Goal: Task Accomplishment & Management: Manage account settings

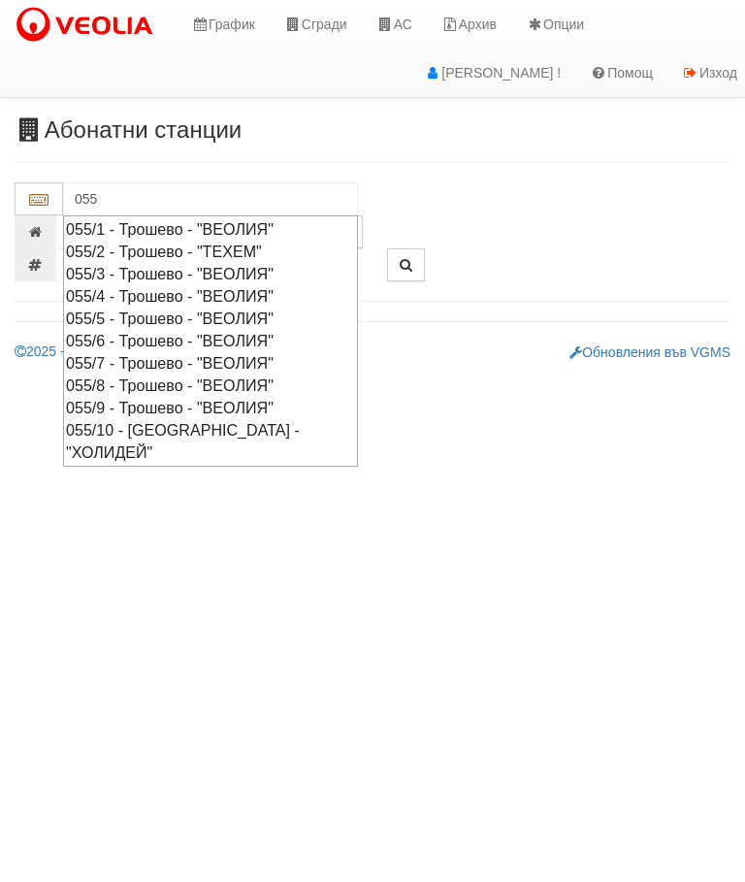
click at [200, 374] on div "055/8 - Трошево - "ВЕОЛИЯ"" at bounding box center [210, 385] width 289 height 22
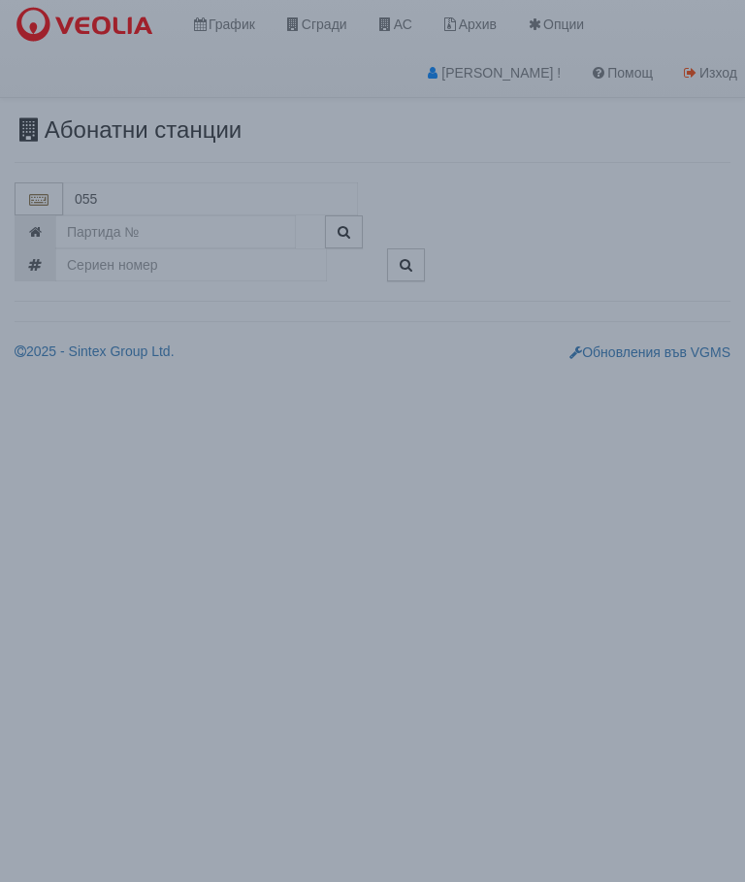
type input "055/8 - Трошево - "ВЕОЛИЯ""
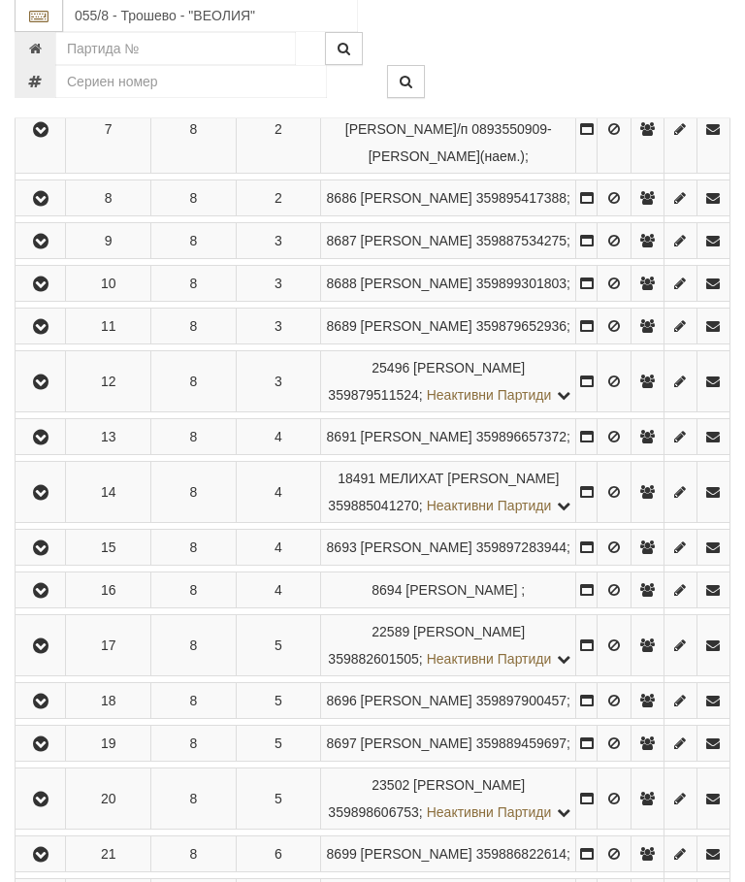
click at [47, 390] on icon "button" at bounding box center [40, 383] width 23 height 14
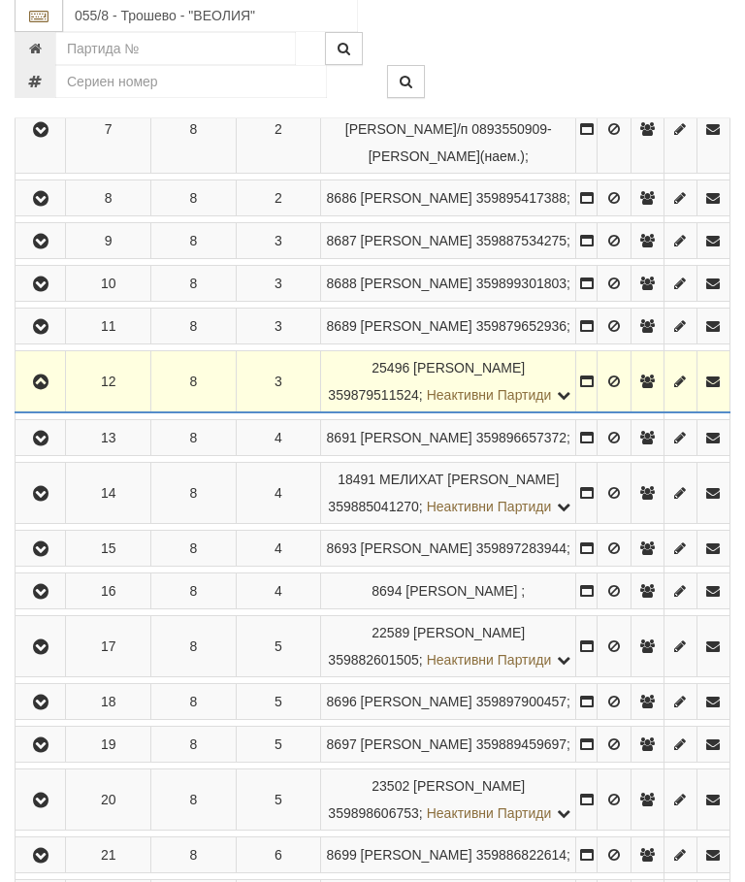
scroll to position [823, 0]
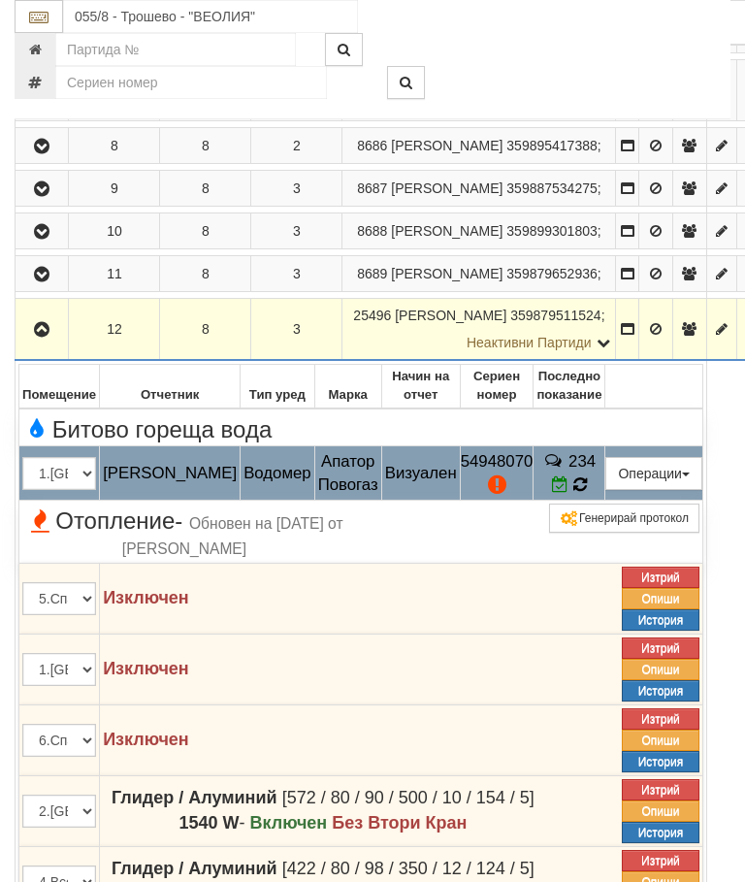
click at [596, 470] on span "234" at bounding box center [581, 461] width 27 height 18
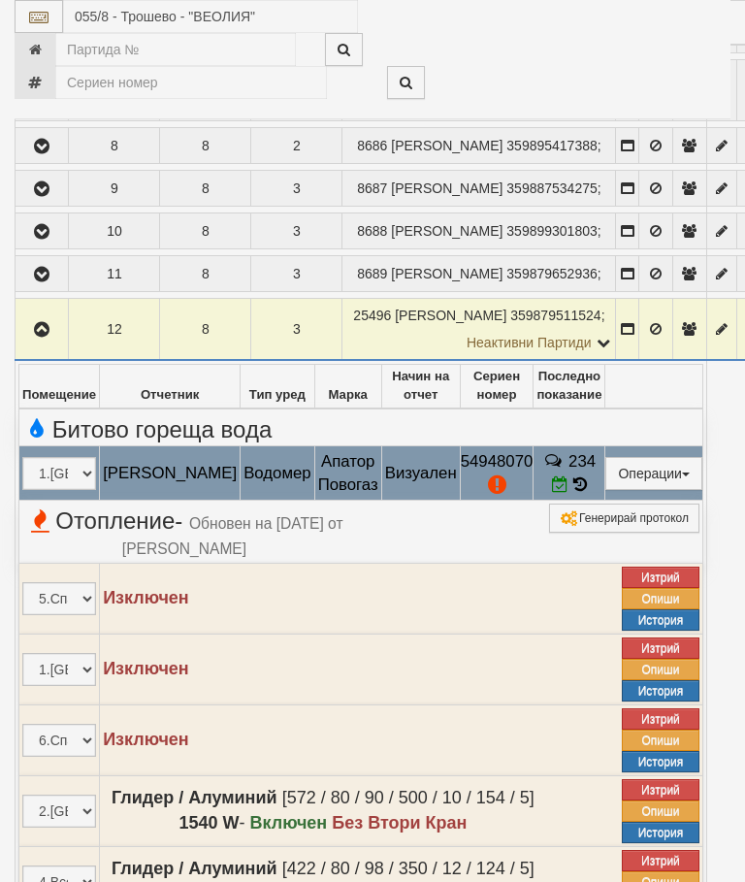
select select "10"
select select "1"
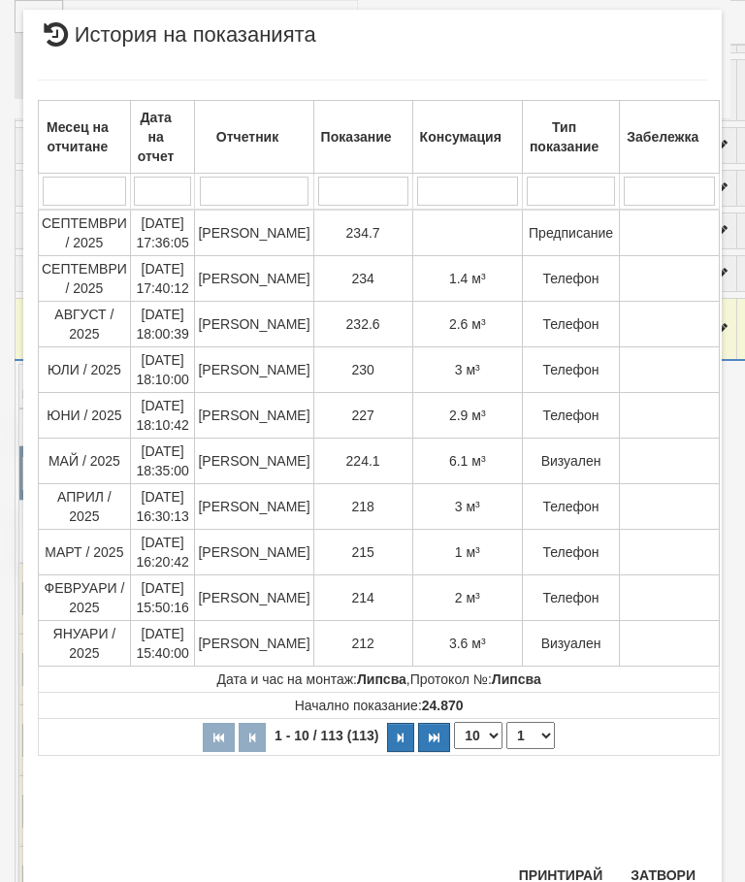
scroll to position [1288, 0]
click at [662, 866] on button "Затвори" at bounding box center [663, 875] width 88 height 31
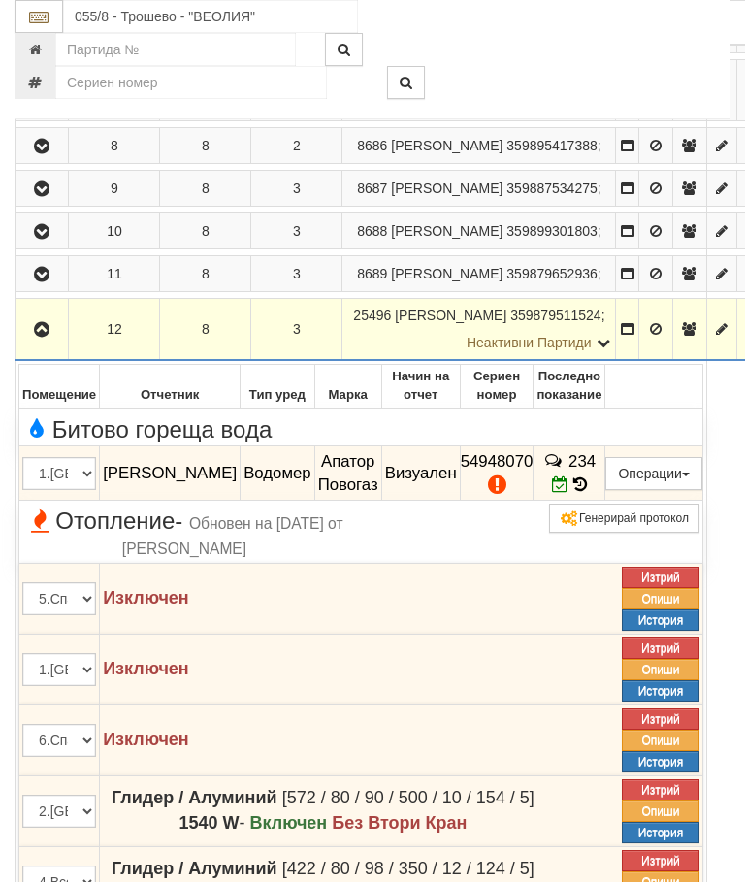
click at [44, 337] on icon "button" at bounding box center [41, 330] width 23 height 14
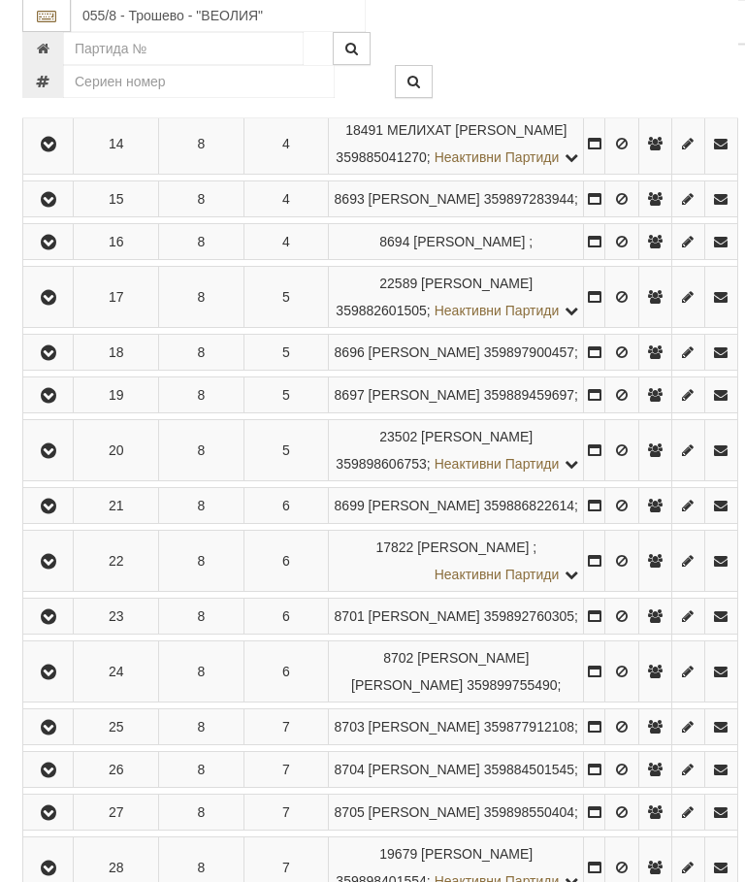
scroll to position [1272, 0]
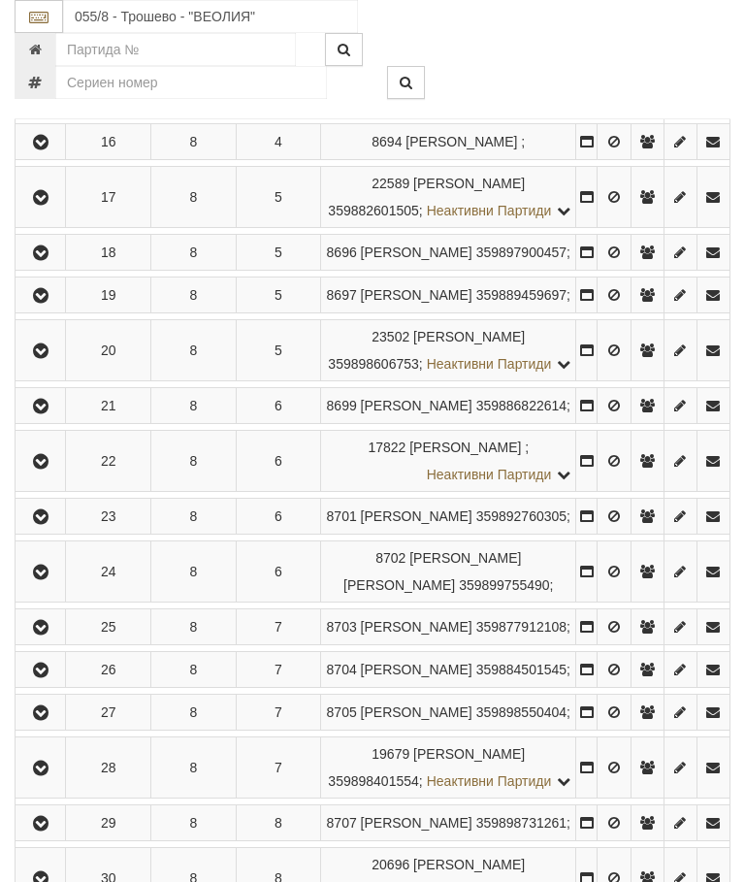
click at [52, 303] on icon "button" at bounding box center [40, 296] width 23 height 14
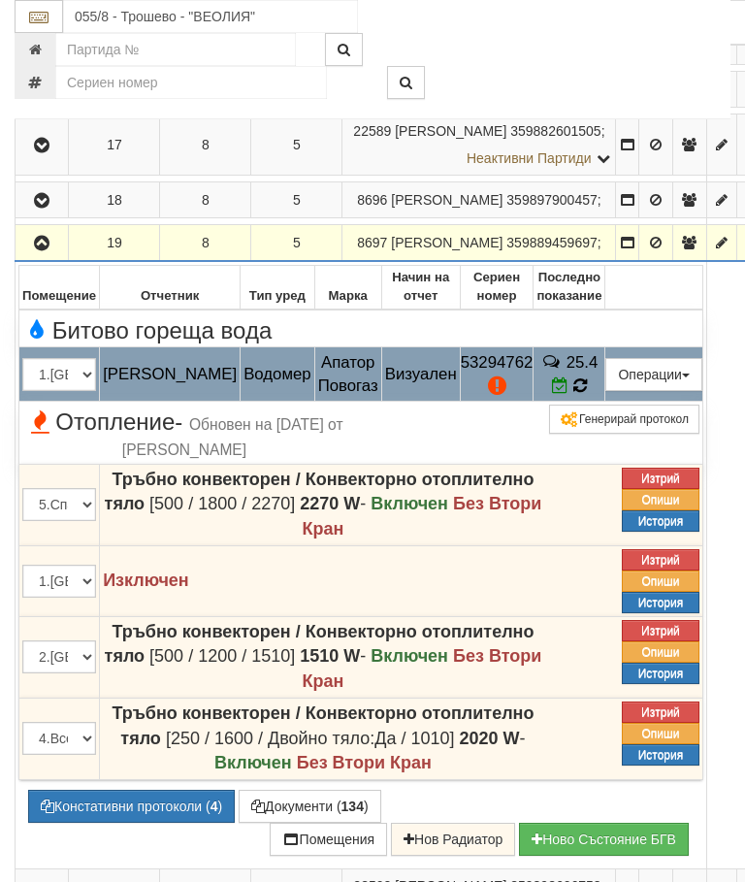
click at [588, 394] on icon at bounding box center [580, 384] width 16 height 17
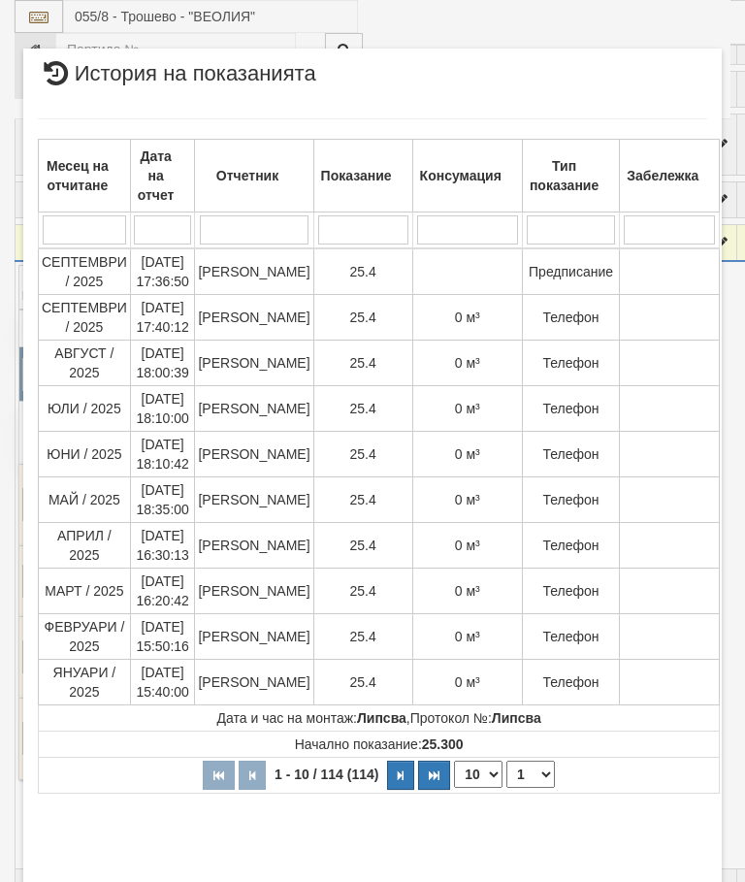
click at [663, 881] on button "Затвори" at bounding box center [663, 894] width 88 height 31
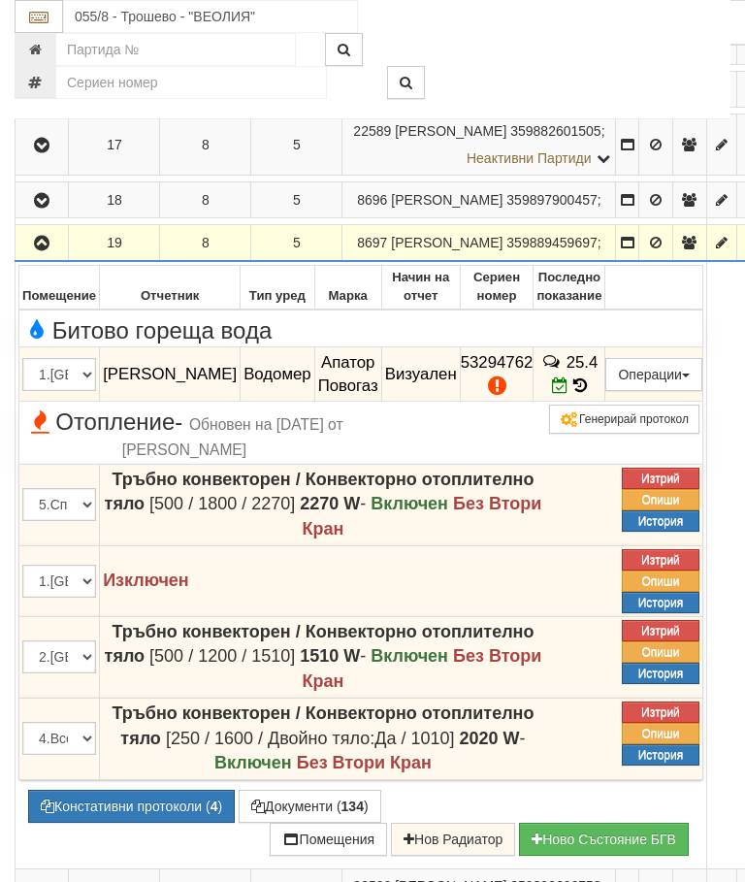
click at [41, 250] on icon "button" at bounding box center [41, 244] width 23 height 14
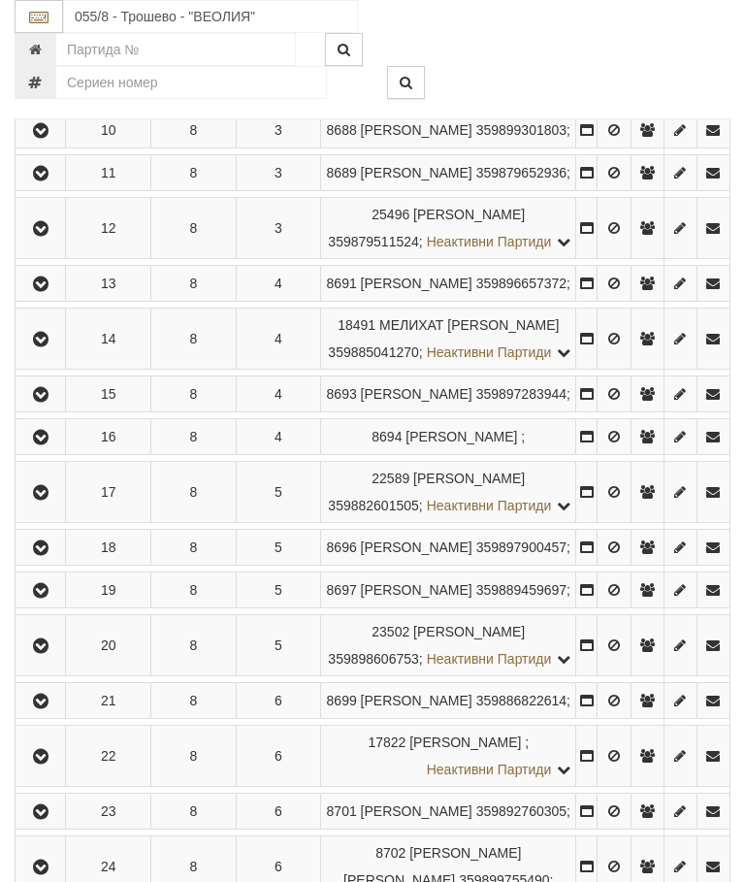
scroll to position [795, 0]
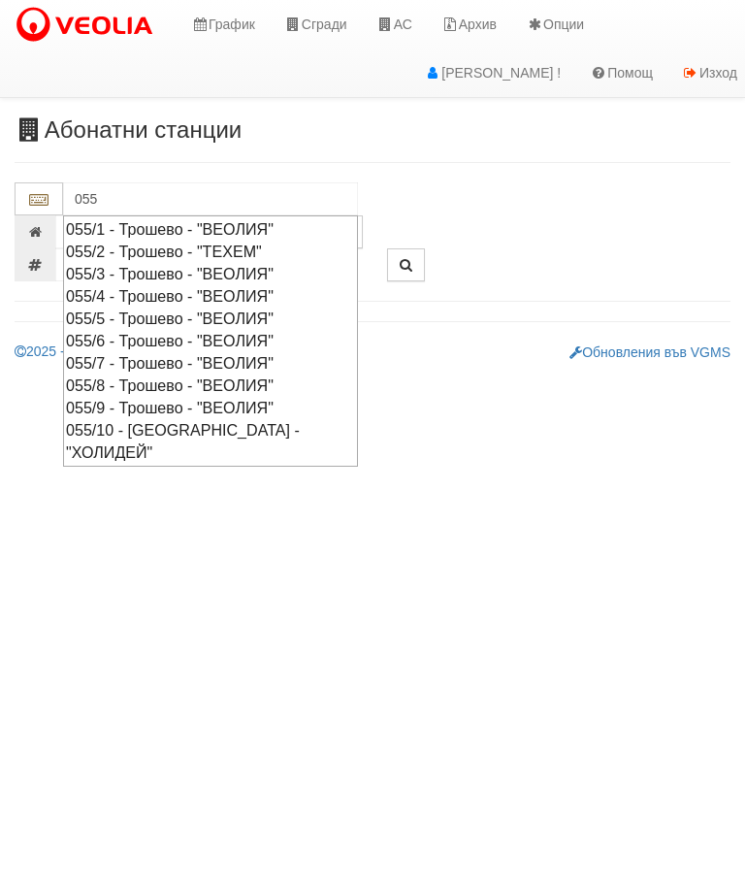
click at [183, 397] on div "055/9 - Трошево - "ВЕОЛИЯ"" at bounding box center [210, 408] width 289 height 22
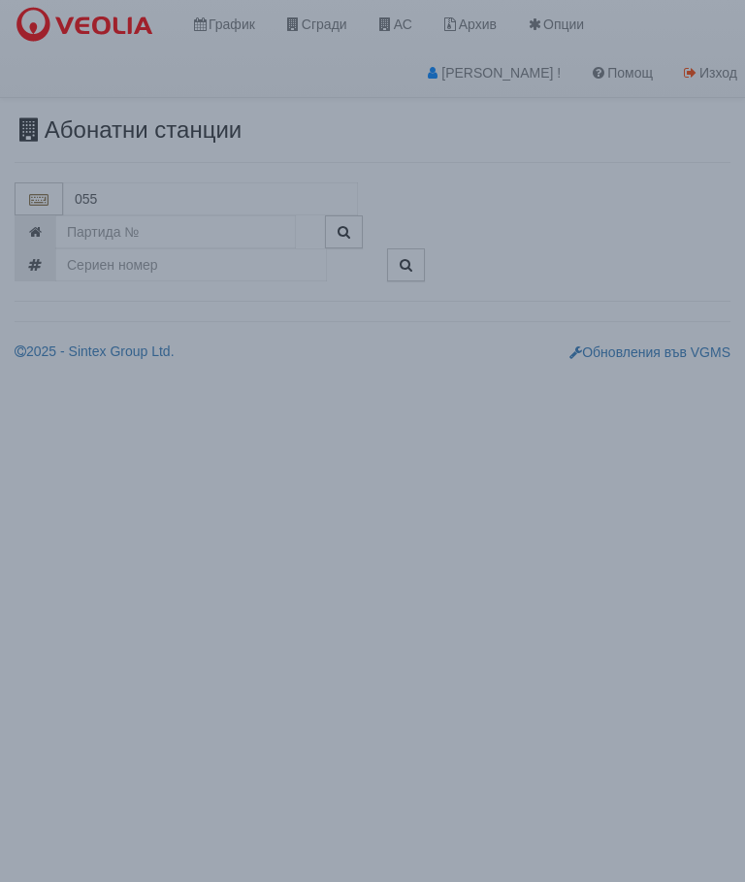
type input "055/9 - Трошево - "ВЕОЛИЯ""
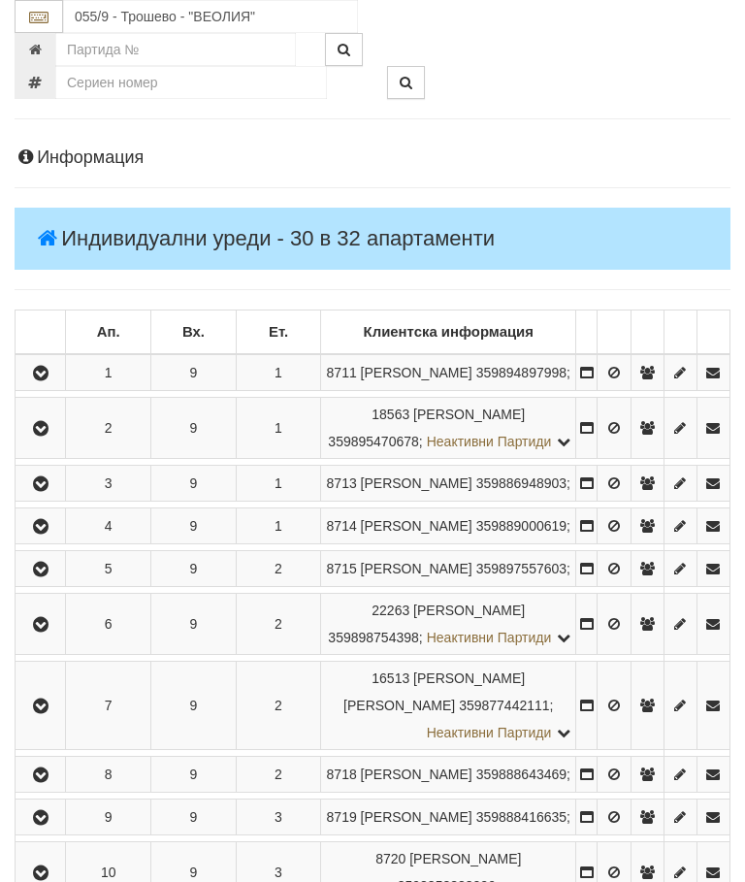
scroll to position [209, 0]
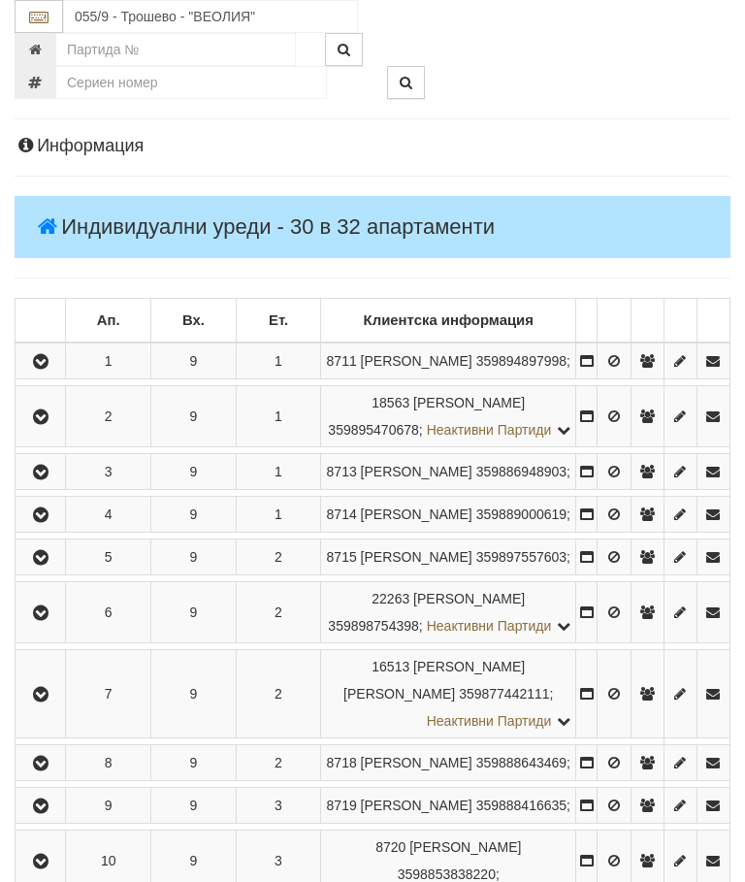
click at [50, 424] on icon "button" at bounding box center [40, 417] width 23 height 14
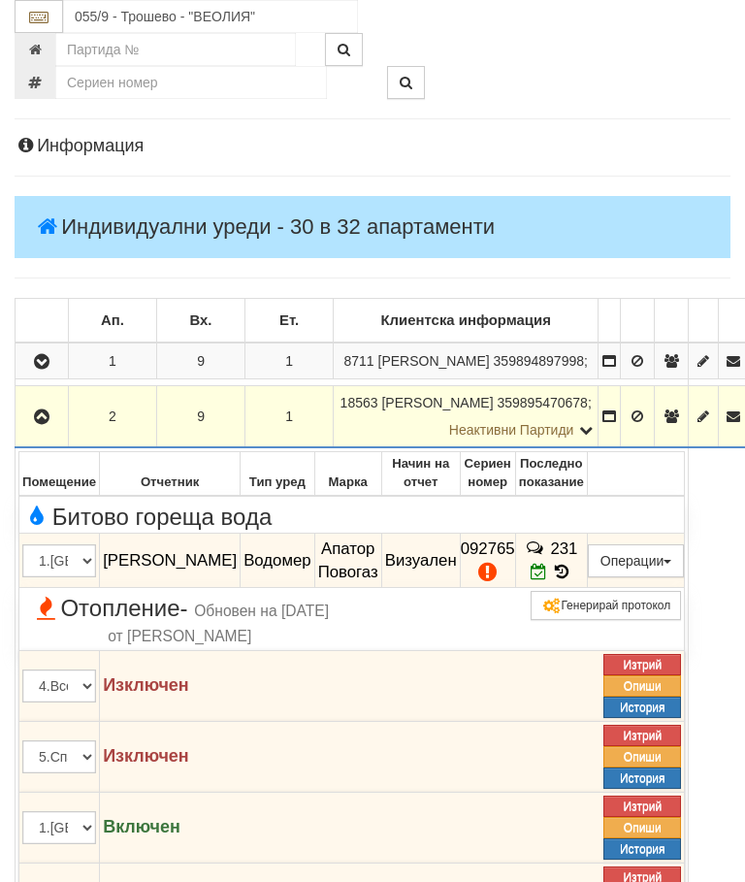
click at [572, 580] on icon at bounding box center [561, 571] width 21 height 16
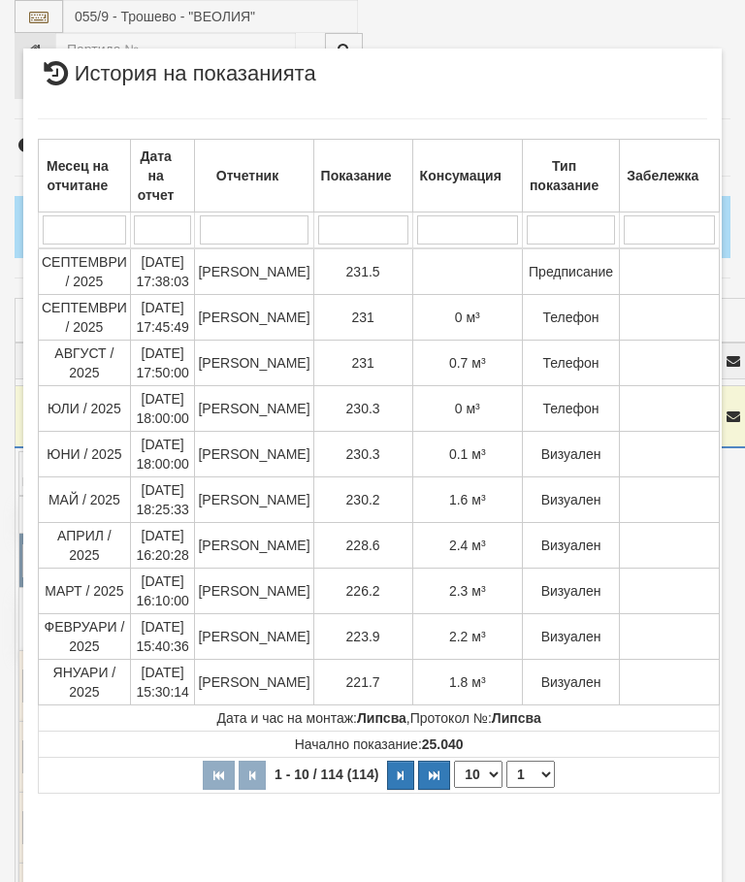
select select "10"
select select "1"
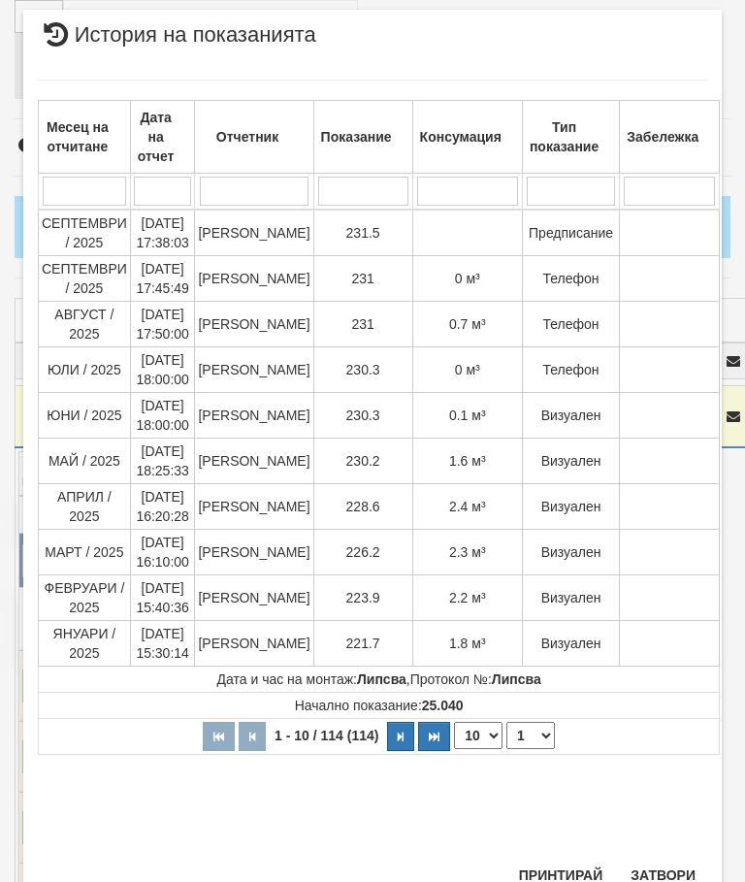
scroll to position [1302, 0]
click at [660, 867] on button "Затвори" at bounding box center [663, 875] width 88 height 31
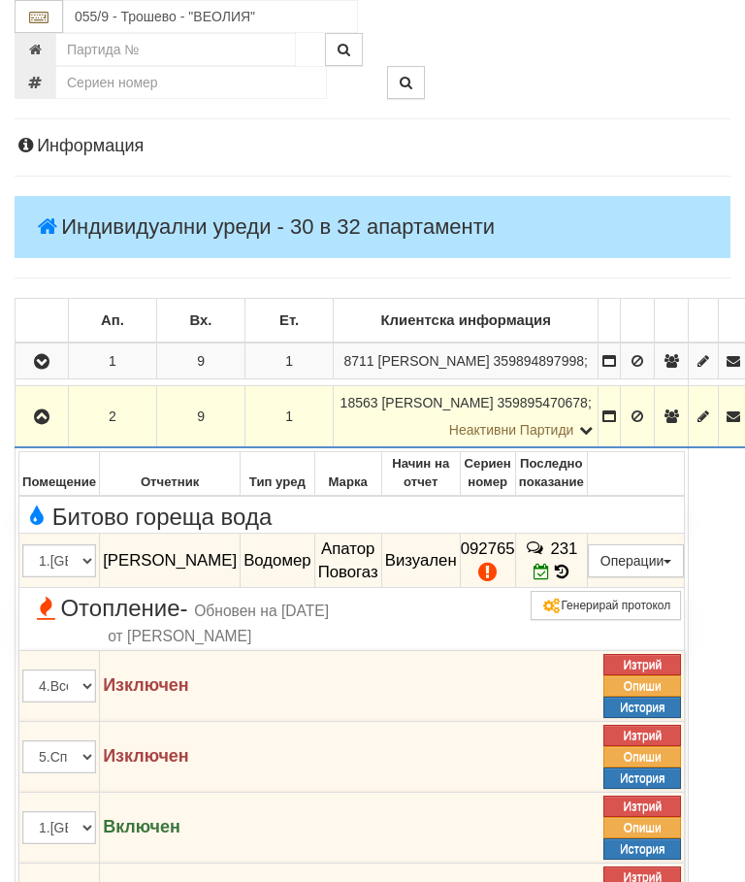
click at [46, 424] on icon "button" at bounding box center [41, 417] width 23 height 14
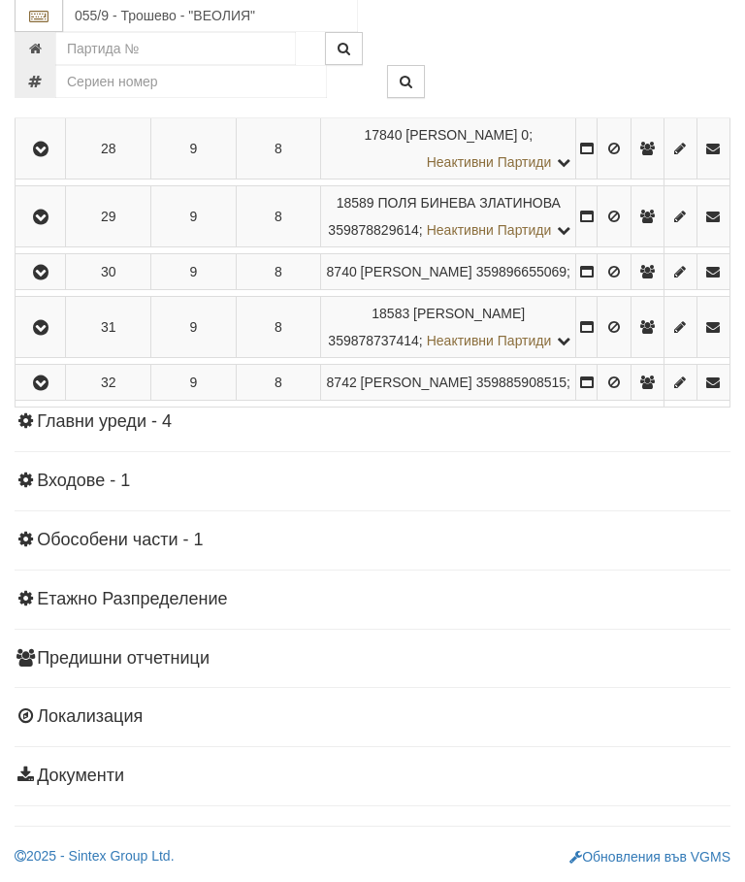
click at [41, 157] on icon "button" at bounding box center [40, 151] width 23 height 14
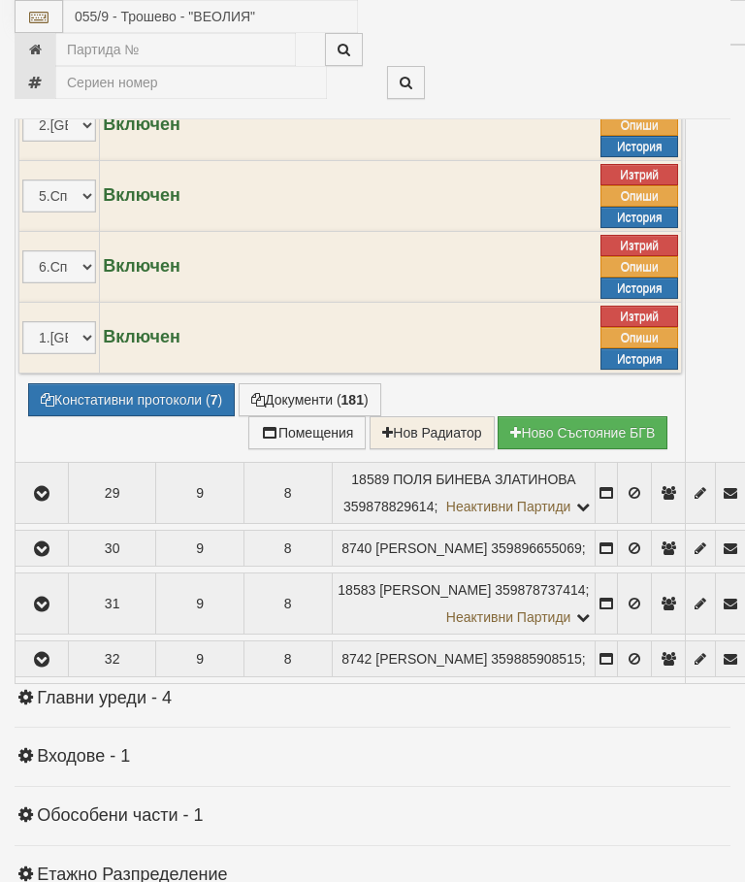
select select "10"
select select "1"
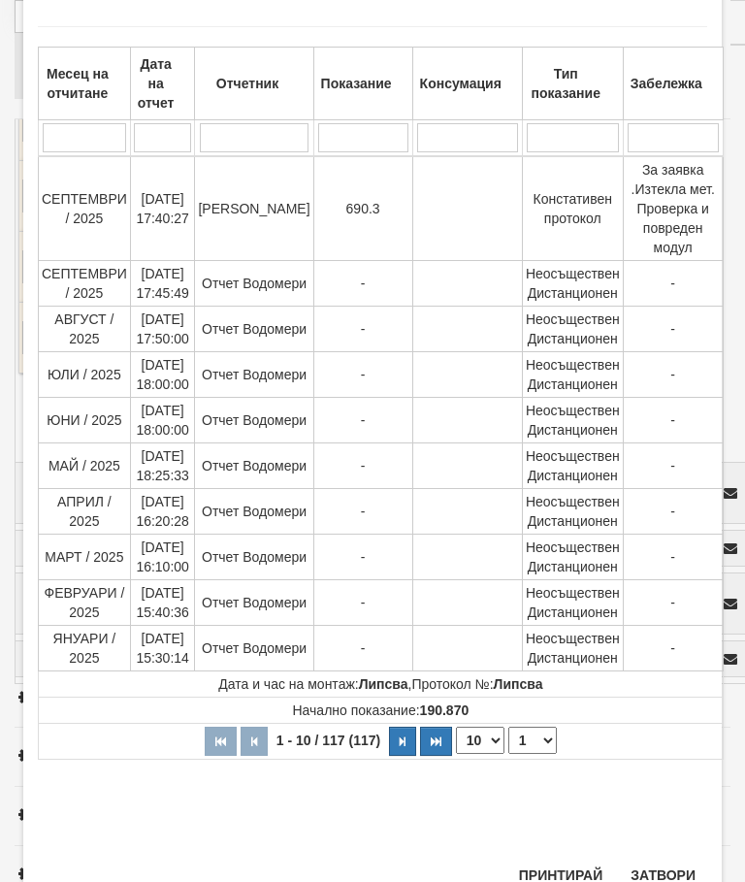
scroll to position [1571, 0]
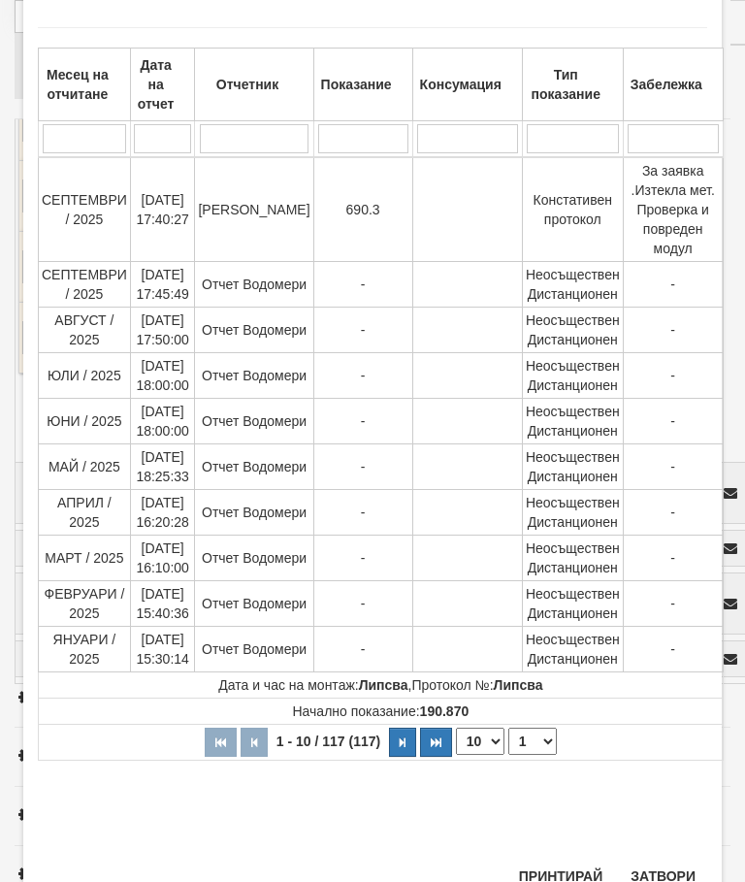
click at [668, 874] on button "Затвори" at bounding box center [663, 875] width 88 height 31
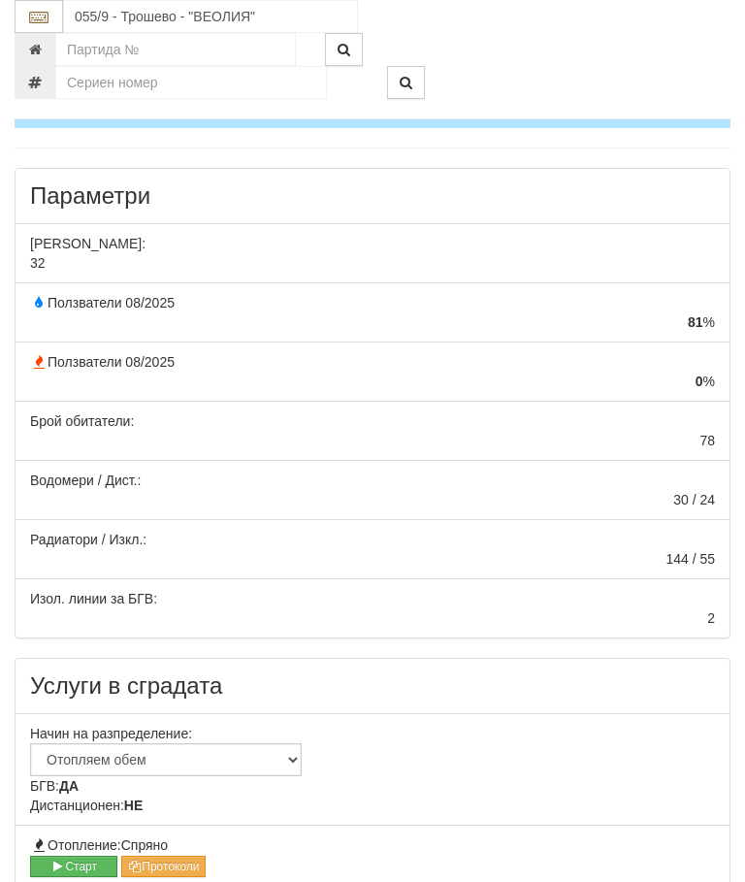
scroll to position [207, 0]
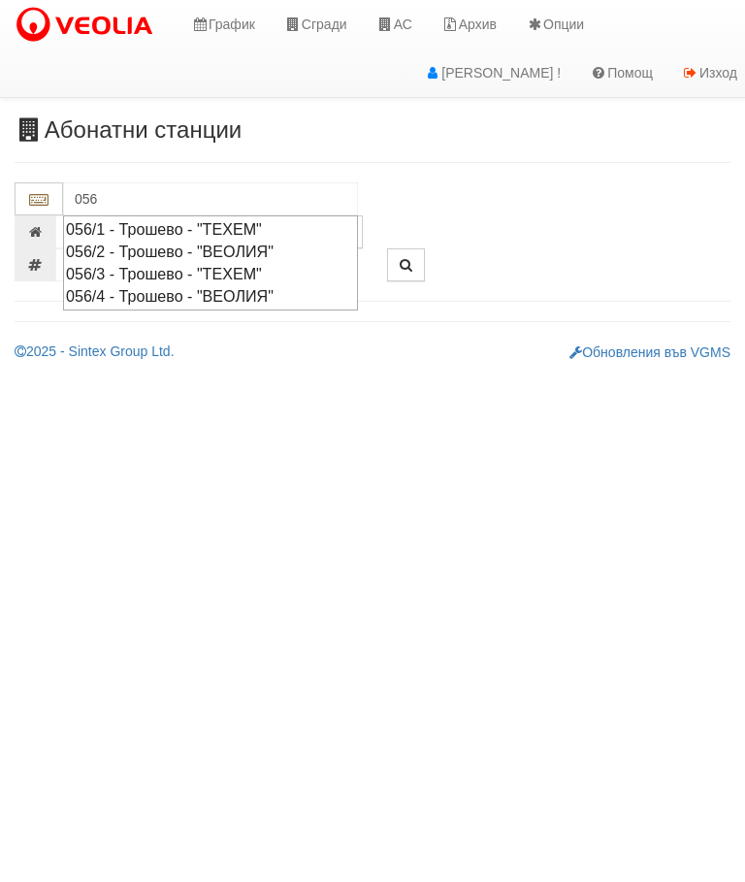
click at [204, 295] on div "056/4 - Трошево - "ВЕОЛИЯ"" at bounding box center [210, 296] width 289 height 22
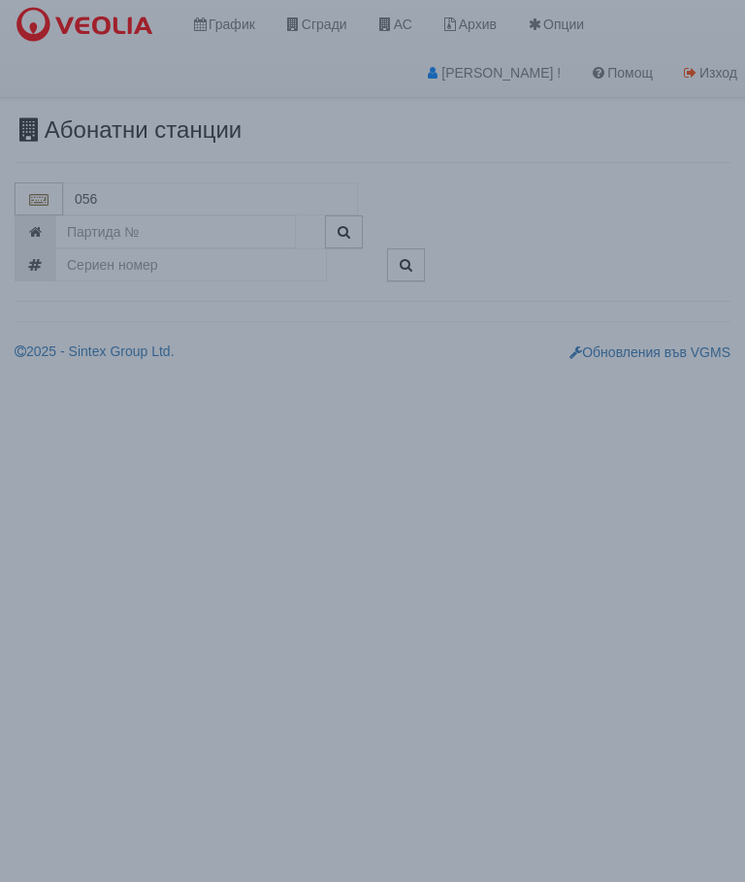
type input "056/4 - Трошево - "ВЕОЛИЯ""
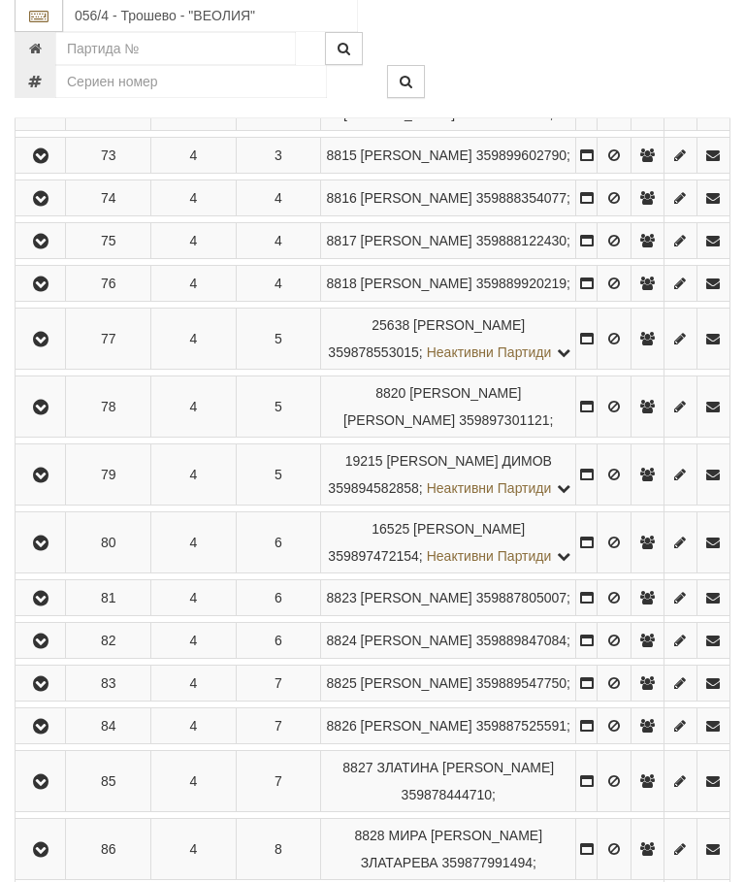
scroll to position [947, 0]
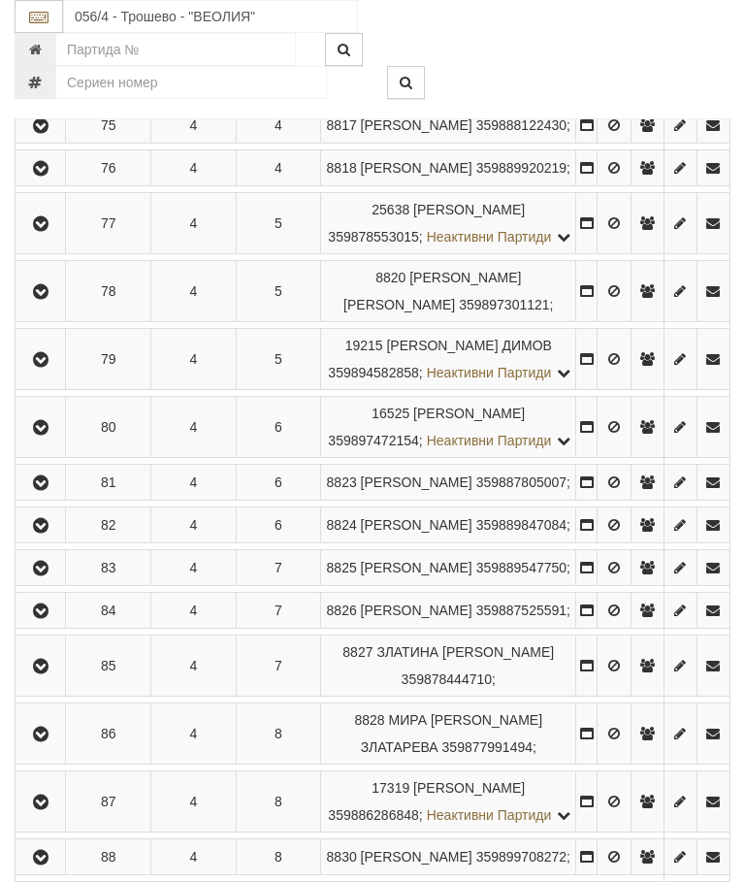
click at [19, 373] on button "button" at bounding box center [40, 358] width 44 height 29
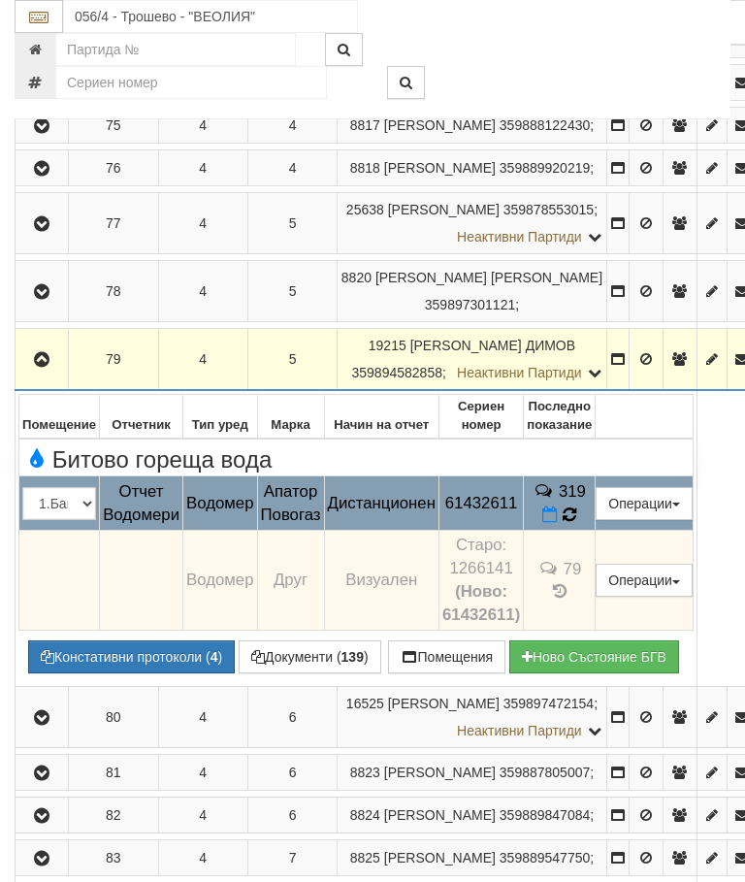
click at [596, 531] on td "319" at bounding box center [560, 503] width 72 height 54
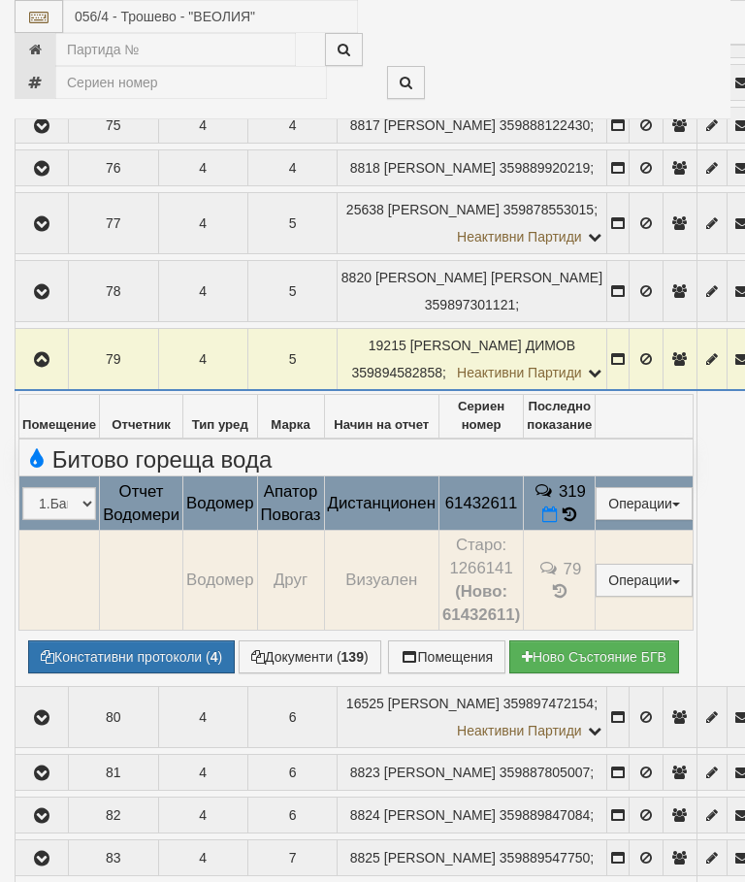
select select "10"
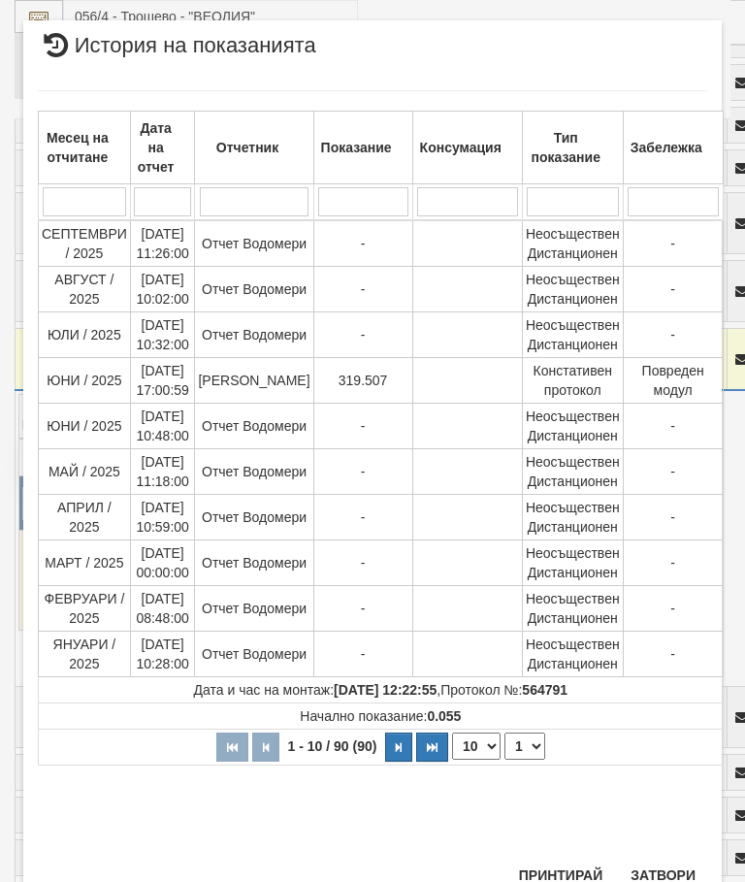
scroll to position [1139, 0]
click at [525, 746] on select "1 2 3 4 5 6 7 8 9" at bounding box center [524, 746] width 41 height 27
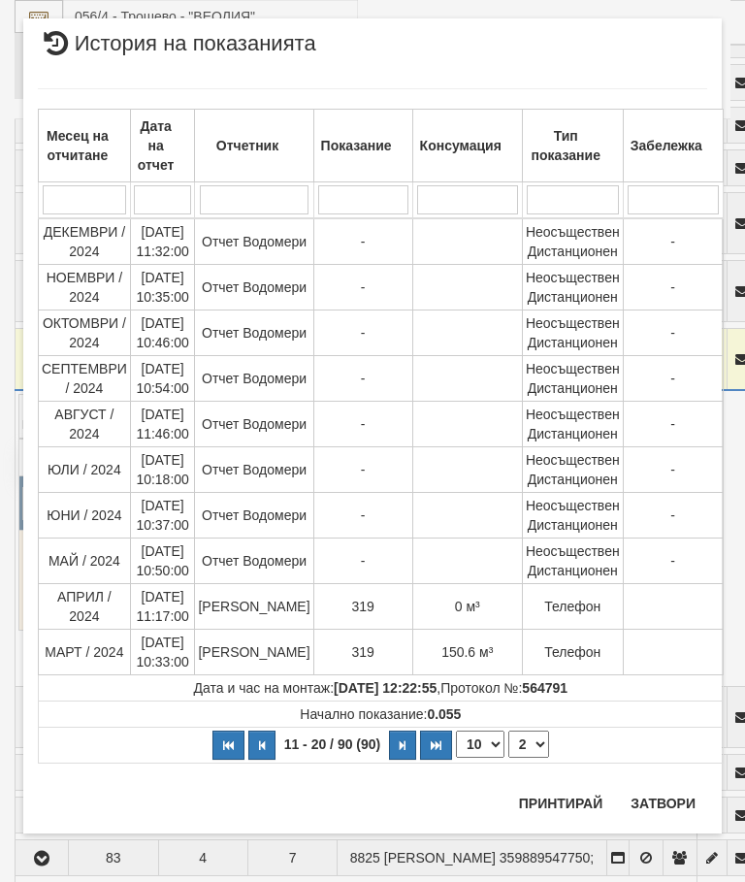
scroll to position [0, 0]
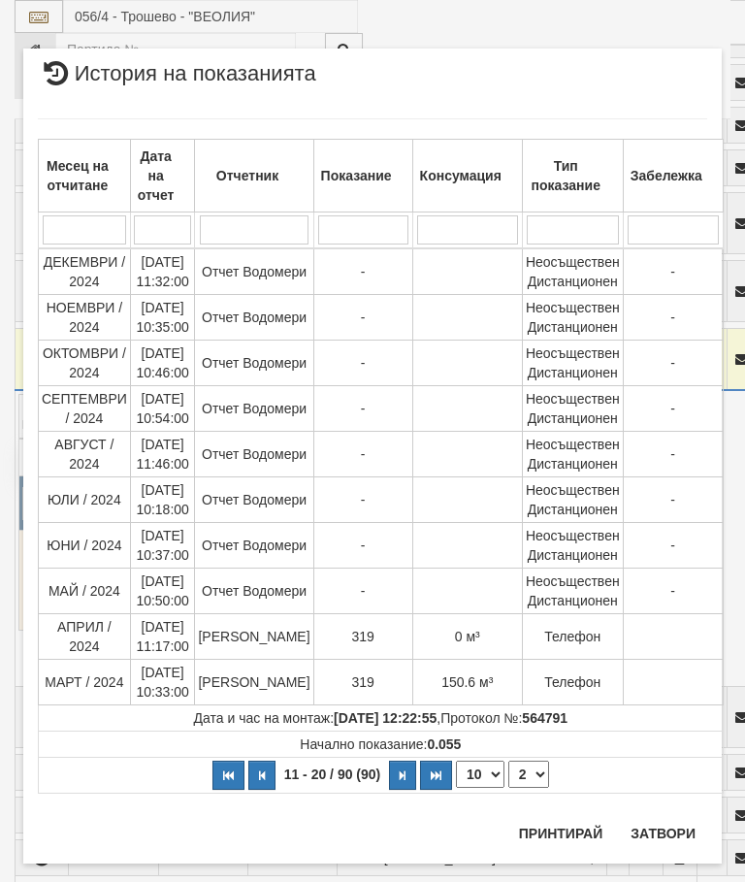
click at [526, 764] on select "1 2 3 4 5 6 7 8 9" at bounding box center [528, 773] width 41 height 27
select select "3"
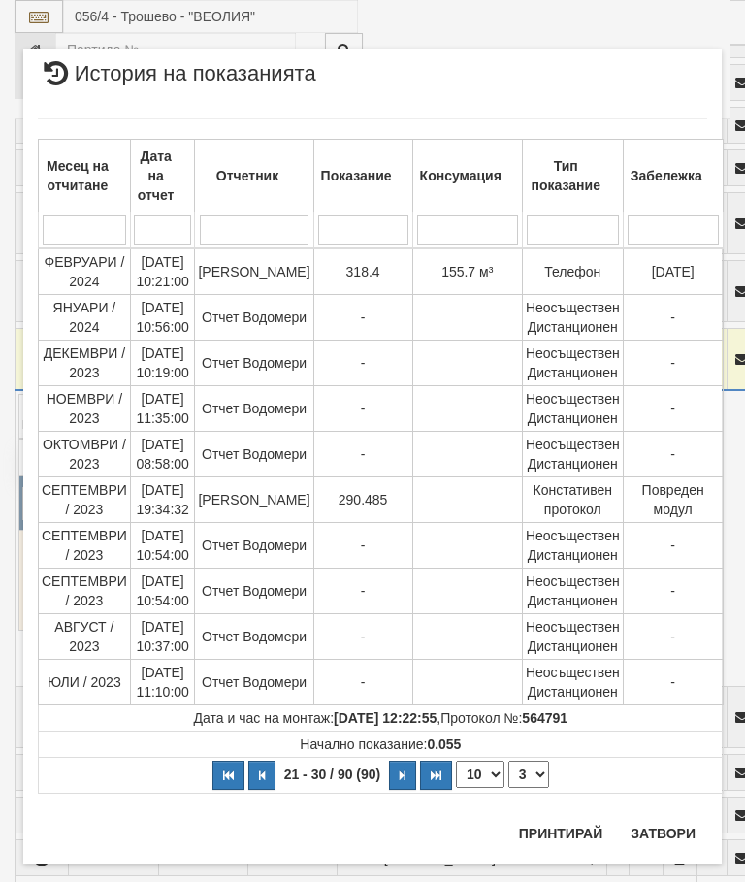
click at [661, 829] on button "Затвори" at bounding box center [663, 833] width 88 height 31
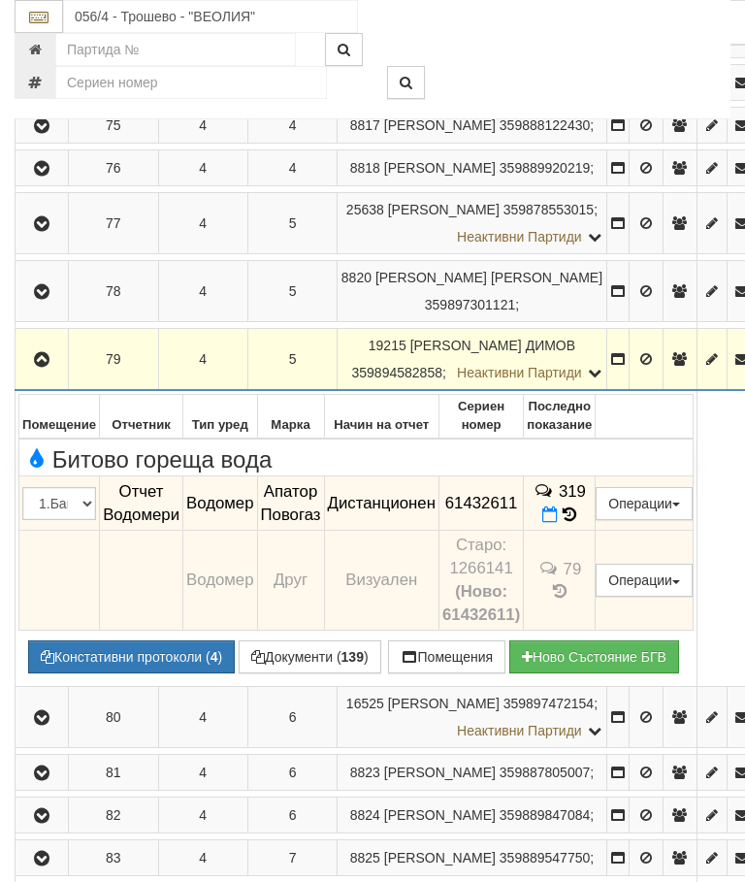
click at [43, 367] on icon "button" at bounding box center [41, 360] width 23 height 14
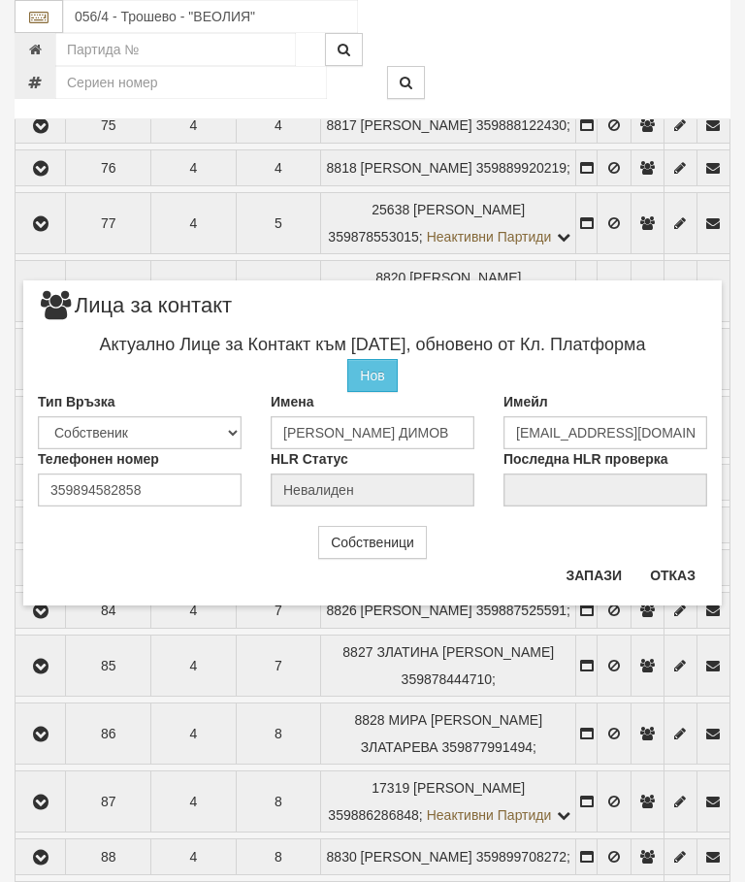
click at [681, 570] on button "Отказ" at bounding box center [672, 575] width 69 height 31
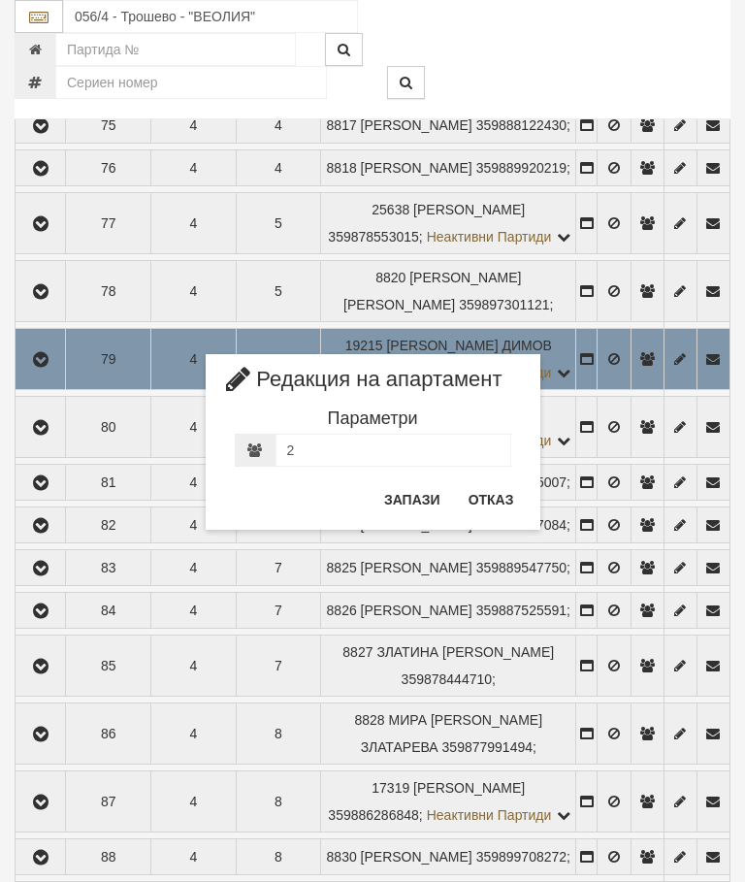
click at [491, 499] on button "Отказ" at bounding box center [491, 499] width 69 height 31
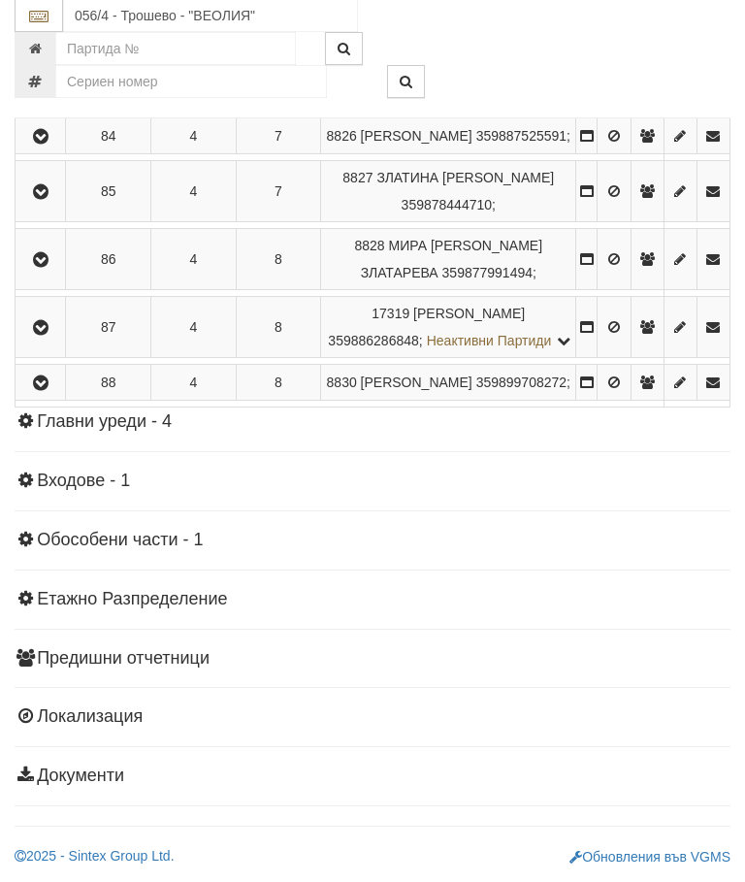
click at [49, 391] on icon "button" at bounding box center [40, 384] width 23 height 14
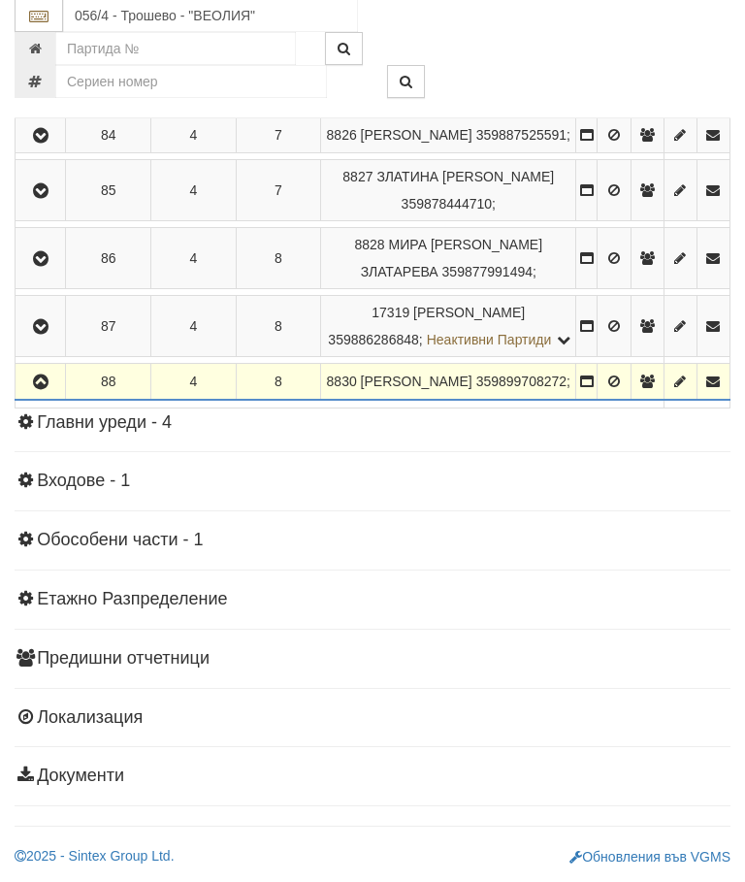
scroll to position [1626, 0]
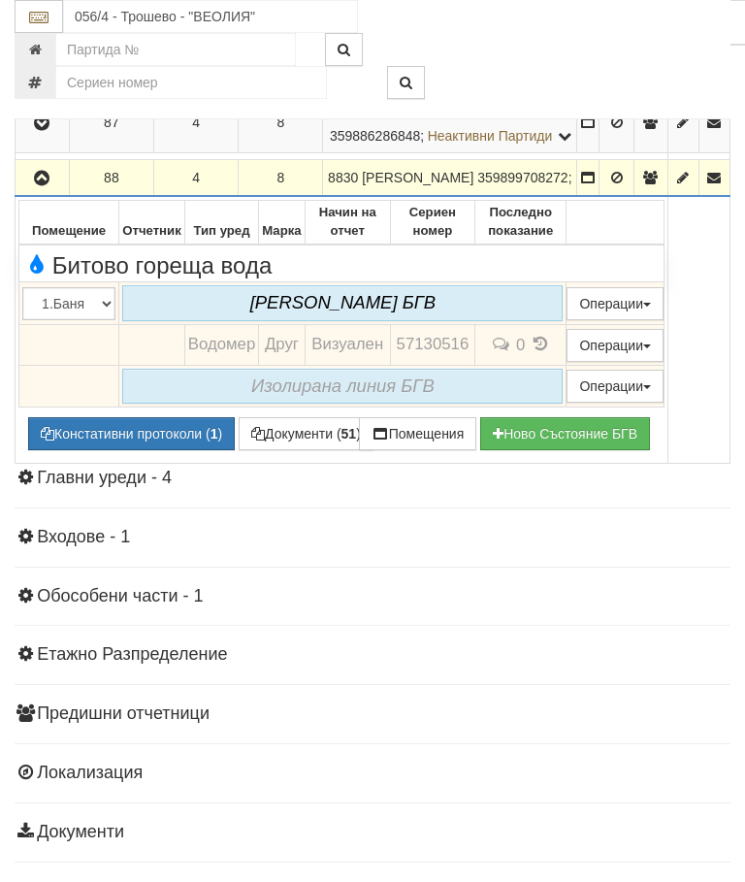
click at [43, 185] on icon "button" at bounding box center [41, 179] width 23 height 14
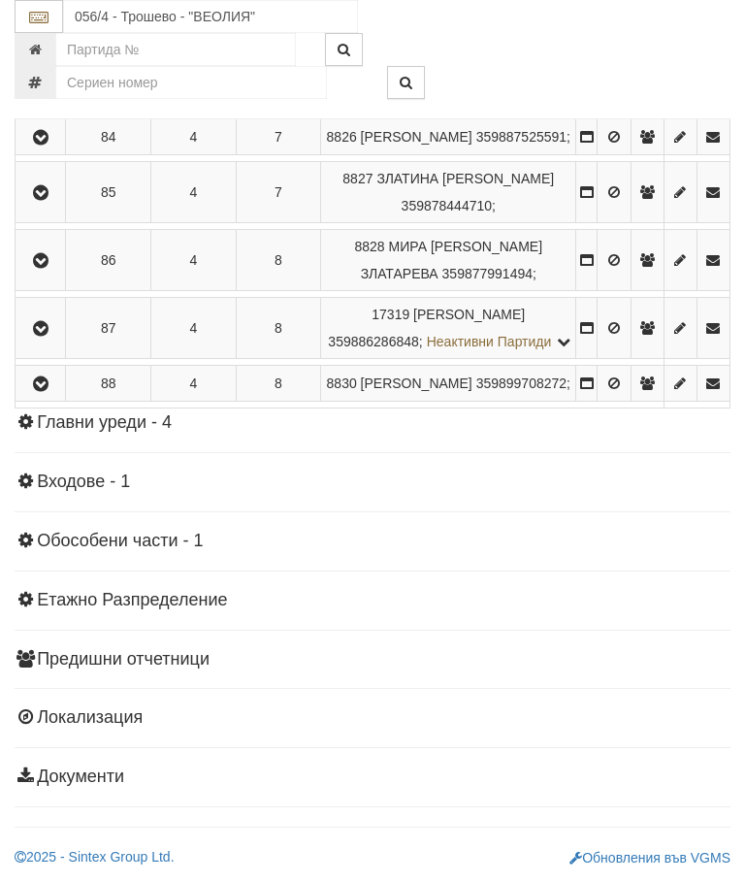
click at [55, 342] on button "button" at bounding box center [40, 327] width 44 height 29
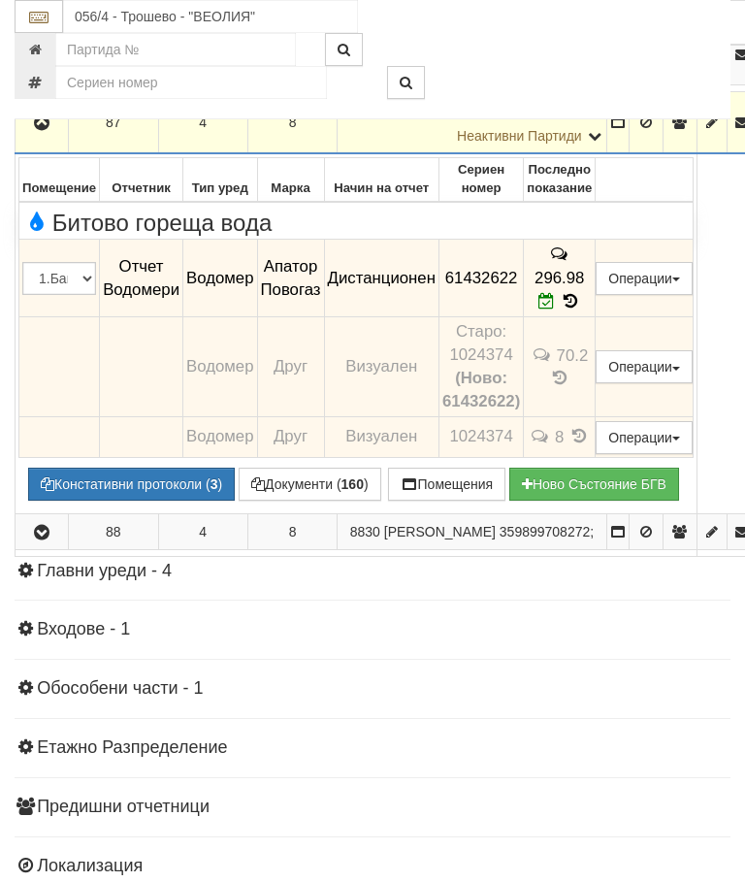
click at [53, 130] on icon "button" at bounding box center [41, 123] width 23 height 14
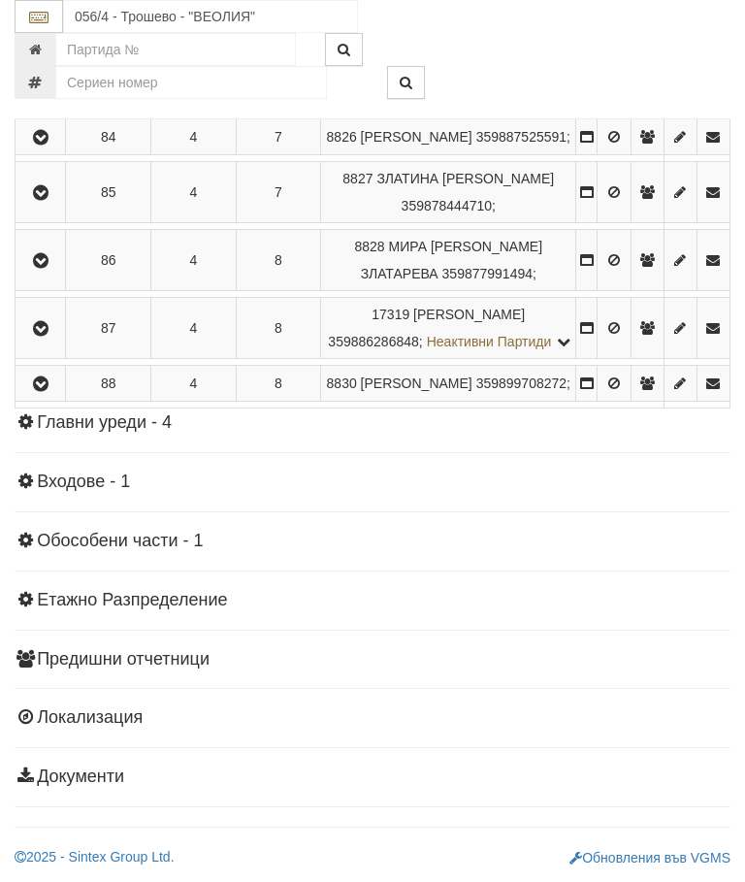
click at [50, 268] on icon "button" at bounding box center [40, 261] width 23 height 14
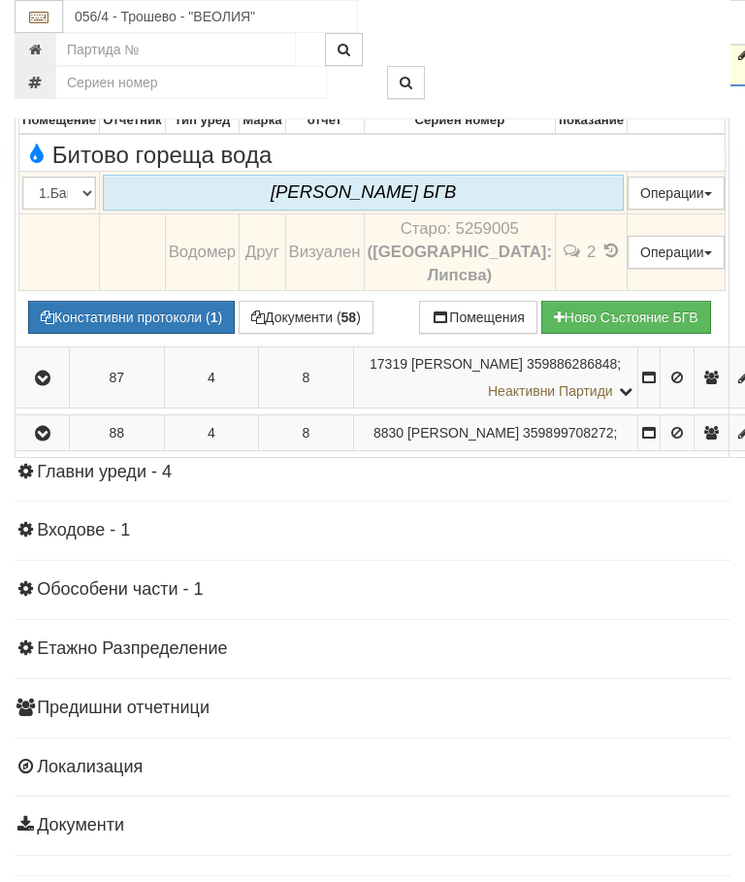
click at [36, 69] on button "button" at bounding box center [42, 54] width 48 height 29
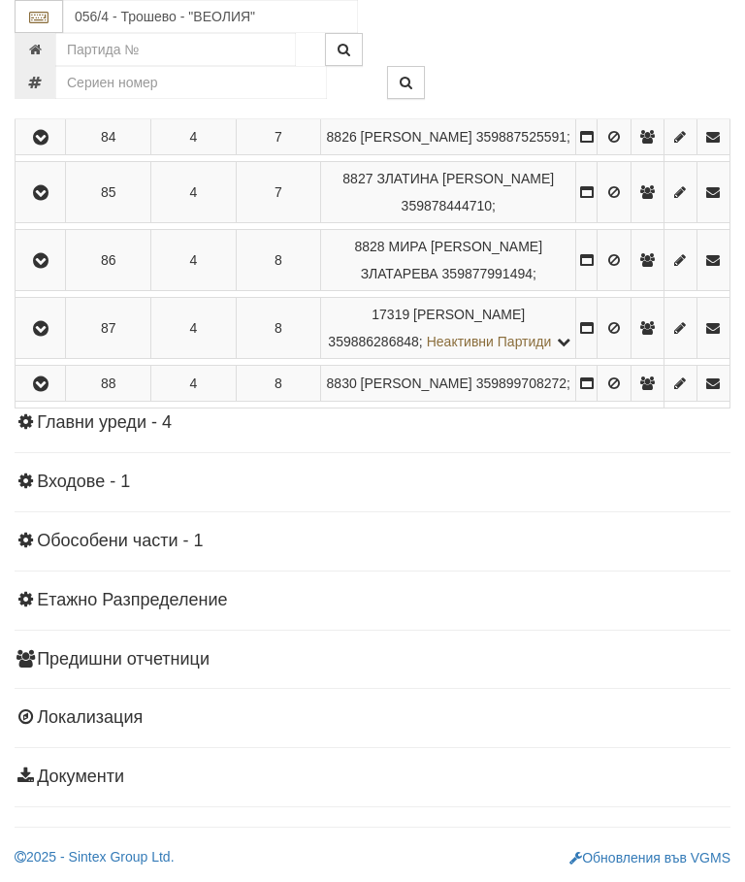
click at [52, 200] on icon "button" at bounding box center [40, 193] width 23 height 14
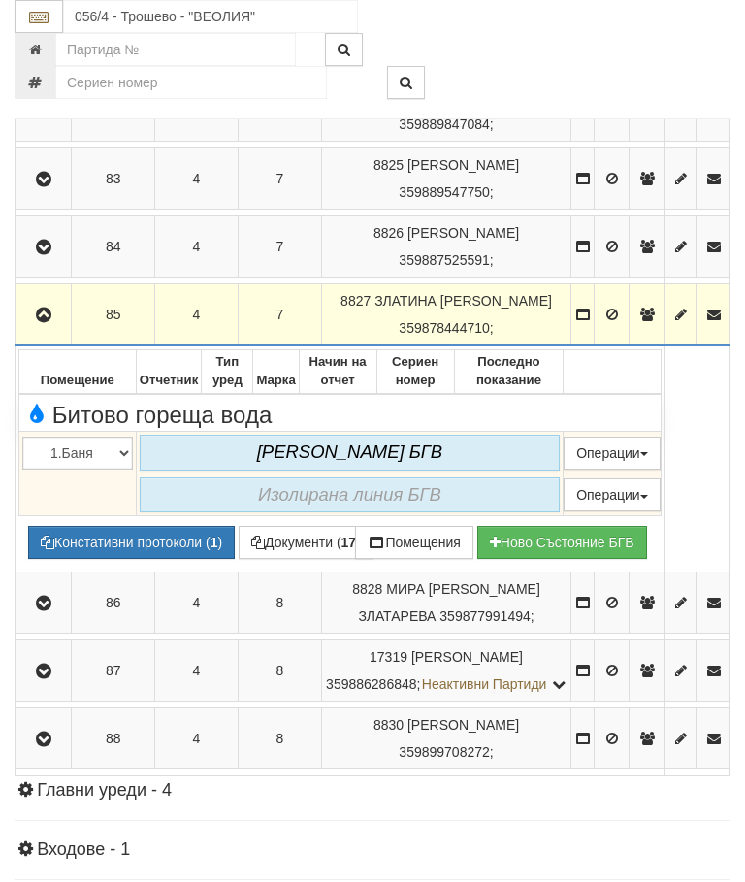
click at [53, 322] on icon "button" at bounding box center [43, 315] width 23 height 14
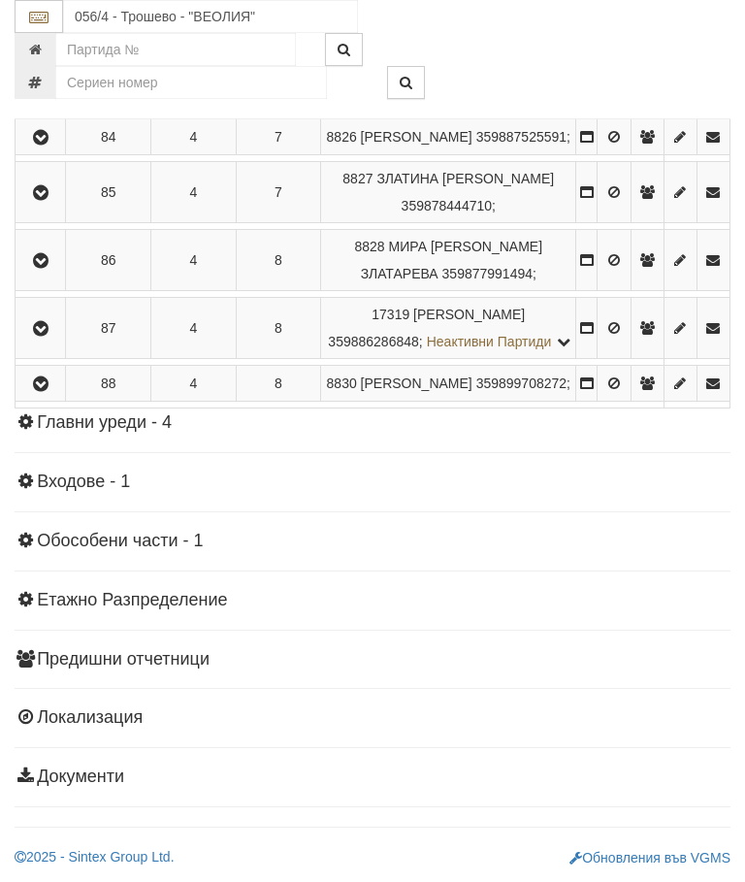
click at [52, 145] on icon "button" at bounding box center [40, 138] width 23 height 14
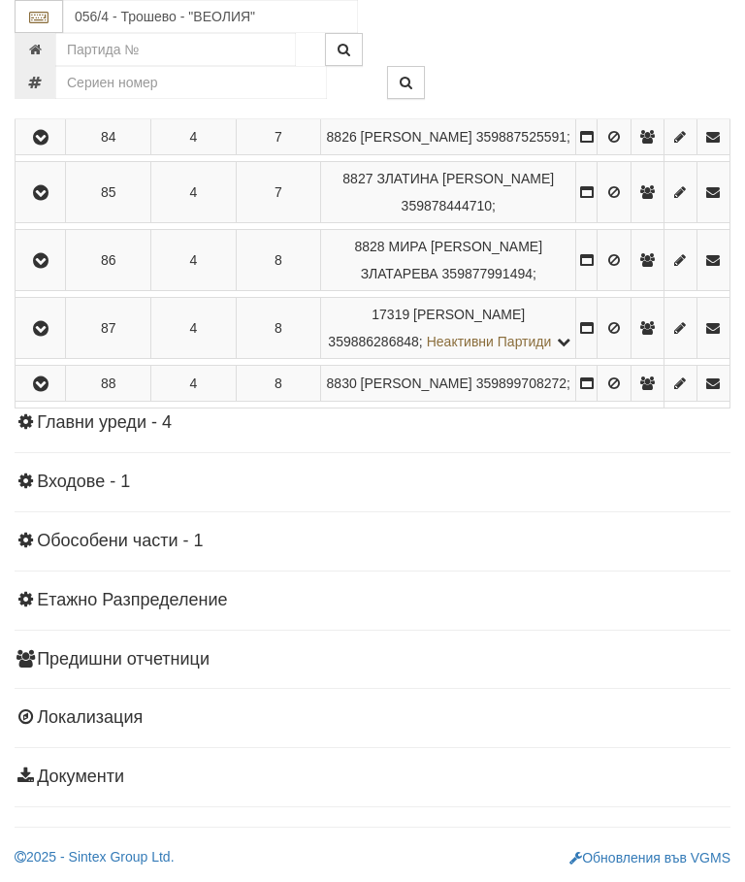
click at [49, 102] on icon "button" at bounding box center [40, 95] width 23 height 14
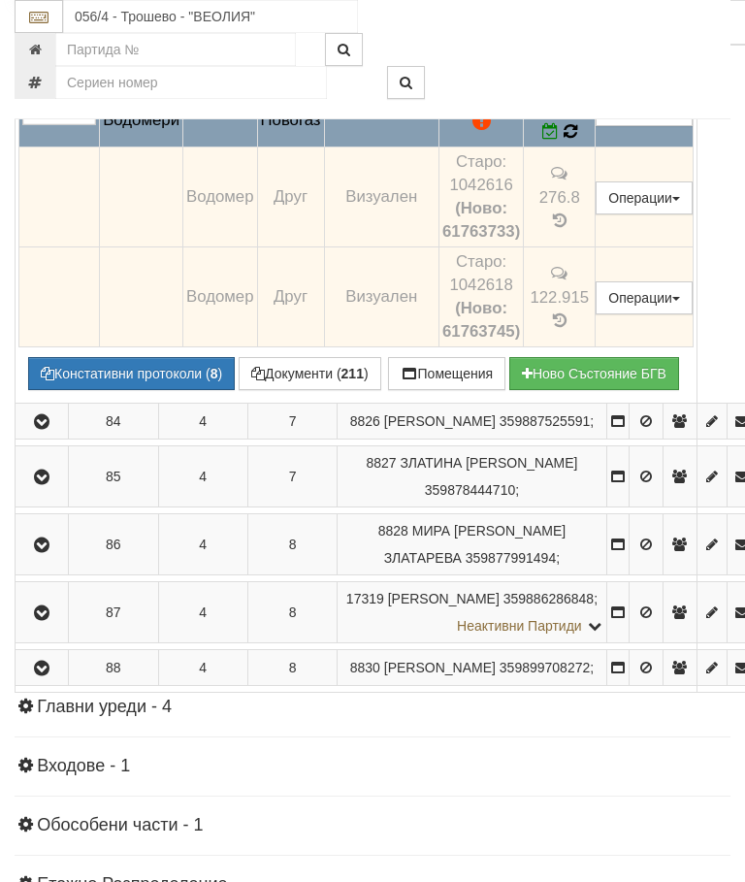
click at [580, 142] on icon at bounding box center [570, 131] width 19 height 20
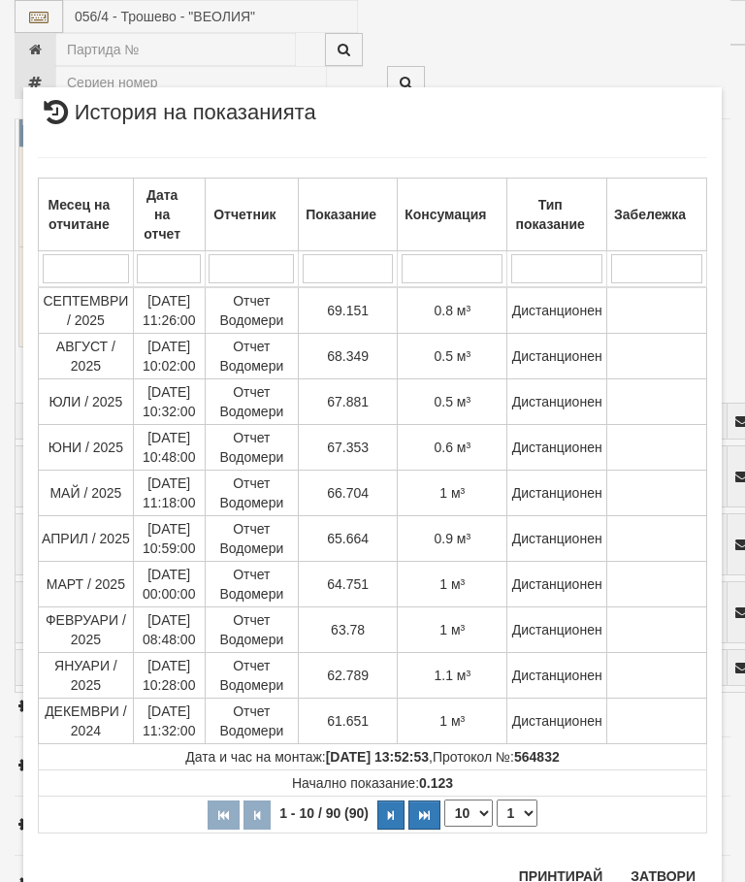
scroll to position [1896, 0]
click at [660, 867] on button "Затвори" at bounding box center [663, 876] width 88 height 31
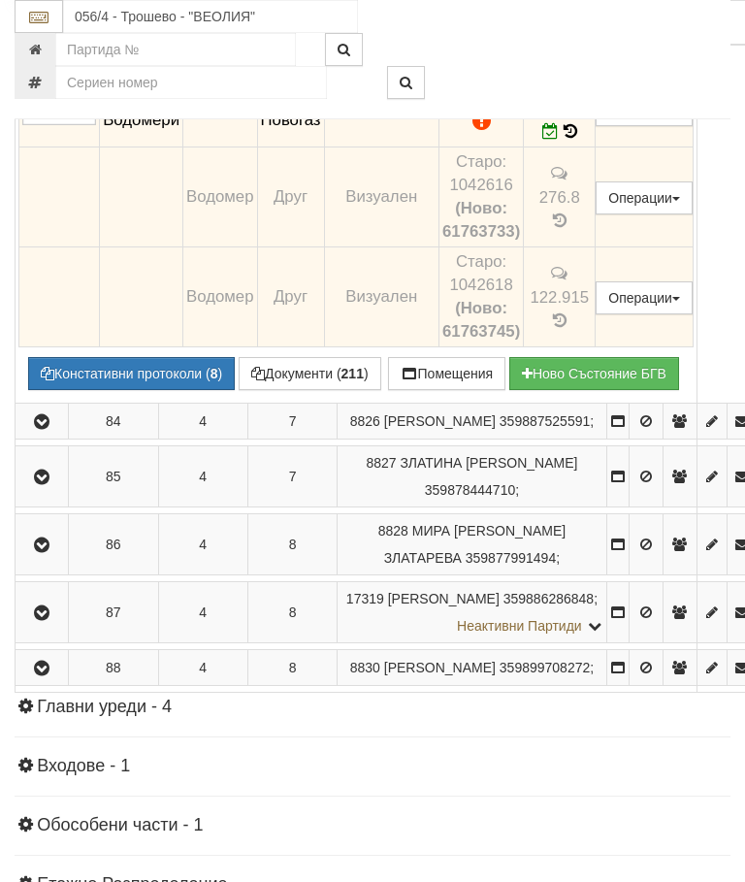
click at [136, 390] on button "Констативни протоколи ( 8 )" at bounding box center [131, 373] width 207 height 33
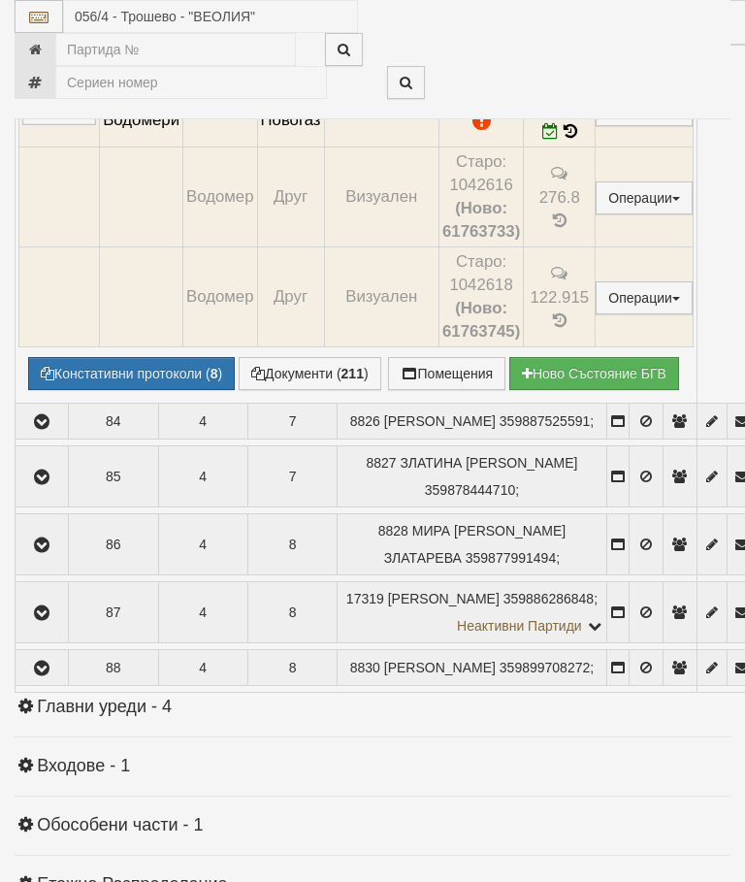
select select "10"
select select "1"
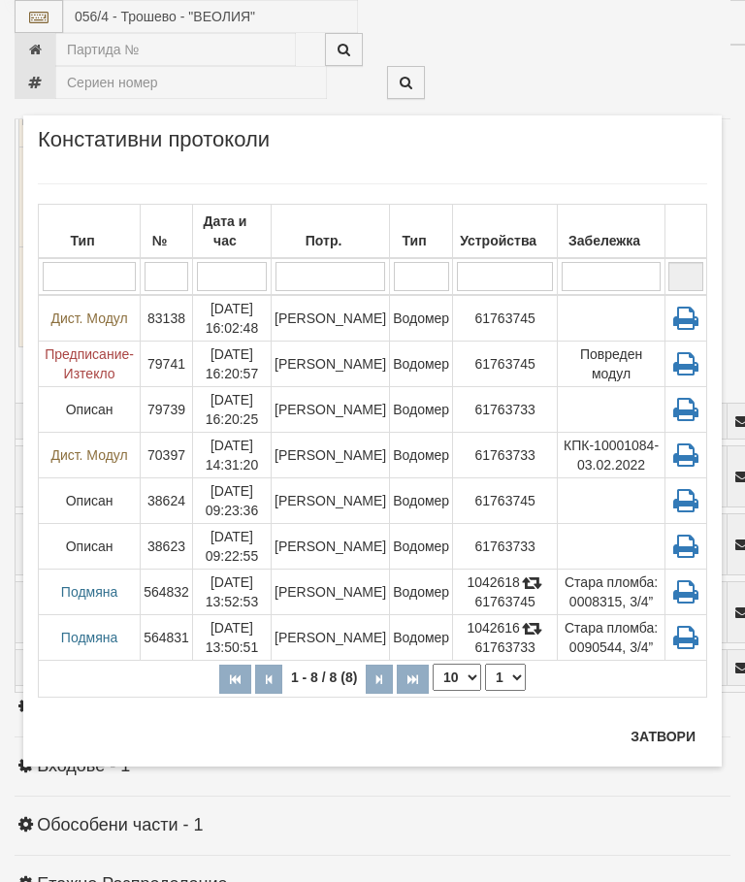
scroll to position [1698, 0]
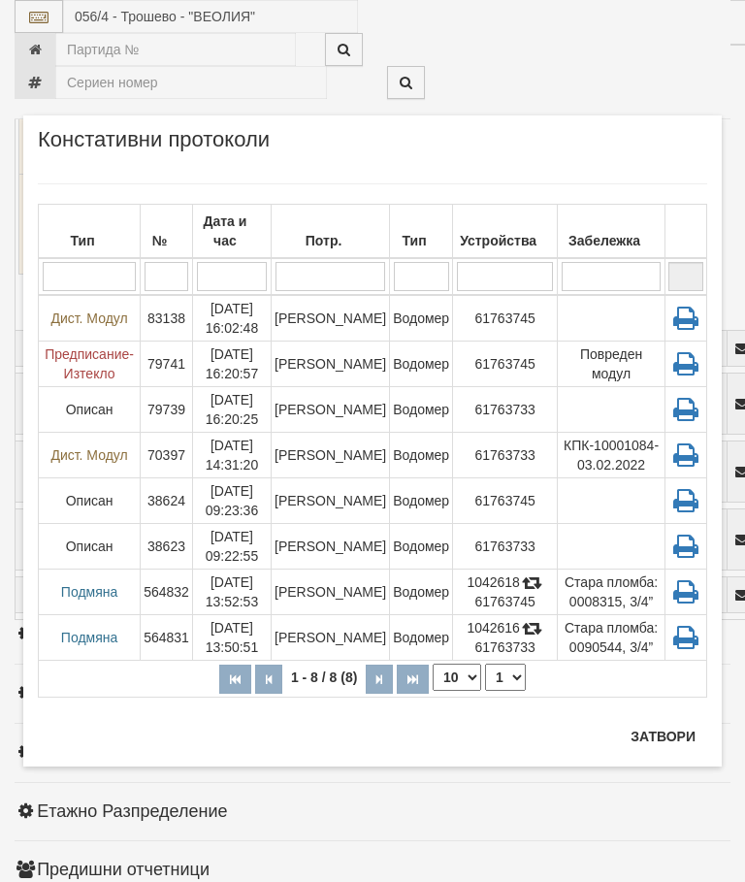
click at [341, 316] on td "Константина Иванова" at bounding box center [331, 318] width 118 height 47
click at [661, 732] on button "Затвори" at bounding box center [663, 736] width 88 height 31
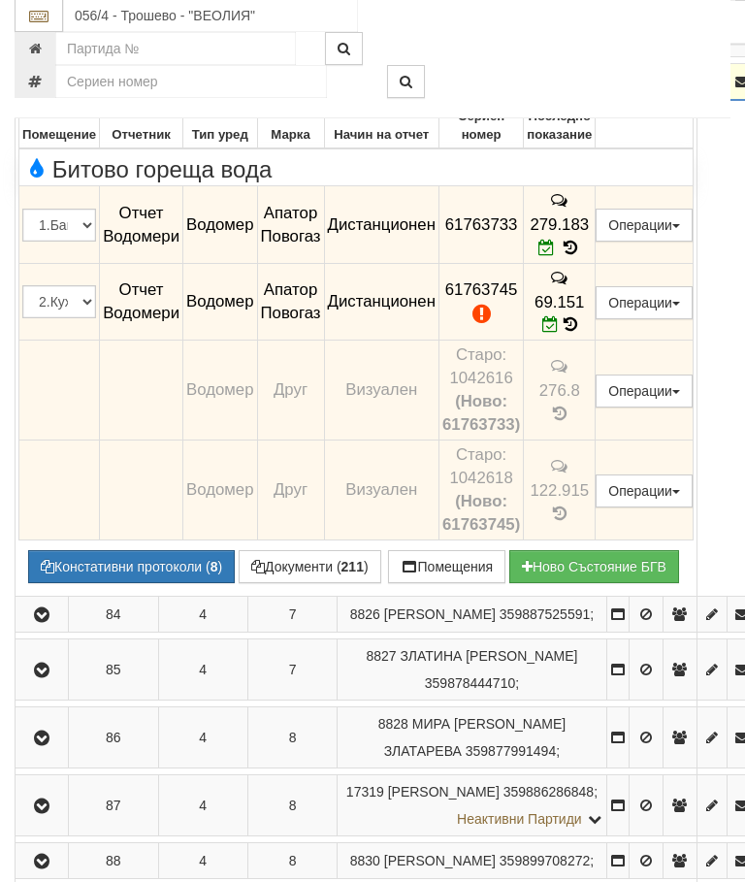
scroll to position [1422, 0]
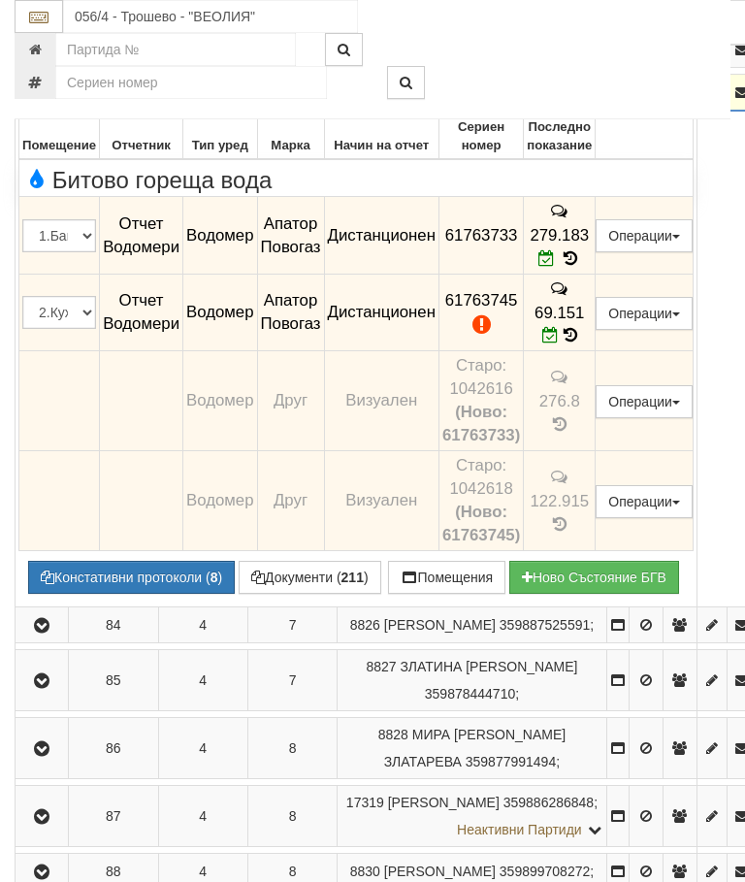
click at [40, 100] on icon "button" at bounding box center [41, 93] width 23 height 14
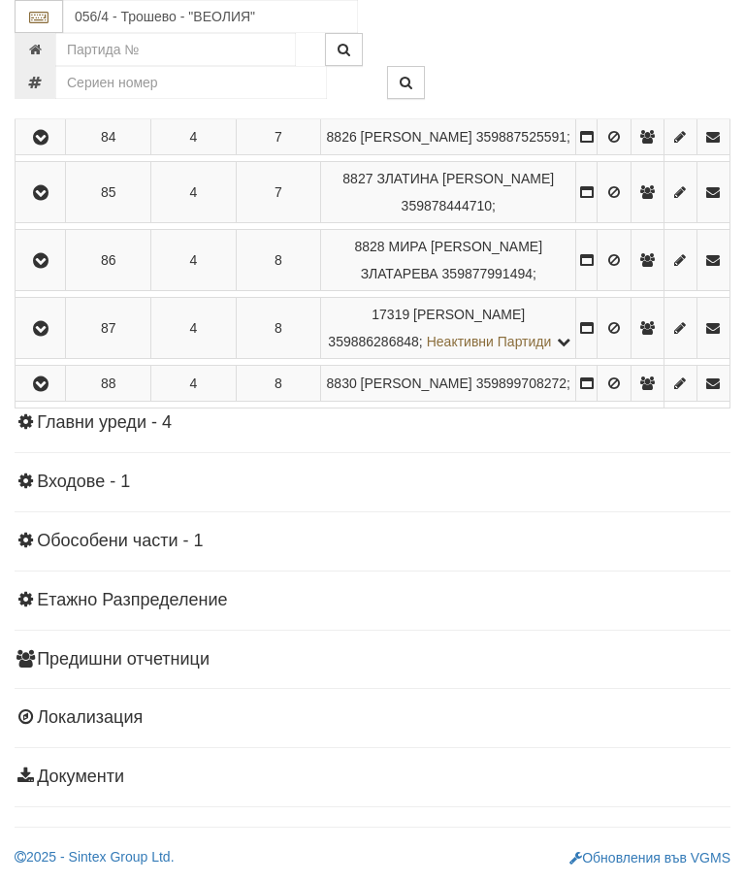
click at [45, 66] on button "button" at bounding box center [40, 51] width 44 height 29
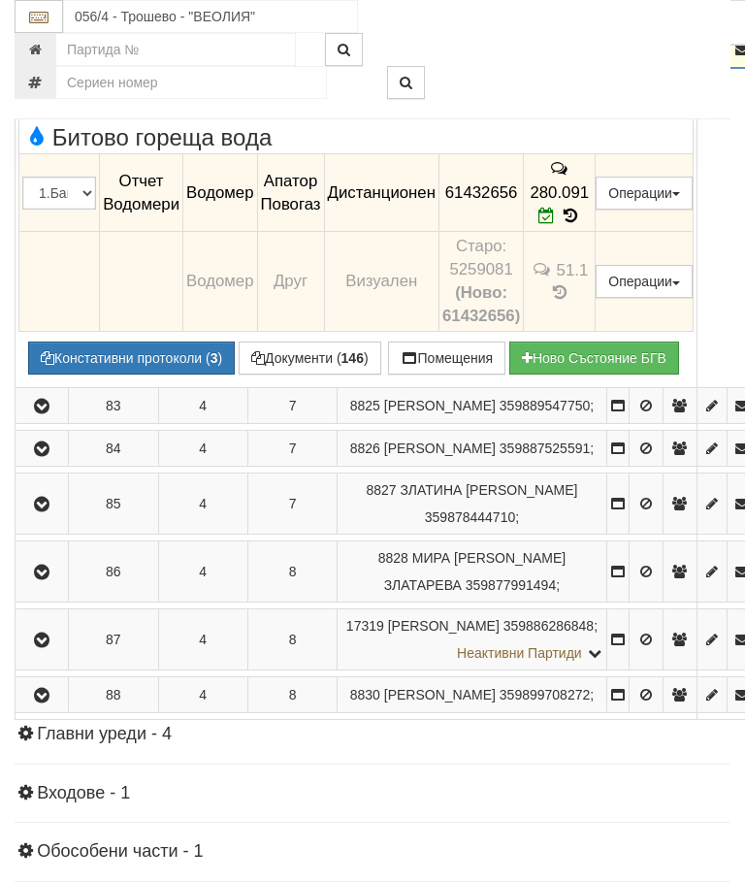
click at [46, 57] on icon "button" at bounding box center [41, 51] width 23 height 14
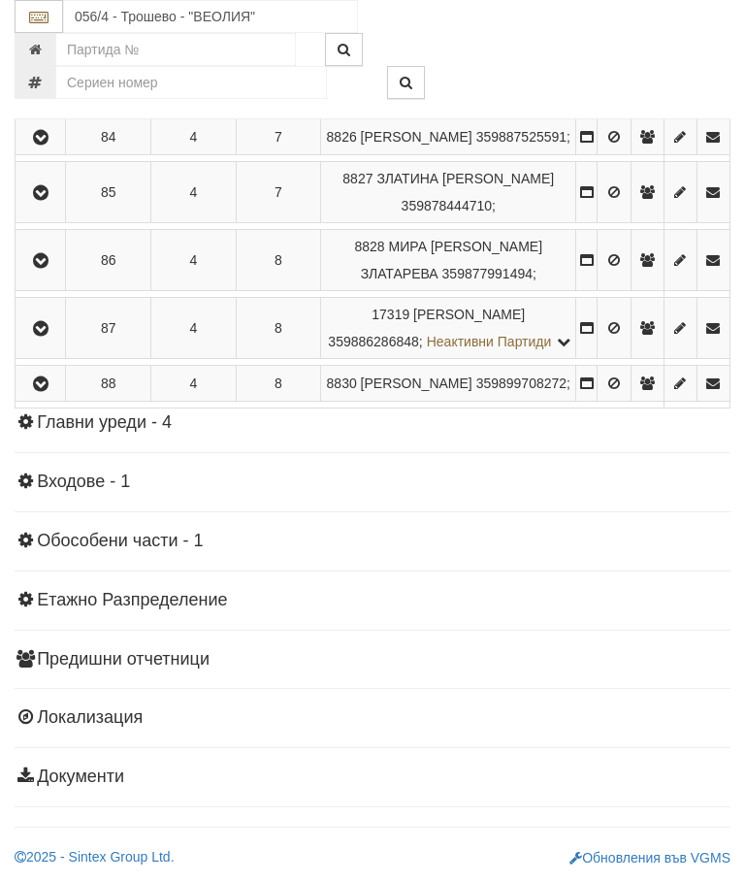
click at [44, 23] on button "button" at bounding box center [40, 8] width 44 height 29
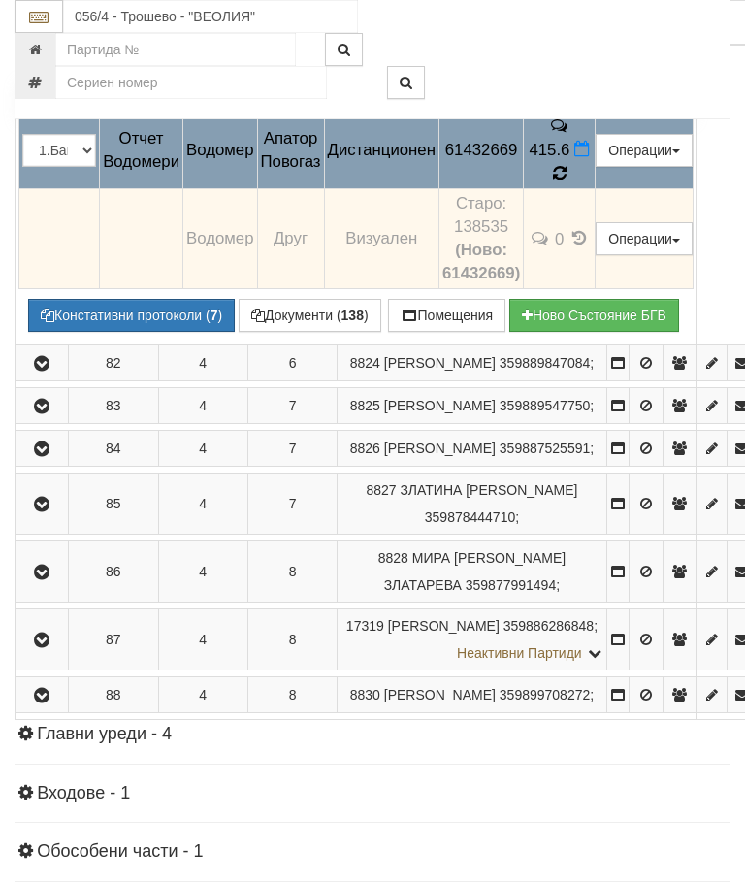
click at [567, 181] on icon at bounding box center [560, 172] width 16 height 17
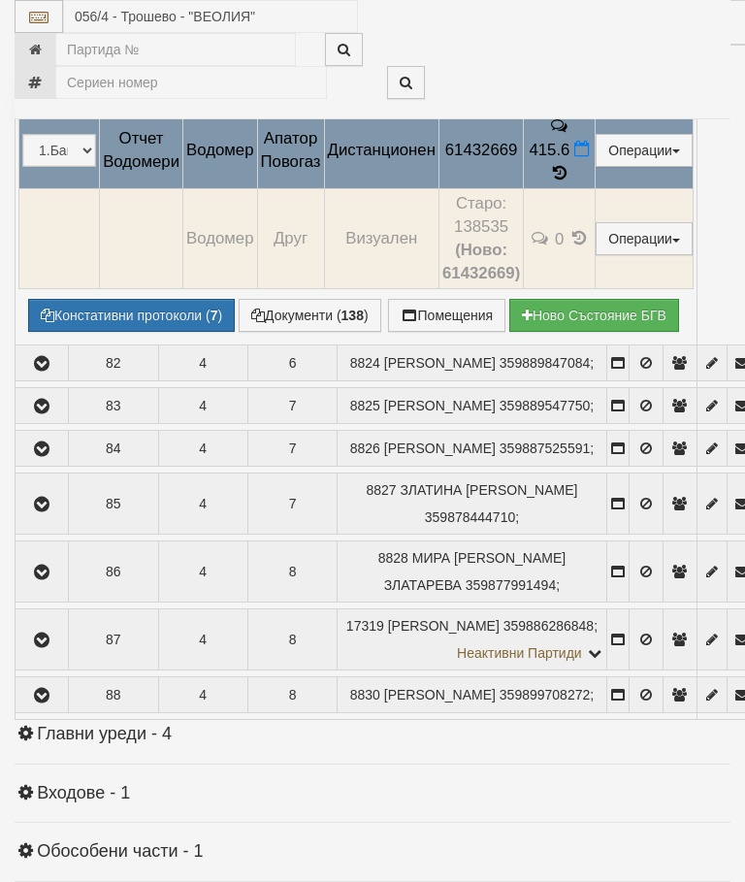
select select "10"
select select "1"
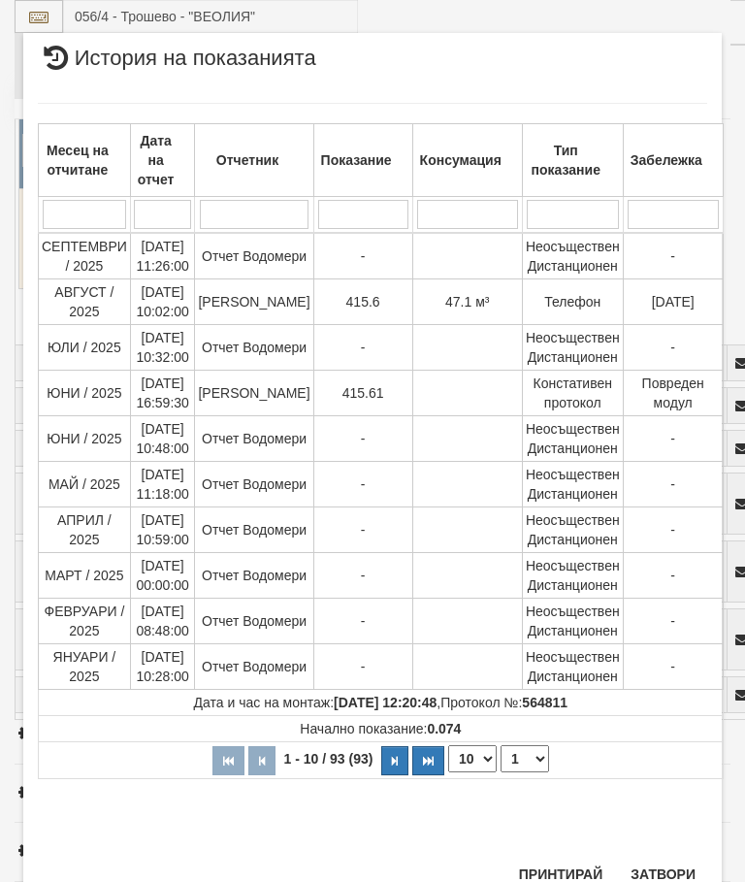
scroll to position [1384, 0]
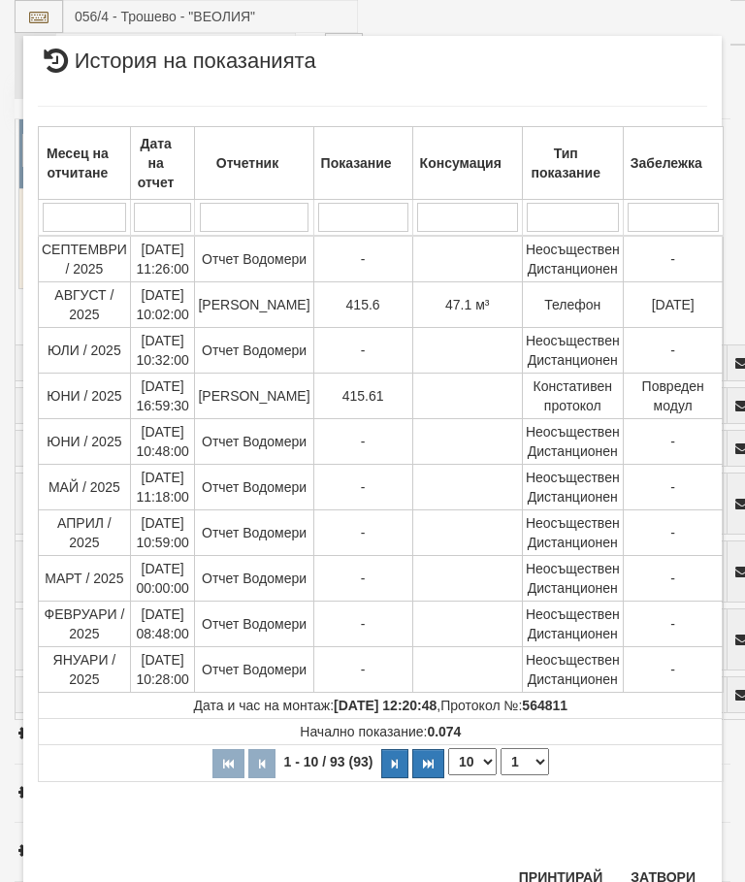
click at [655, 881] on button "Затвори" at bounding box center [663, 876] width 88 height 31
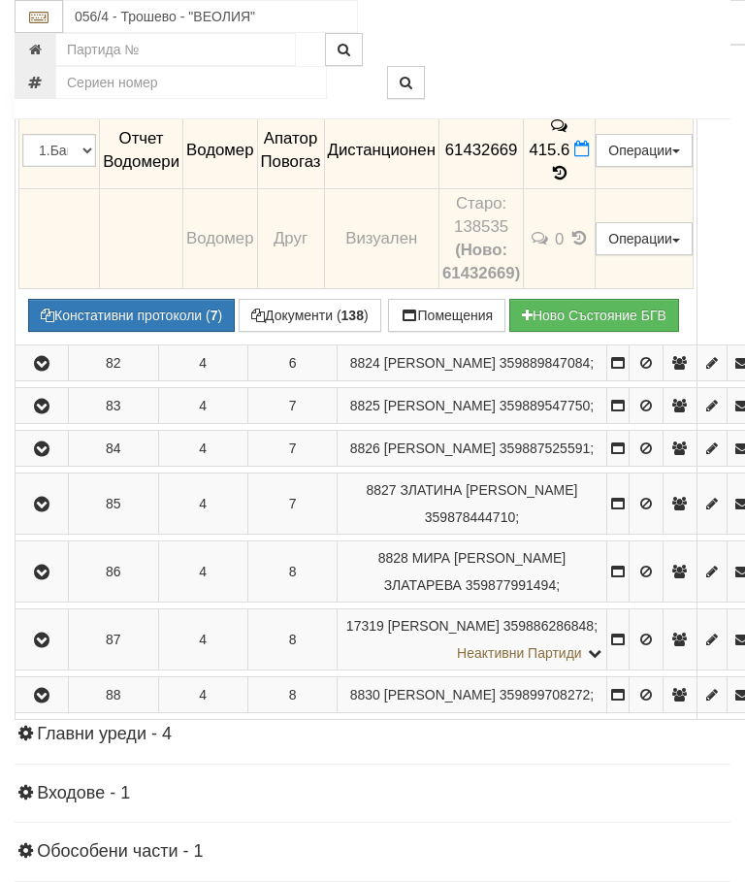
click at [49, 15] on icon "button" at bounding box center [41, 8] width 23 height 14
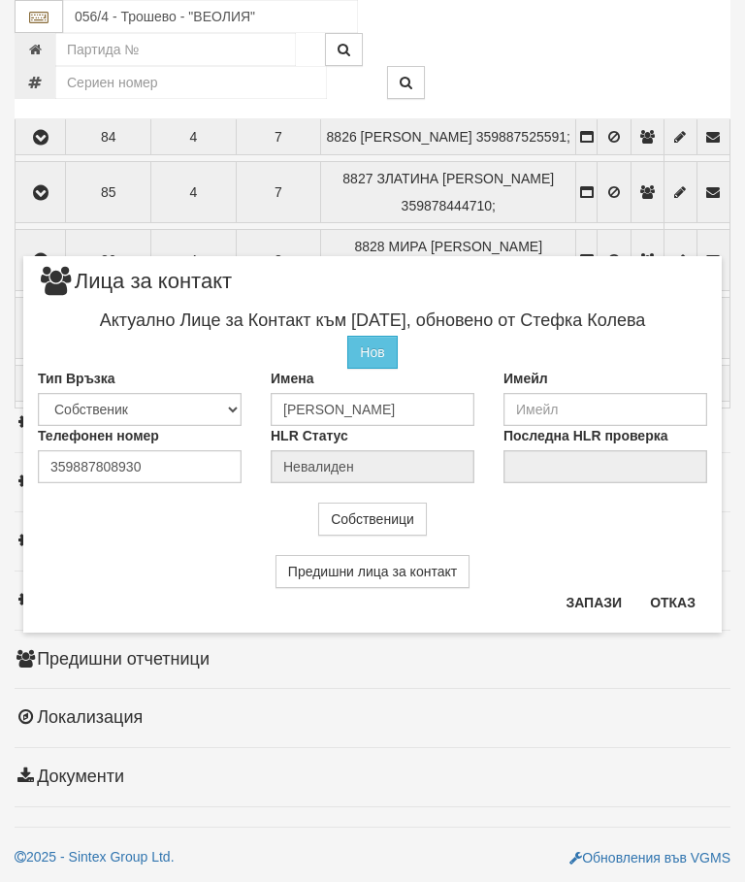
click at [674, 602] on button "Отказ" at bounding box center [672, 602] width 69 height 31
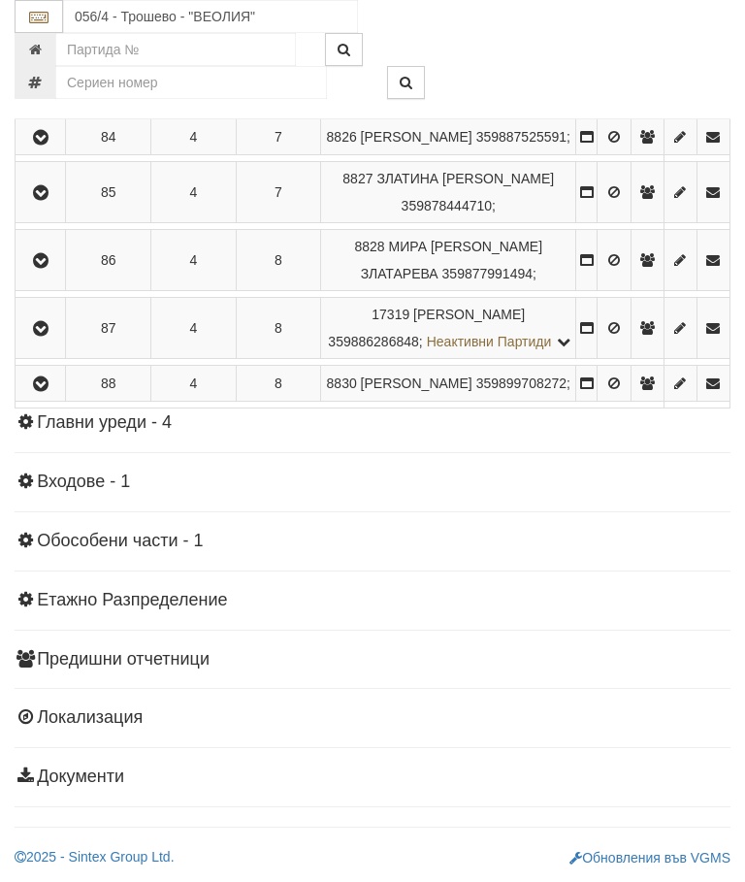
scroll to position [1456, 0]
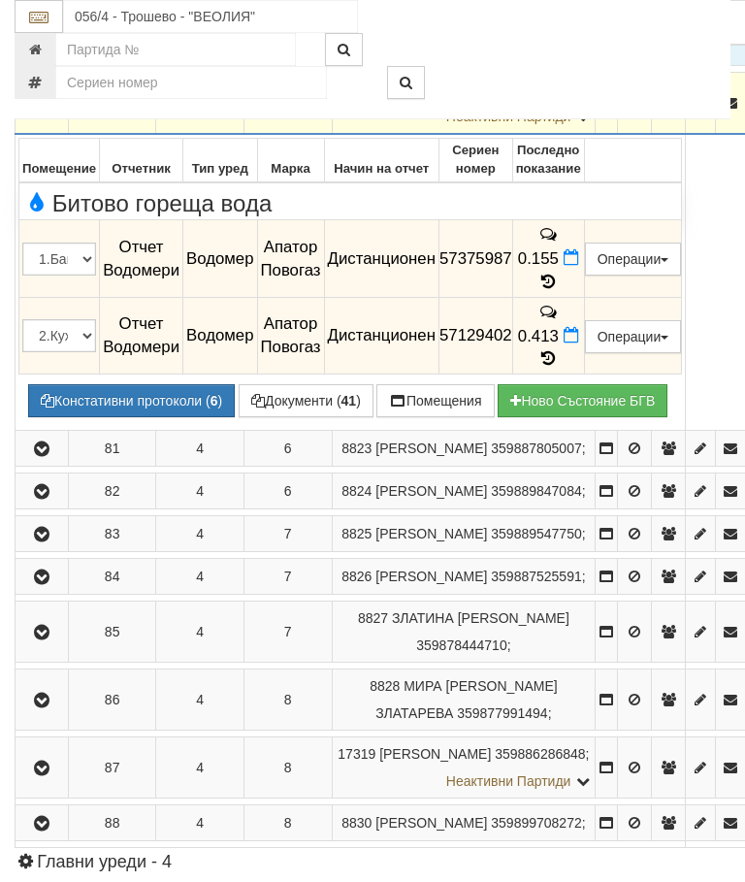
scroll to position [1267, 0]
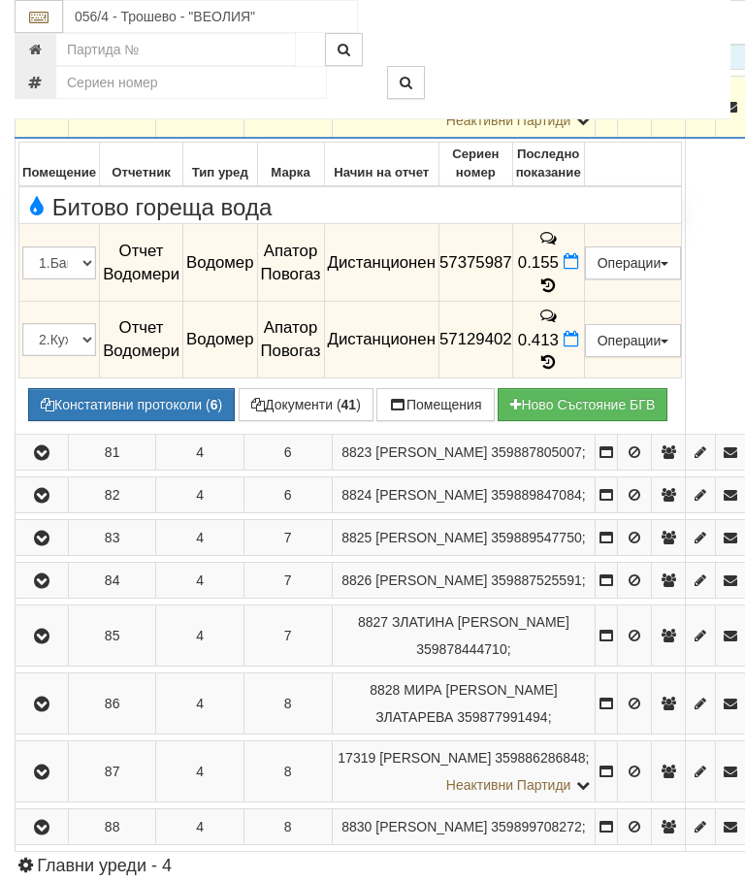
click at [44, 114] on icon "button" at bounding box center [41, 108] width 23 height 14
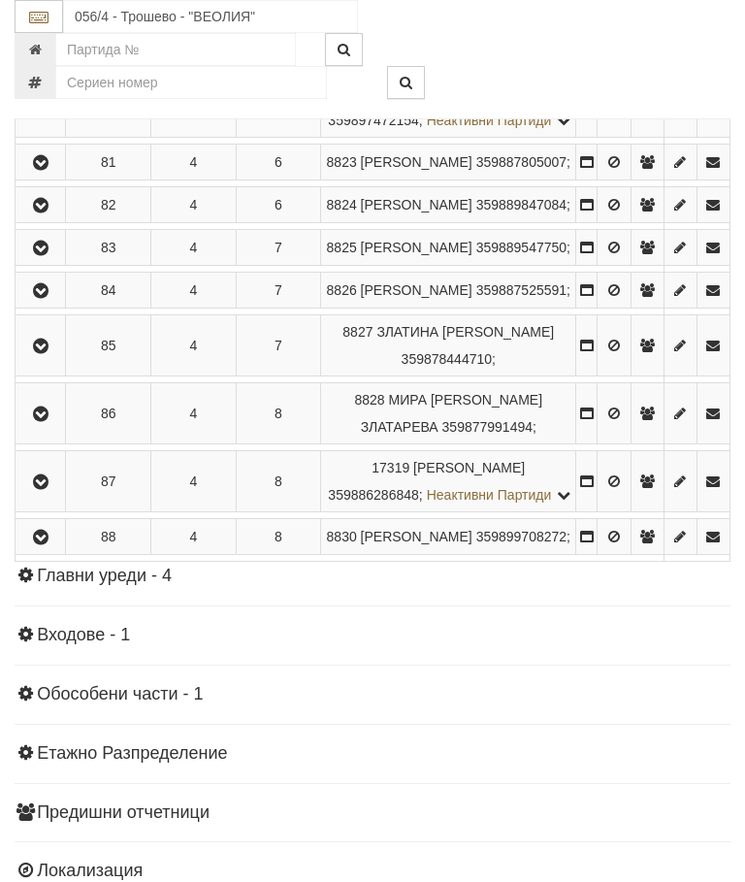
click at [49, 47] on icon "button" at bounding box center [40, 40] width 23 height 14
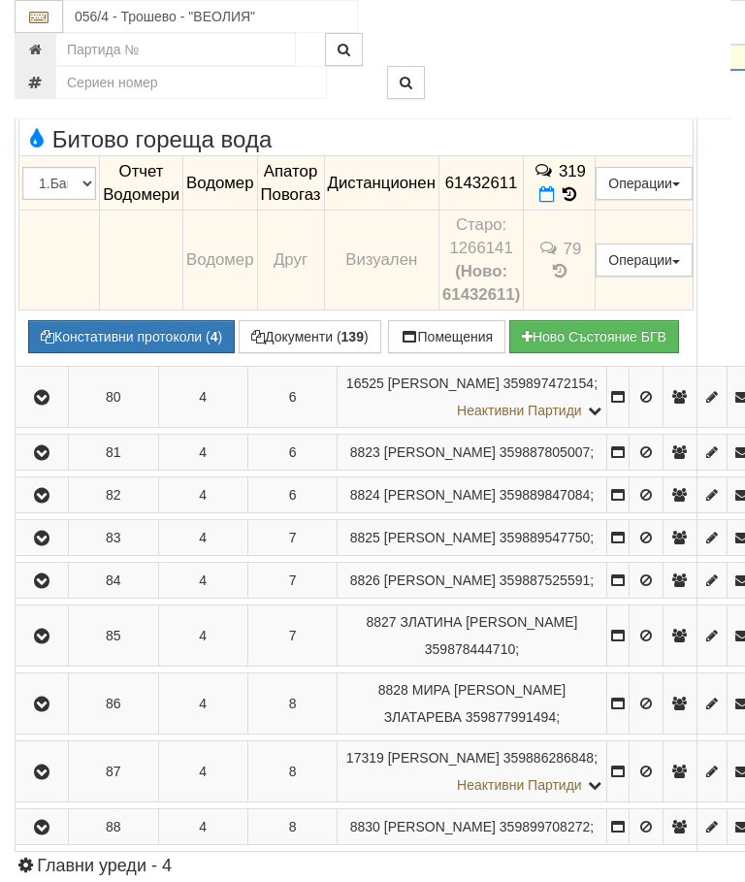
click at [44, 47] on icon "button" at bounding box center [41, 40] width 23 height 14
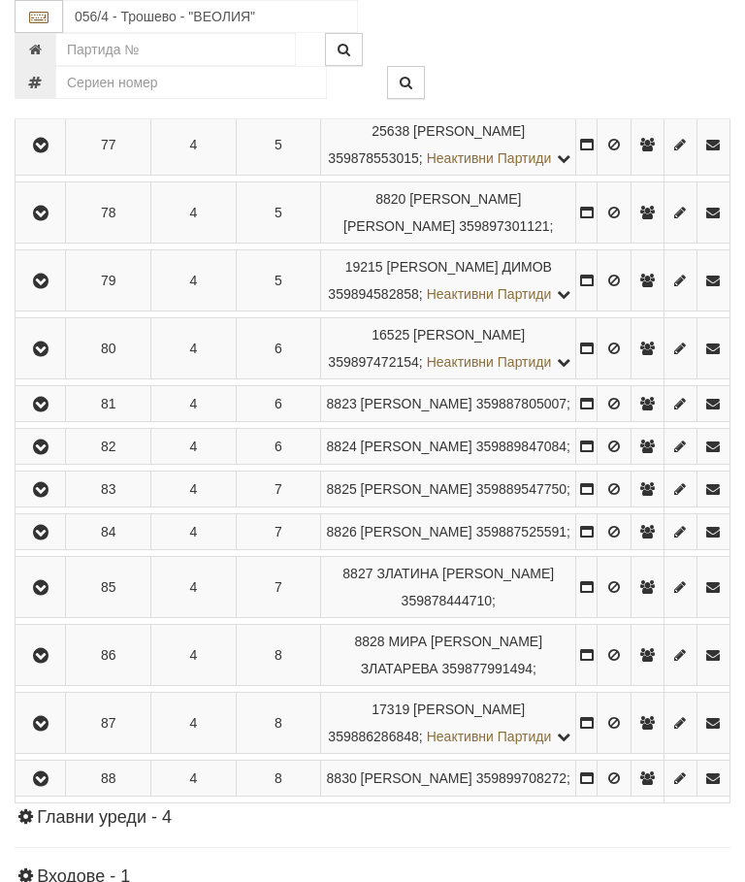
scroll to position [1024, 0]
click at [62, 160] on button "button" at bounding box center [40, 145] width 44 height 29
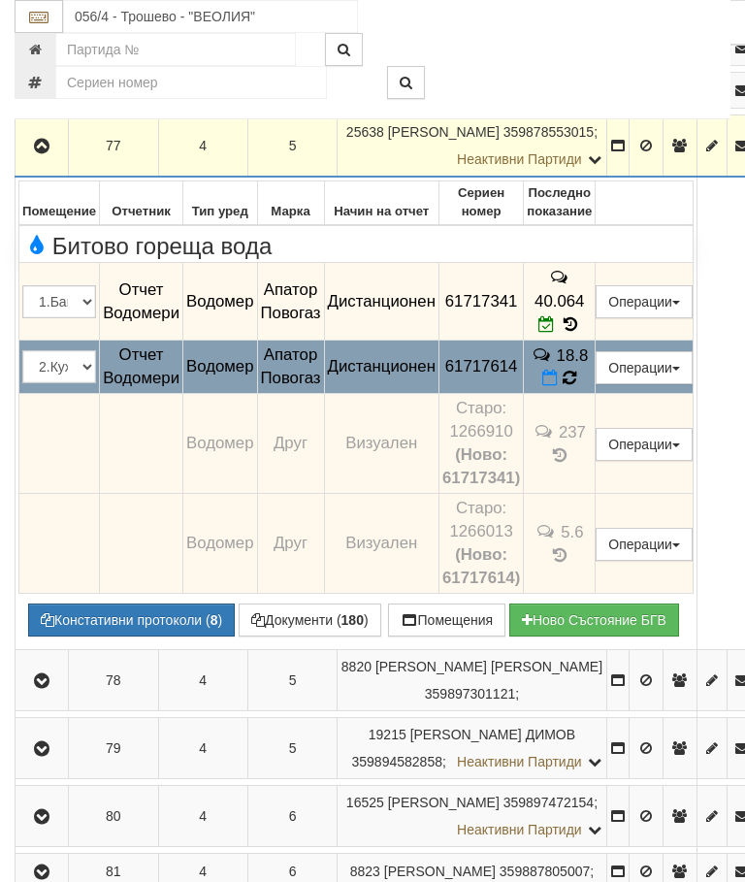
click at [579, 388] on icon at bounding box center [569, 378] width 20 height 19
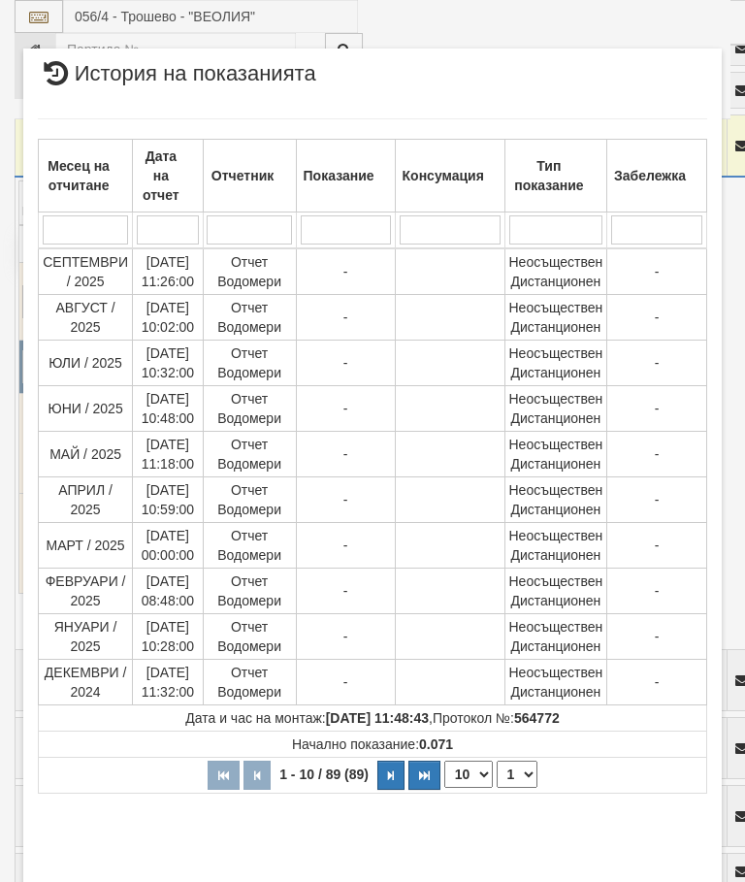
click at [523, 775] on select "1 2 3 4 5 6 7 8 9" at bounding box center [517, 773] width 41 height 27
select select "2"
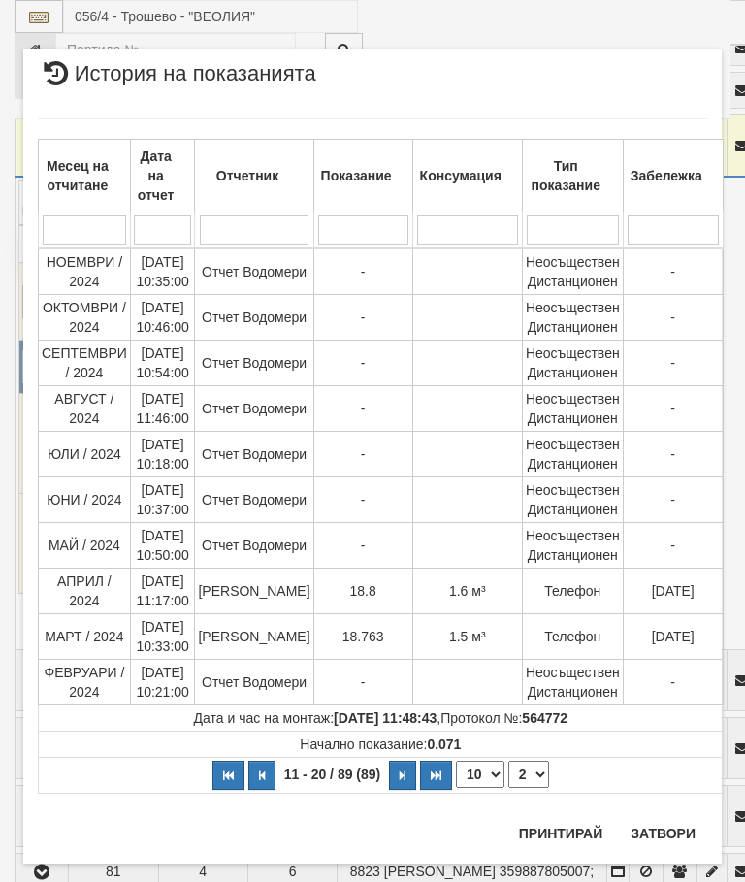
click at [658, 831] on button "Затвори" at bounding box center [663, 833] width 88 height 31
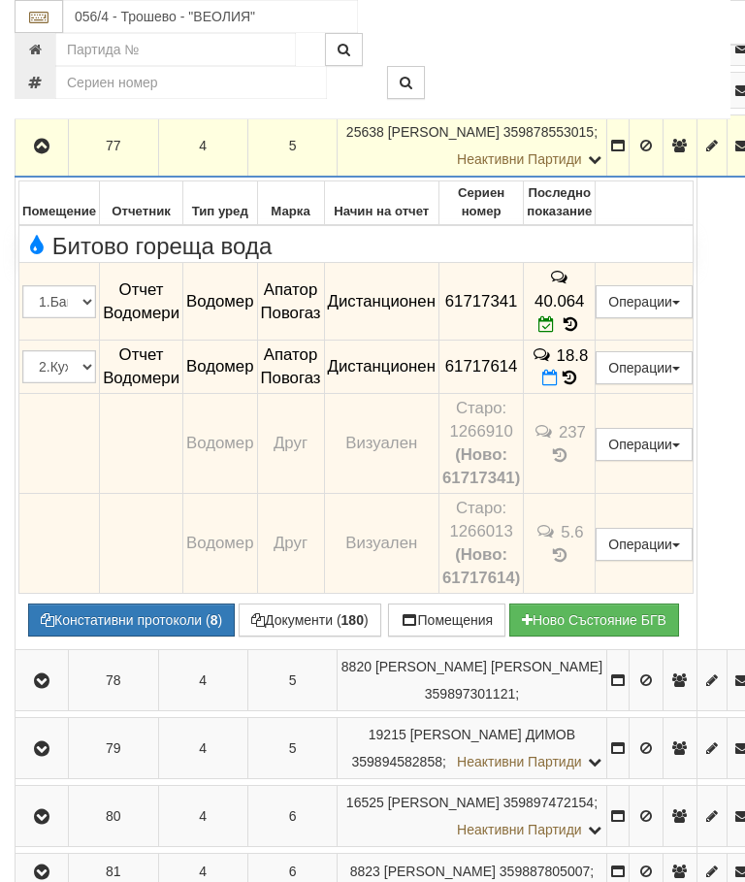
click at [45, 153] on icon "button" at bounding box center [41, 147] width 23 height 14
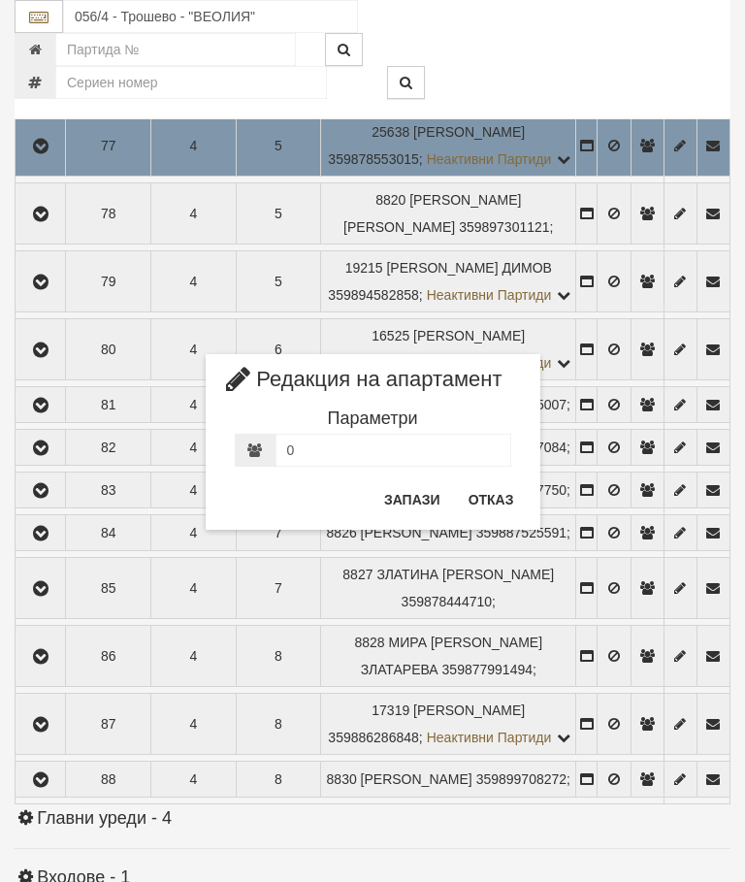
click at [478, 512] on button "Отказ" at bounding box center [491, 499] width 69 height 31
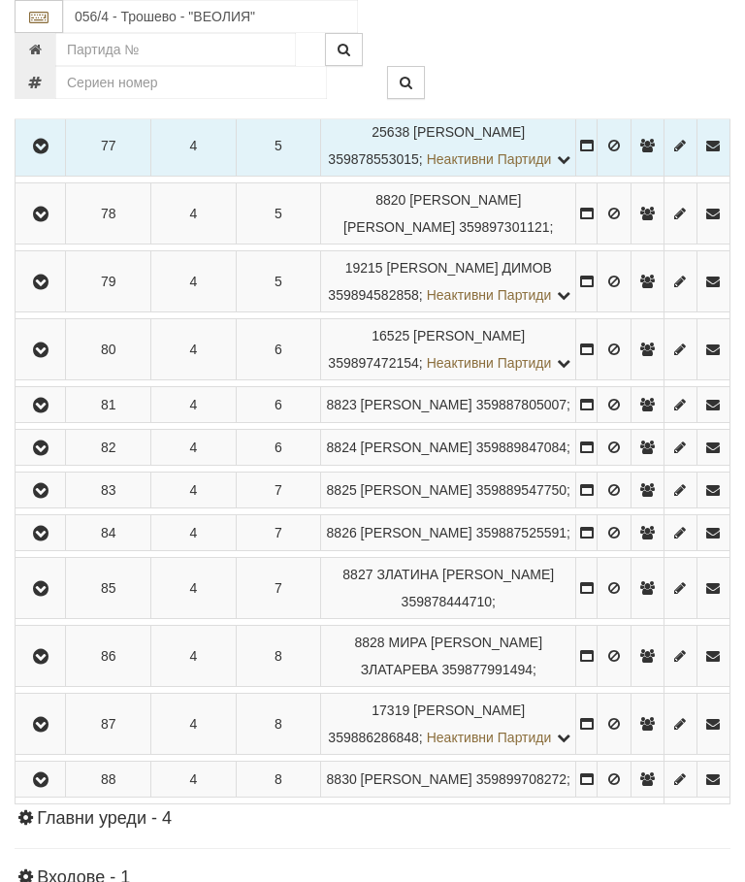
click at [51, 98] on icon "button" at bounding box center [40, 91] width 23 height 14
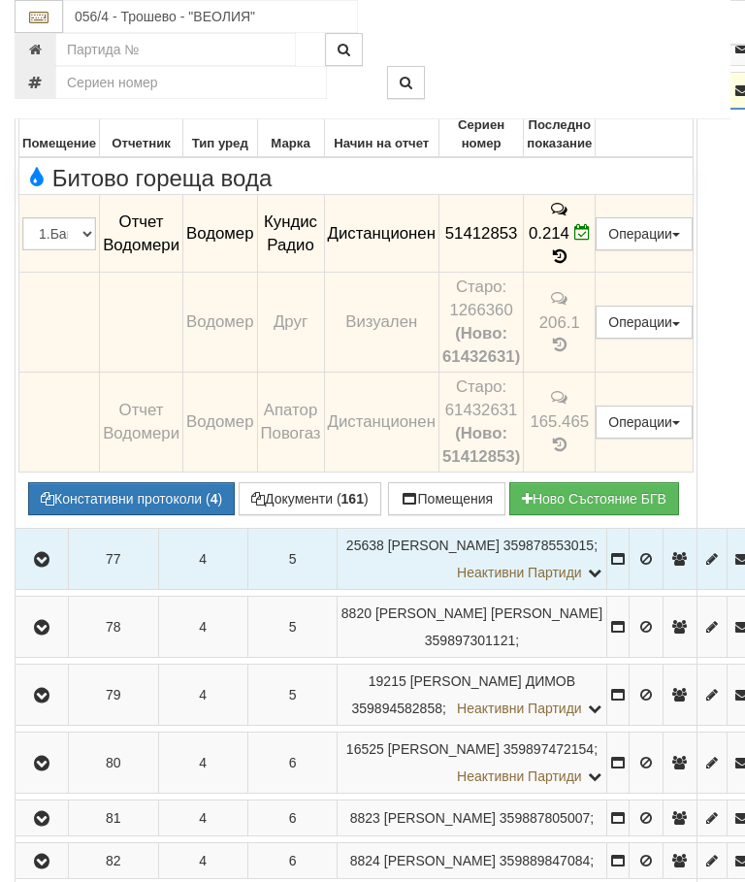
click at [48, 98] on icon "button" at bounding box center [41, 91] width 23 height 14
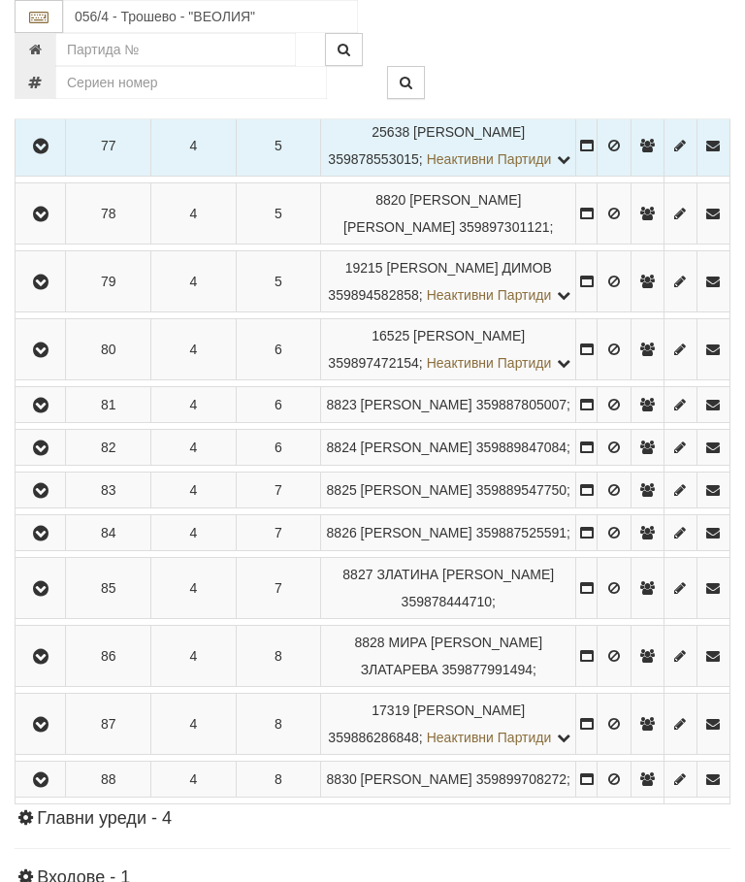
click at [56, 66] on td at bounding box center [41, 48] width 50 height 36
click at [42, 55] on icon "button" at bounding box center [40, 49] width 23 height 14
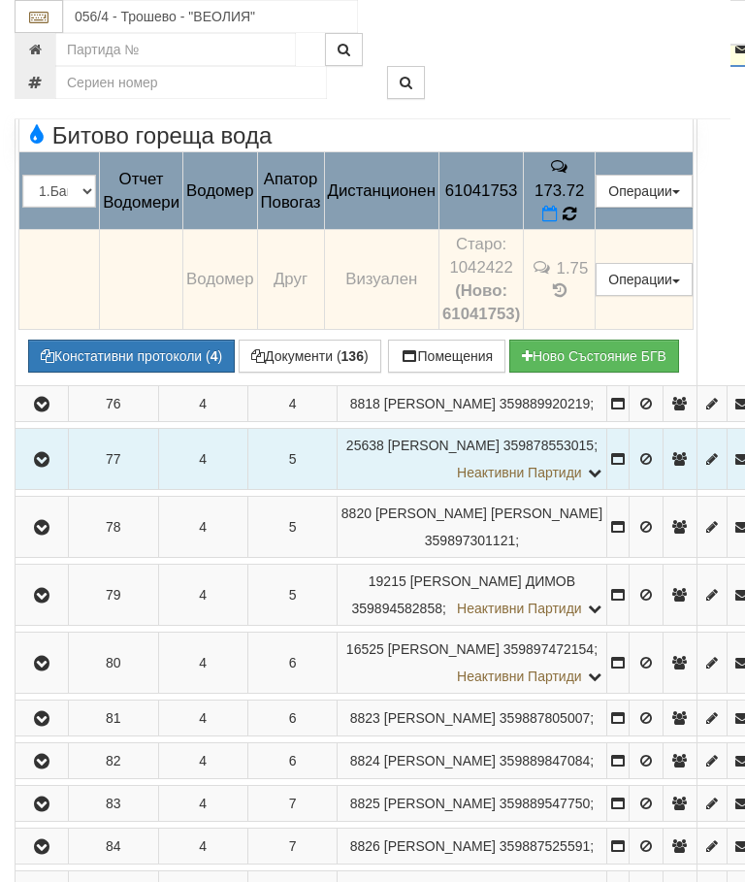
click at [576, 222] on icon at bounding box center [570, 214] width 14 height 16
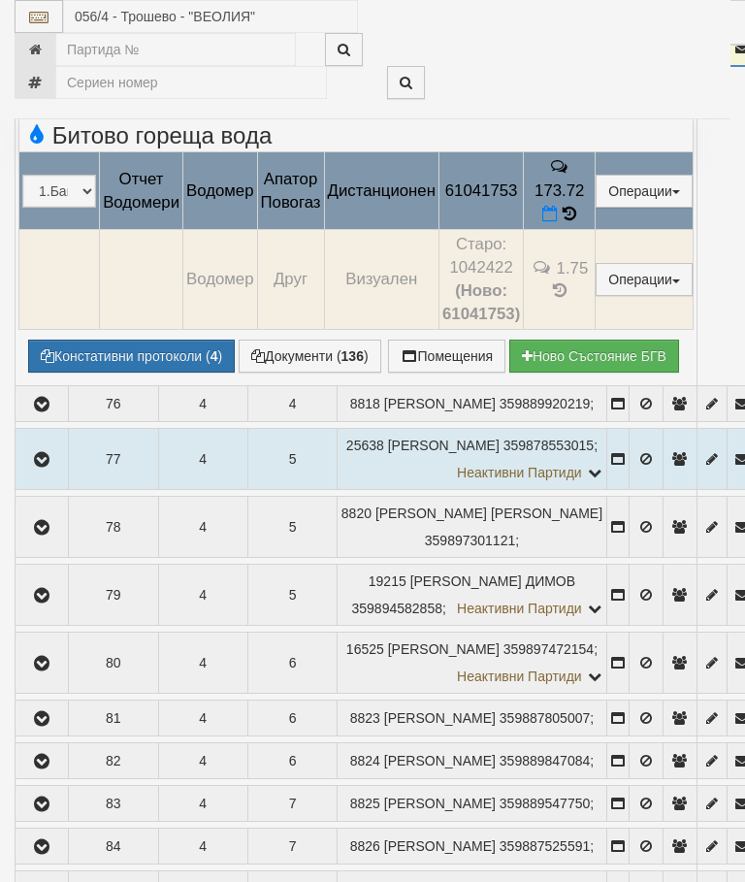
select select "10"
select select "1"
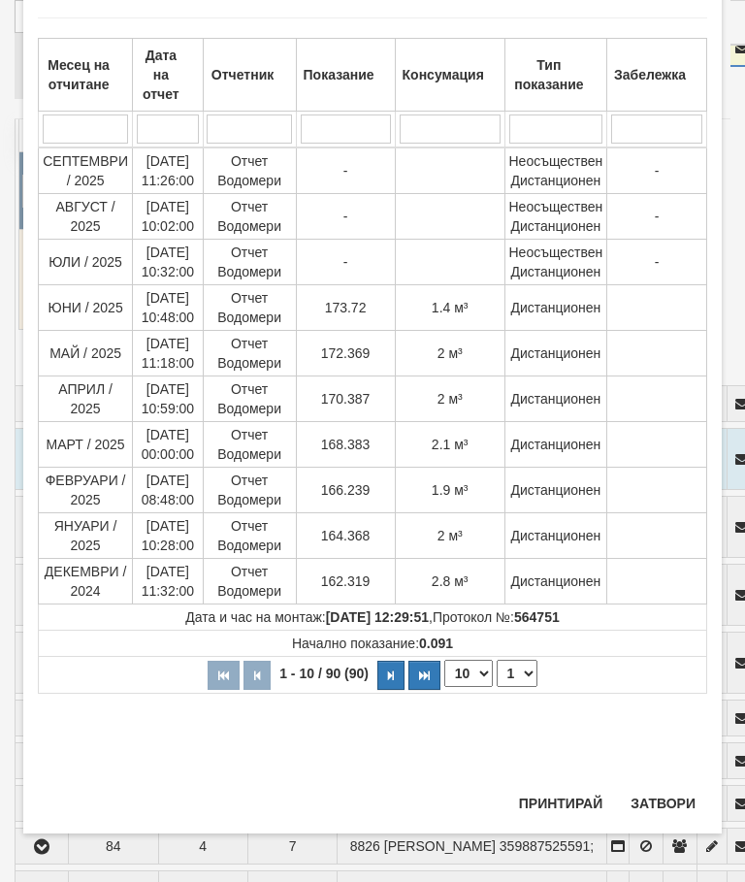
scroll to position [1242, 0]
click at [651, 796] on button "Затвори" at bounding box center [663, 804] width 88 height 31
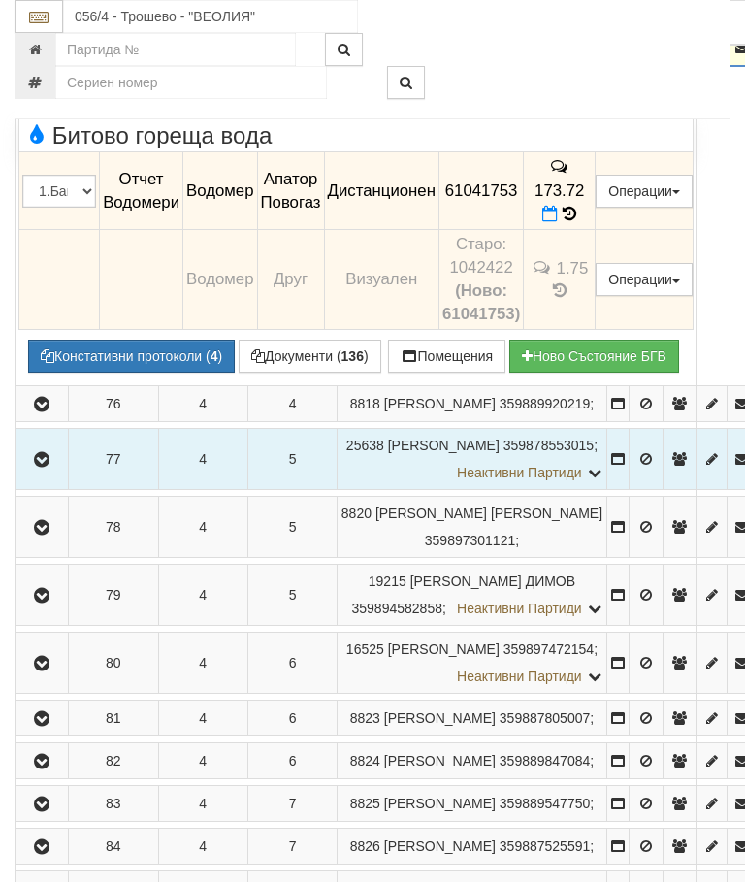
click at [50, 55] on icon "button" at bounding box center [41, 49] width 23 height 14
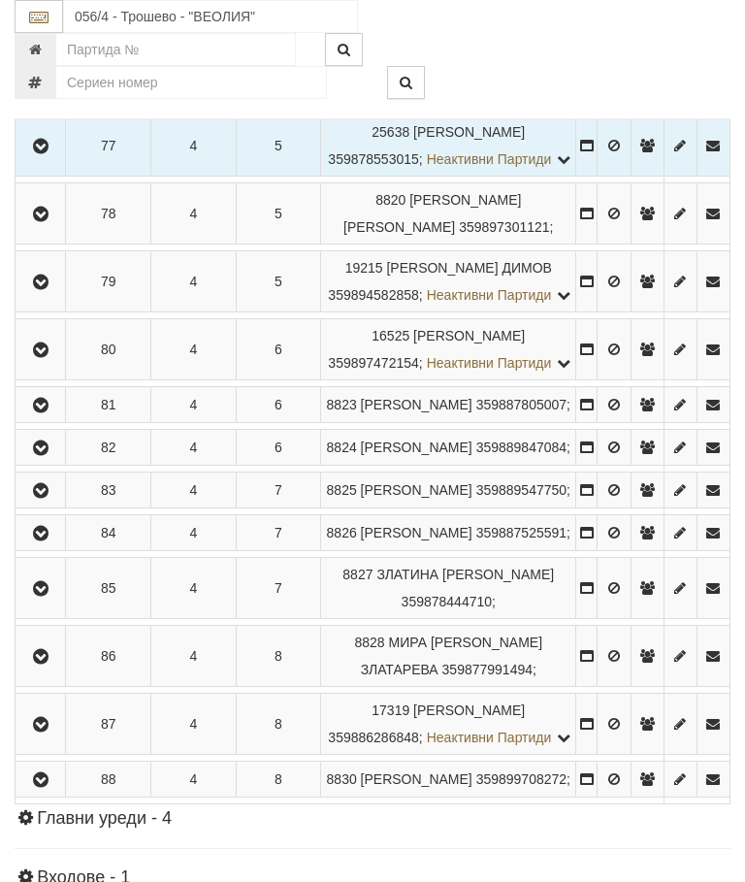
click at [48, 13] on icon "button" at bounding box center [40, 6] width 23 height 14
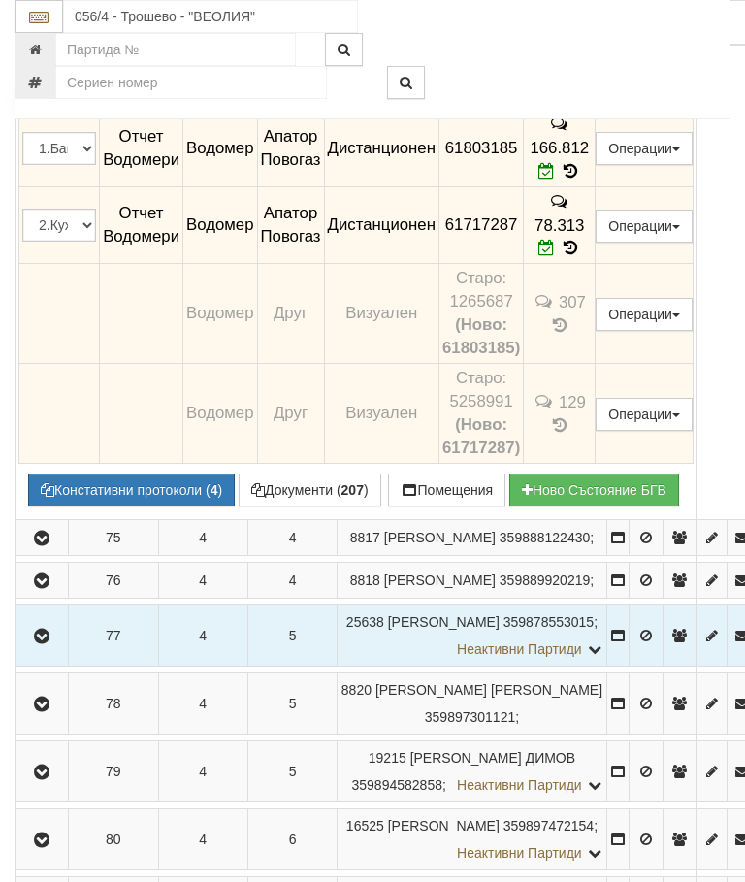
click at [52, 13] on icon "button" at bounding box center [41, 6] width 23 height 14
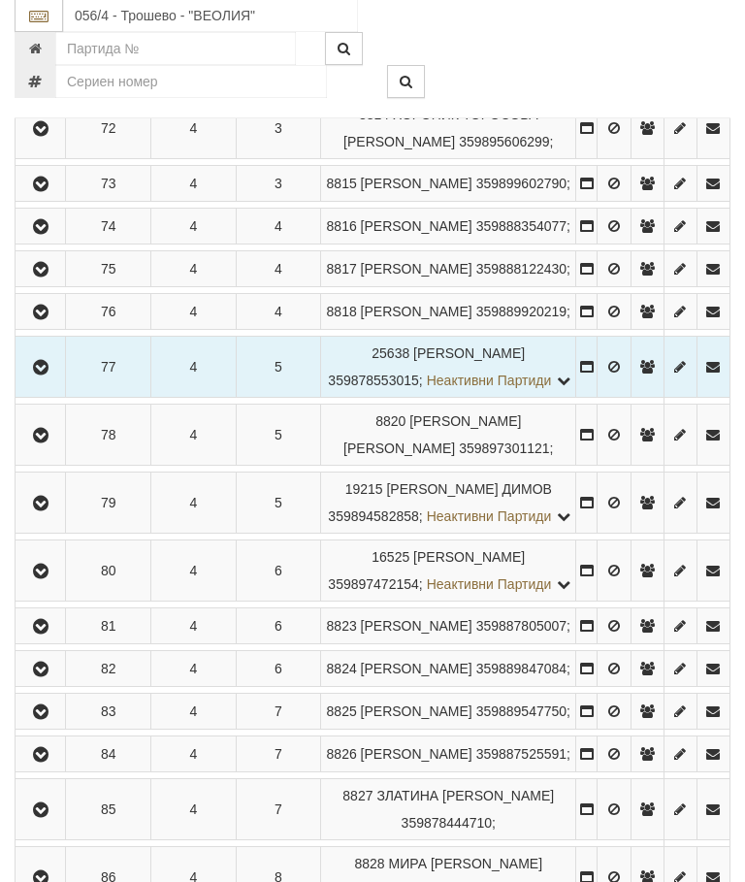
scroll to position [799, 0]
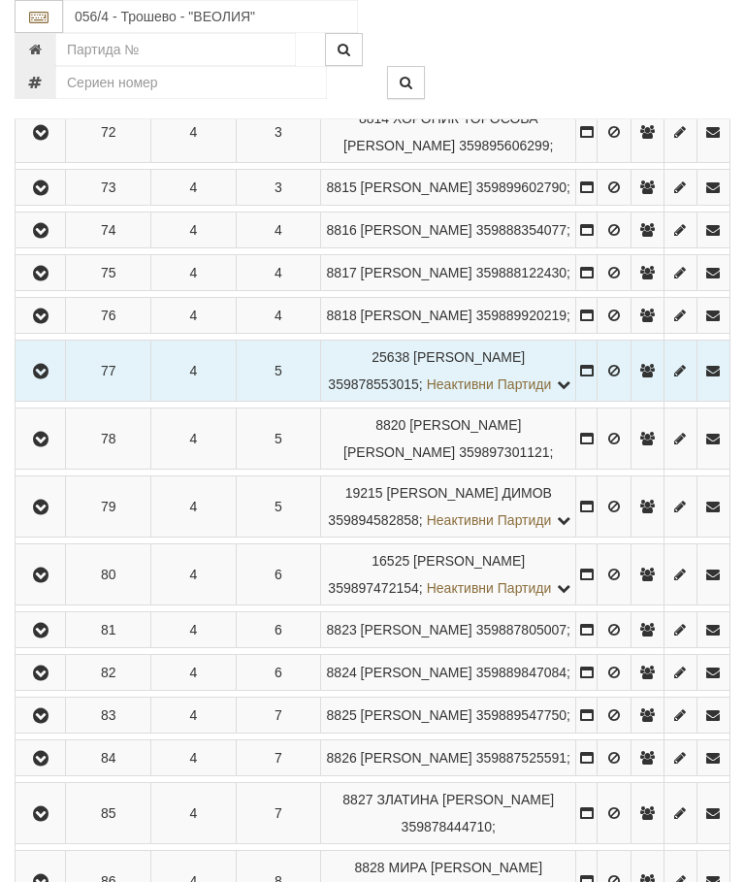
click at [47, 195] on icon "button" at bounding box center [40, 188] width 23 height 14
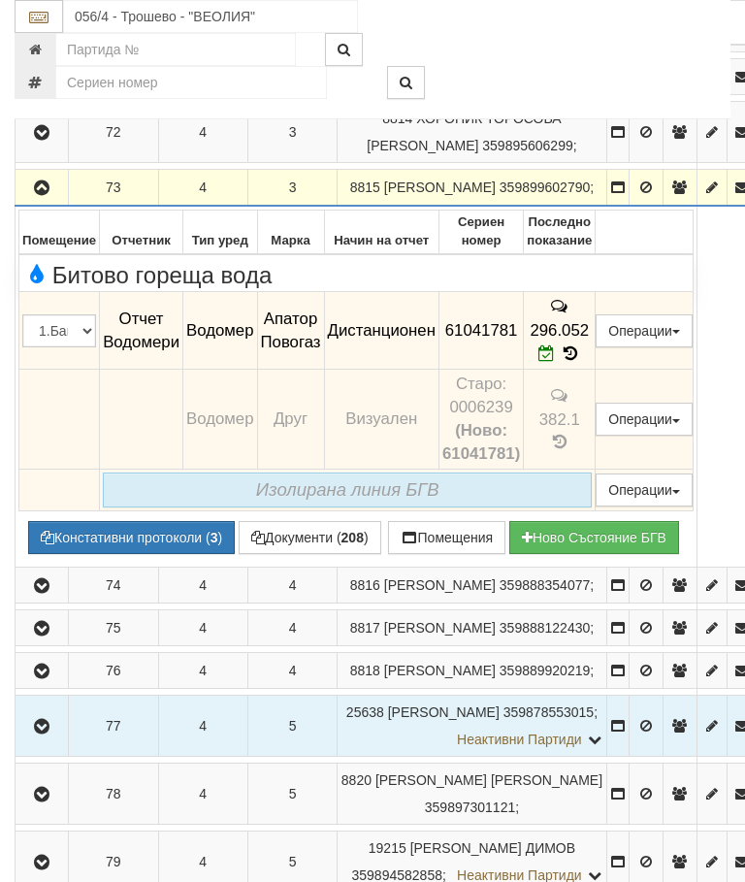
click at [49, 195] on icon "button" at bounding box center [41, 188] width 23 height 14
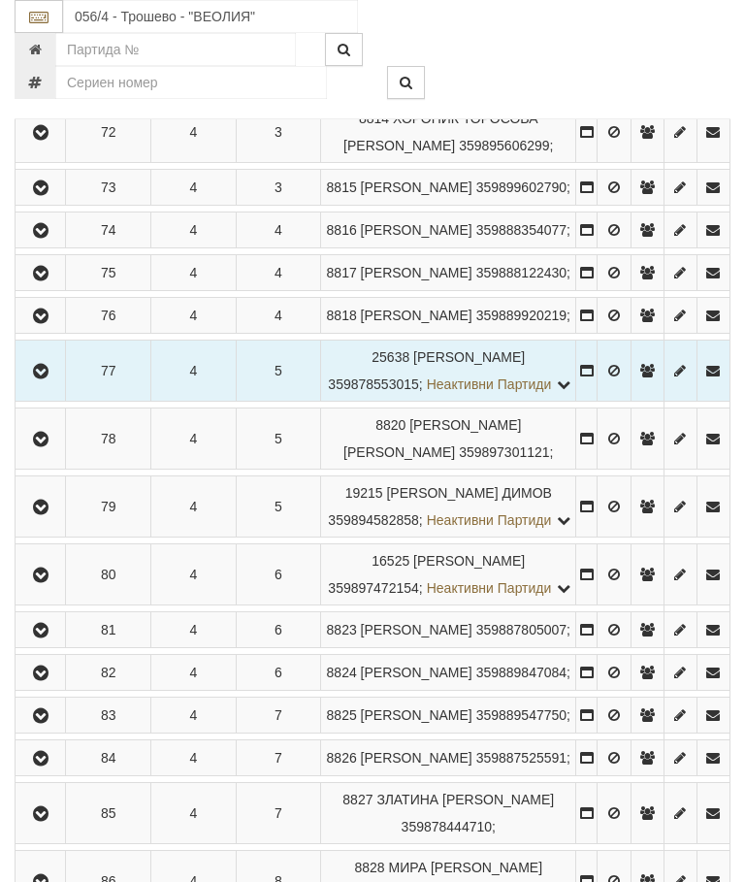
click at [51, 140] on icon "button" at bounding box center [40, 133] width 23 height 14
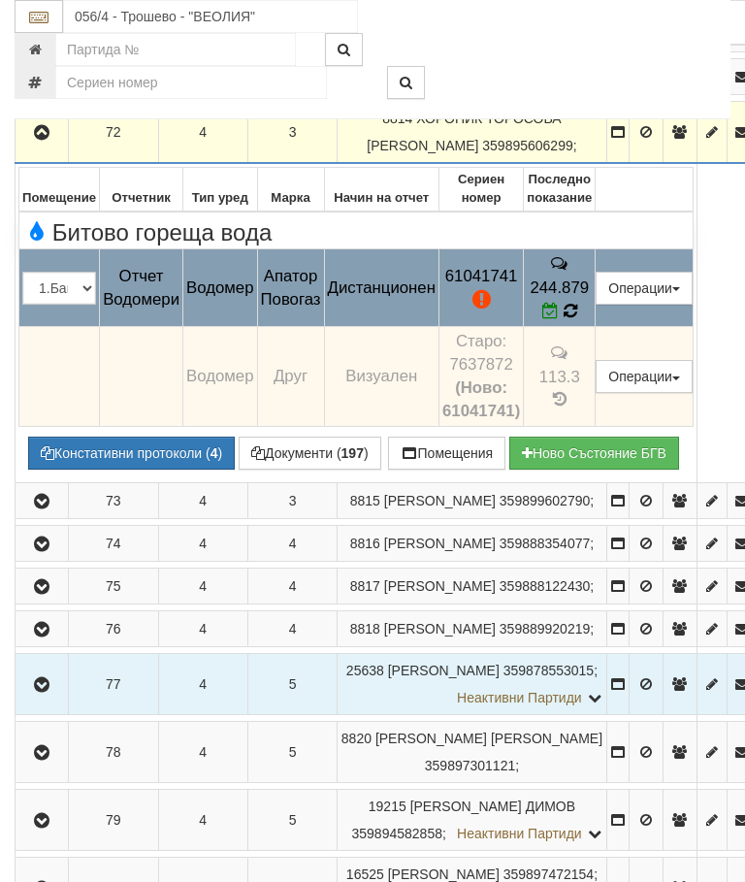
click at [577, 319] on icon at bounding box center [570, 311] width 14 height 16
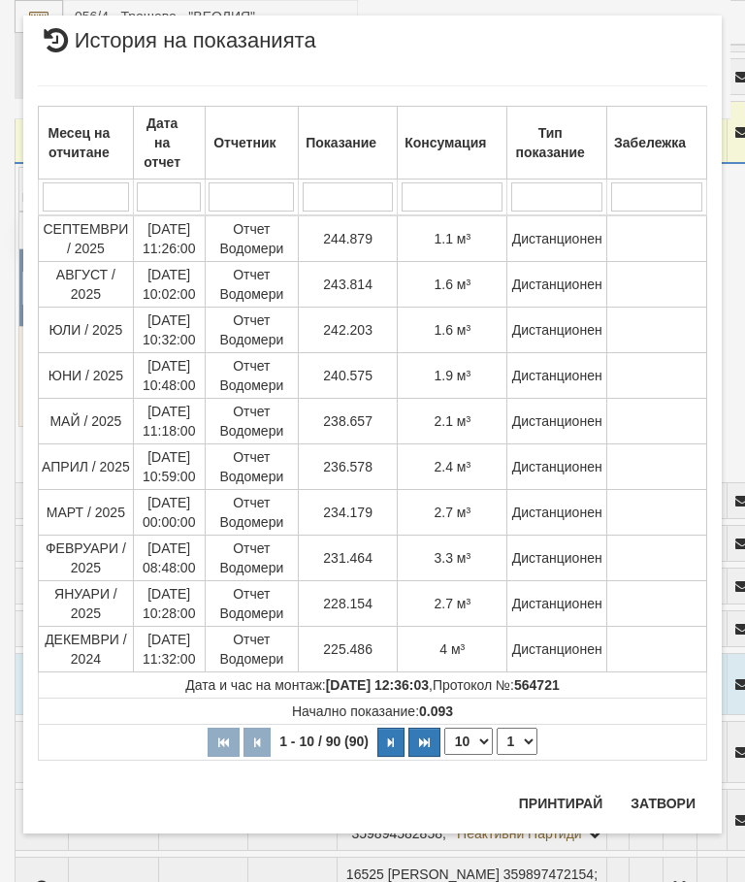
scroll to position [853, 0]
click at [672, 790] on button "Затвори" at bounding box center [663, 803] width 88 height 31
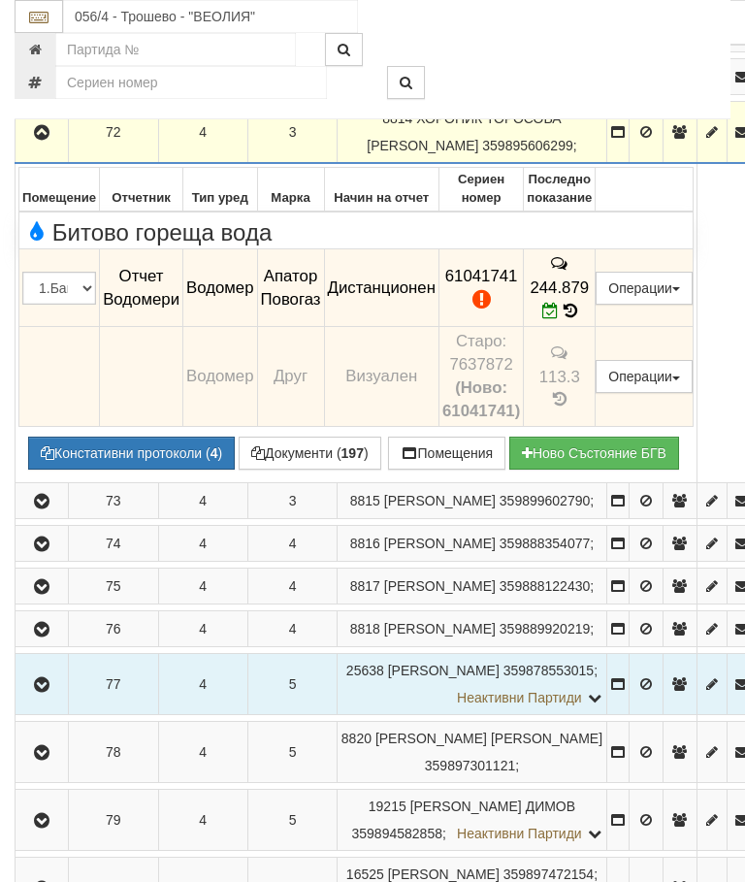
click at [52, 140] on icon "button" at bounding box center [41, 133] width 23 height 14
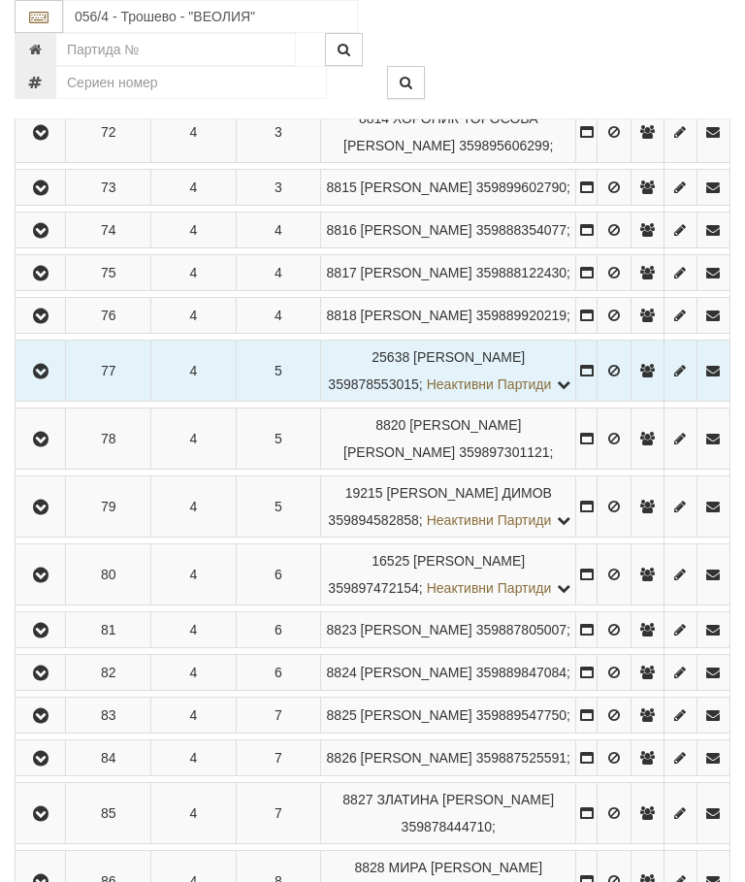
click at [52, 84] on icon "button" at bounding box center [40, 78] width 23 height 14
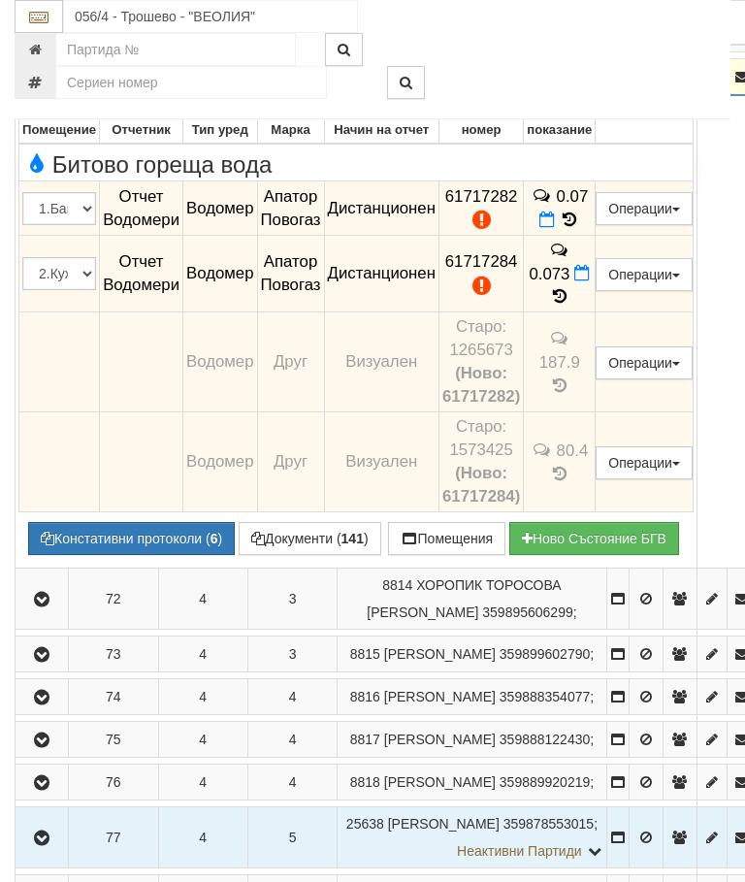
click at [42, 84] on icon "button" at bounding box center [41, 78] width 23 height 14
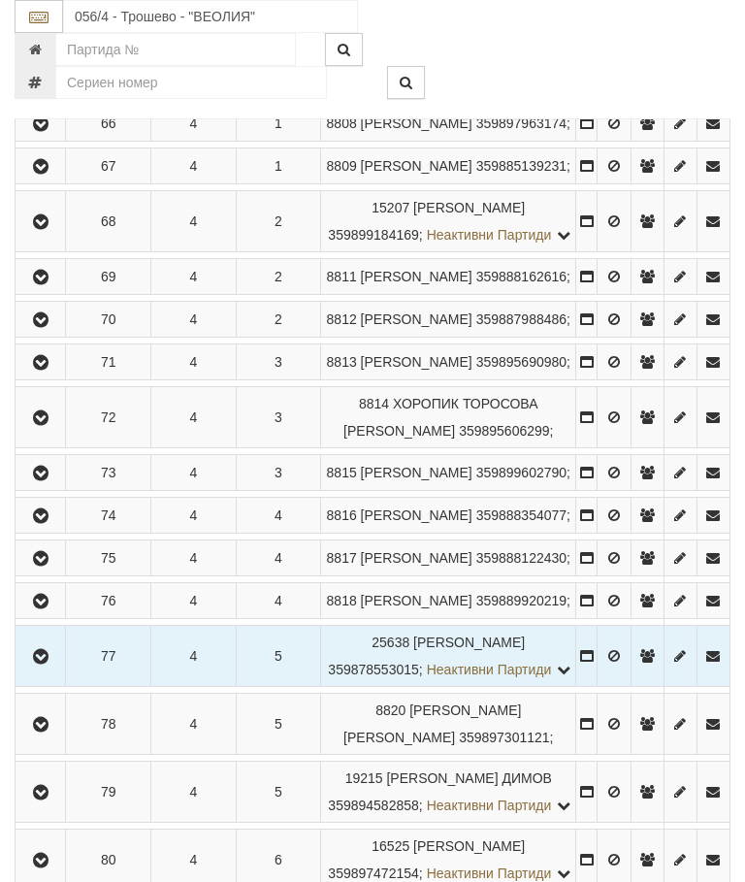
scroll to position [513, 0]
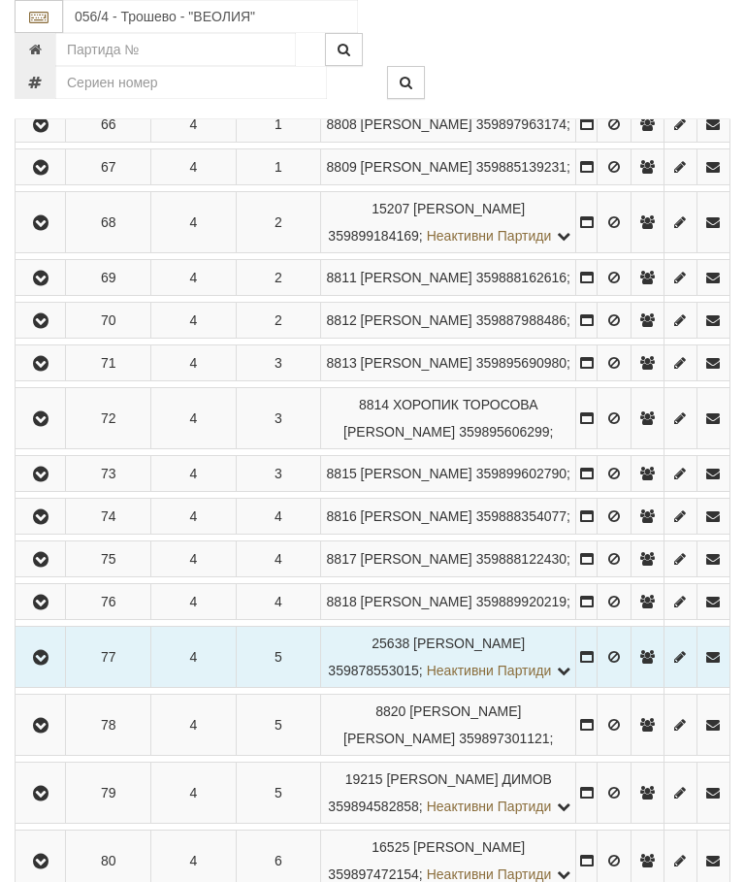
click at [49, 328] on icon "button" at bounding box center [40, 321] width 23 height 14
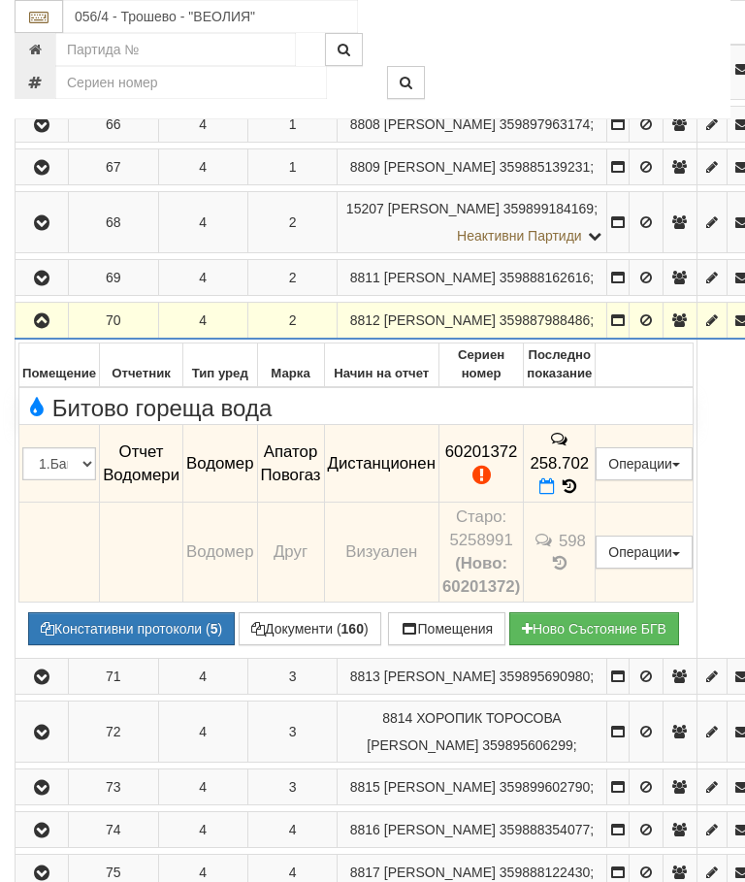
click at [580, 495] on icon at bounding box center [569, 486] width 21 height 16
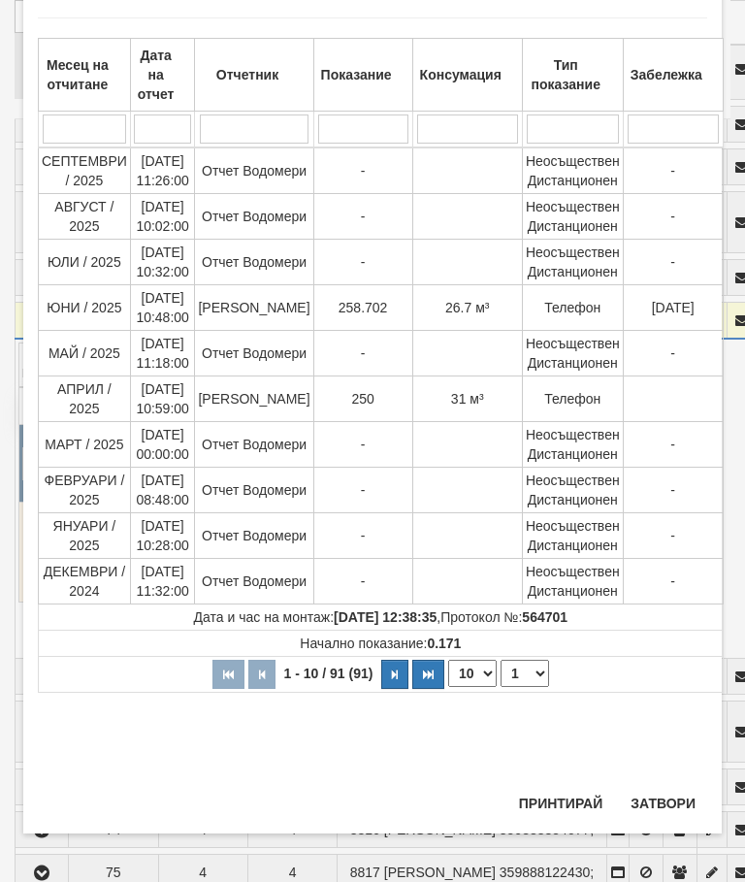
scroll to position [1219, 0]
click at [668, 800] on button "Затвори" at bounding box center [663, 803] width 88 height 31
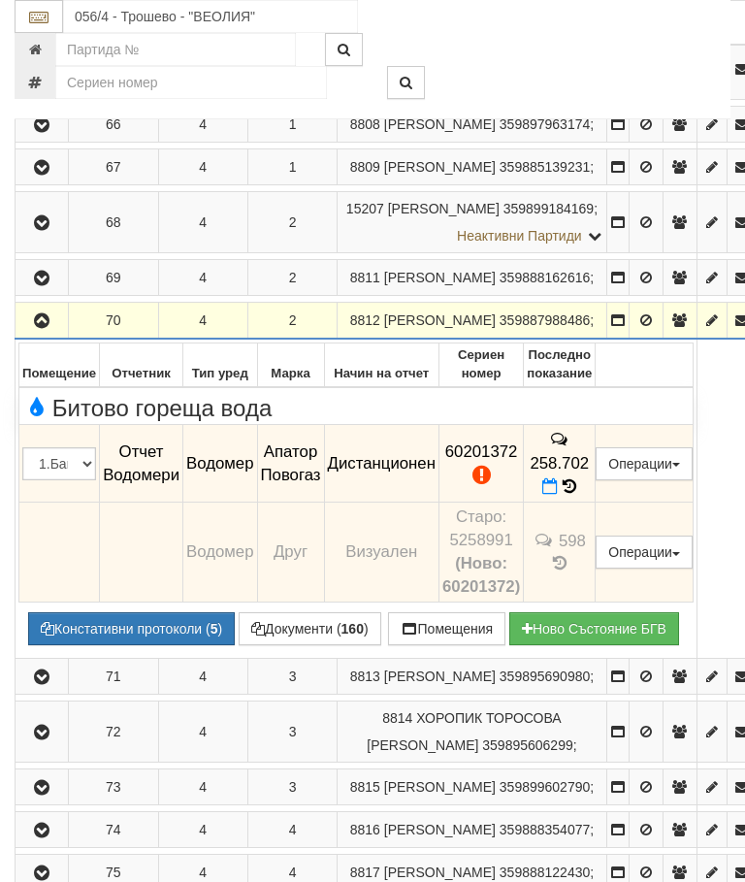
click at [49, 335] on button "button" at bounding box center [41, 320] width 47 height 29
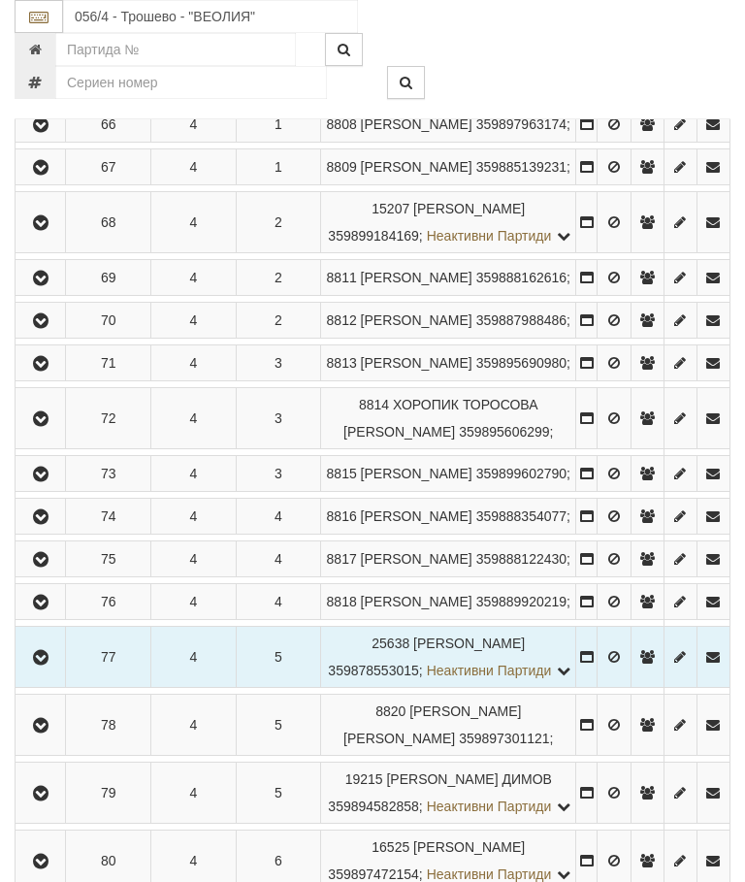
click at [61, 292] on button "button" at bounding box center [40, 277] width 44 height 29
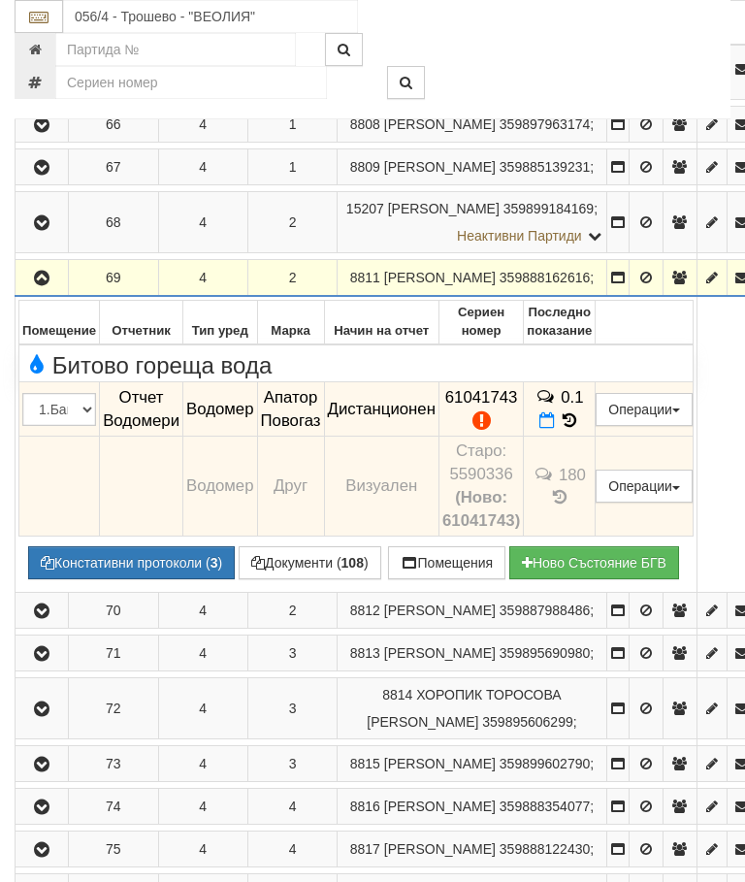
click at [48, 285] on icon "button" at bounding box center [41, 279] width 23 height 14
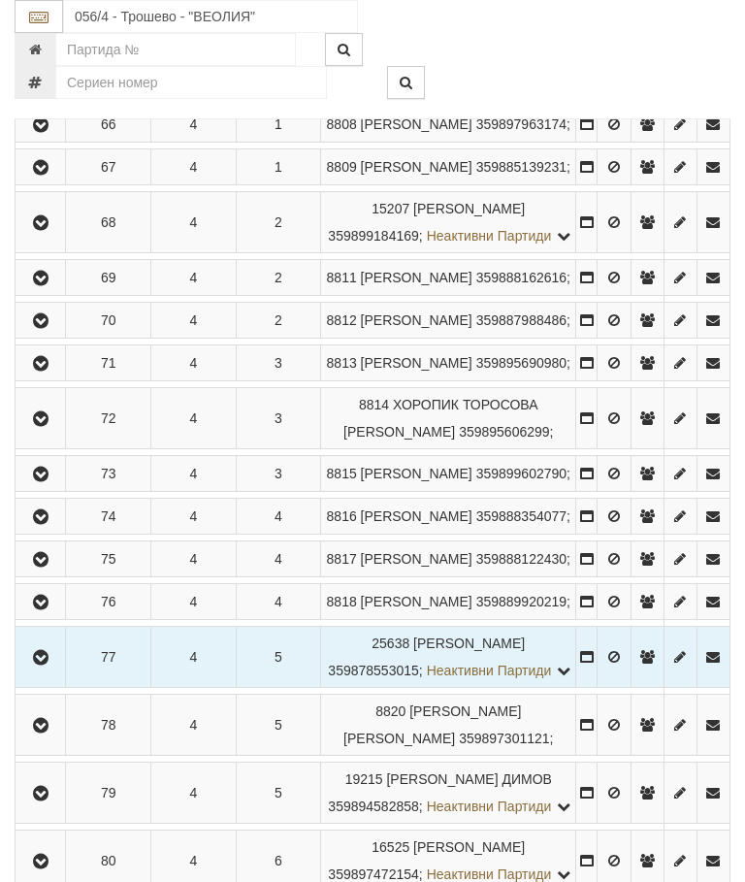
click at [52, 230] on icon "button" at bounding box center [40, 223] width 23 height 14
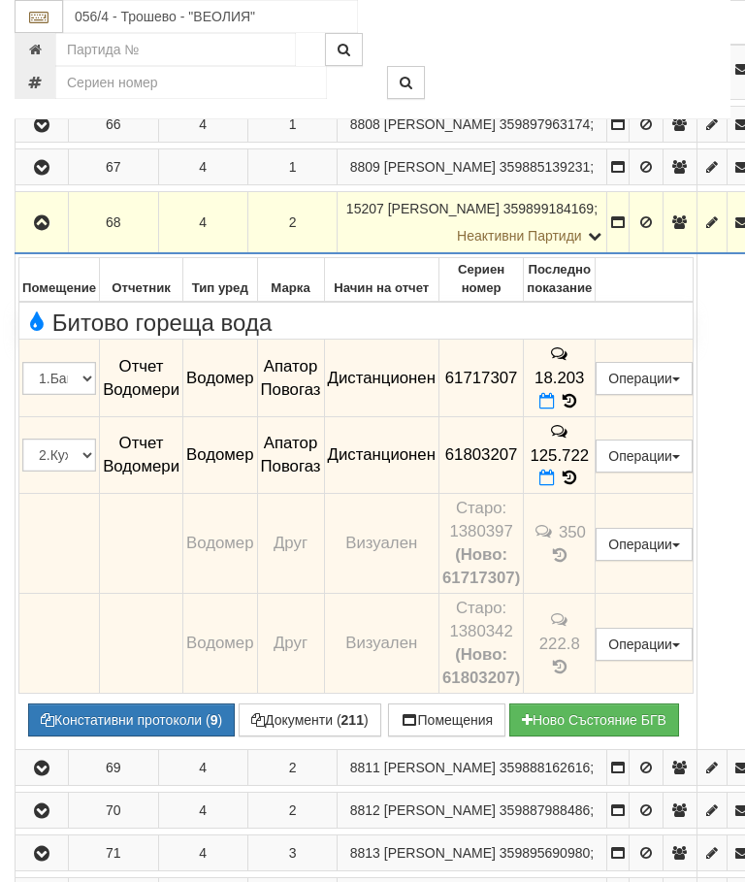
click at [580, 482] on icon at bounding box center [569, 477] width 21 height 16
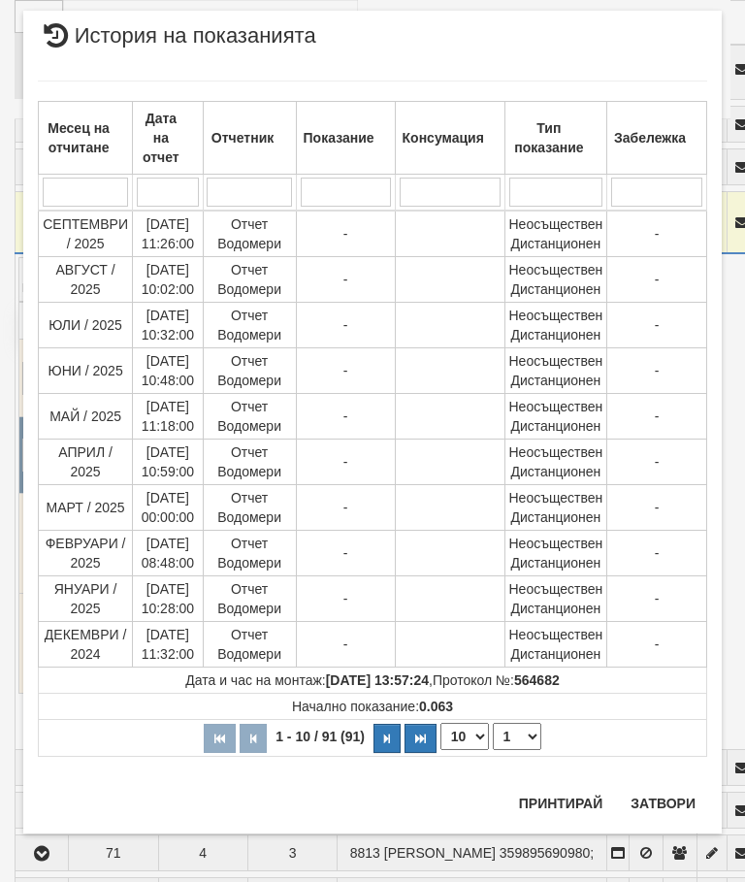
scroll to position [953, 0]
click at [523, 730] on select "1 2 3 4 5 6 7 8 9 10" at bounding box center [517, 737] width 48 height 27
select select "2"
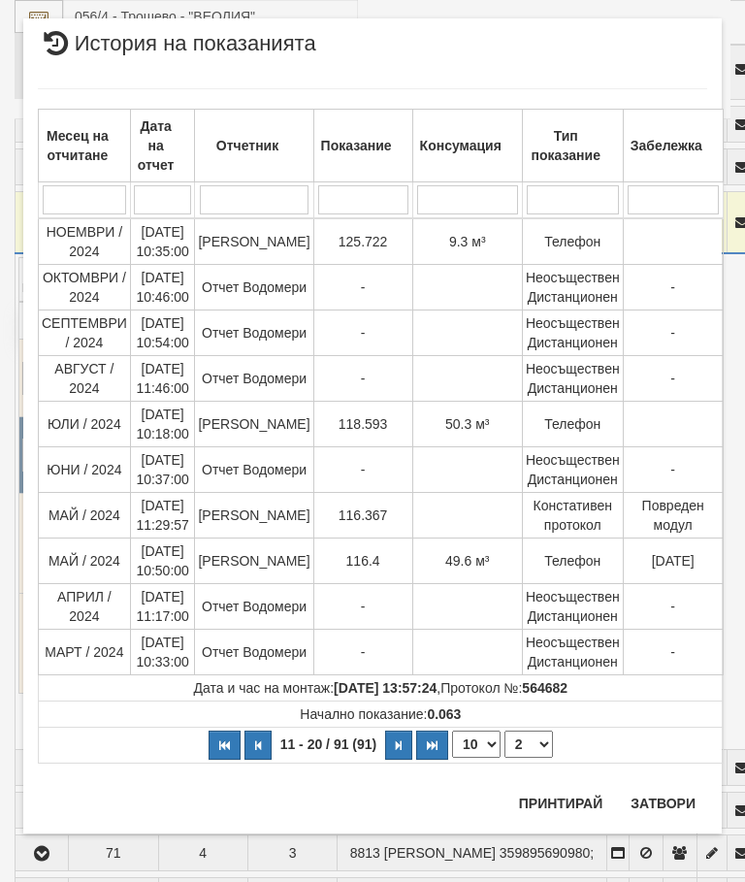
scroll to position [0, 0]
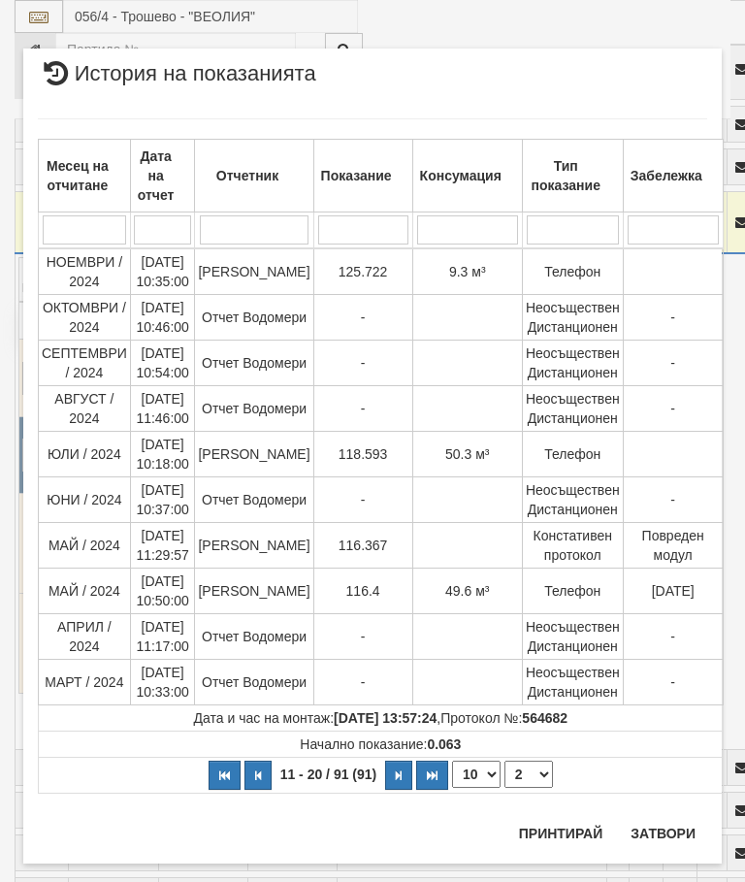
click at [667, 831] on button "Затвори" at bounding box center [663, 833] width 88 height 31
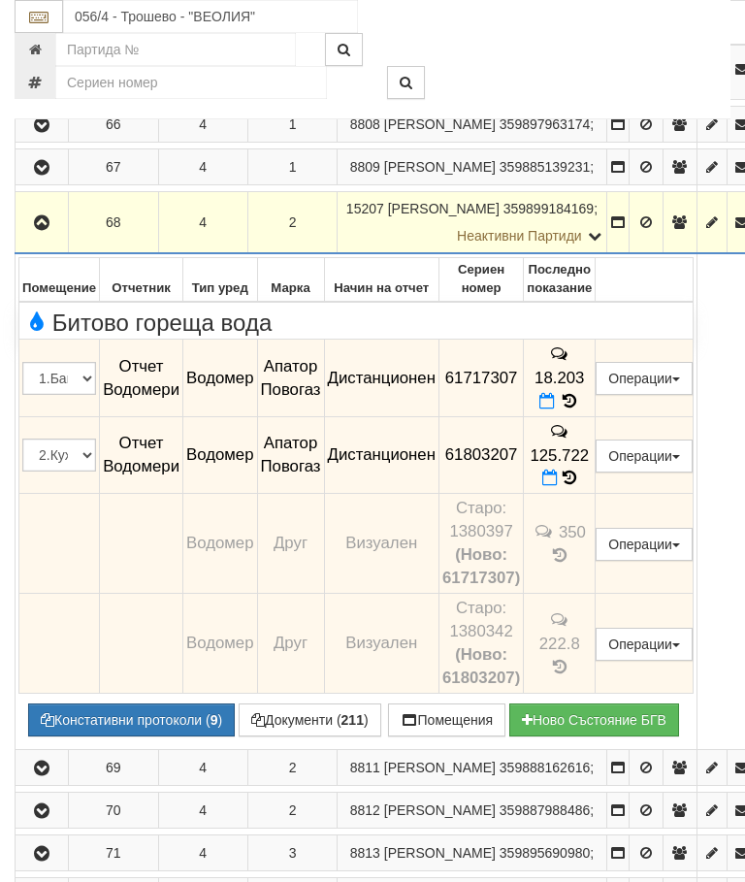
click at [580, 409] on icon at bounding box center [569, 401] width 21 height 16
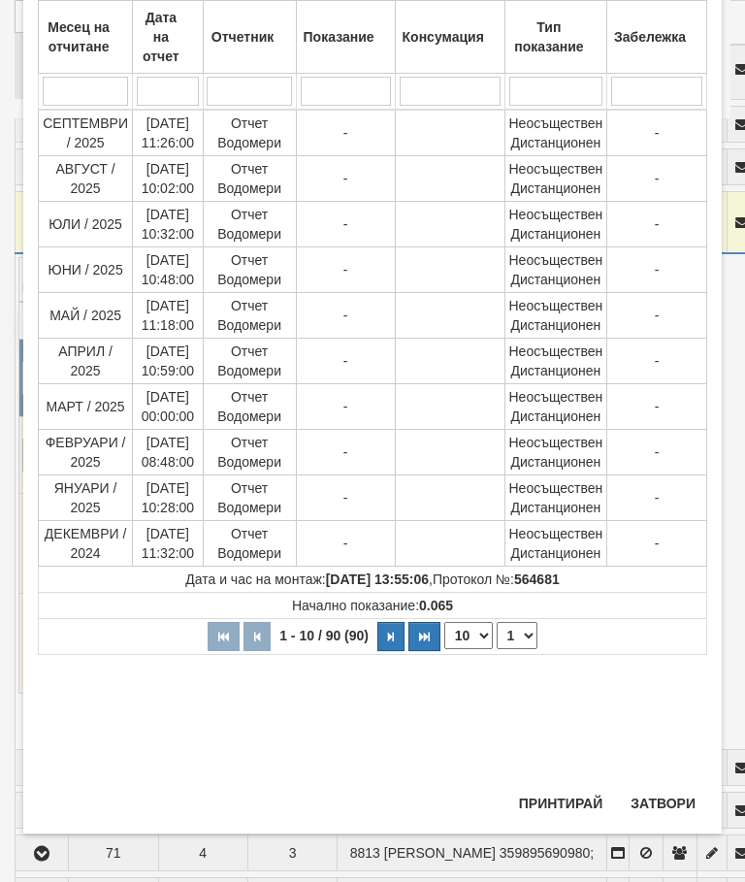
scroll to position [654, 0]
click at [520, 639] on select "1 2 3 4 5 6 7 8 9" at bounding box center [517, 635] width 41 height 27
select select "2"
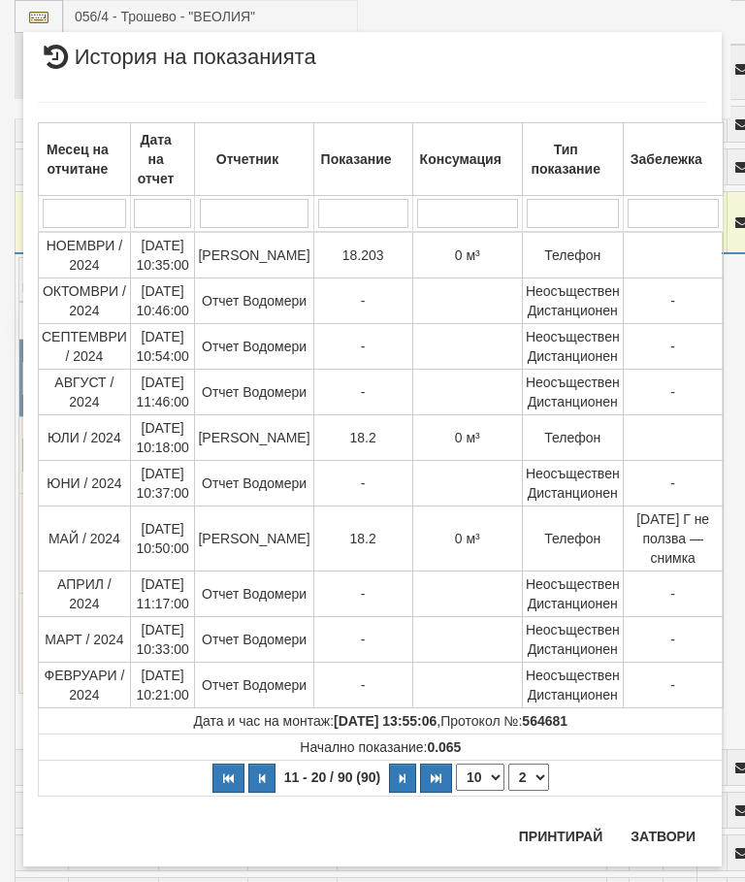
scroll to position [7, 0]
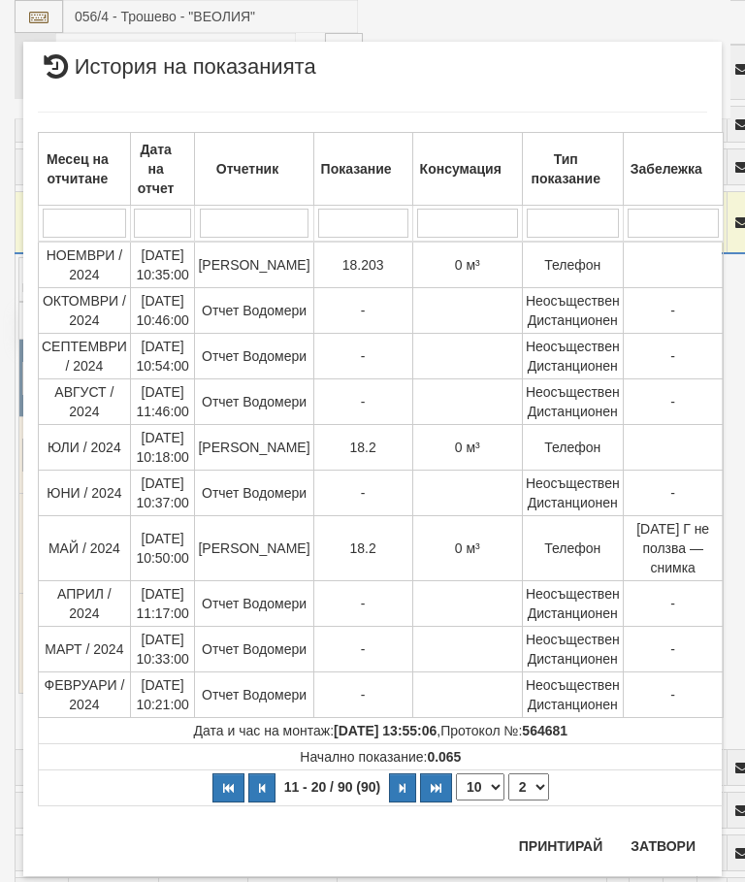
click at [662, 839] on button "Затвори" at bounding box center [663, 845] width 88 height 31
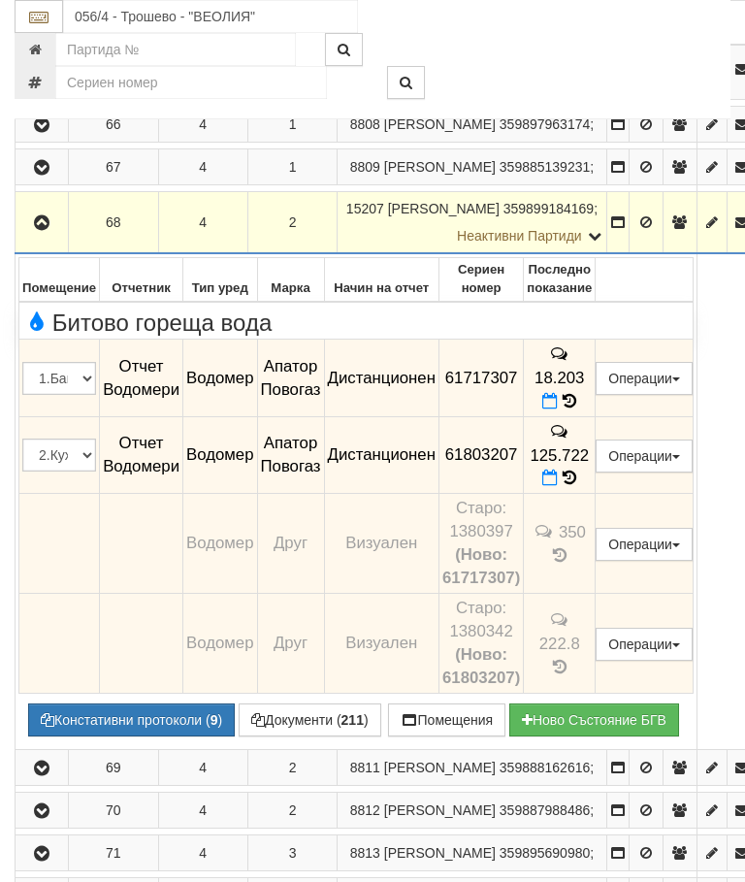
click at [61, 237] on button "button" at bounding box center [41, 222] width 47 height 29
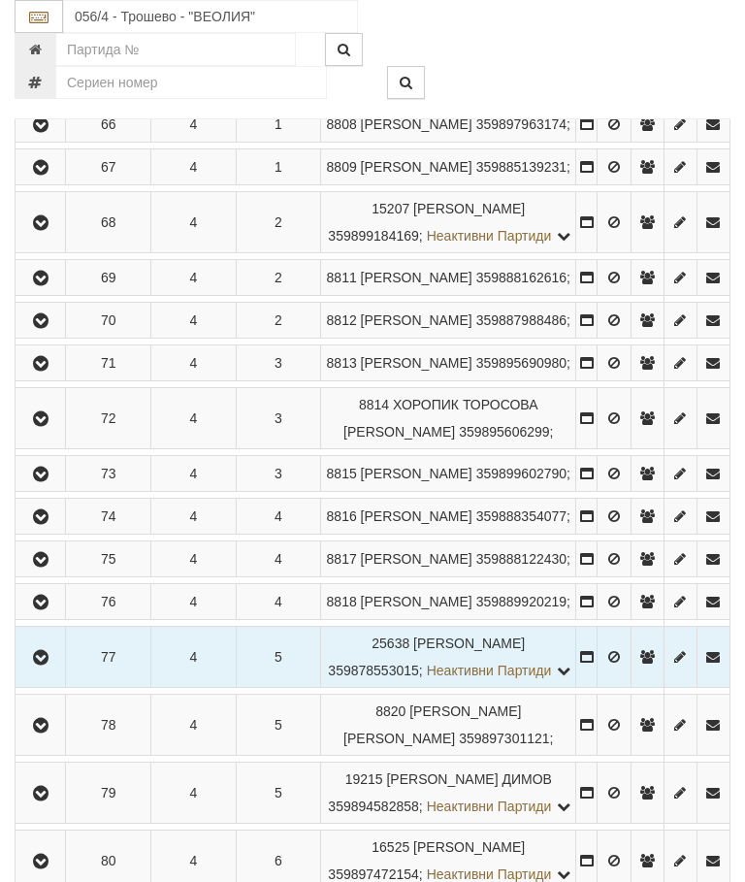
click at [55, 181] on button "button" at bounding box center [40, 166] width 44 height 29
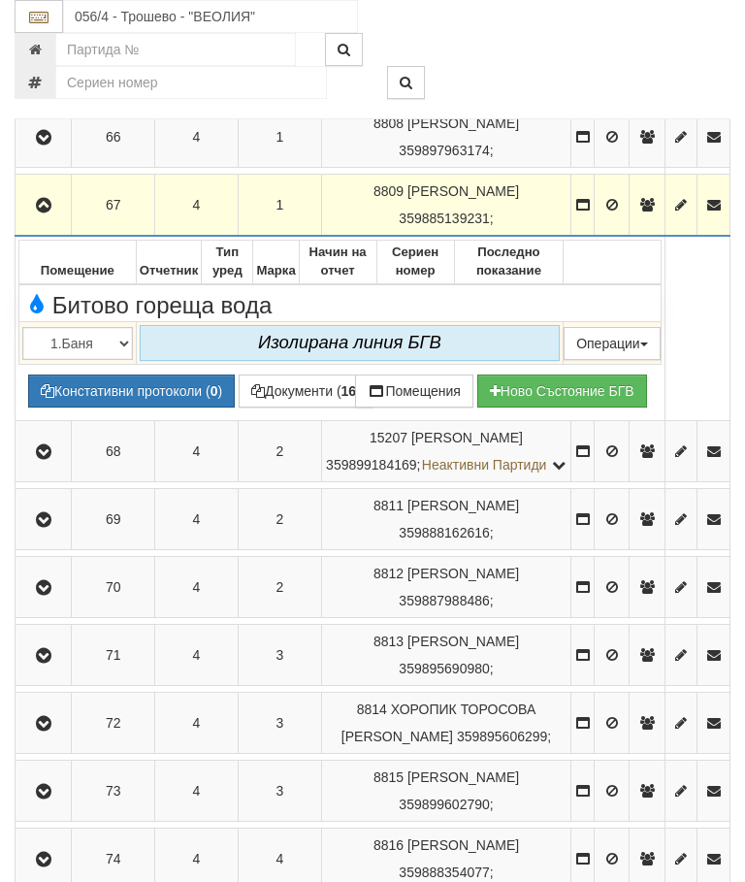
click at [54, 212] on icon "button" at bounding box center [43, 206] width 23 height 14
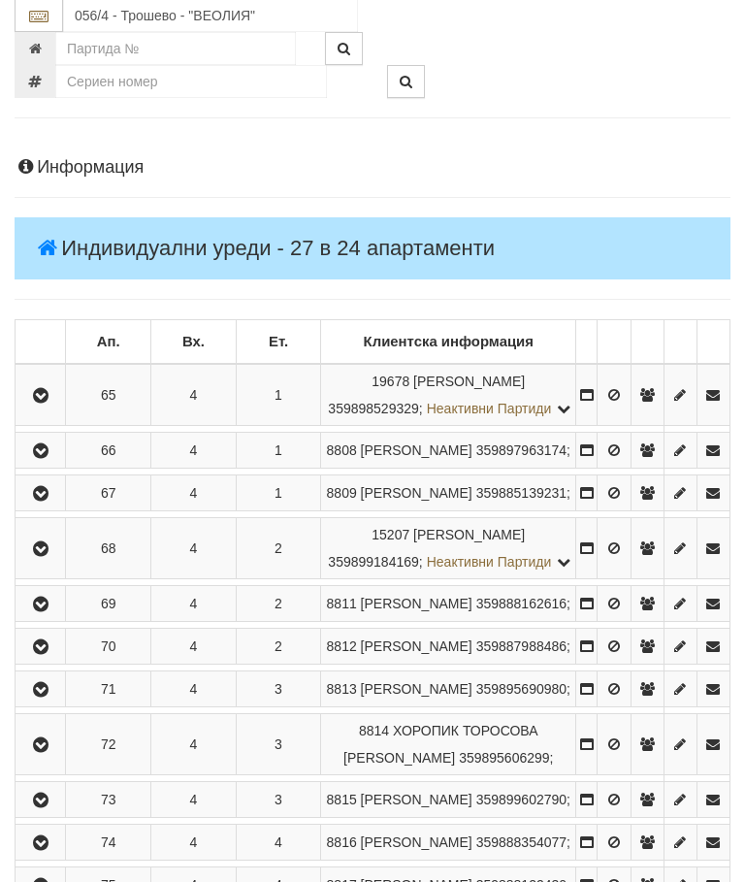
click at [49, 459] on icon "button" at bounding box center [40, 452] width 23 height 14
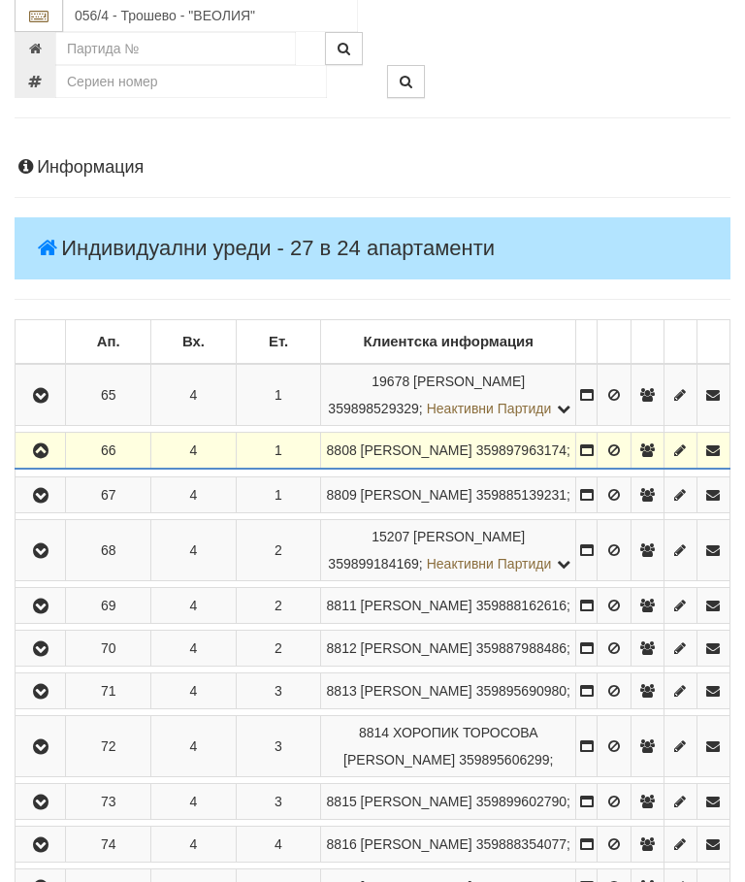
scroll to position [187, 0]
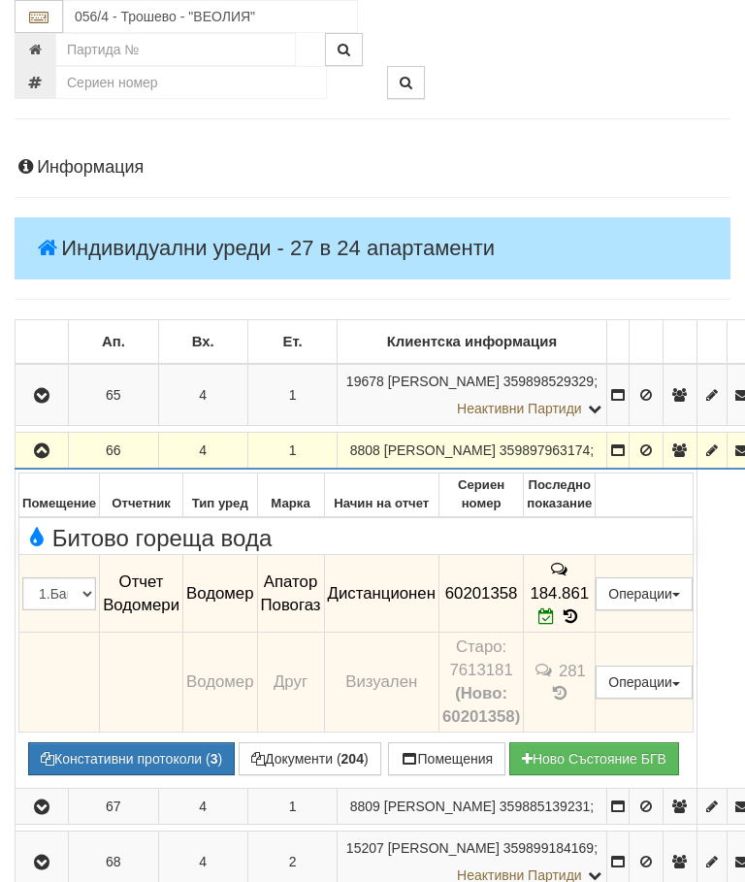
click at [36, 465] on button "button" at bounding box center [41, 449] width 47 height 29
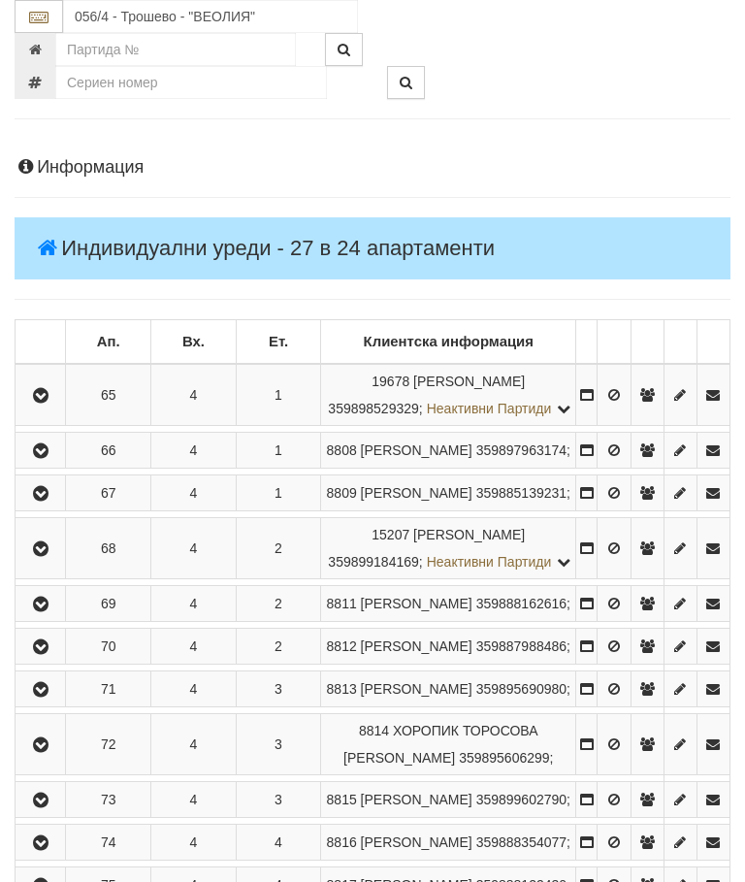
click at [52, 401] on icon "button" at bounding box center [40, 396] width 23 height 14
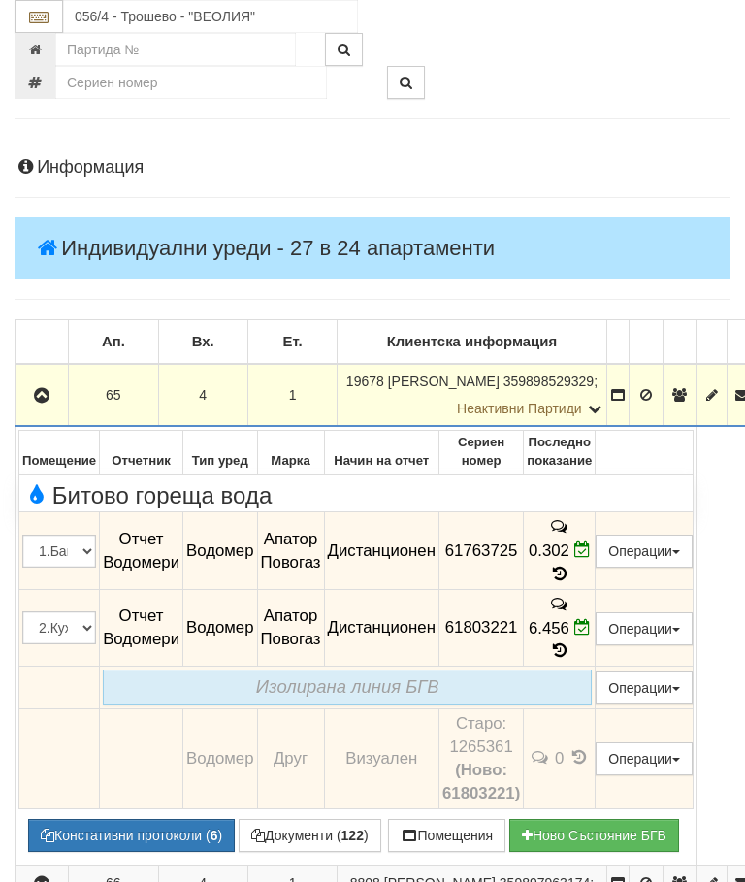
click at [48, 405] on button "button" at bounding box center [41, 394] width 47 height 29
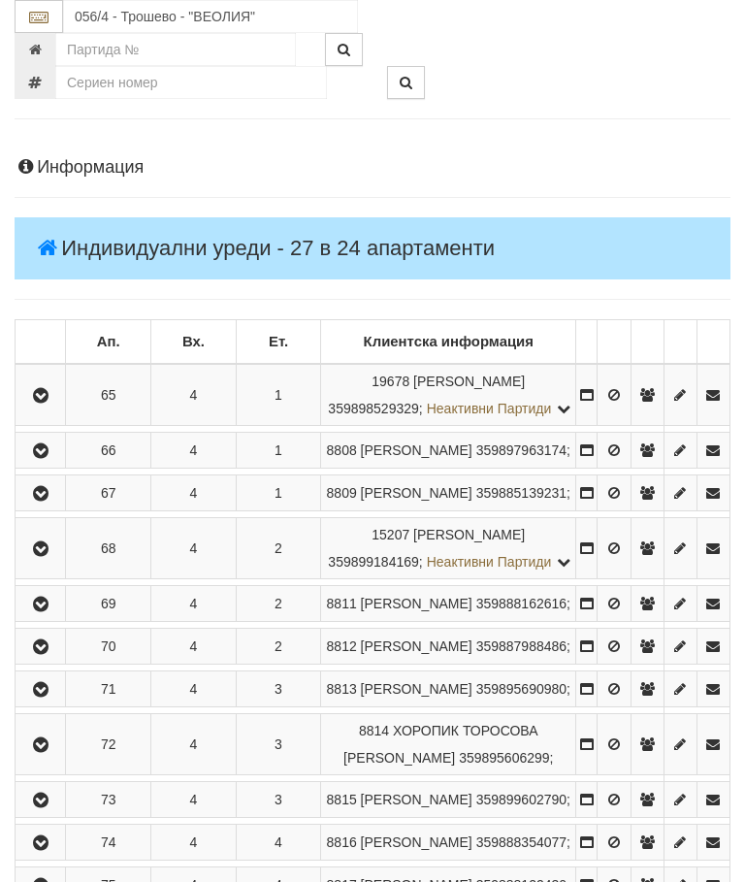
scroll to position [214, 0]
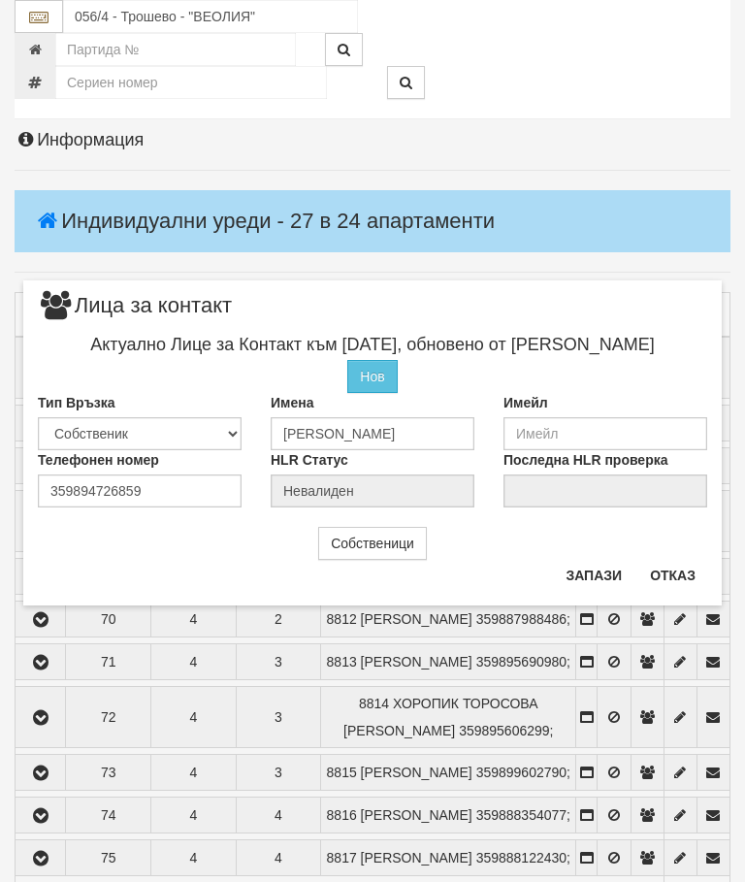
click at [694, 561] on button "Отказ" at bounding box center [672, 575] width 69 height 31
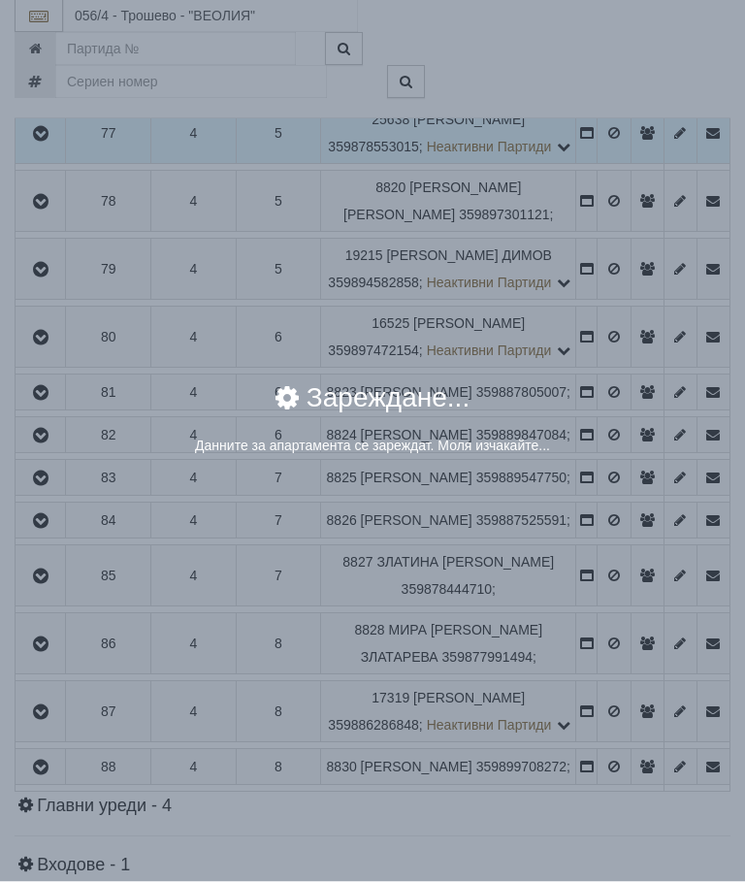
scroll to position [1037, 0]
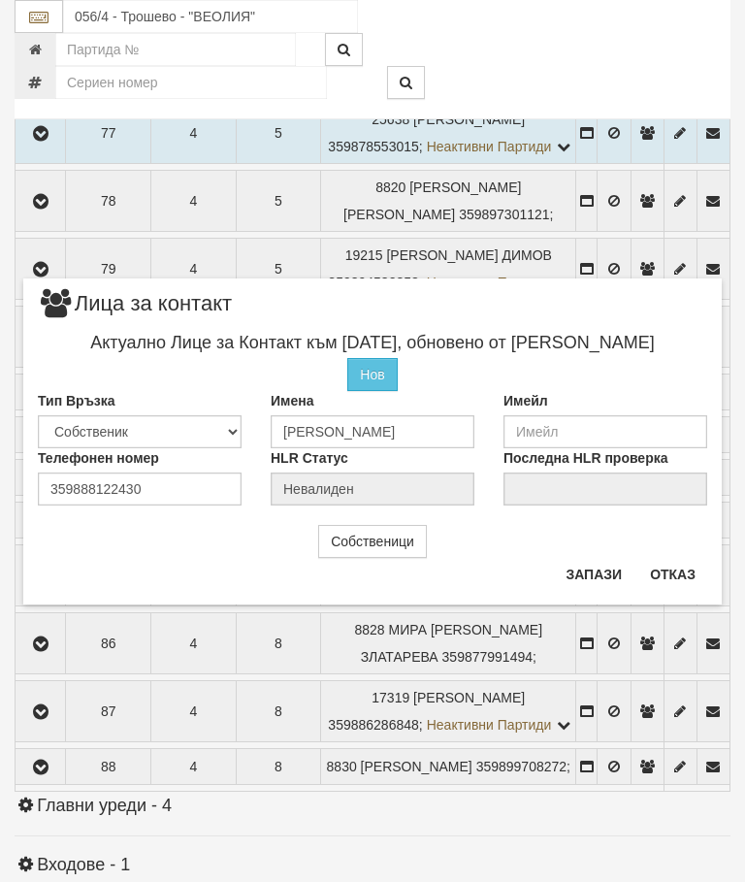
click at [675, 572] on button "Отказ" at bounding box center [672, 574] width 69 height 31
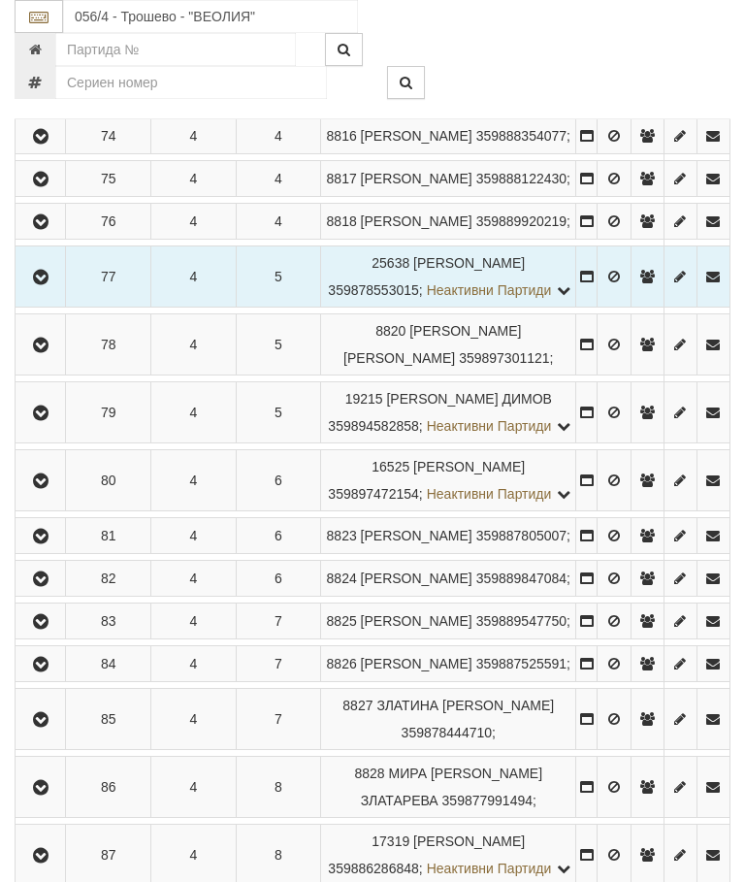
scroll to position [651, 0]
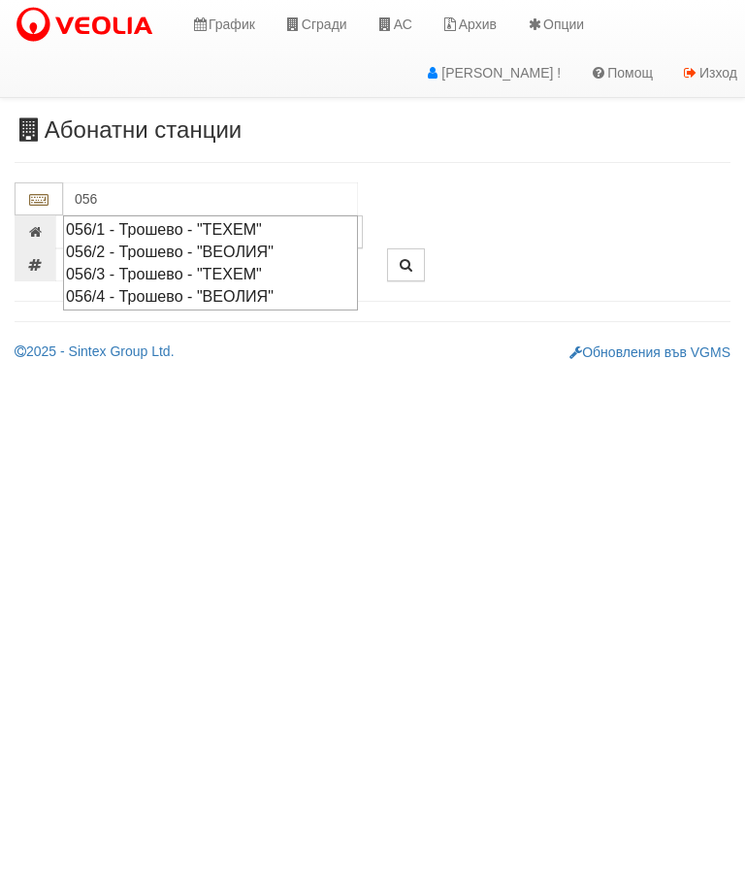
click at [198, 242] on div "056/2 - Трошево - "ВЕОЛИЯ"" at bounding box center [210, 252] width 289 height 22
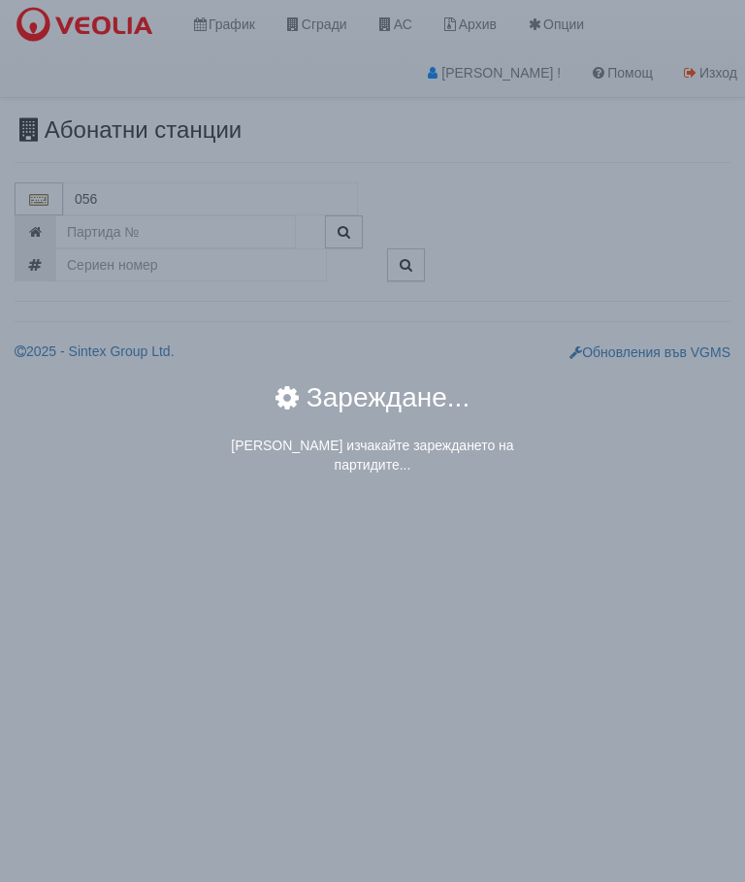
type input "056/2 - Трошево - "ВЕОЛИЯ""
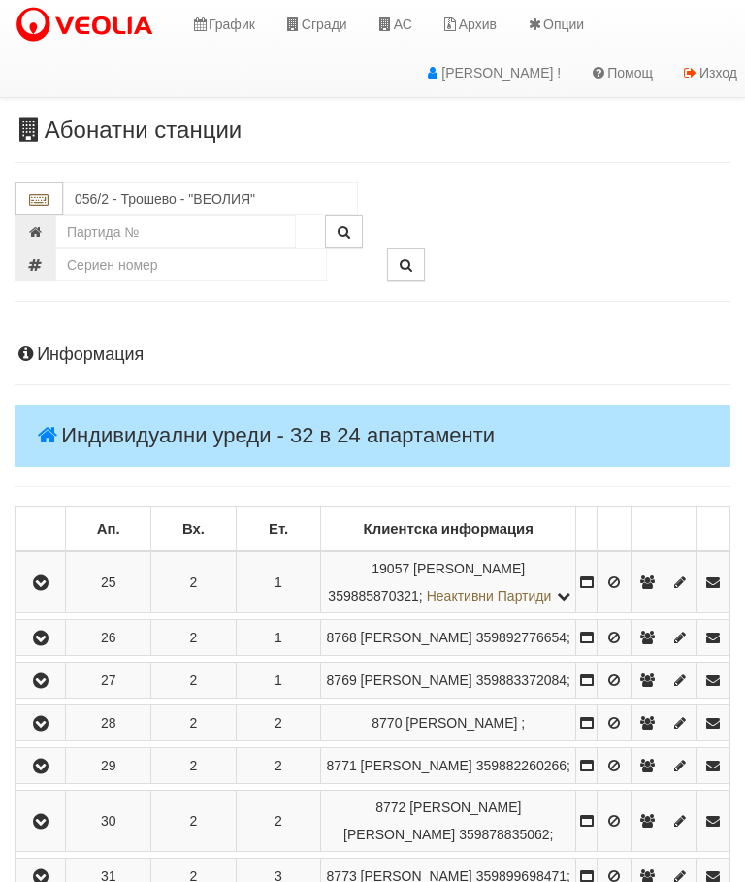
click at [46, 590] on icon "button" at bounding box center [40, 583] width 23 height 14
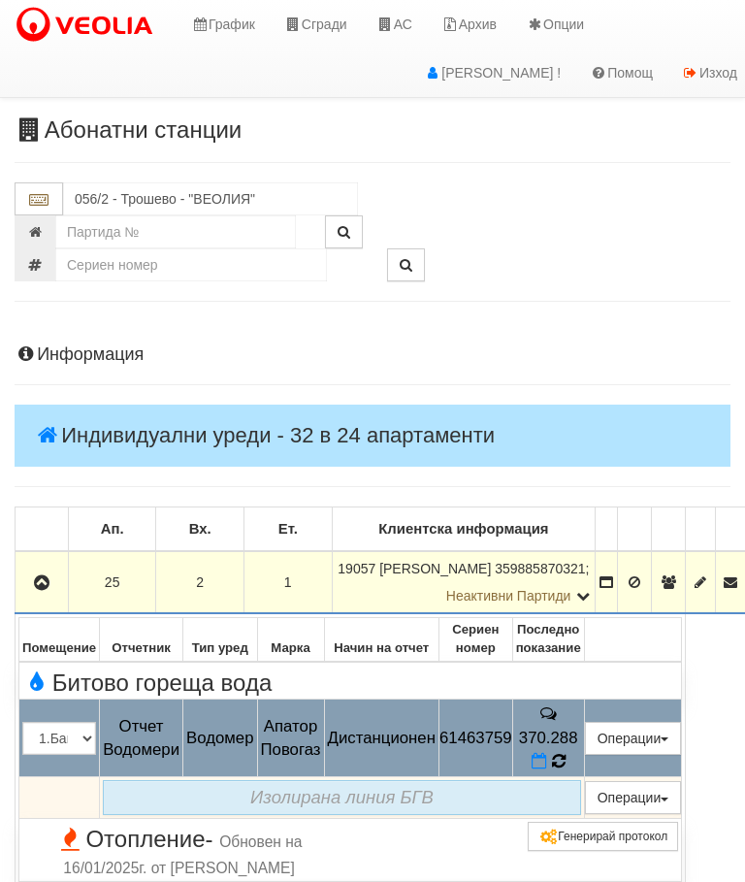
click at [568, 752] on icon at bounding box center [558, 760] width 19 height 17
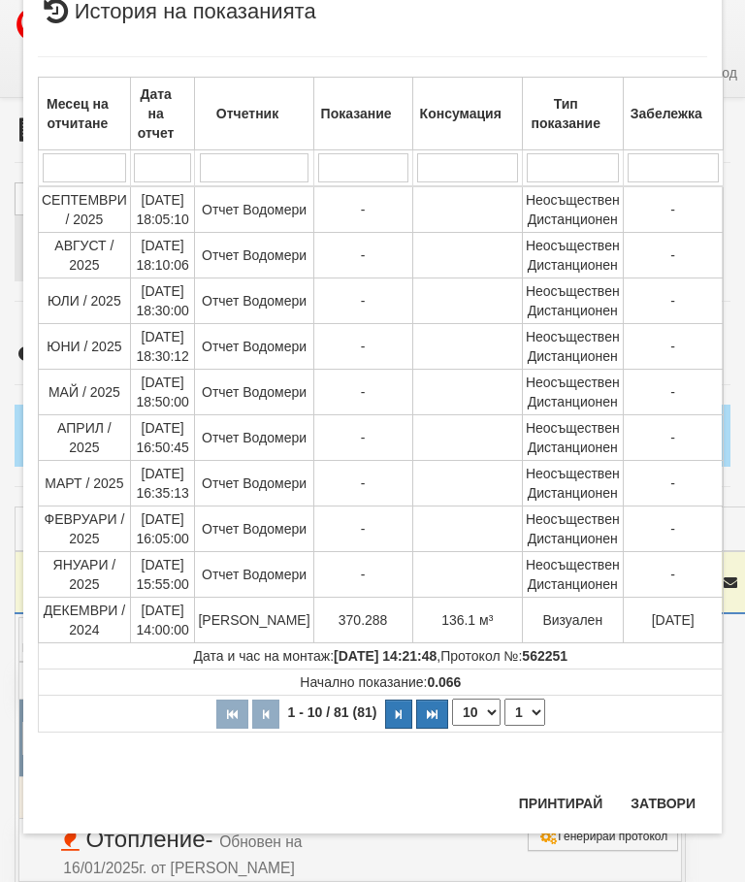
scroll to position [1489, 0]
click at [657, 803] on button "Затвори" at bounding box center [663, 803] width 88 height 31
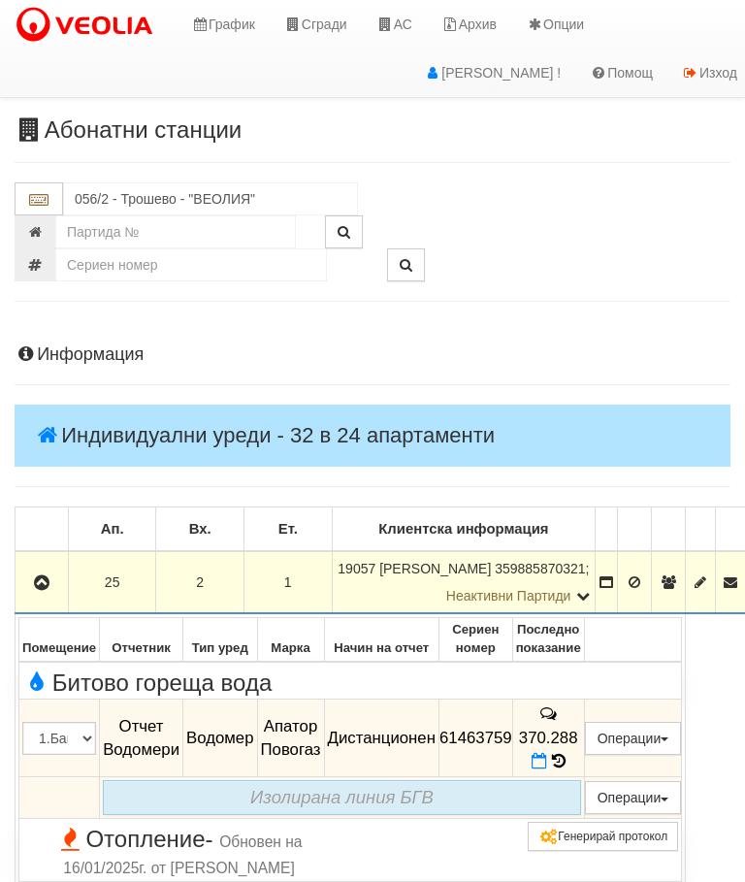
click at [47, 587] on icon "button" at bounding box center [41, 583] width 23 height 14
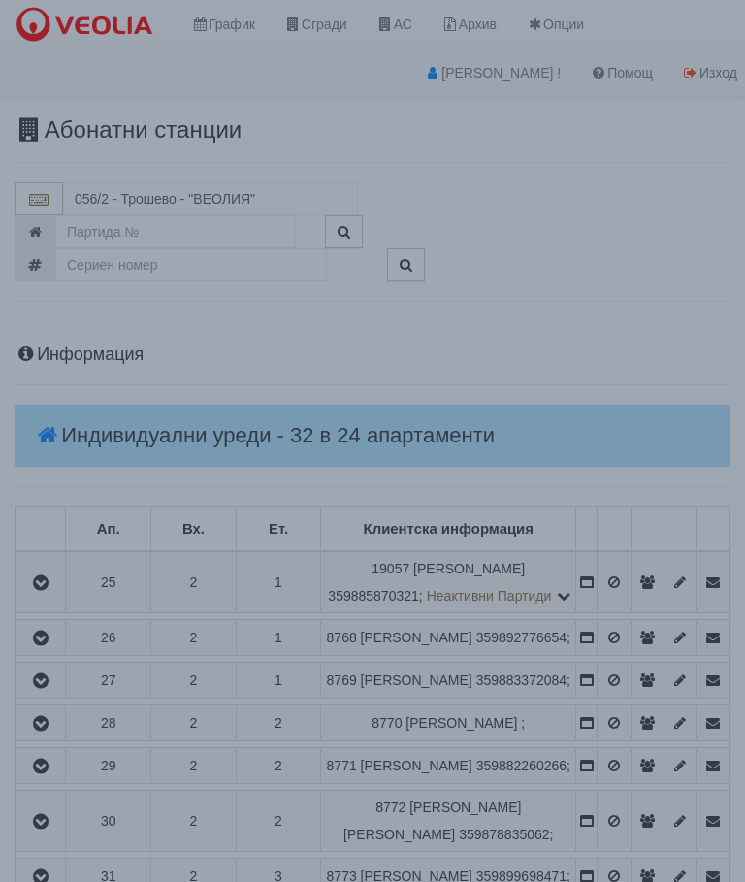
click at [619, 592] on div "× Зареждане... Данните за апартамента се зареждат. Моля изчакайте..." at bounding box center [372, 441] width 745 height 882
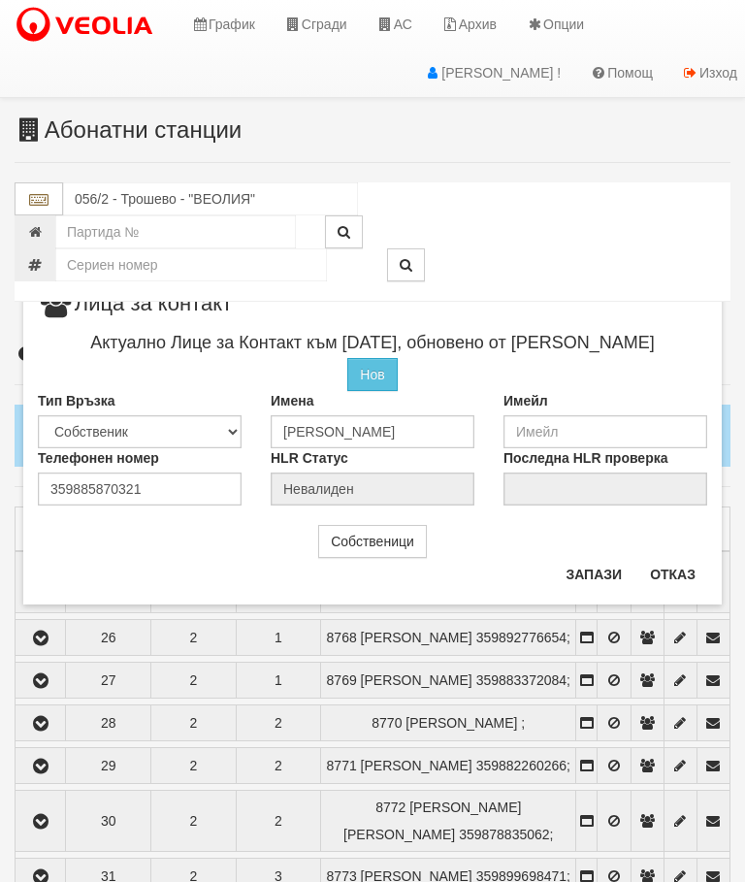
click at [694, 566] on button "Отказ" at bounding box center [672, 574] width 69 height 31
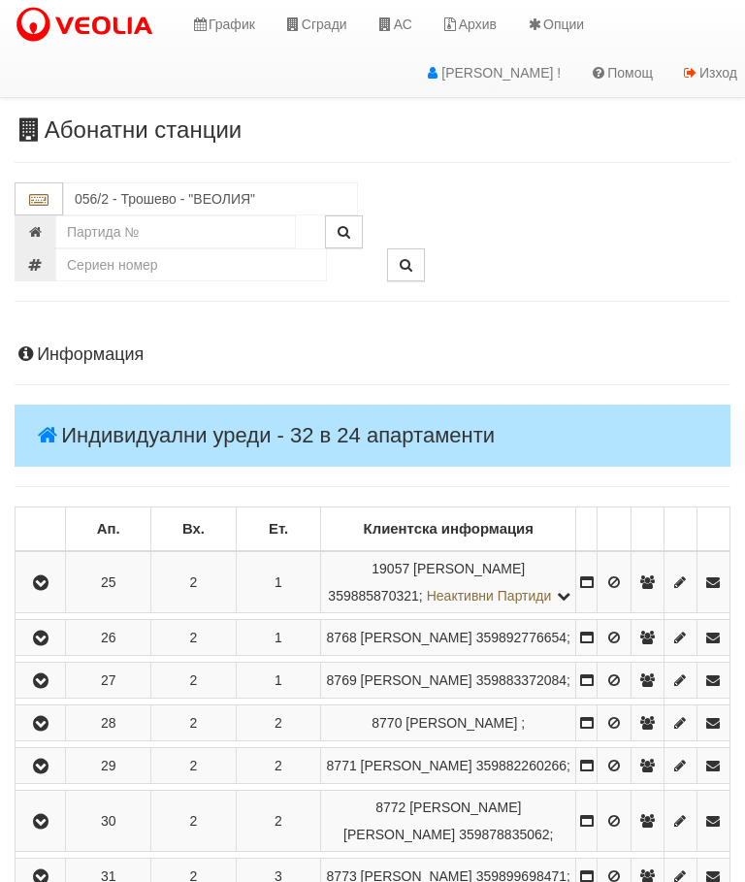
click at [58, 652] on button "button" at bounding box center [40, 637] width 44 height 29
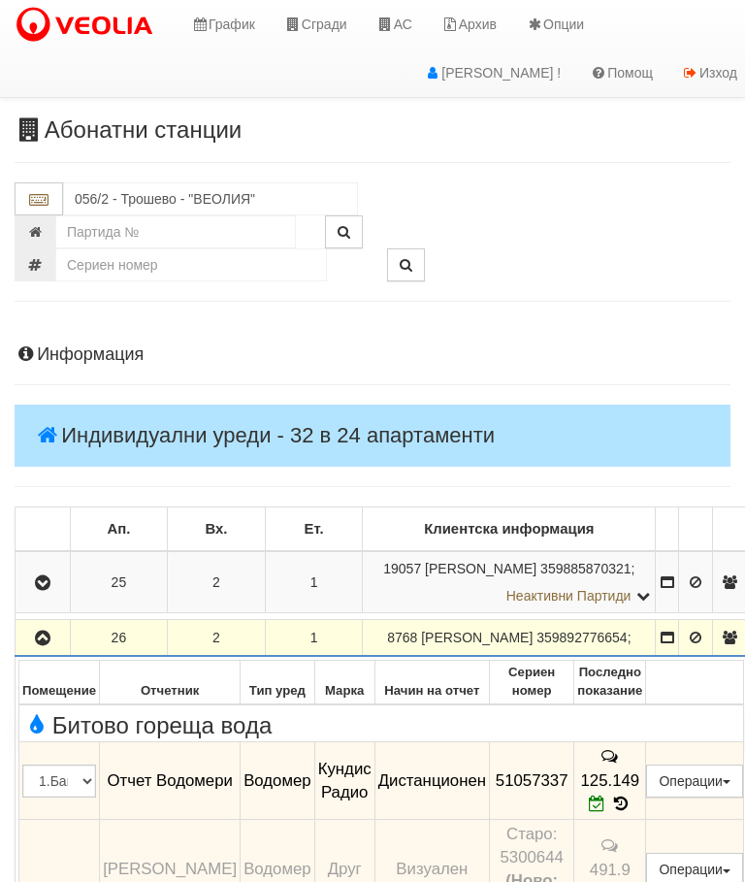
click at [48, 645] on icon "button" at bounding box center [42, 638] width 23 height 14
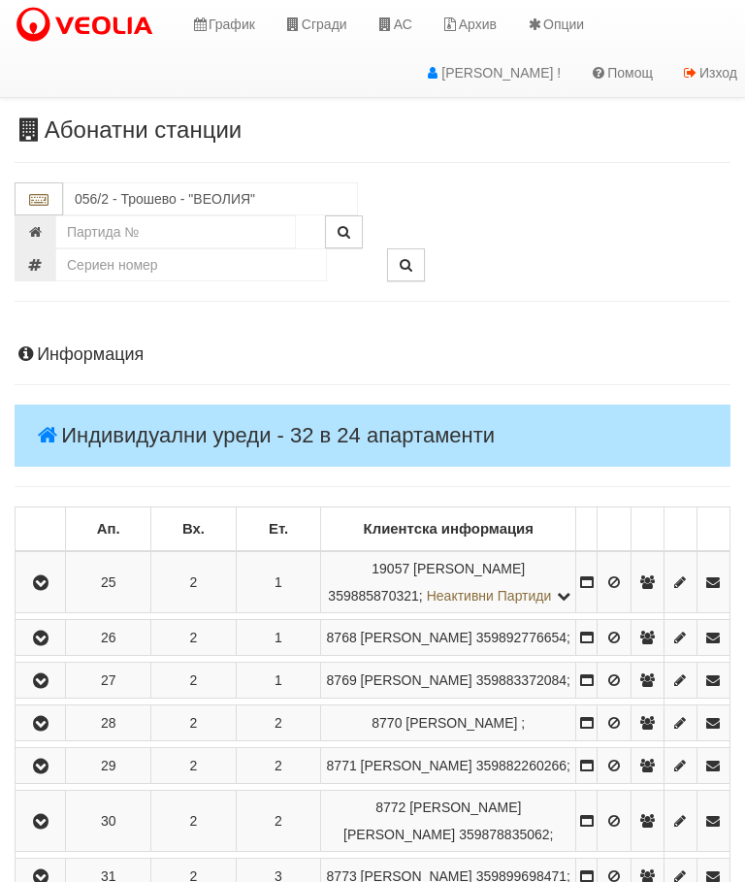
click at [58, 694] on button "button" at bounding box center [40, 679] width 44 height 29
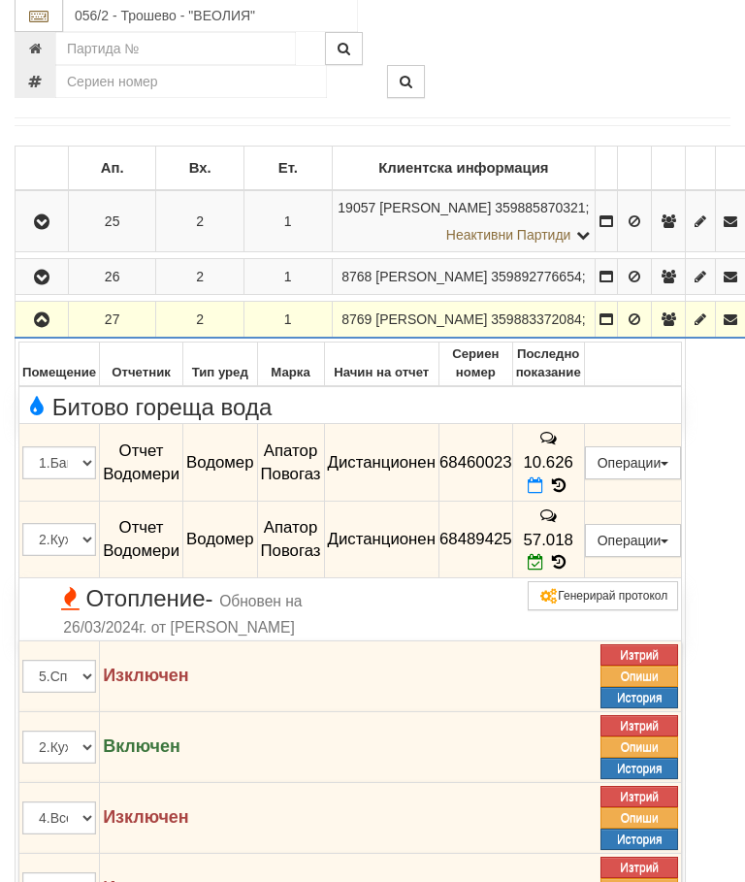
scroll to position [388, 0]
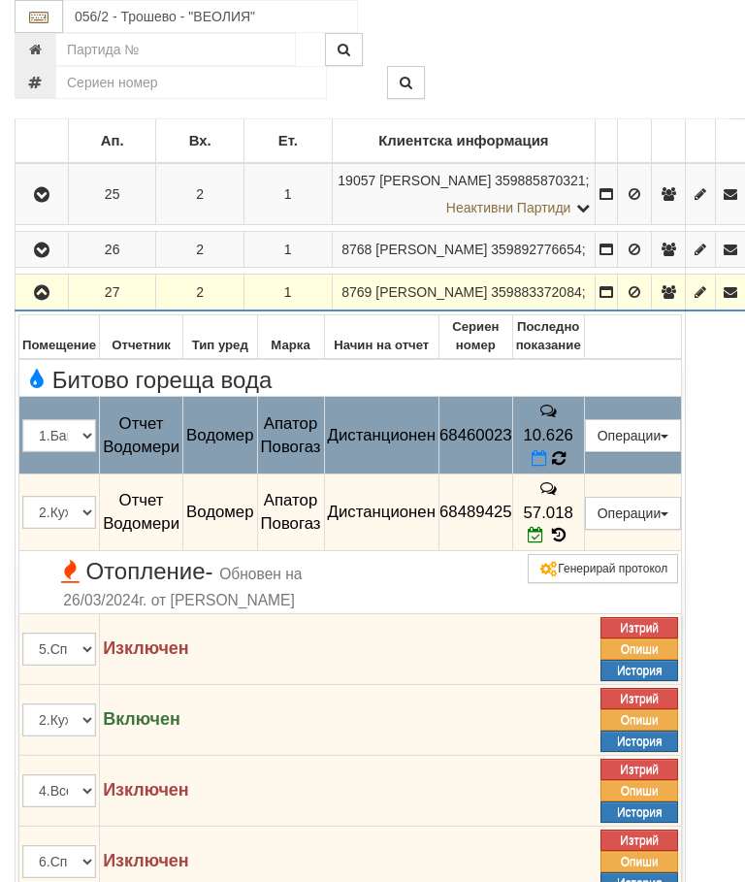
click at [567, 458] on icon at bounding box center [558, 457] width 17 height 19
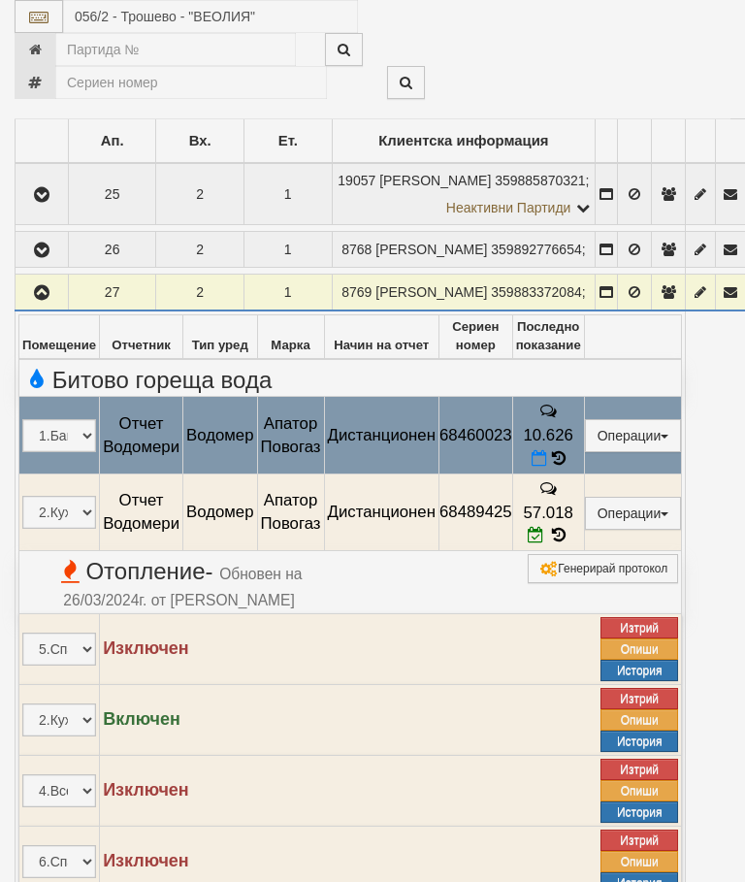
select select "10"
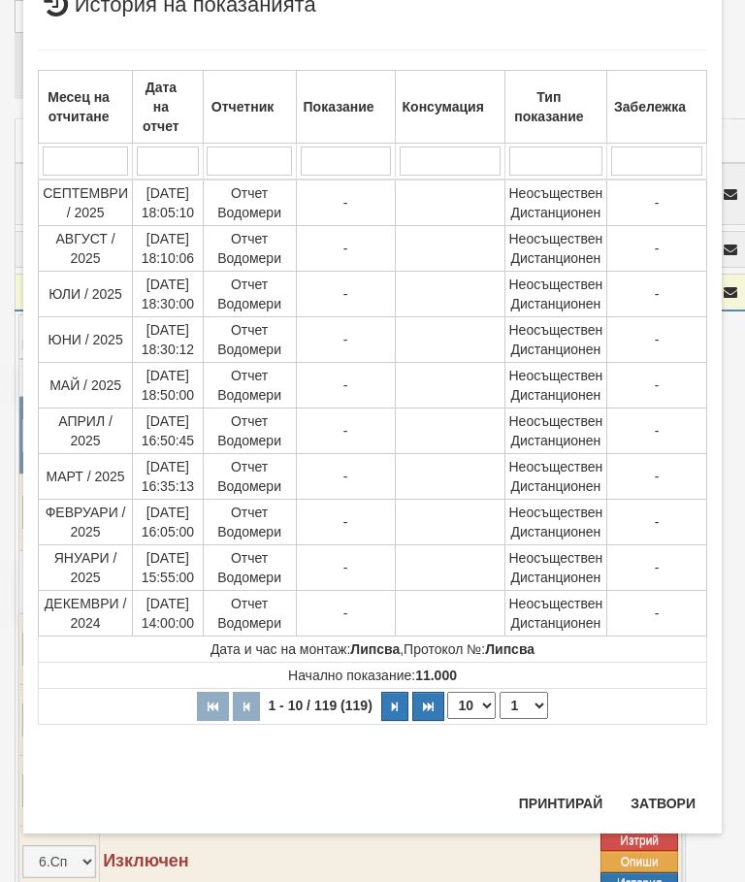
scroll to position [2219, 0]
click at [536, 707] on select "1 2 3 4 5 6 7 8 9 10 11 12" at bounding box center [523, 705] width 48 height 27
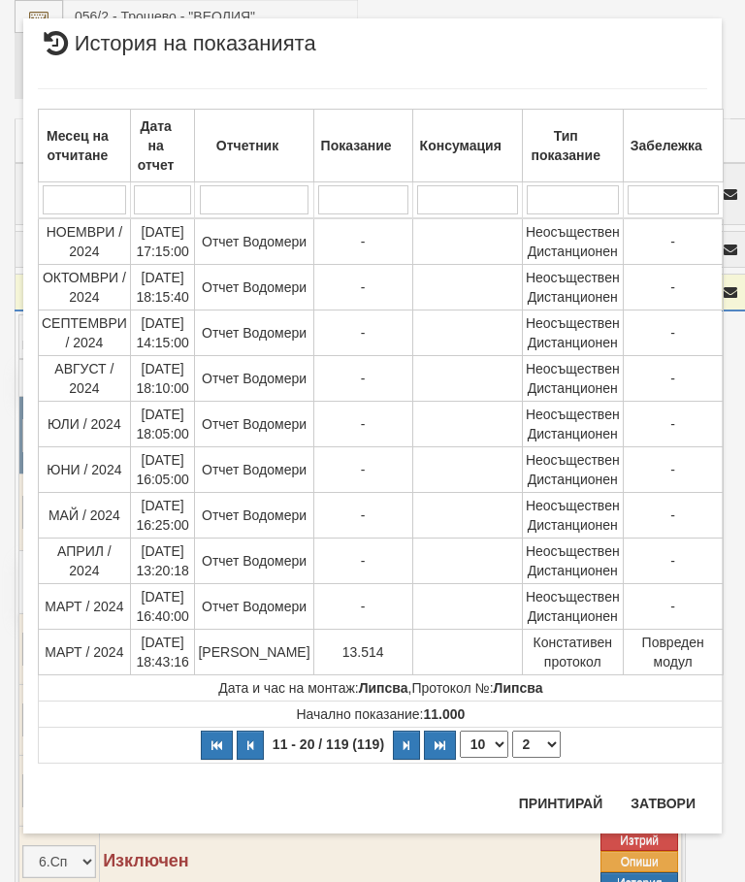
scroll to position [0, 0]
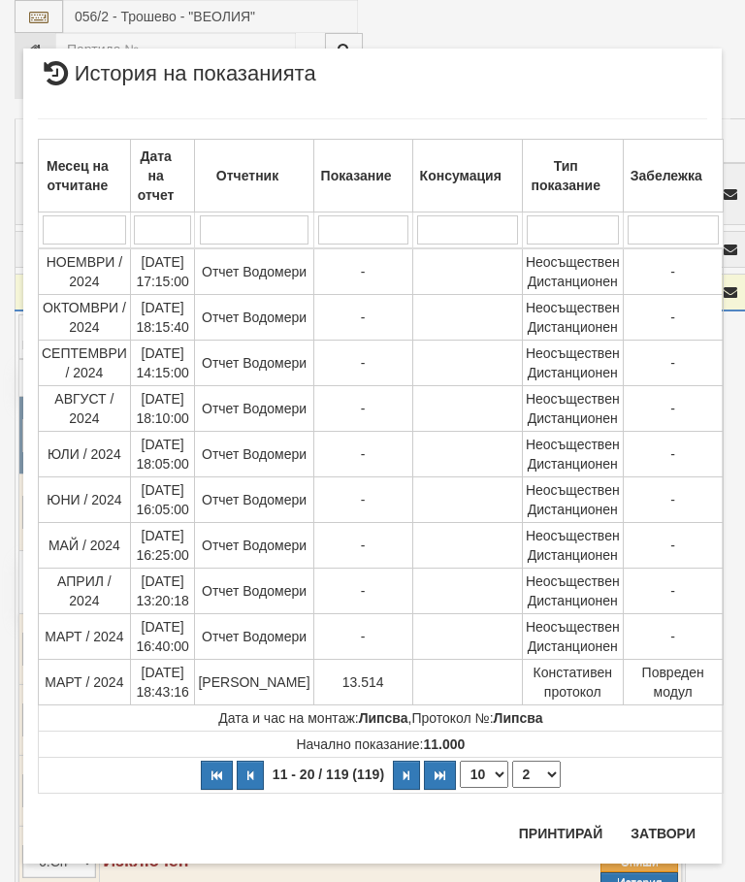
click at [527, 782] on select "1 2 3 4 5 6 7 8 9 10 11 12" at bounding box center [536, 773] width 48 height 27
select select "3"
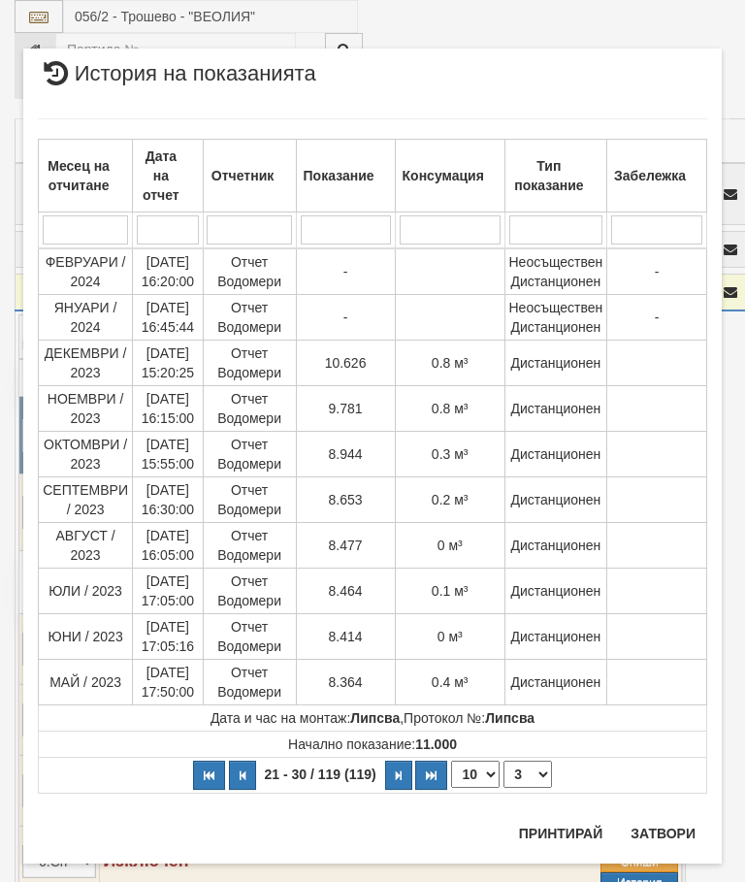
click at [658, 830] on button "Затвори" at bounding box center [663, 833] width 88 height 31
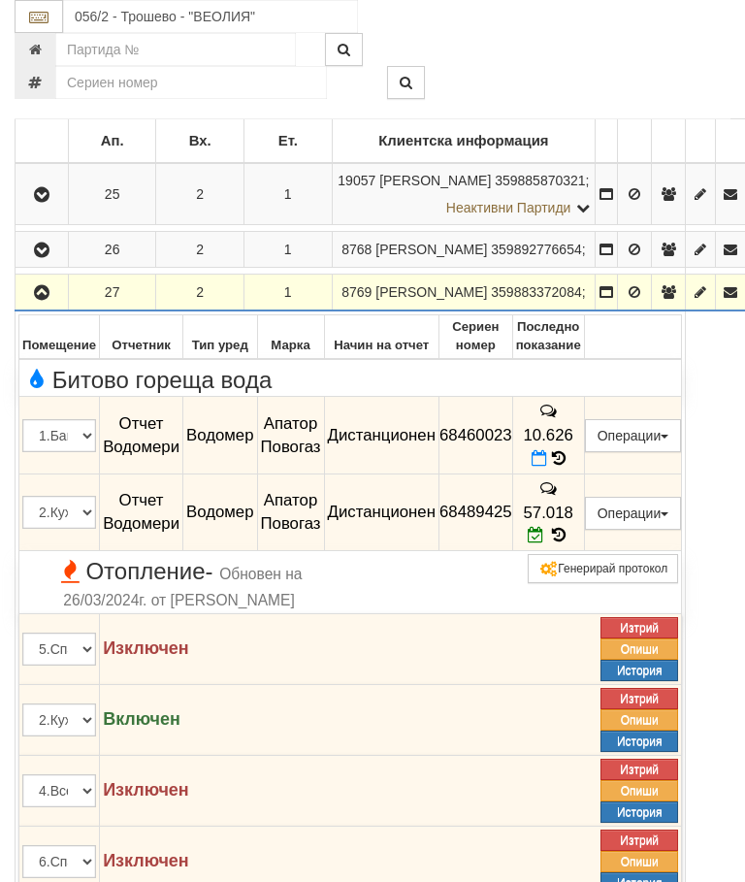
click at [43, 300] on icon "button" at bounding box center [41, 293] width 23 height 14
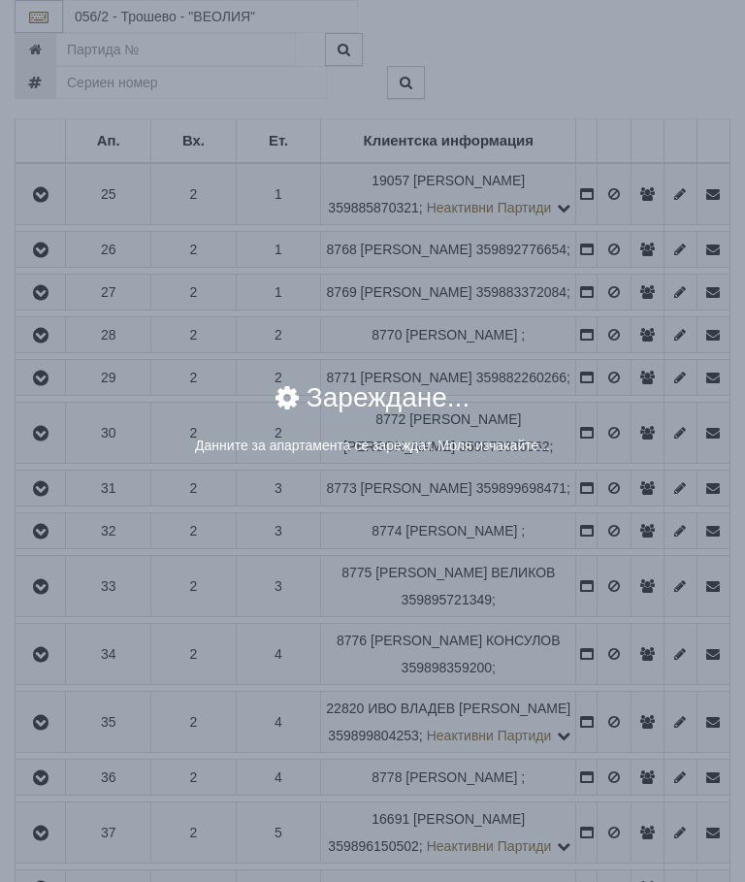
click at [615, 361] on div "× Зареждане... Данните за апартамента се зареждат. Моля изчакайте..." at bounding box center [372, 244] width 727 height 488
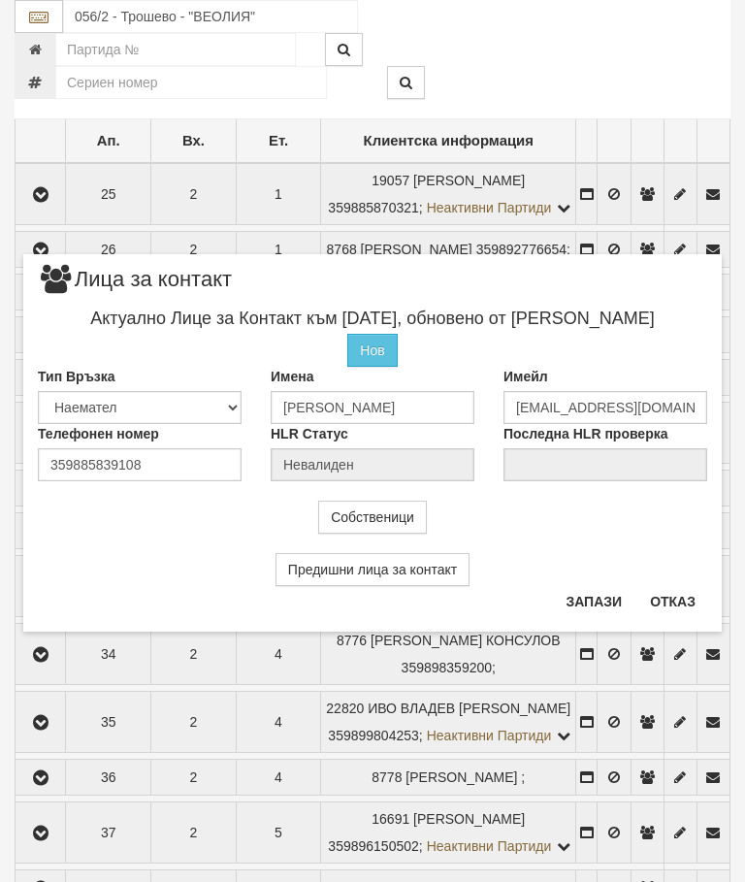
click at [660, 610] on button "Отказ" at bounding box center [672, 601] width 69 height 31
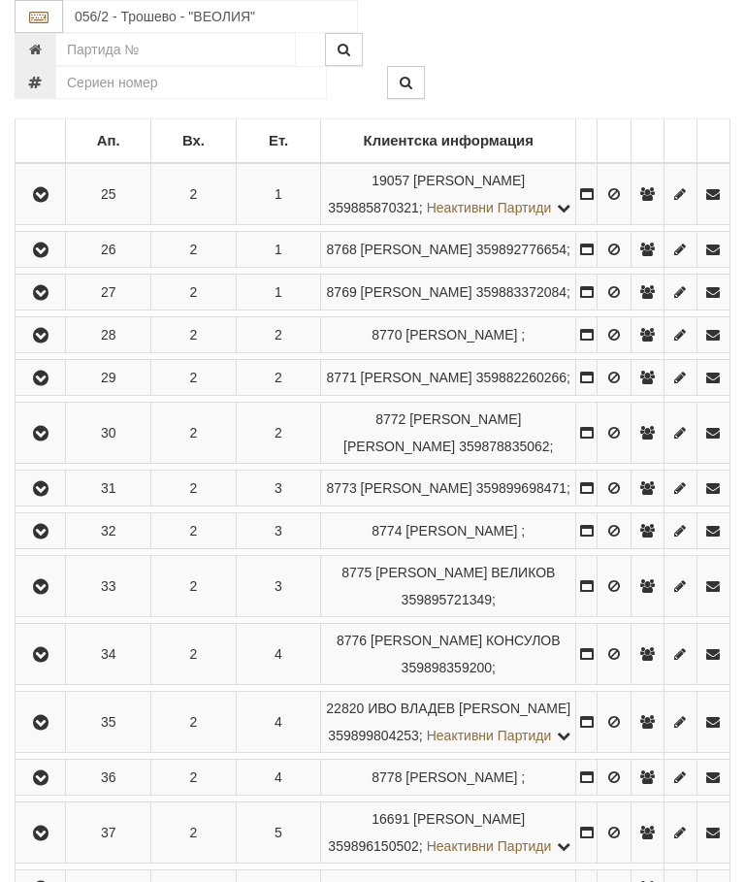
click at [37, 342] on icon "button" at bounding box center [40, 336] width 23 height 14
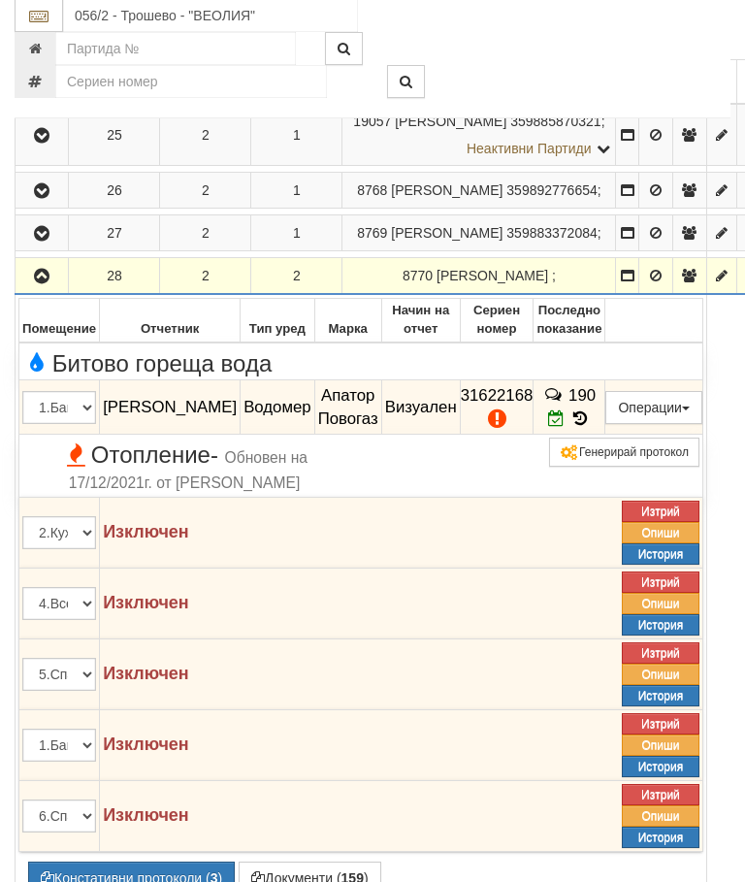
scroll to position [448, 0]
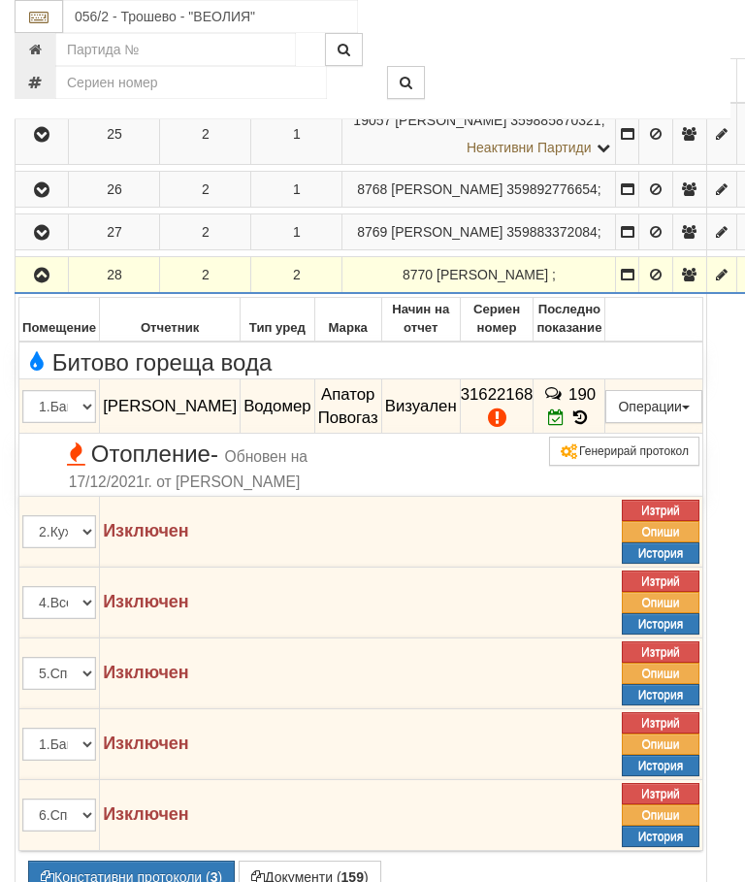
click at [118, 881] on button "Констативни протоколи ( 3 )" at bounding box center [131, 876] width 207 height 33
click at [145, 881] on button "Констативни протоколи ( 3 )" at bounding box center [131, 876] width 207 height 33
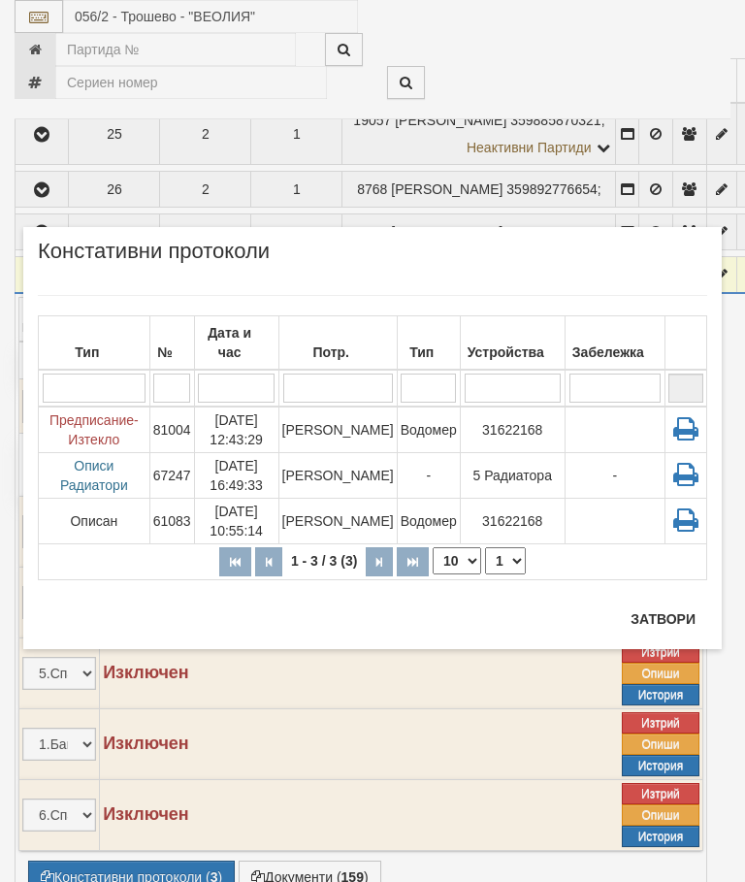
click at [661, 624] on button "Затвори" at bounding box center [663, 618] width 88 height 31
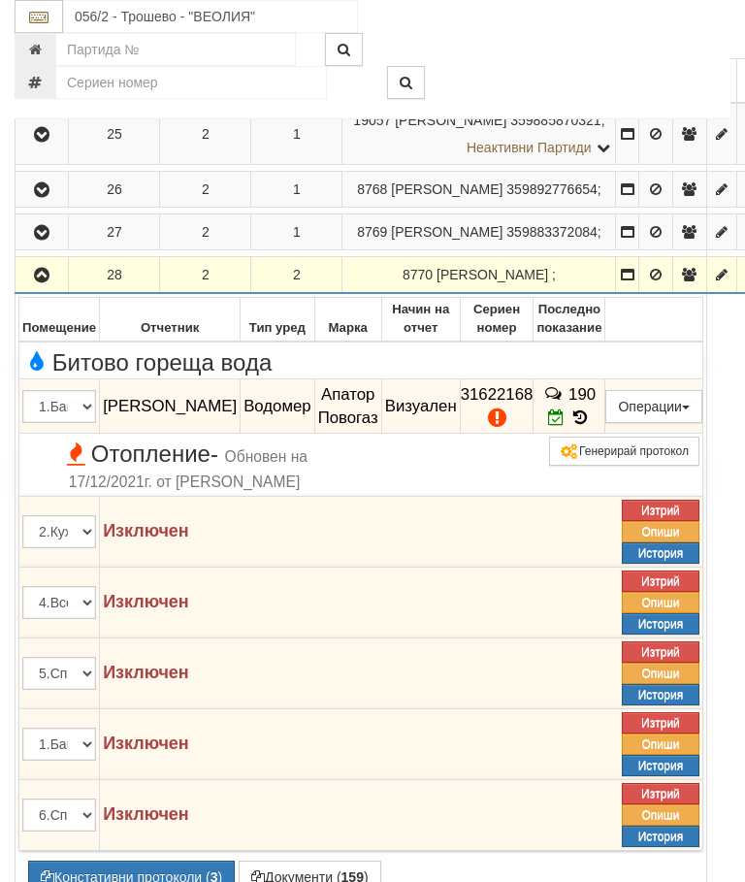
click at [591, 426] on icon at bounding box center [579, 417] width 21 height 16
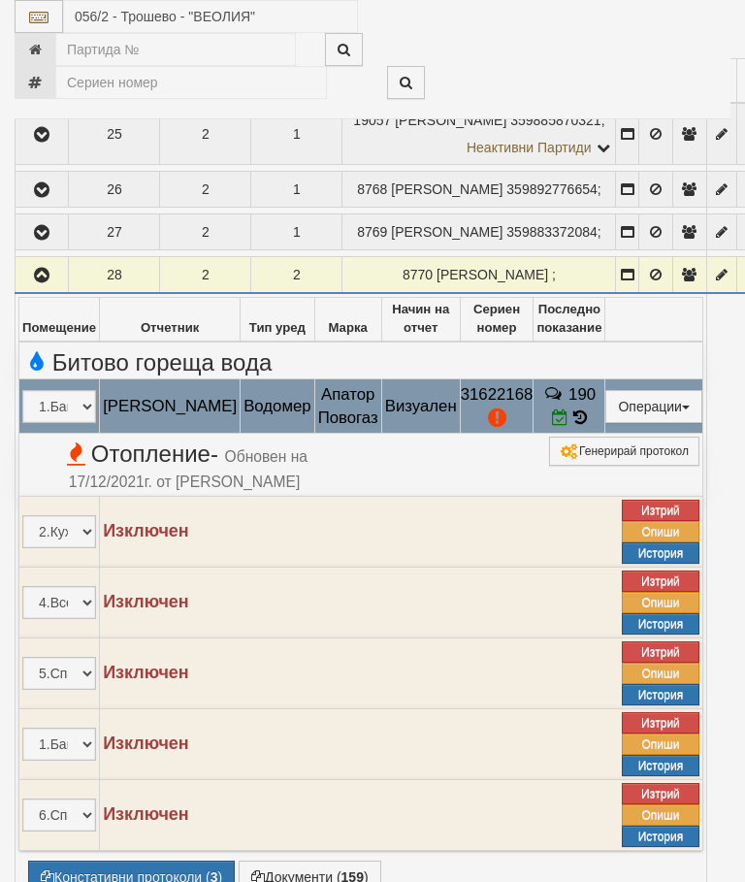
select select "10"
select select "1"
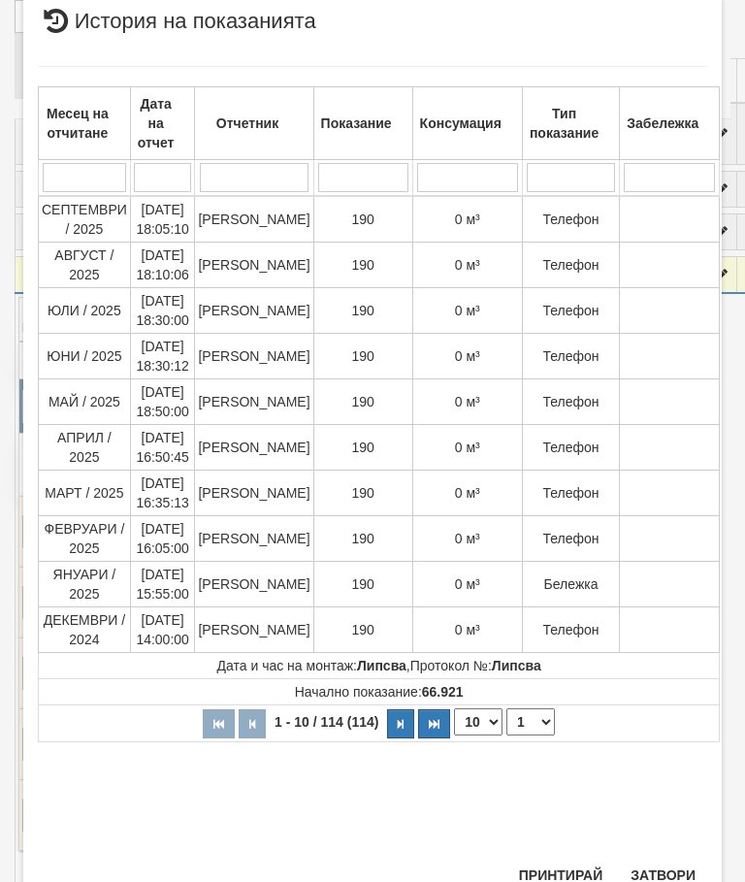
scroll to position [1044, 0]
click at [660, 868] on button "Затвори" at bounding box center [663, 875] width 88 height 31
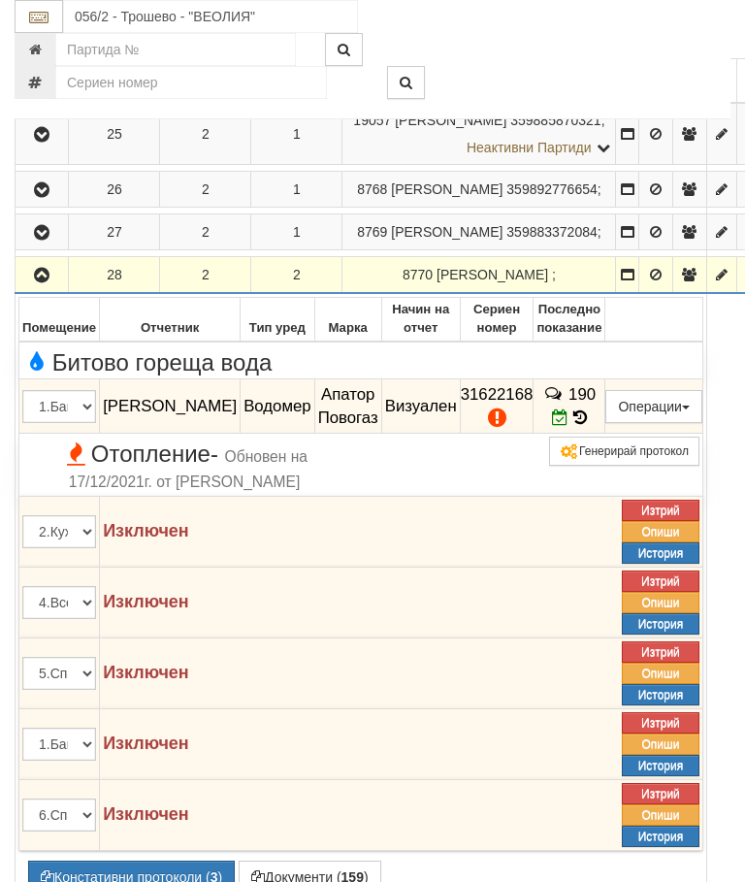
click at [55, 289] on button "button" at bounding box center [41, 274] width 47 height 29
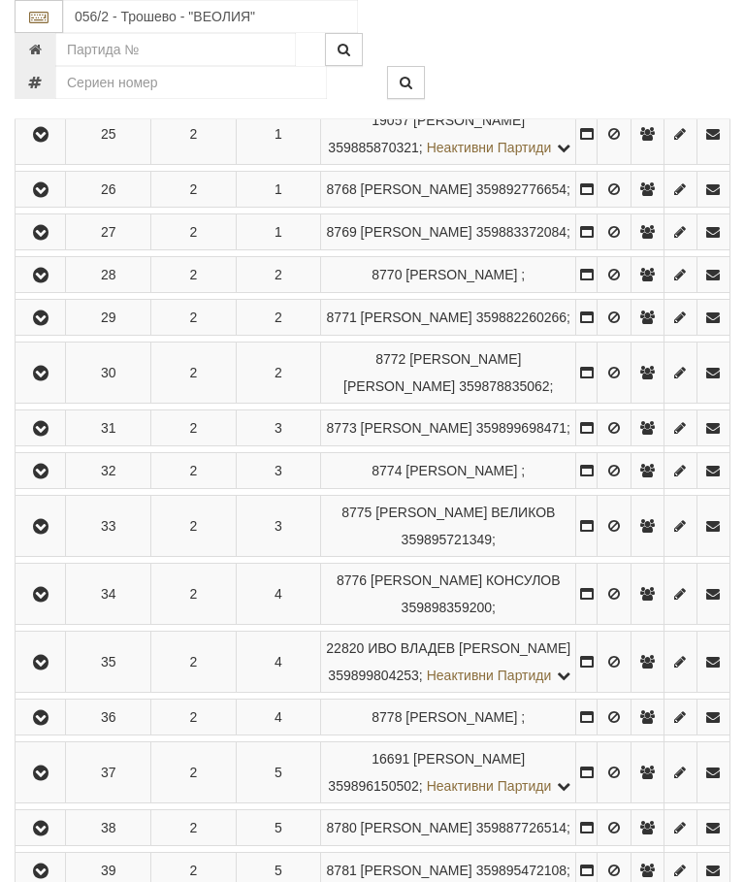
click at [50, 325] on icon "button" at bounding box center [40, 318] width 23 height 14
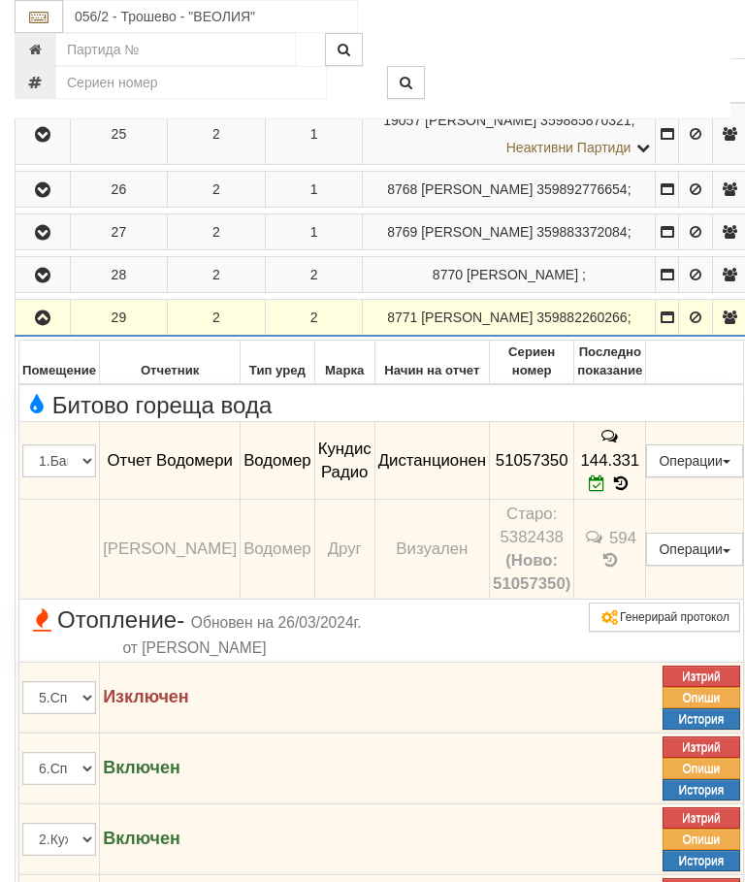
click at [43, 325] on icon "button" at bounding box center [42, 318] width 23 height 14
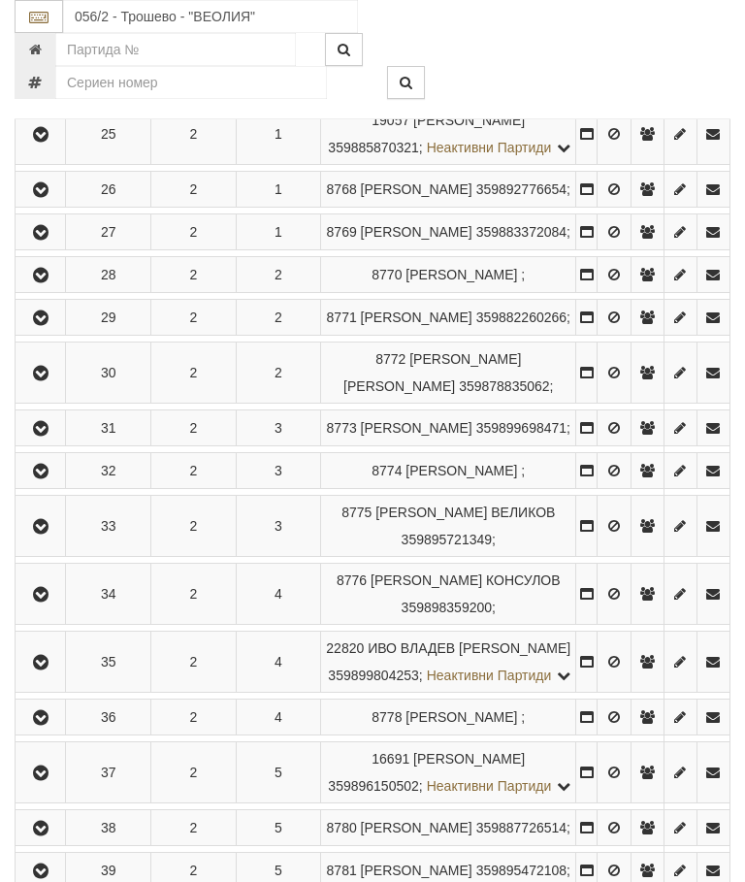
click at [52, 380] on icon "button" at bounding box center [40, 374] width 23 height 14
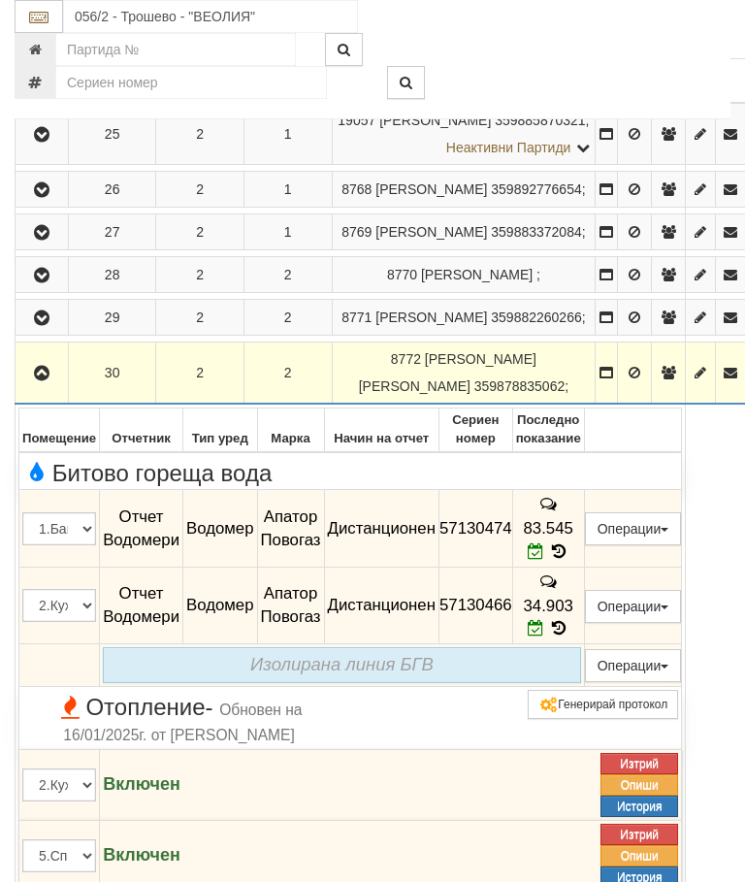
click at [61, 387] on button "button" at bounding box center [41, 372] width 47 height 29
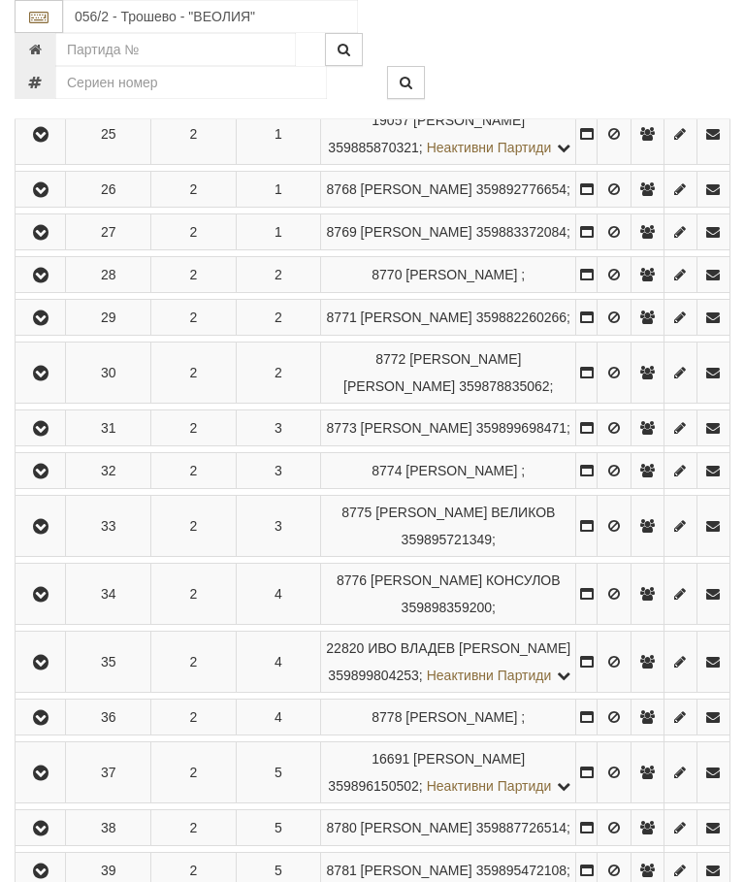
click at [48, 435] on icon "button" at bounding box center [40, 429] width 23 height 14
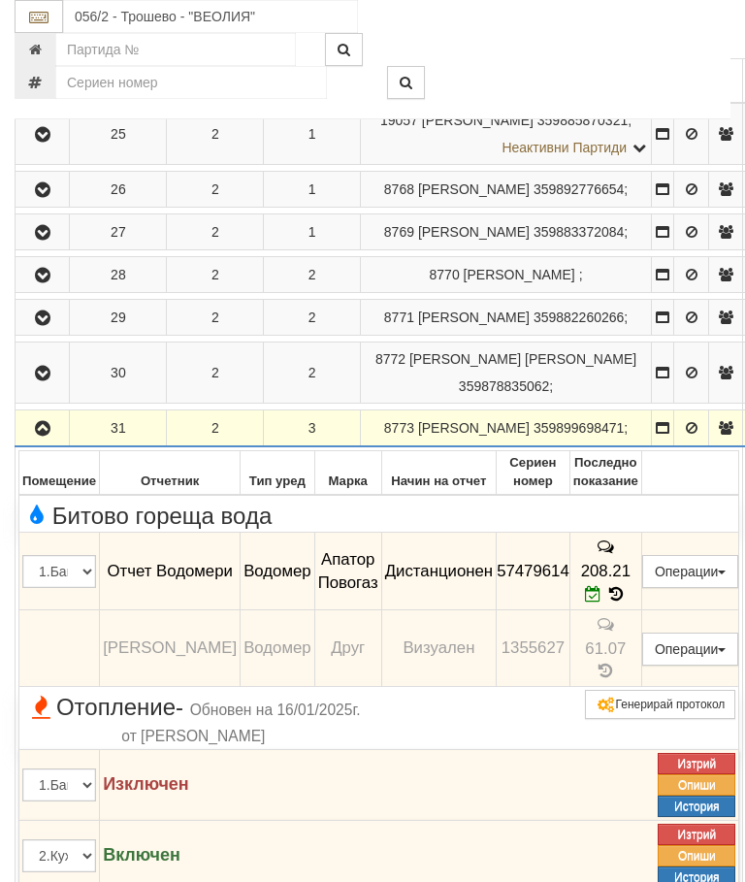
click at [35, 442] on button "button" at bounding box center [42, 427] width 48 height 29
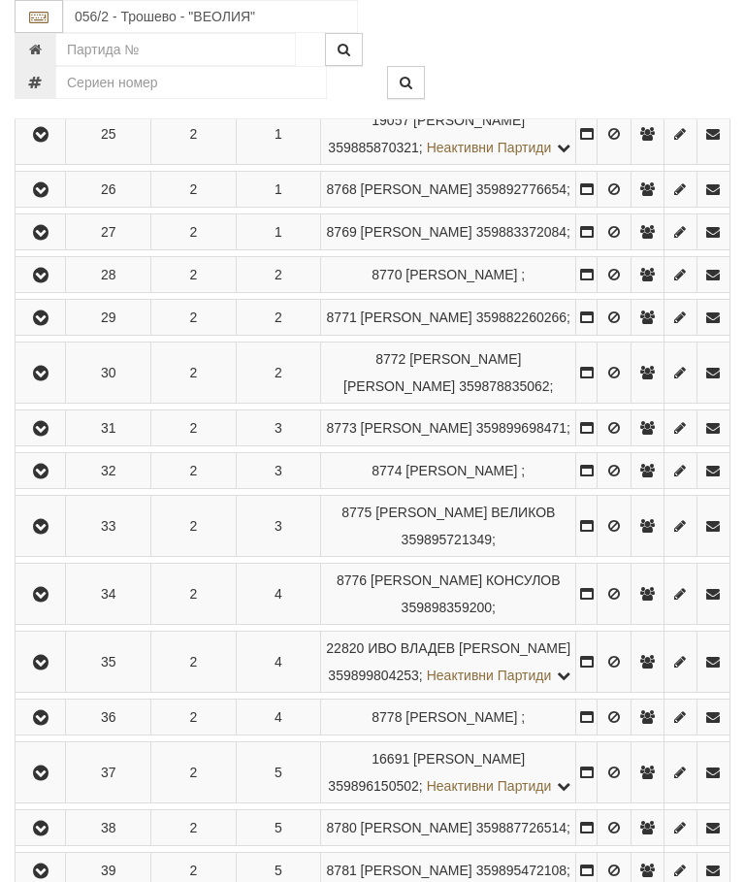
click at [52, 478] on icon "button" at bounding box center [40, 472] width 23 height 14
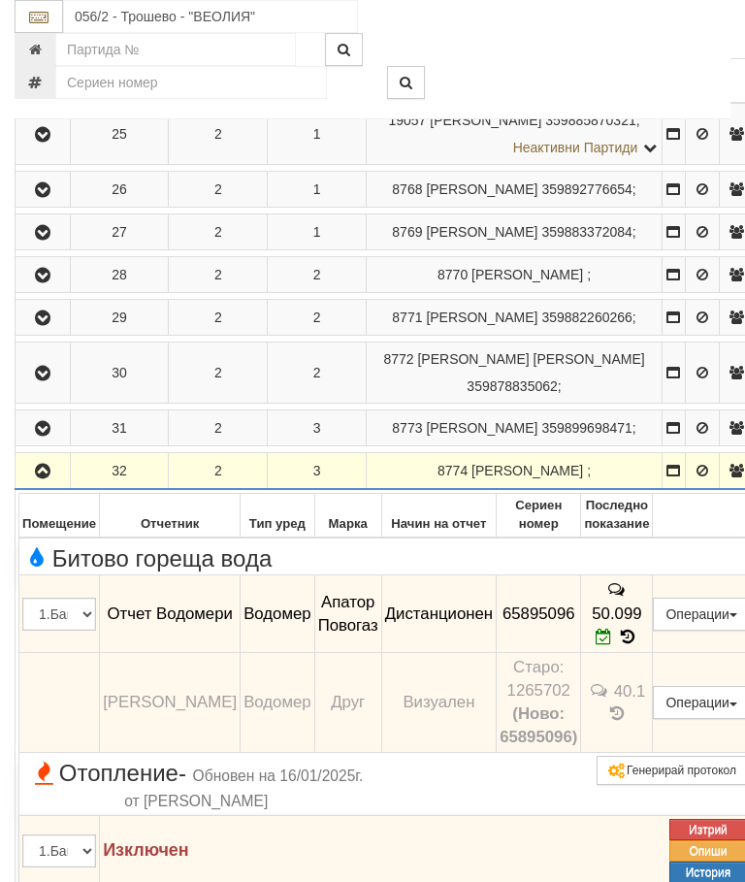
click at [49, 478] on icon "button" at bounding box center [42, 472] width 23 height 14
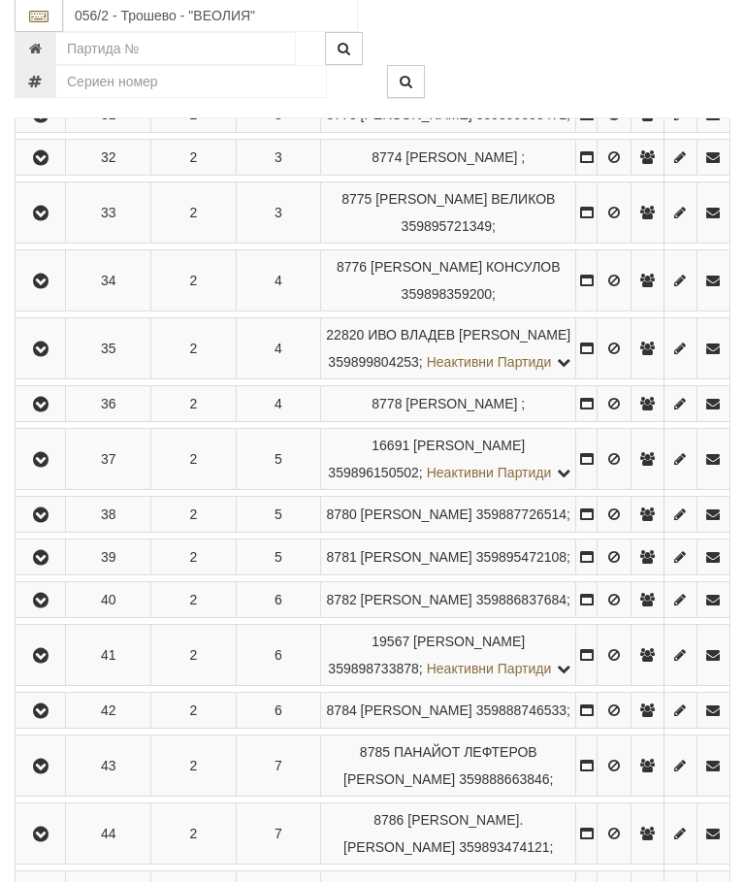
scroll to position [760, 0]
click at [52, 221] on icon "button" at bounding box center [40, 215] width 23 height 14
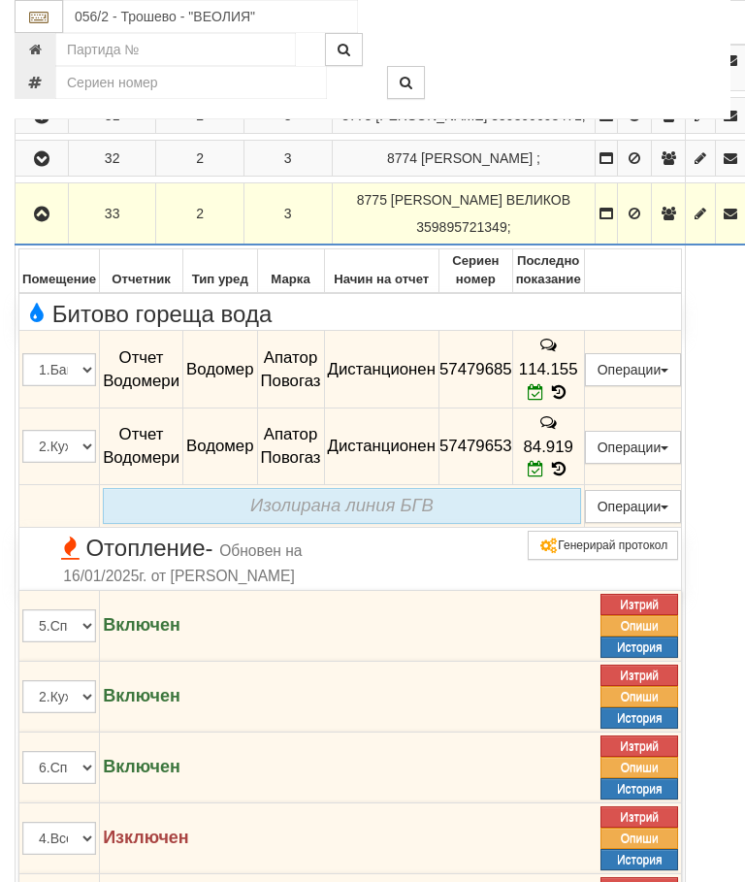
click at [45, 221] on icon "button" at bounding box center [41, 215] width 23 height 14
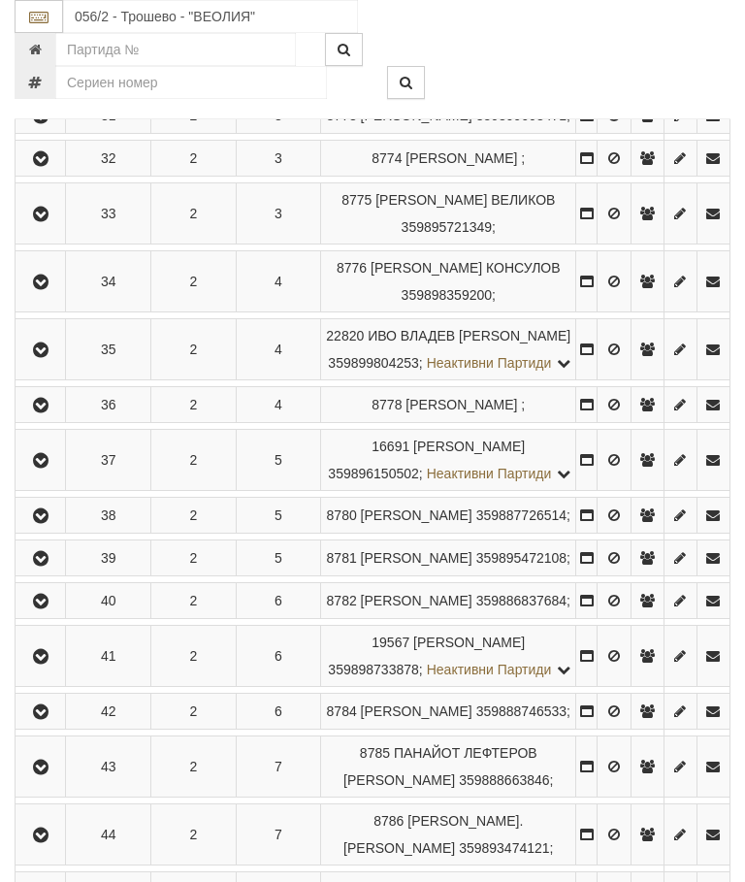
click at [52, 289] on icon "button" at bounding box center [40, 282] width 23 height 14
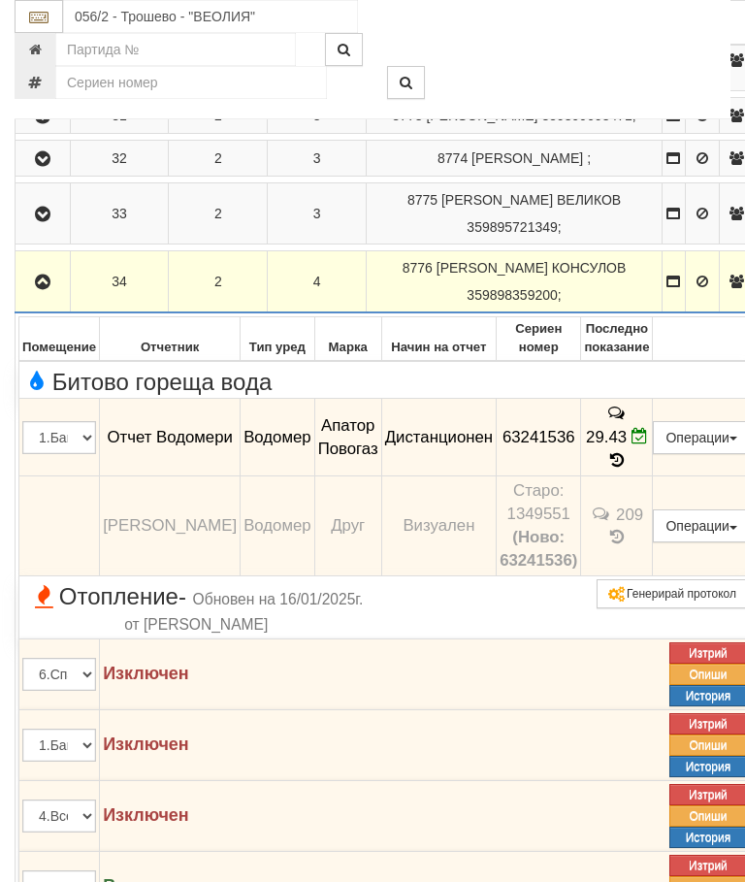
click at [43, 289] on icon "button" at bounding box center [42, 282] width 23 height 14
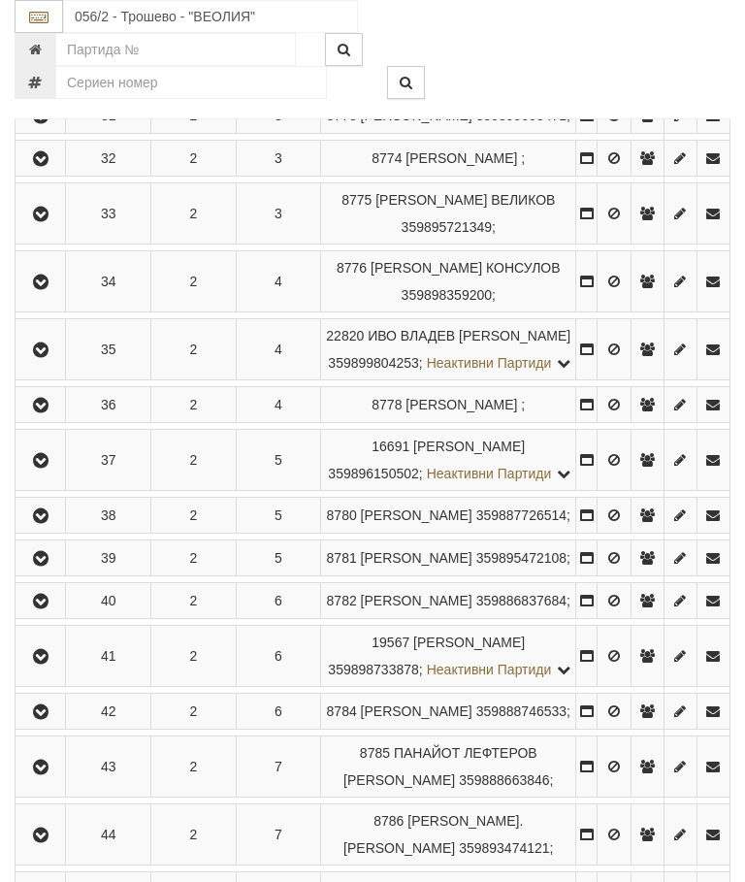
click at [46, 357] on icon "button" at bounding box center [40, 350] width 23 height 14
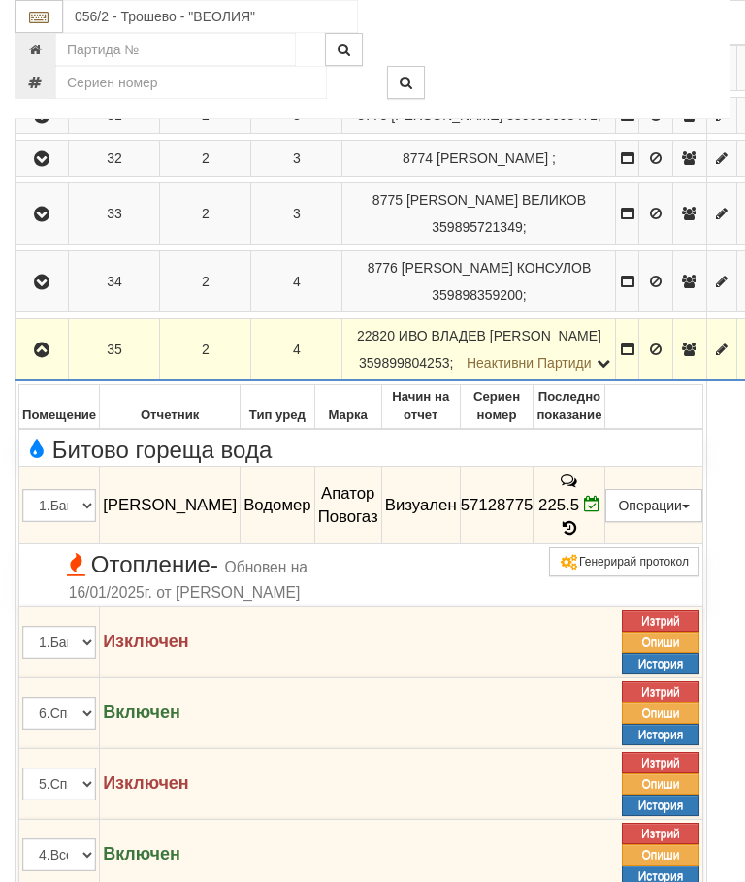
click at [45, 364] on button "button" at bounding box center [41, 349] width 47 height 29
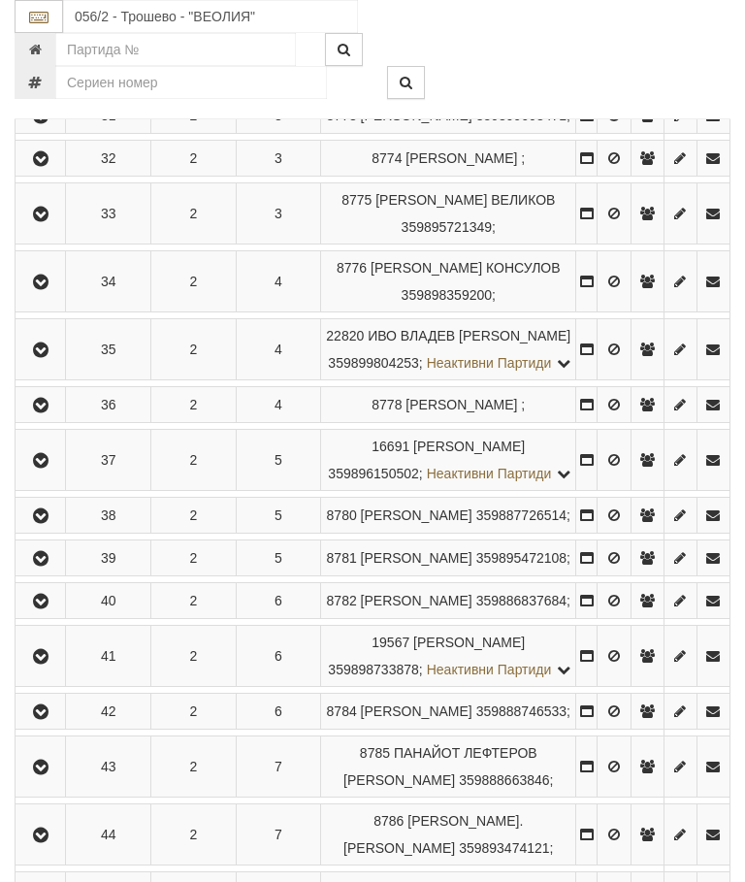
click at [59, 419] on button "button" at bounding box center [40, 404] width 44 height 29
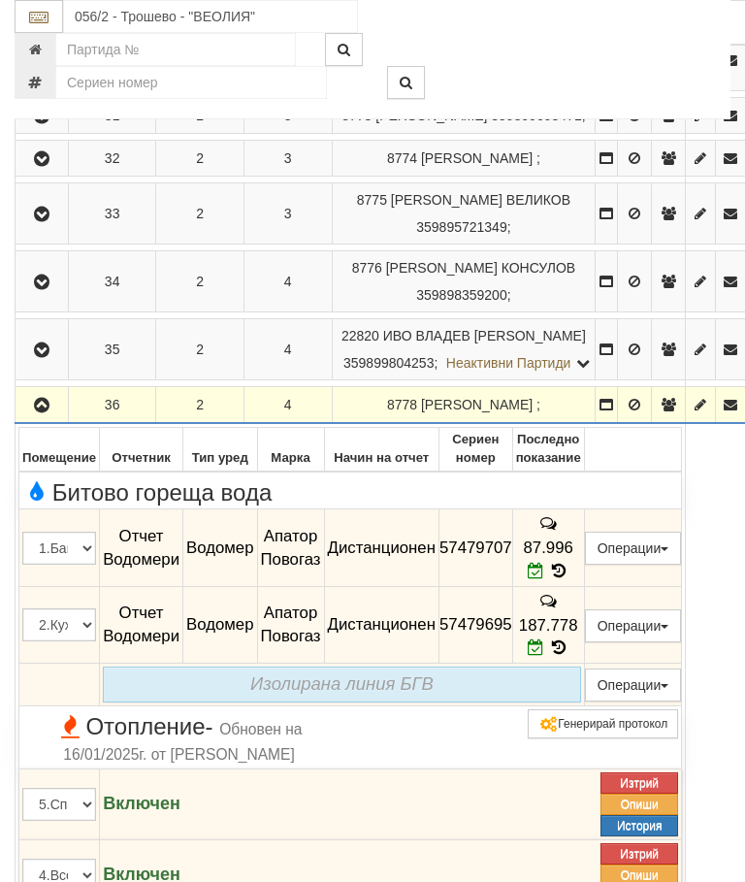
click at [41, 412] on icon "button" at bounding box center [41, 406] width 23 height 14
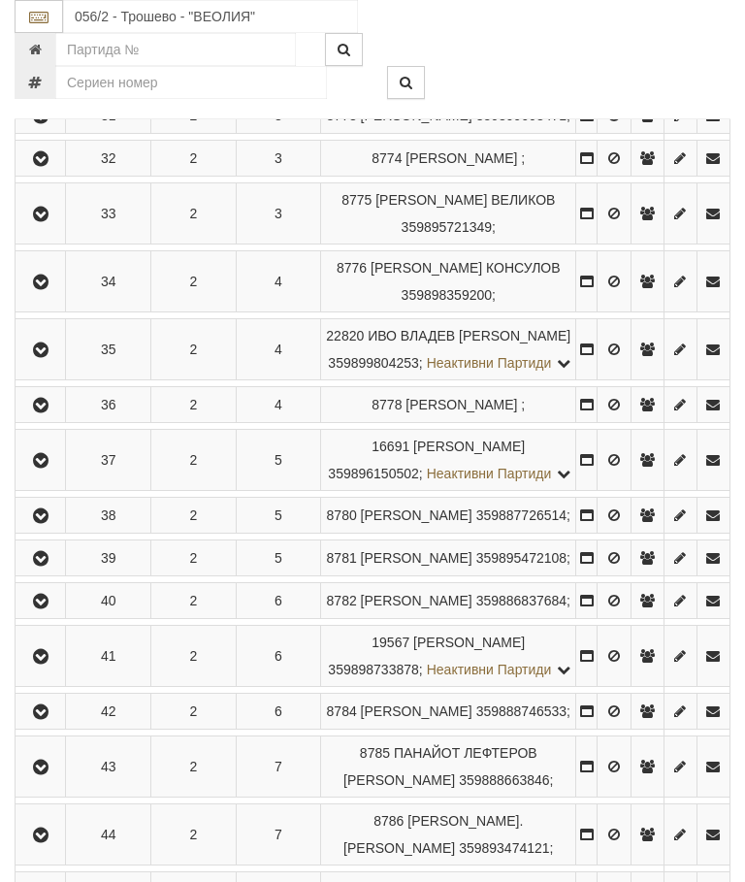
click at [52, 467] on icon "button" at bounding box center [40, 461] width 23 height 14
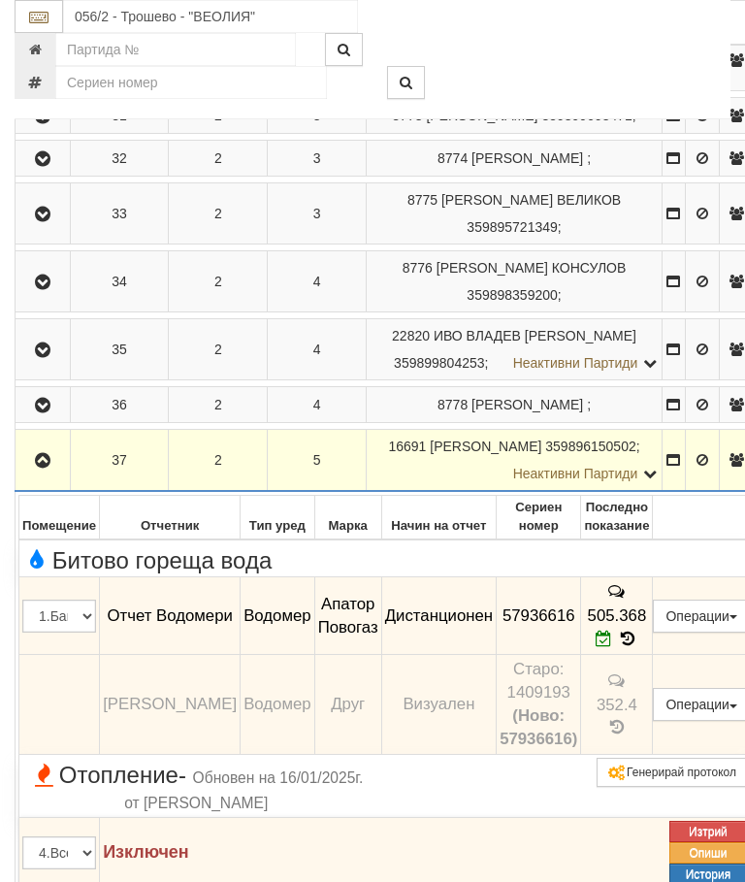
click at [42, 467] on icon "button" at bounding box center [42, 461] width 23 height 14
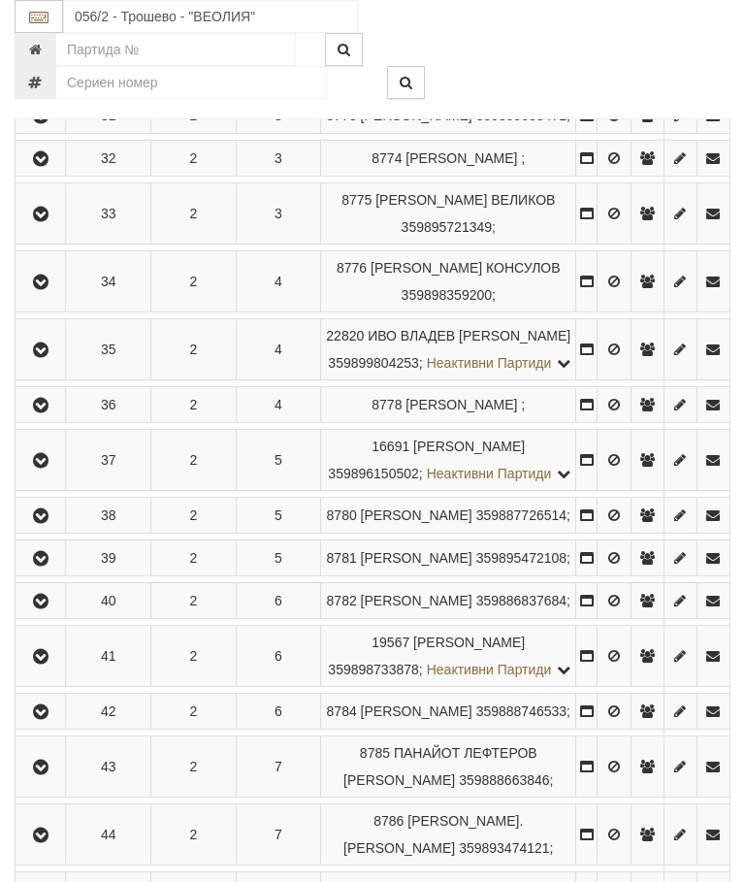
click at [62, 530] on button "button" at bounding box center [40, 514] width 44 height 29
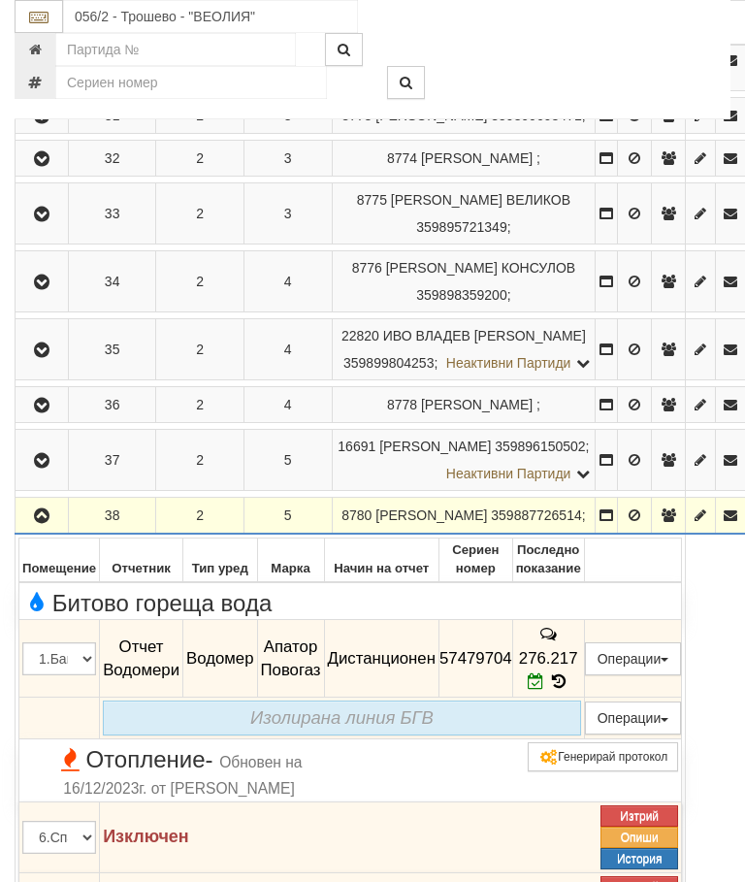
click at [37, 523] on icon "button" at bounding box center [41, 516] width 23 height 14
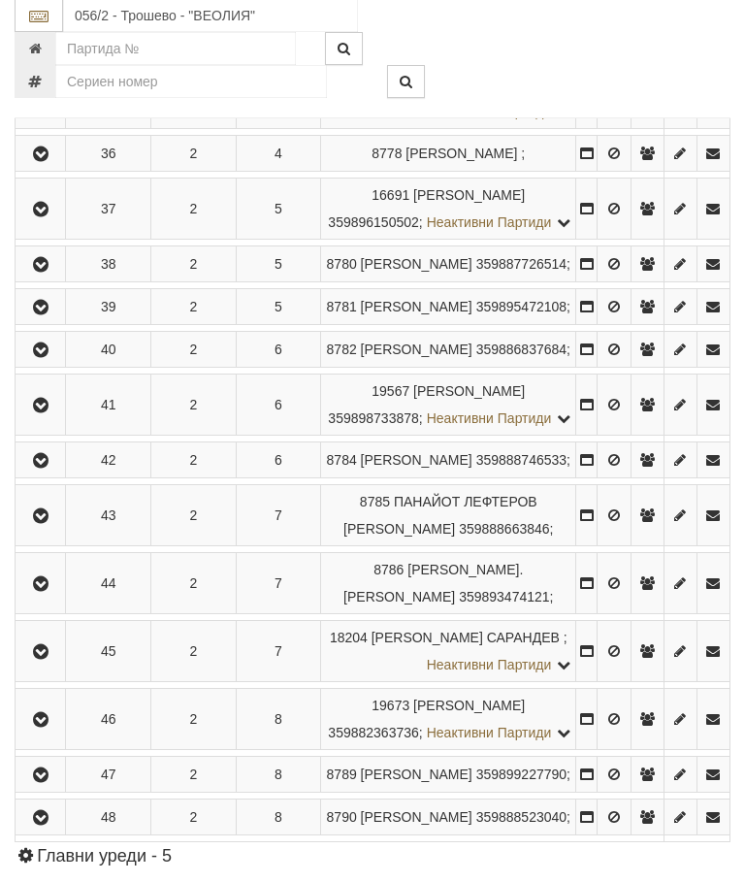
scroll to position [1039, 0]
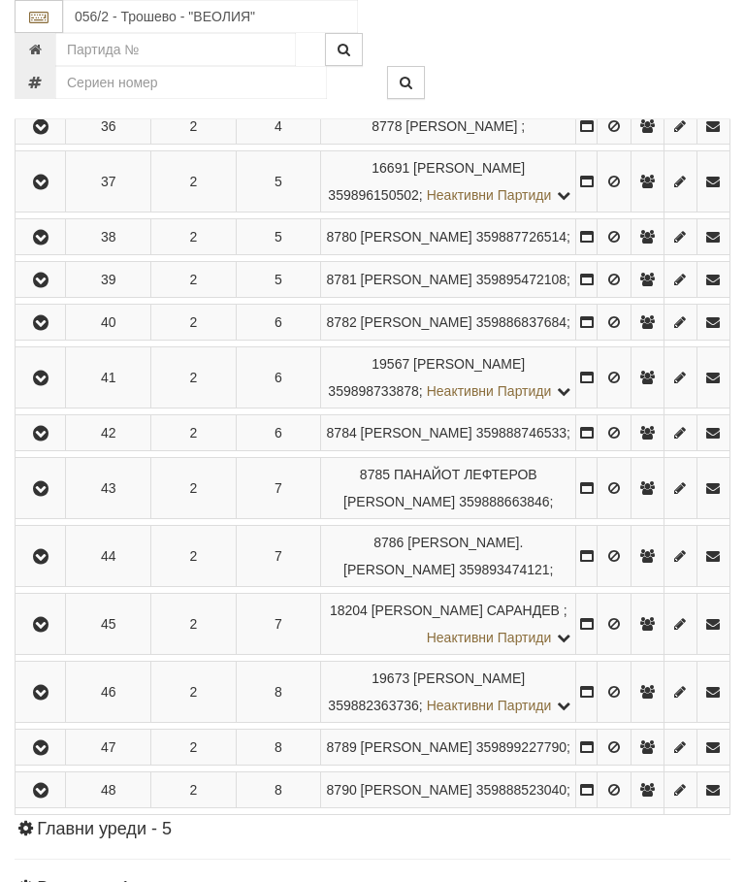
click at [43, 287] on icon "button" at bounding box center [40, 281] width 23 height 14
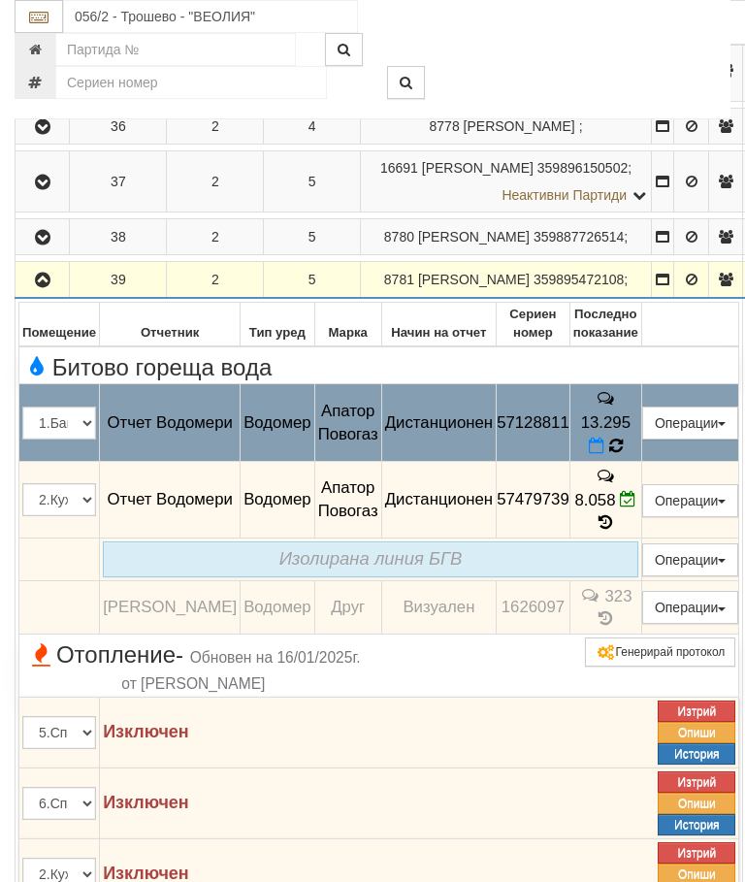
click at [626, 456] on icon at bounding box center [615, 445] width 20 height 21
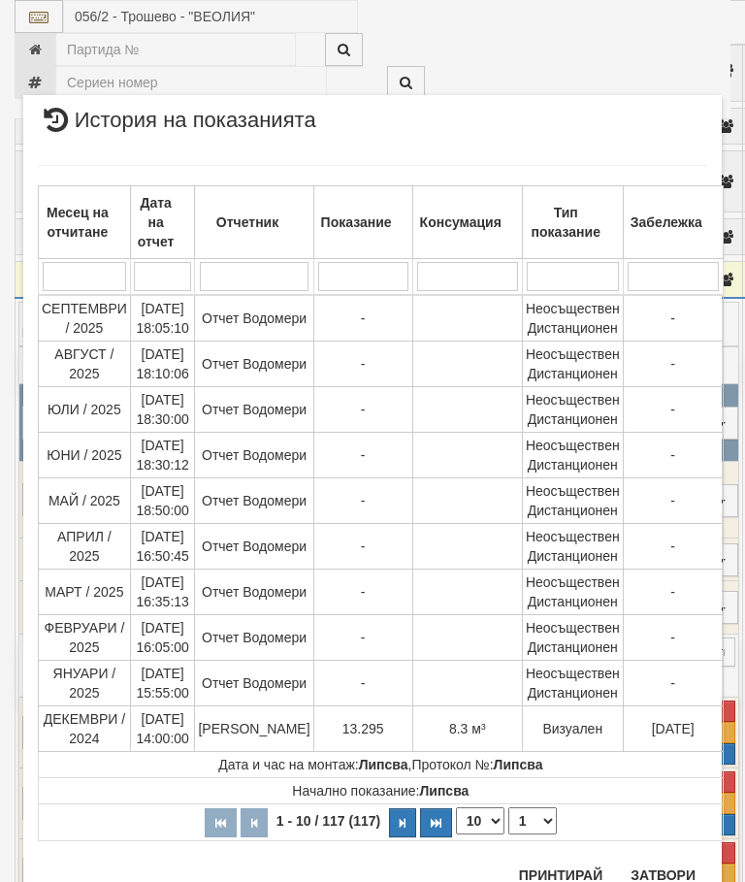
scroll to position [829, 0]
click at [652, 874] on button "Затвори" at bounding box center [663, 875] width 88 height 31
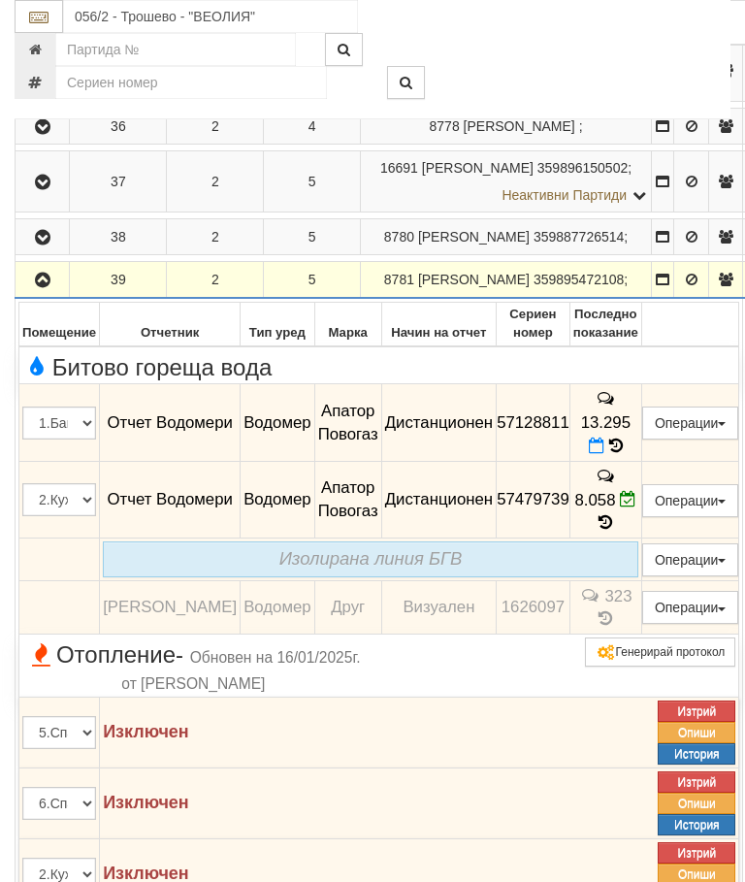
click at [48, 287] on icon "button" at bounding box center [42, 281] width 23 height 14
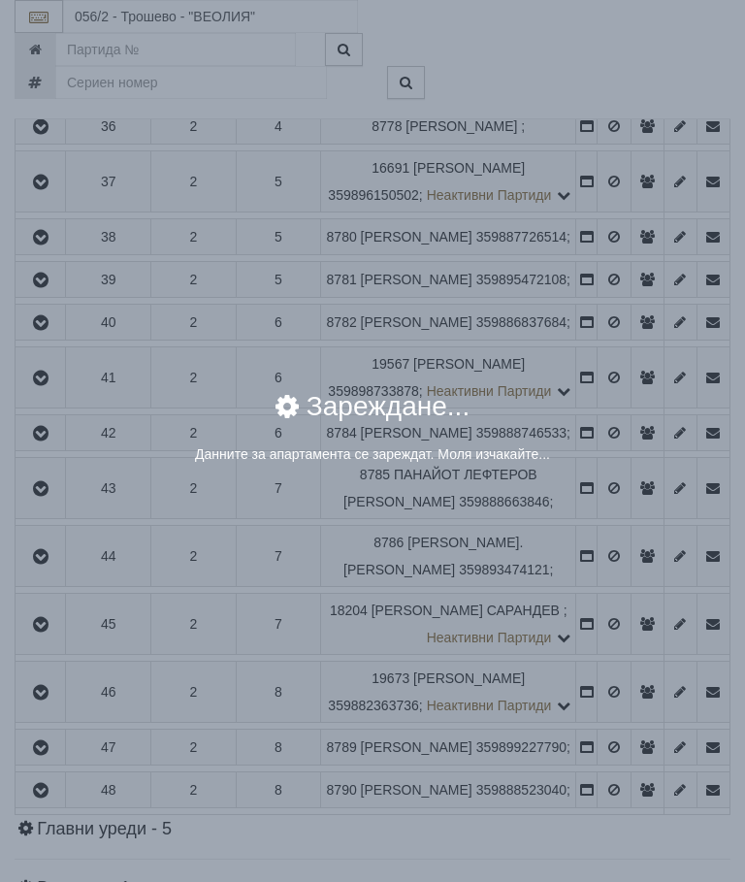
click at [614, 578] on div "× Зареждане... Данните за апартамента се зареждат. Моля изчакайте..." at bounding box center [372, 441] width 745 height 882
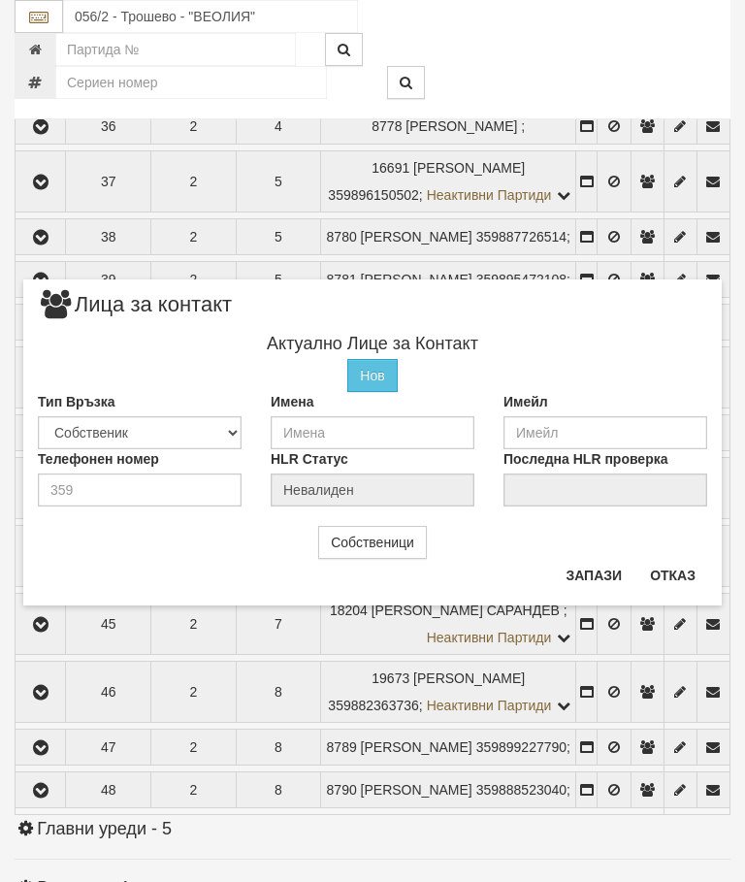
click at [664, 581] on button "Отказ" at bounding box center [672, 575] width 69 height 31
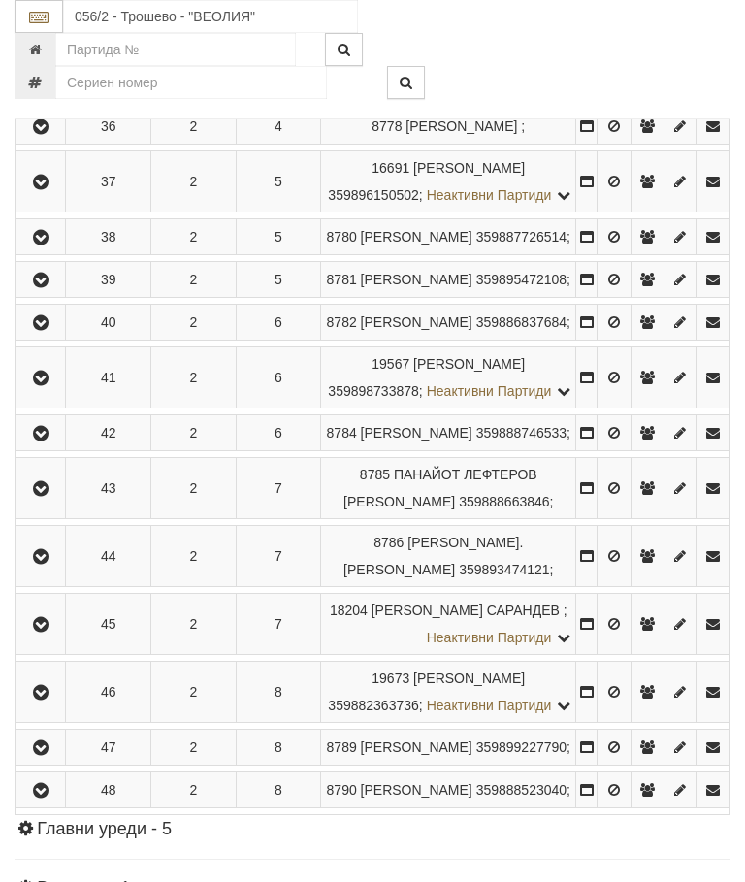
click at [47, 330] on icon "button" at bounding box center [40, 323] width 23 height 14
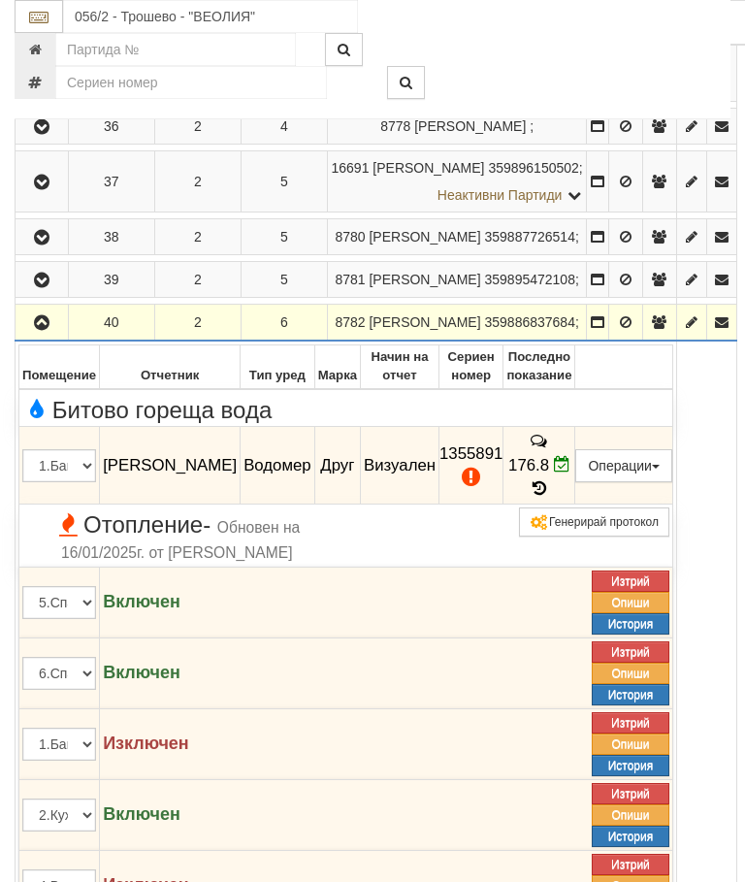
click at [550, 497] on icon at bounding box center [539, 488] width 21 height 16
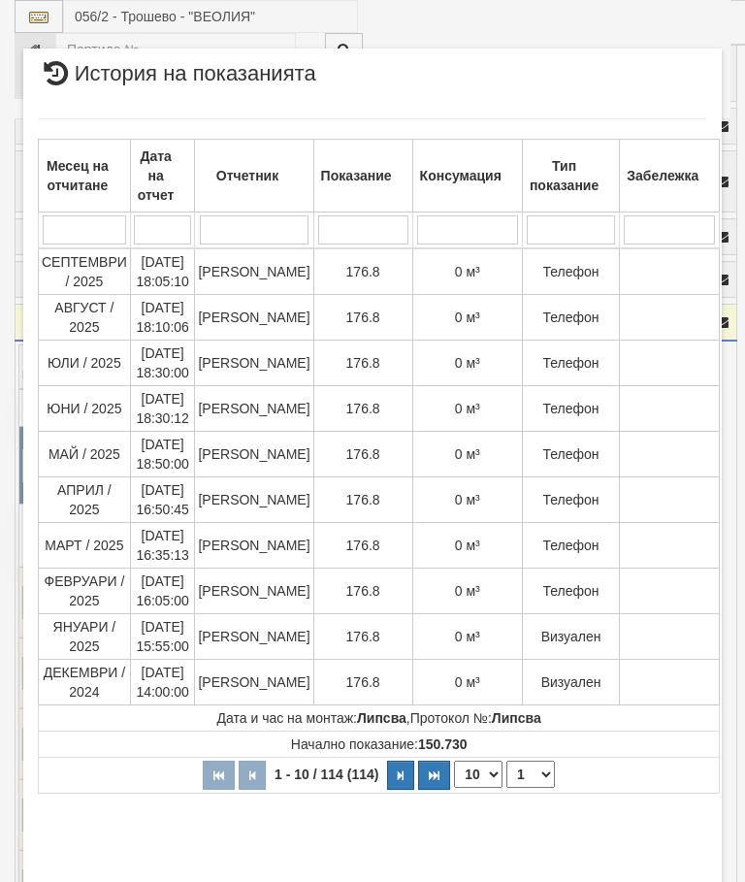
select select "10"
select select "1"
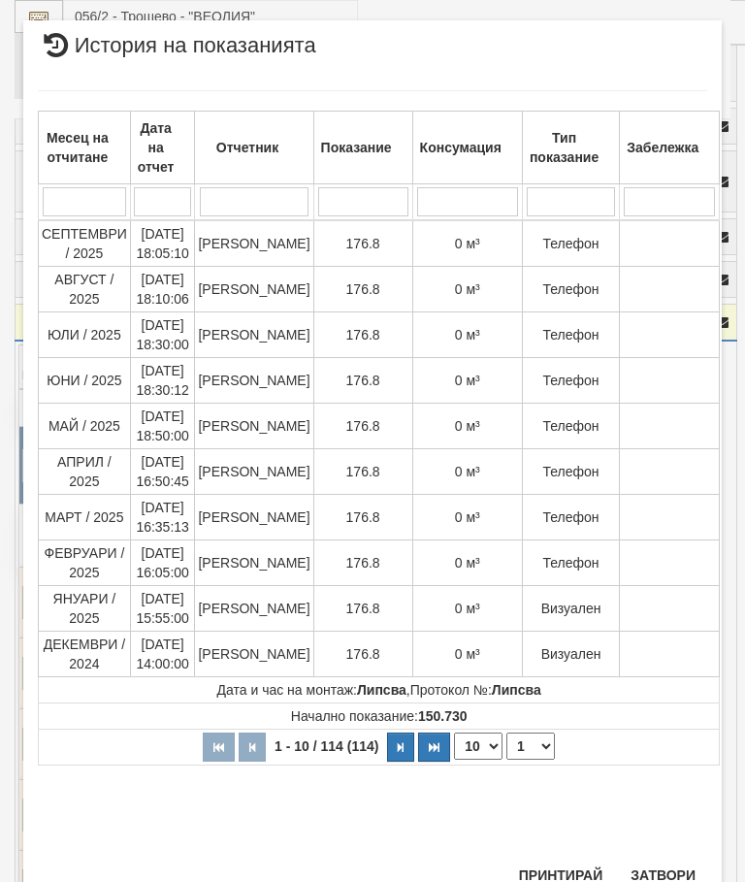
scroll to position [1507, 0]
click at [666, 872] on button "Затвори" at bounding box center [663, 875] width 88 height 31
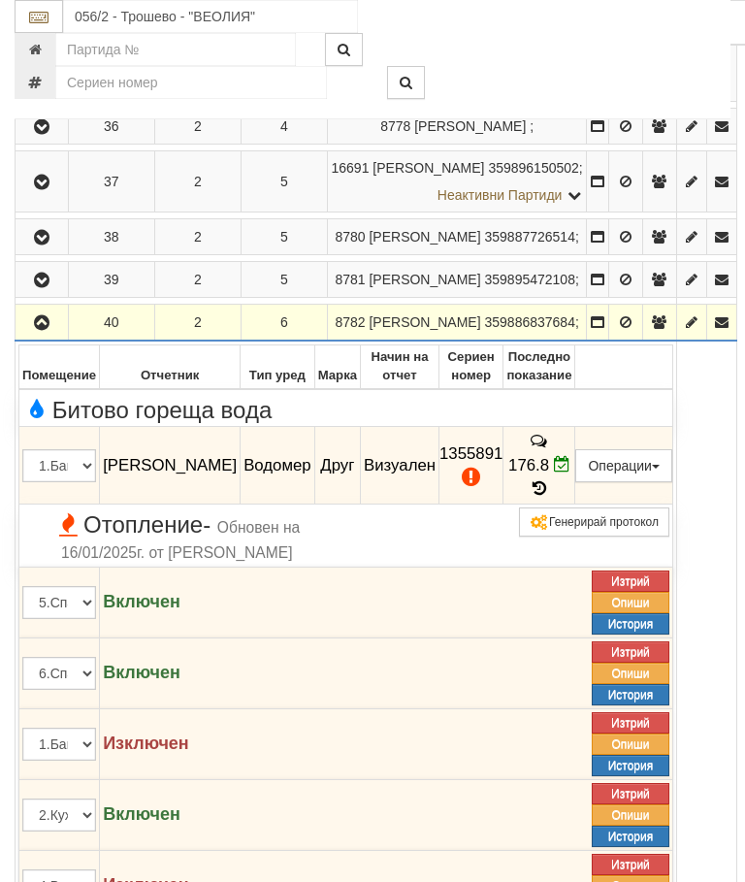
click at [46, 330] on icon "button" at bounding box center [41, 323] width 23 height 14
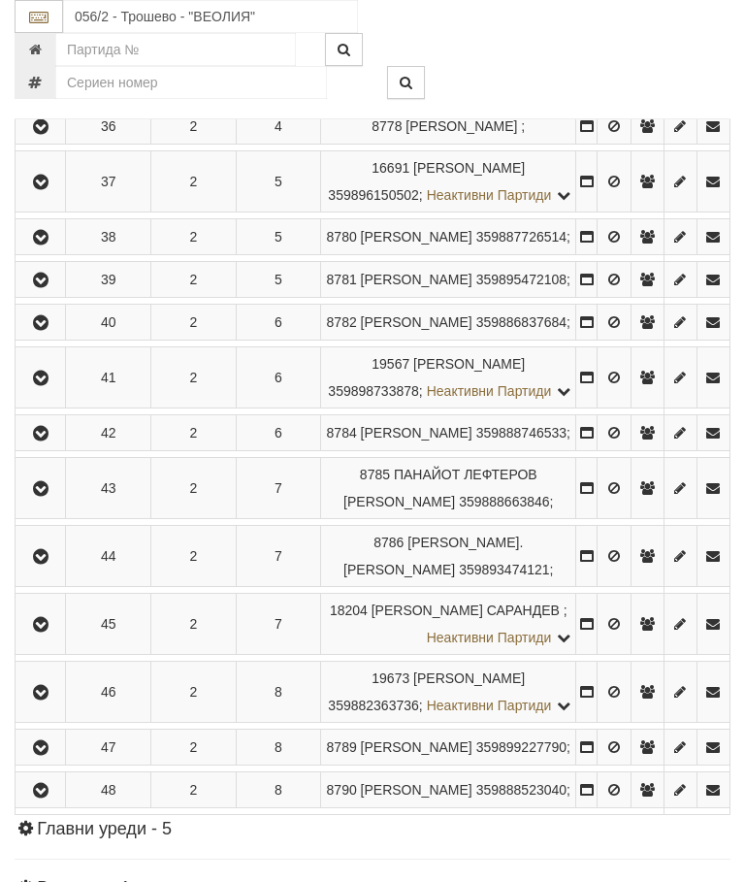
click at [45, 385] on icon "button" at bounding box center [40, 378] width 23 height 14
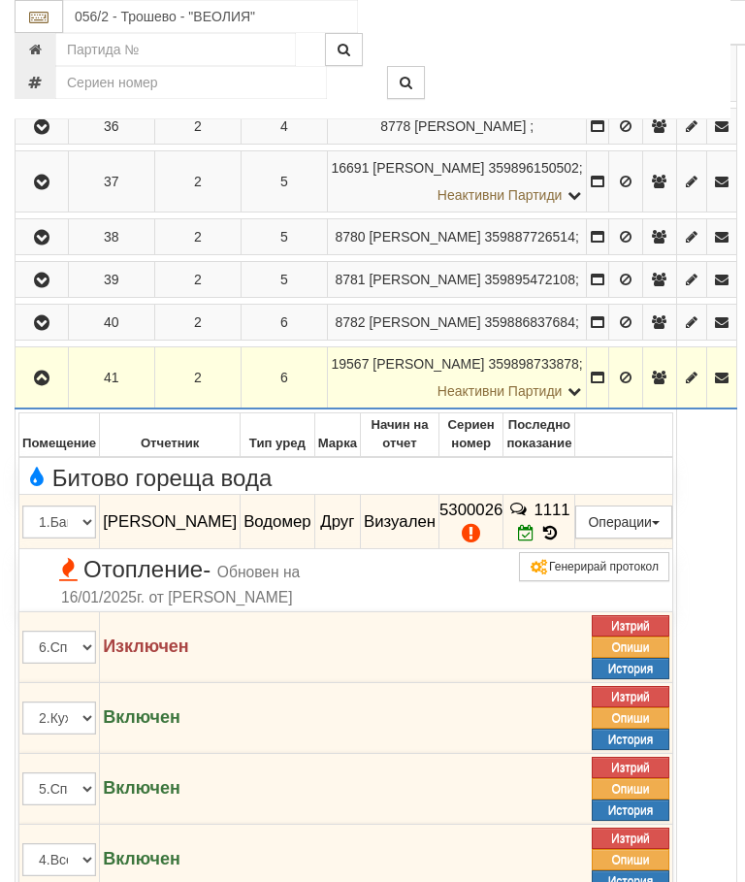
click at [561, 541] on icon at bounding box center [549, 533] width 21 height 16
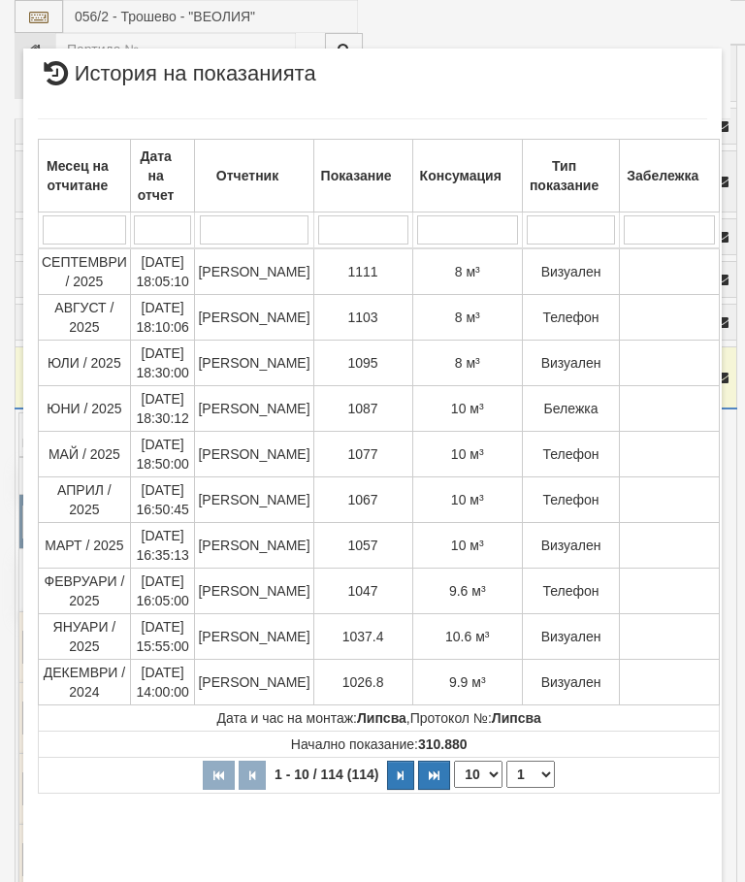
select select "10"
select select "1"
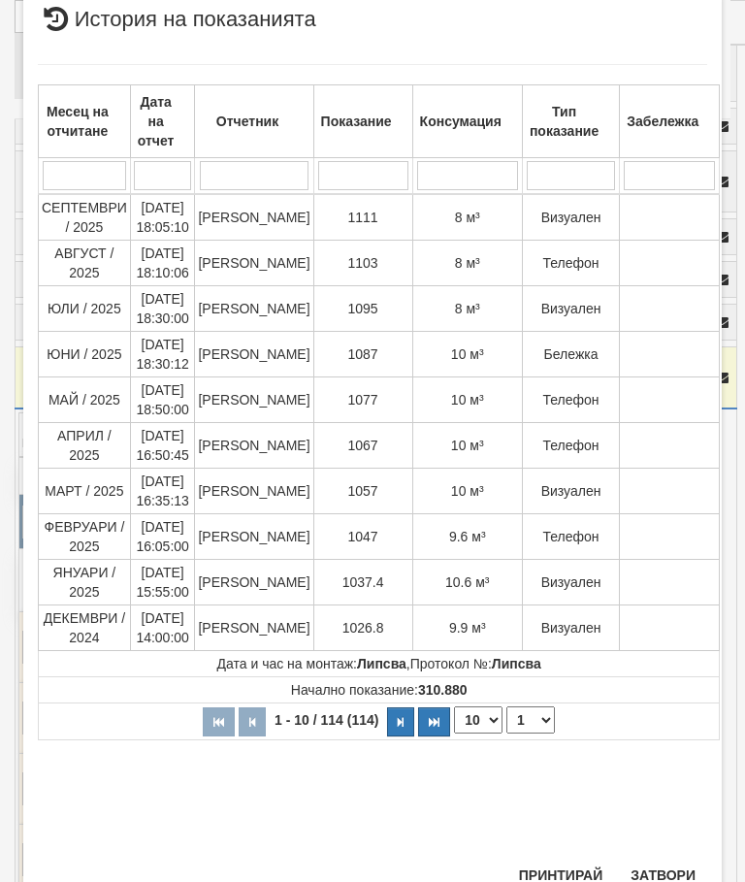
scroll to position [1014, 0]
click at [667, 872] on button "Затвори" at bounding box center [663, 875] width 88 height 31
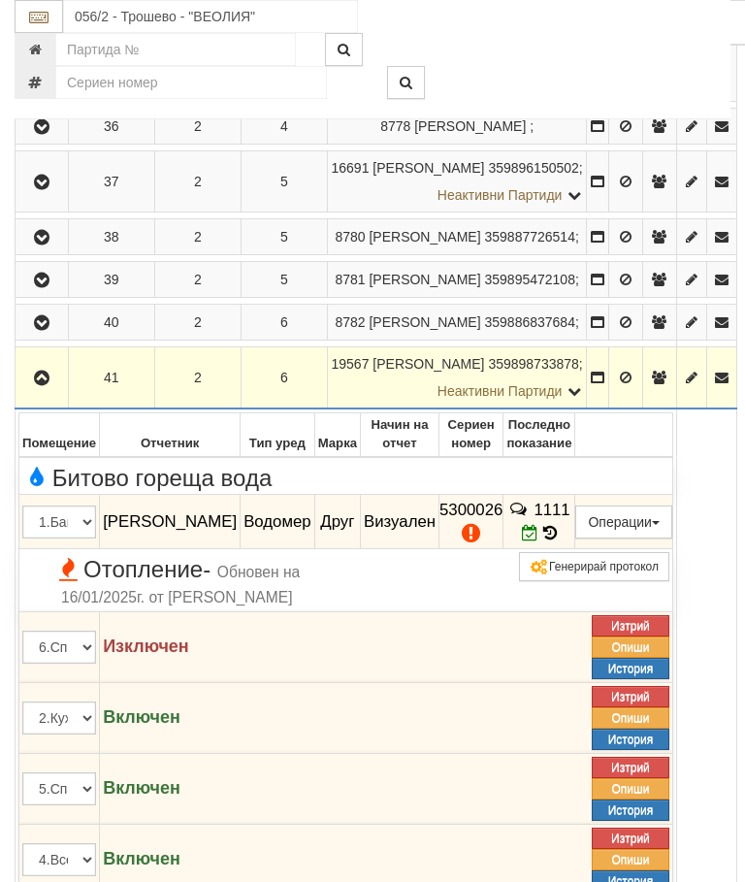
click at [0, 0] on button "Редакция / Протокол" at bounding box center [0, 0] width 0 height 0
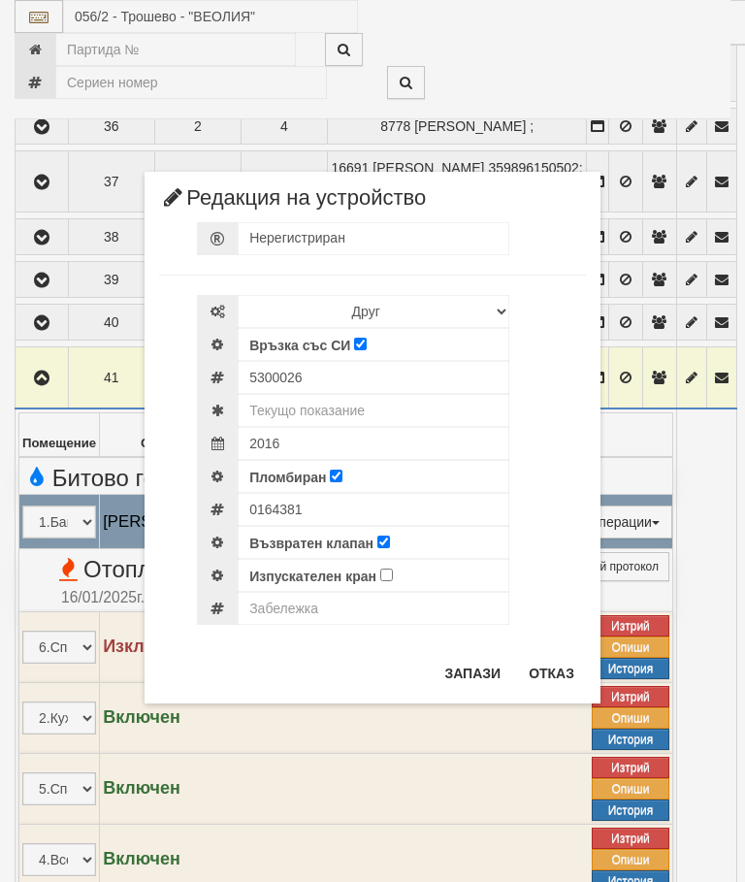
click at [535, 664] on button "Отказ" at bounding box center [551, 673] width 69 height 31
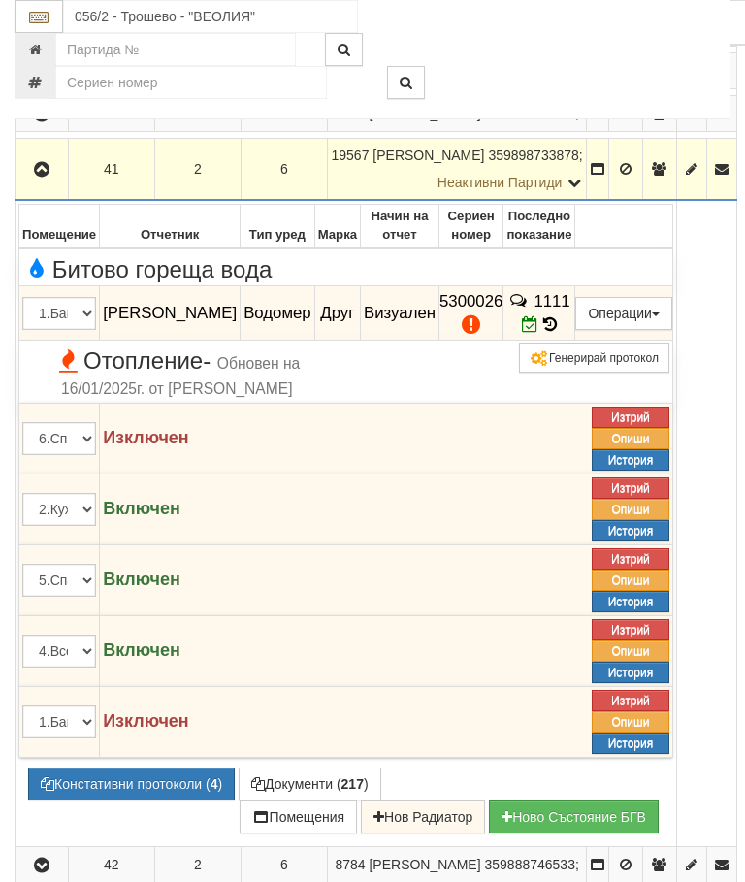
scroll to position [1364, 0]
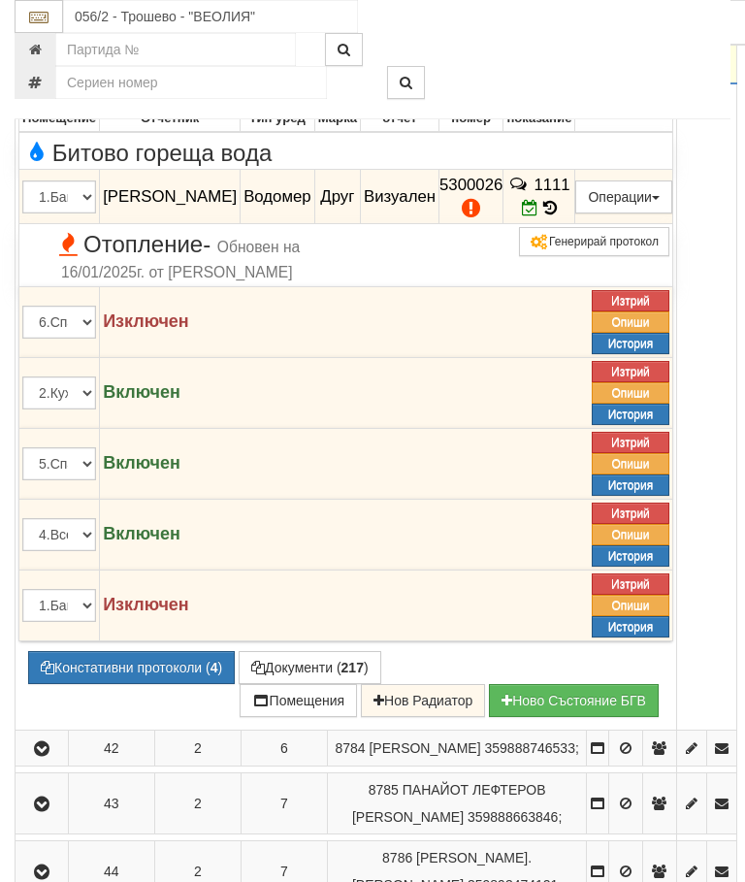
click at [124, 684] on button "Констативни протоколи ( 4 )" at bounding box center [131, 667] width 207 height 33
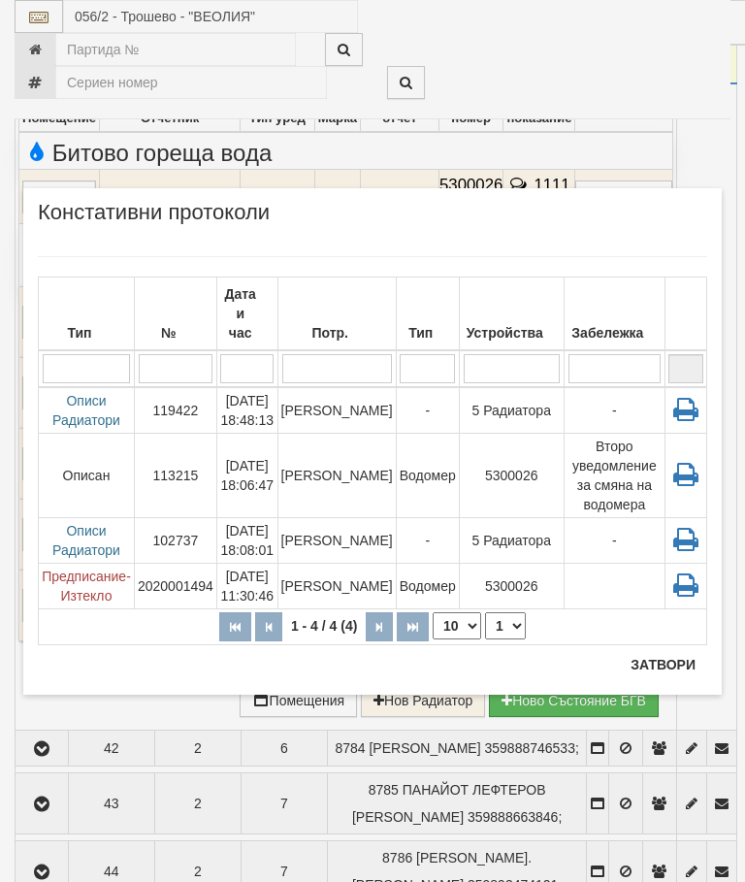
click at [674, 657] on button "Затвори" at bounding box center [663, 664] width 88 height 31
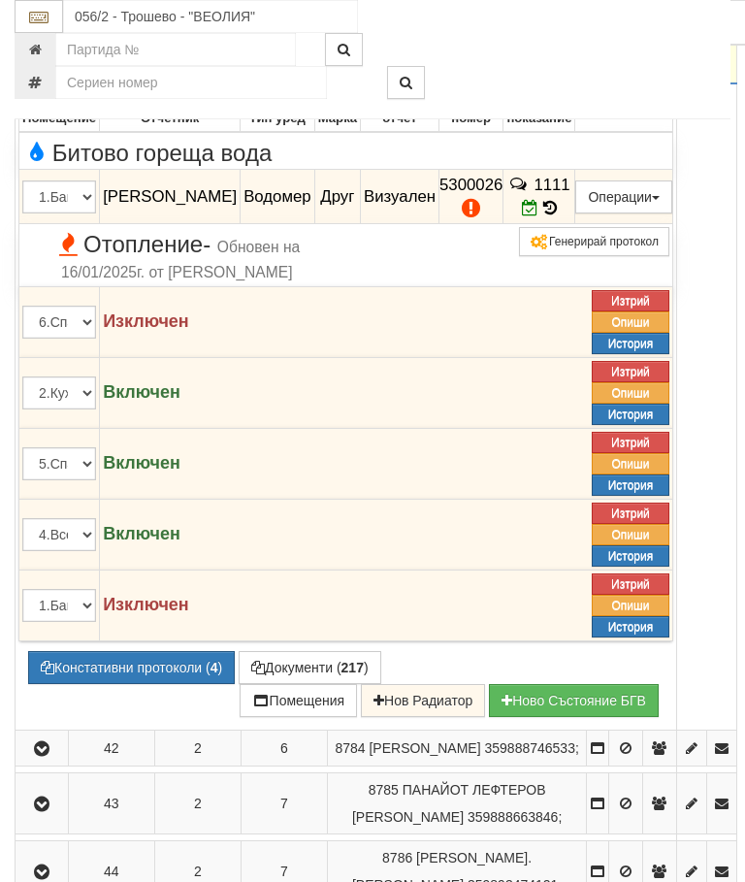
click at [39, 60] on icon "button" at bounding box center [41, 54] width 23 height 14
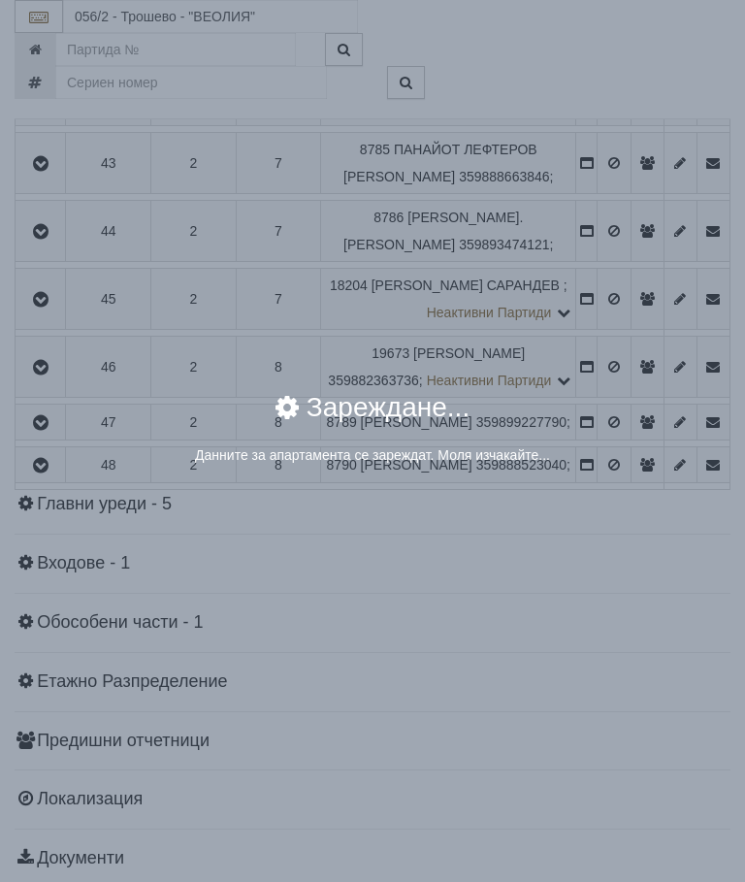
click at [612, 402] on div "Зареждане..." at bounding box center [372, 419] width 669 height 51
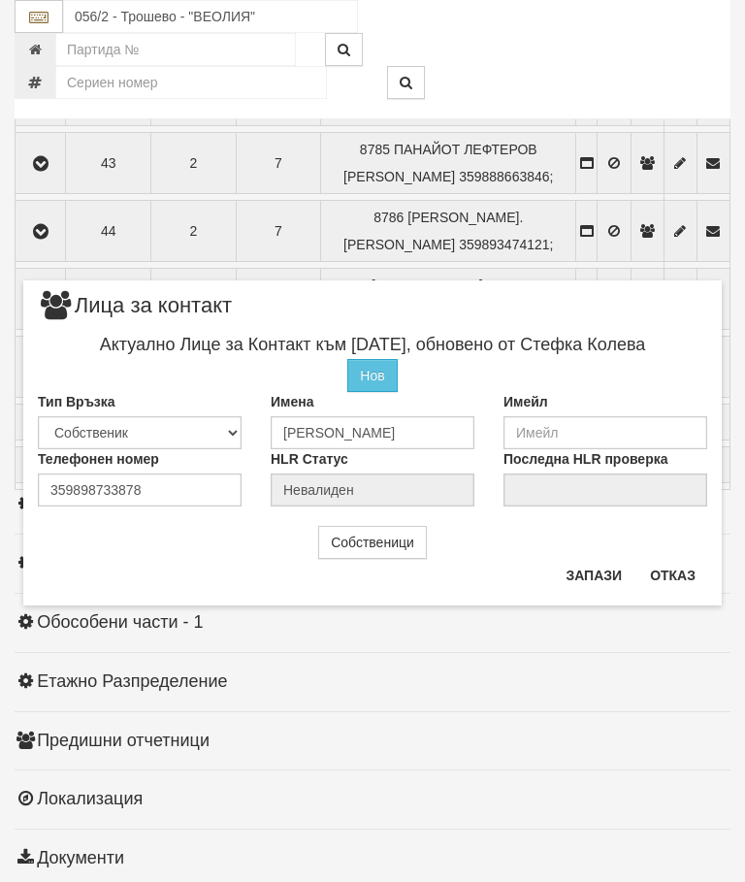
click at [681, 579] on button "Отказ" at bounding box center [672, 575] width 69 height 31
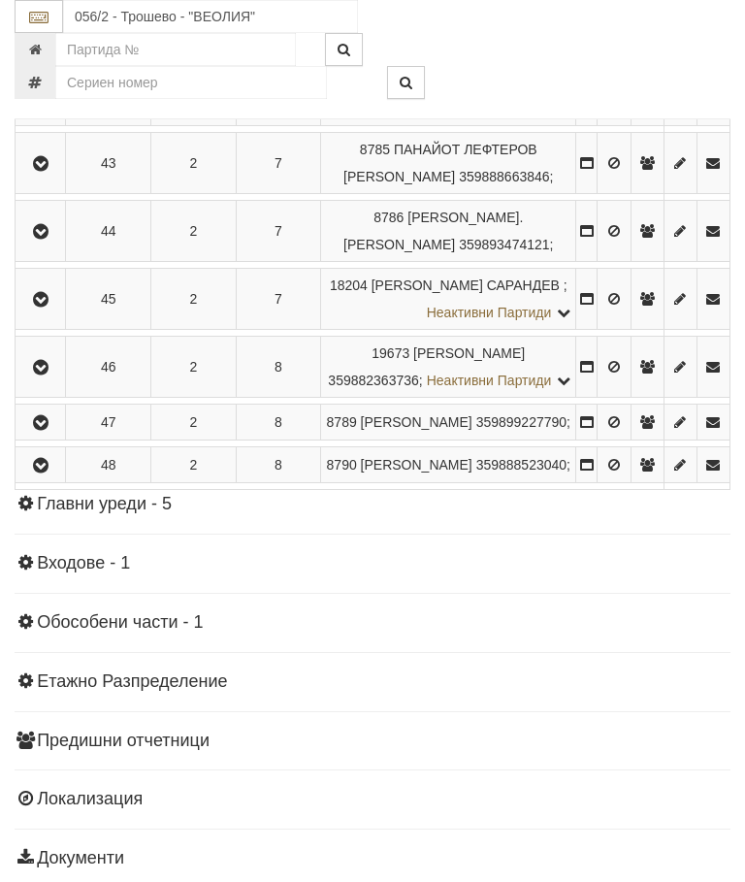
click at [41, 122] on button "button" at bounding box center [40, 107] width 44 height 29
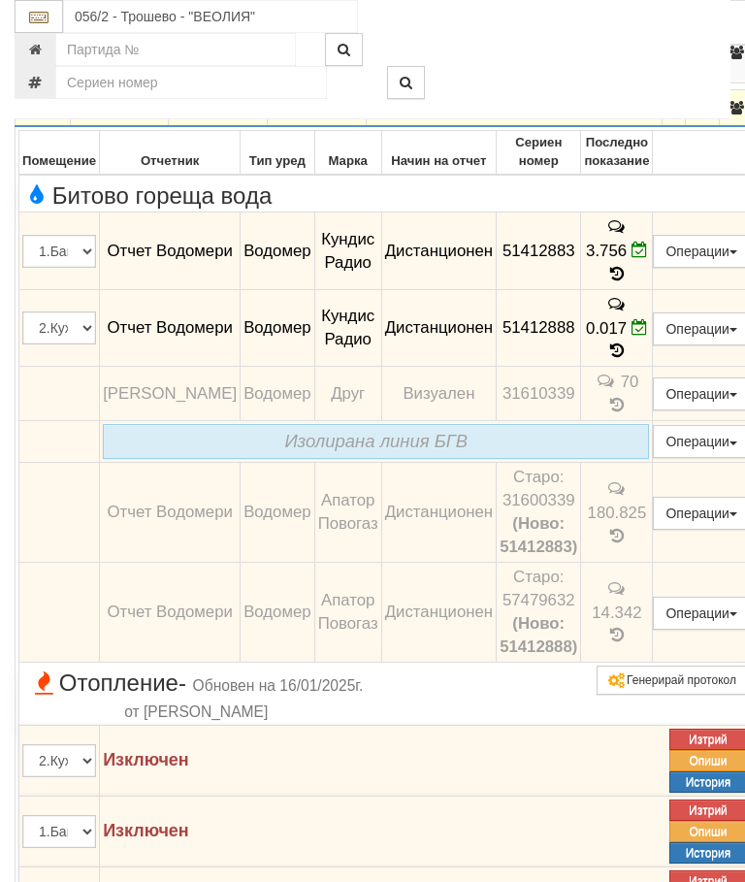
click at [48, 115] on icon "button" at bounding box center [42, 109] width 23 height 14
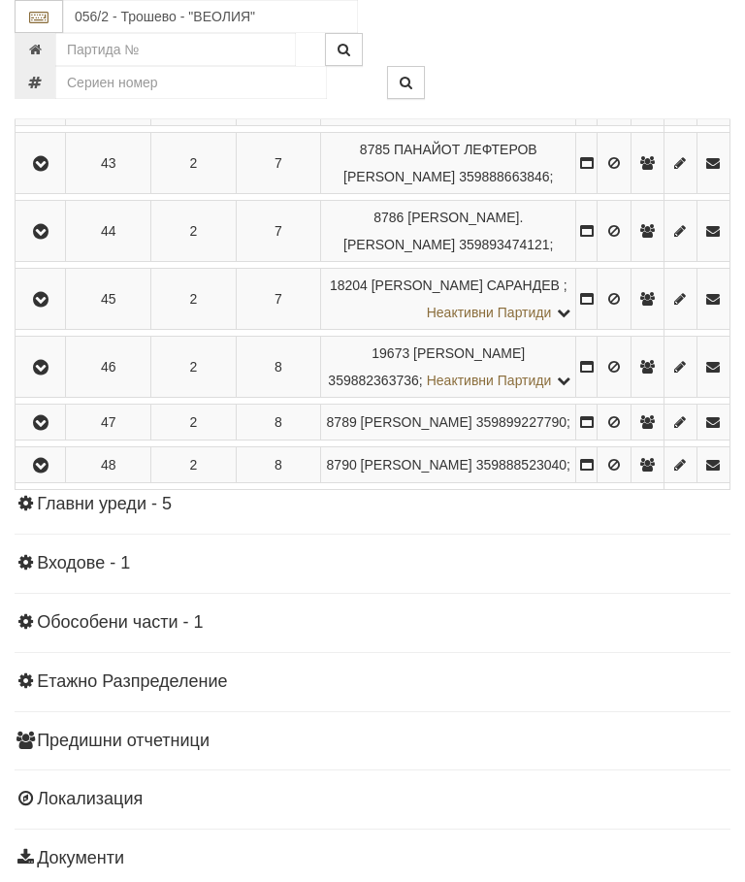
click at [44, 171] on icon "button" at bounding box center [40, 164] width 23 height 14
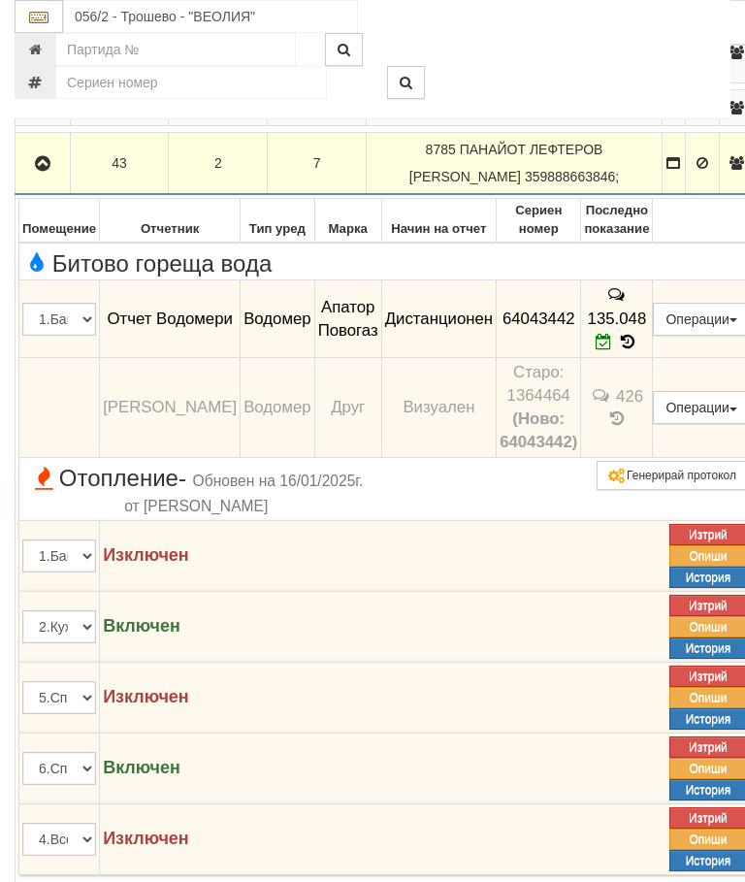
click at [58, 177] on button "button" at bounding box center [42, 162] width 48 height 29
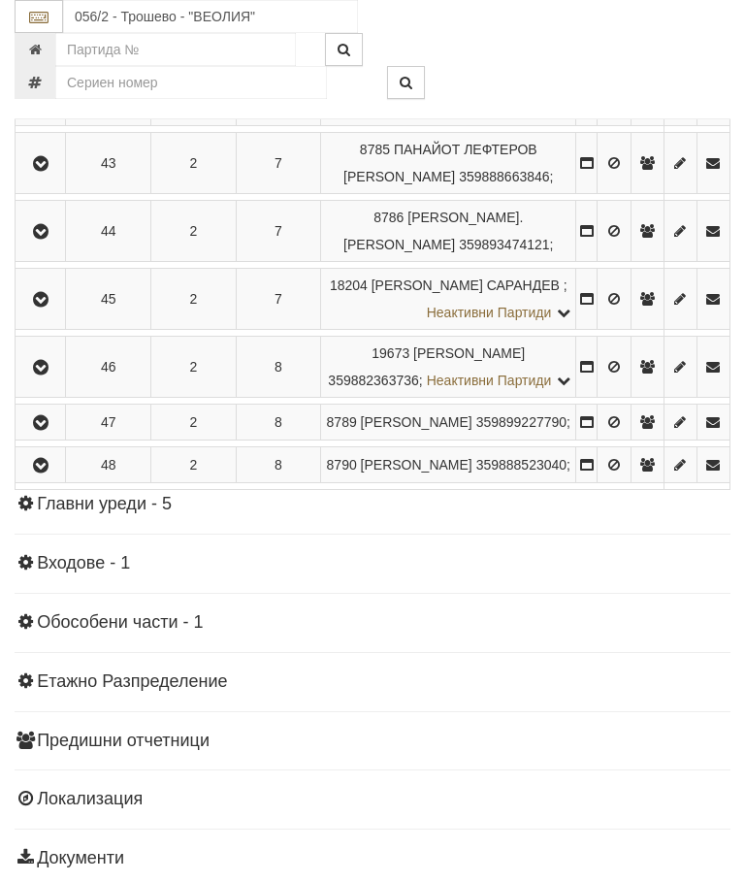
click at [47, 239] on icon "button" at bounding box center [40, 232] width 23 height 14
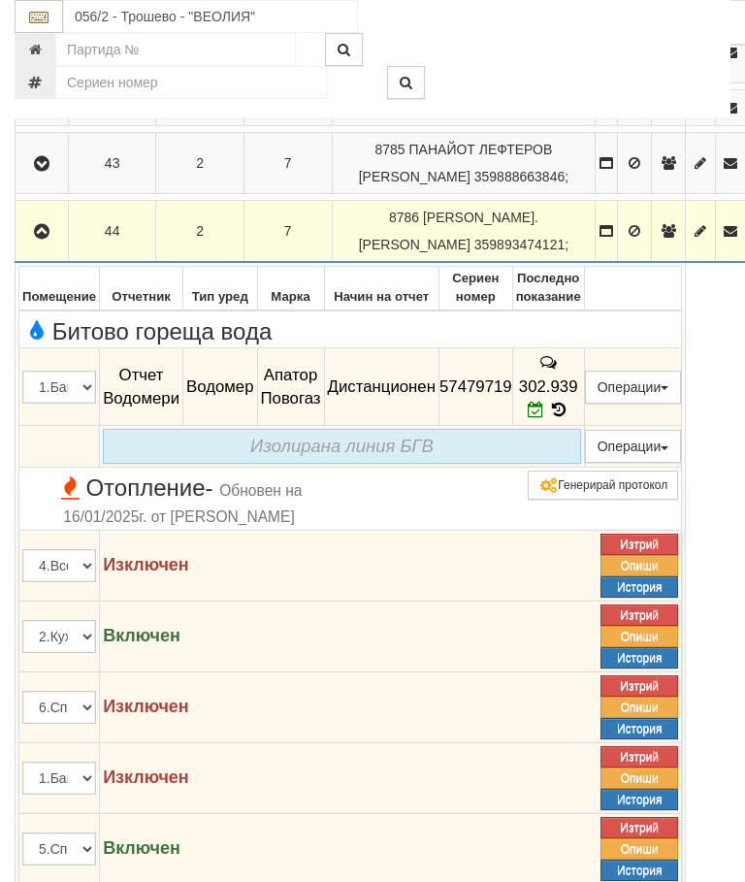
click at [53, 239] on icon "button" at bounding box center [41, 232] width 23 height 14
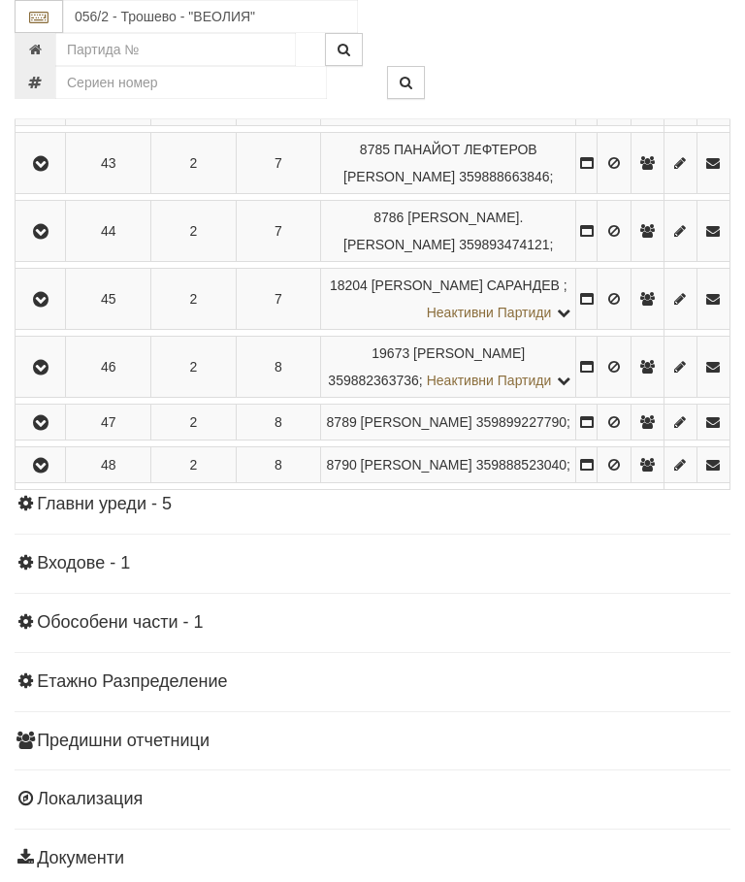
click at [52, 306] on icon "button" at bounding box center [40, 300] width 23 height 14
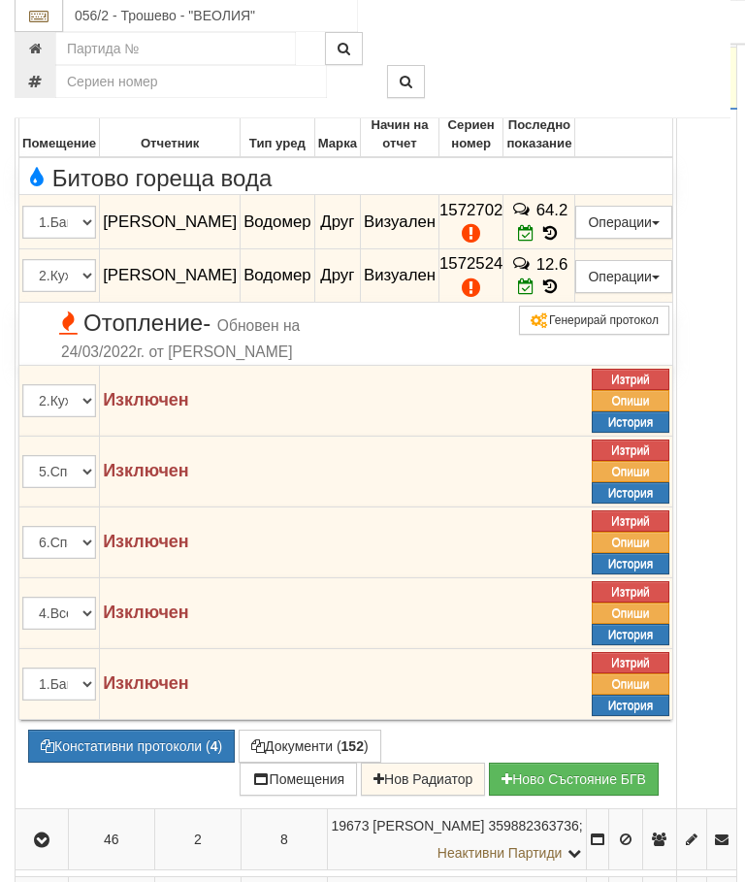
scroll to position [1585, 0]
click at [0, 0] on button "Редакция / Протокол" at bounding box center [0, 0] width 0 height 0
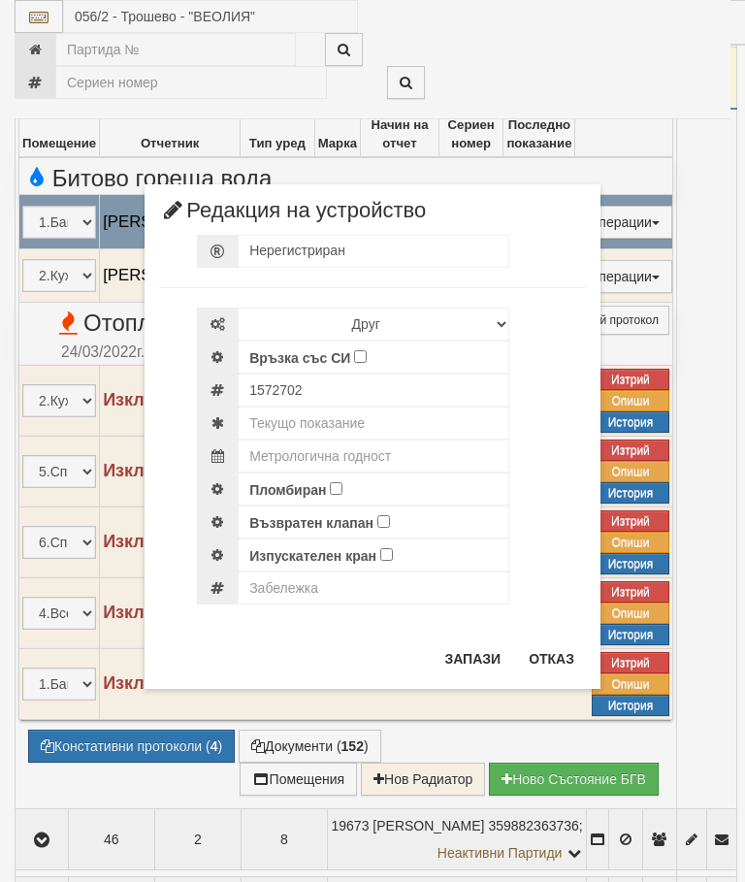
click at [628, 83] on div "× Редакция на устройство Нерегистриран Избери Марка и модел Апатор Повогаз Друг…" at bounding box center [372, 344] width 727 height 689
click at [547, 652] on button "Отказ" at bounding box center [551, 658] width 69 height 31
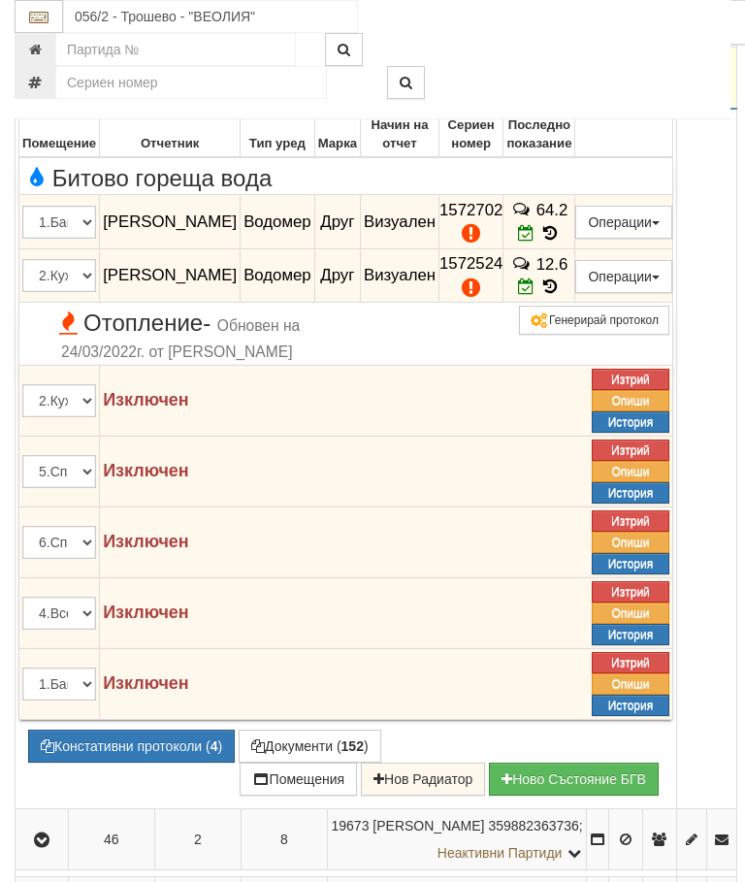
click at [0, 0] on button "Редакция / Протокол" at bounding box center [0, 0] width 0 height 0
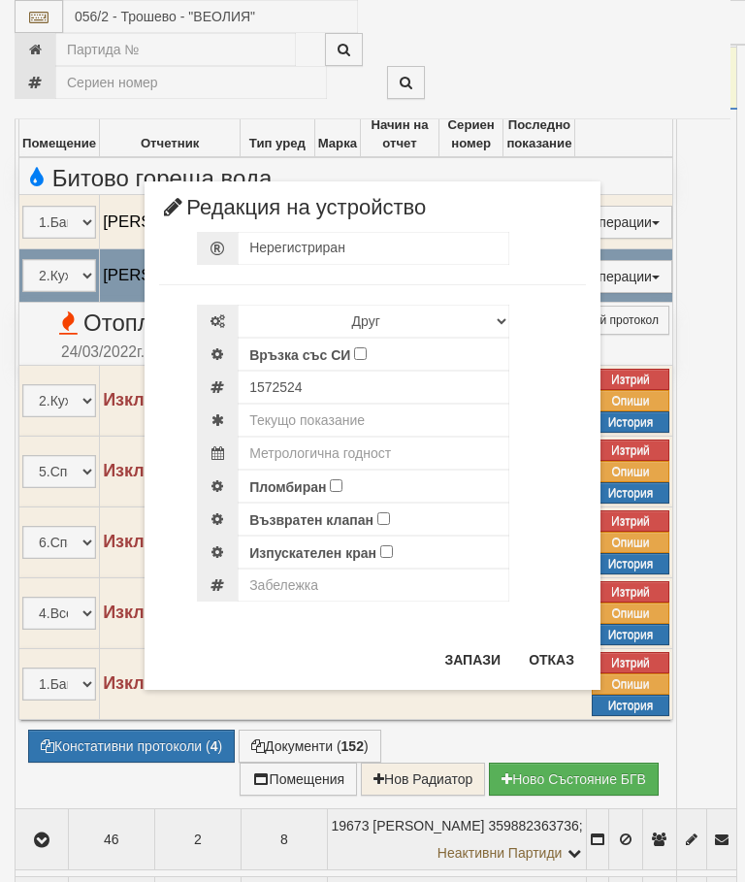
click at [653, 49] on div "× Редакция на устройство Нерегистриран Избери Марка и модел Апатор Повогаз Друг…" at bounding box center [372, 345] width 727 height 690
click at [547, 656] on button "Отказ" at bounding box center [551, 659] width 69 height 31
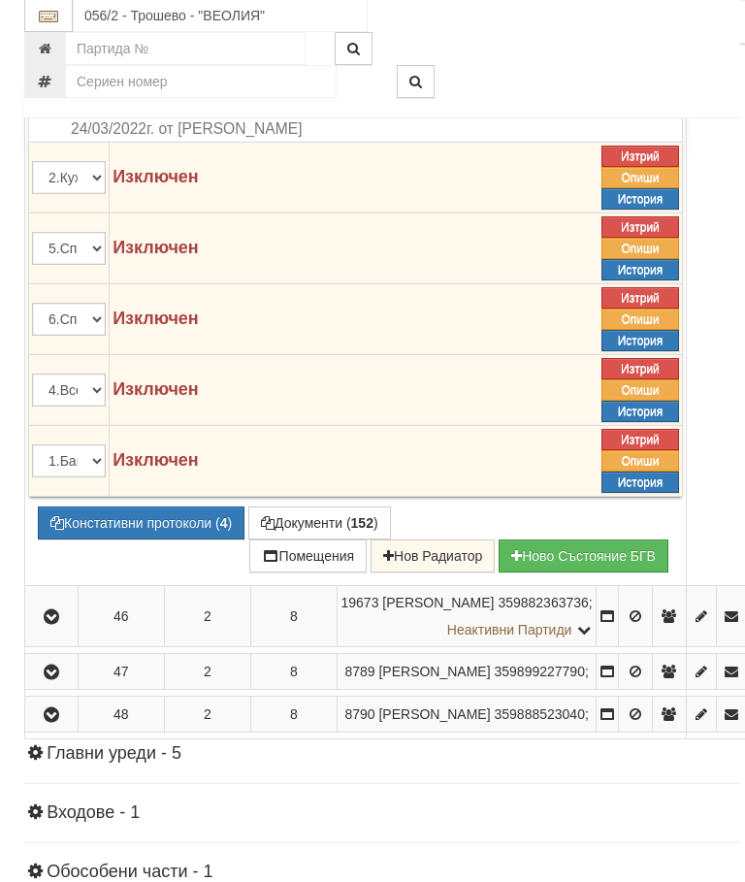
scroll to position [1841, 0]
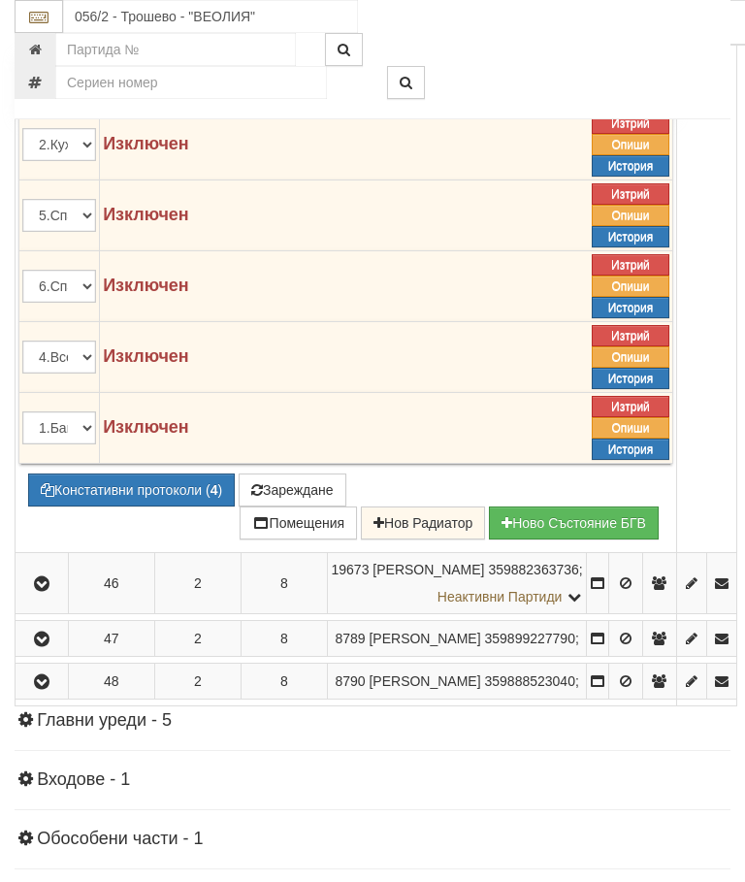
click at [145, 506] on button "Констативни протоколи ( 4 )" at bounding box center [131, 489] width 207 height 33
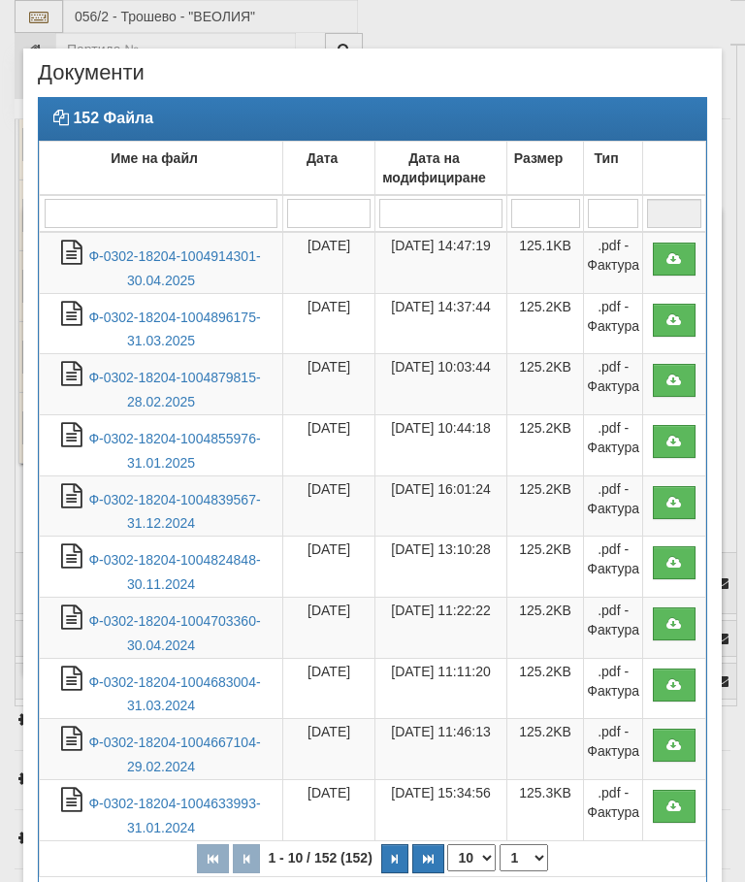
select select "10"
select select "1"
click at [194, 261] on link "Ф-0302-18204-1004914301-30.04.2025" at bounding box center [174, 268] width 172 height 40
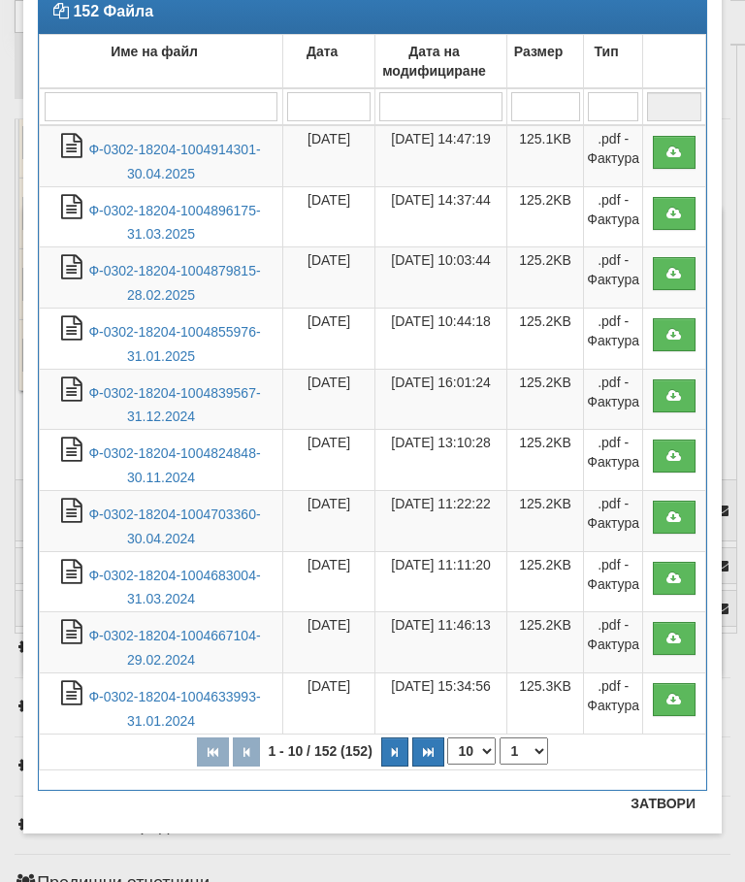
scroll to position [107, 0]
click at [657, 808] on button "Затвори" at bounding box center [663, 803] width 88 height 31
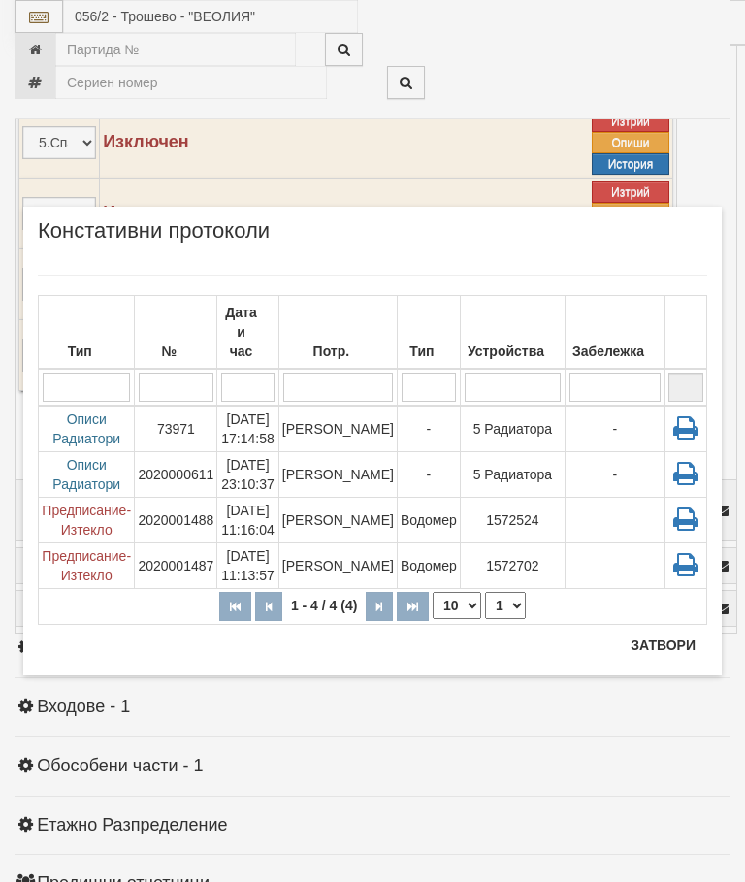
click at [655, 645] on button "Затвори" at bounding box center [663, 644] width 88 height 31
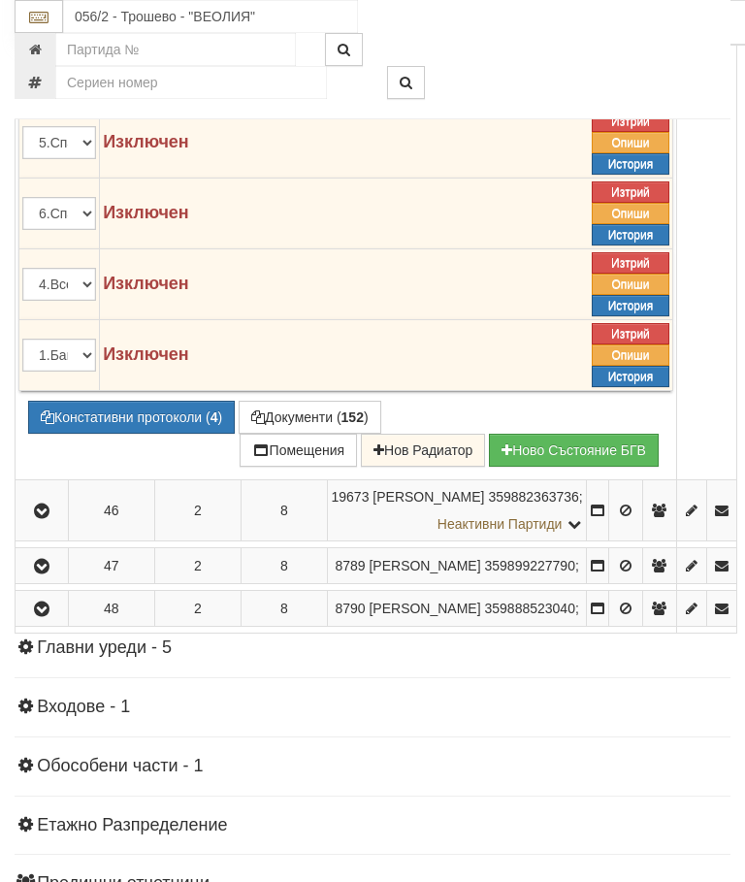
click at [144, 434] on button "Констативни протоколи ( 4 )" at bounding box center [131, 417] width 207 height 33
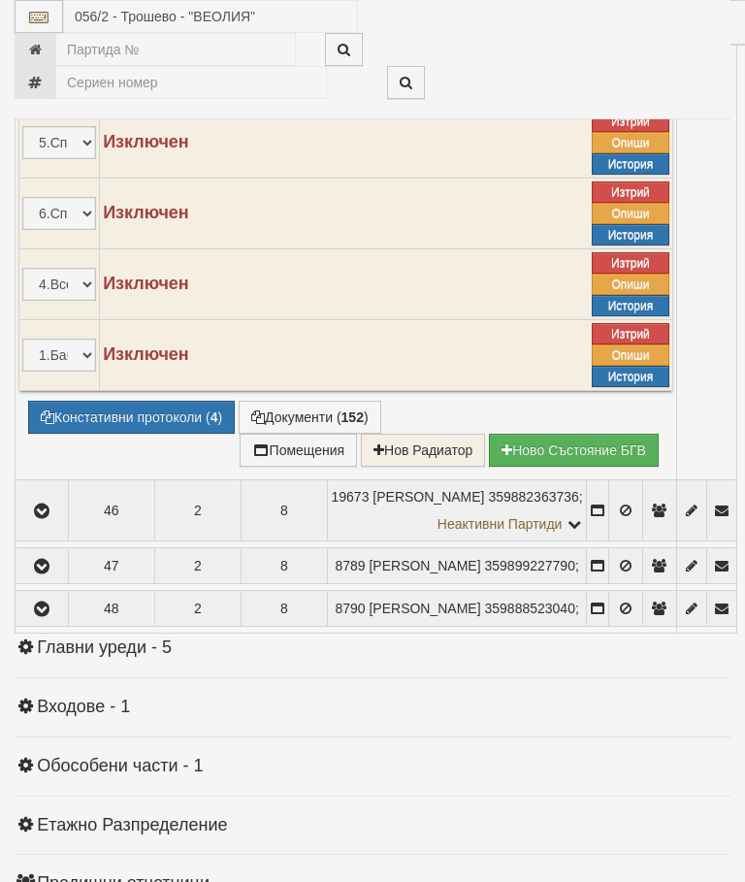
select select "10"
select select "1"
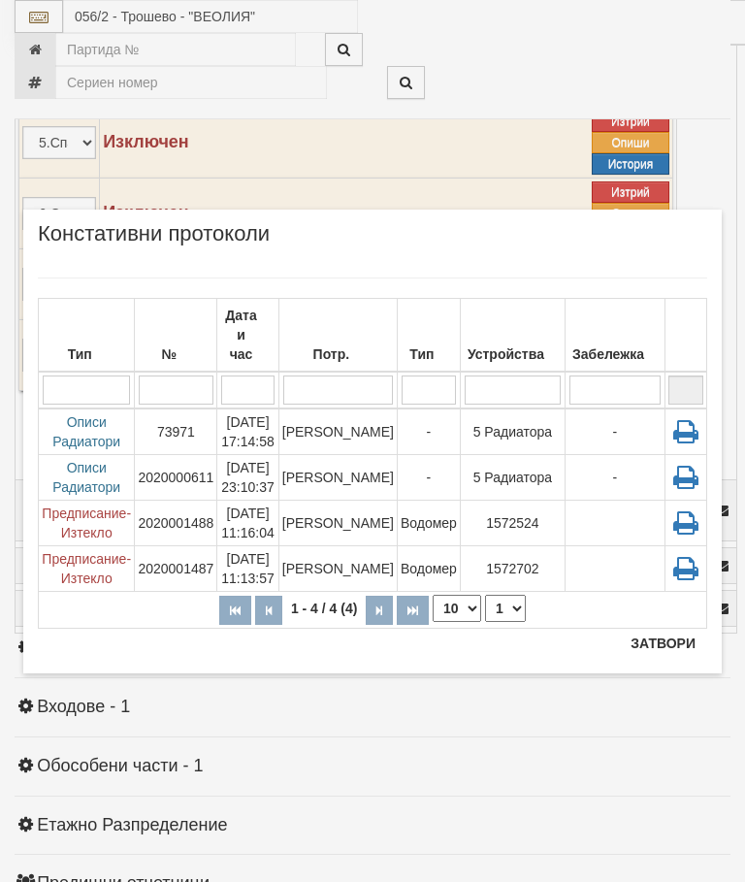
click at [352, 500] on td "[PERSON_NAME]" at bounding box center [337, 523] width 118 height 46
click at [428, 550] on td "Водомер" at bounding box center [428, 569] width 63 height 46
click at [669, 642] on button "Затвори" at bounding box center [663, 643] width 88 height 31
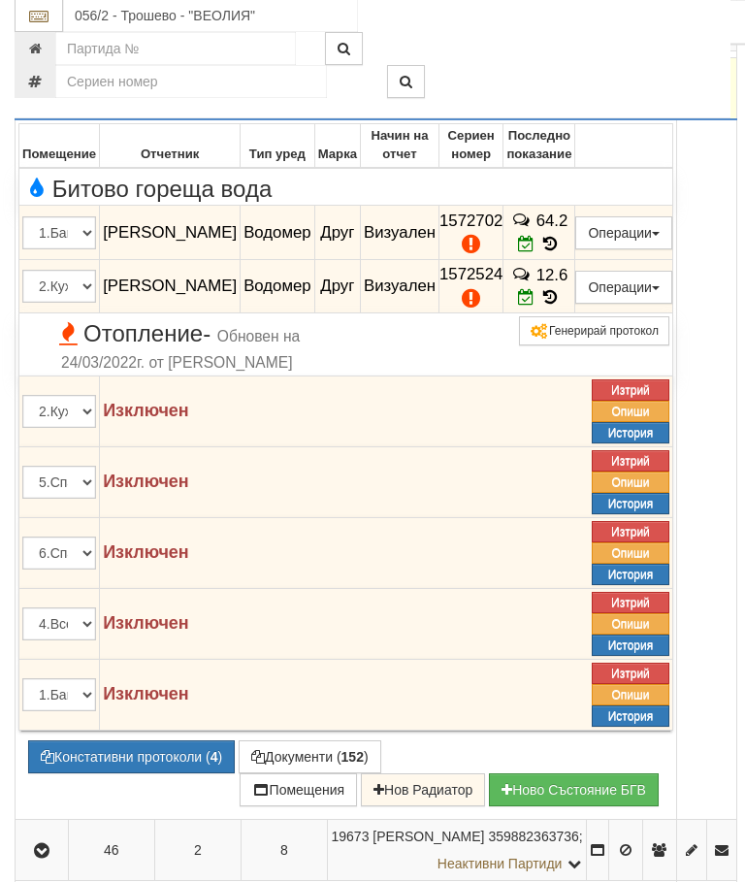
scroll to position [1588, 0]
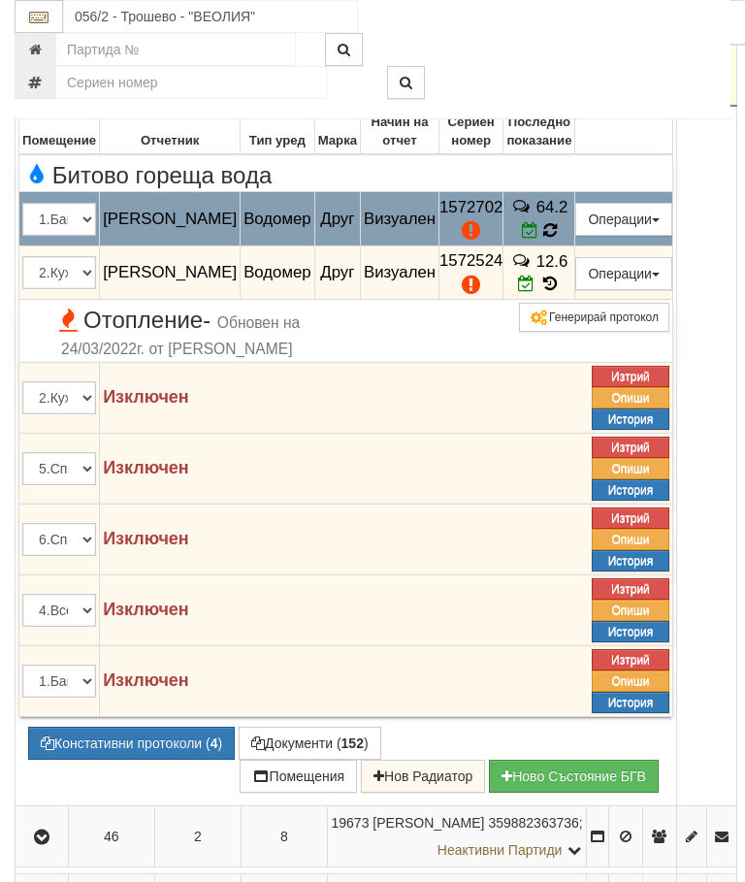
click at [557, 240] on icon at bounding box center [549, 230] width 15 height 17
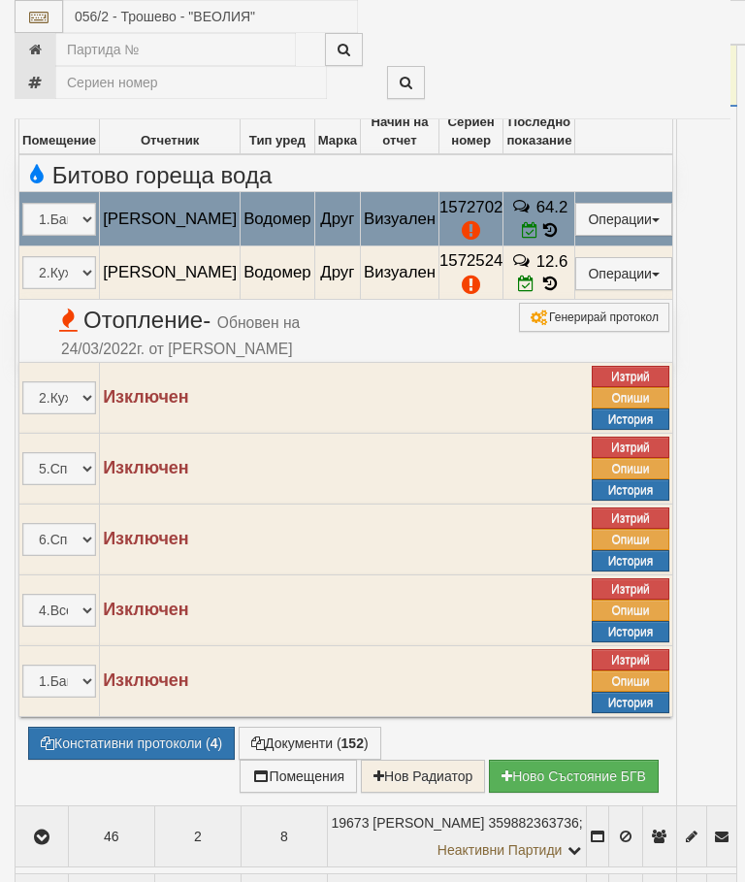
select select "10"
select select "1"
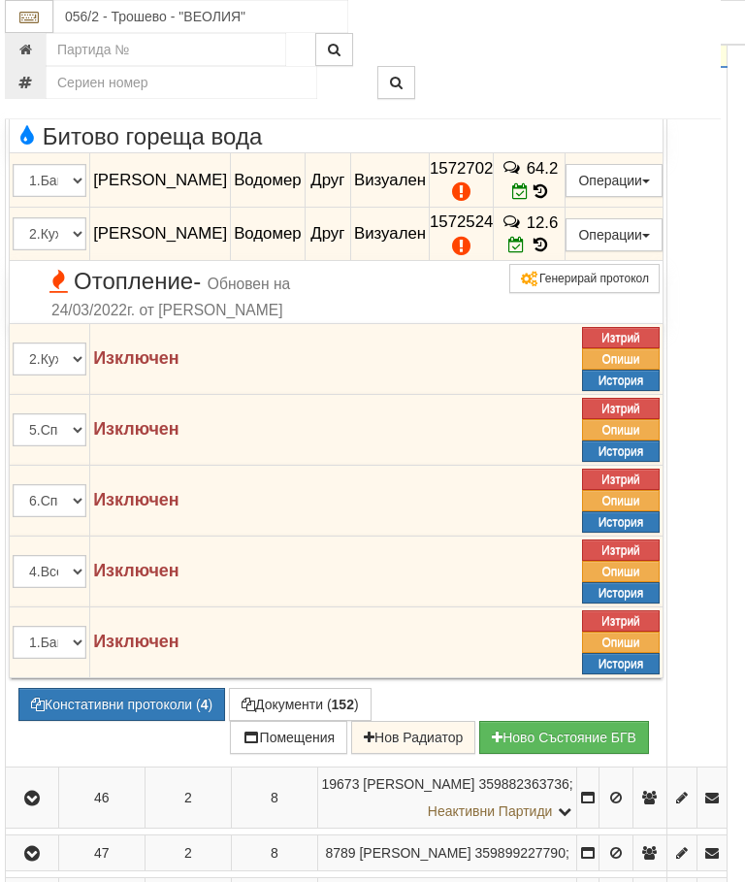
scroll to position [1607, 10]
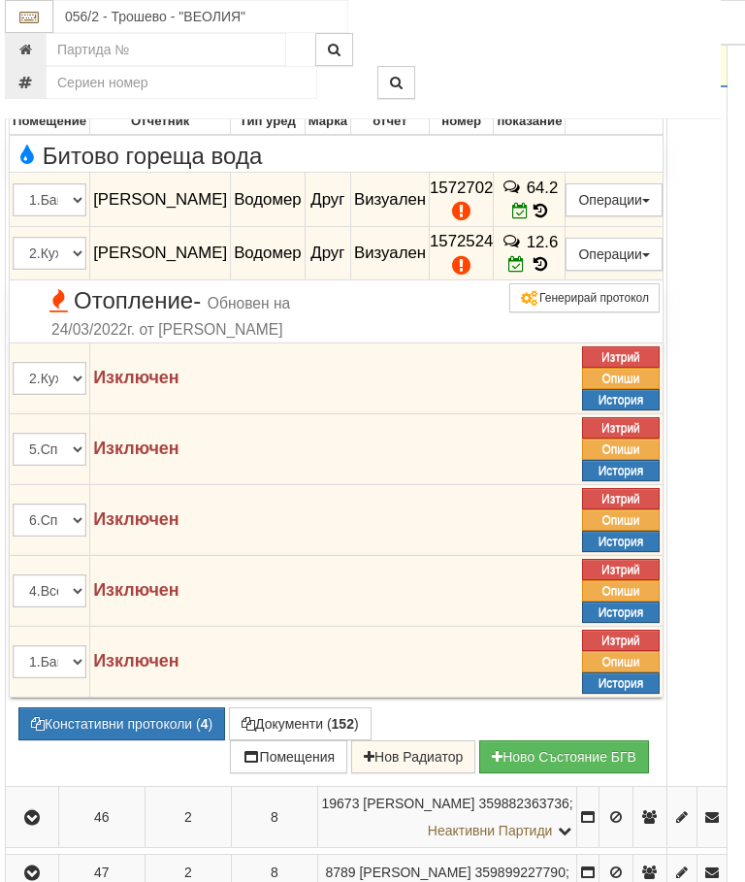
click at [547, 220] on icon at bounding box center [539, 211] width 15 height 17
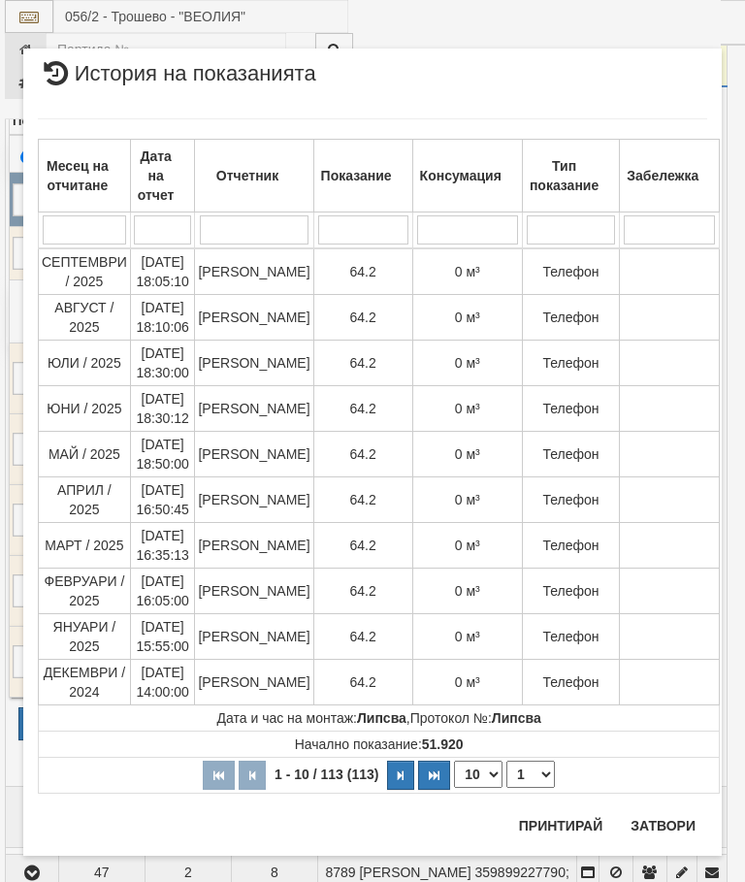
click at [650, 823] on button "Затвори" at bounding box center [663, 825] width 88 height 31
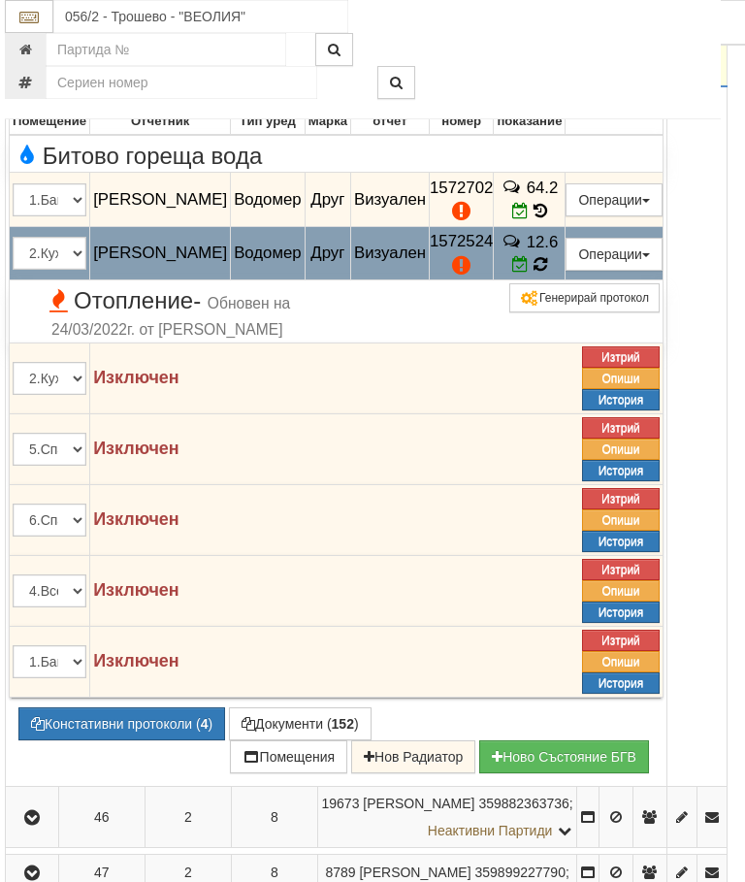
click at [547, 274] on icon at bounding box center [539, 264] width 15 height 17
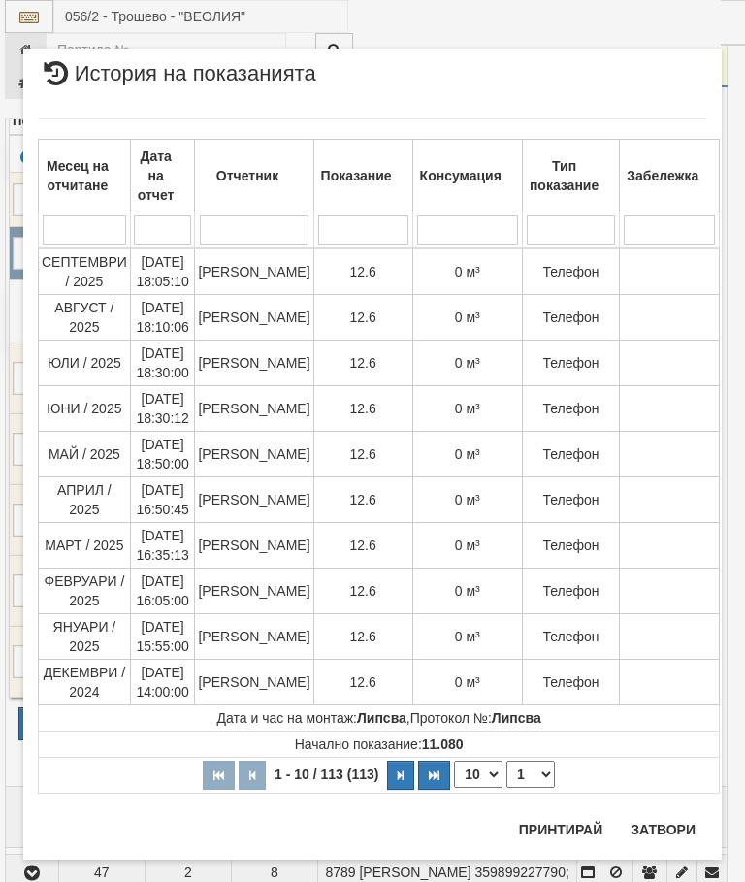
click at [656, 827] on button "Затвори" at bounding box center [663, 829] width 88 height 31
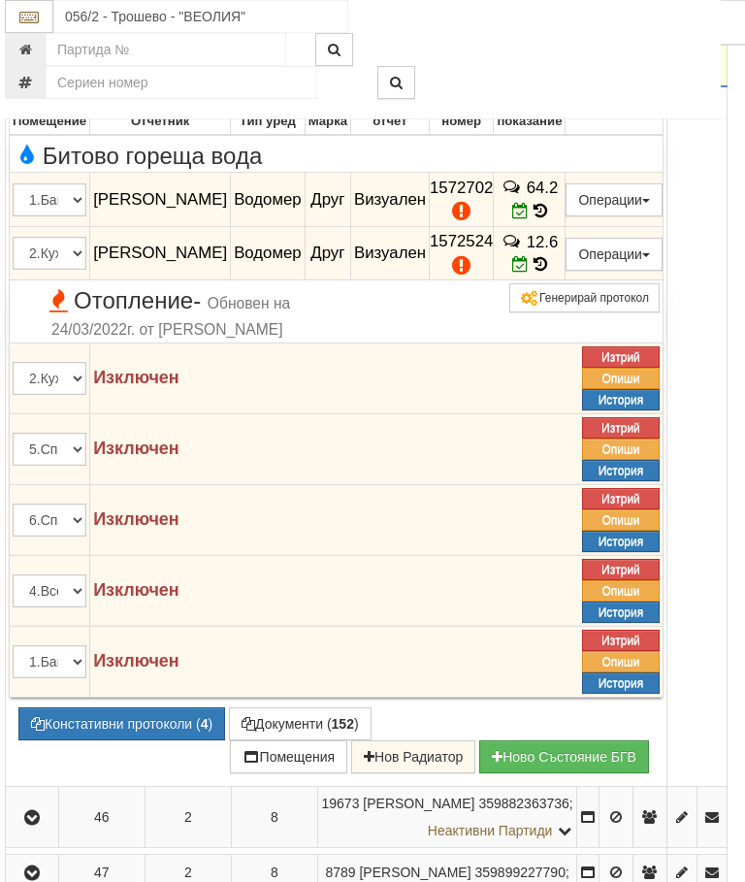
click at [26, 63] on icon "button" at bounding box center [31, 56] width 23 height 14
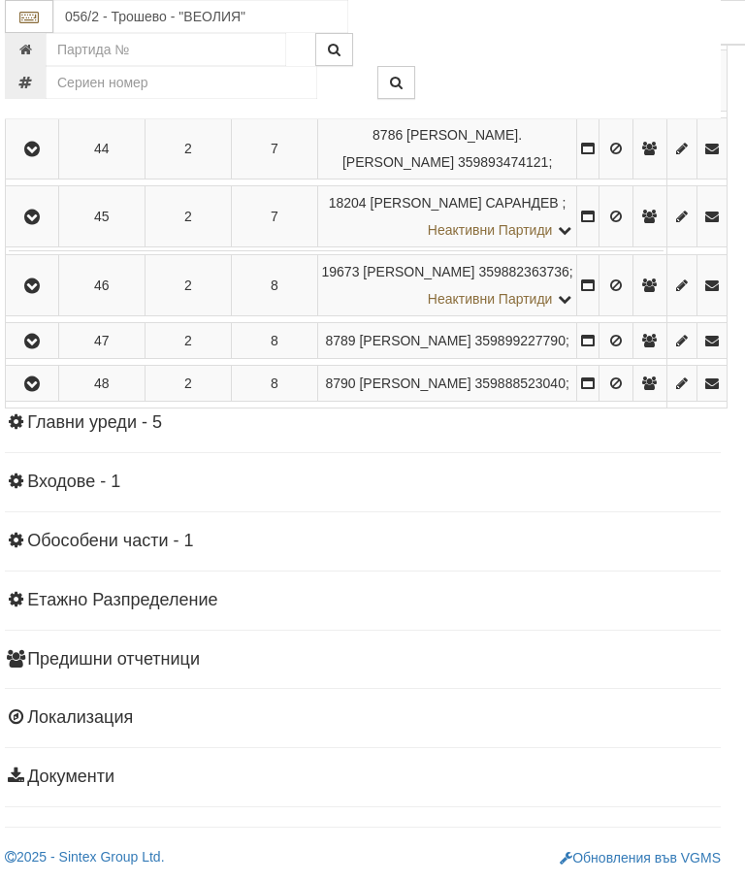
scroll to position [1607, 7]
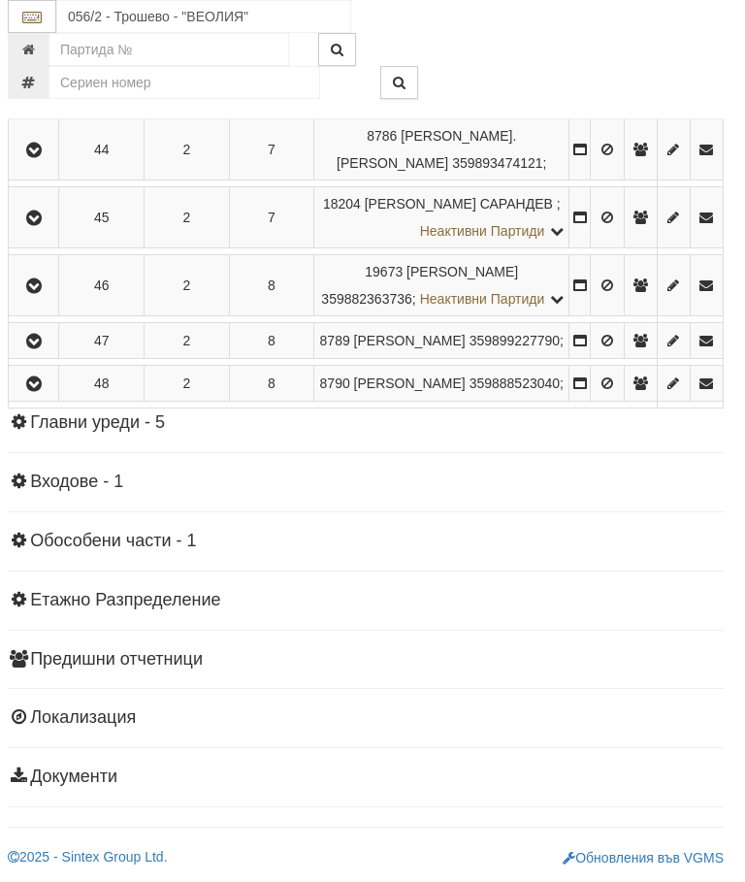
click at [42, 293] on icon "button" at bounding box center [33, 286] width 23 height 14
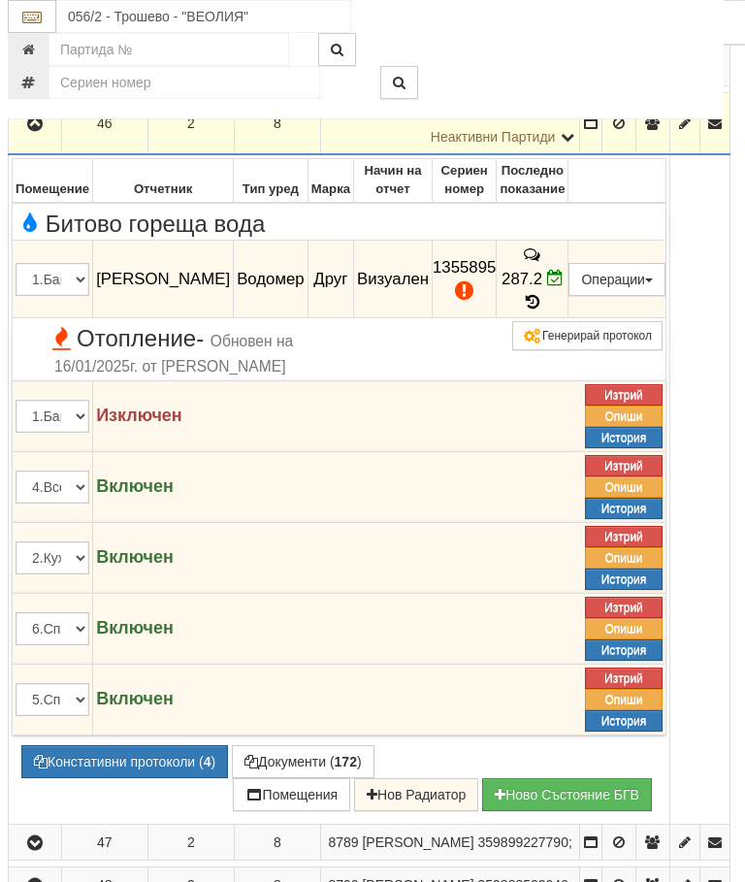
click at [543, 310] on icon at bounding box center [532, 302] width 21 height 16
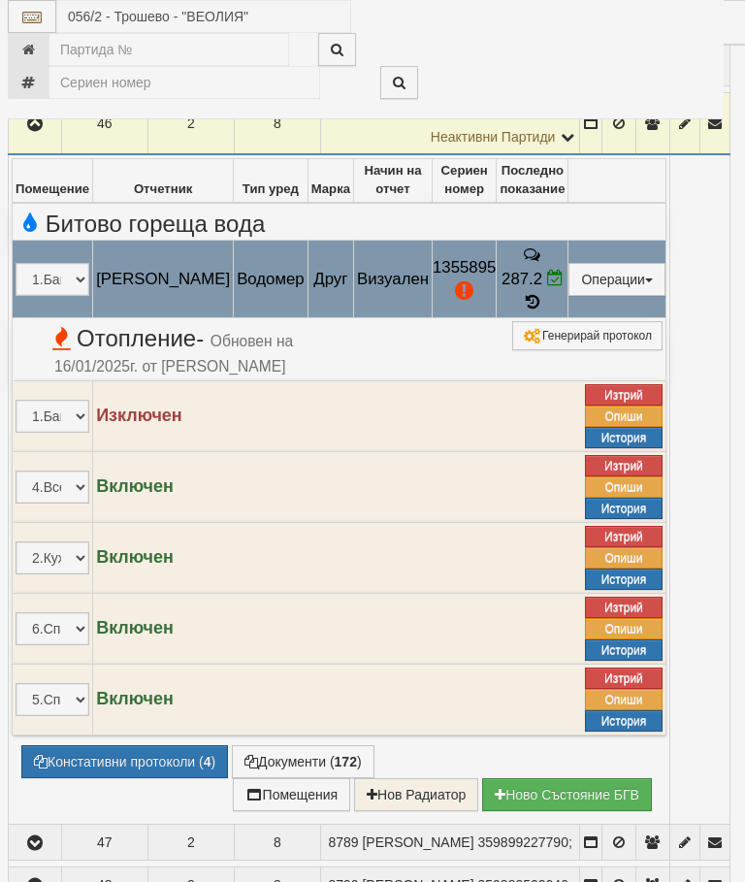
select select "10"
select select "1"
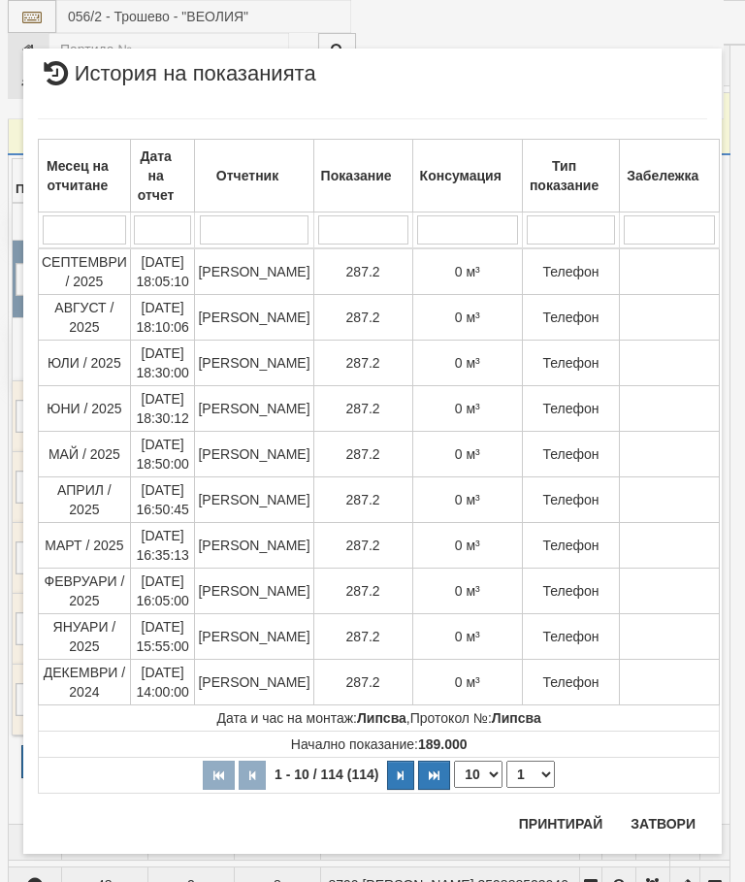
click at [658, 819] on button "Затвори" at bounding box center [663, 823] width 88 height 31
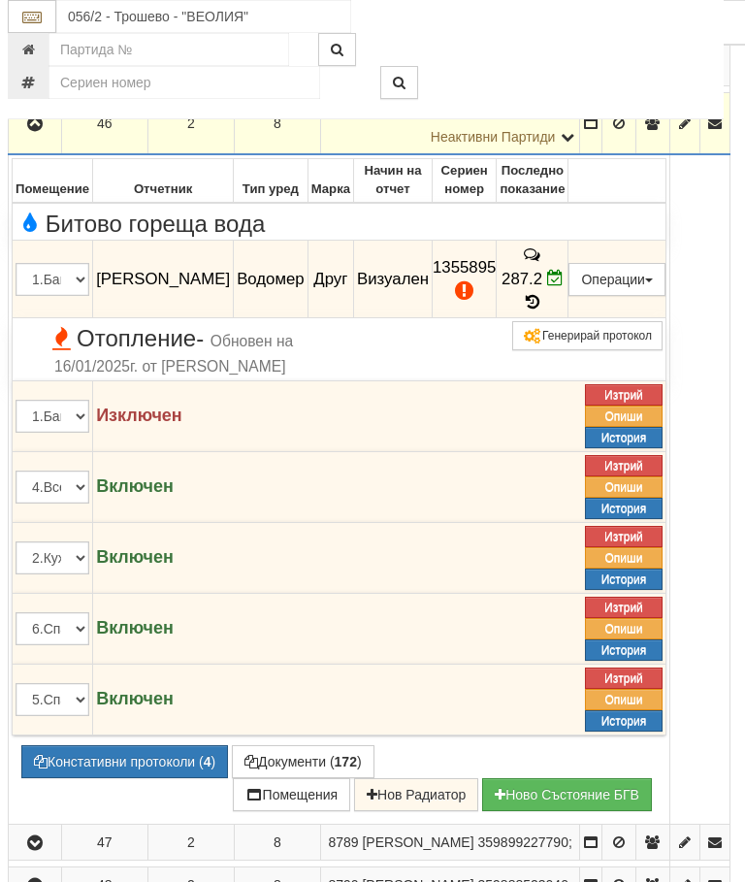
click at [47, 131] on icon "button" at bounding box center [34, 124] width 23 height 14
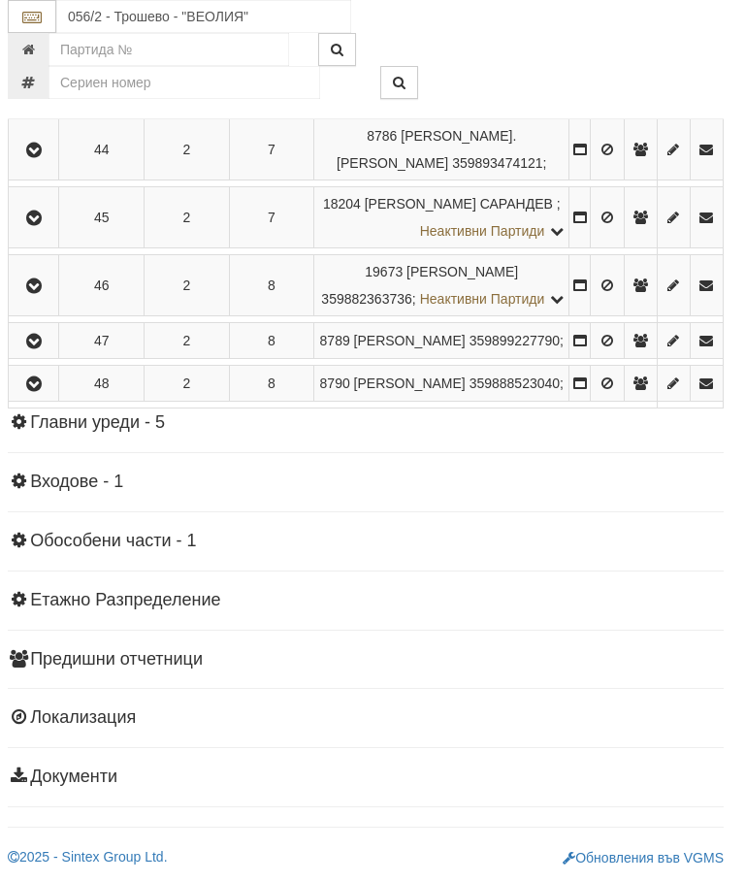
click at [46, 348] on icon "button" at bounding box center [33, 342] width 23 height 14
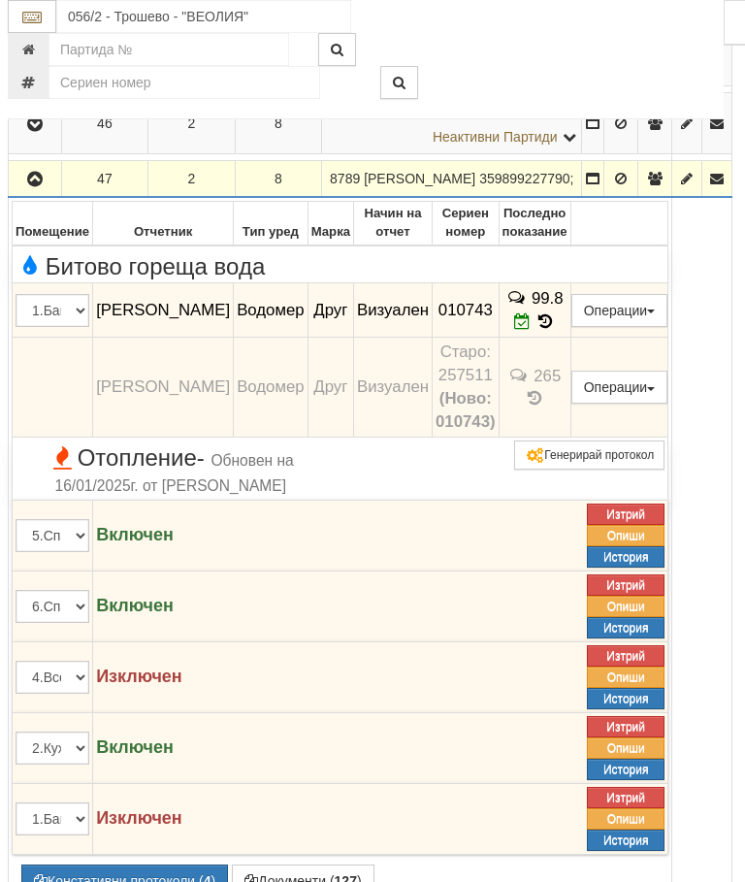
click at [23, 193] on button "button" at bounding box center [35, 178] width 47 height 29
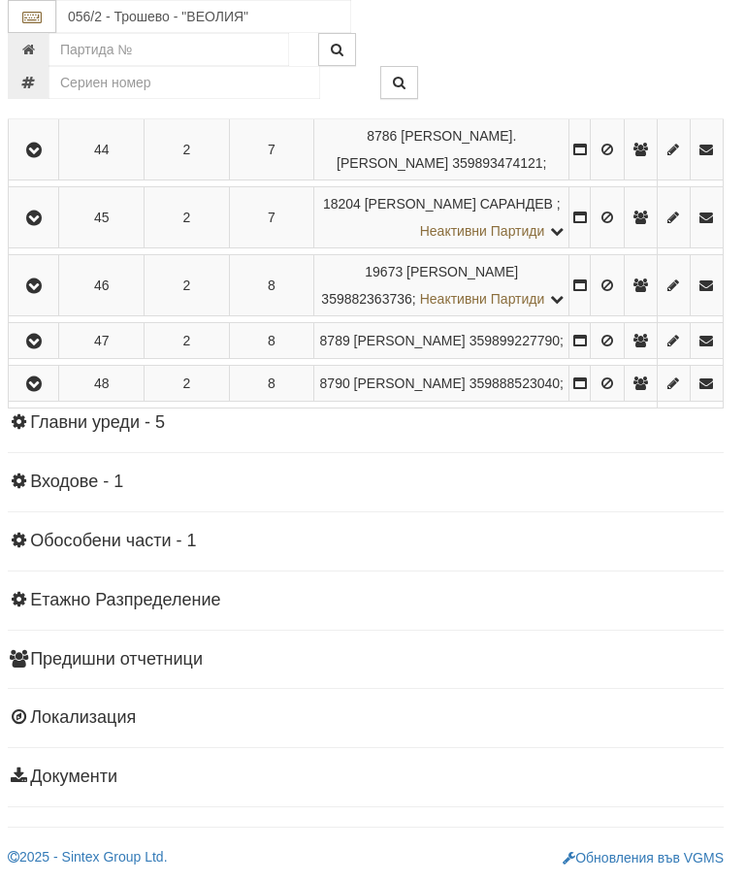
click at [41, 391] on icon "button" at bounding box center [33, 384] width 23 height 14
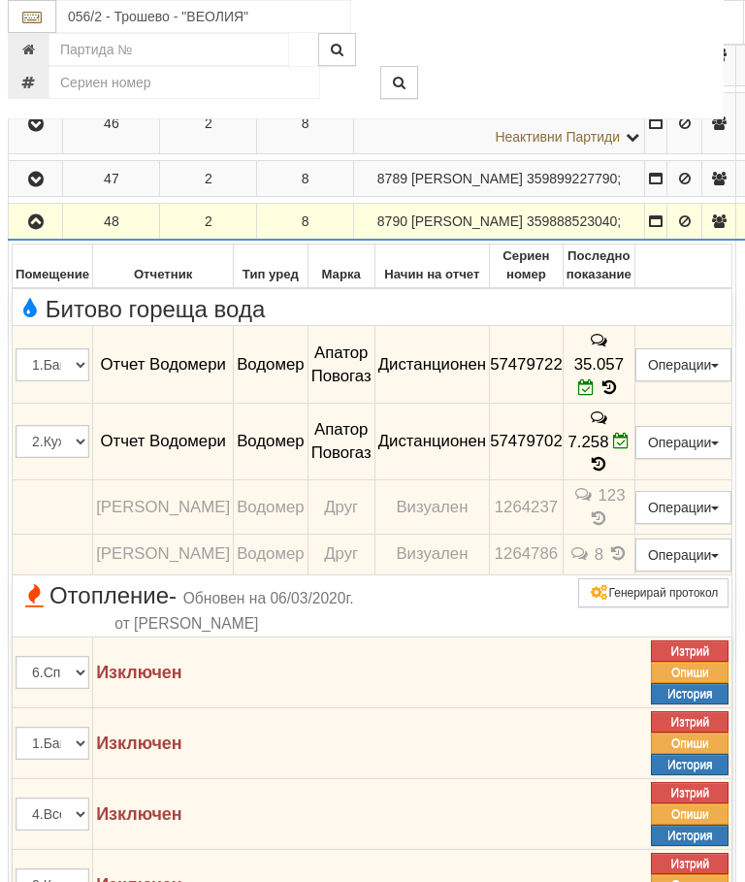
click at [32, 229] on icon "button" at bounding box center [35, 222] width 23 height 14
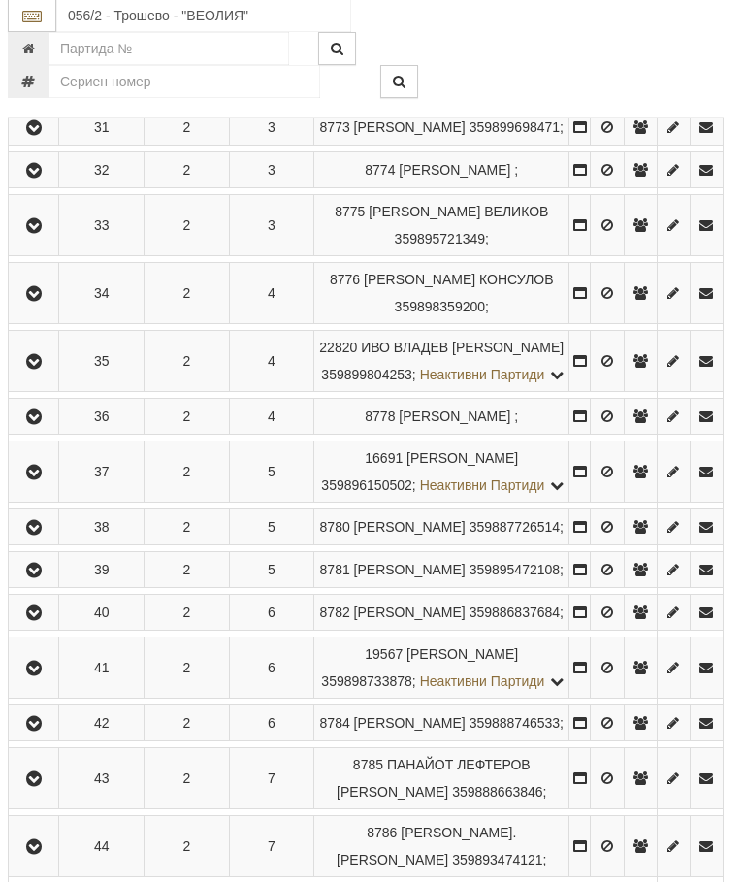
scroll to position [673, 7]
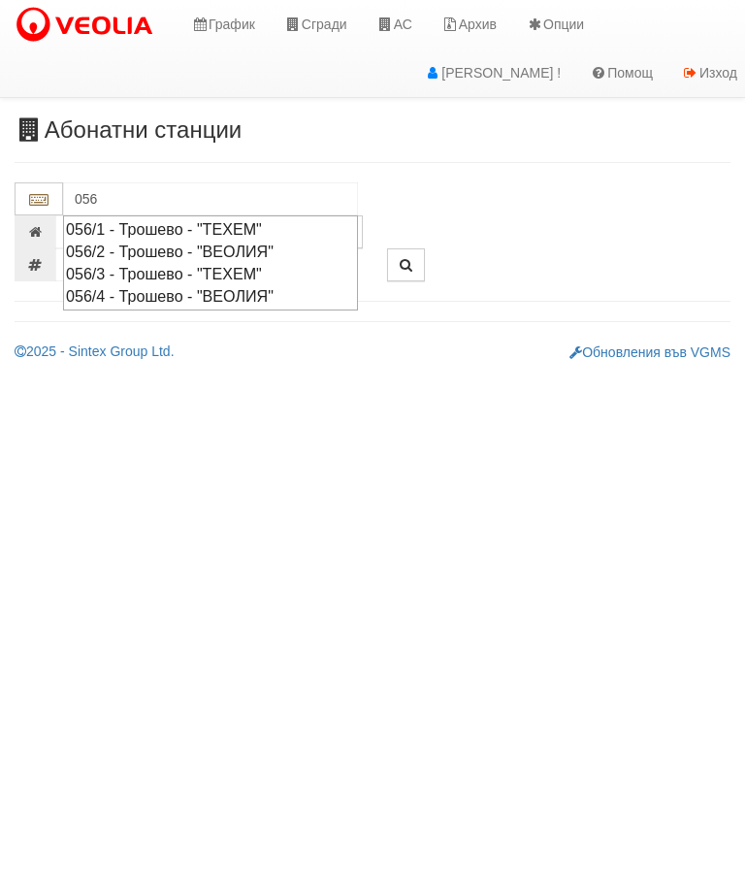
click at [193, 245] on div "056/2 - Трошево - "ВЕОЛИЯ"" at bounding box center [210, 252] width 289 height 22
type input "056/2 - Трошево - "ВЕОЛИЯ""
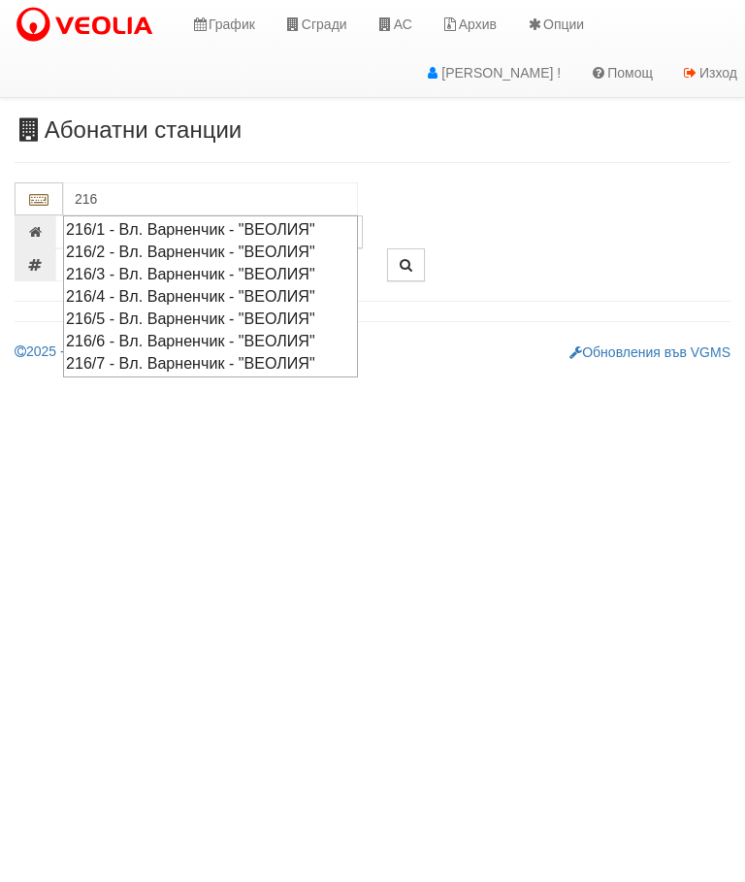
click at [255, 287] on div "216/4 - Вл. Варненчик - "ВЕОЛИЯ"" at bounding box center [210, 296] width 289 height 22
type input "216/4 - Вл. Варненчик - "ВЕОЛИЯ""
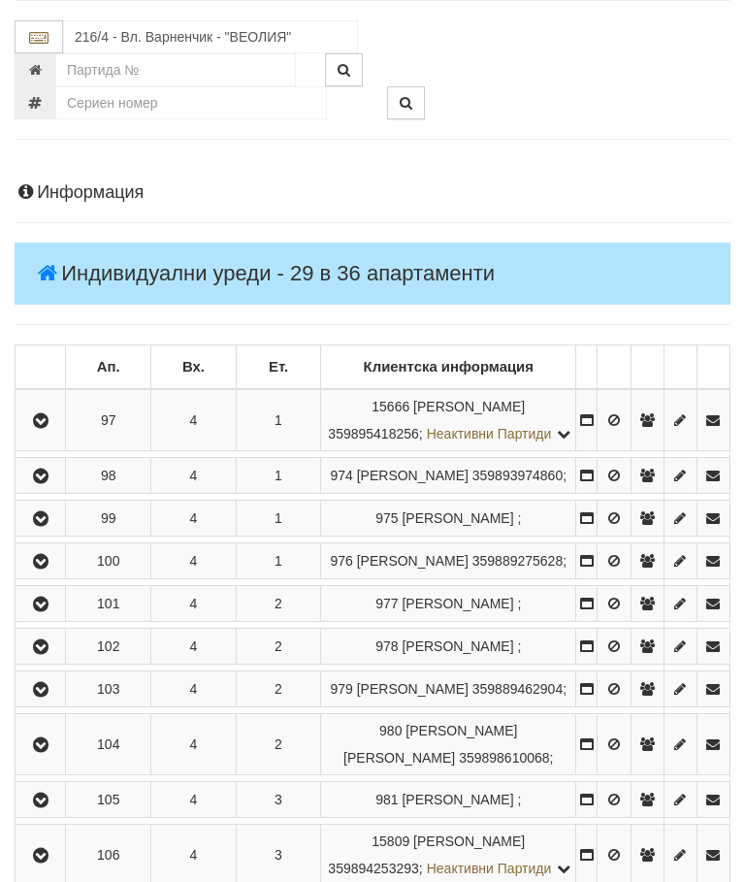
scroll to position [185, 0]
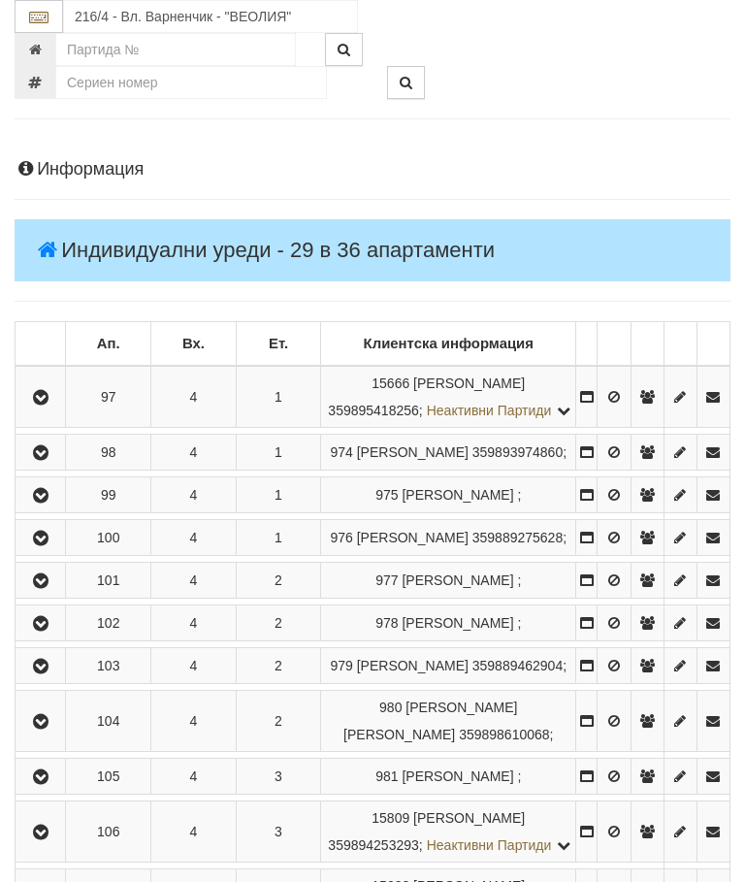
click at [52, 502] on icon "button" at bounding box center [40, 496] width 23 height 14
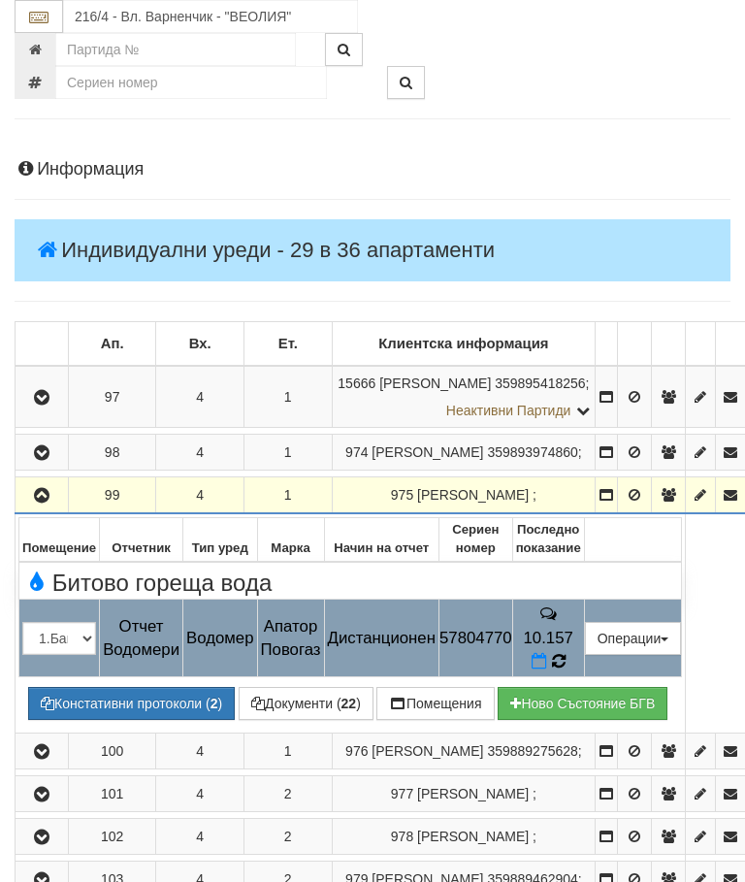
click at [568, 651] on icon at bounding box center [558, 660] width 20 height 19
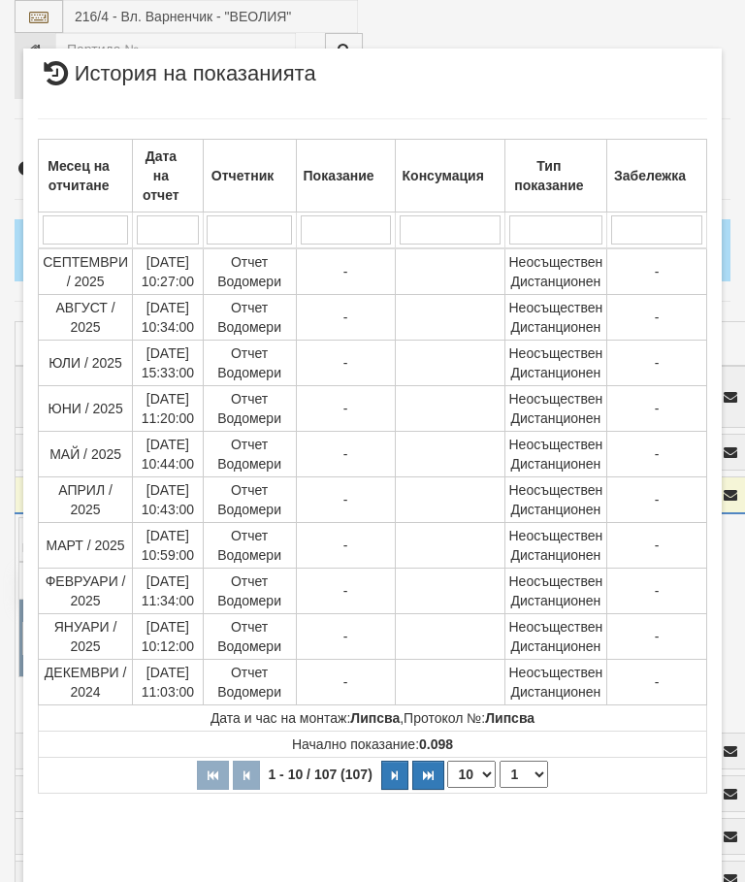
select select "10"
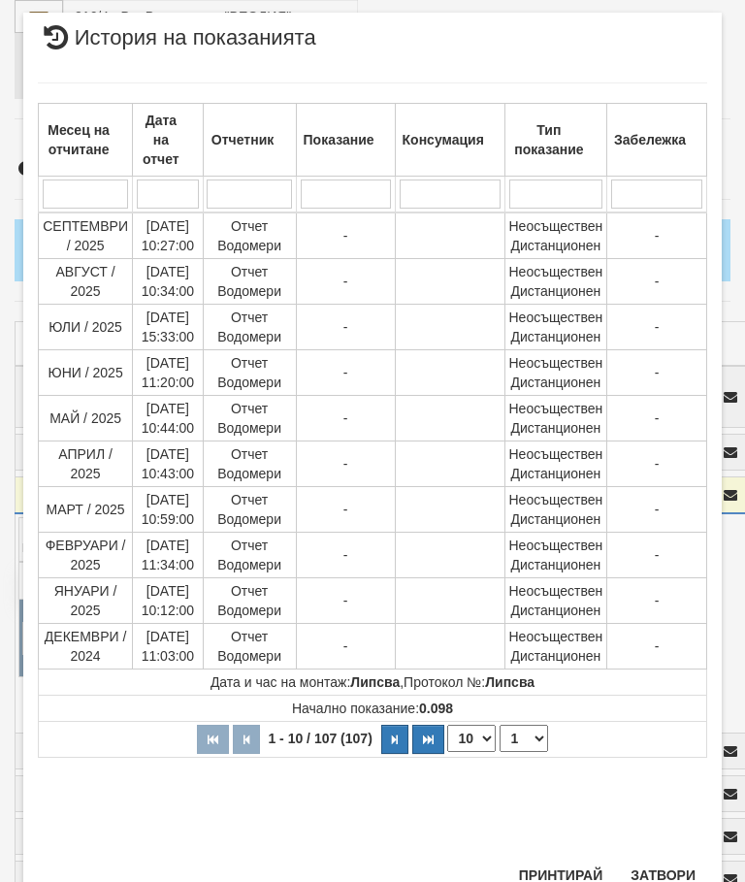
scroll to position [1261, 0]
click at [529, 737] on select "1 2 3 4 5 6 7 8 9 10 11" at bounding box center [523, 738] width 48 height 27
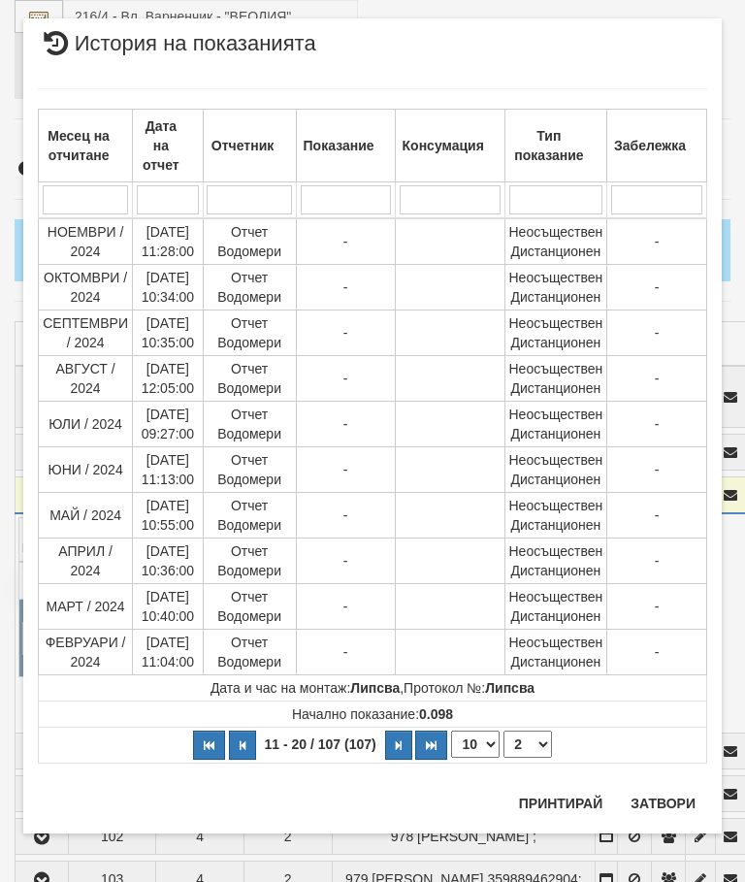
scroll to position [0, 0]
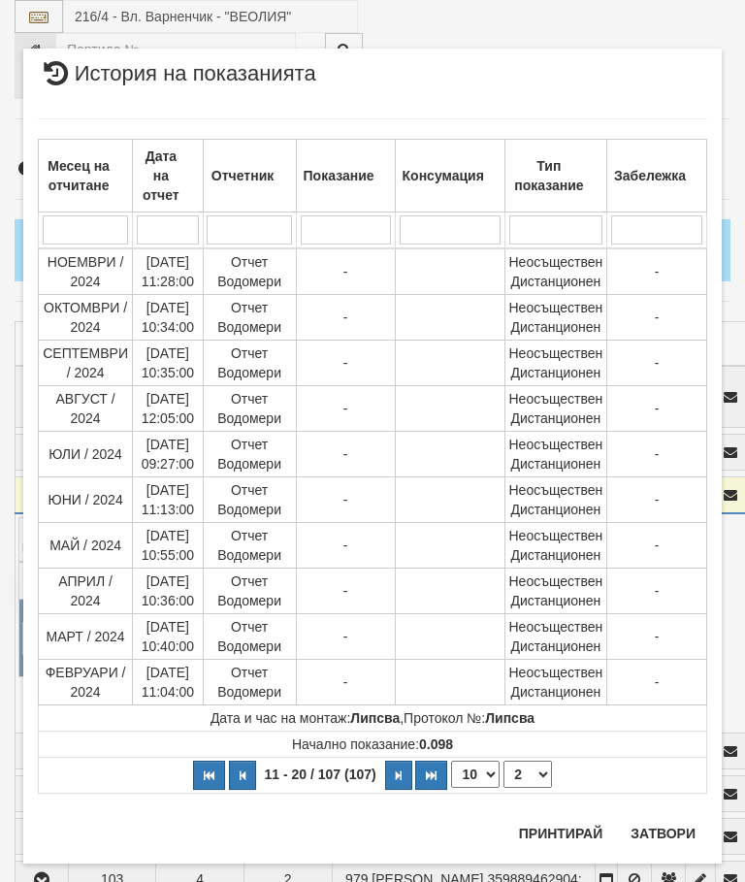
click at [532, 780] on select "1 2 3 4 5 6 7 8 9 10 11" at bounding box center [527, 773] width 48 height 27
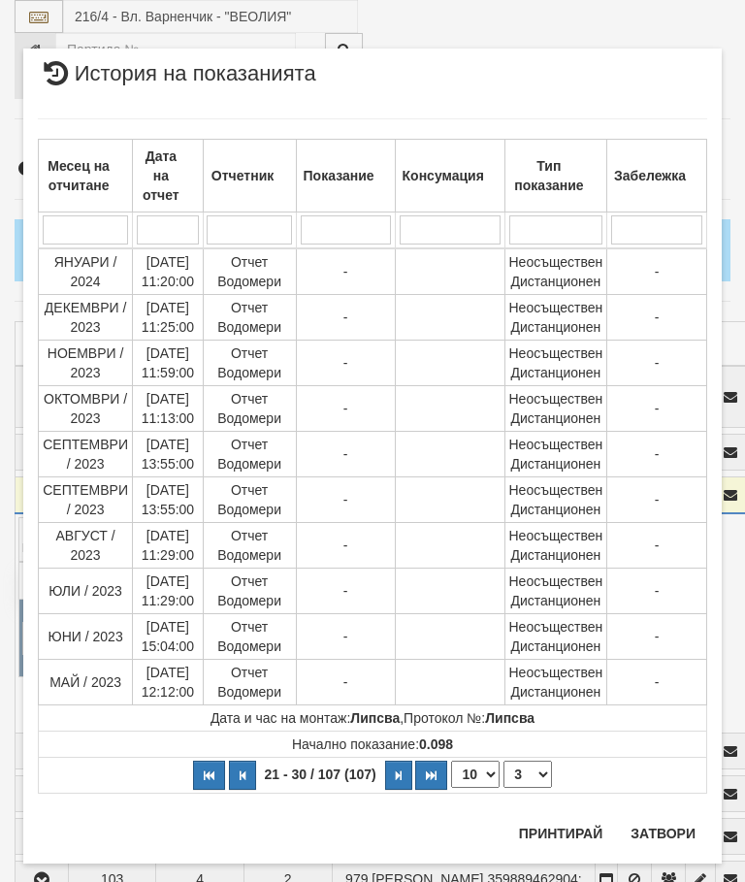
click at [534, 776] on select "1 2 3 4 5 6 7 8 9 10 11" at bounding box center [527, 773] width 48 height 27
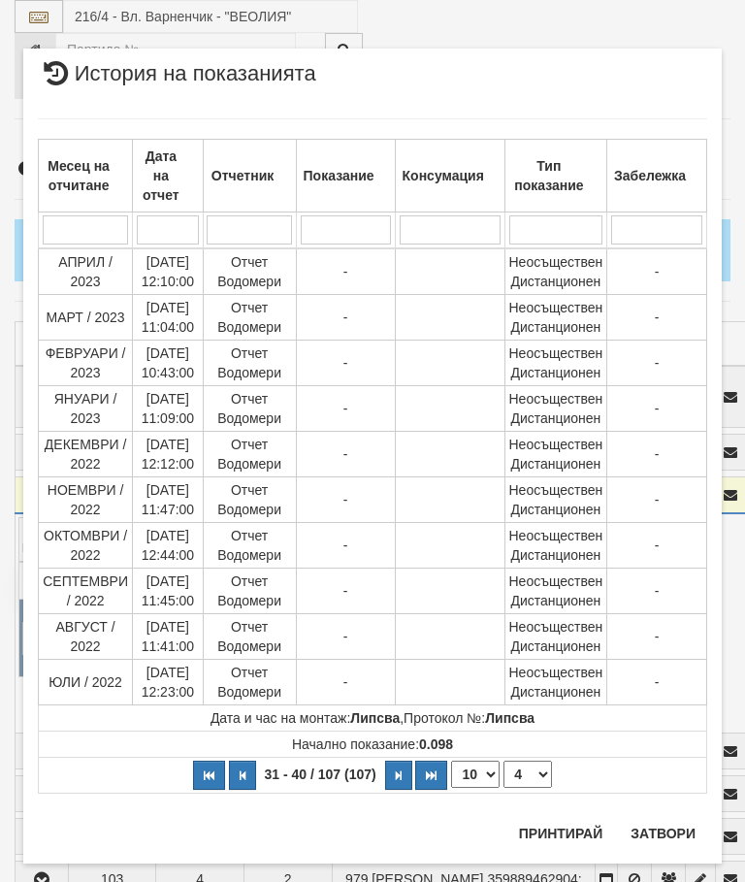
click at [532, 777] on select "1 2 3 4 5 6 7 8 9 10 11" at bounding box center [527, 773] width 48 height 27
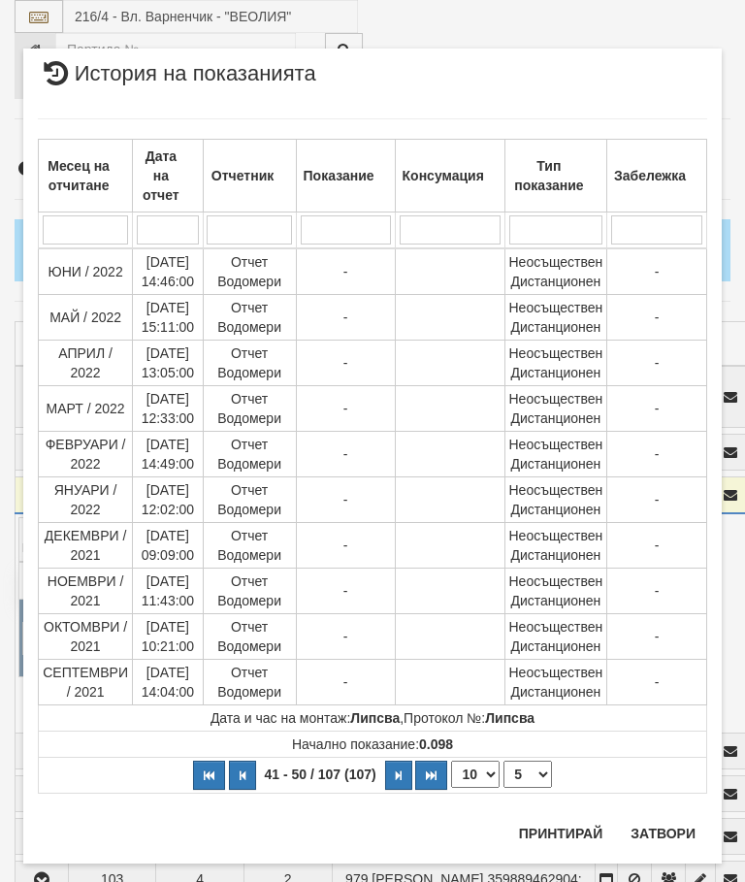
click at [534, 777] on select "1 2 3 4 5 6 7 8 9 10 11" at bounding box center [527, 773] width 48 height 27
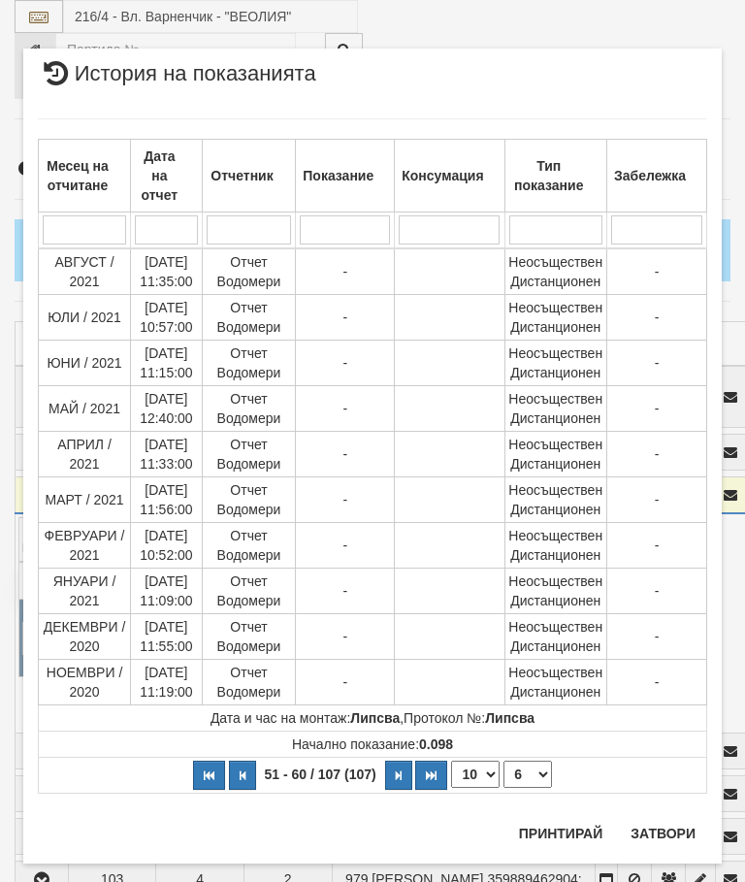
click at [536, 769] on select "1 2 3 4 5 6 7 8 9 10 11" at bounding box center [527, 773] width 48 height 27
select select "7"
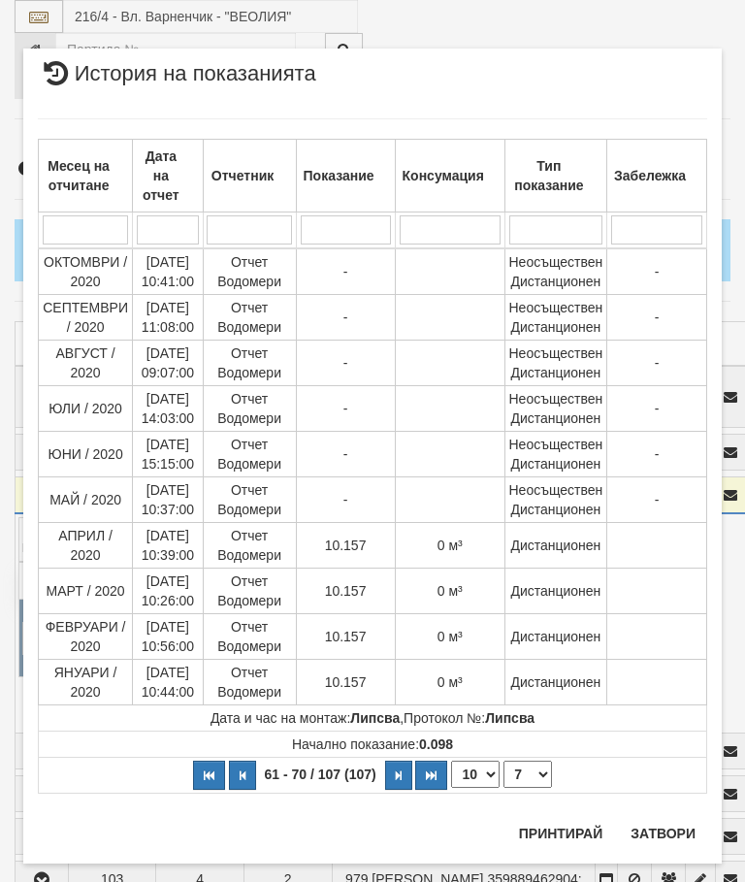
click at [659, 836] on button "Затвори" at bounding box center [663, 833] width 88 height 31
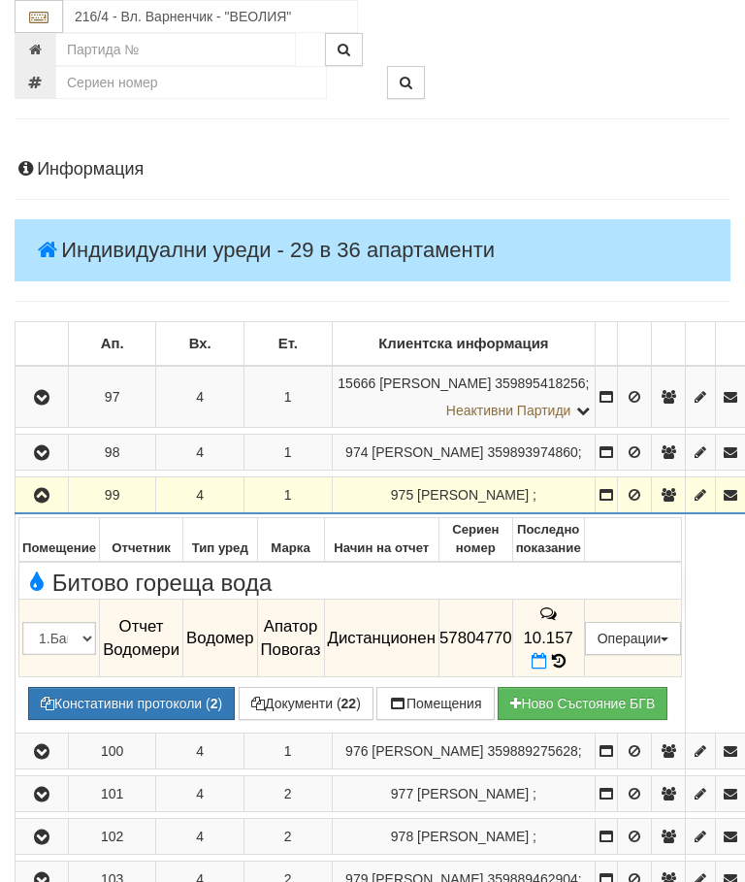
click at [44, 494] on icon "button" at bounding box center [41, 496] width 23 height 14
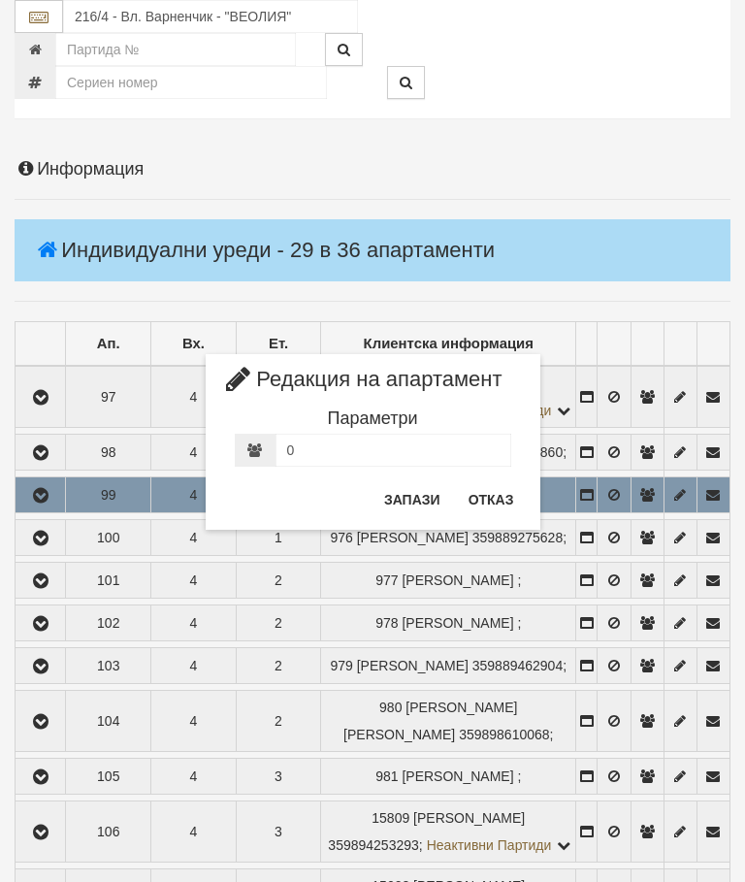
click at [499, 512] on button "Отказ" at bounding box center [491, 499] width 69 height 31
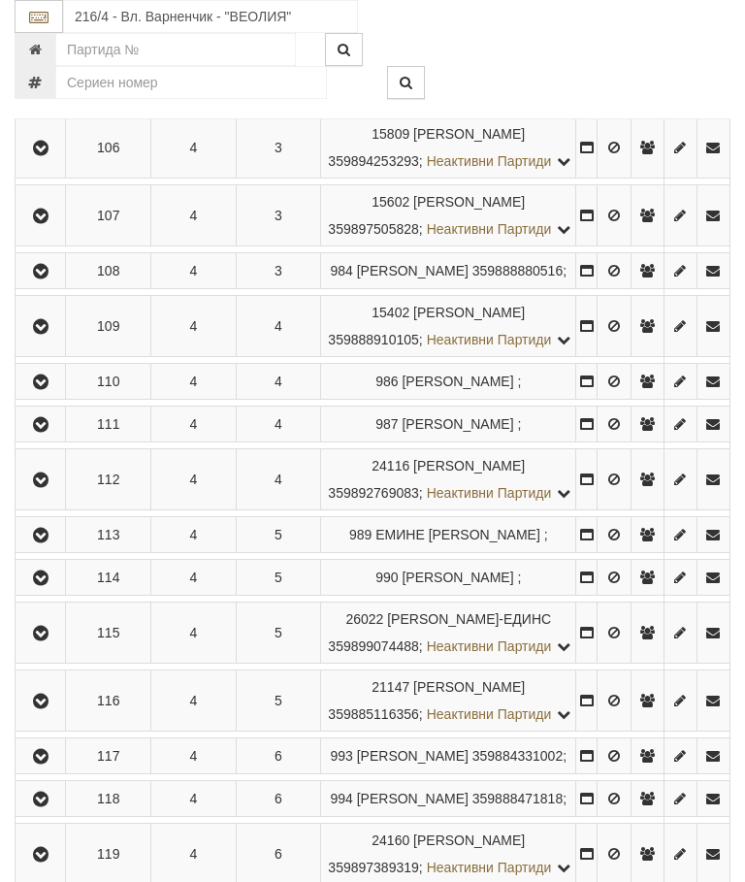
scroll to position [887, 0]
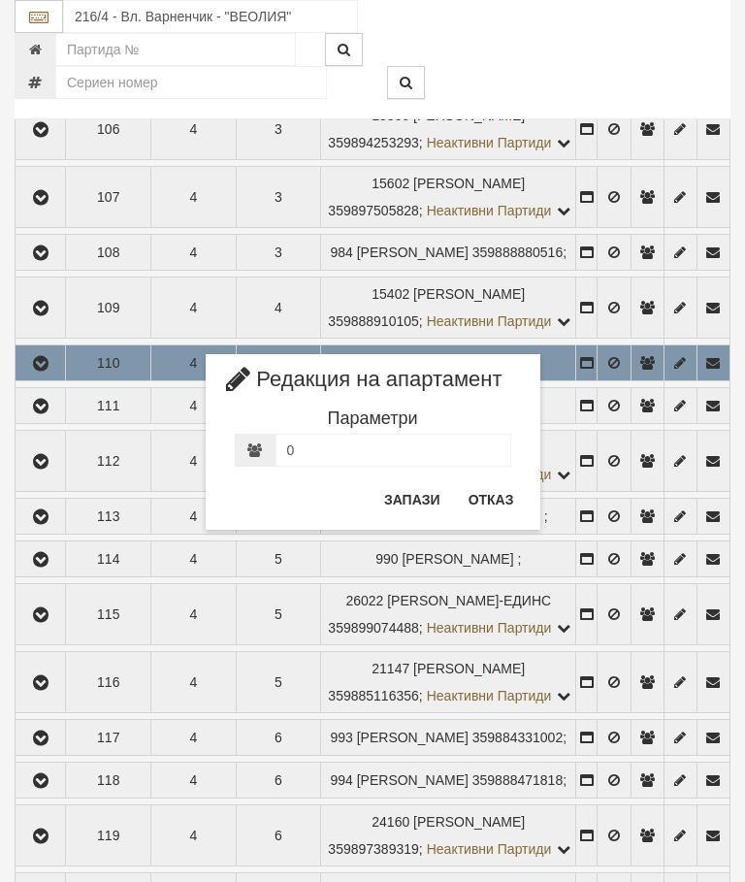
click at [492, 509] on button "Отказ" at bounding box center [491, 499] width 69 height 31
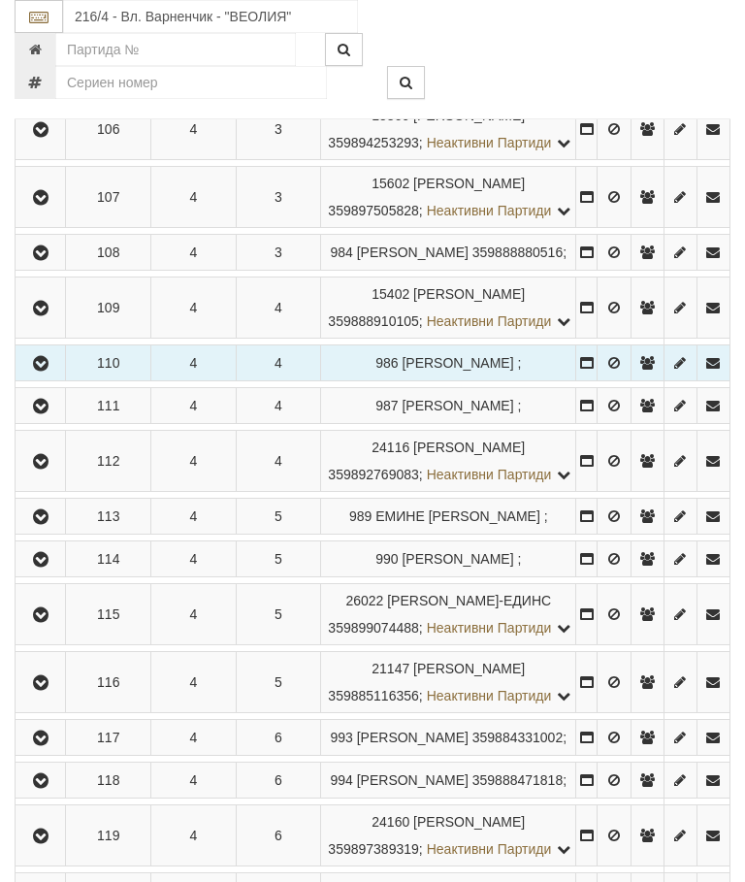
click at [62, 377] on button "button" at bounding box center [40, 362] width 44 height 29
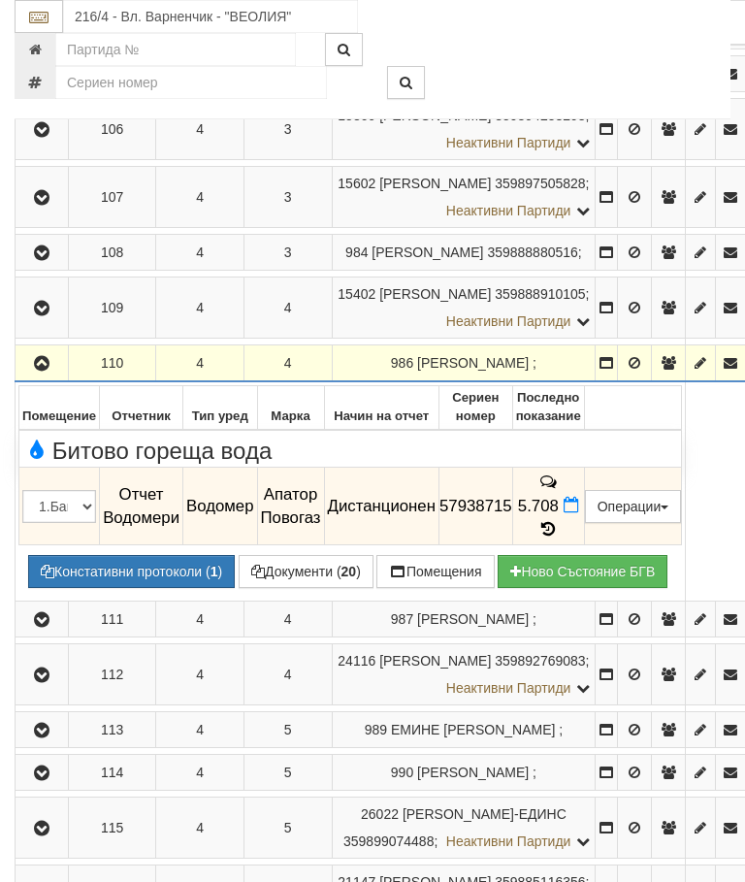
click at [559, 537] on icon at bounding box center [547, 529] width 21 height 16
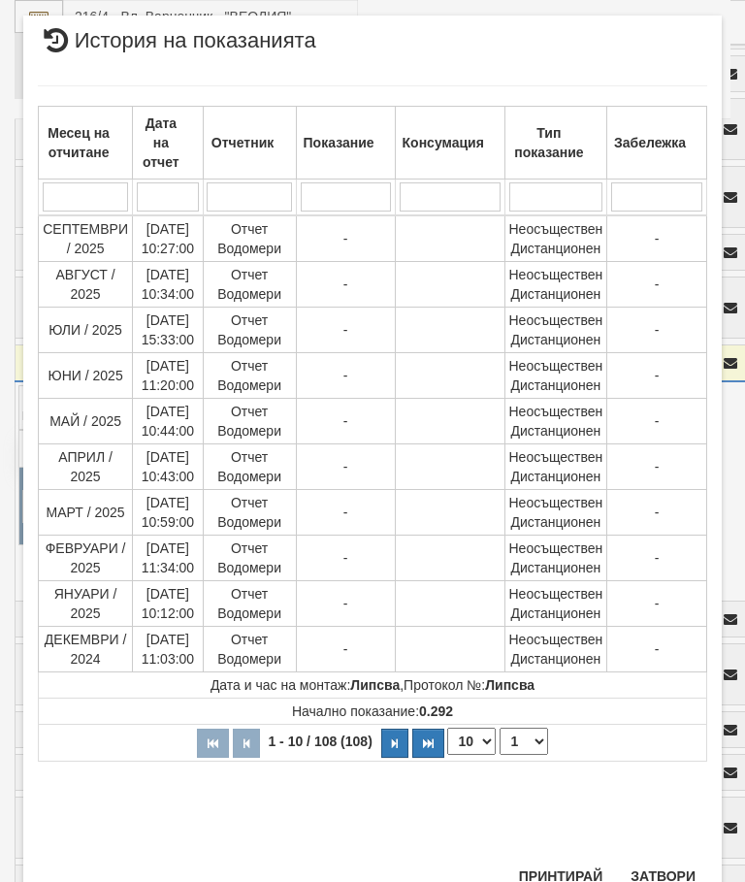
scroll to position [1319, 0]
click at [534, 742] on select "1 2 3 4 5 6 7 8 9 10 11" at bounding box center [523, 740] width 48 height 27
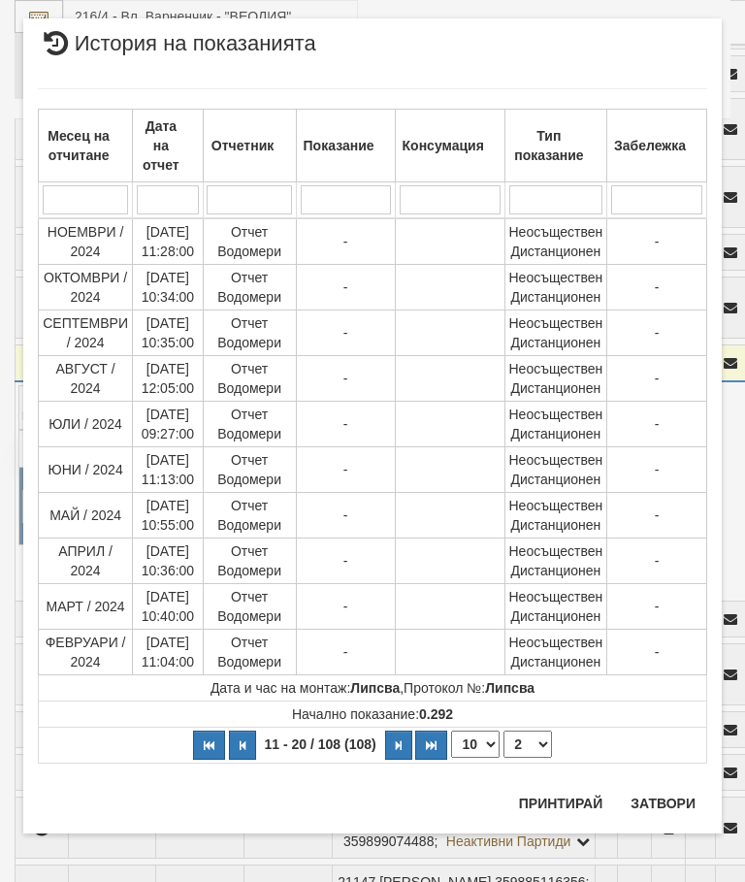
scroll to position [0, 0]
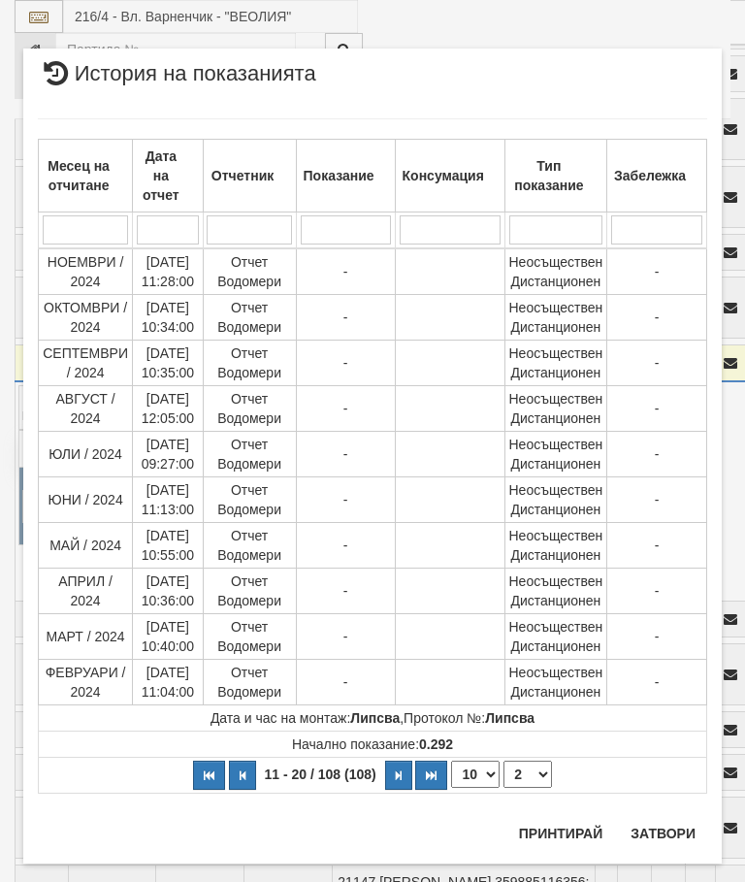
click at [537, 770] on select "1 2 3 4 5 6 7 8 9 10 11" at bounding box center [527, 773] width 48 height 27
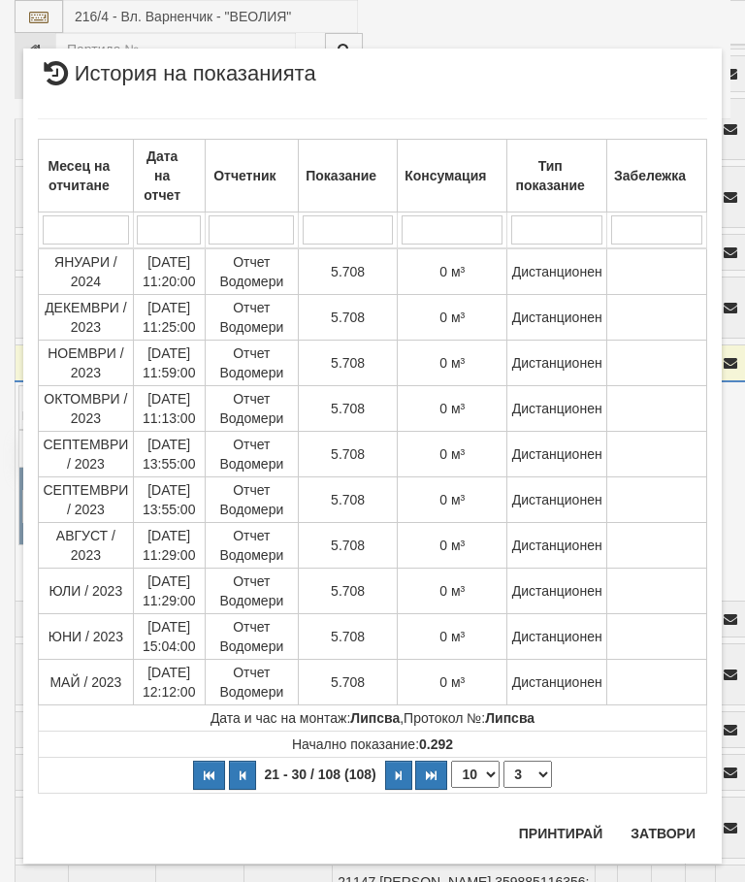
click at [538, 777] on select "1 2 3 4 5 6 7 8 9 10 11" at bounding box center [527, 773] width 48 height 27
select select "2"
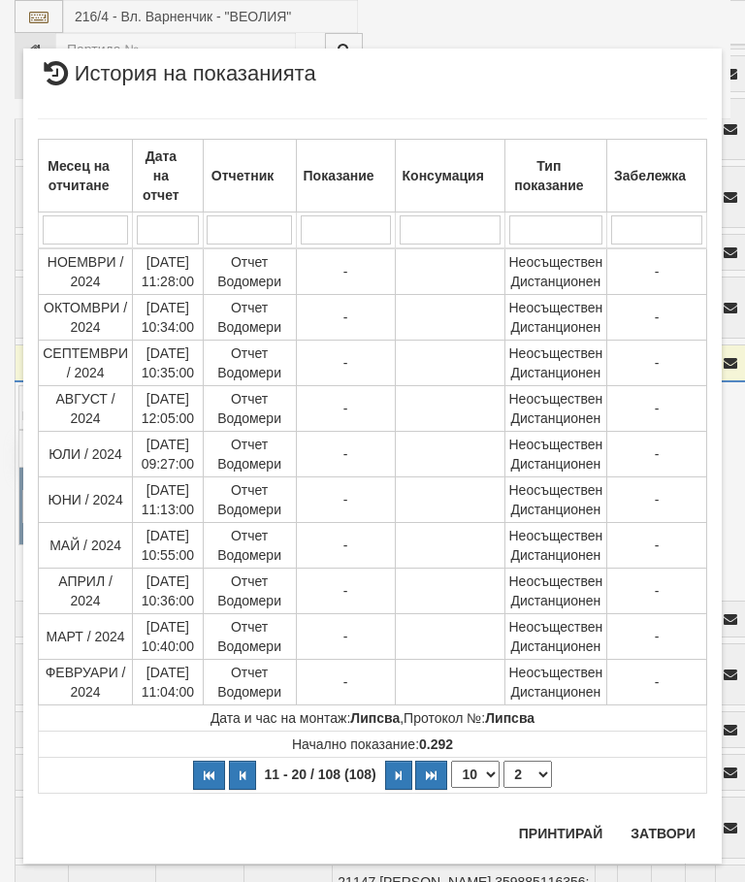
click at [655, 828] on button "Затвори" at bounding box center [663, 833] width 88 height 31
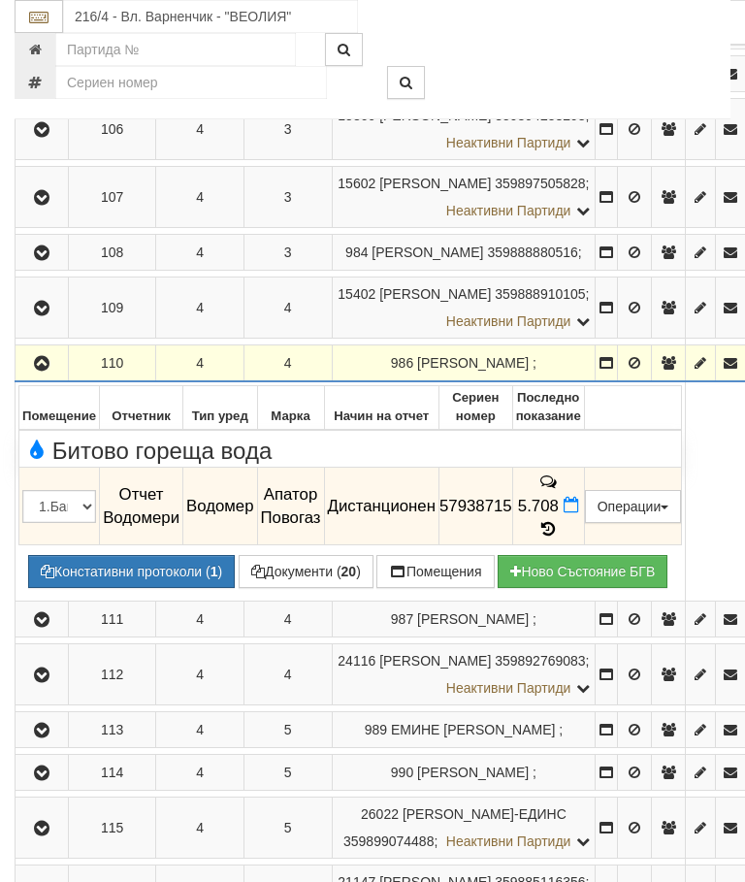
click at [42, 370] on icon "button" at bounding box center [41, 364] width 23 height 14
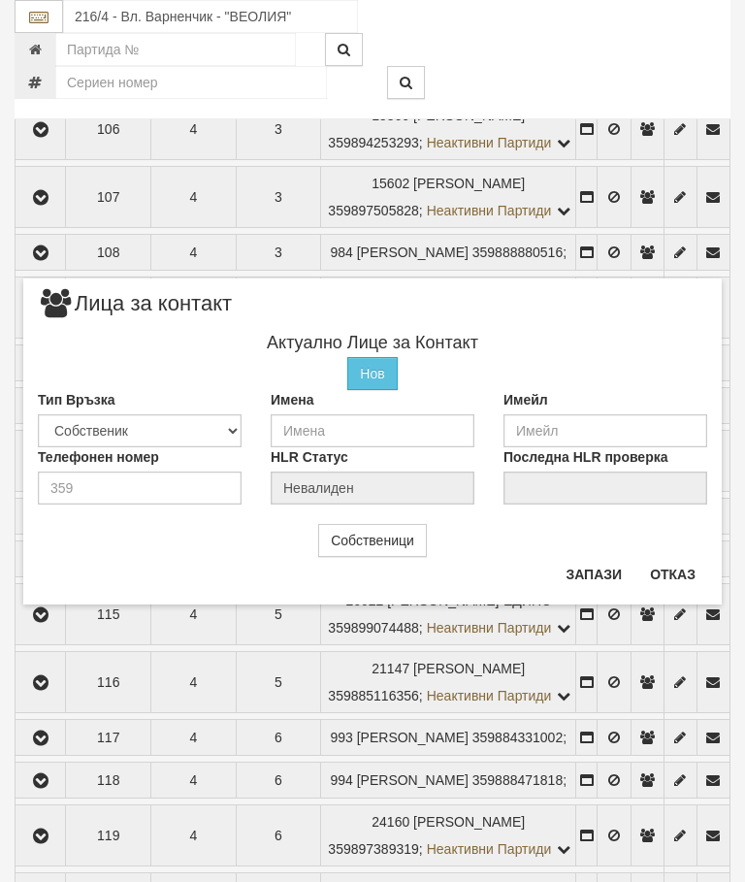
click at [677, 578] on button "Отказ" at bounding box center [672, 574] width 69 height 31
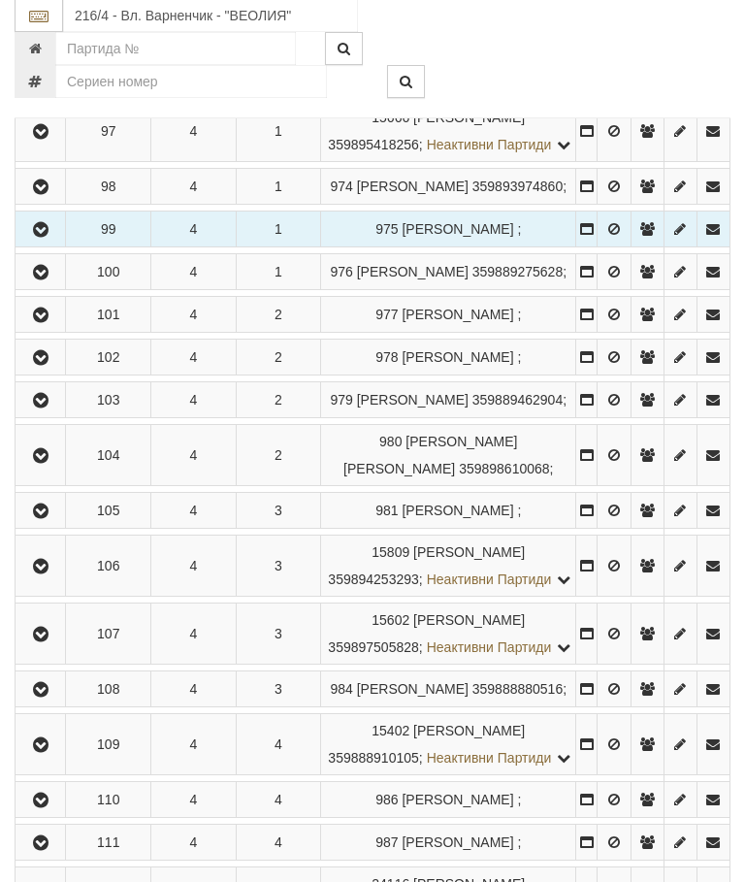
scroll to position [451, 0]
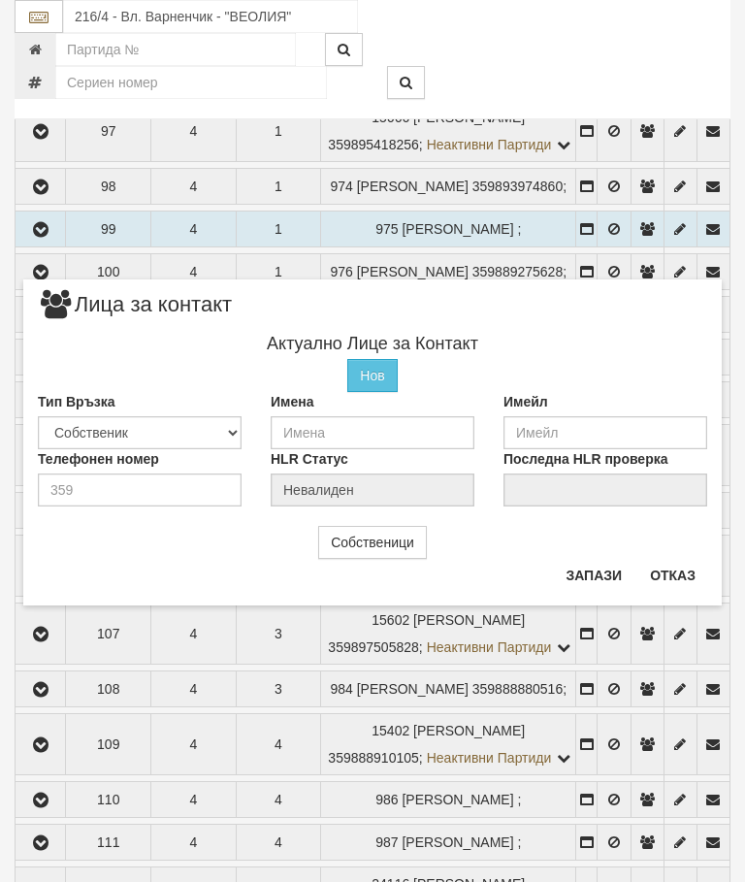
click at [658, 571] on button "Отказ" at bounding box center [672, 575] width 69 height 31
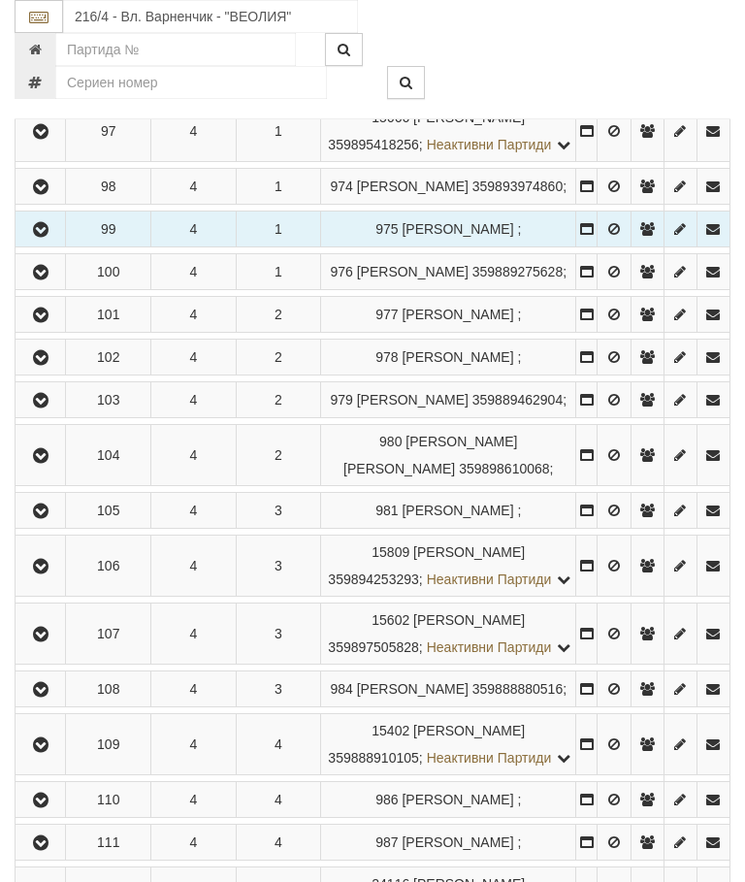
click at [50, 573] on icon "button" at bounding box center [40, 567] width 23 height 14
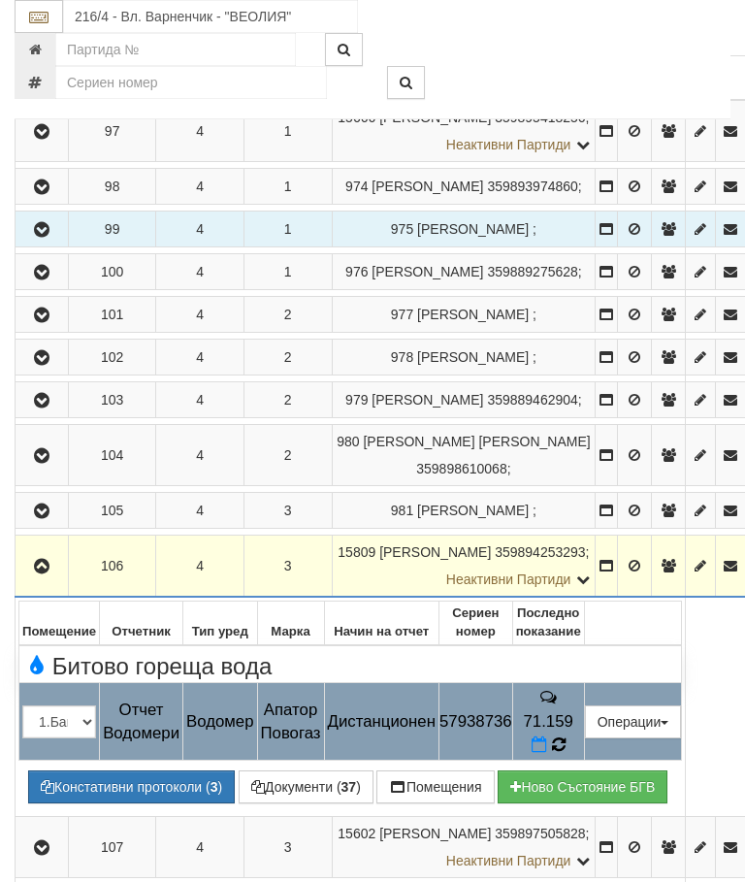
click at [566, 753] on icon at bounding box center [559, 743] width 16 height 17
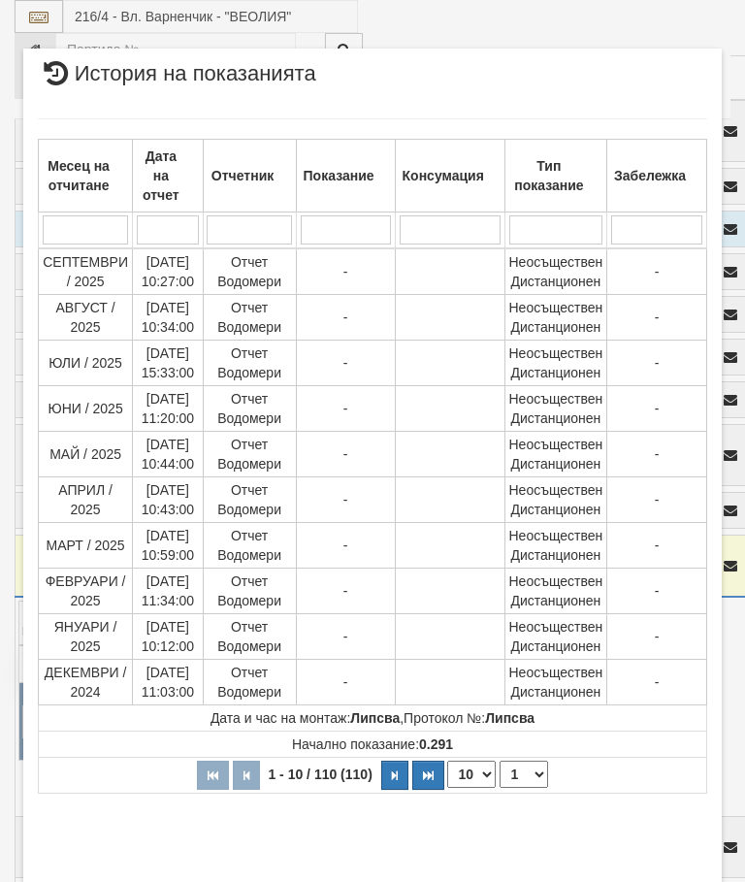
click at [536, 766] on select "1 2 3 4 5 6 7 8 9 10 11" at bounding box center [523, 773] width 48 height 27
select select "2"
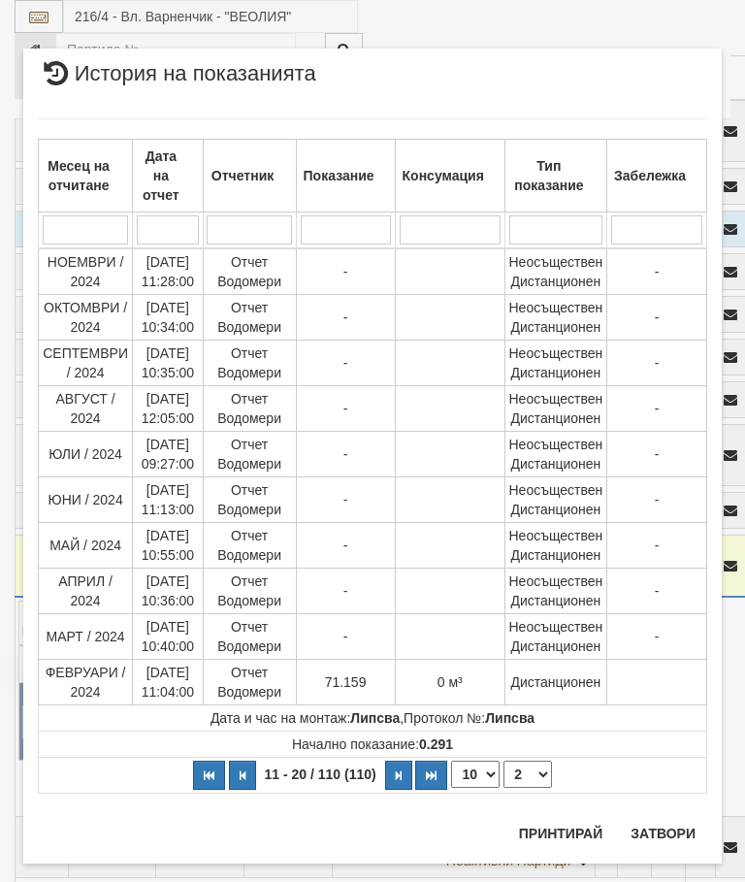
click at [665, 829] on button "Затвори" at bounding box center [663, 833] width 88 height 31
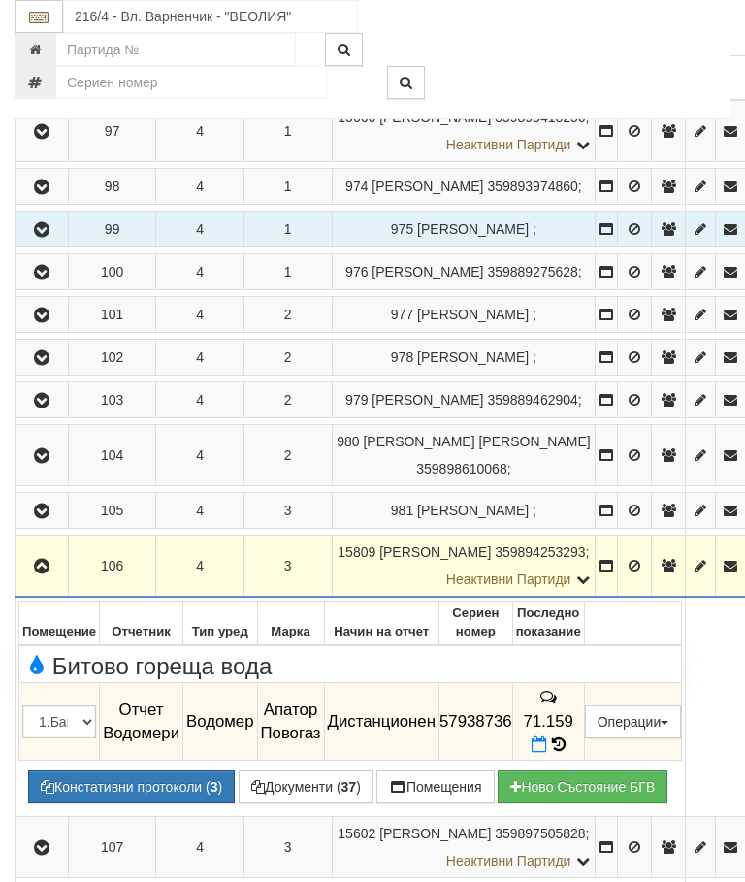
click at [48, 580] on button "button" at bounding box center [41, 565] width 47 height 29
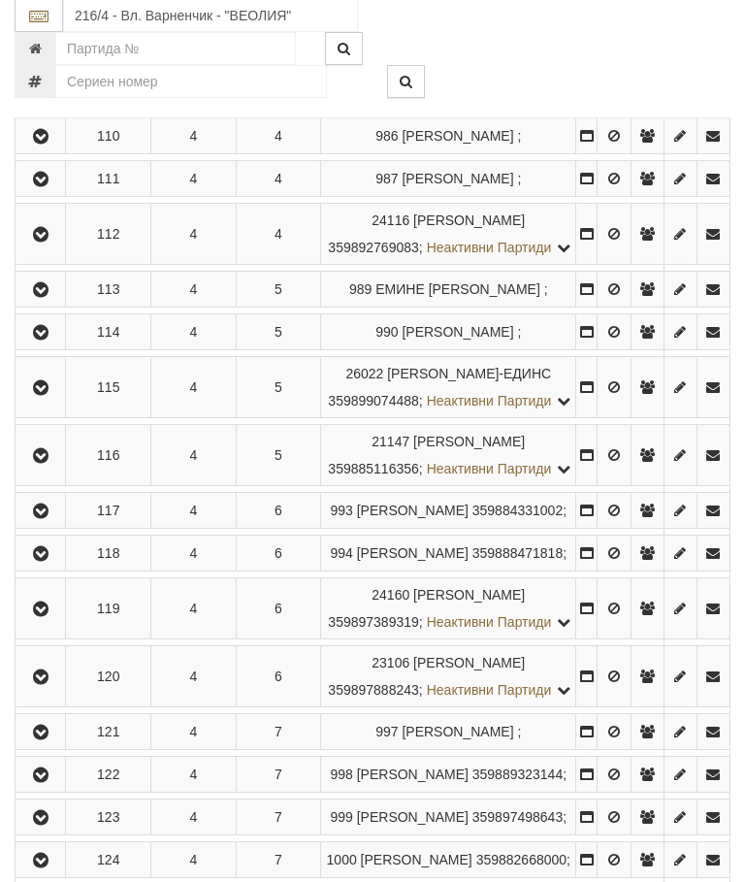
scroll to position [1114, 0]
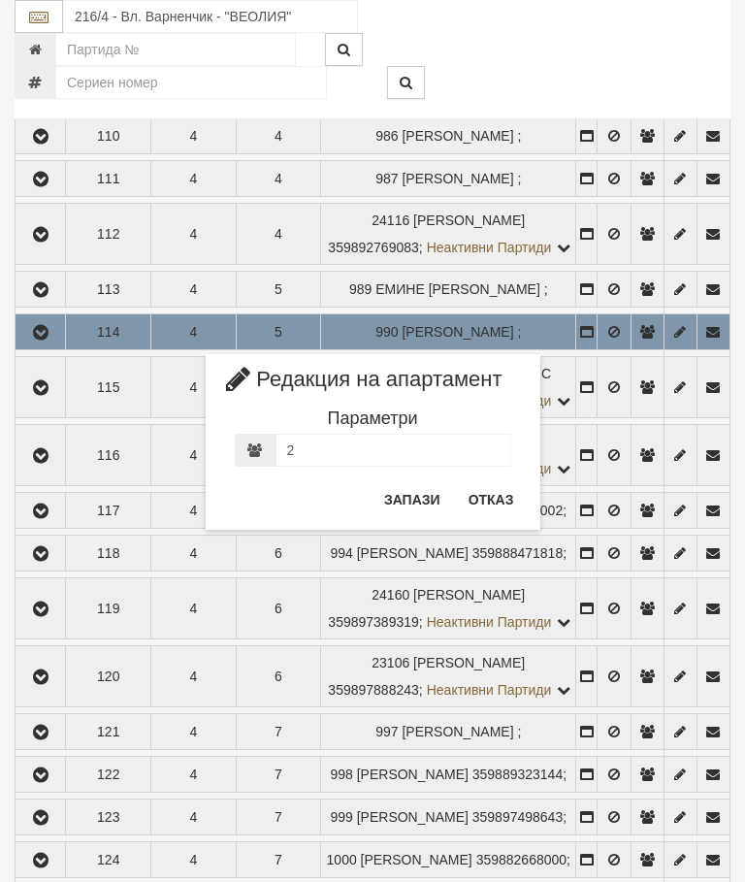
click at [497, 496] on button "Отказ" at bounding box center [491, 499] width 69 height 31
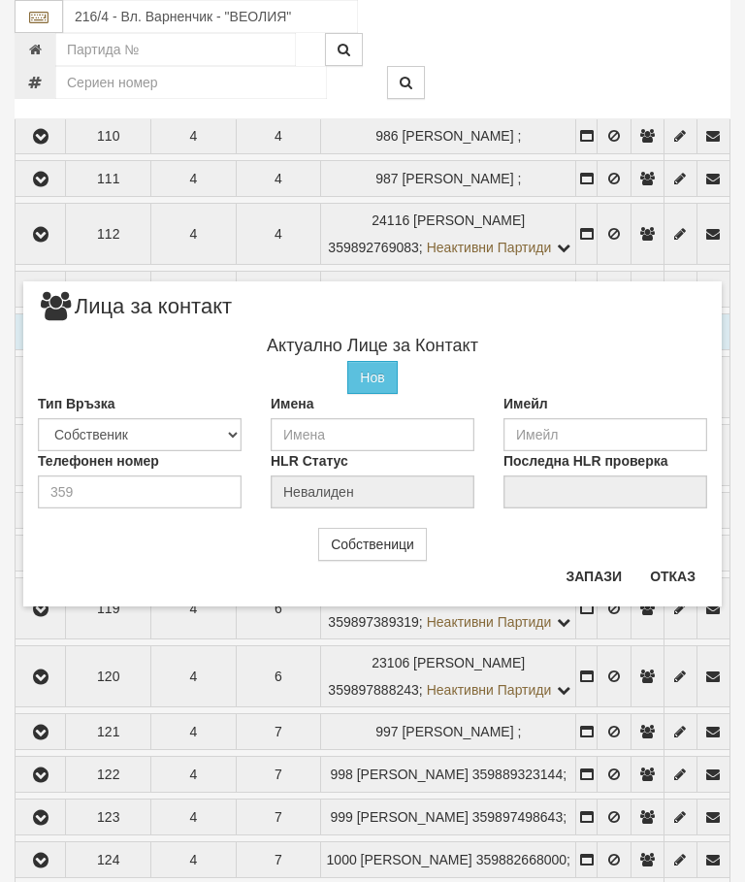
click at [681, 570] on button "Отказ" at bounding box center [672, 576] width 69 height 31
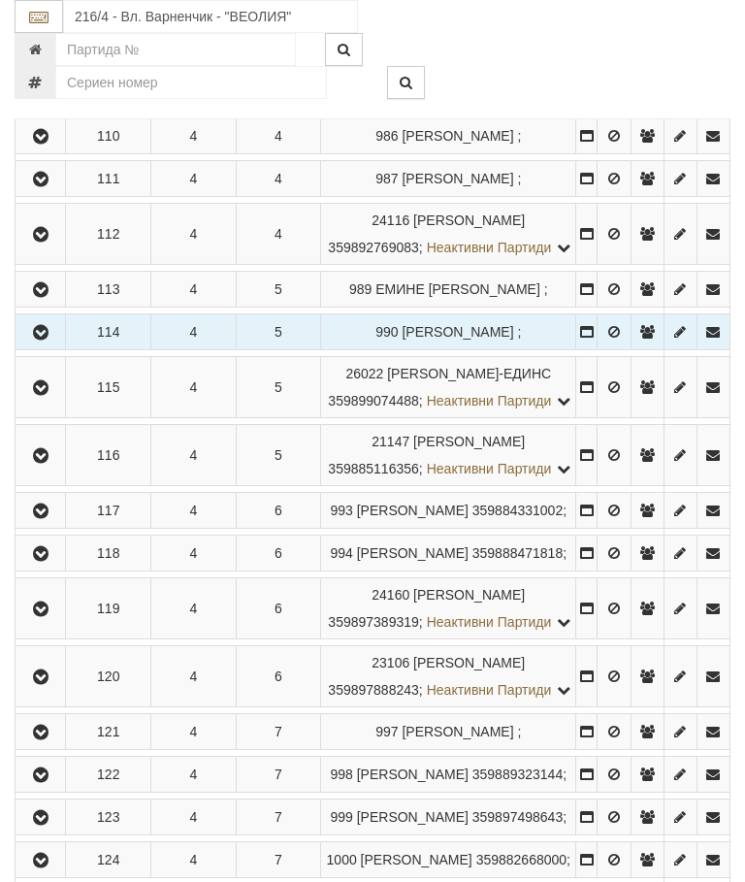
click at [49, 339] on icon "button" at bounding box center [40, 333] width 23 height 14
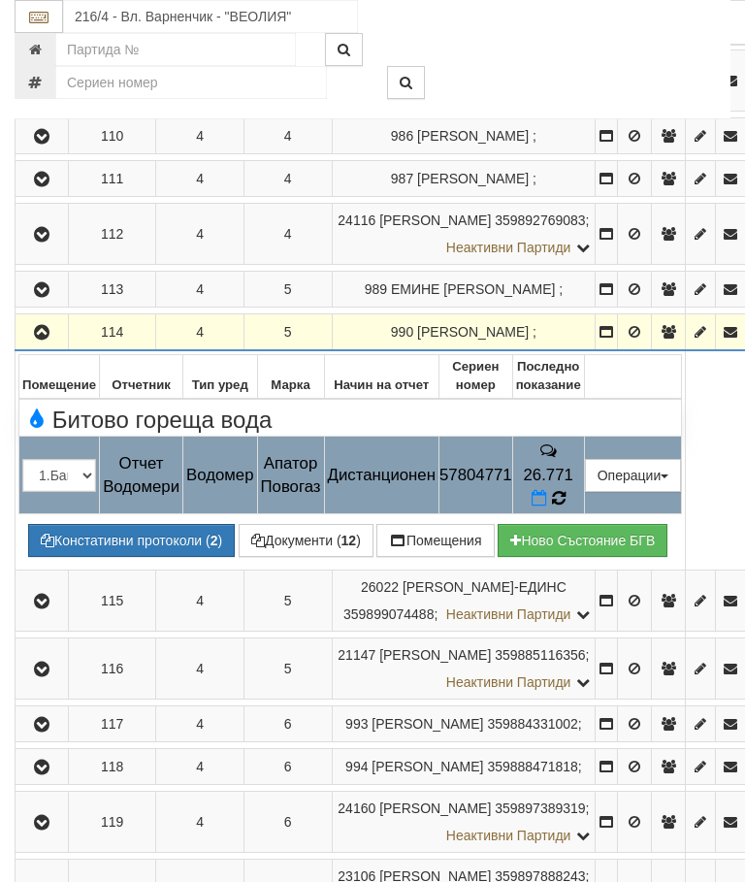
click at [565, 507] on icon at bounding box center [558, 498] width 15 height 17
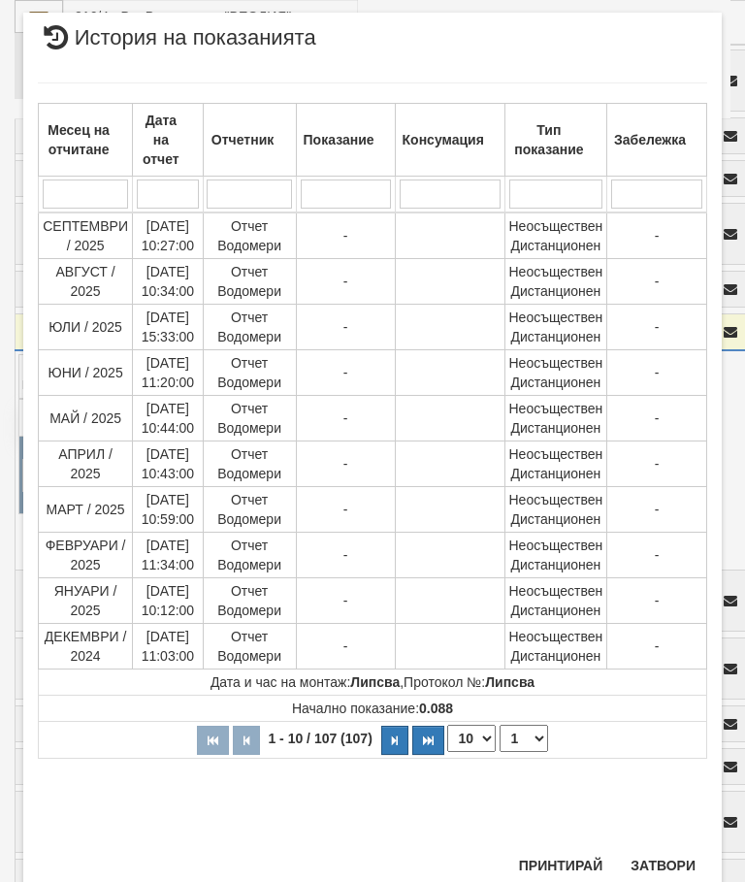
scroll to position [1429, 0]
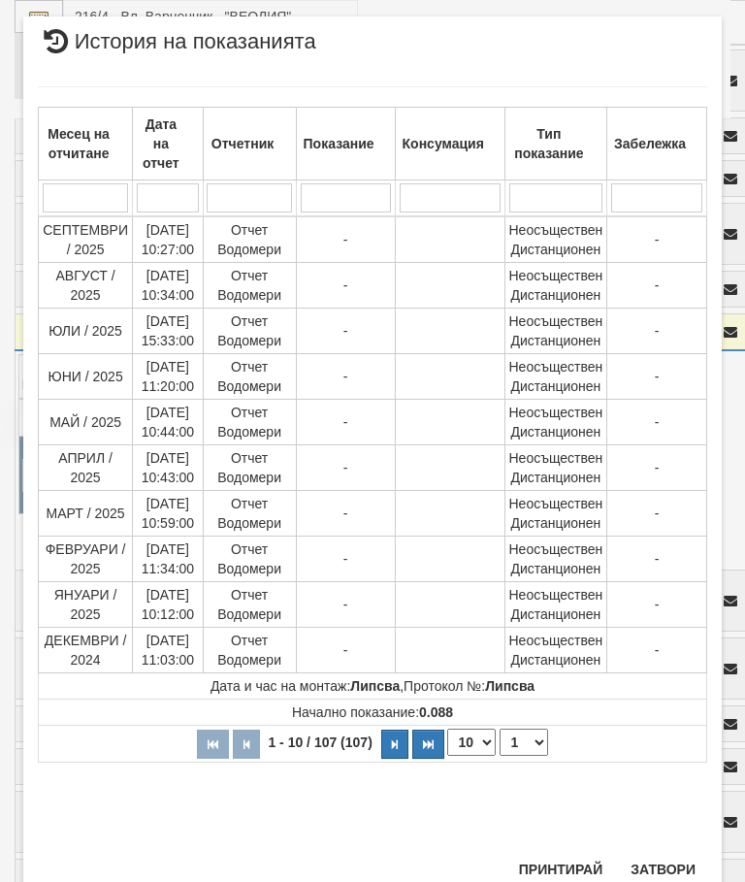
click at [531, 744] on select "1 2 3 4 5 6 7 8 9 10 11" at bounding box center [523, 741] width 48 height 27
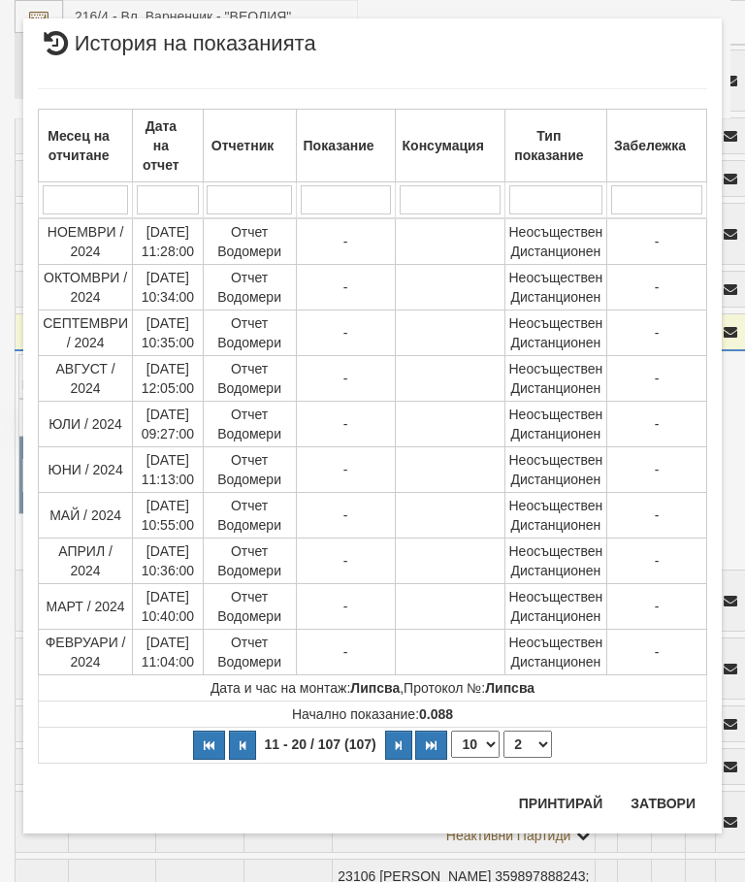
scroll to position [0, 0]
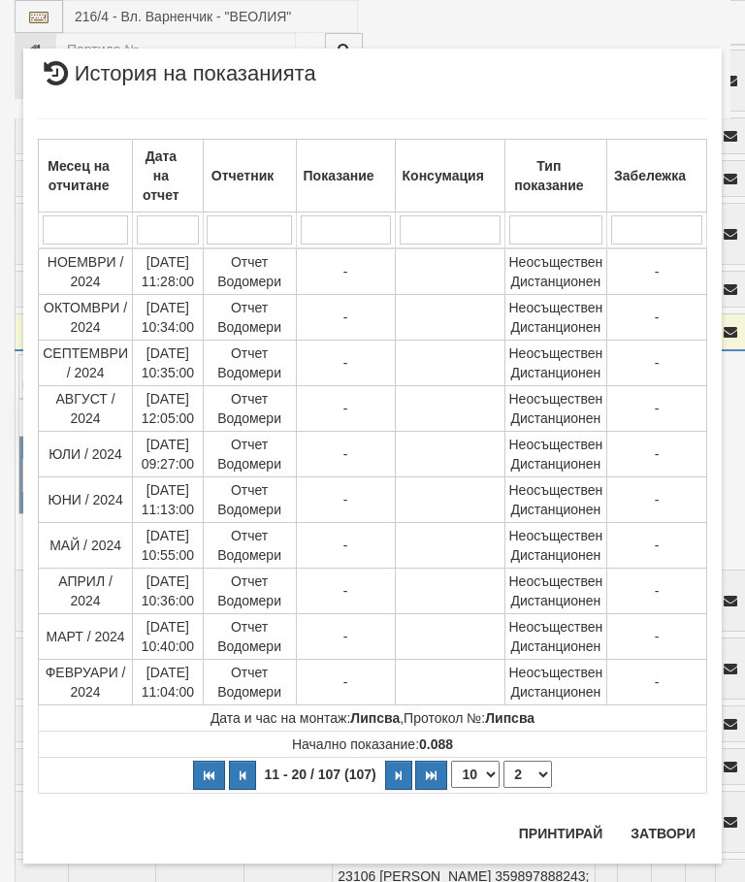
click at [535, 775] on select "1 2 3 4 5 6 7 8 9 10 11" at bounding box center [527, 773] width 48 height 27
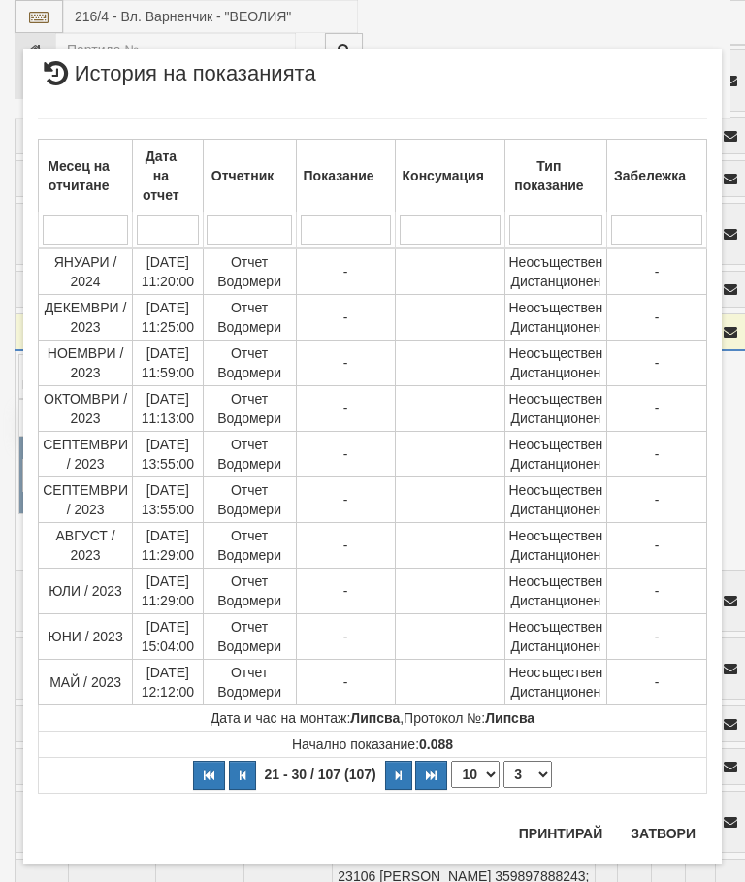
click at [540, 768] on select "1 2 3 4 5 6 7 8 9 10 11" at bounding box center [527, 773] width 48 height 27
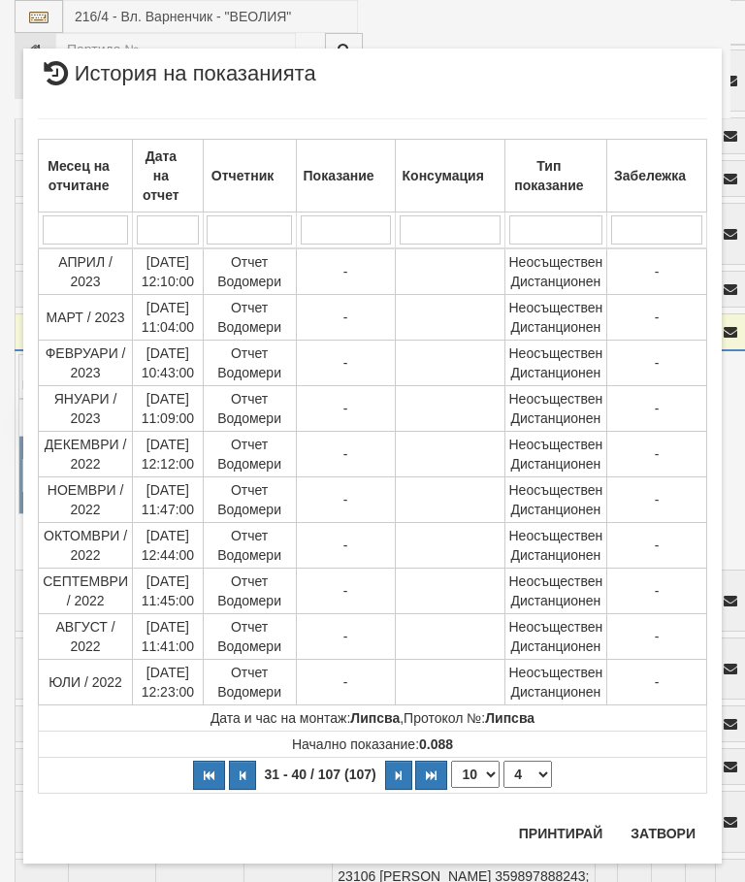
click at [538, 771] on select "1 2 3 4 5 6 7 8 9 10 11" at bounding box center [527, 773] width 48 height 27
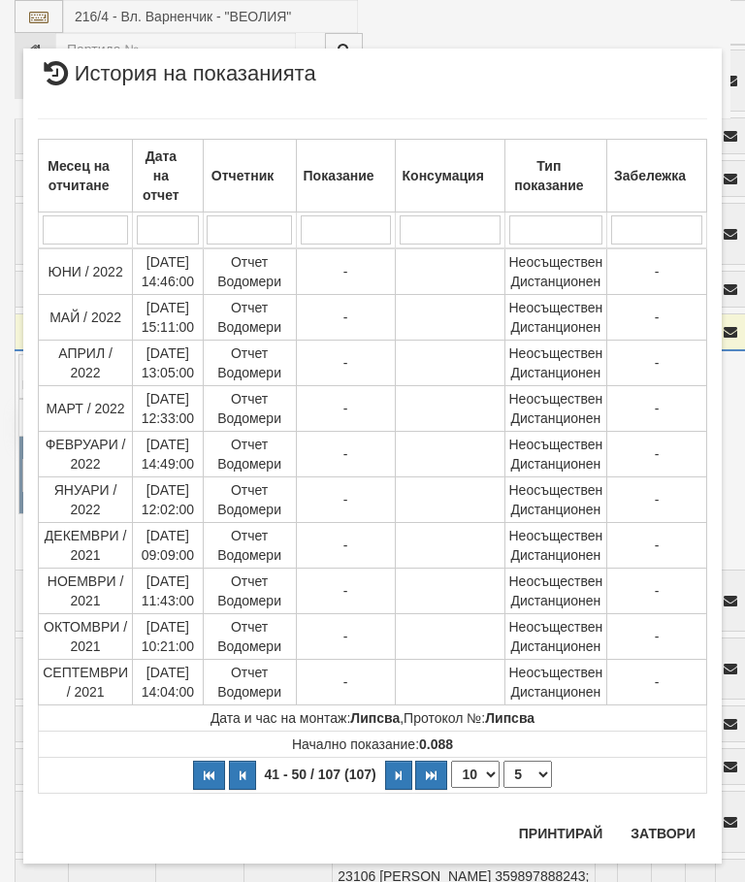
click at [539, 777] on select "1 2 3 4 5 6 7 8 9 10 11" at bounding box center [527, 773] width 48 height 27
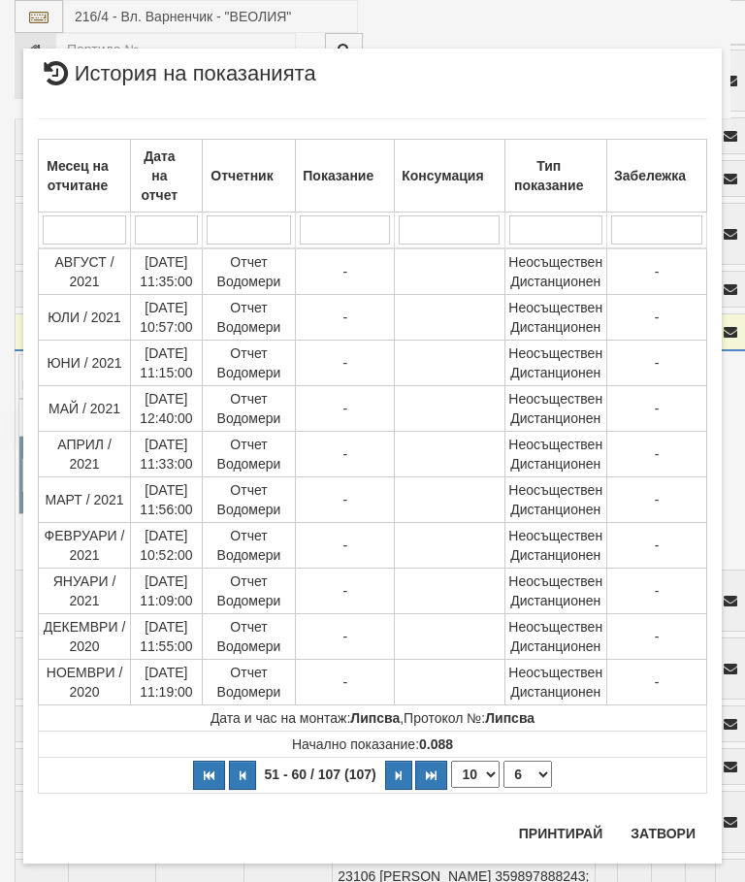
click at [538, 777] on select "1 2 3 4 5 6 7 8 9 10 11" at bounding box center [527, 773] width 48 height 27
select select "7"
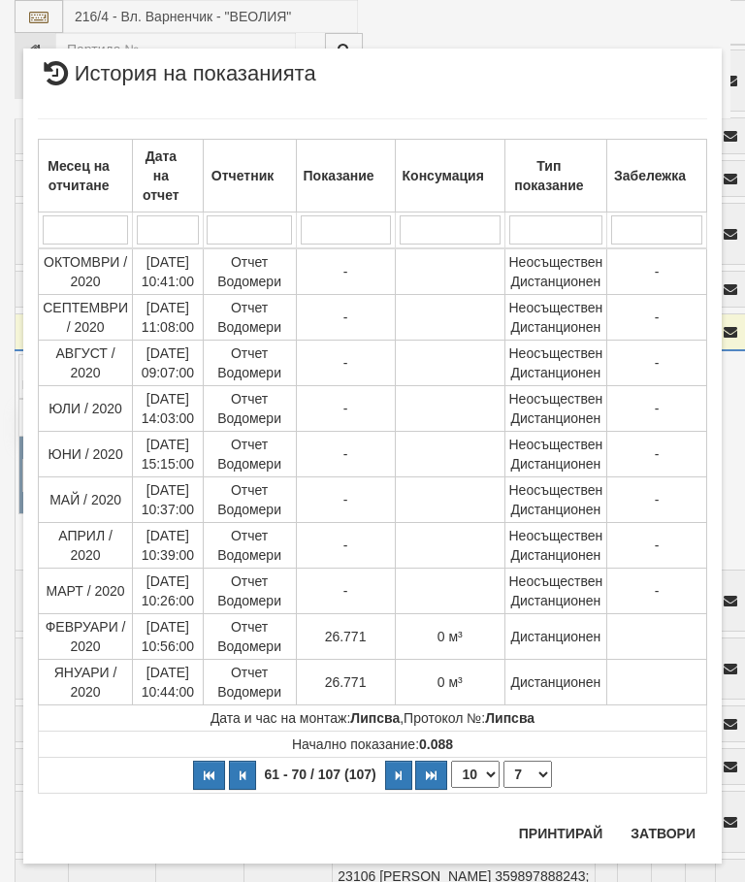
click at [659, 834] on button "Затвори" at bounding box center [663, 833] width 88 height 31
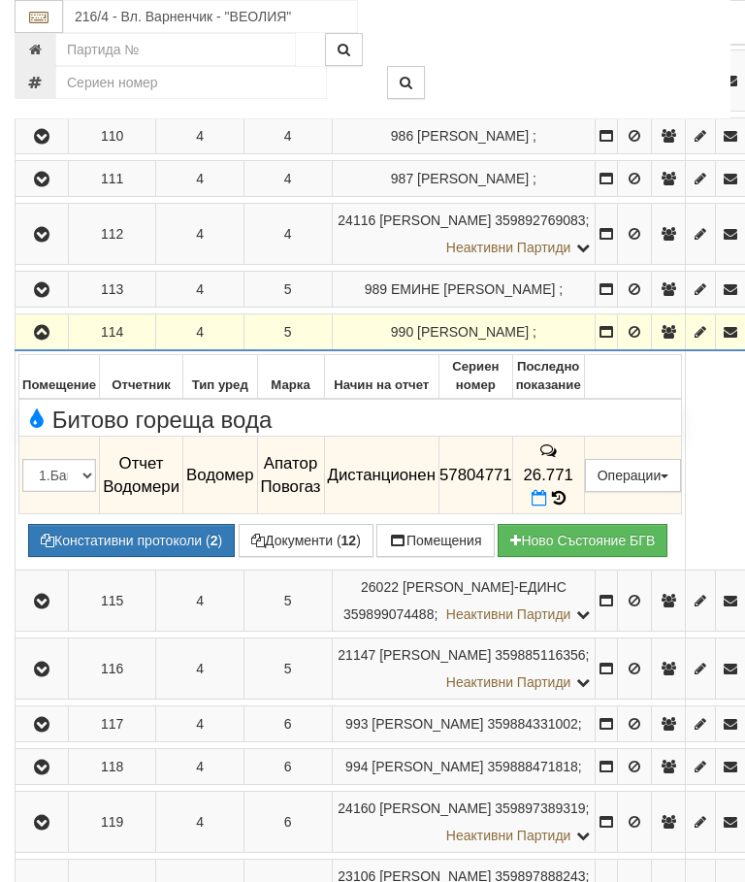
click at [44, 339] on icon "button" at bounding box center [41, 333] width 23 height 14
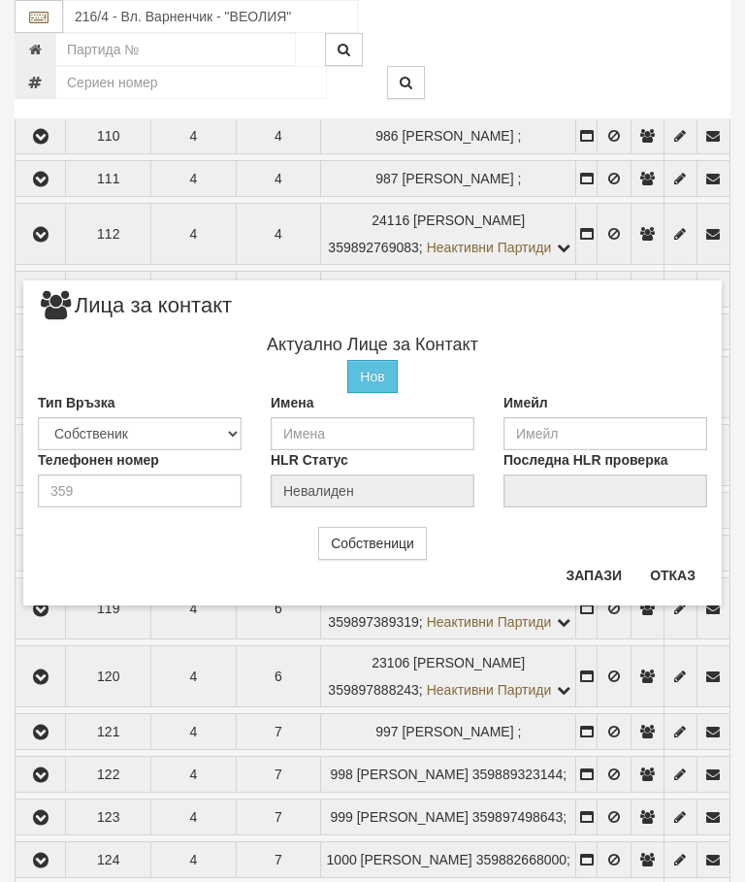
click at [672, 589] on button "Отказ" at bounding box center [672, 575] width 69 height 31
click at [678, 577] on button "Отказ" at bounding box center [672, 575] width 69 height 31
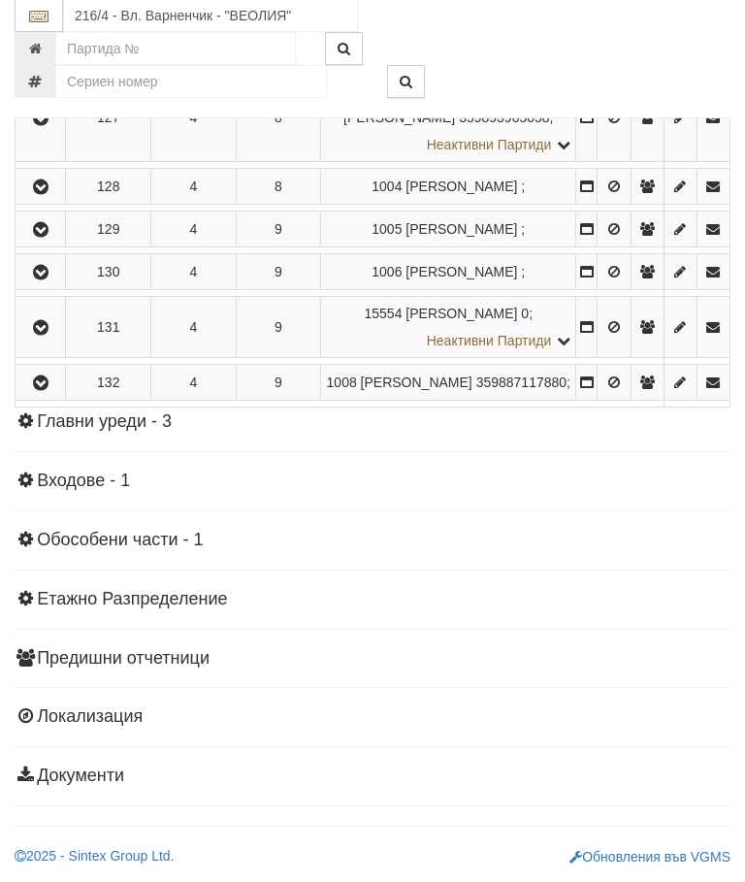
scroll to position [2192, 0]
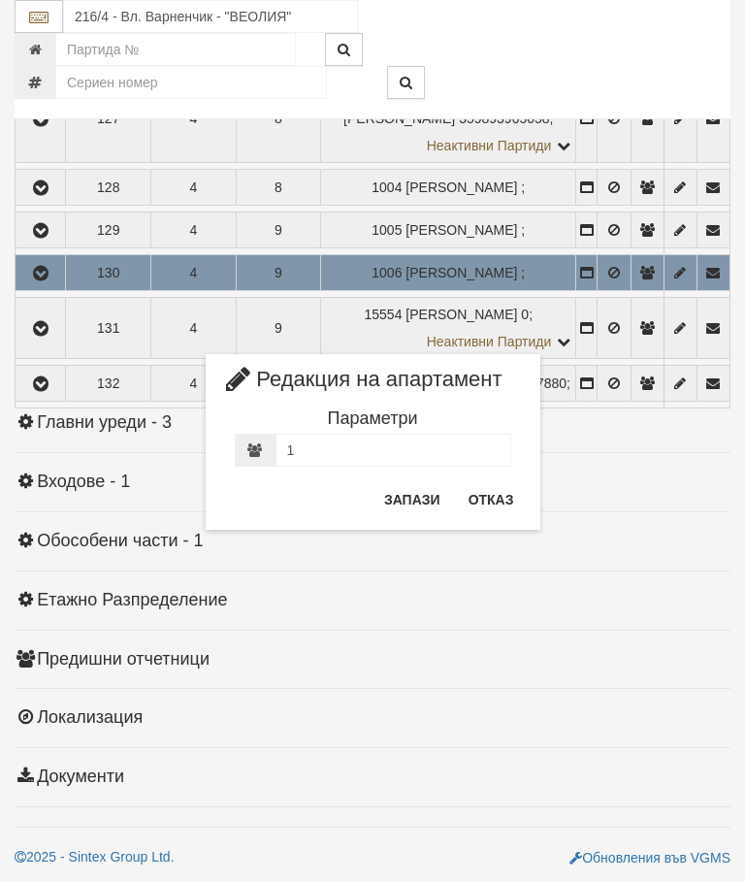
click at [497, 488] on button "Отказ" at bounding box center [491, 499] width 69 height 31
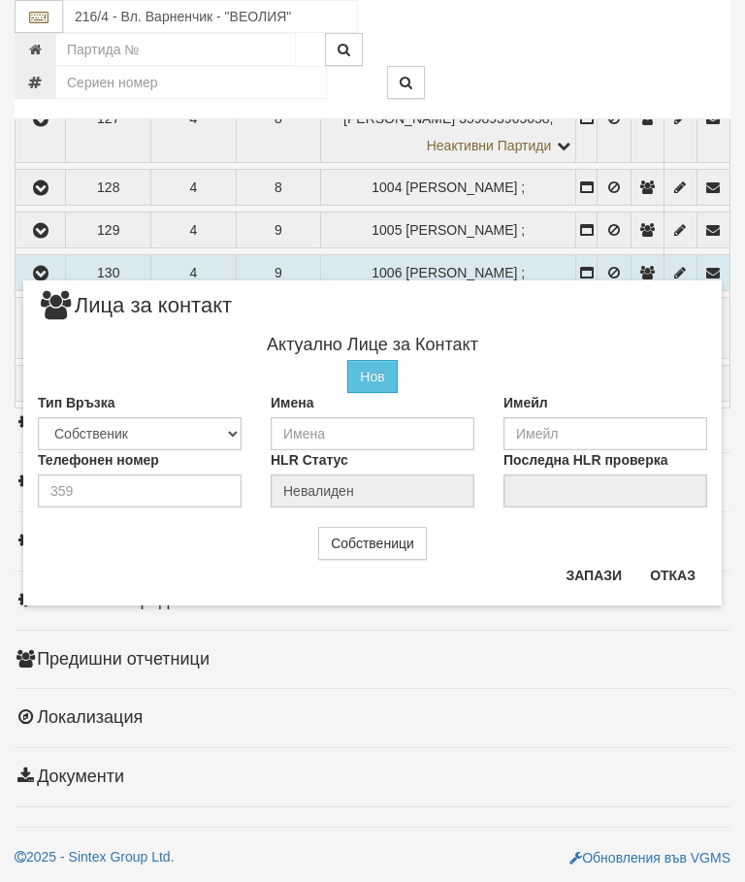
click at [671, 572] on button "Отказ" at bounding box center [672, 575] width 69 height 31
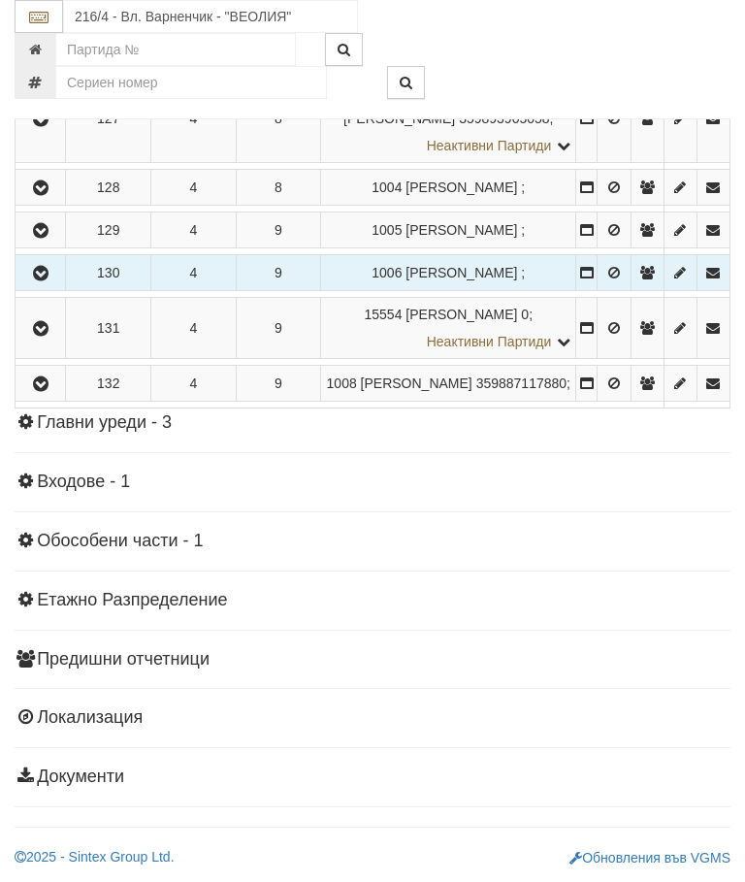
click at [50, 280] on icon "button" at bounding box center [40, 274] width 23 height 14
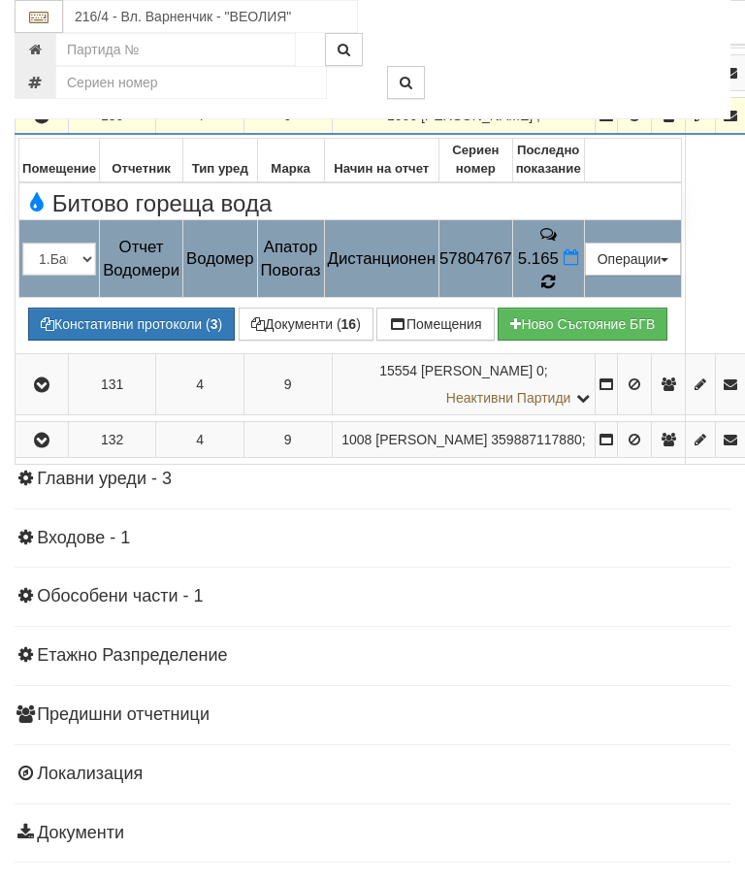
click at [556, 291] on icon at bounding box center [548, 282] width 16 height 18
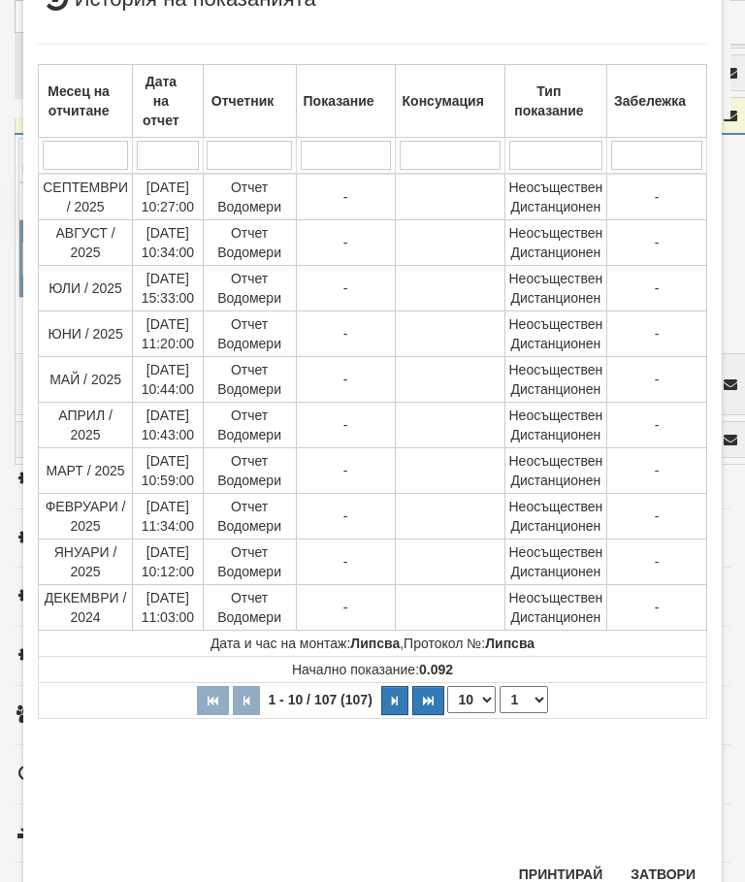
scroll to position [556, 0]
click at [523, 691] on select "1 2 3 4 5 6 7 8 9 10 11" at bounding box center [523, 700] width 48 height 27
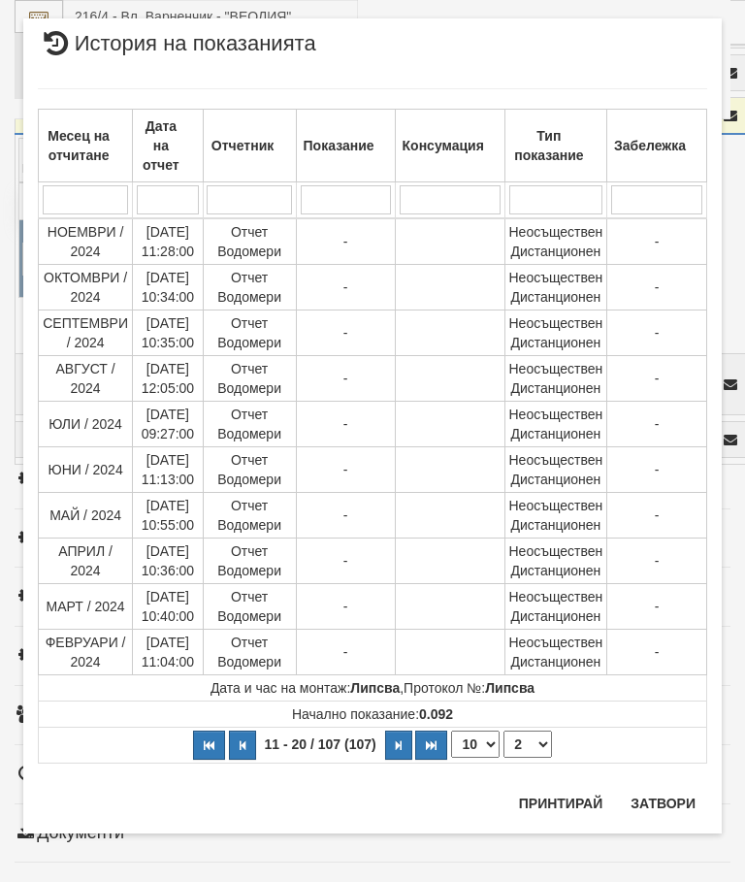
scroll to position [0, 0]
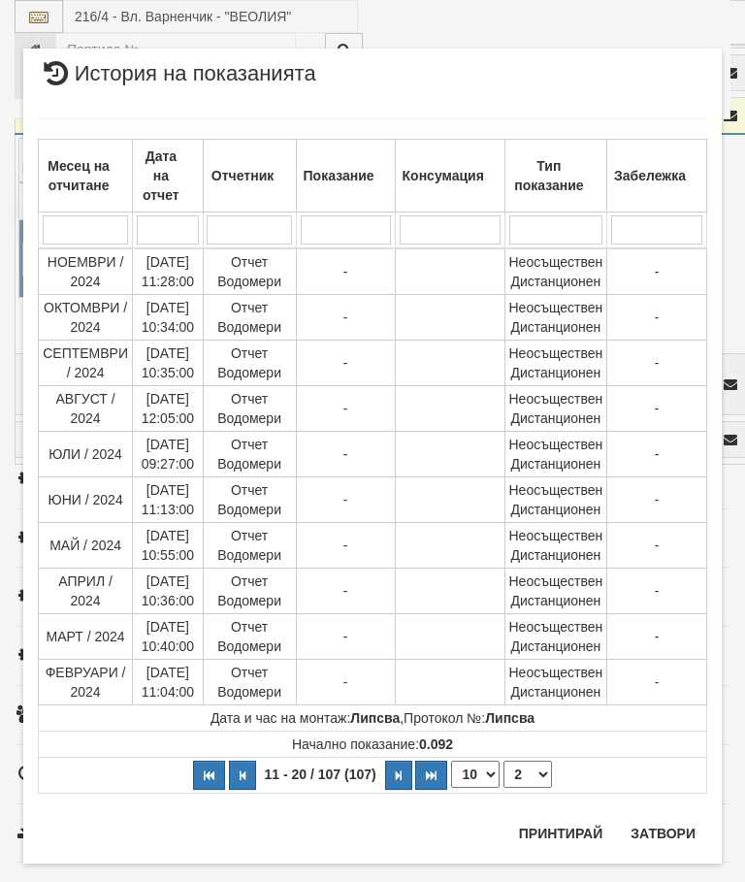
click at [531, 779] on select "1 2 3 4 5 6 7 8 9 10 11" at bounding box center [527, 773] width 48 height 27
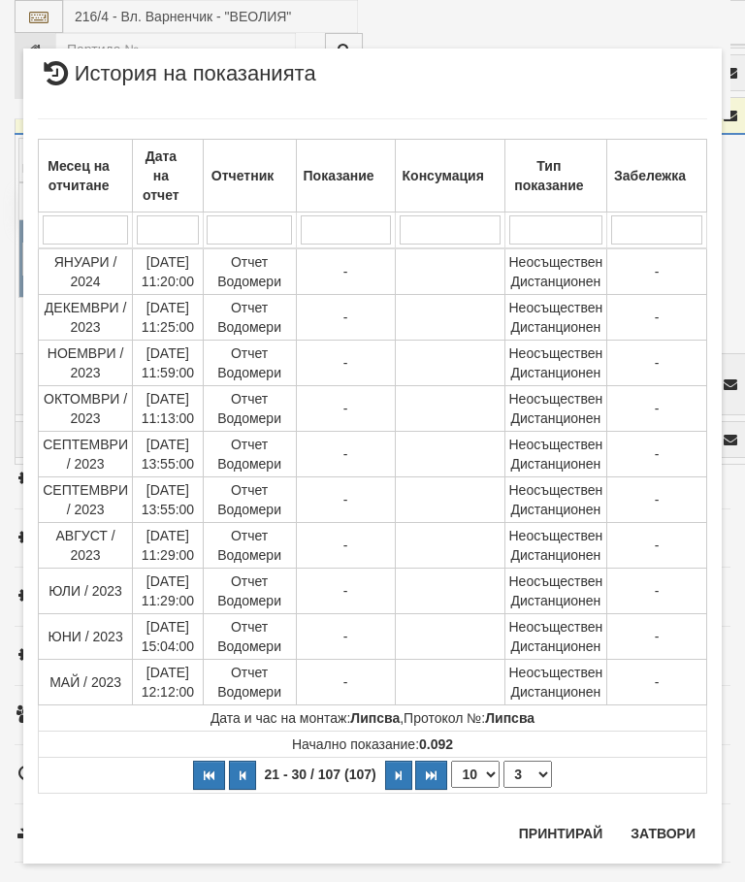
click at [535, 776] on select "1 2 3 4 5 6 7 8 9 10 11" at bounding box center [527, 773] width 48 height 27
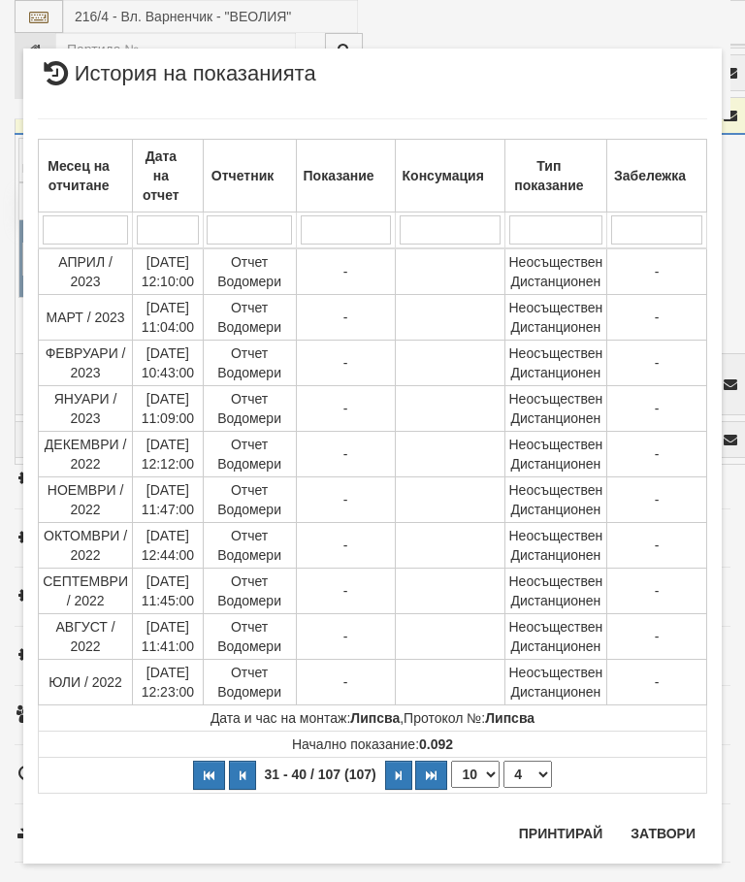
click at [538, 767] on select "1 2 3 4 5 6 7 8 9 10 11" at bounding box center [527, 773] width 48 height 27
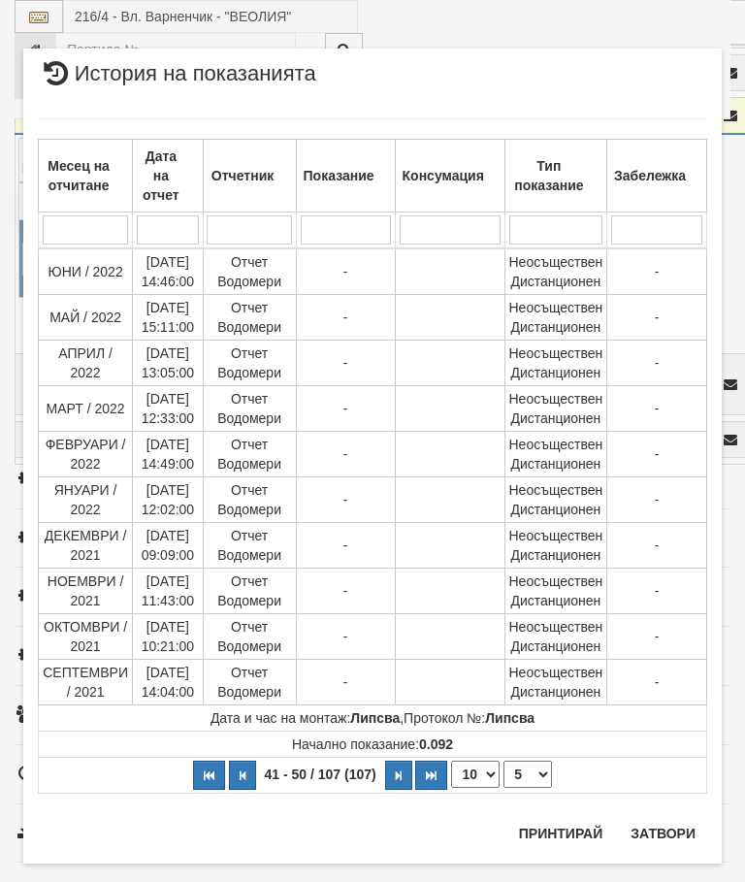
click at [536, 772] on select "1 2 3 4 5 6 7 8 9 10 11" at bounding box center [527, 773] width 48 height 27
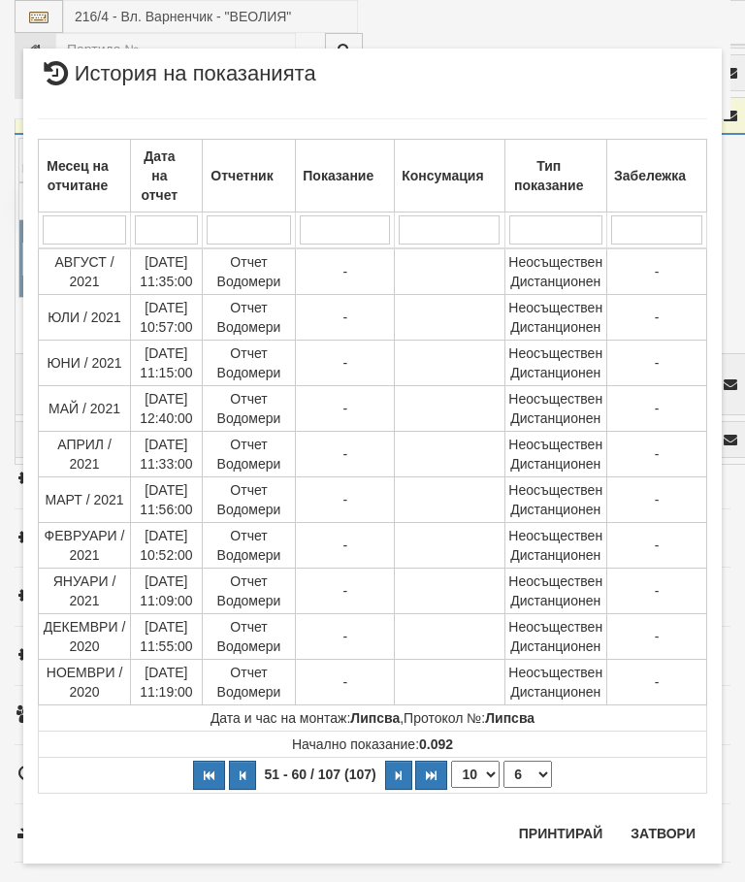
click at [540, 770] on select "1 2 3 4 5 6 7 8 9 10 11" at bounding box center [527, 773] width 48 height 27
select select "7"
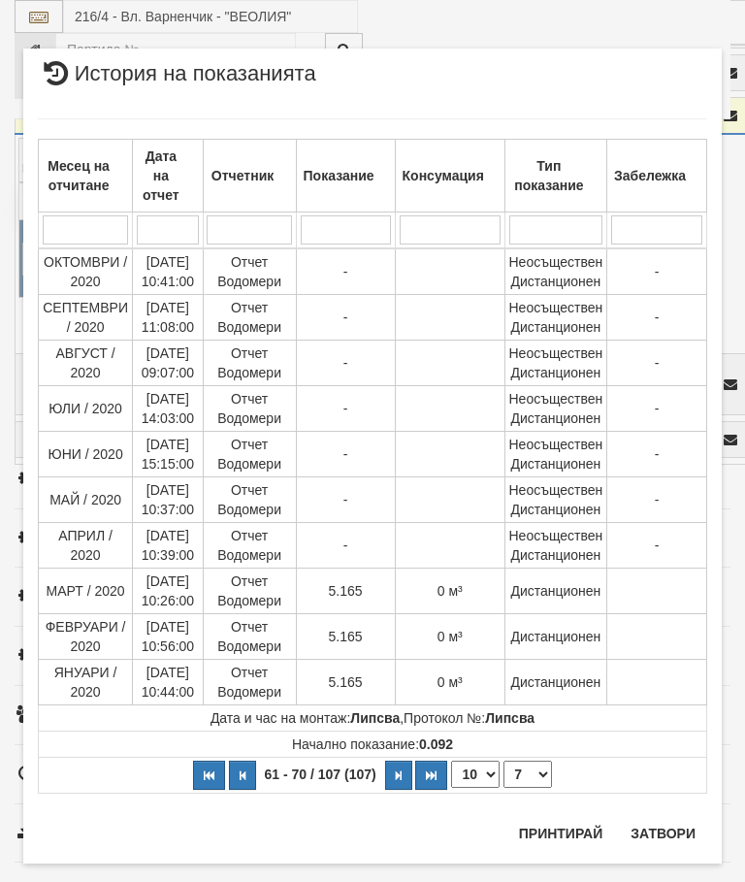
click at [673, 828] on button "Затвори" at bounding box center [663, 833] width 88 height 31
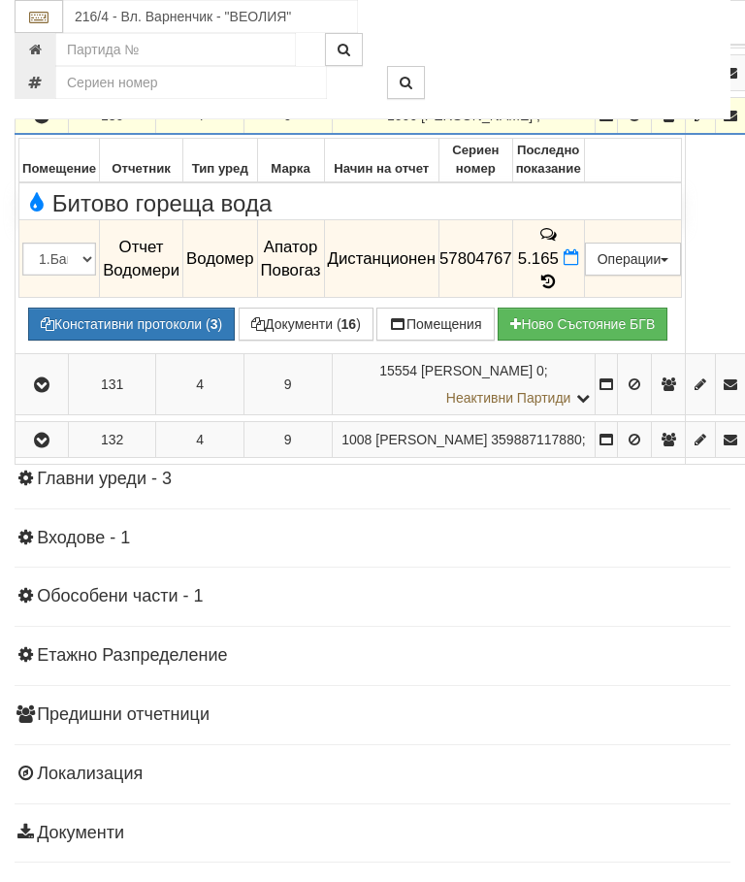
click at [43, 123] on icon "button" at bounding box center [41, 117] width 23 height 14
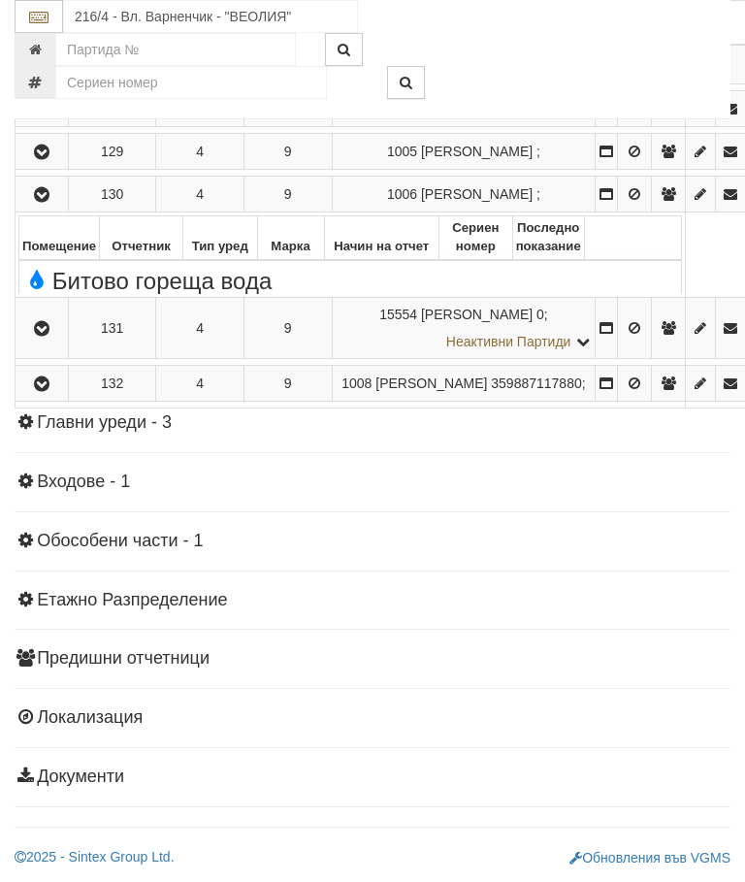
scroll to position [2103, 0]
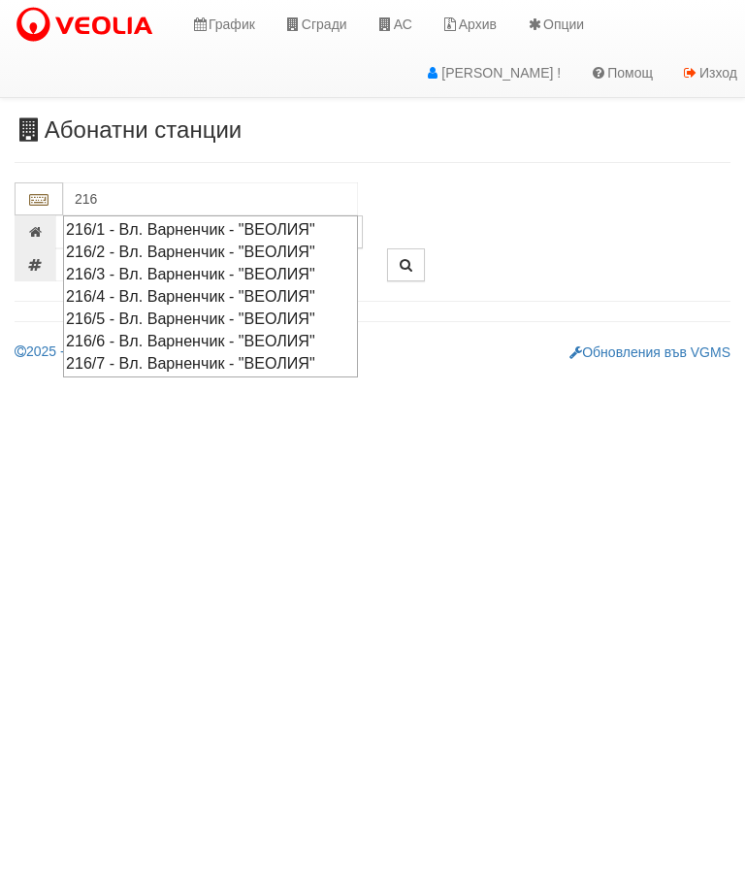
click at [238, 307] on div "216/5 - Вл. Варненчик - "ВЕОЛИЯ"" at bounding box center [210, 318] width 289 height 22
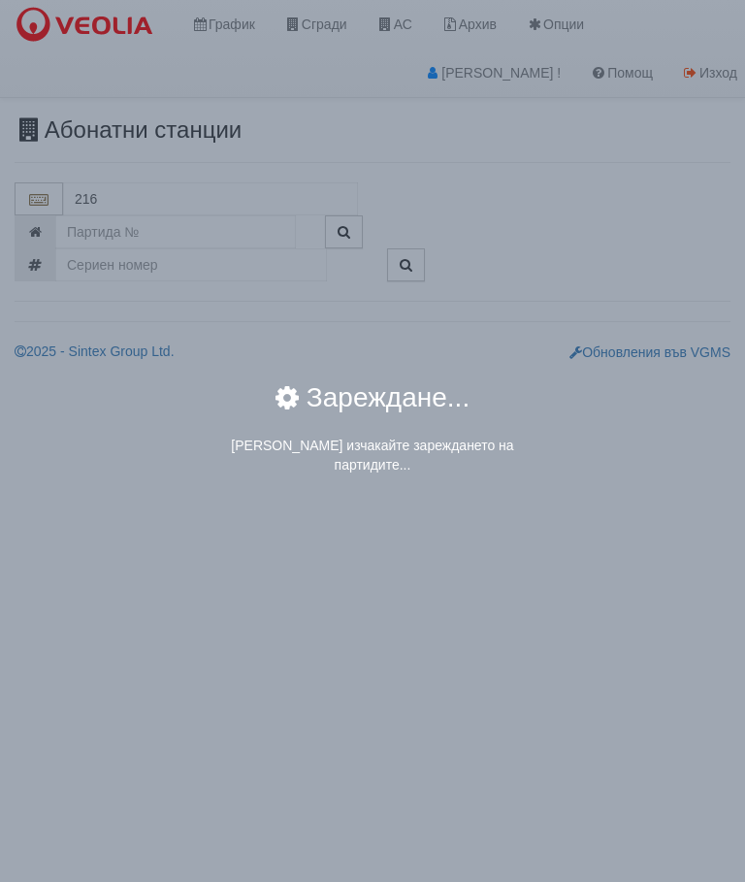
type input "216/5 - Вл. Варненчик - "ВЕОЛИЯ""
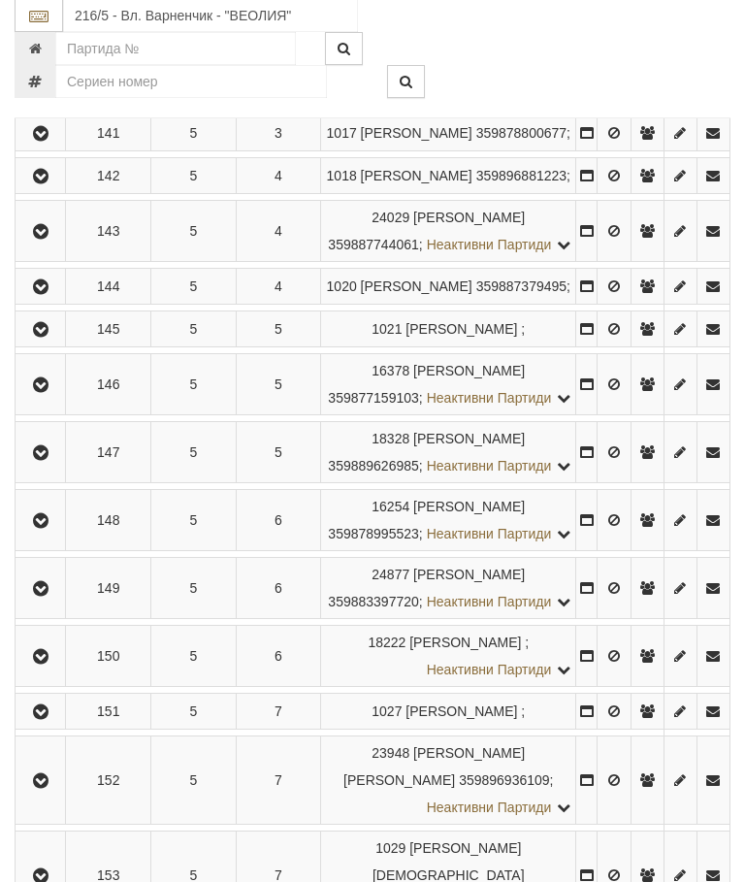
scroll to position [963, 0]
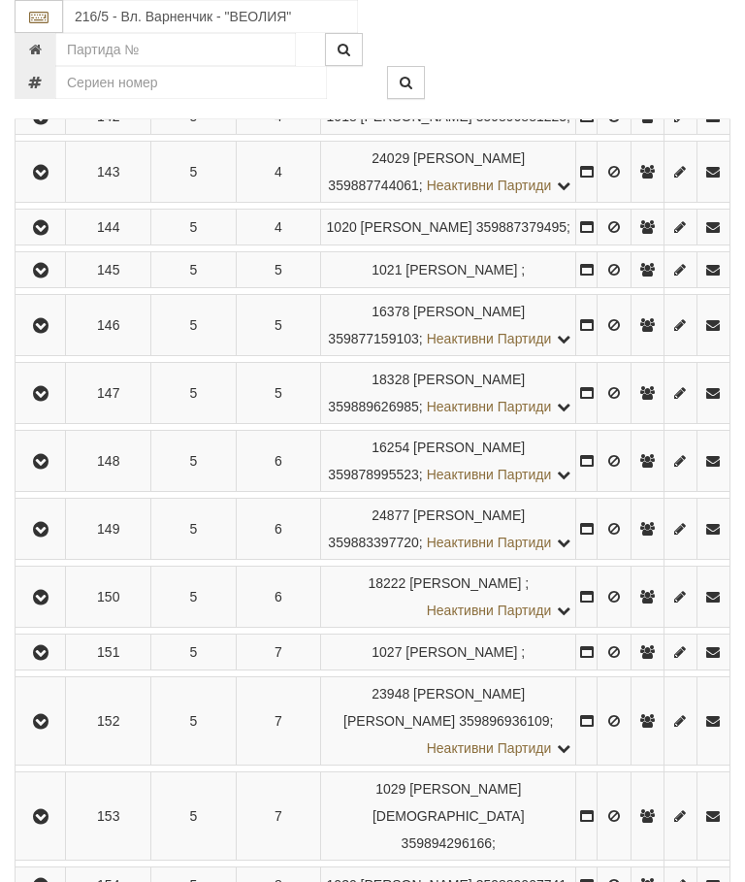
click at [42, 333] on icon "button" at bounding box center [40, 326] width 23 height 14
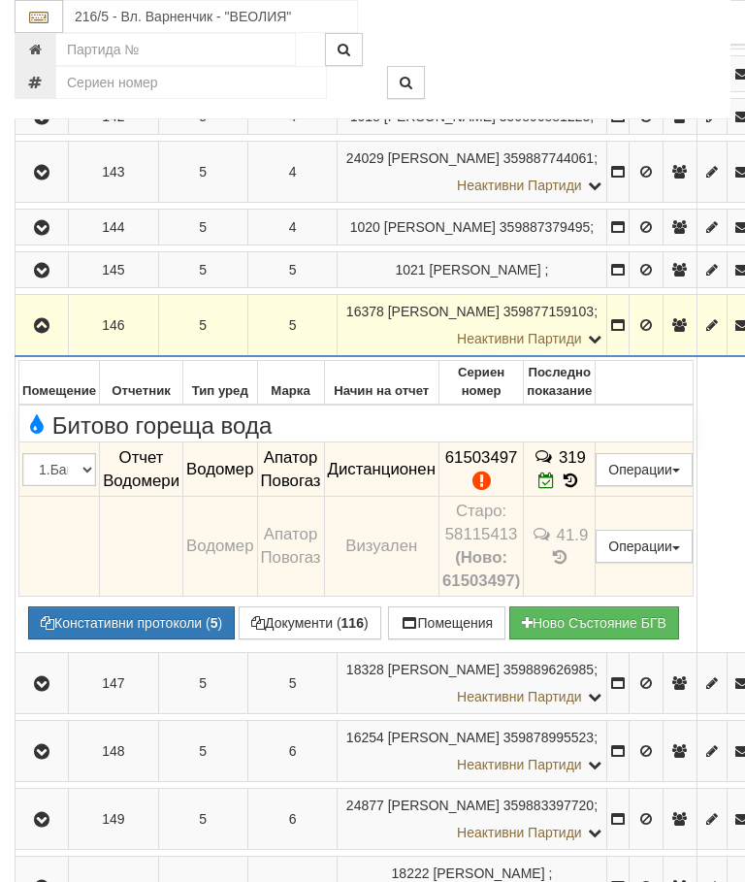
click at [581, 489] on icon at bounding box center [570, 480] width 21 height 16
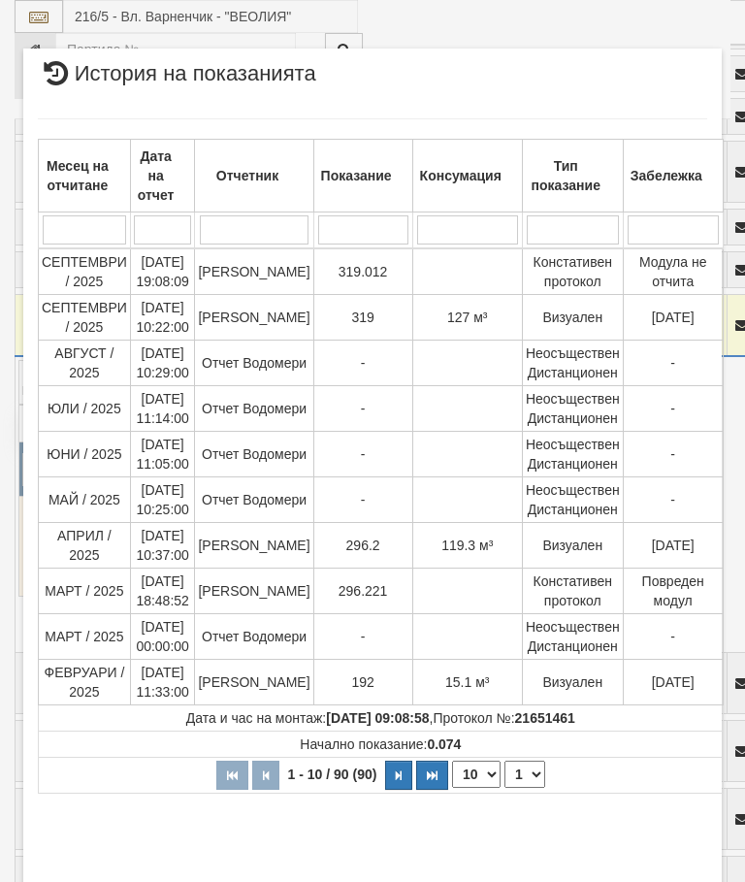
select select "10"
select select "1"
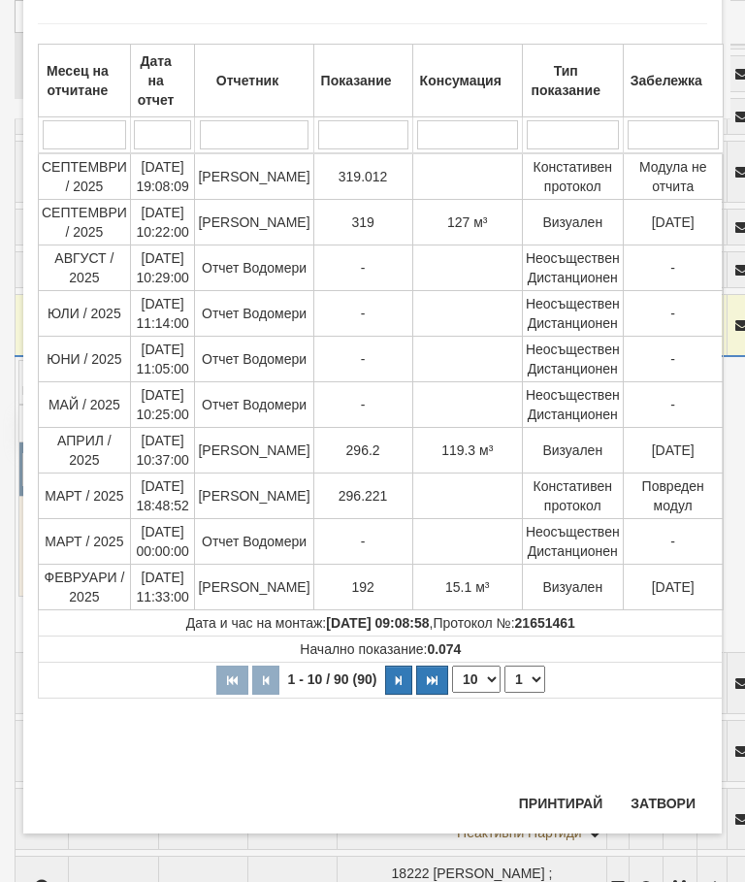
scroll to position [1275, 0]
click at [664, 803] on button "Затвори" at bounding box center [663, 803] width 88 height 31
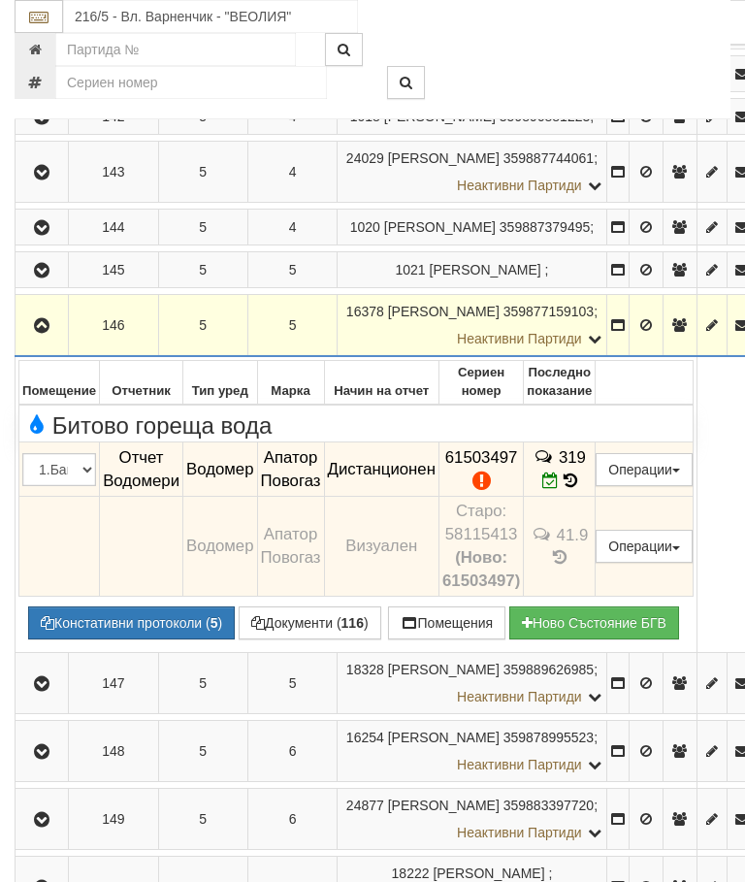
click at [49, 333] on icon "button" at bounding box center [41, 326] width 23 height 14
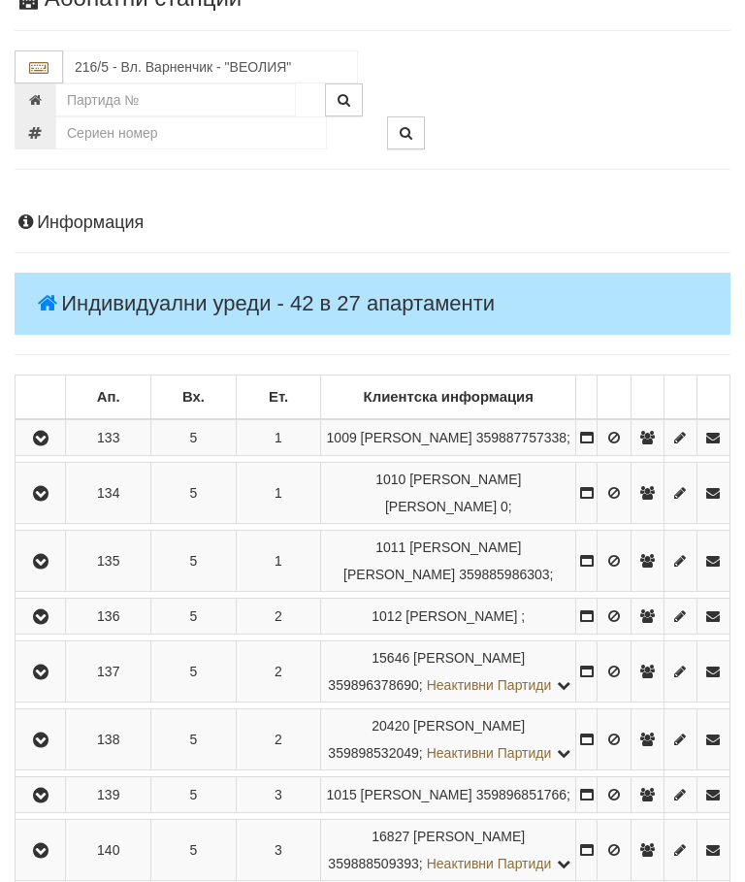
scroll to position [51, 0]
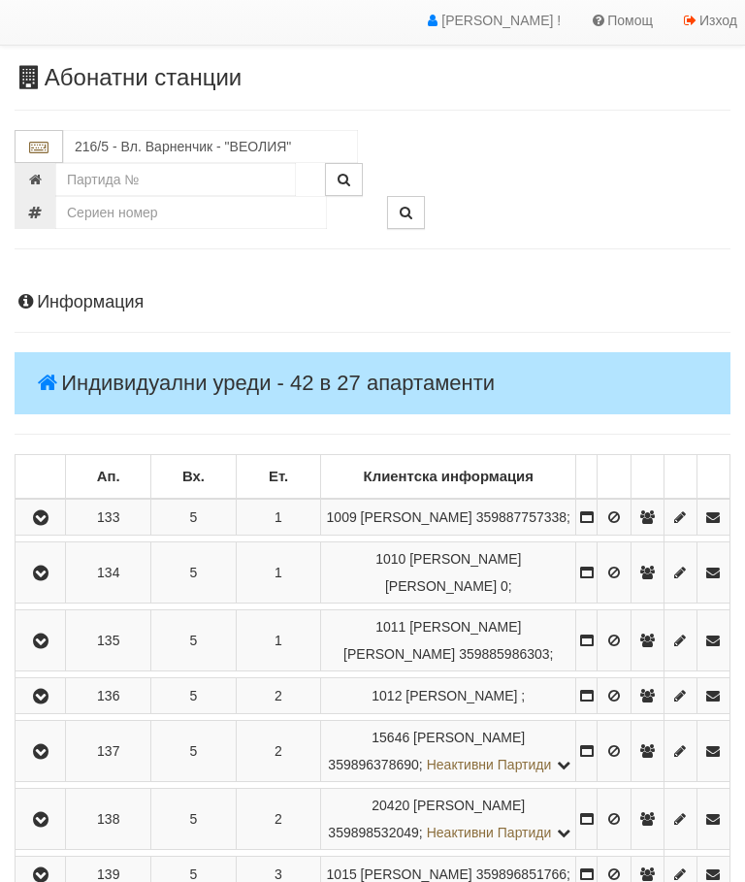
click at [37, 649] on icon "button" at bounding box center [40, 642] width 23 height 14
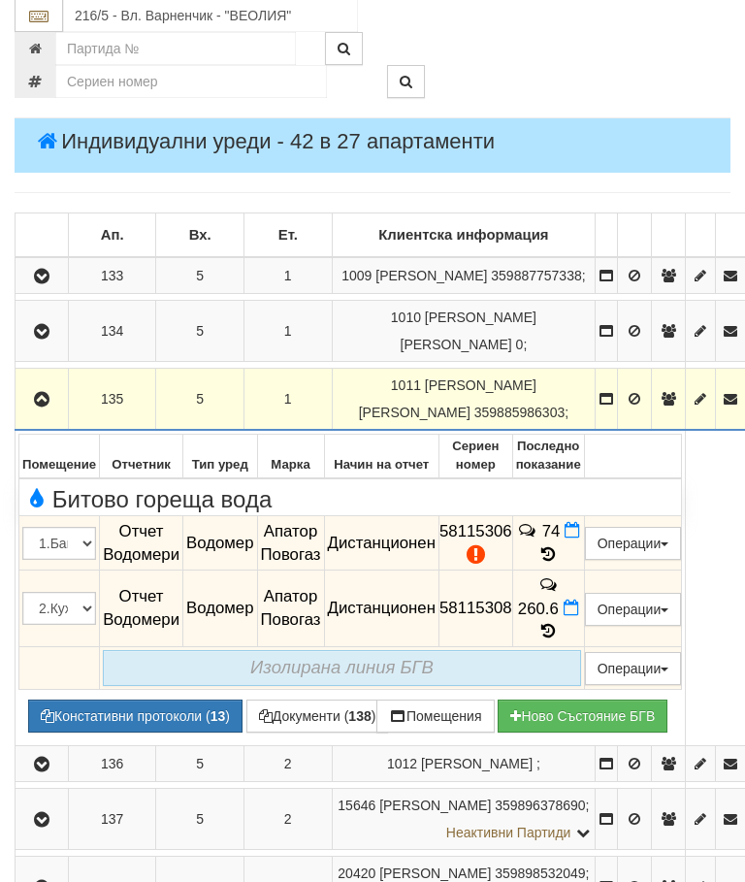
scroll to position [294, 0]
click at [246, 699] on button "Документи ( 138 )" at bounding box center [317, 715] width 143 height 33
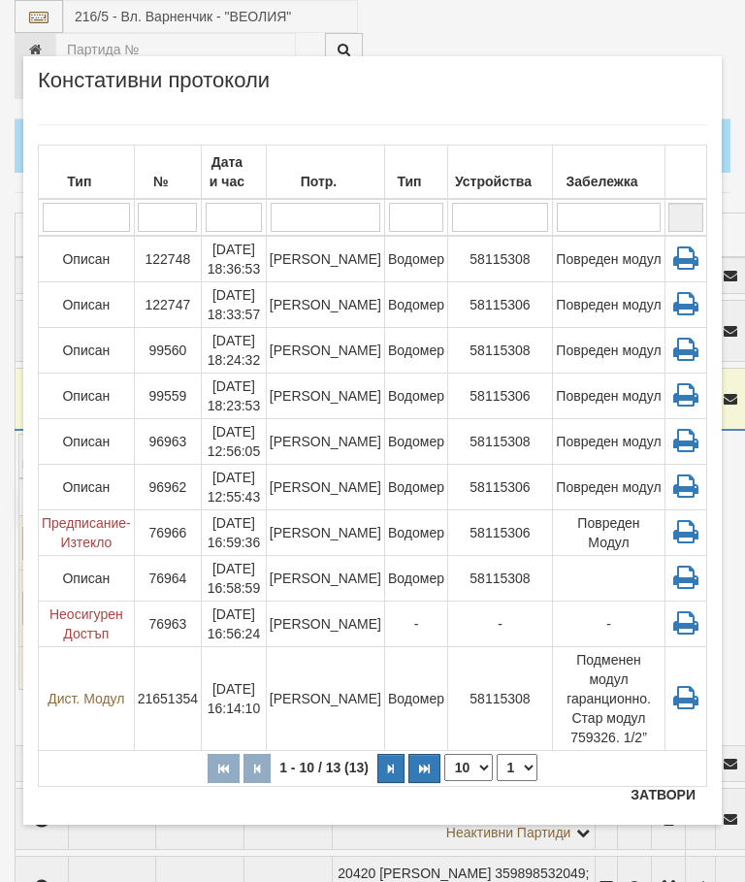
click at [660, 790] on button "Затвори" at bounding box center [663, 794] width 88 height 31
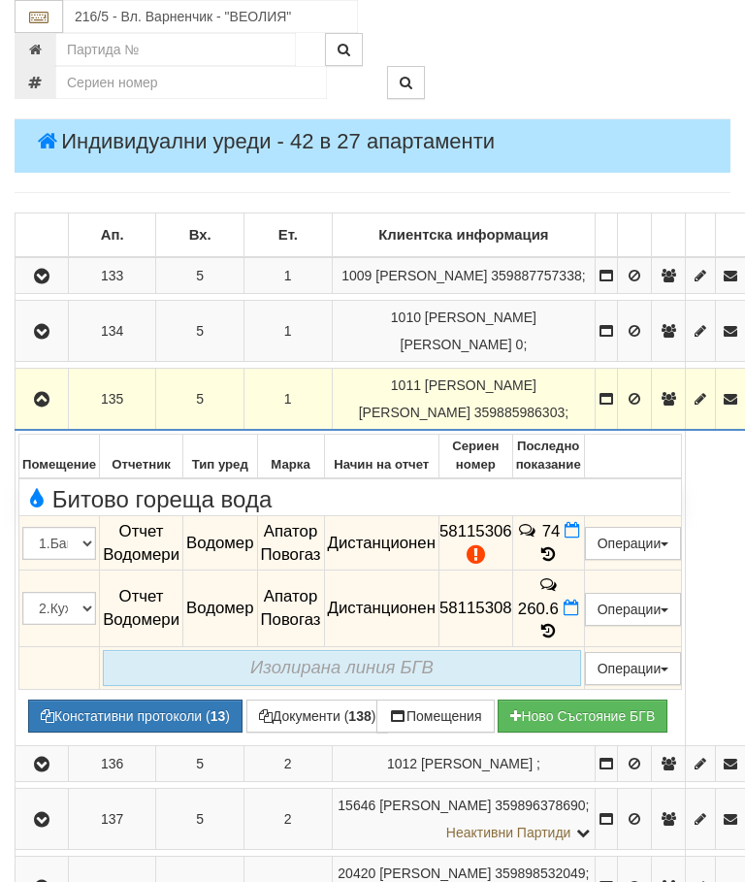
click at [32, 402] on button "button" at bounding box center [41, 398] width 47 height 29
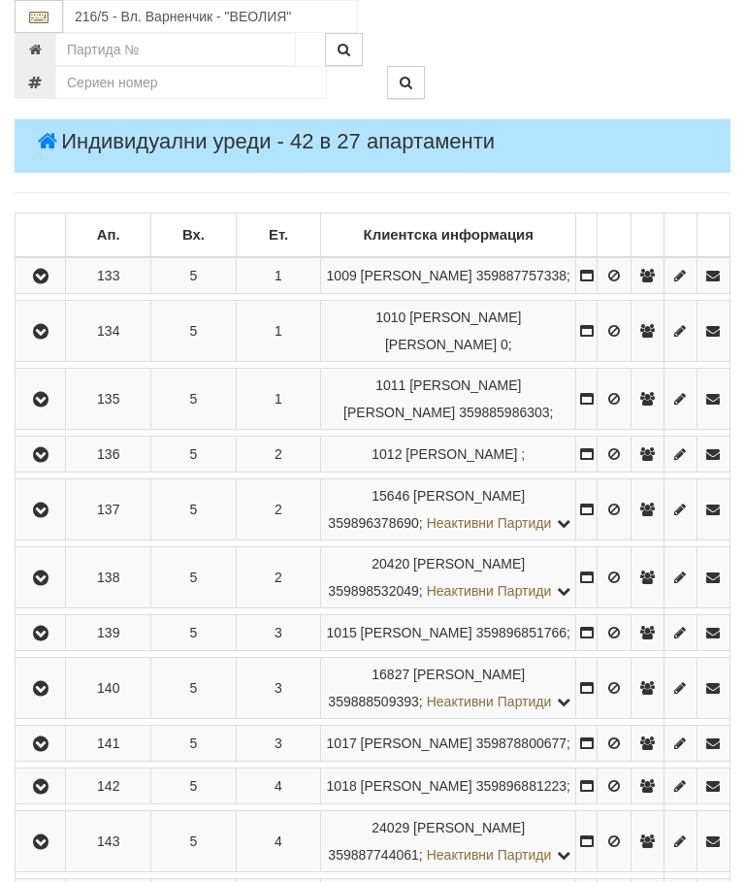
click at [45, 338] on icon "button" at bounding box center [40, 332] width 23 height 14
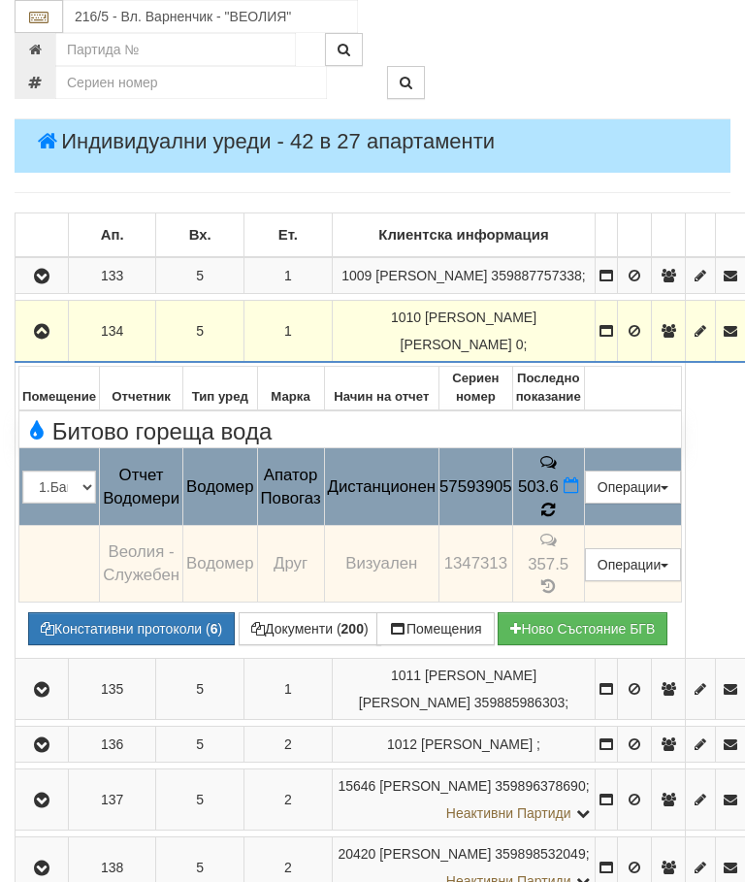
click at [556, 501] on icon at bounding box center [548, 509] width 15 height 17
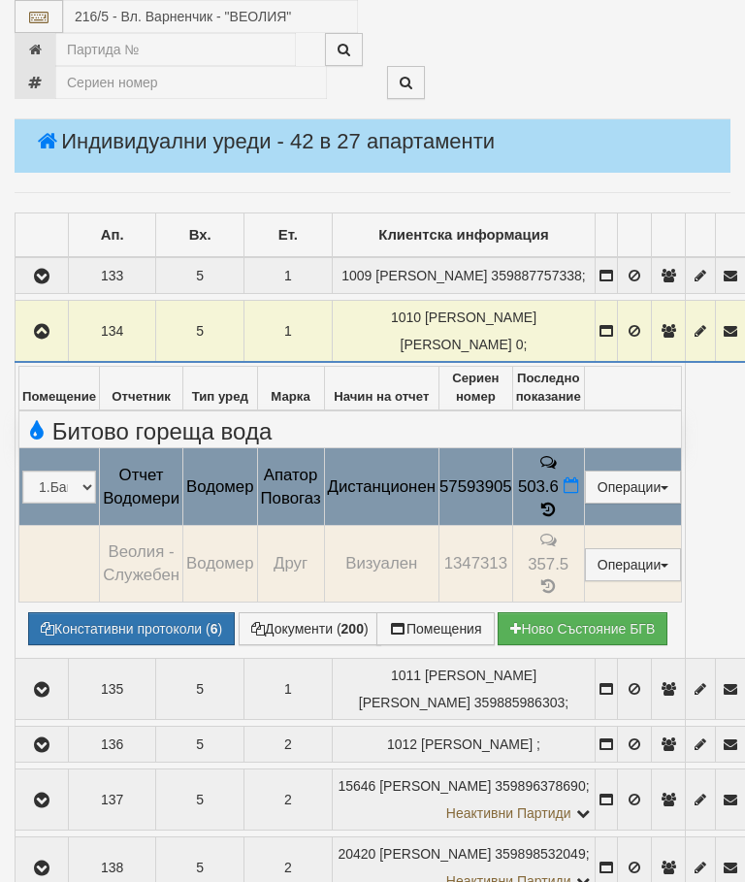
select select "10"
select select "1"
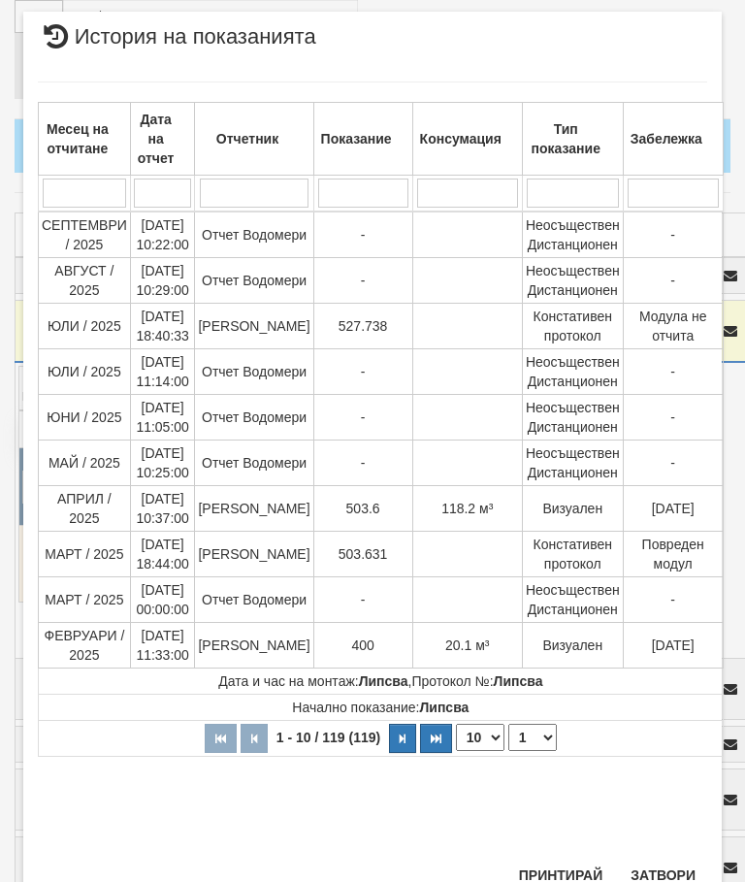
scroll to position [1421, 0]
click at [670, 862] on button "Затвори" at bounding box center [663, 875] width 88 height 31
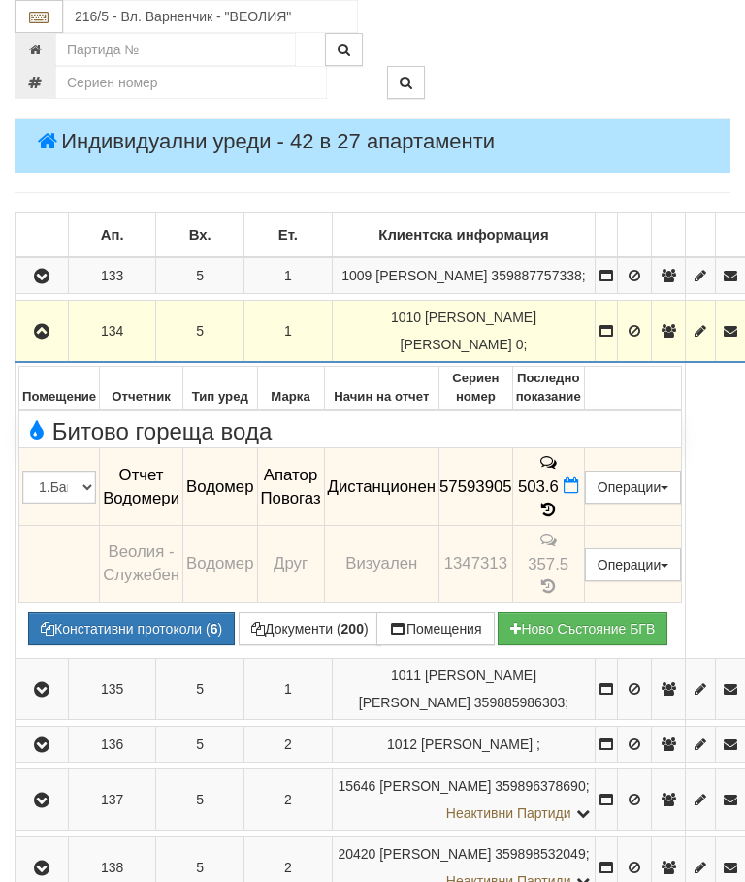
click at [49, 338] on icon "button" at bounding box center [41, 332] width 23 height 14
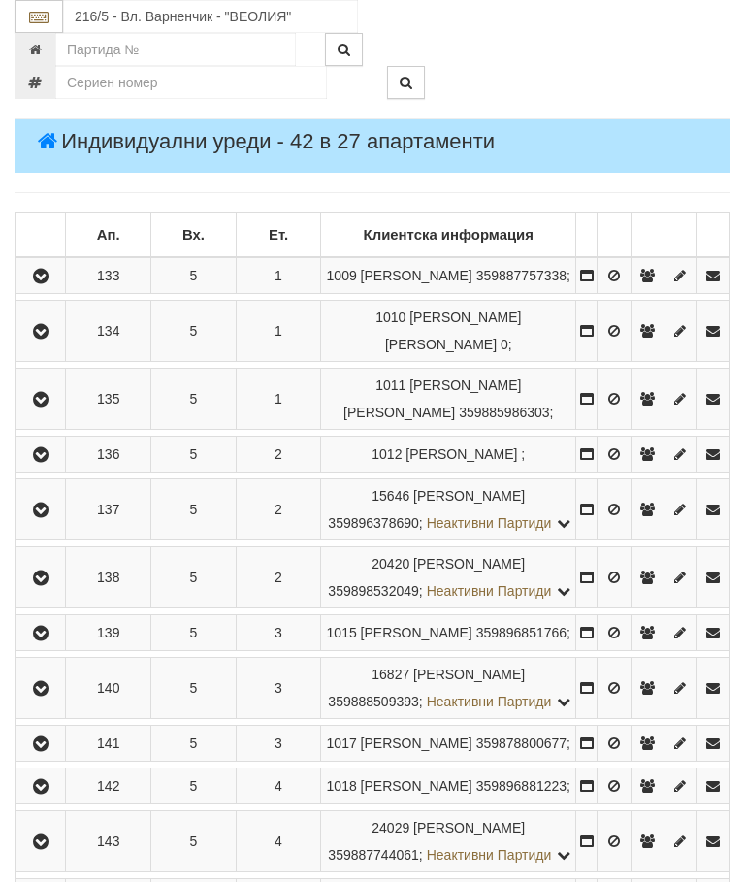
click at [43, 283] on icon "button" at bounding box center [40, 277] width 23 height 14
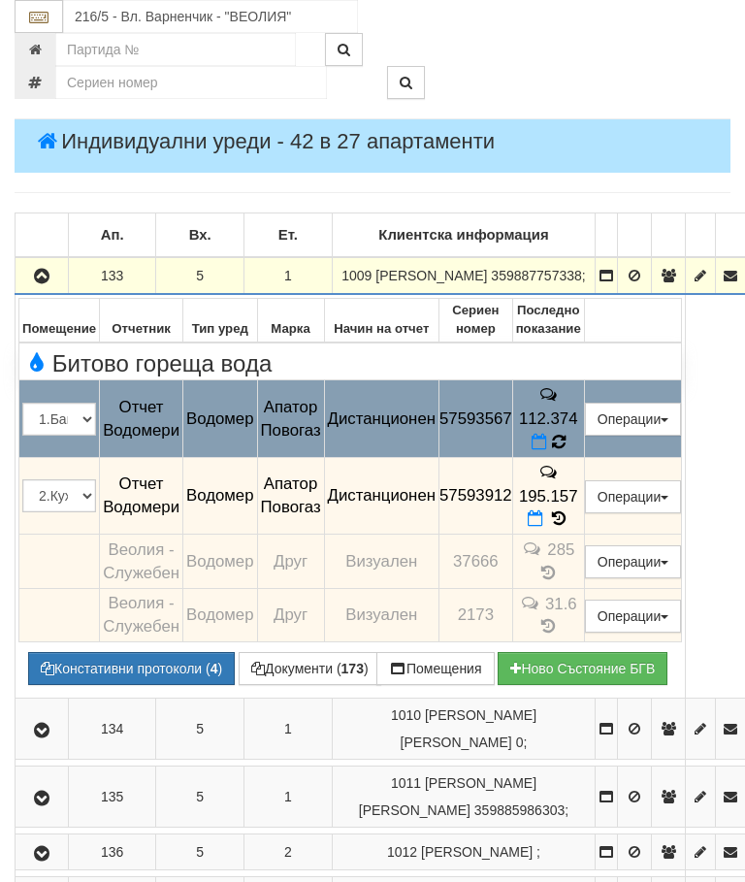
click at [566, 450] on icon at bounding box center [559, 441] width 16 height 17
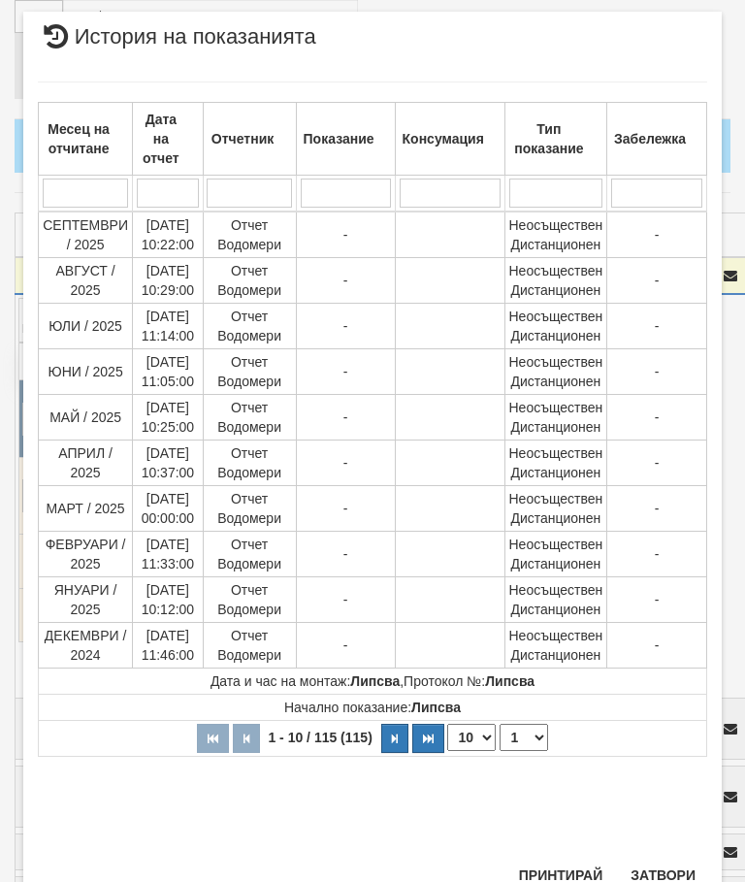
scroll to position [1368, 0]
click at [531, 729] on select "1 2 3 4 5 6 7 8 9 10 11 12" at bounding box center [523, 737] width 48 height 27
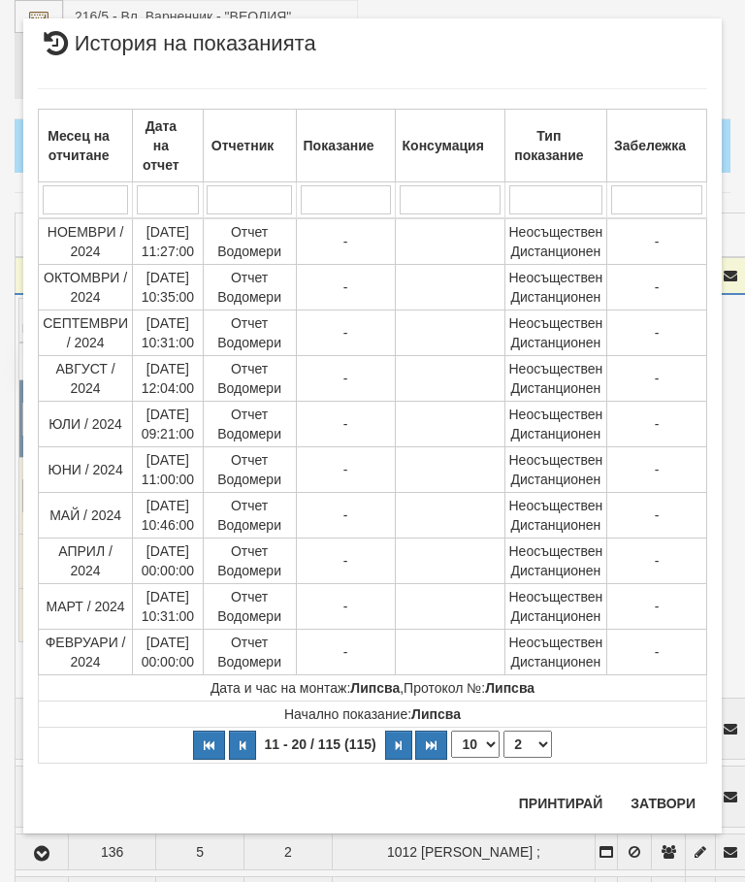
scroll to position [0, 0]
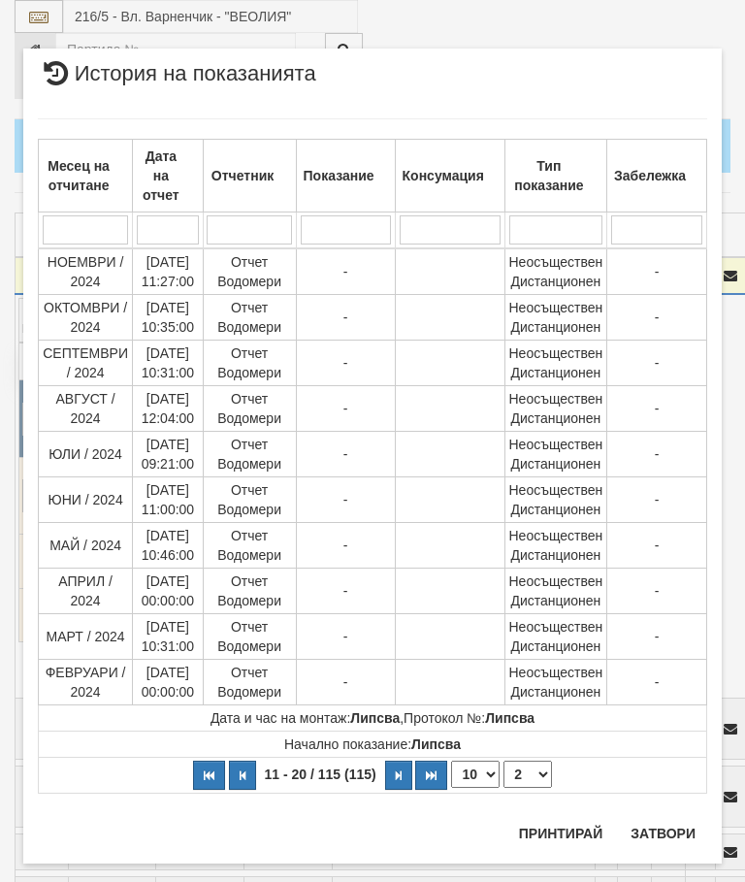
click at [536, 765] on select "1 2 3 4 5 6 7 8 9 10 11 12" at bounding box center [527, 773] width 48 height 27
select select "3"
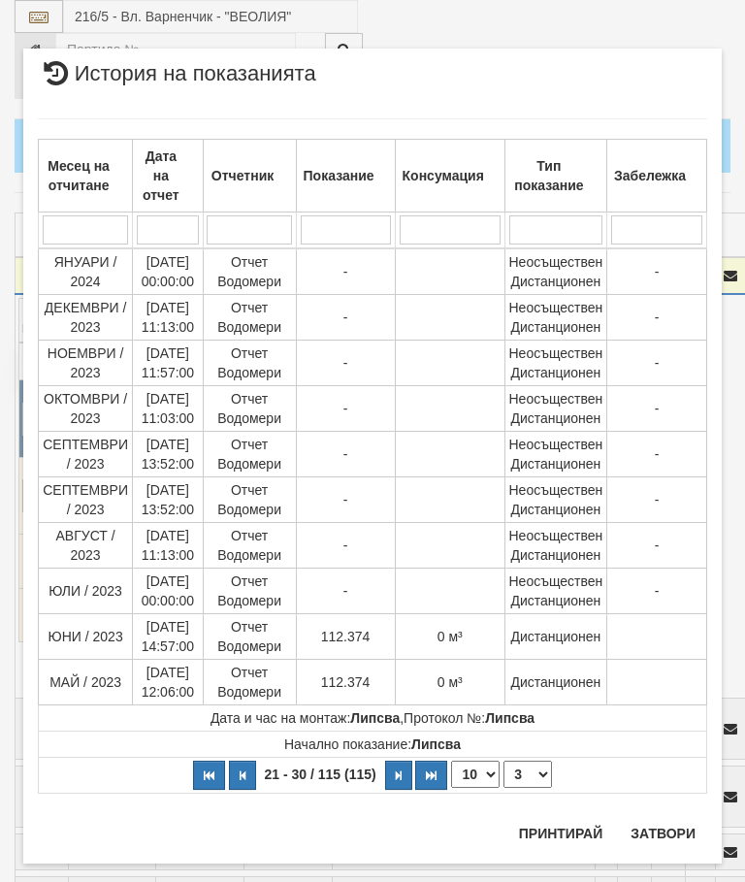
click at [678, 821] on button "Затвори" at bounding box center [663, 833] width 88 height 31
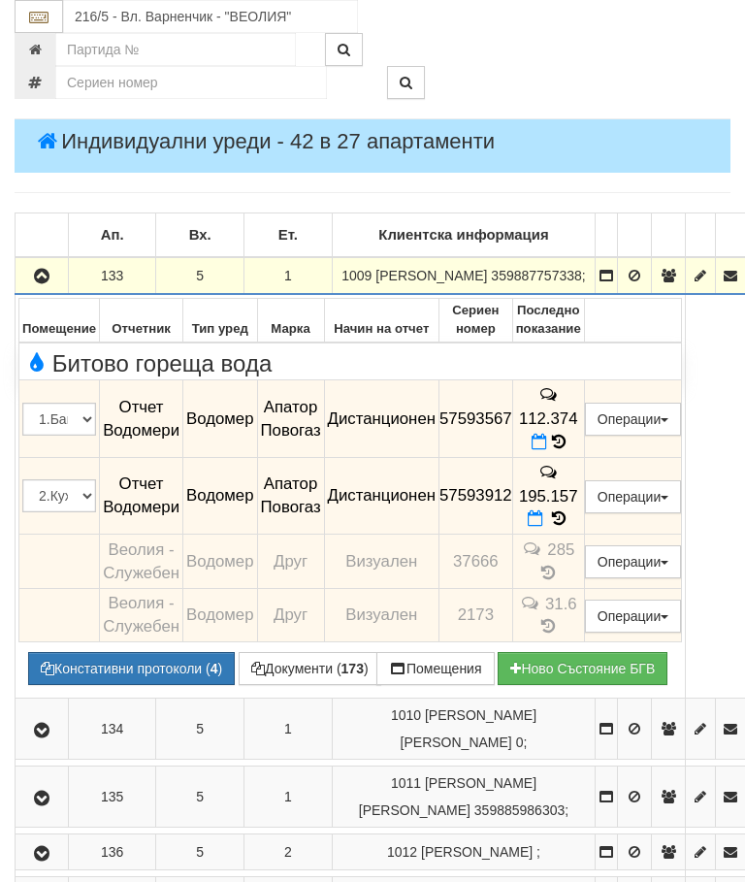
click at [47, 283] on icon "button" at bounding box center [41, 277] width 23 height 14
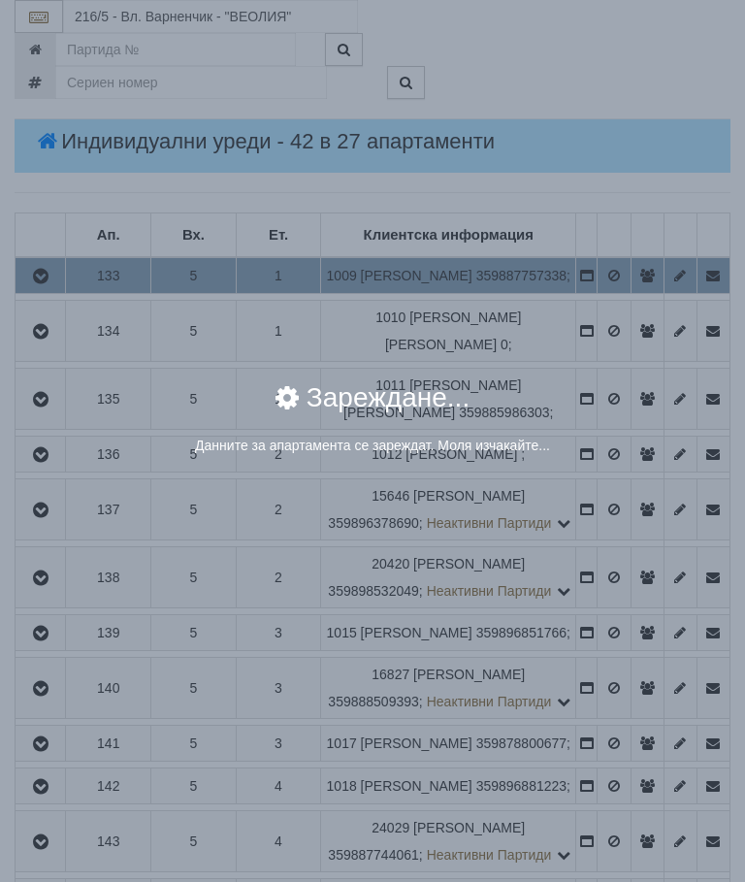
click at [661, 300] on div "× Зареждане... Данните за апартамента се зареждат. Моля изчакайте..." at bounding box center [372, 244] width 727 height 488
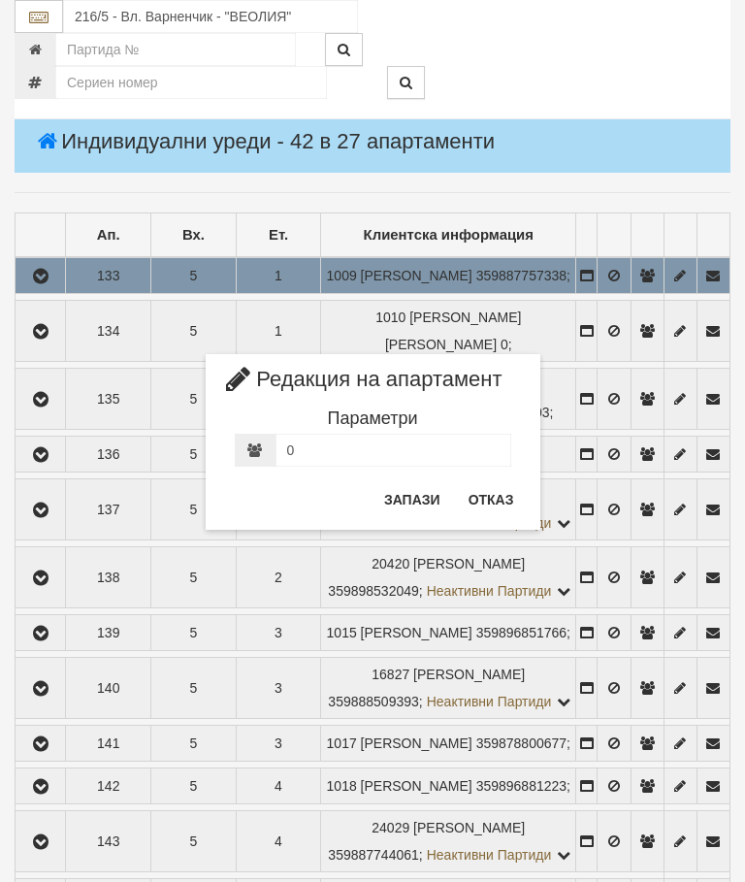
click at [494, 505] on button "Отказ" at bounding box center [491, 499] width 69 height 31
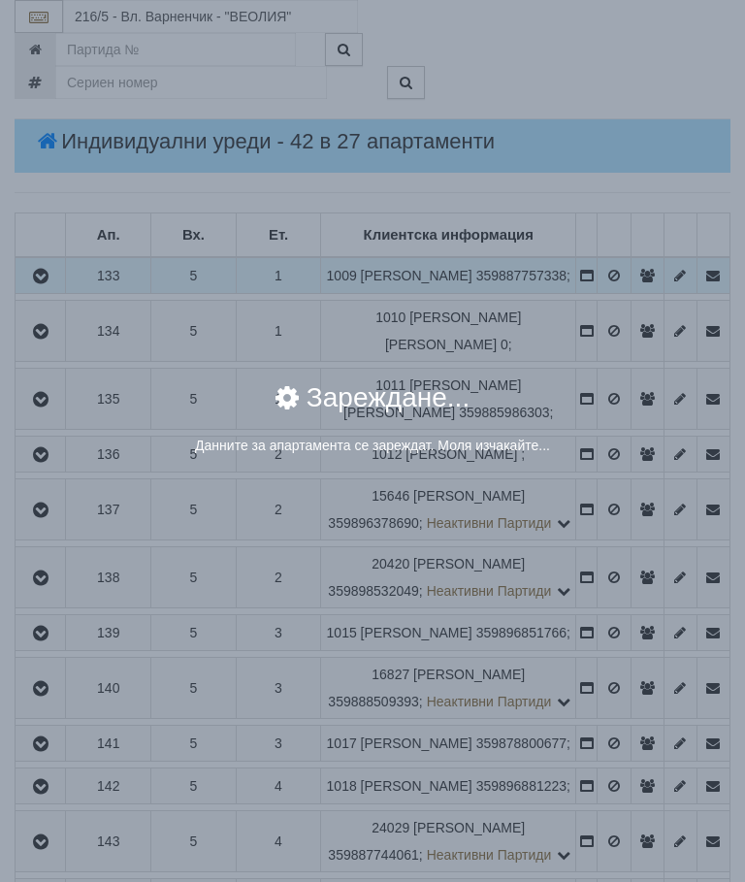
click at [620, 296] on div "× Зареждане... Данните за апартамента се зареждат. Моля изчакайте..." at bounding box center [372, 244] width 727 height 488
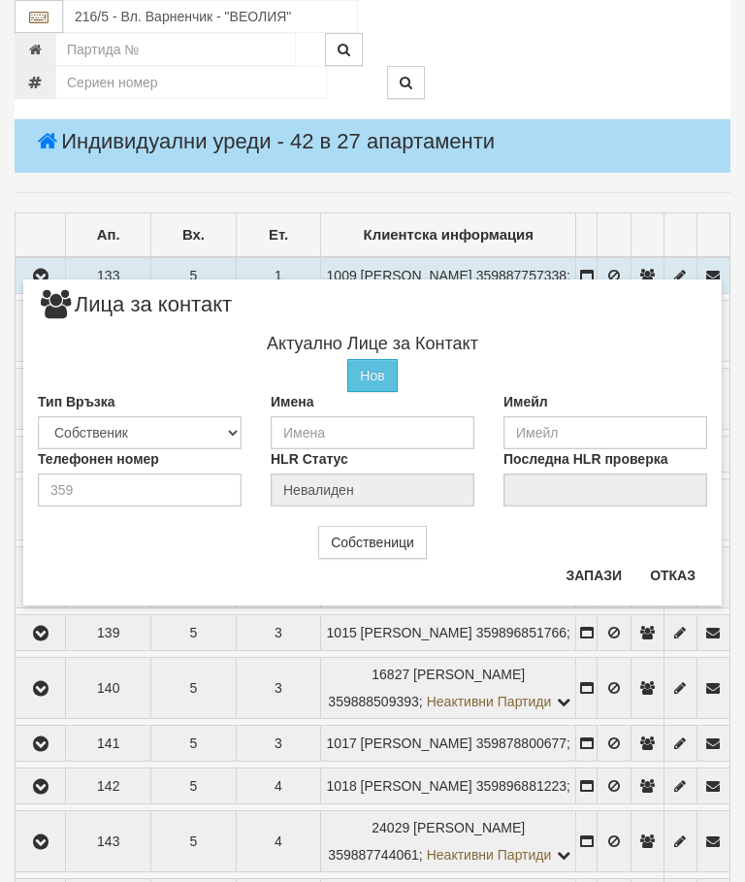
click at [681, 583] on button "Отказ" at bounding box center [672, 575] width 69 height 31
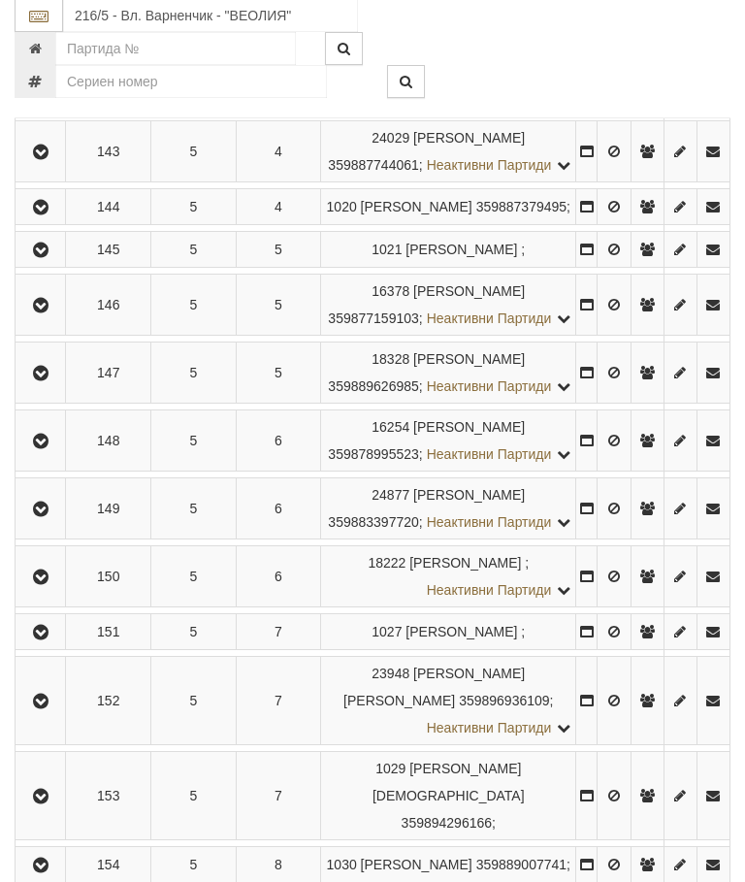
scroll to position [983, 0]
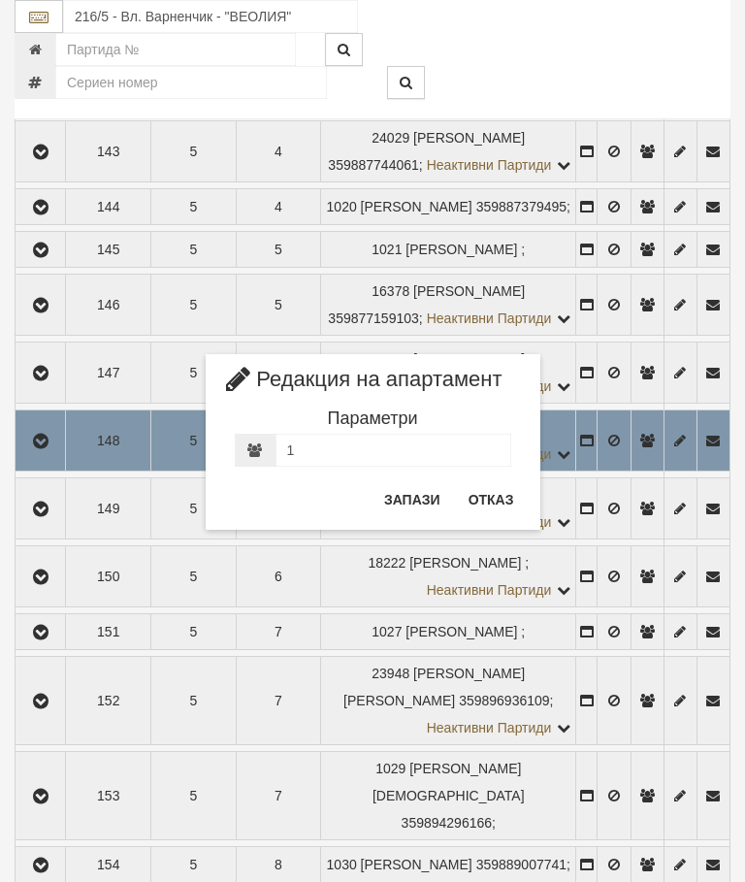
click at [503, 491] on button "Отказ" at bounding box center [491, 499] width 69 height 31
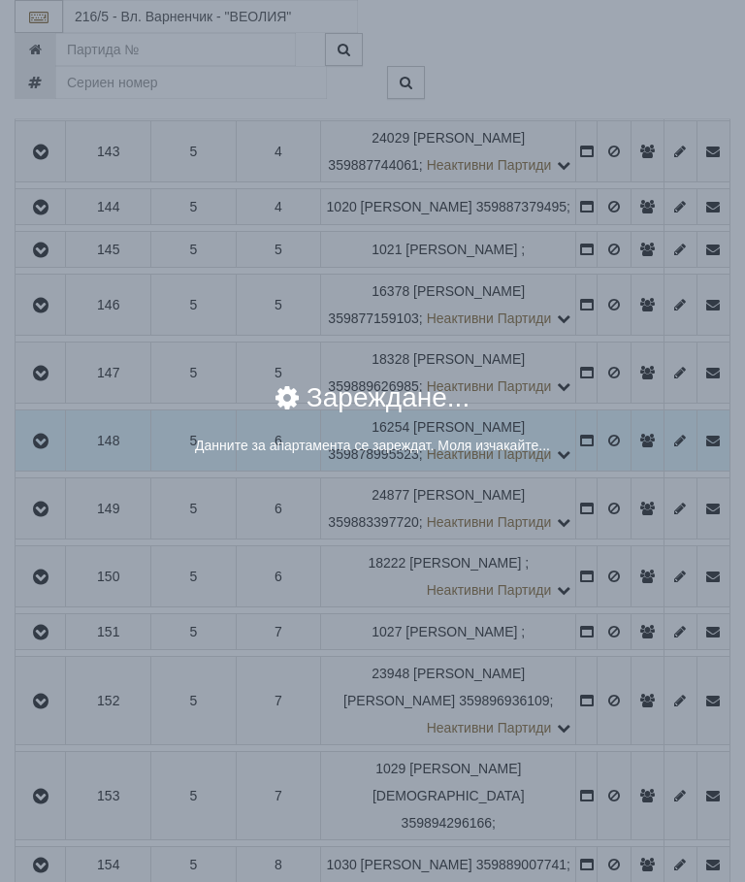
click at [603, 757] on div "× Зареждане... Данните за апартамента се зареждат. Моля изчакайте..." at bounding box center [372, 441] width 745 height 882
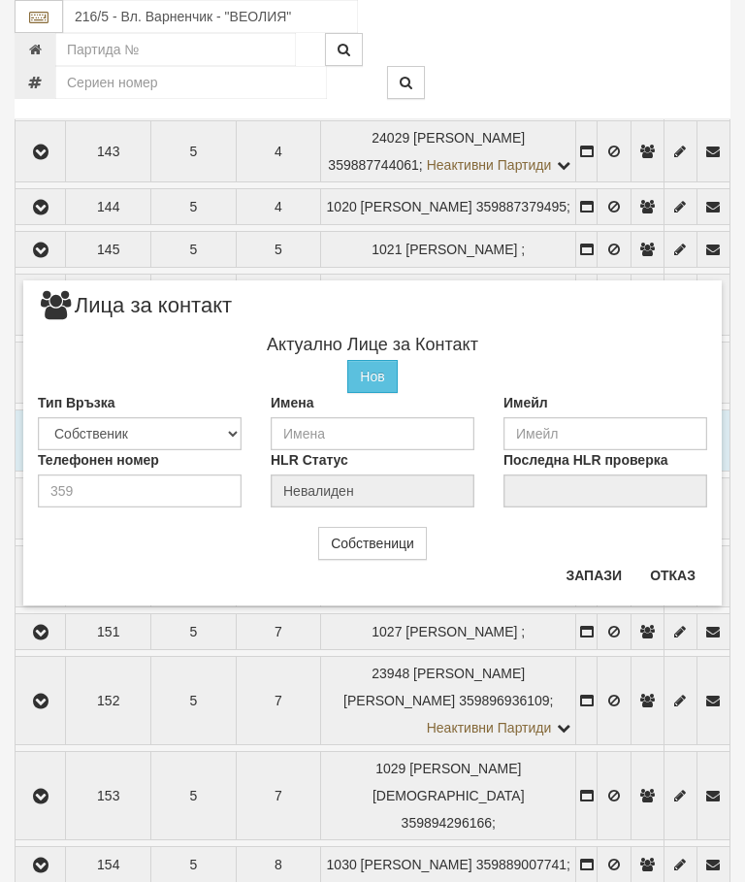
click at [669, 564] on button "Отказ" at bounding box center [672, 575] width 69 height 31
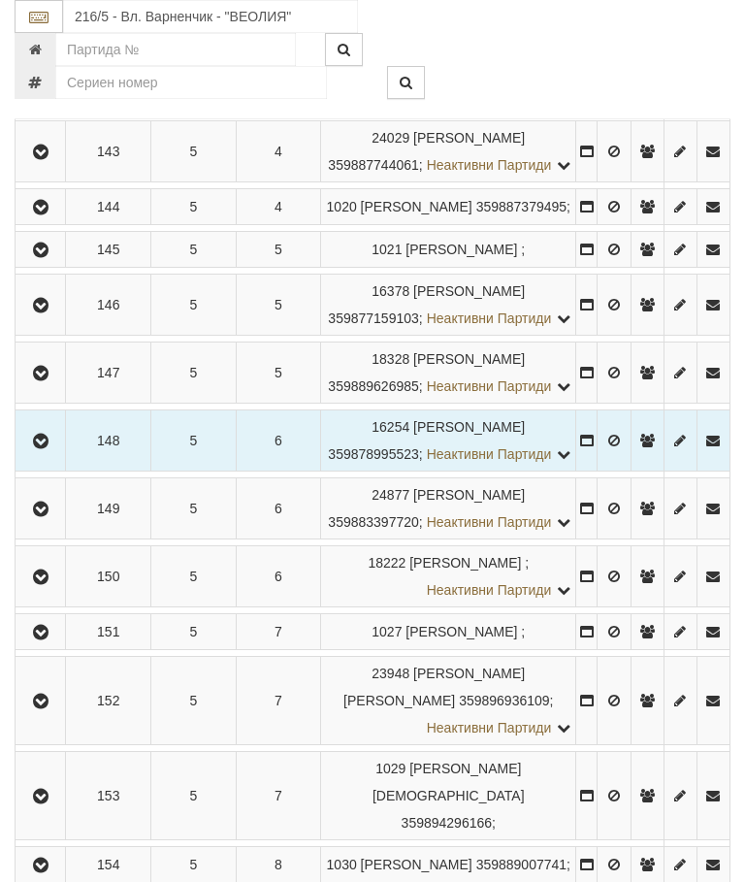
click at [49, 448] on icon "button" at bounding box center [40, 442] width 23 height 14
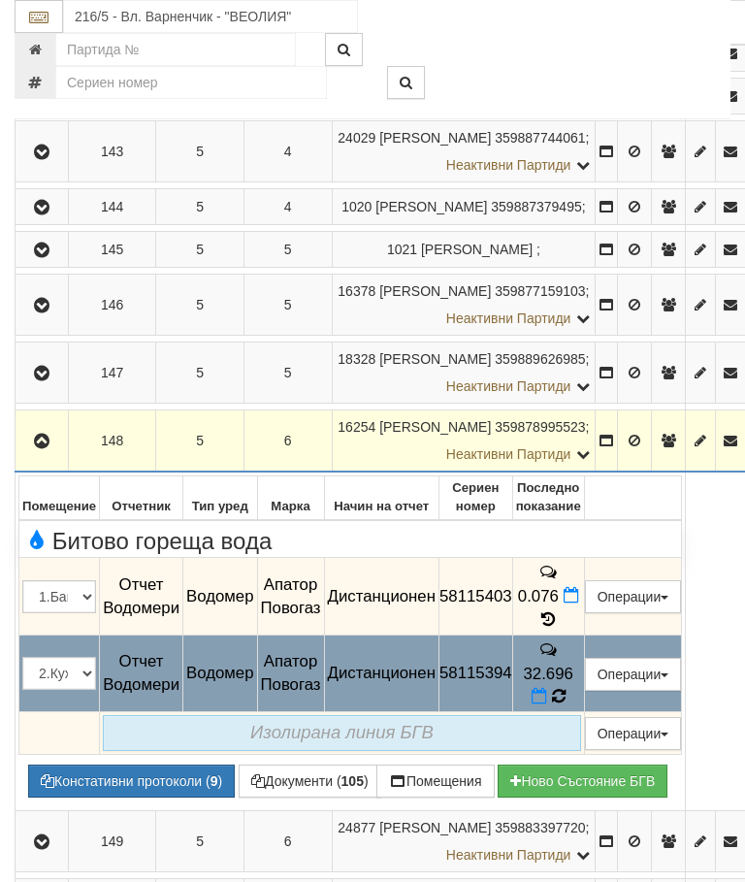
click at [566, 705] on icon at bounding box center [558, 696] width 16 height 18
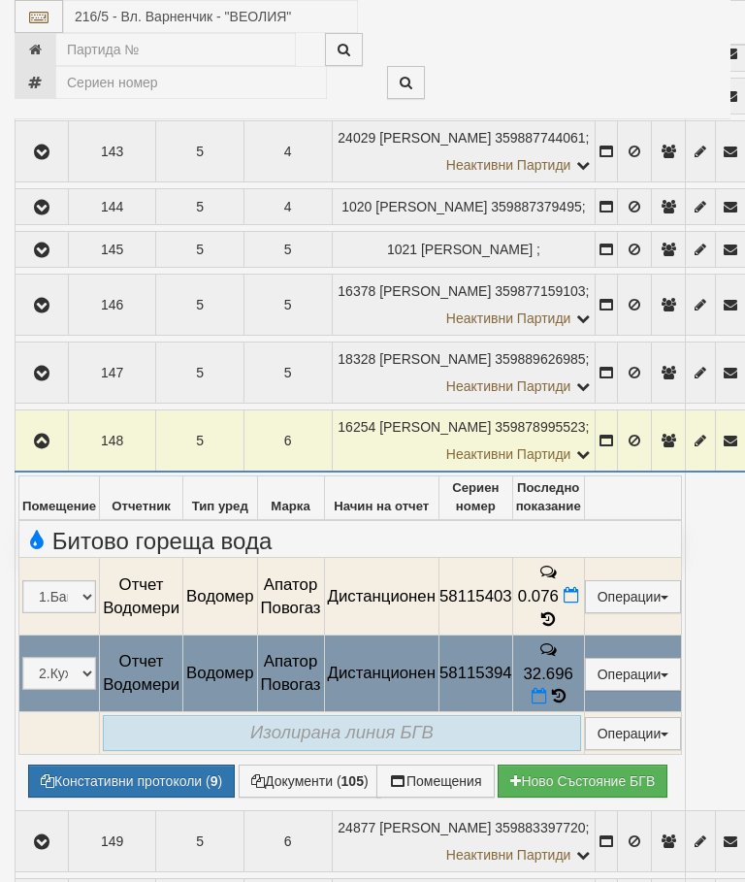
select select "10"
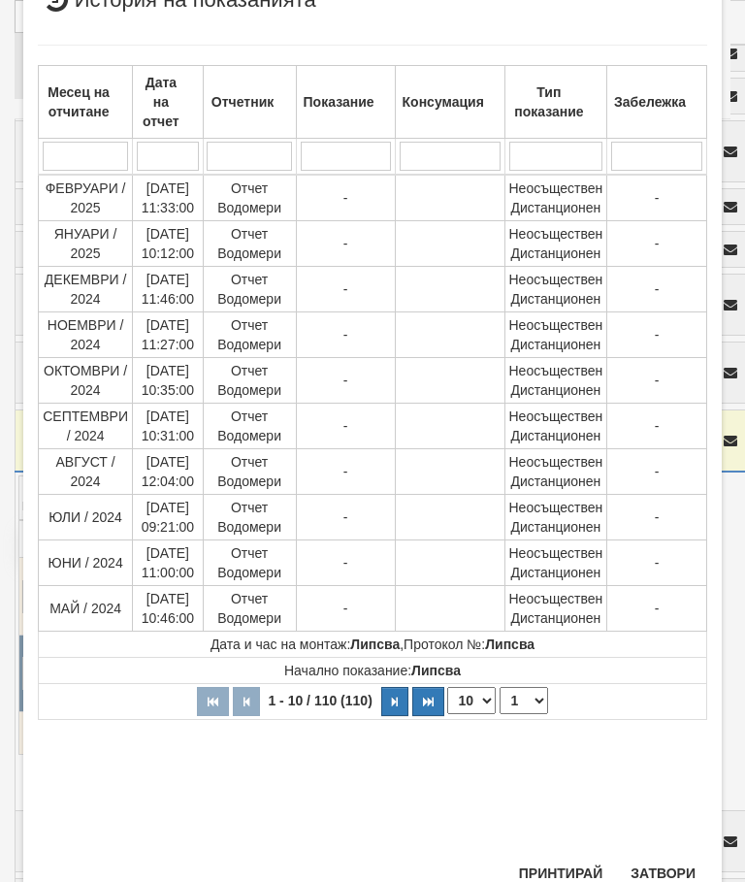
scroll to position [616, 0]
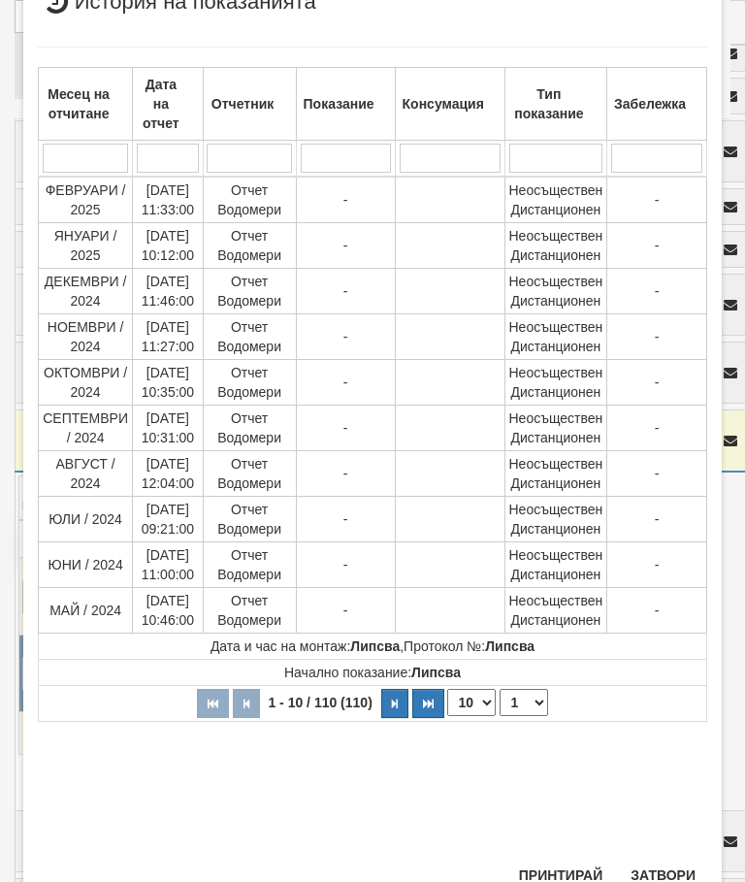
click at [533, 701] on select "1 2 3 4 5 6 7 8 9 10 11" at bounding box center [523, 702] width 48 height 27
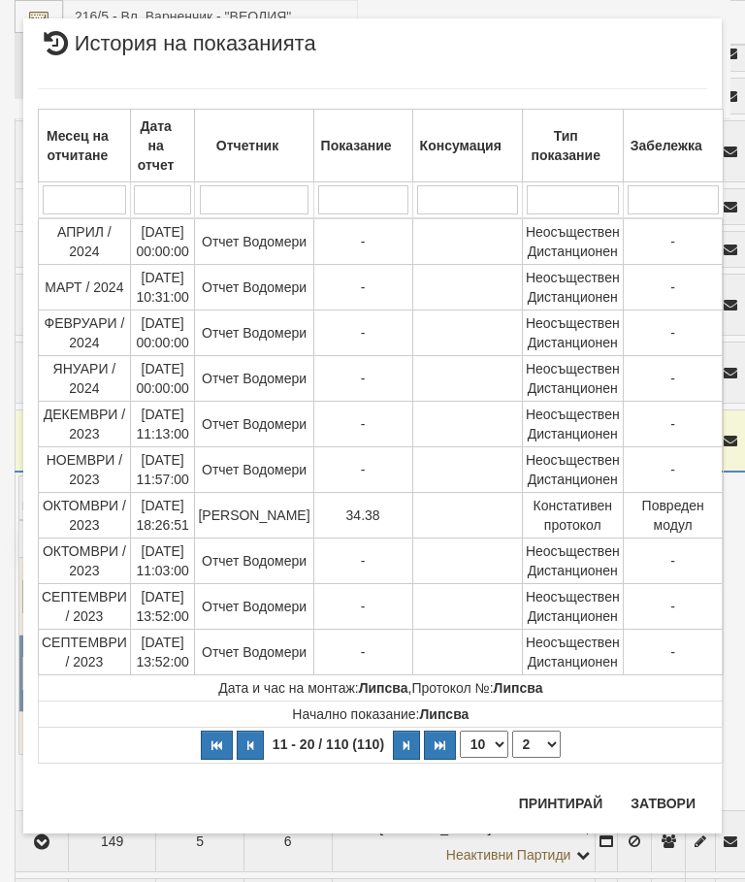
scroll to position [0, 0]
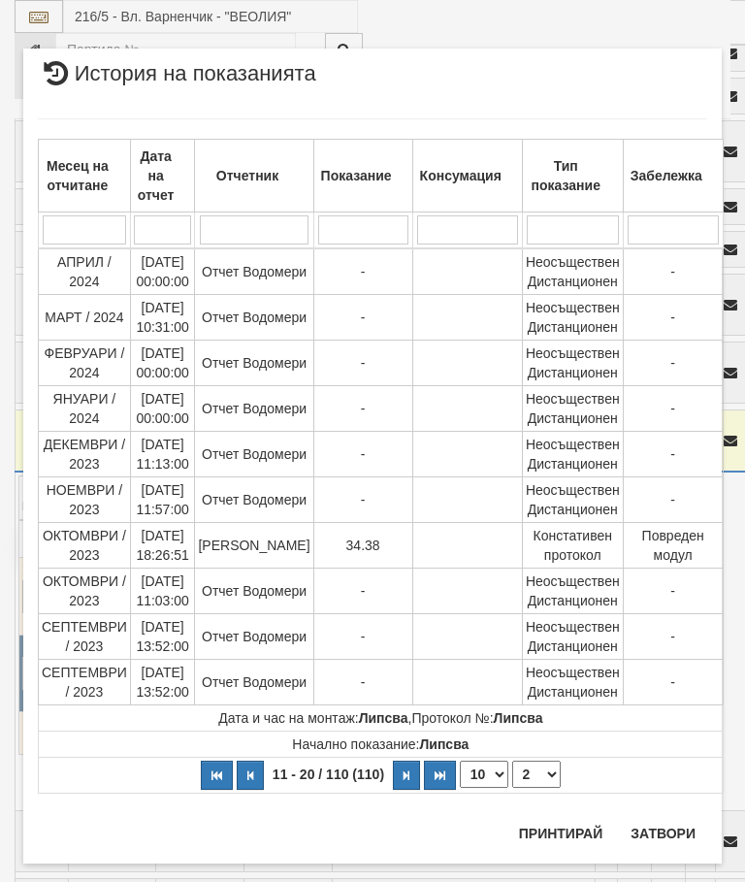
click at [536, 773] on select "1 2 3 4 5 6 7 8 9 10 11" at bounding box center [536, 773] width 48 height 27
select select "3"
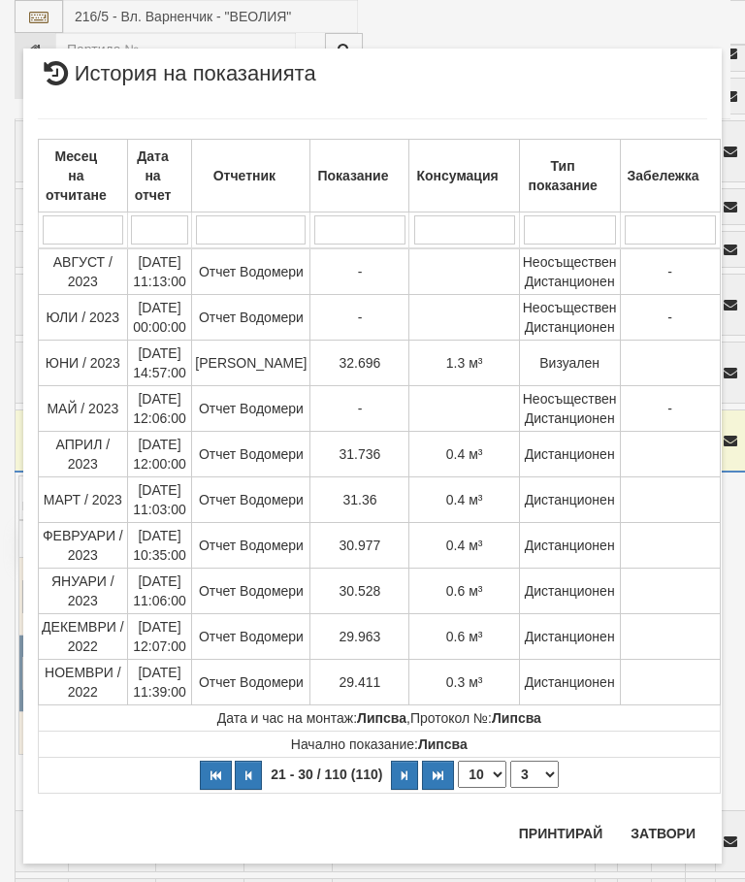
click at [658, 837] on button "Затвори" at bounding box center [663, 833] width 88 height 31
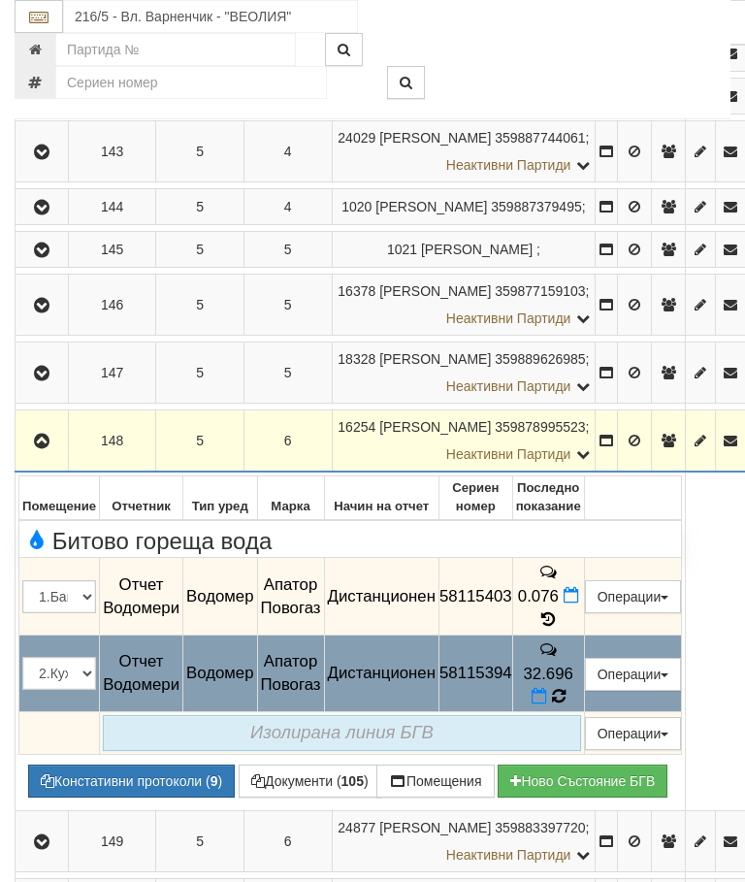
click at [565, 705] on icon at bounding box center [558, 696] width 16 height 18
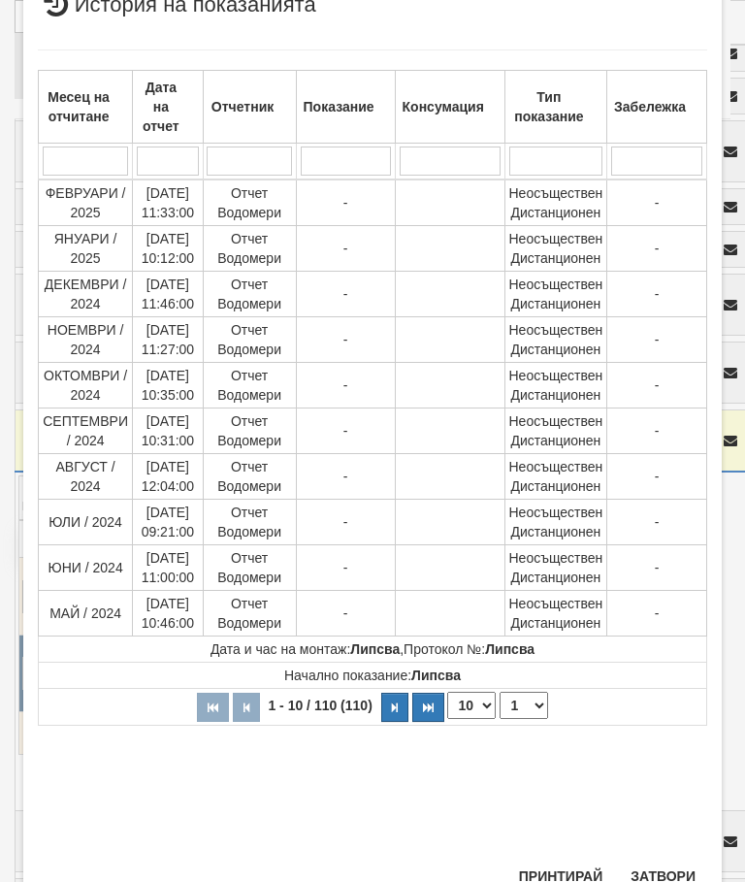
scroll to position [682, 0]
click at [534, 708] on select "1 2 3 4 5 6 7 8 9 10 11" at bounding box center [523, 705] width 48 height 27
select select "3"
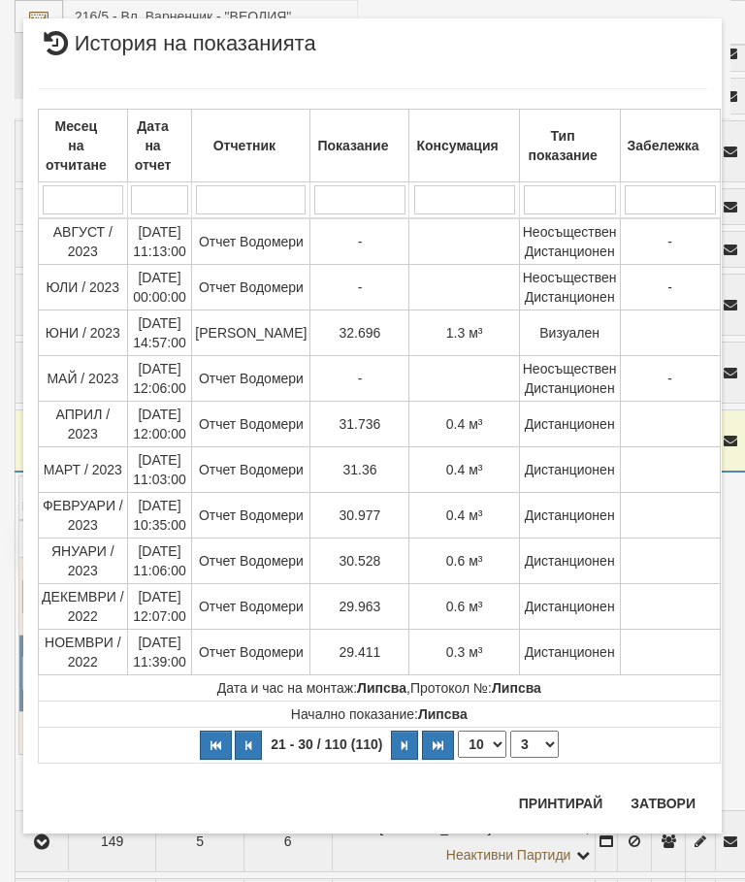
scroll to position [0, 0]
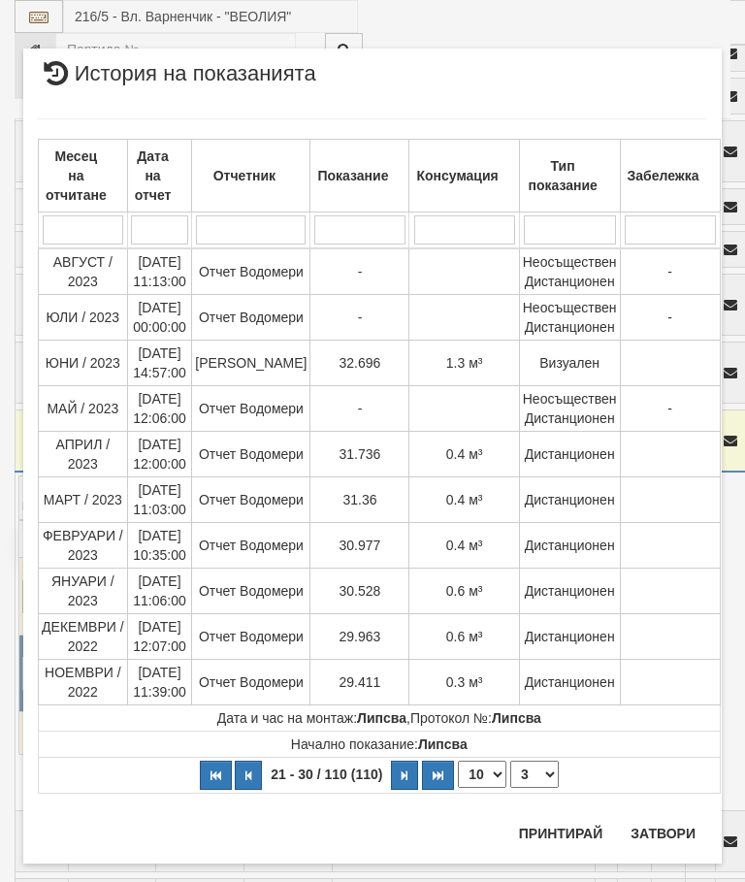
click at [670, 831] on button "Затвори" at bounding box center [663, 833] width 88 height 31
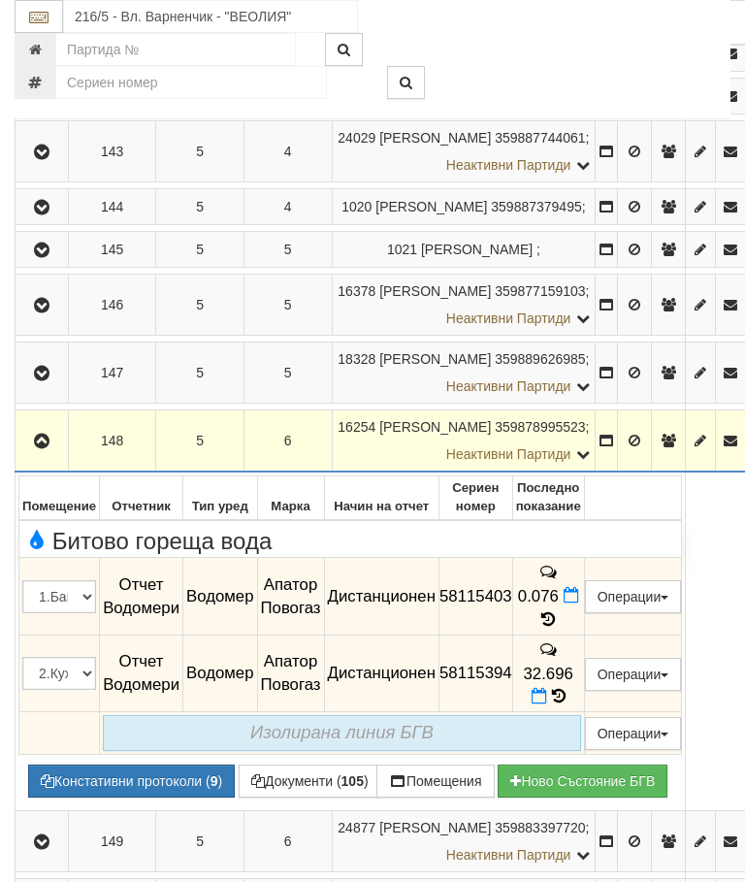
click at [42, 448] on icon "button" at bounding box center [41, 442] width 23 height 14
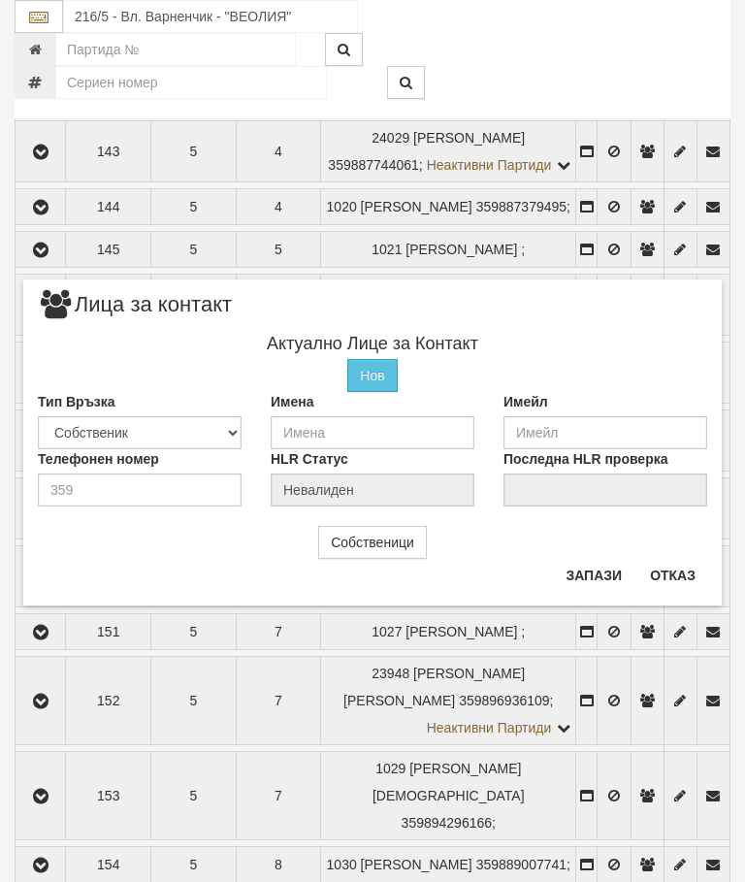
click at [679, 578] on button "Отказ" at bounding box center [672, 575] width 69 height 31
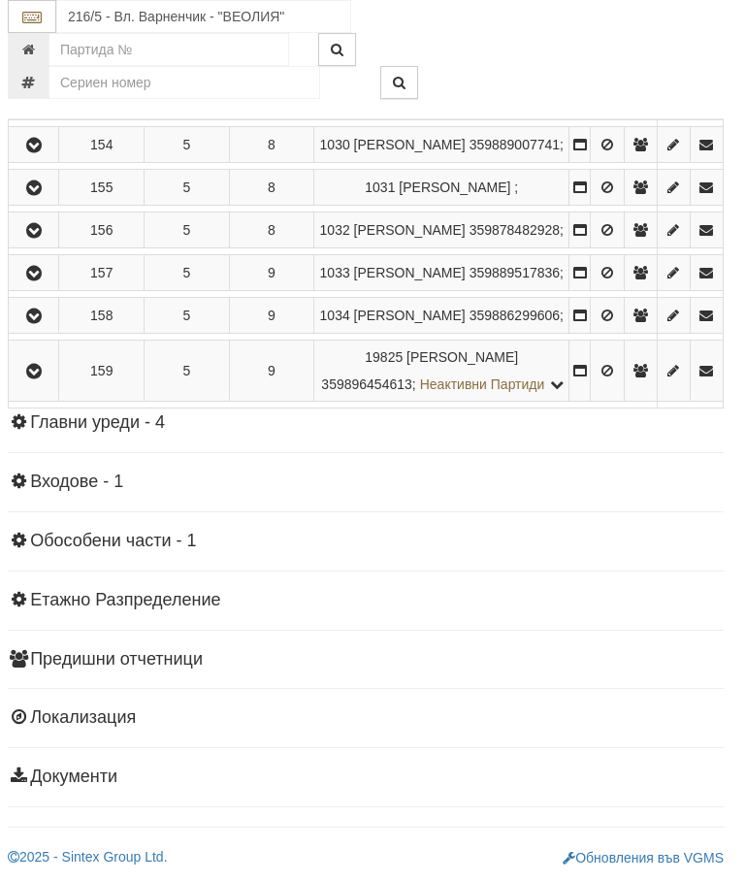
scroll to position [1719, 7]
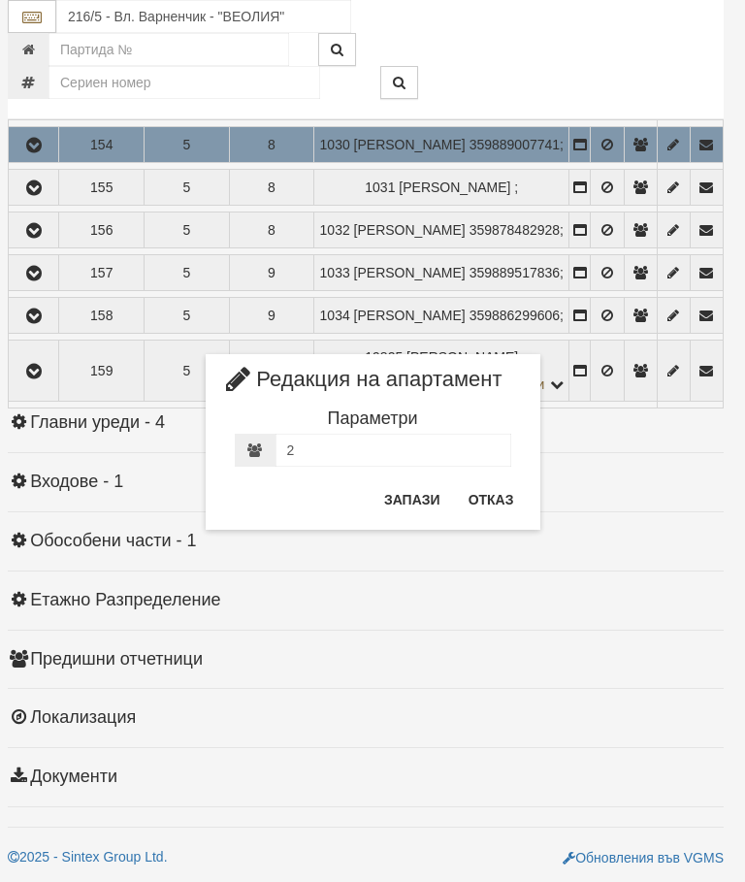
click at [496, 494] on button "Отказ" at bounding box center [491, 499] width 69 height 31
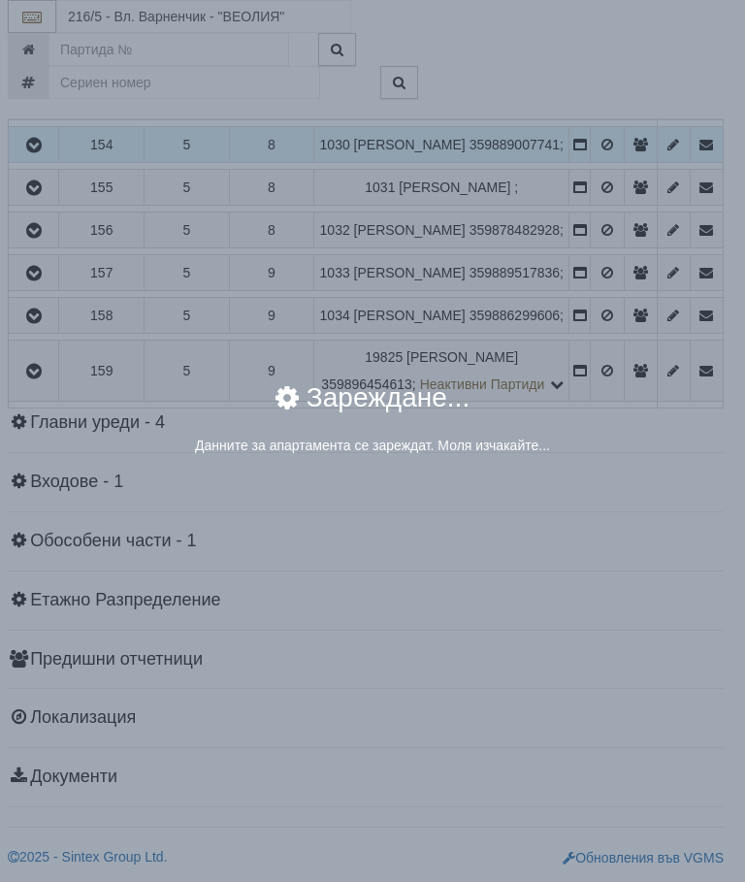
click at [609, 536] on div "× Зареждане... Данните за апартамента се зареждат. Моля изчакайте..." at bounding box center [372, 441] width 745 height 882
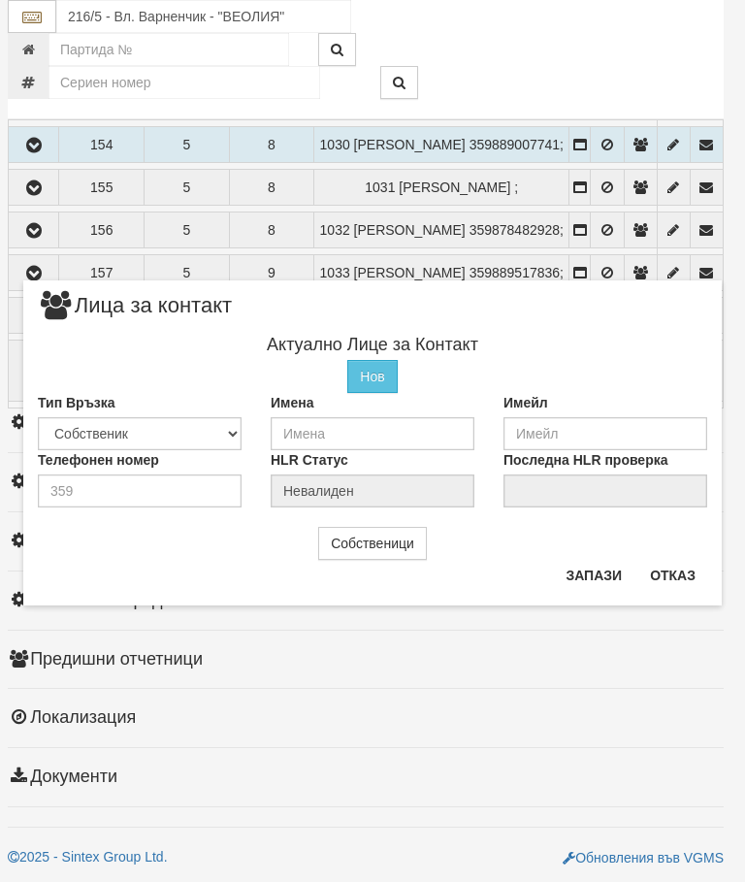
click at [683, 574] on button "Отказ" at bounding box center [672, 575] width 69 height 31
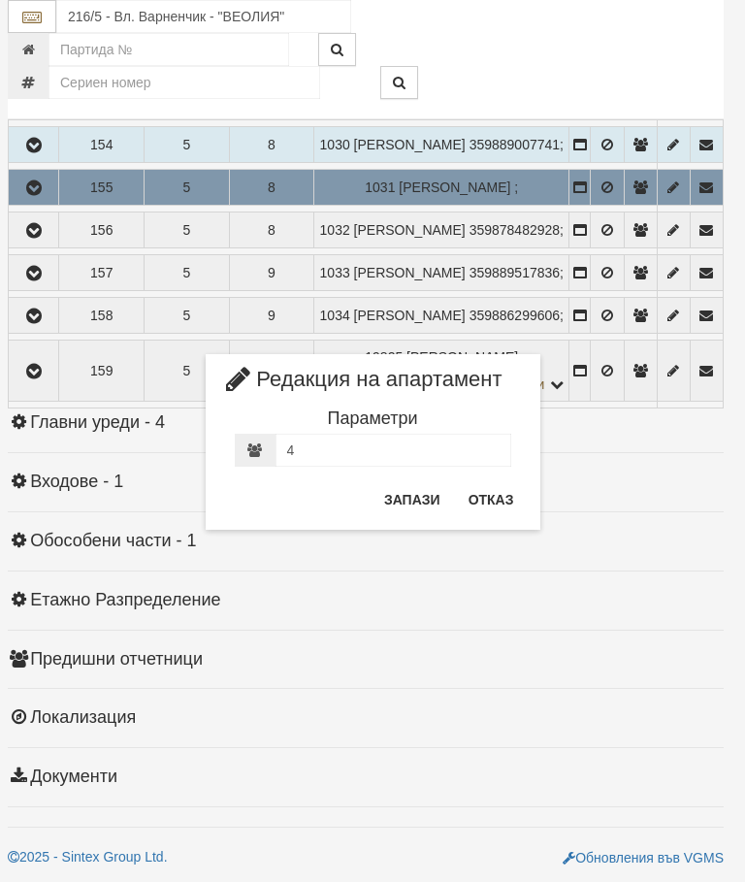
click at [487, 501] on button "Отказ" at bounding box center [491, 499] width 69 height 31
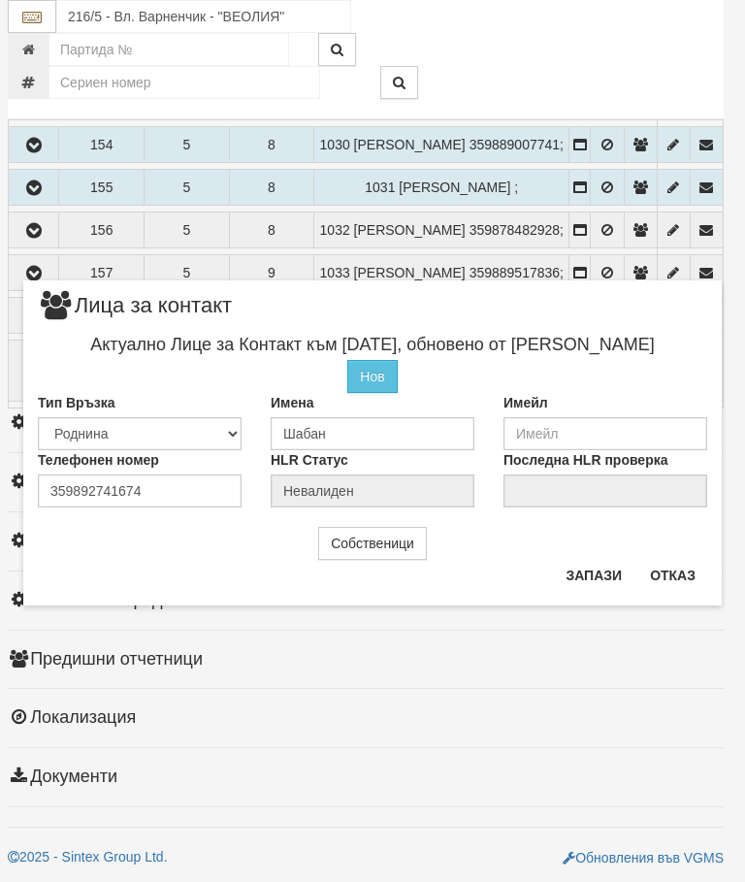
click at [683, 571] on button "Отказ" at bounding box center [672, 575] width 69 height 31
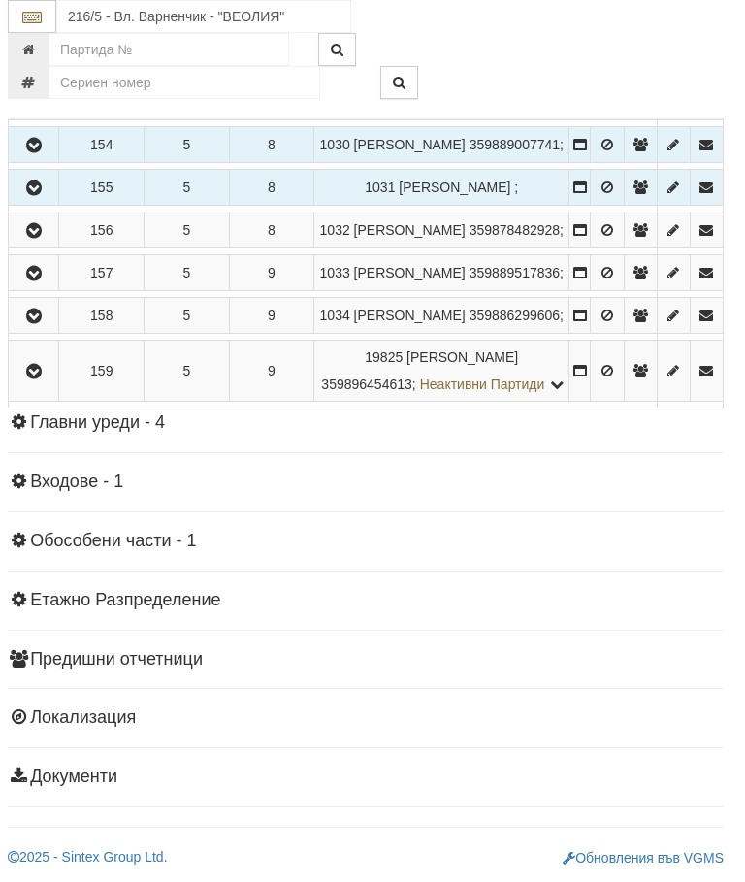
click at [46, 195] on icon "button" at bounding box center [33, 188] width 23 height 14
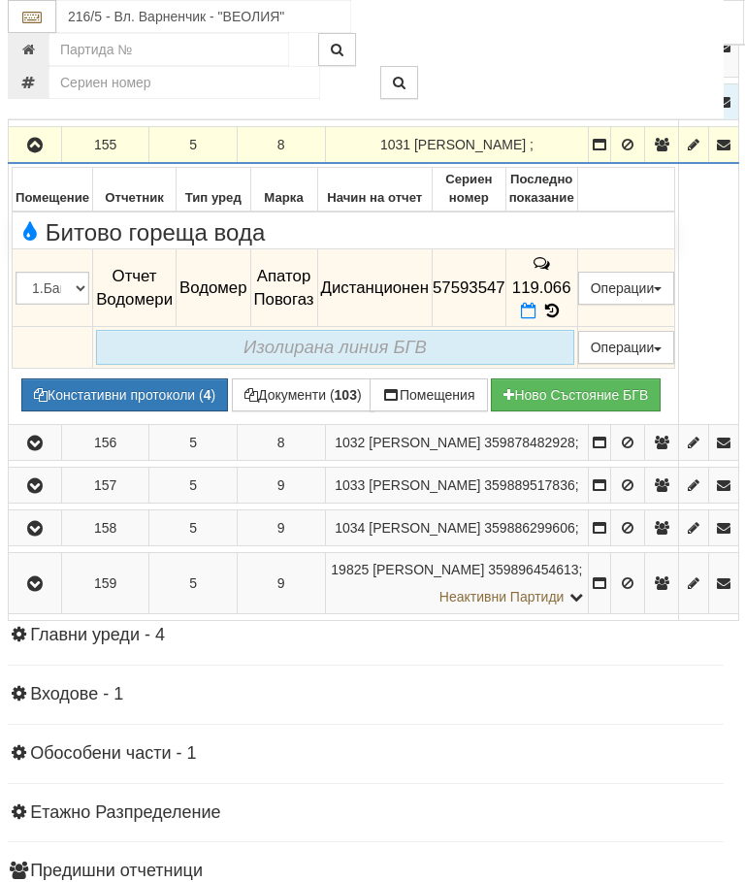
click at [563, 319] on icon at bounding box center [551, 311] width 21 height 16
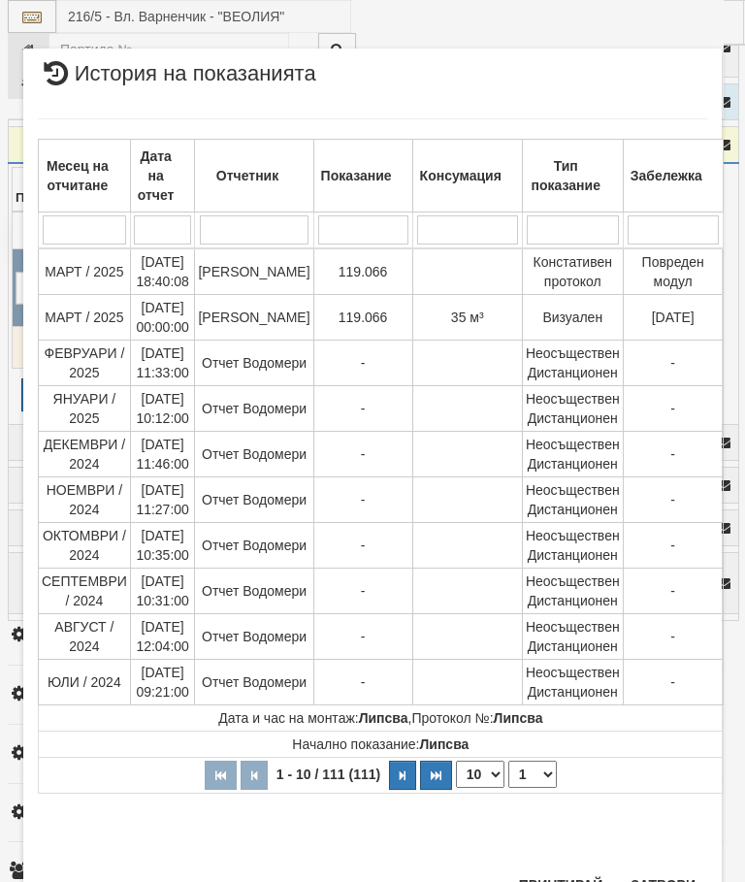
click at [662, 872] on button "Затвори" at bounding box center [663, 884] width 88 height 31
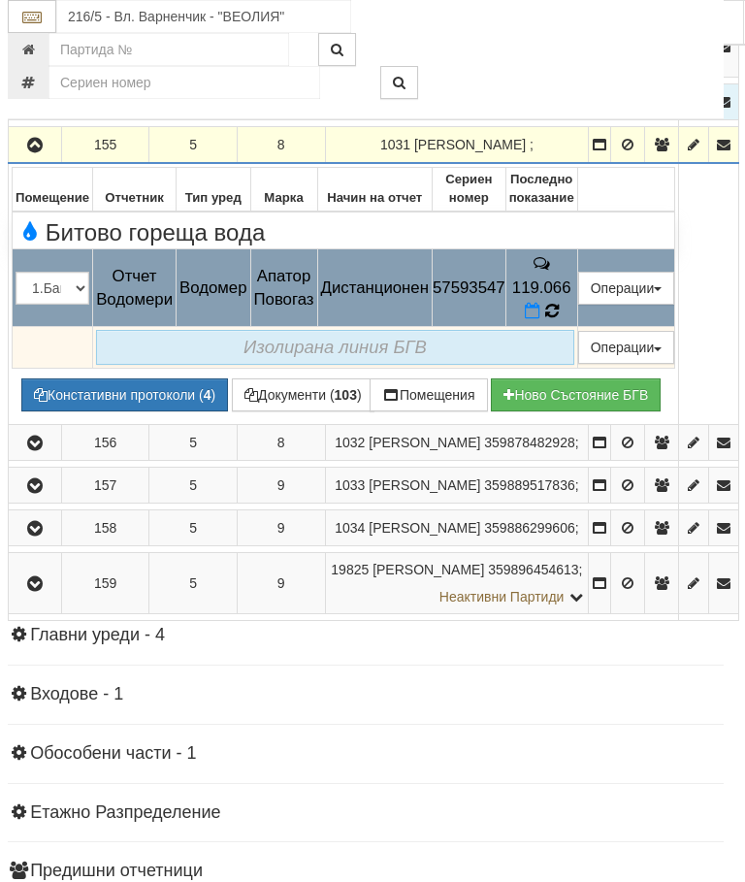
click at [559, 319] on icon at bounding box center [552, 311] width 14 height 16
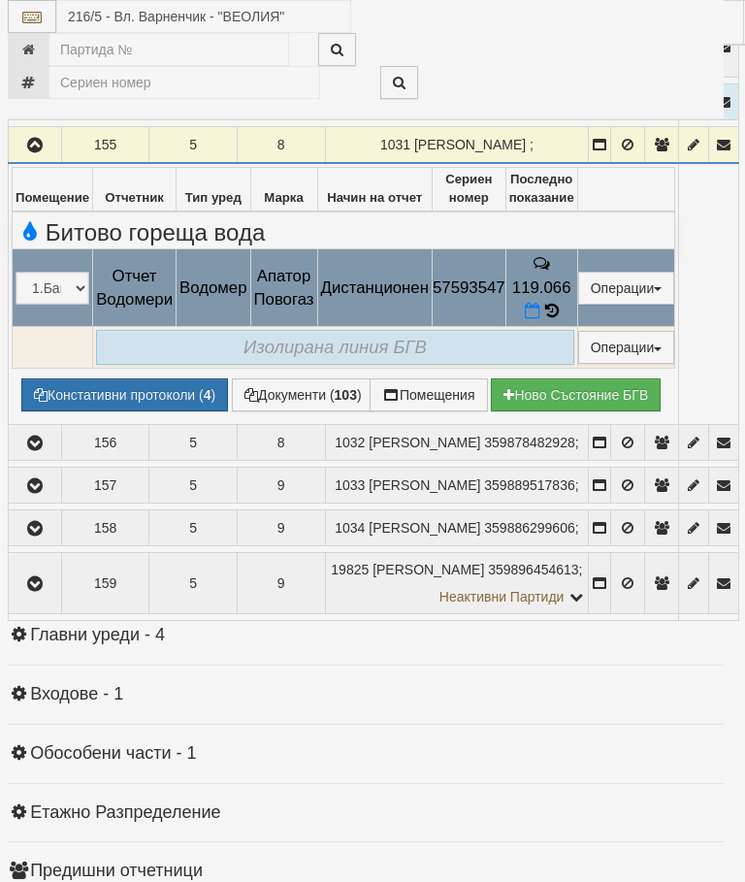
select select "10"
select select "1"
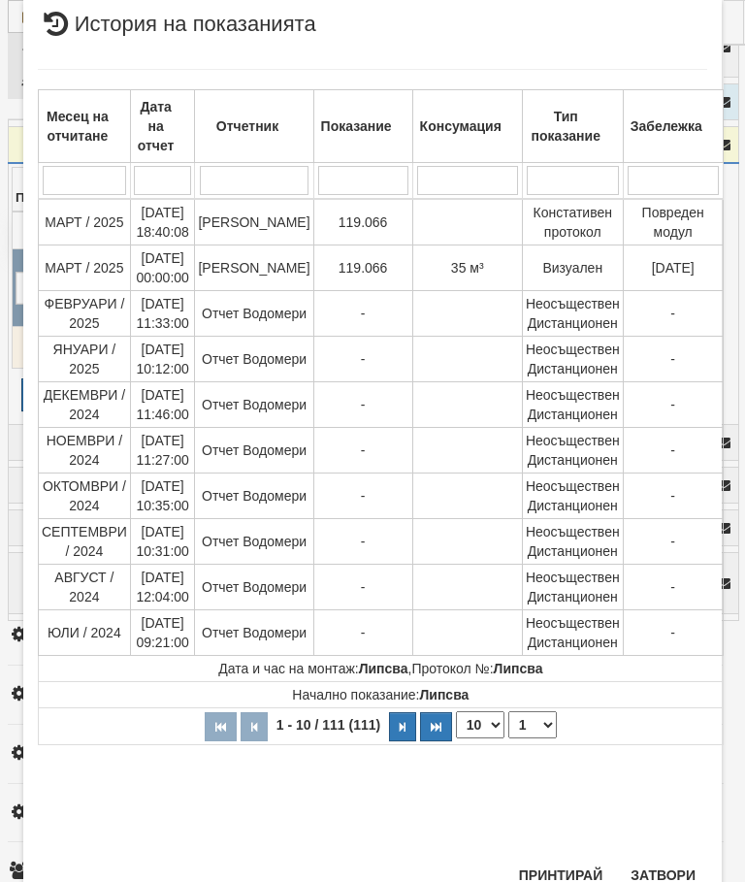
scroll to position [1072, 0]
click at [658, 875] on button "Затвори" at bounding box center [663, 875] width 88 height 31
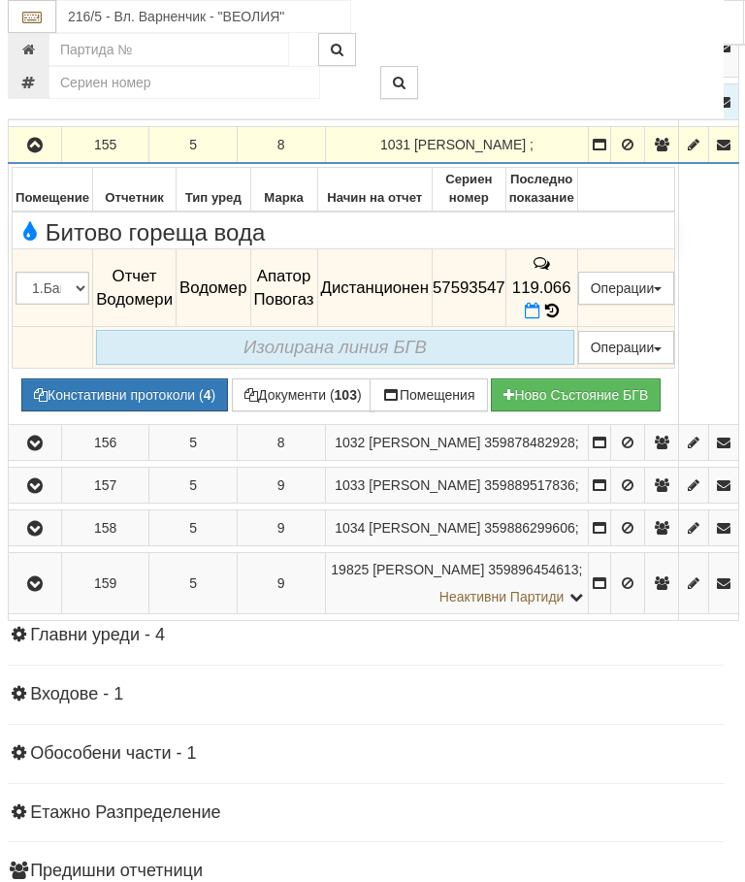
click at [44, 152] on icon "button" at bounding box center [34, 146] width 23 height 14
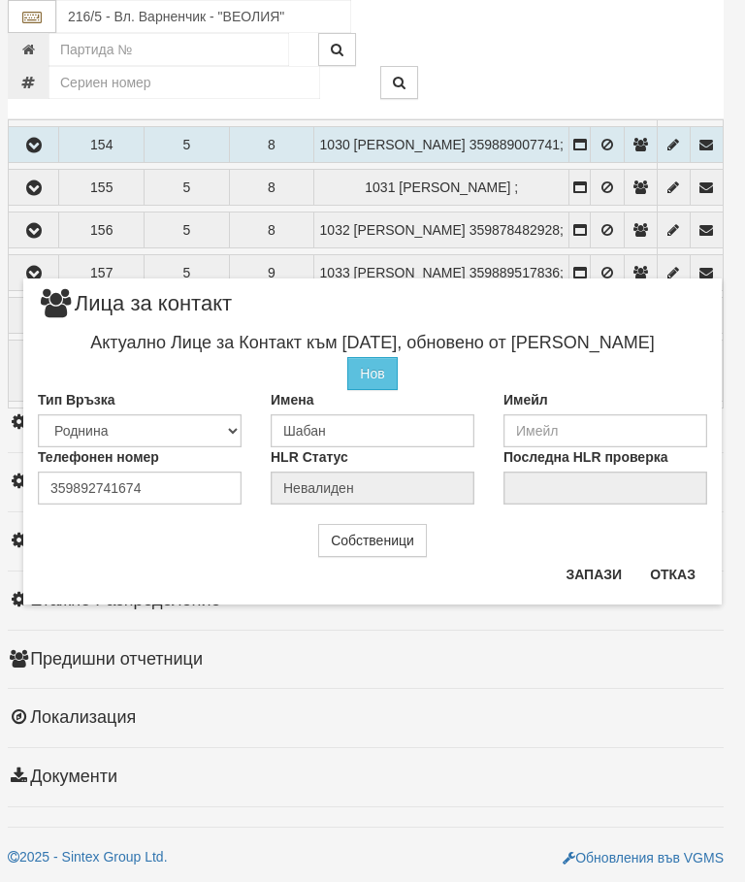
click at [679, 569] on button "Отказ" at bounding box center [672, 574] width 69 height 31
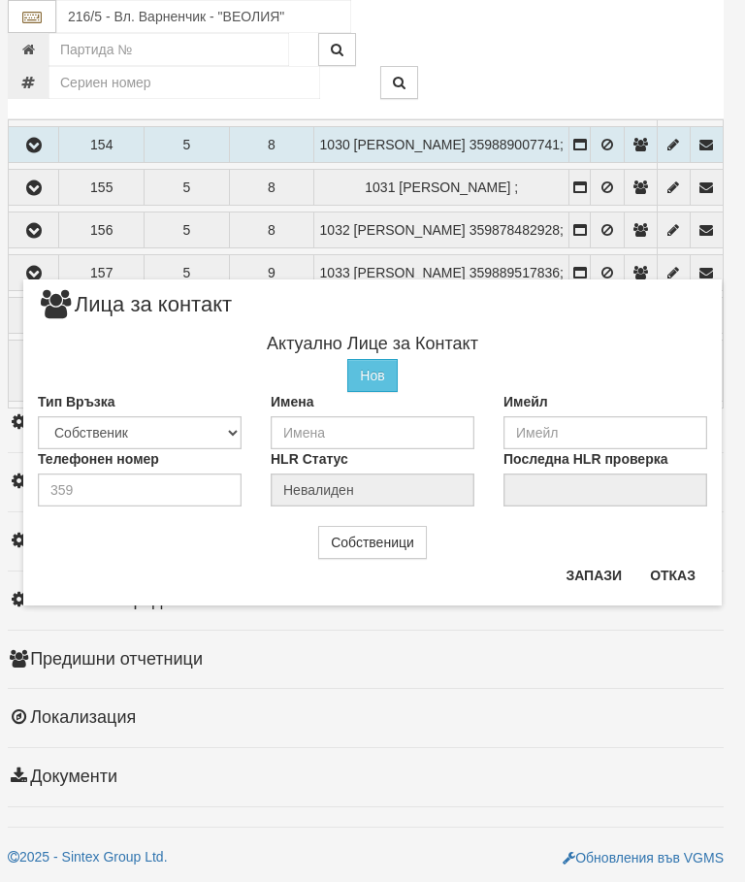
click at [678, 572] on button "Отказ" at bounding box center [672, 575] width 69 height 31
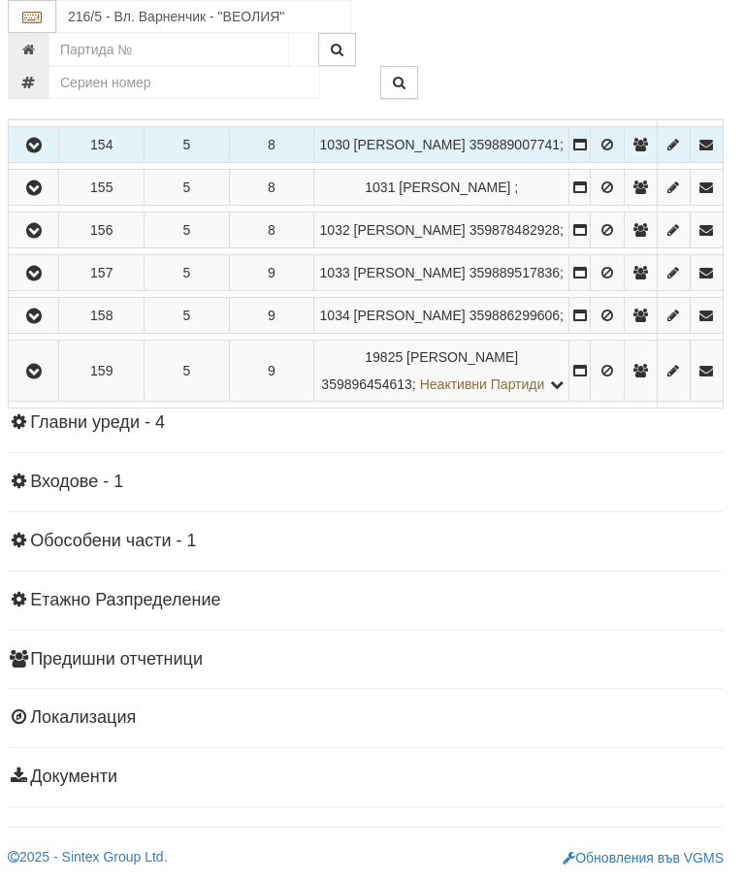
click at [50, 159] on button "button" at bounding box center [34, 144] width 44 height 29
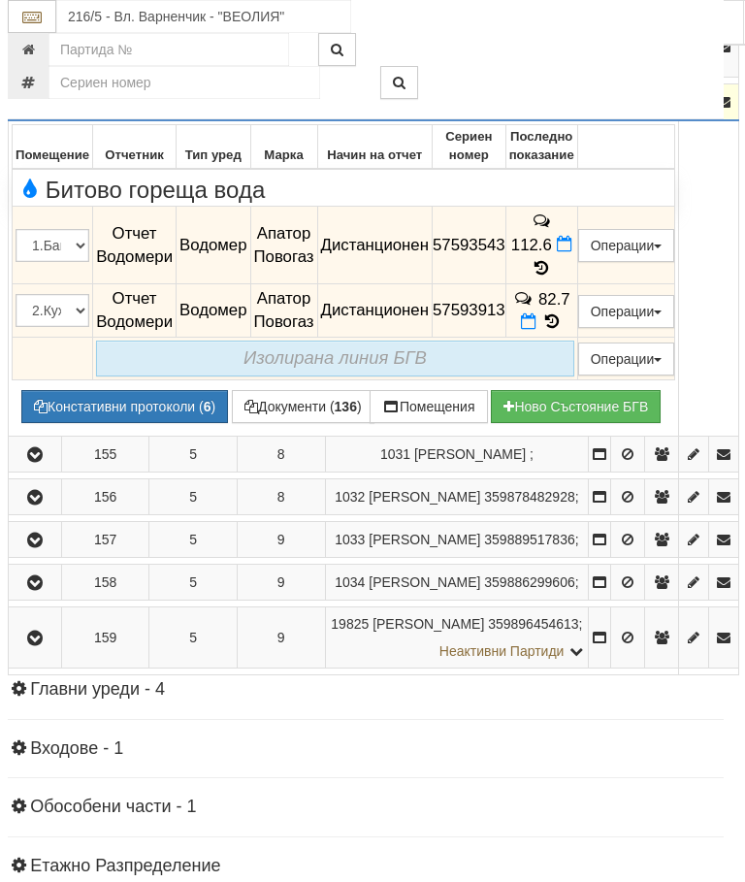
click at [552, 276] on icon at bounding box center [541, 268] width 21 height 16
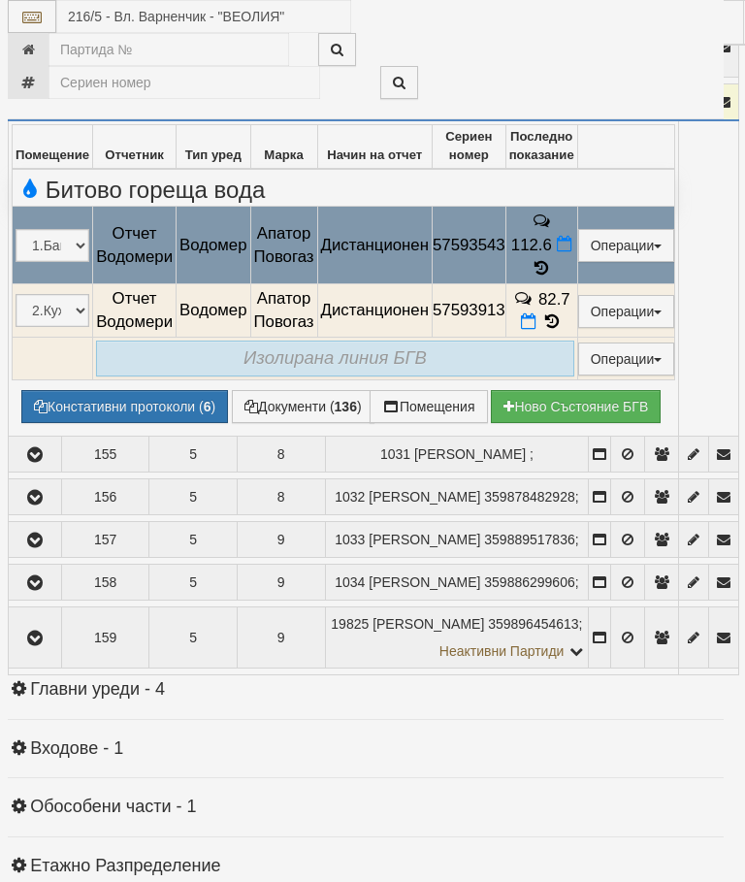
select select "10"
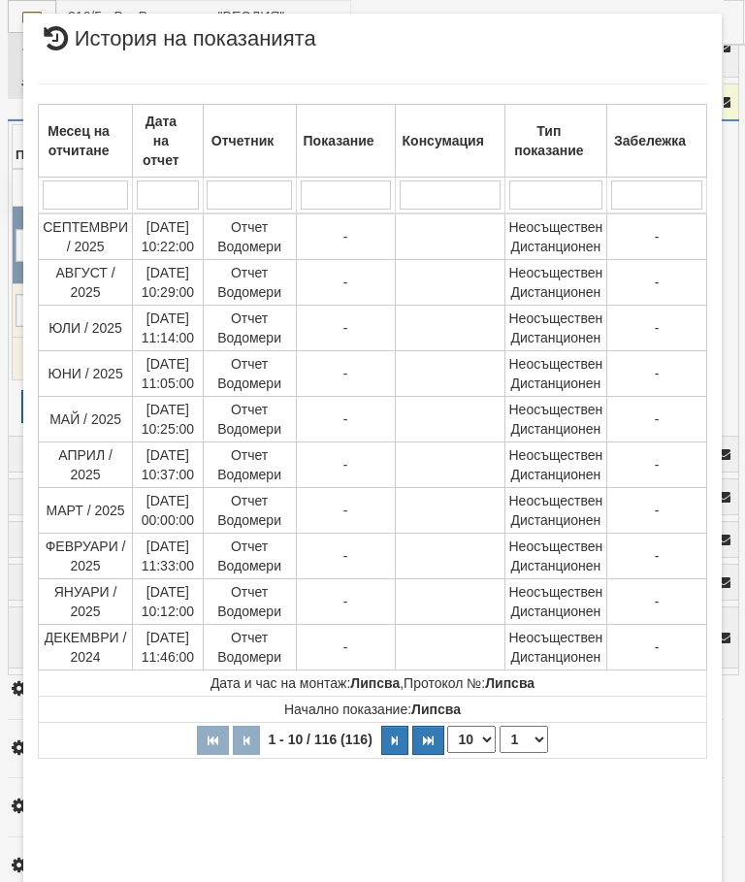
scroll to position [1094, 0]
click at [534, 732] on select "1 2 3 4 5 6 7 8 9 10 11 12" at bounding box center [523, 737] width 48 height 27
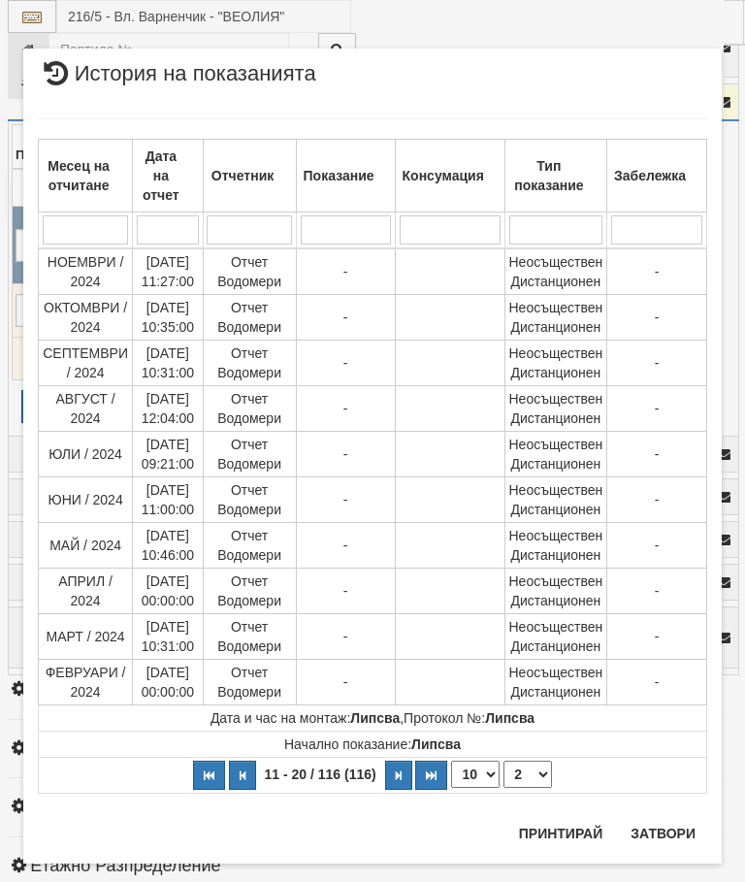
scroll to position [0, 0]
click at [537, 772] on select "1 2 3 4 5 6 7 8 9 10 11 12" at bounding box center [527, 773] width 48 height 27
select select "3"
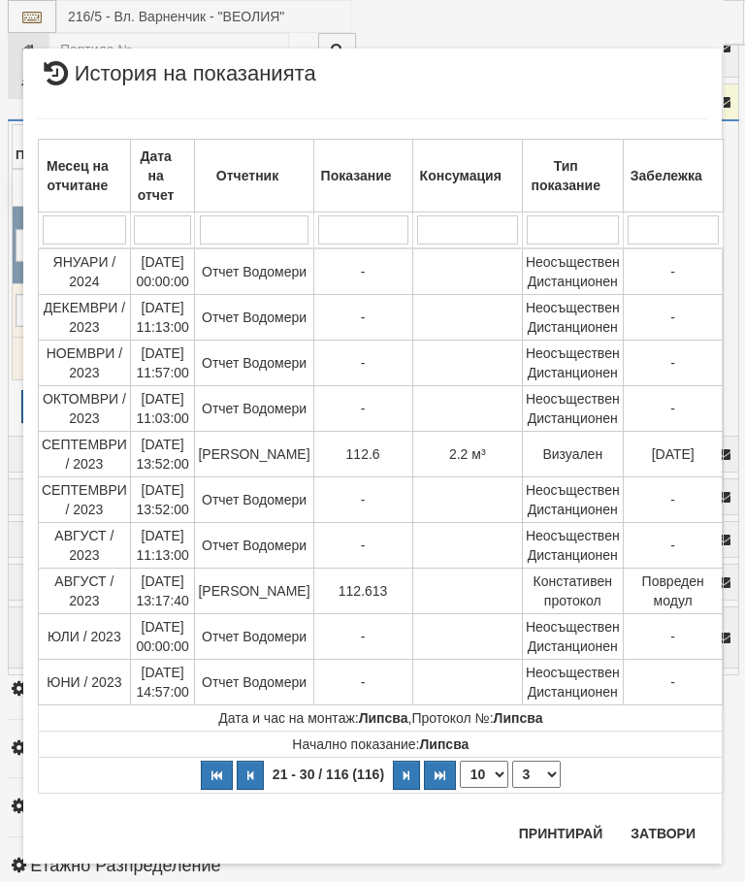
click at [667, 829] on button "Затвори" at bounding box center [663, 833] width 88 height 31
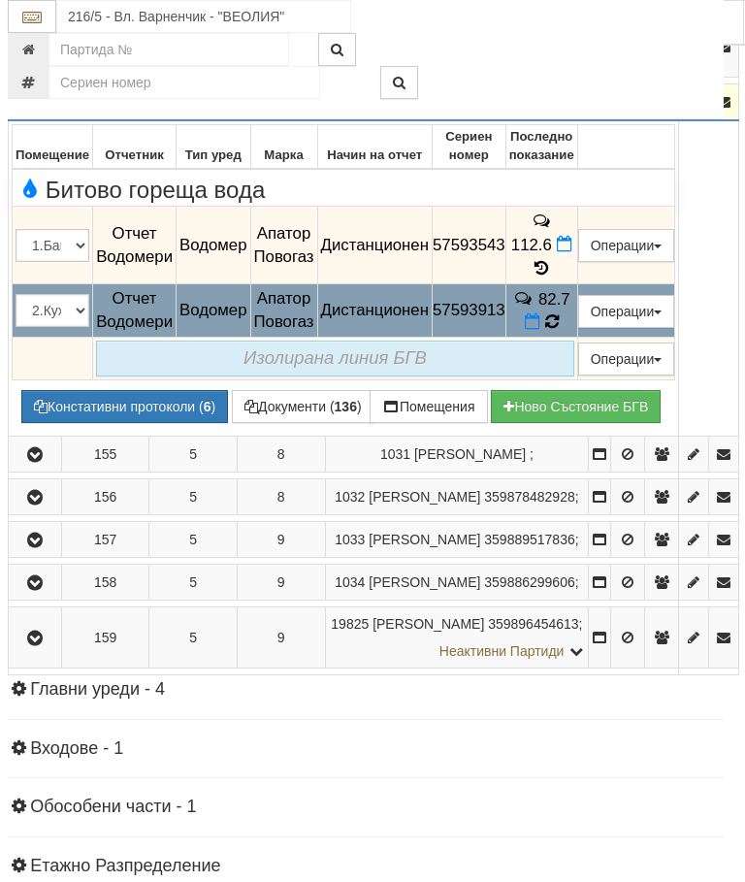
click at [559, 331] on icon at bounding box center [551, 321] width 15 height 17
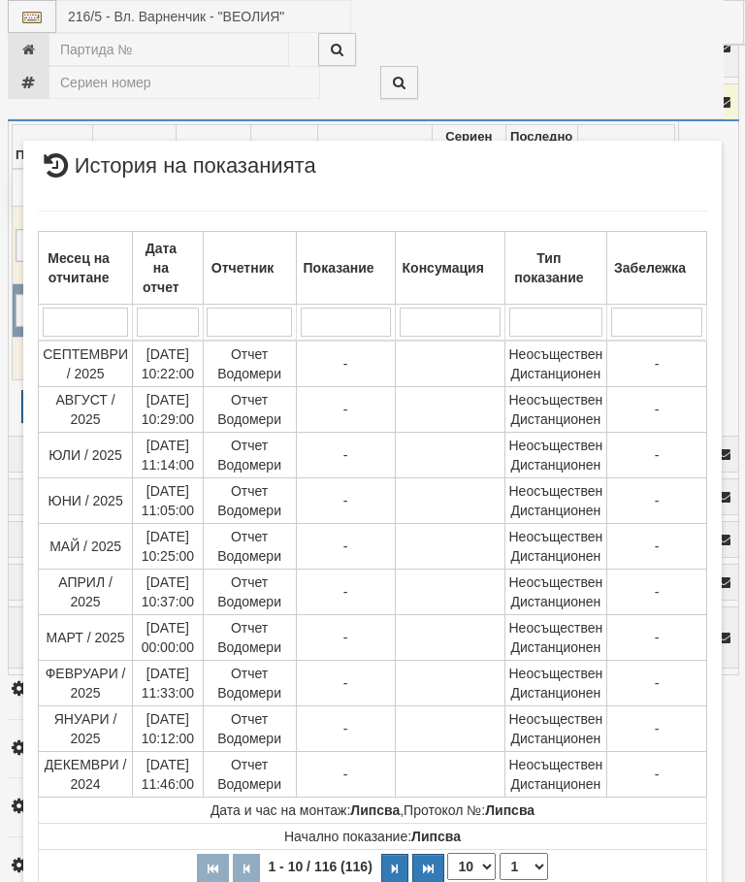
scroll to position [1353, 0]
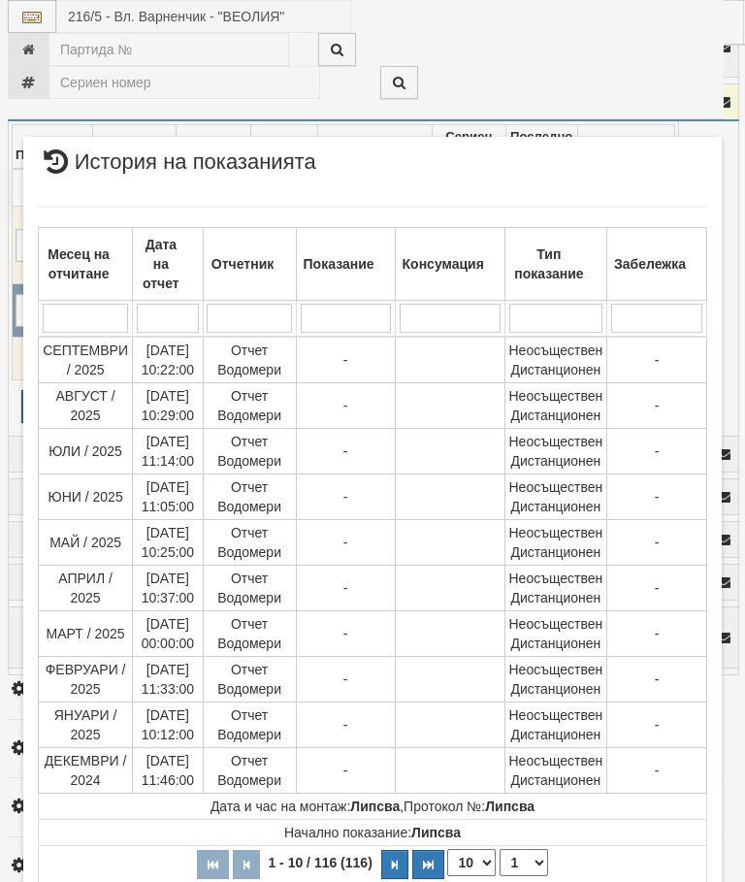
click at [534, 857] on select "1 2 3 4 5 6 7 8 9 10 11 12" at bounding box center [523, 862] width 48 height 27
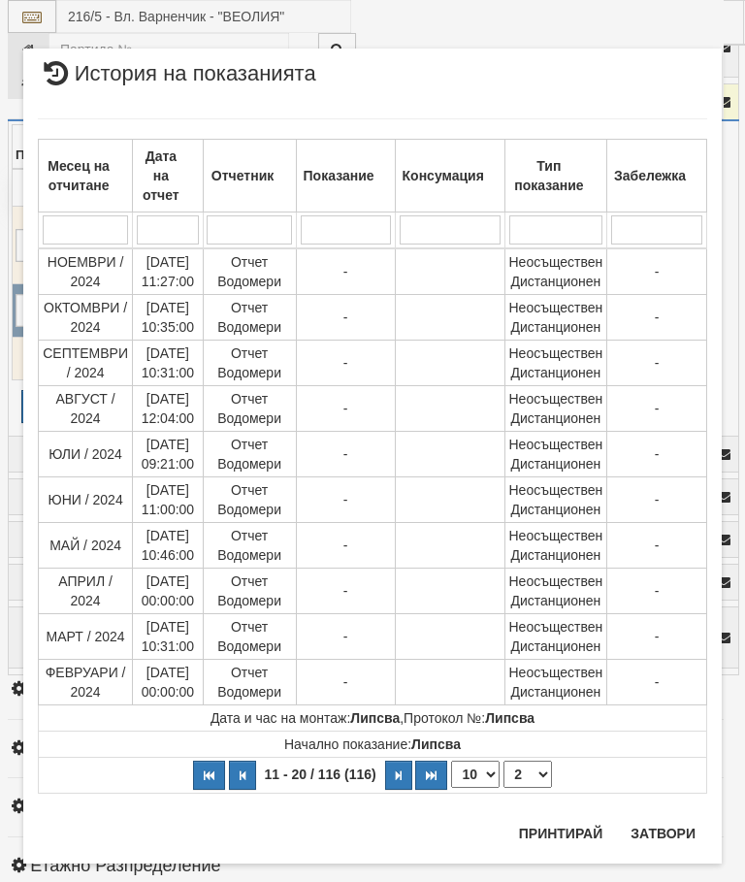
scroll to position [0, 0]
click at [534, 779] on select "1 2 3 4 5 6 7 8 9 10 11 12" at bounding box center [527, 773] width 48 height 27
select select "3"
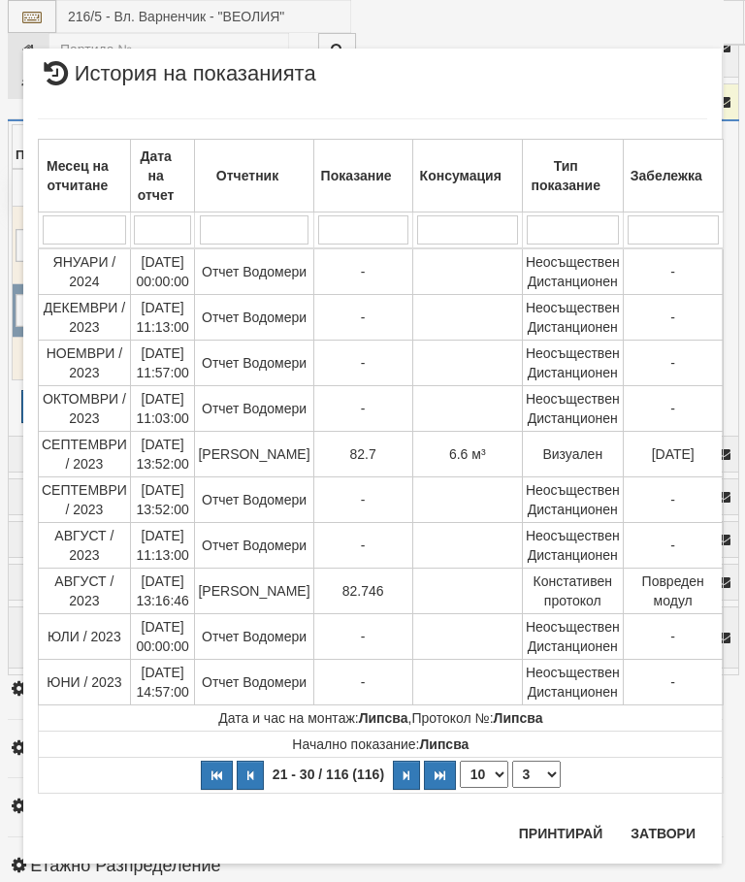
click at [661, 836] on button "Затвори" at bounding box center [663, 833] width 88 height 31
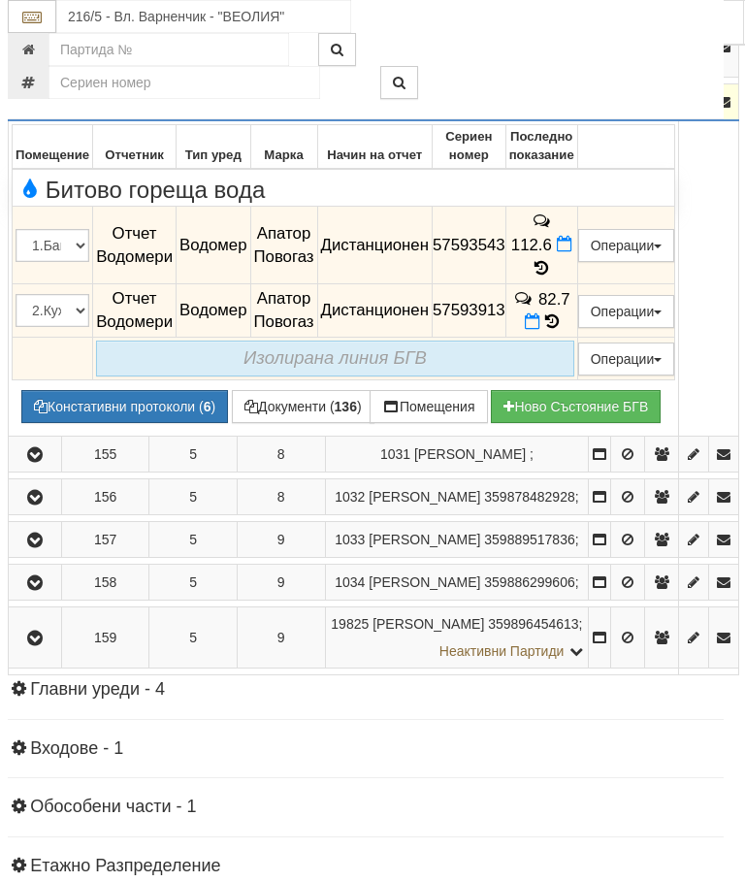
click at [48, 116] on button "button" at bounding box center [35, 101] width 47 height 29
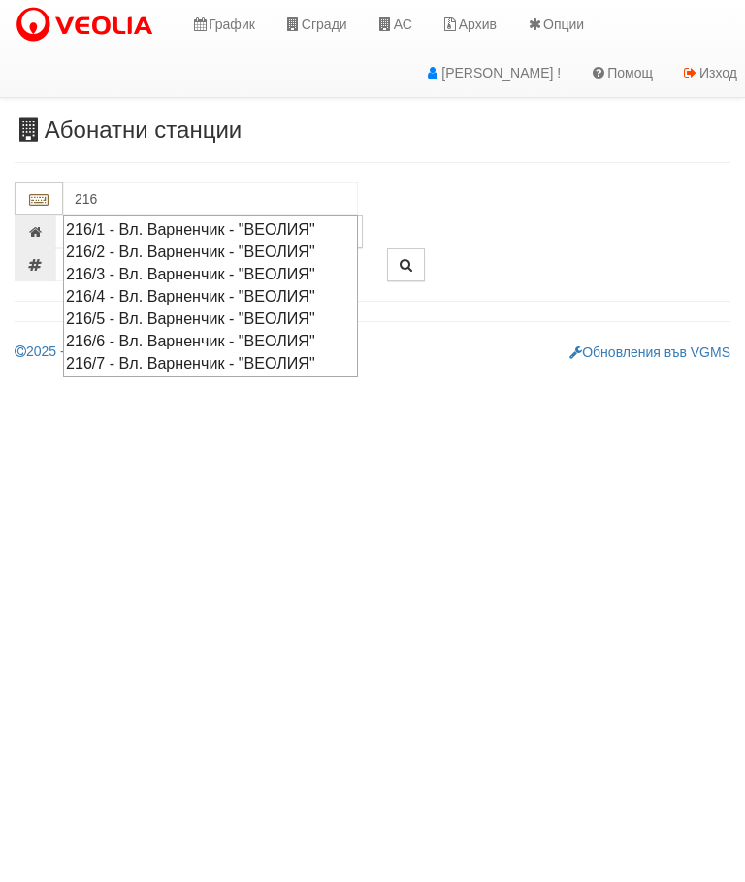
click at [207, 228] on div "216/1 - Вл. Варненчик - "ВЕОЛИЯ"" at bounding box center [210, 229] width 289 height 22
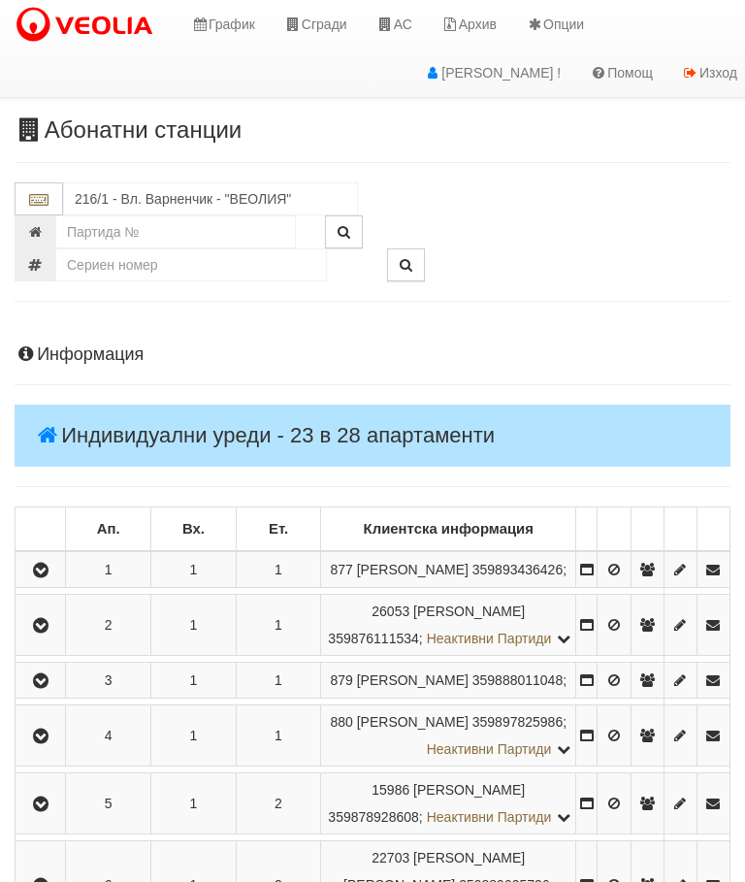
click at [57, 570] on button "button" at bounding box center [40, 569] width 44 height 29
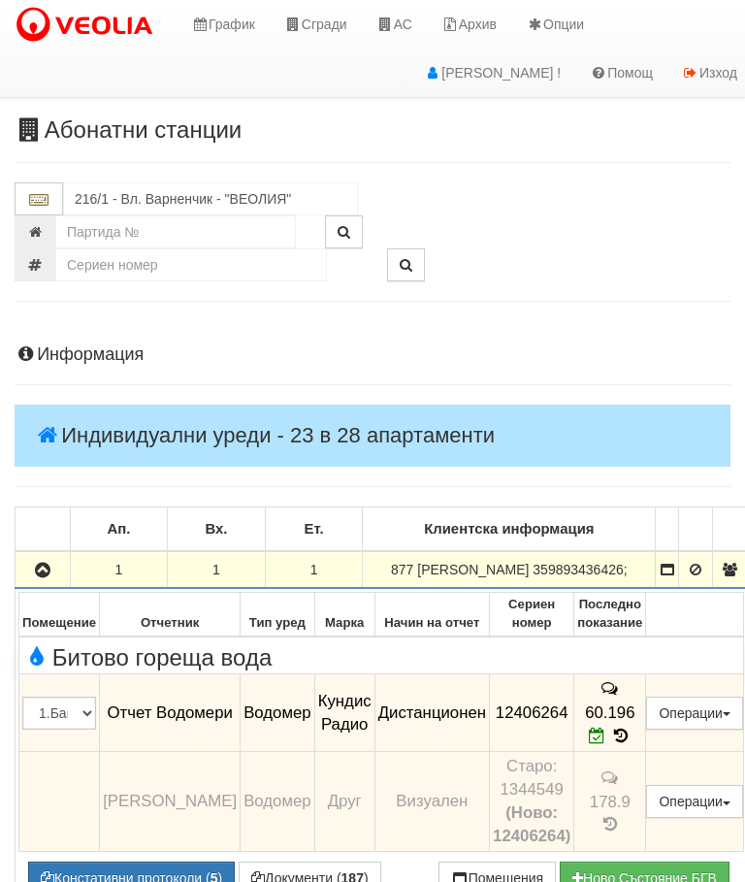
click at [47, 577] on icon "button" at bounding box center [42, 570] width 23 height 14
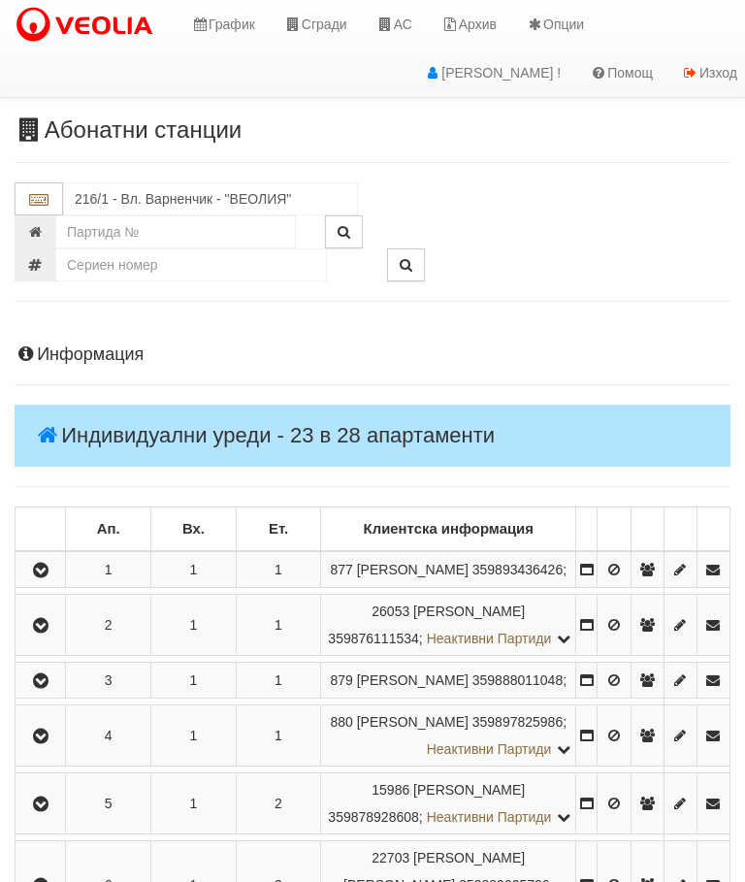
click at [62, 639] on button "button" at bounding box center [40, 624] width 44 height 29
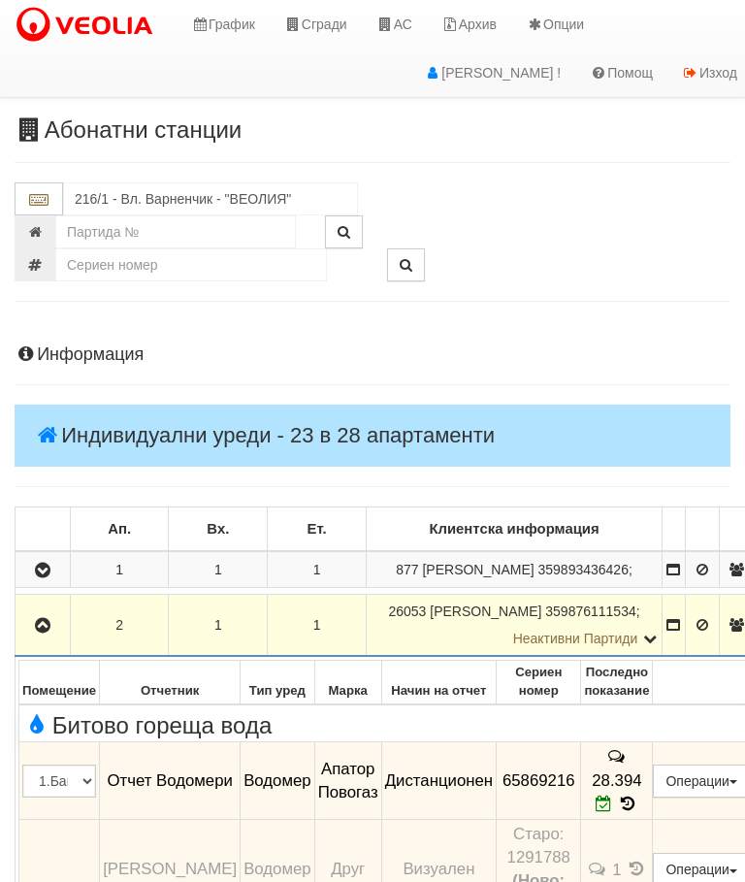
click at [47, 632] on icon "button" at bounding box center [42, 626] width 23 height 14
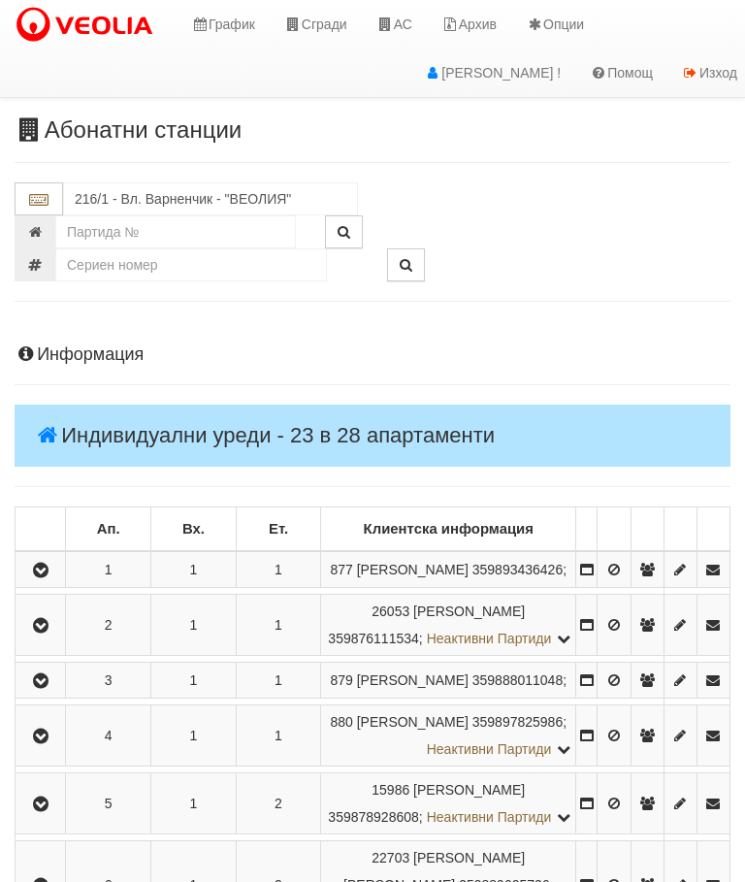
click at [52, 688] on icon "button" at bounding box center [40, 681] width 23 height 14
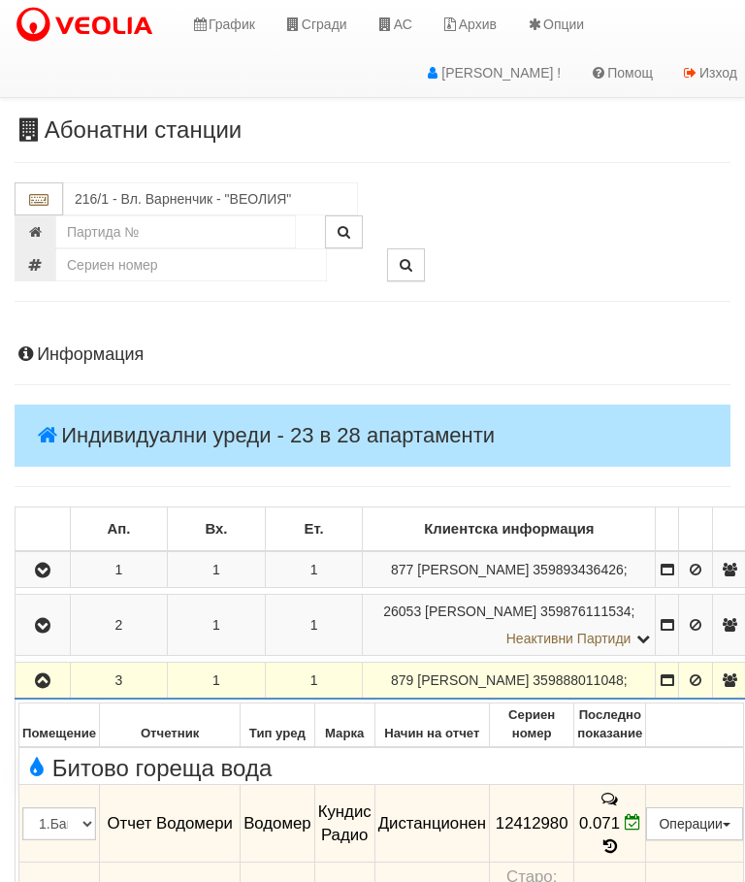
click at [48, 688] on icon "button" at bounding box center [42, 681] width 23 height 14
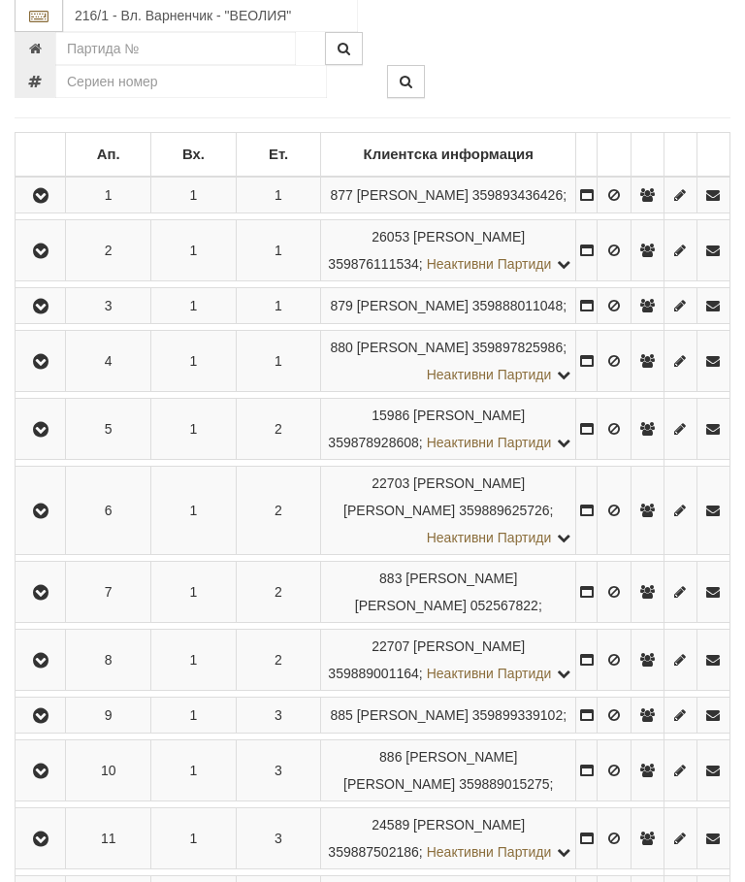
click at [48, 370] on icon "button" at bounding box center [40, 363] width 23 height 14
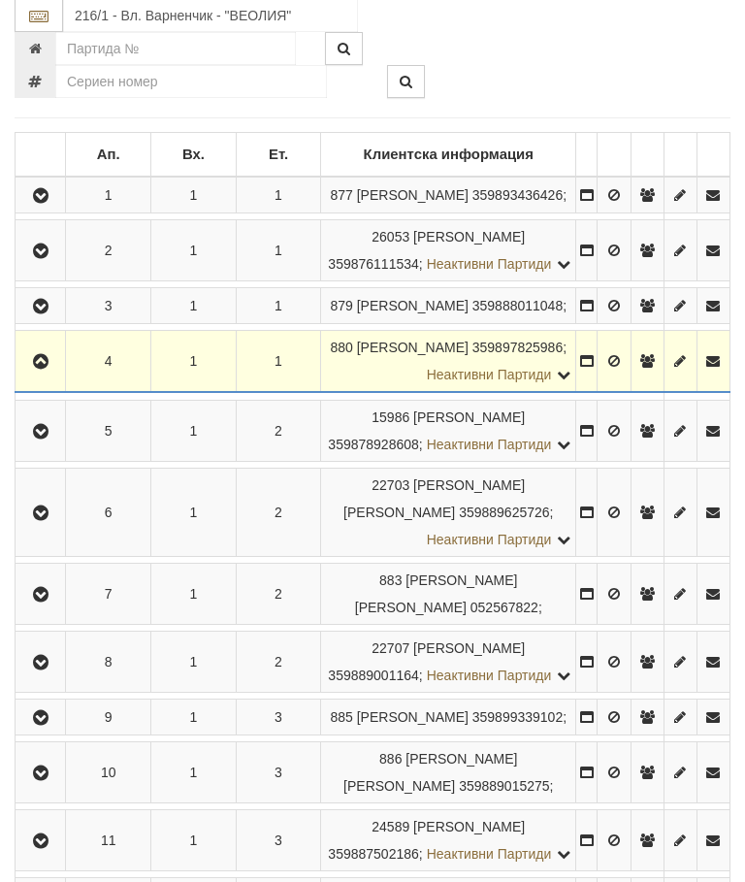
scroll to position [374, 0]
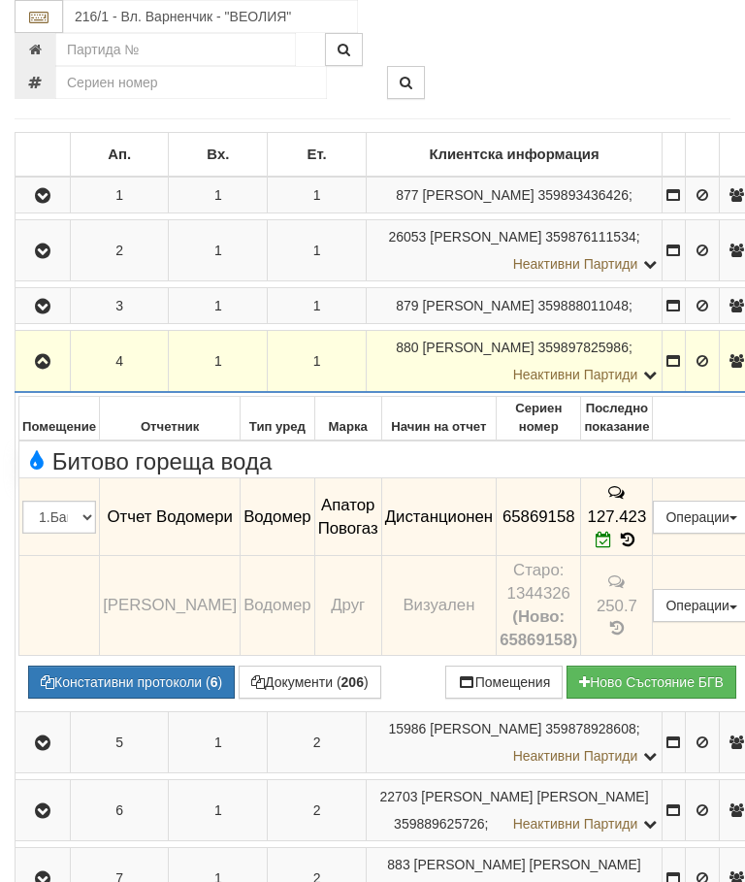
click at [39, 369] on icon "button" at bounding box center [42, 362] width 23 height 14
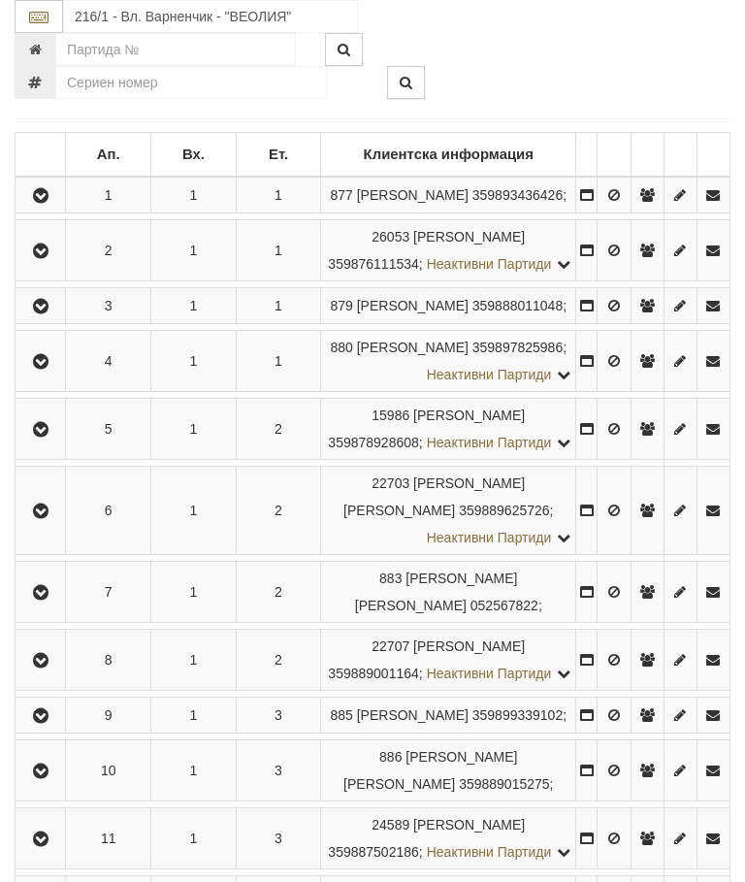
click at [52, 436] on icon "button" at bounding box center [40, 430] width 23 height 14
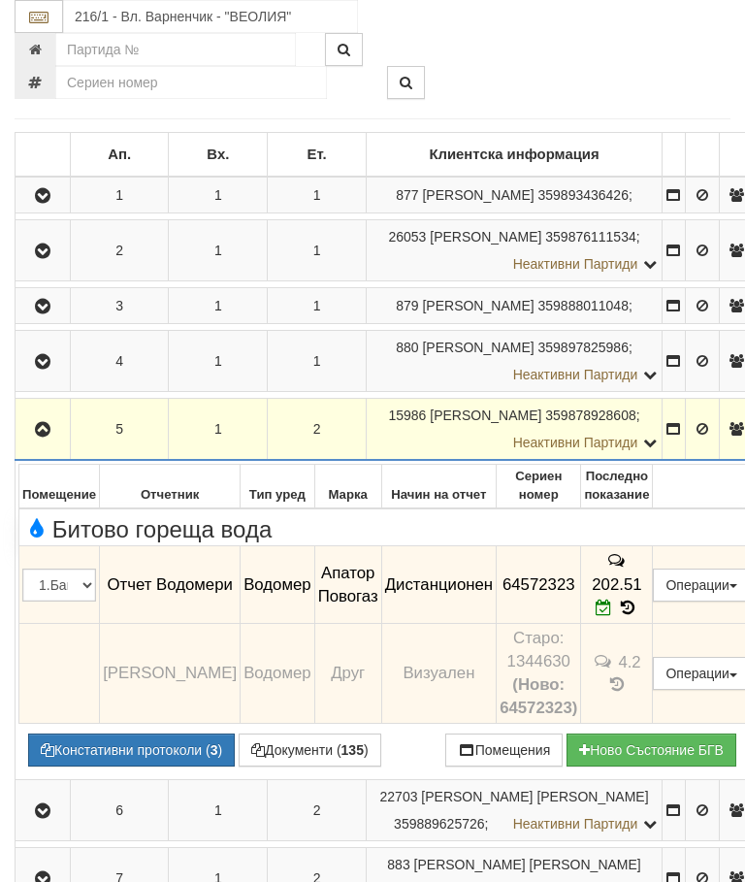
click at [44, 436] on icon "button" at bounding box center [42, 430] width 23 height 14
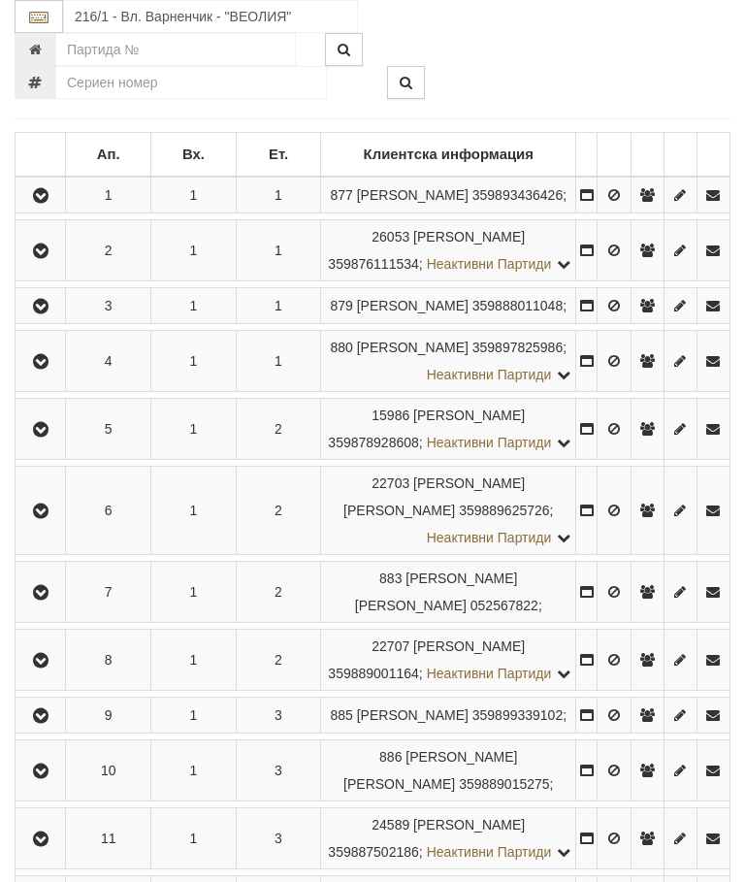
click at [62, 525] on button "button" at bounding box center [40, 510] width 44 height 29
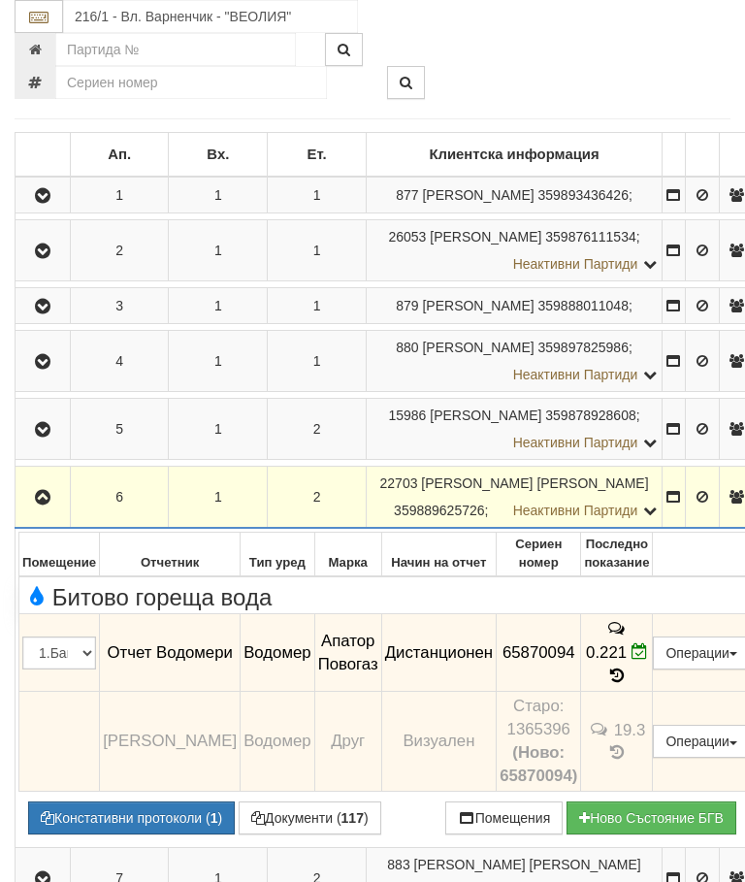
click at [48, 504] on icon "button" at bounding box center [42, 498] width 23 height 14
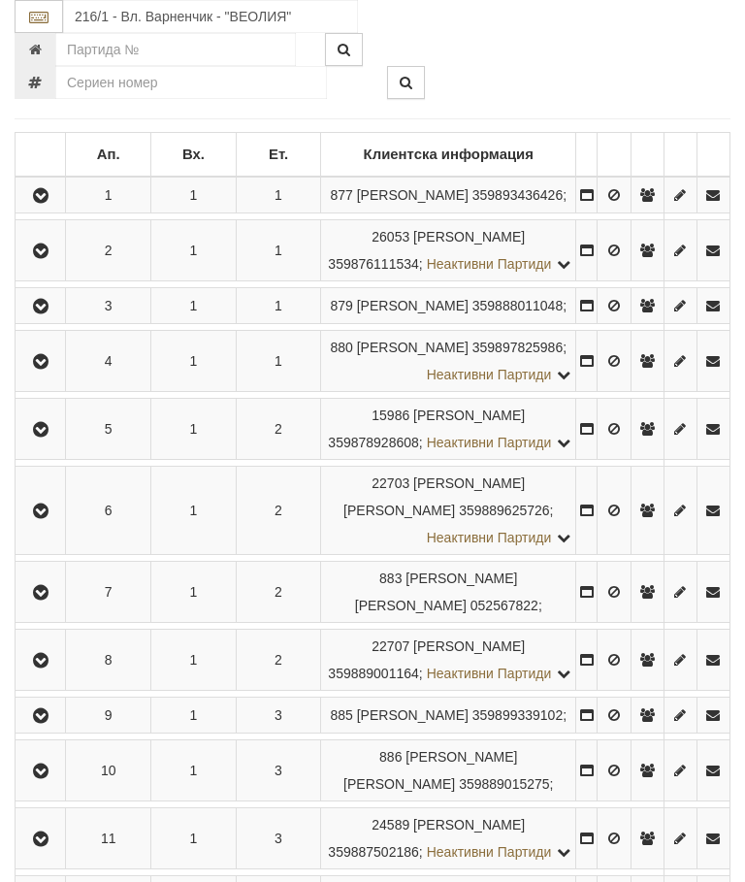
click at [56, 606] on button "button" at bounding box center [40, 591] width 44 height 29
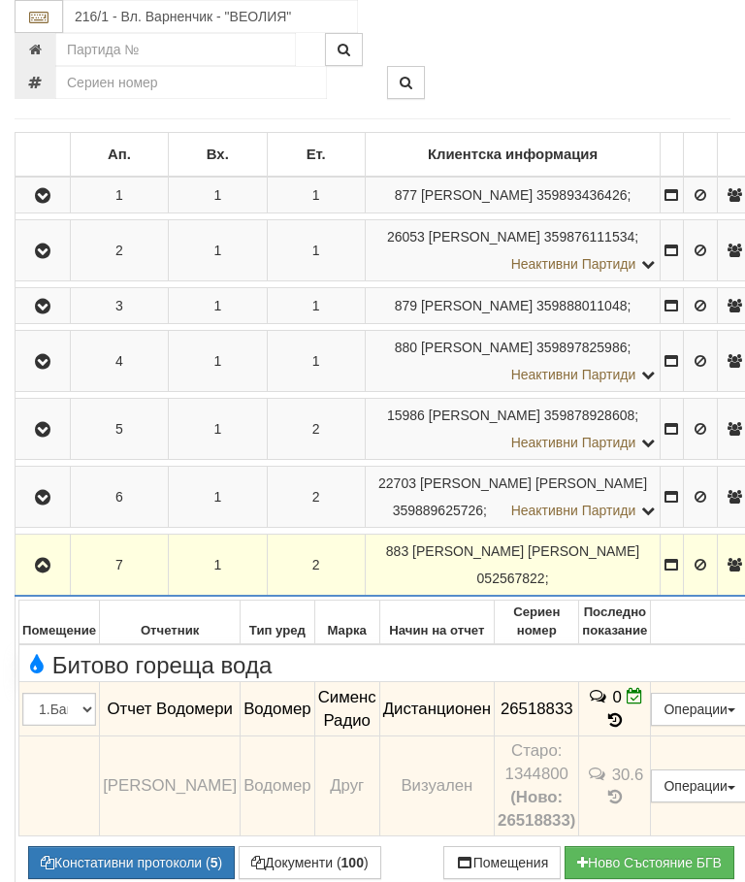
click at [47, 572] on icon "button" at bounding box center [42, 566] width 23 height 14
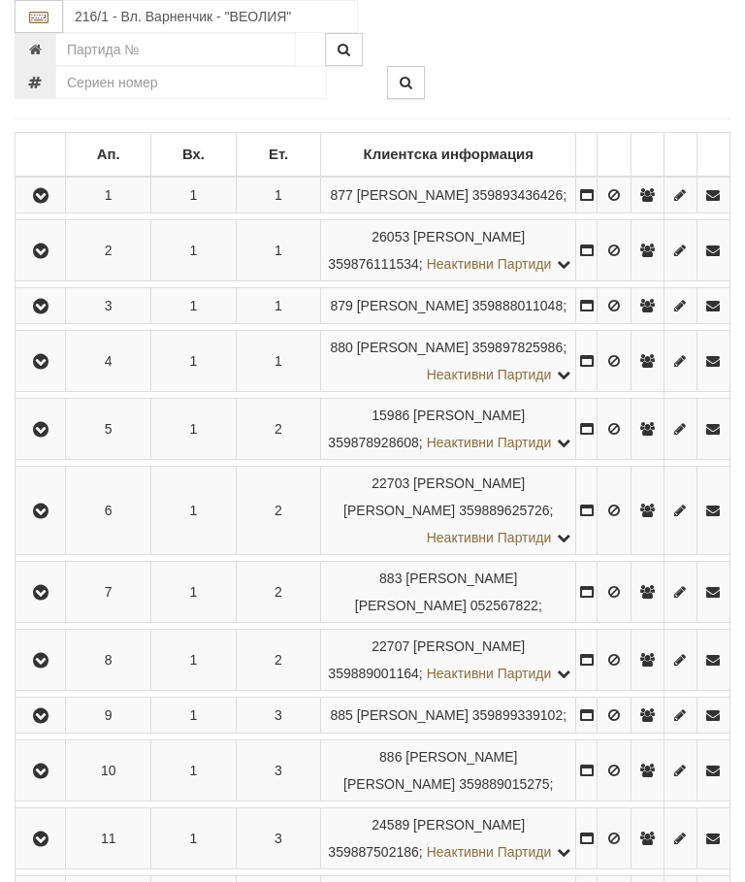
click at [52, 667] on icon "button" at bounding box center [40, 661] width 23 height 14
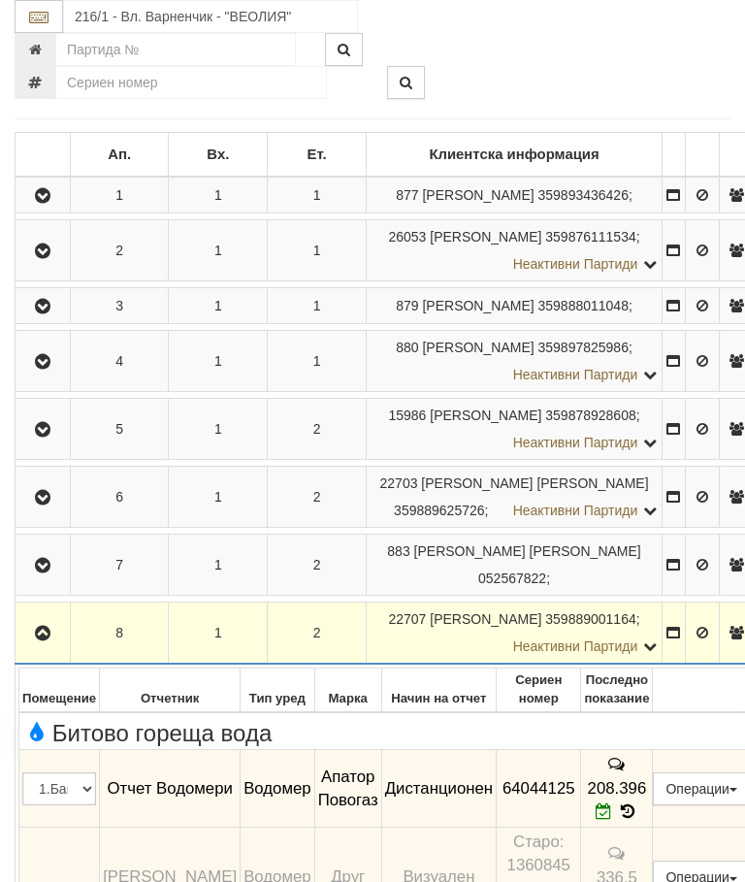
click at [49, 640] on icon "button" at bounding box center [42, 634] width 23 height 14
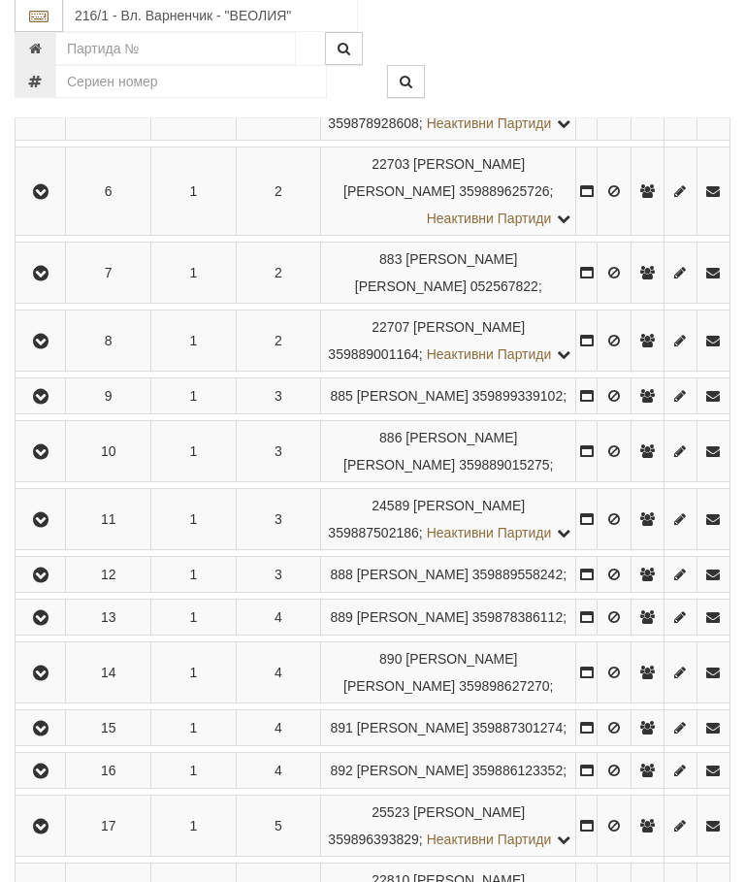
scroll to position [693, 0]
click at [42, 403] on icon "button" at bounding box center [40, 397] width 23 height 14
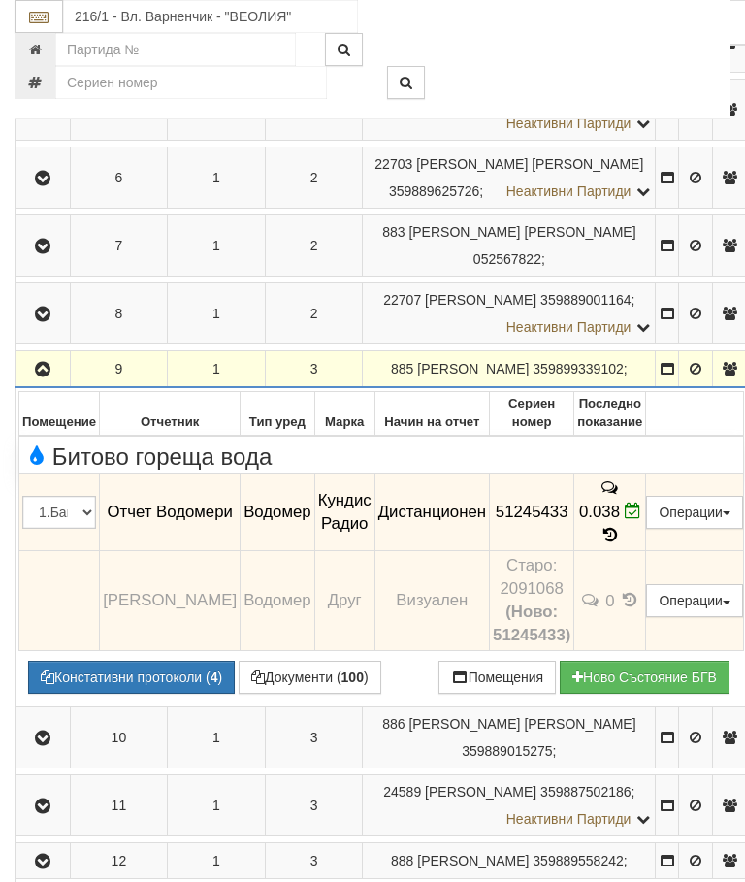
click at [48, 376] on icon "button" at bounding box center [42, 370] width 23 height 14
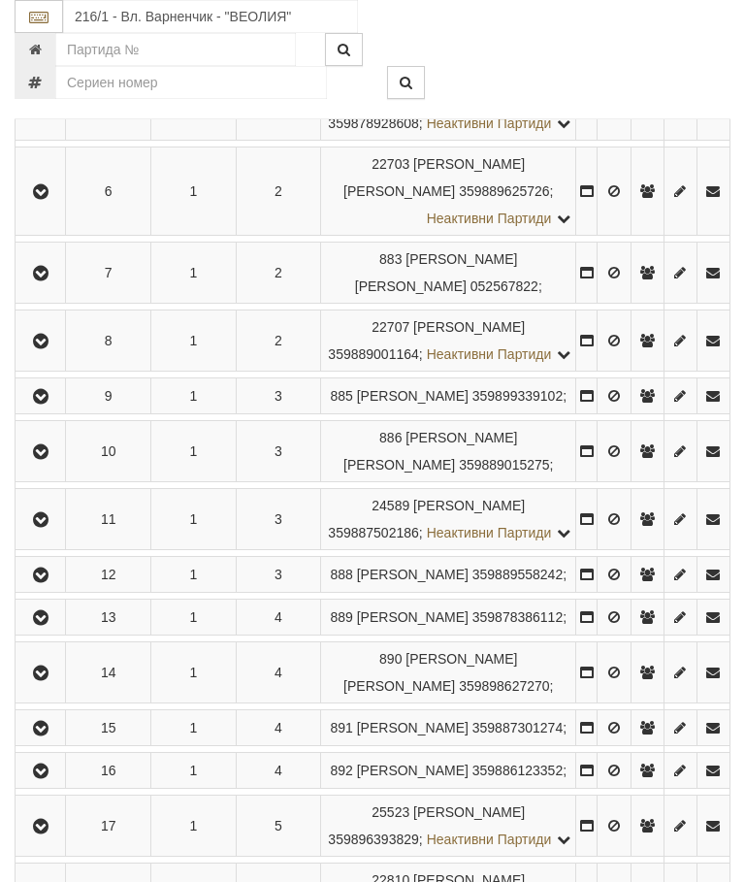
click at [52, 459] on icon "button" at bounding box center [40, 452] width 23 height 14
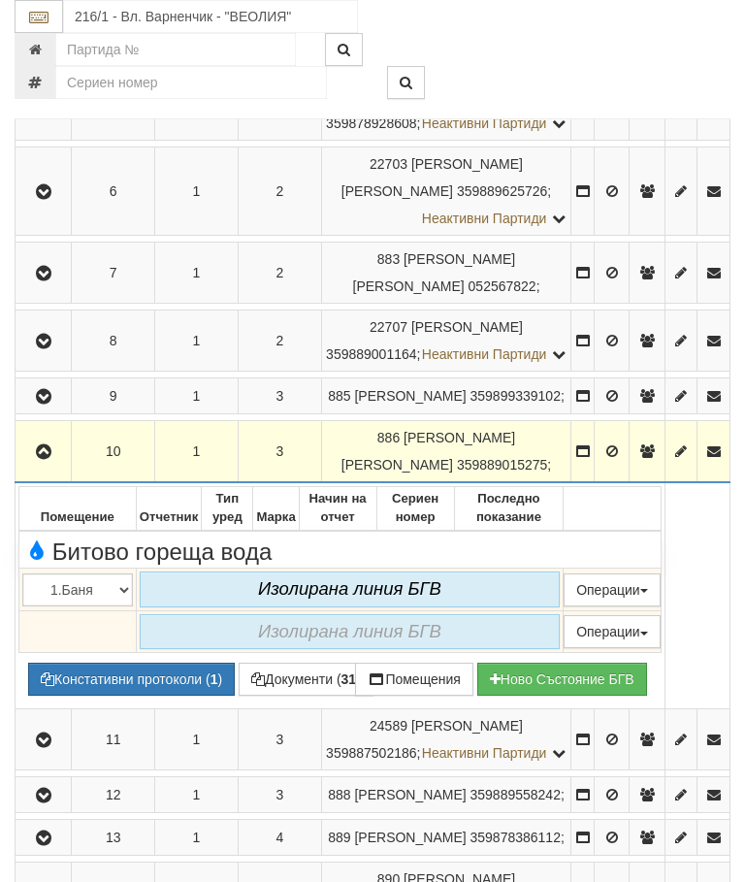
click at [53, 459] on icon "button" at bounding box center [43, 452] width 23 height 14
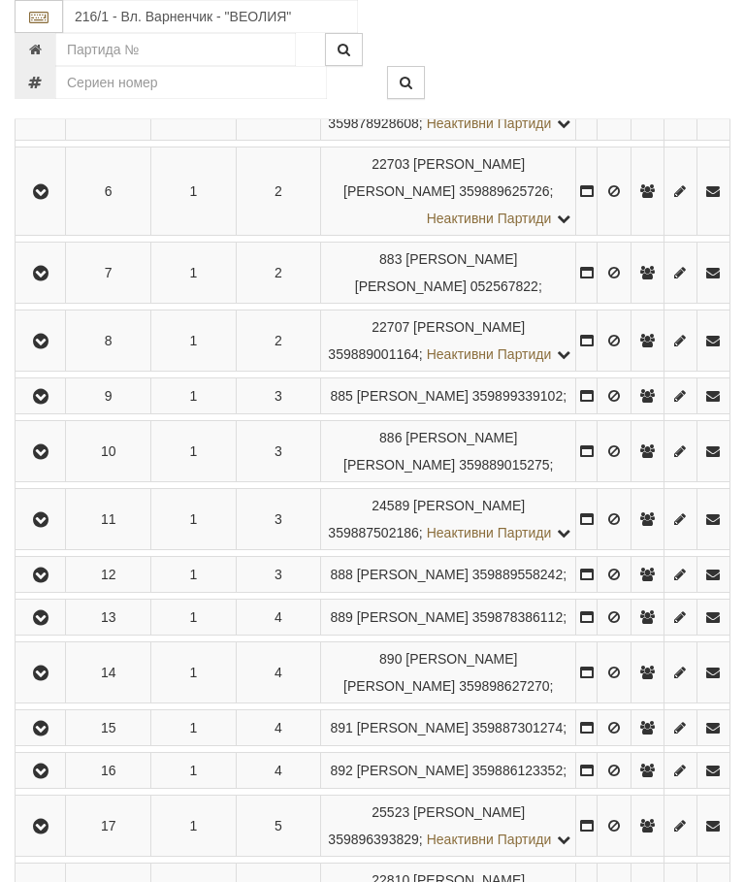
click at [48, 533] on button "button" at bounding box center [40, 518] width 44 height 29
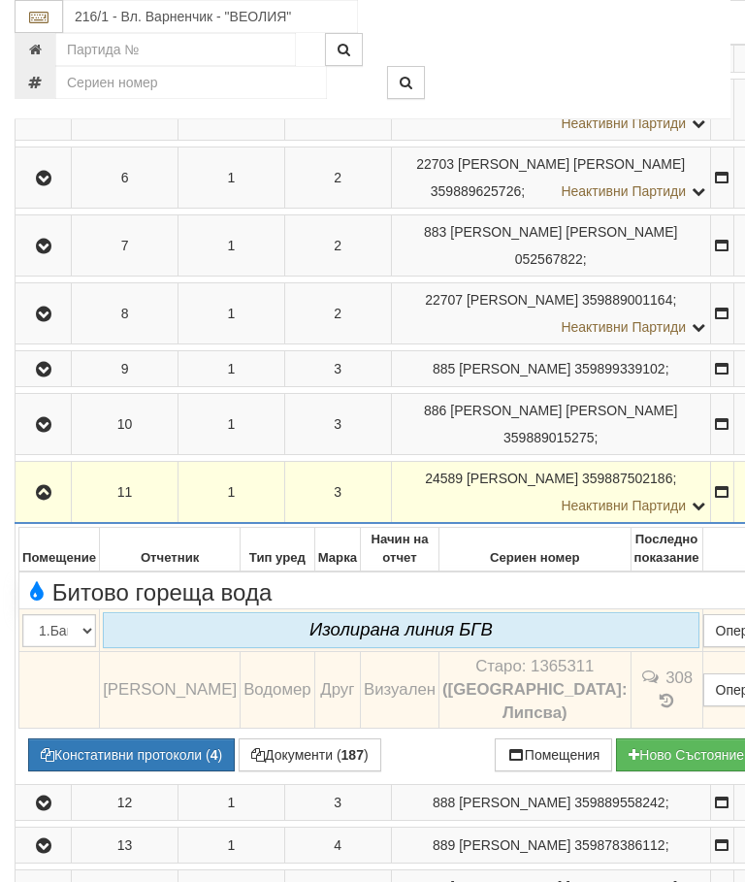
click at [57, 506] on button "button" at bounding box center [42, 491] width 49 height 29
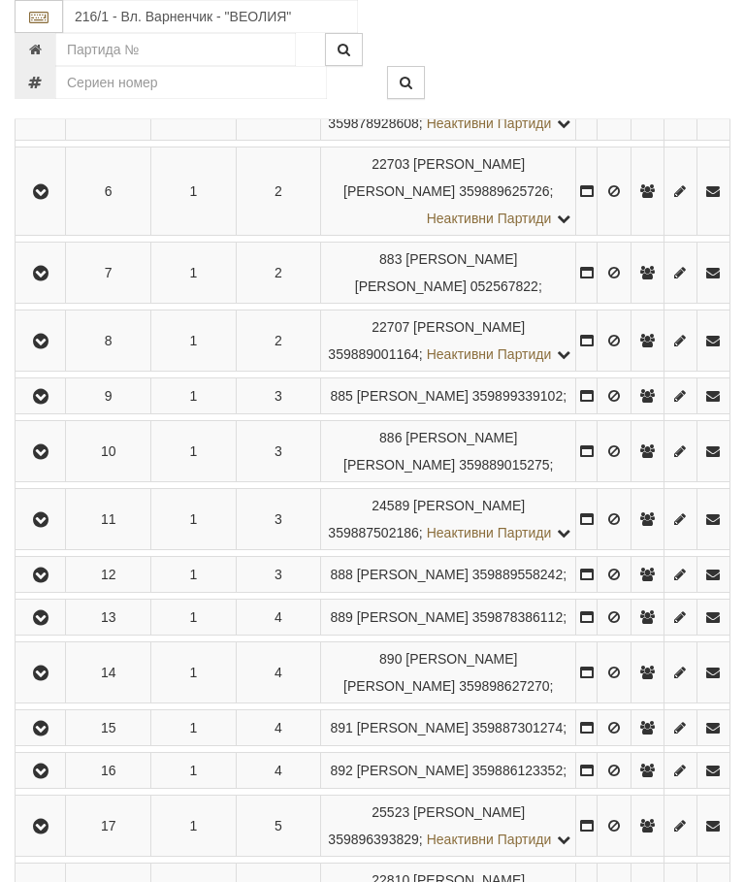
click at [49, 582] on icon "button" at bounding box center [40, 575] width 23 height 14
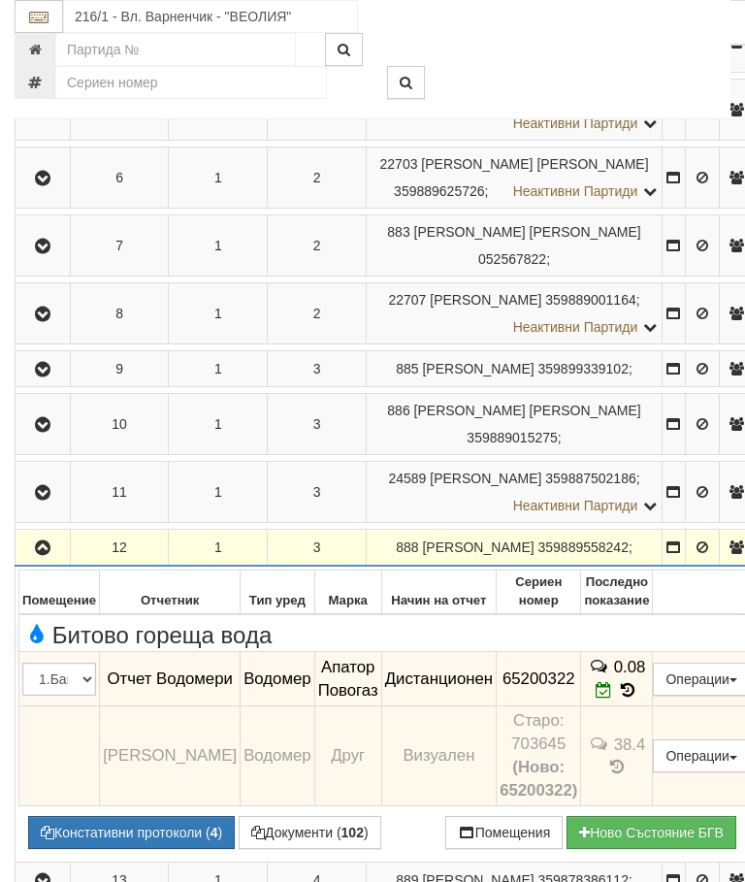
click at [38, 555] on icon "button" at bounding box center [42, 548] width 23 height 14
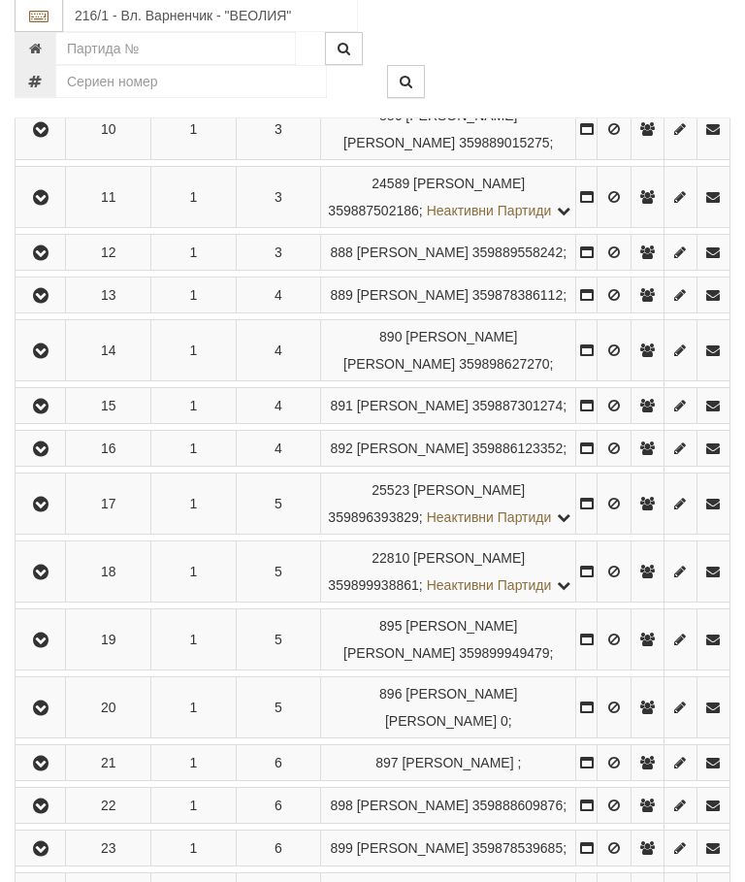
click at [52, 304] on icon "button" at bounding box center [40, 297] width 23 height 14
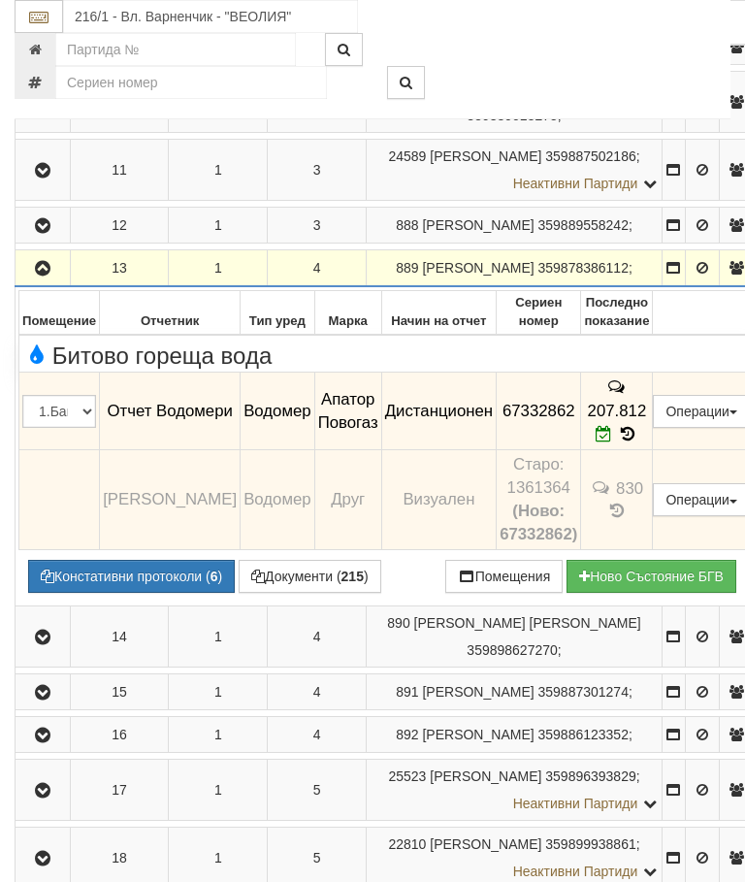
click at [45, 275] on icon "button" at bounding box center [42, 269] width 23 height 14
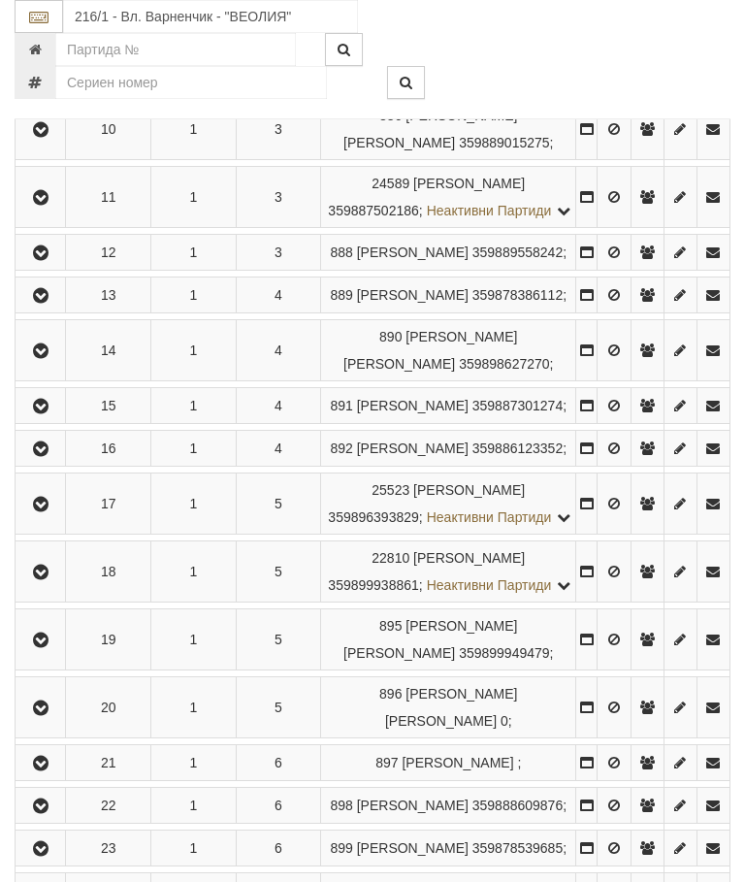
click at [50, 358] on icon "button" at bounding box center [40, 351] width 23 height 14
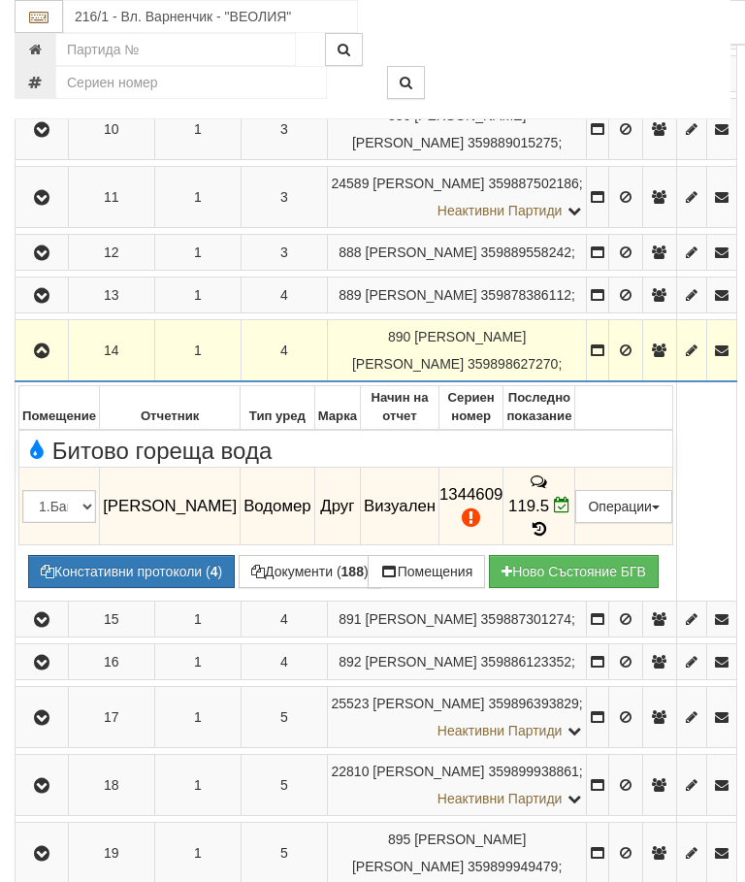
click at [36, 358] on icon "button" at bounding box center [41, 351] width 23 height 14
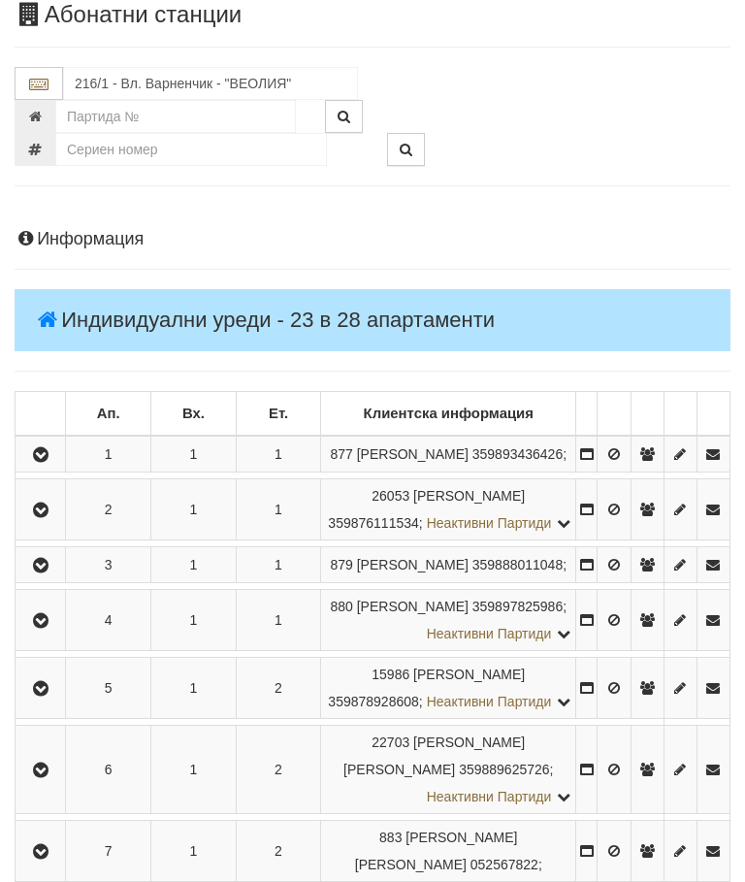
scroll to position [0, 0]
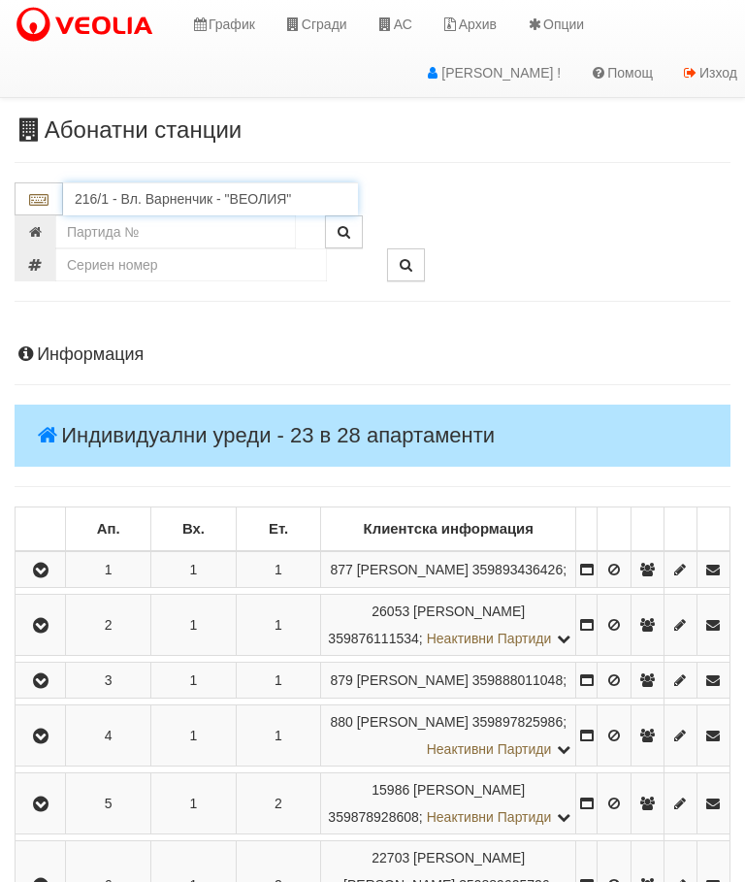
click at [251, 195] on input "216/1 - Вл. Варненчик - "ВЕОЛИЯ"" at bounding box center [210, 198] width 295 height 33
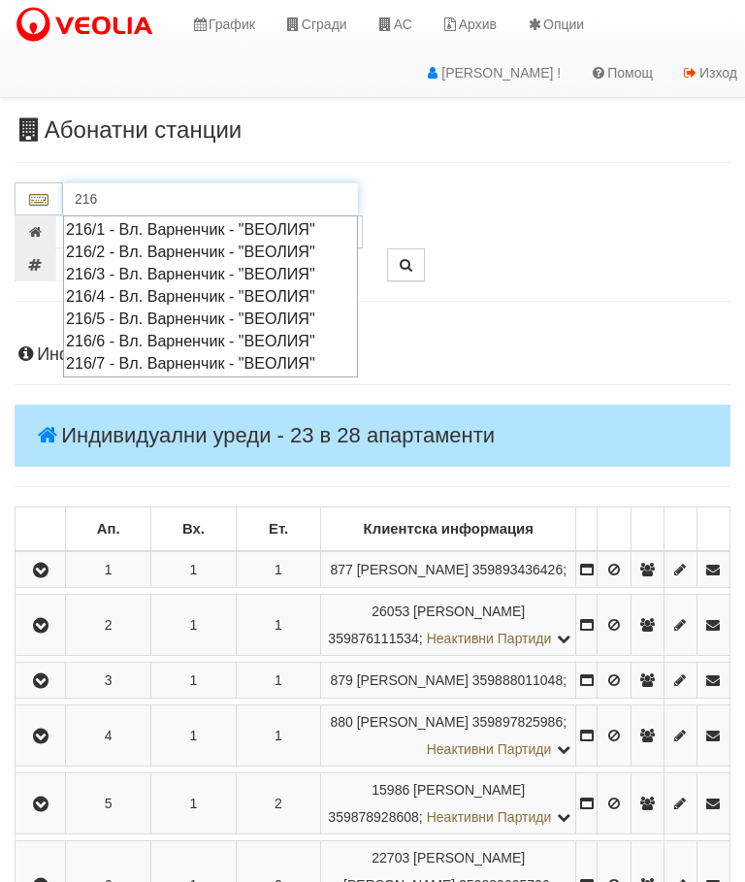
click at [211, 243] on div "216/2 - Вл. Варненчик - "ВЕОЛИЯ"" at bounding box center [210, 252] width 289 height 22
type input "216/2 - Вл. Варненчик - "ВЕОЛИЯ""
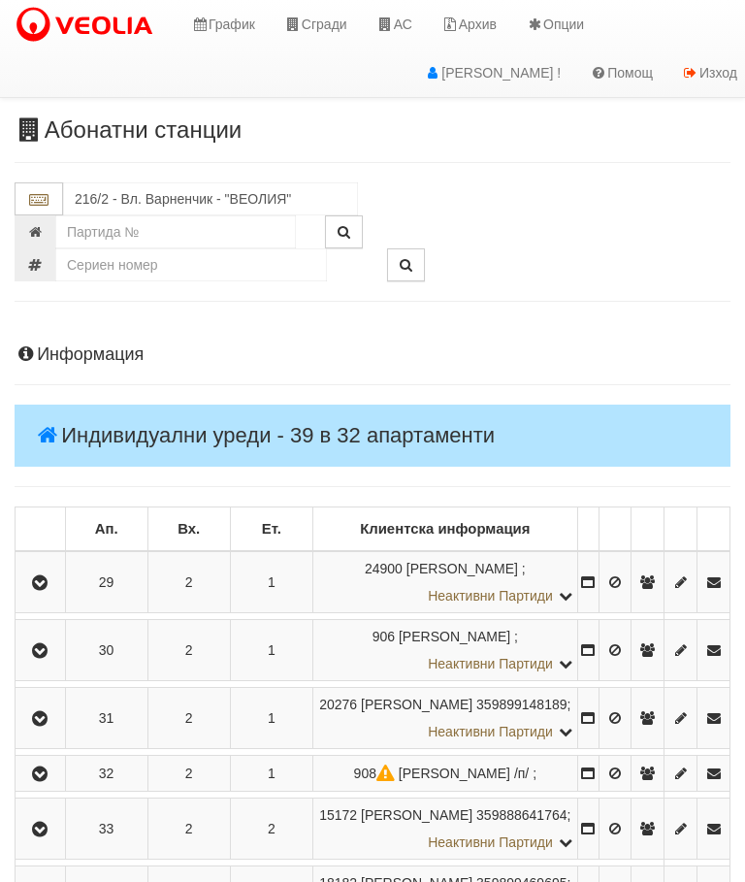
click at [45, 590] on icon "button" at bounding box center [39, 583] width 23 height 14
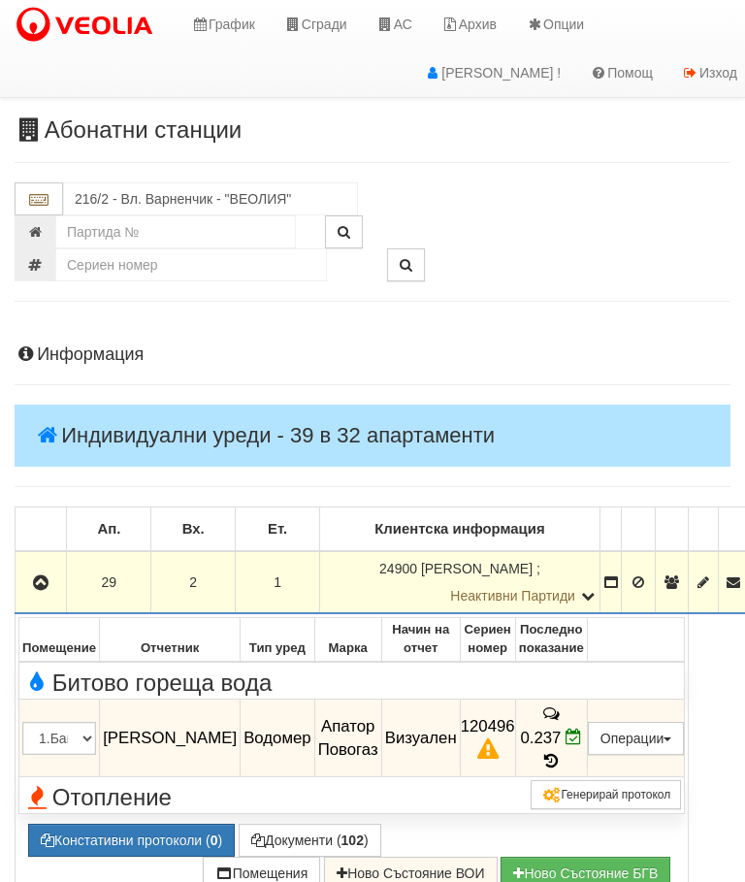
click at [56, 577] on button "button" at bounding box center [40, 581] width 45 height 29
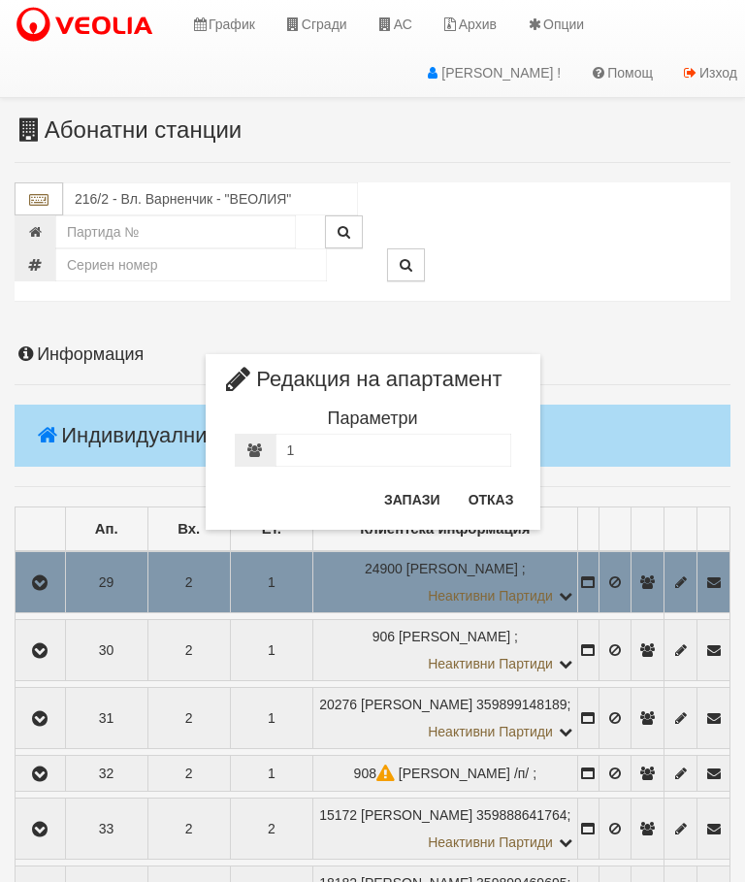
click at [457, 499] on button "Отказ" at bounding box center [491, 499] width 69 height 31
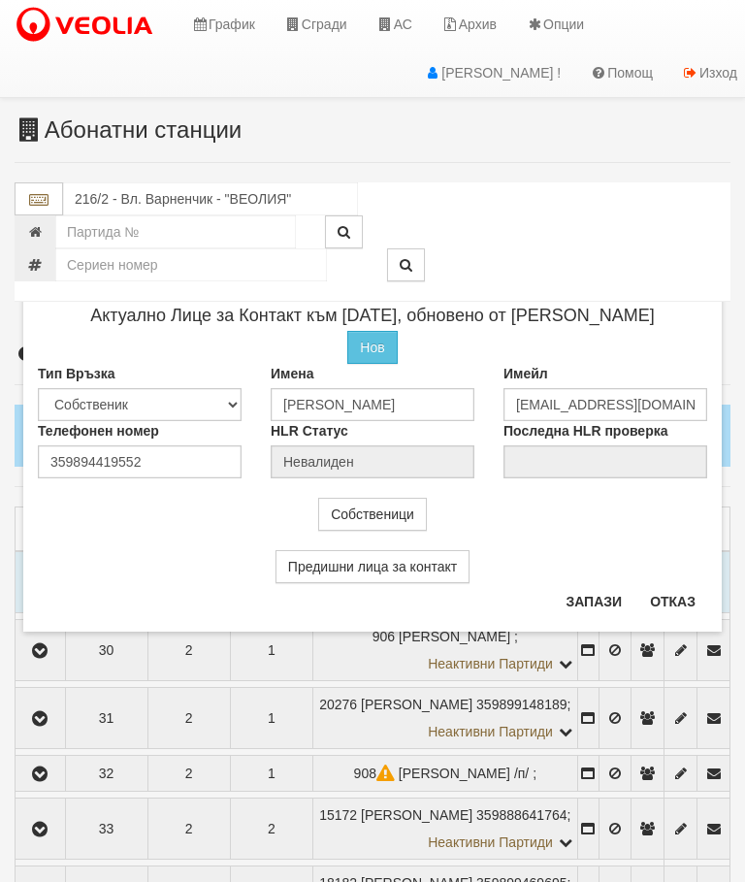
click at [680, 596] on button "Отказ" at bounding box center [672, 601] width 69 height 31
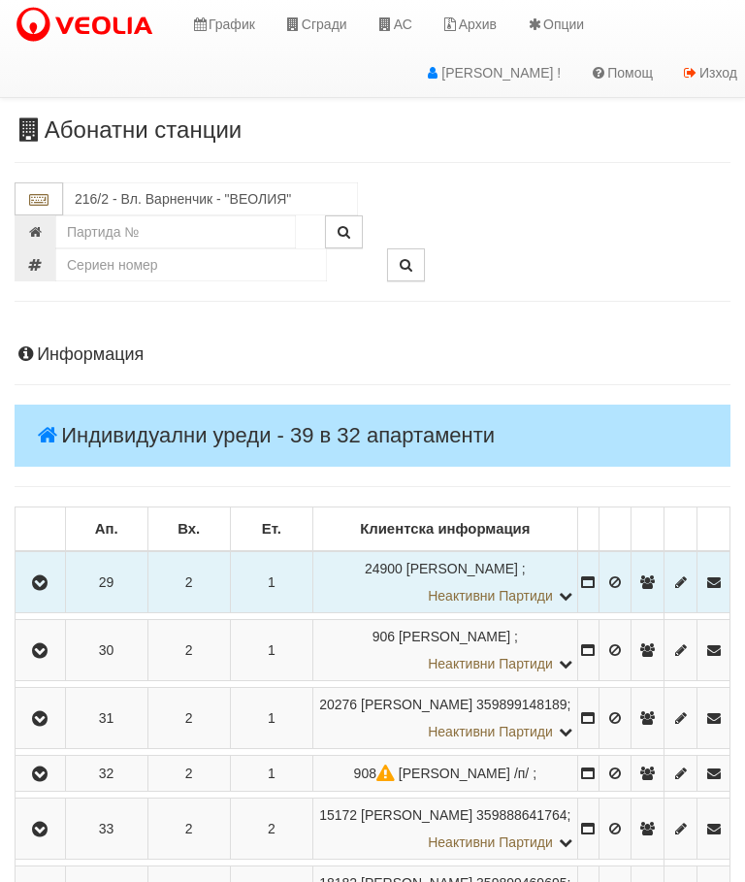
click at [51, 589] on icon "button" at bounding box center [39, 583] width 23 height 14
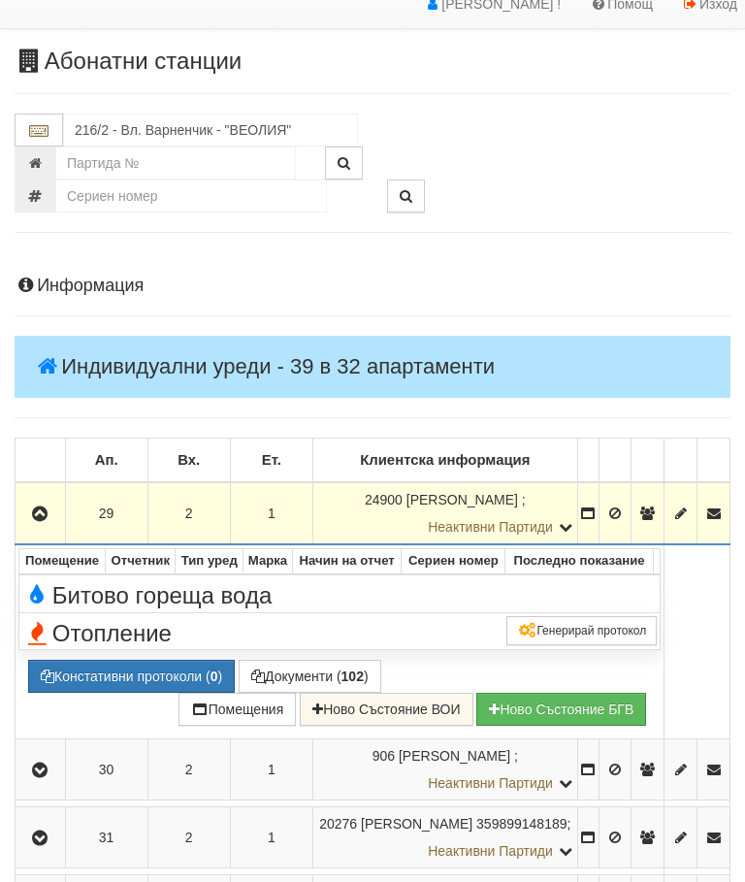
scroll to position [88, 0]
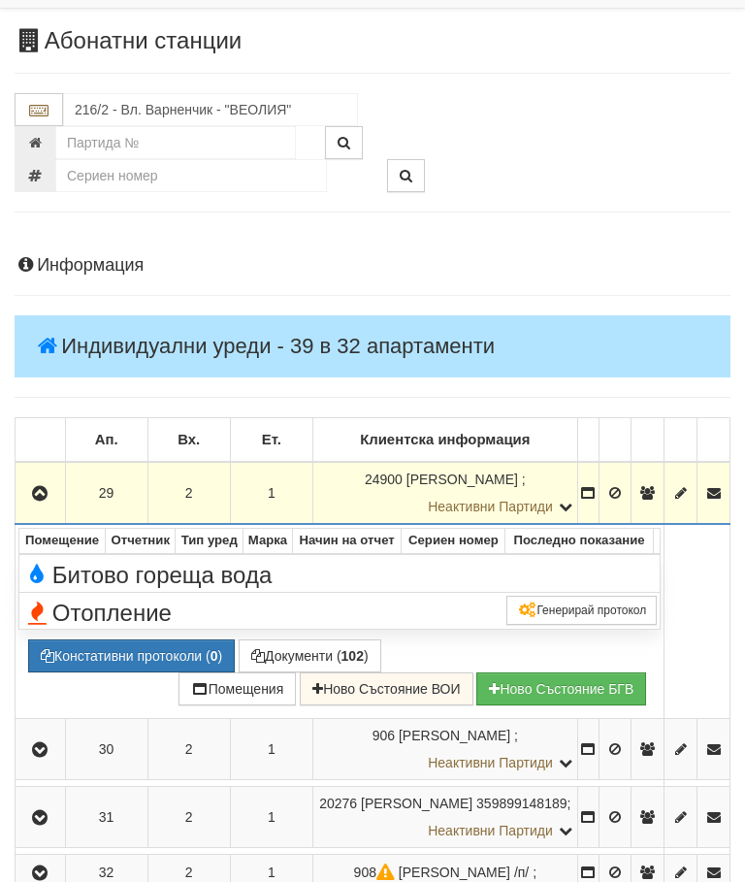
click at [37, 499] on icon "button" at bounding box center [39, 495] width 23 height 14
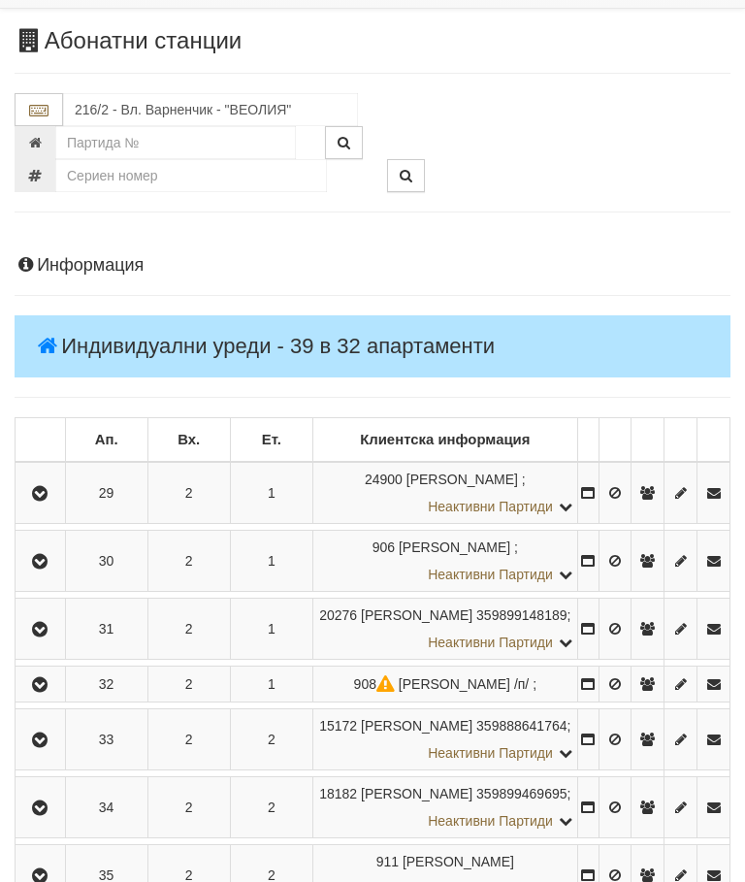
click at [51, 497] on icon "button" at bounding box center [39, 494] width 23 height 14
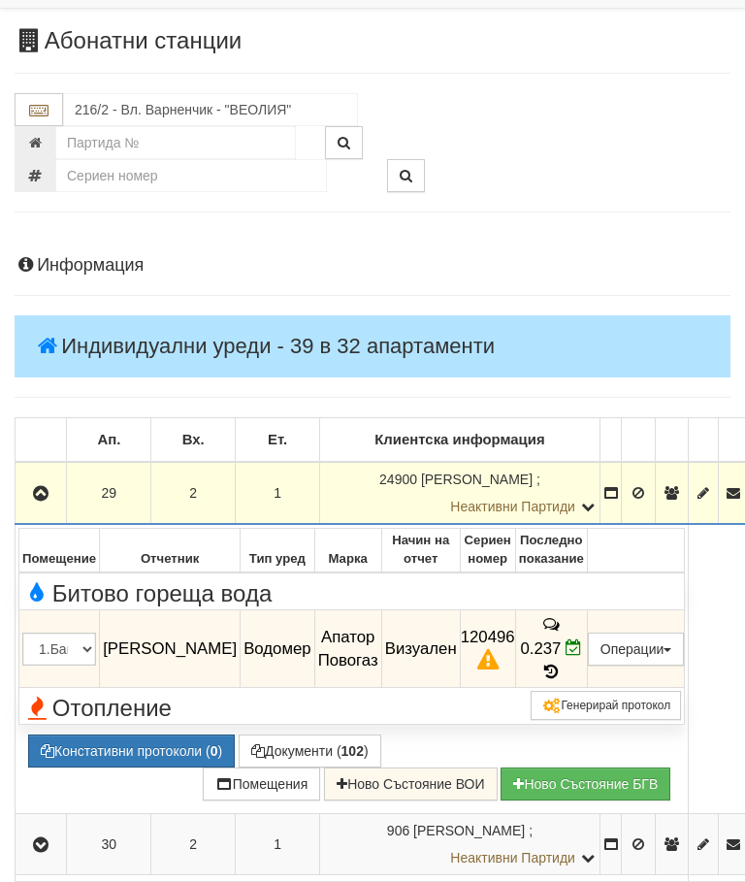
click at [45, 487] on icon "button" at bounding box center [40, 494] width 23 height 14
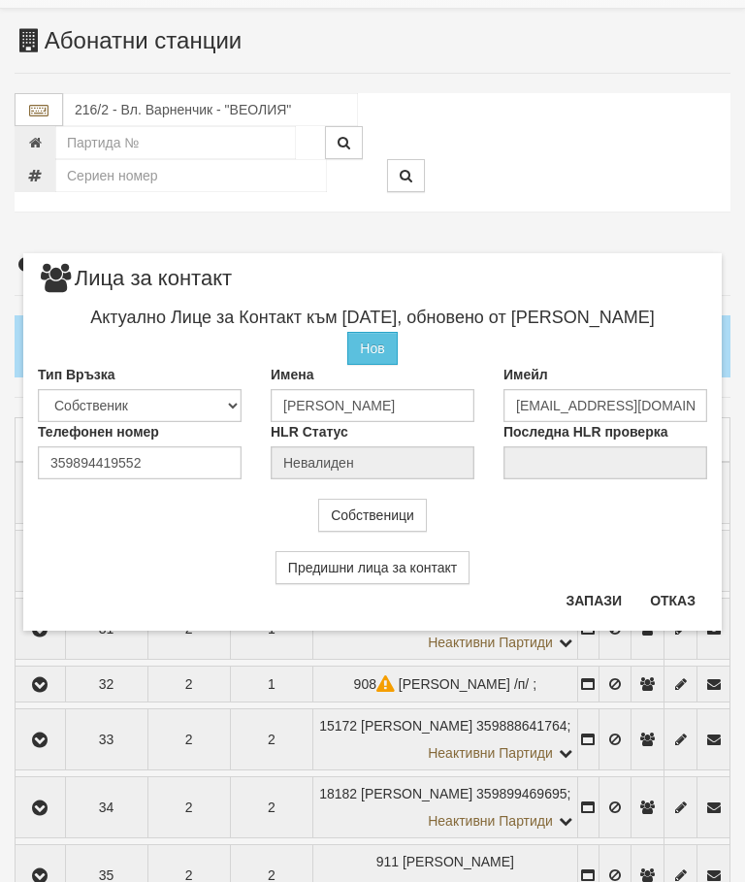
click at [678, 599] on button "Отказ" at bounding box center [672, 600] width 69 height 31
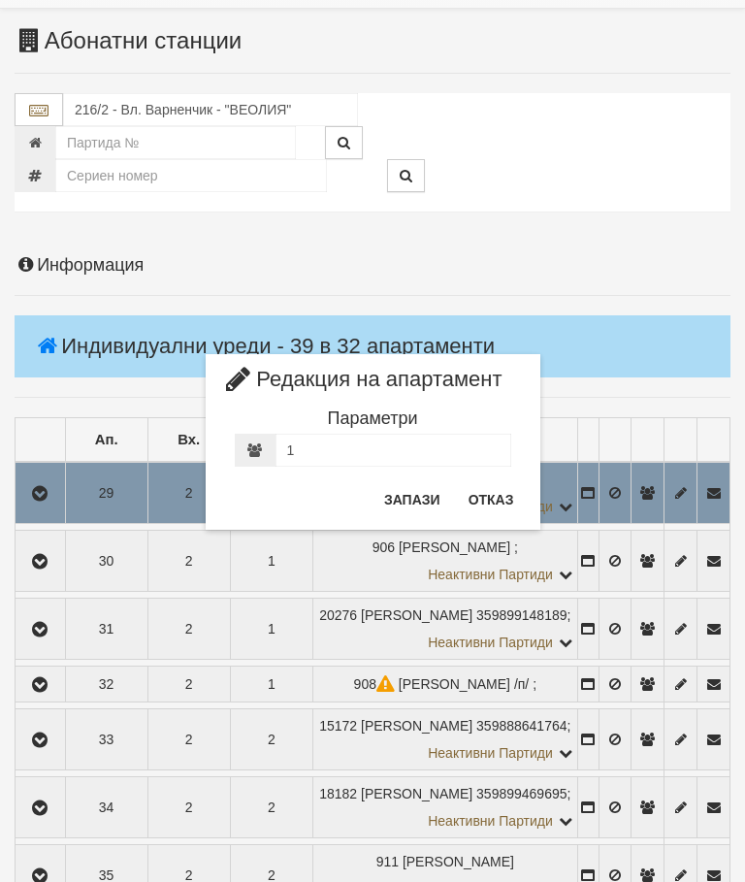
click at [484, 504] on button "Отказ" at bounding box center [491, 499] width 69 height 31
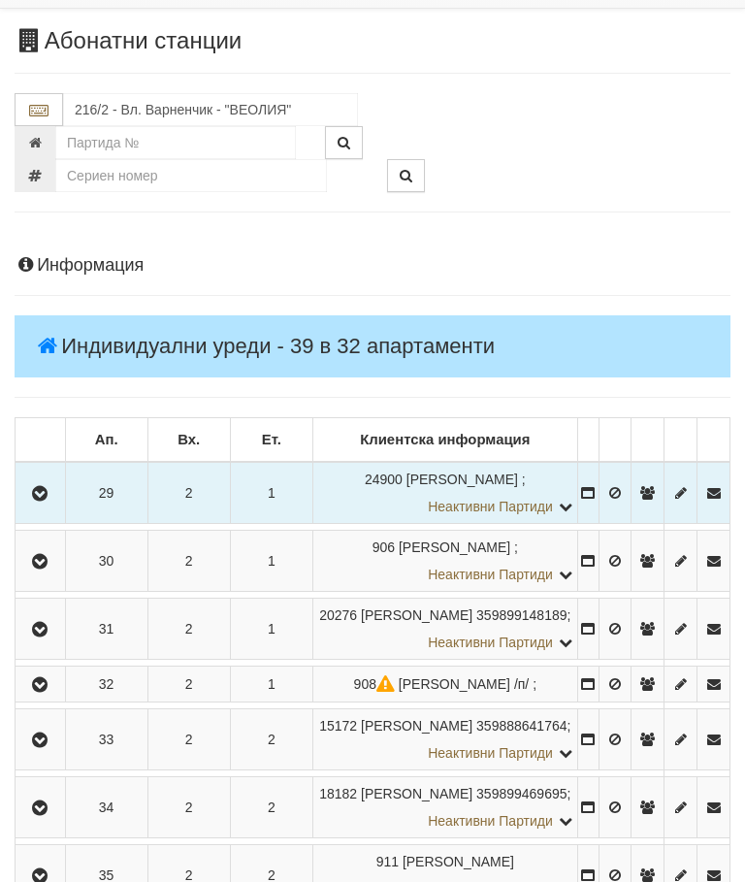
click at [42, 500] on icon "button" at bounding box center [39, 494] width 23 height 14
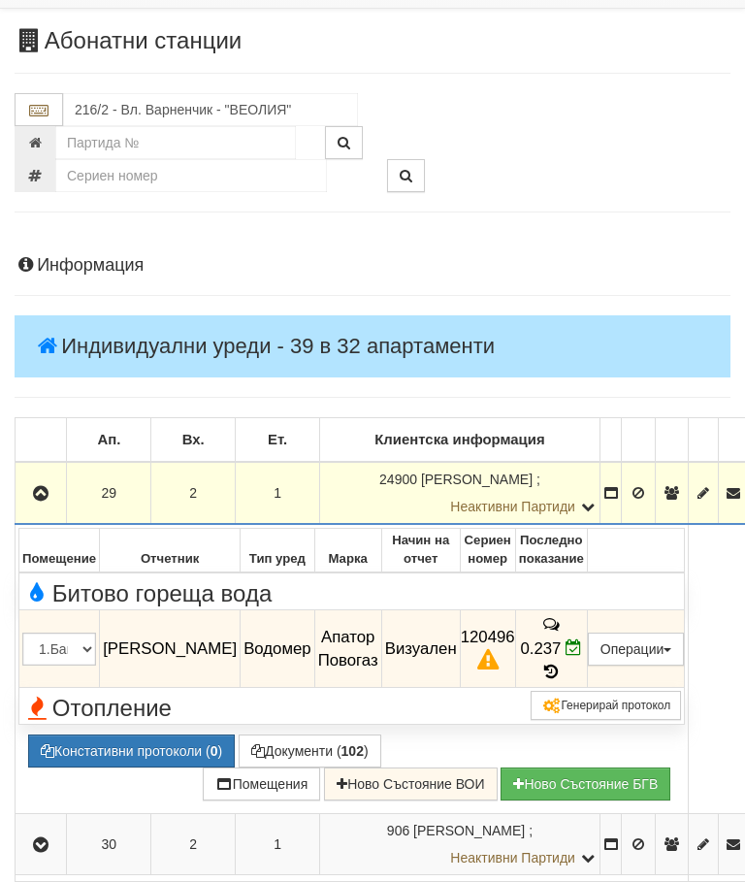
click at [562, 663] on icon at bounding box center [550, 671] width 21 height 16
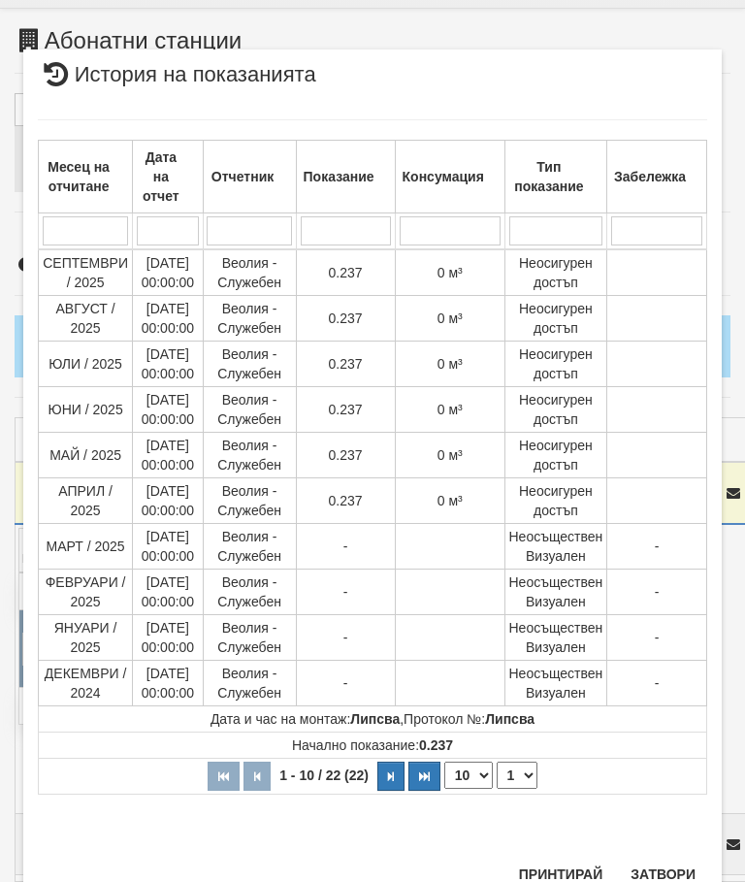
scroll to position [169, 0]
click at [526, 772] on select "1 2 3" at bounding box center [517, 775] width 41 height 27
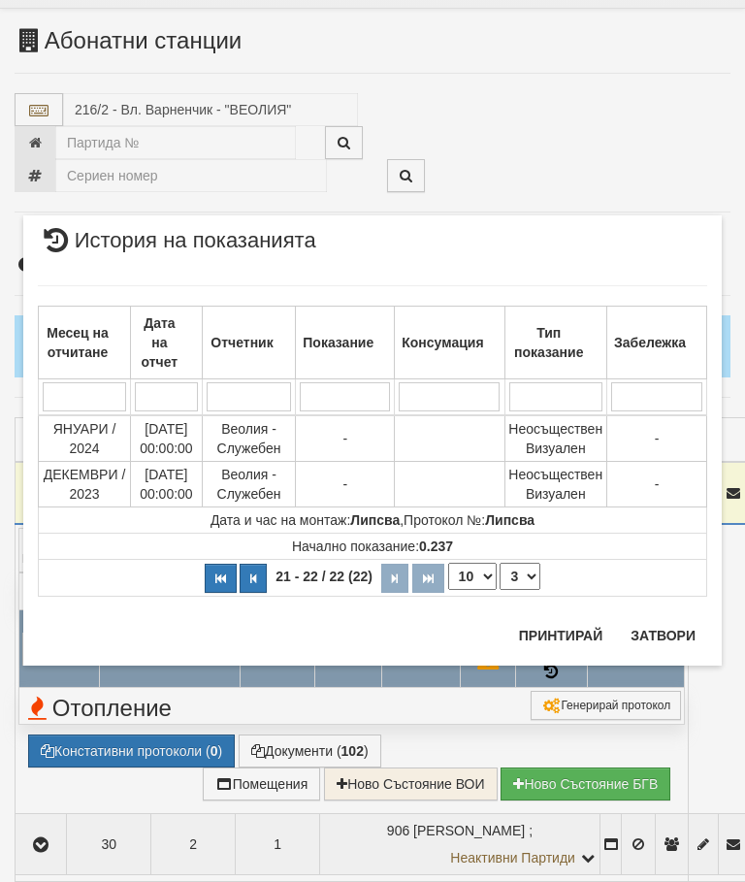
scroll to position [0, 0]
click at [520, 576] on select "1 2 3" at bounding box center [519, 576] width 41 height 27
select select "2"
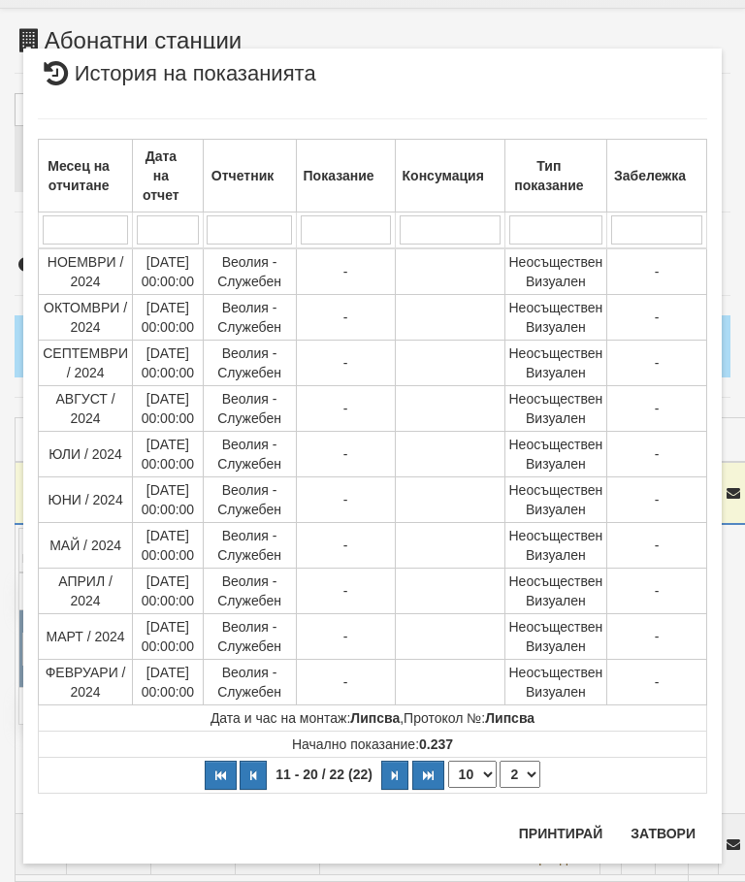
click at [666, 824] on button "Затвори" at bounding box center [663, 833] width 88 height 31
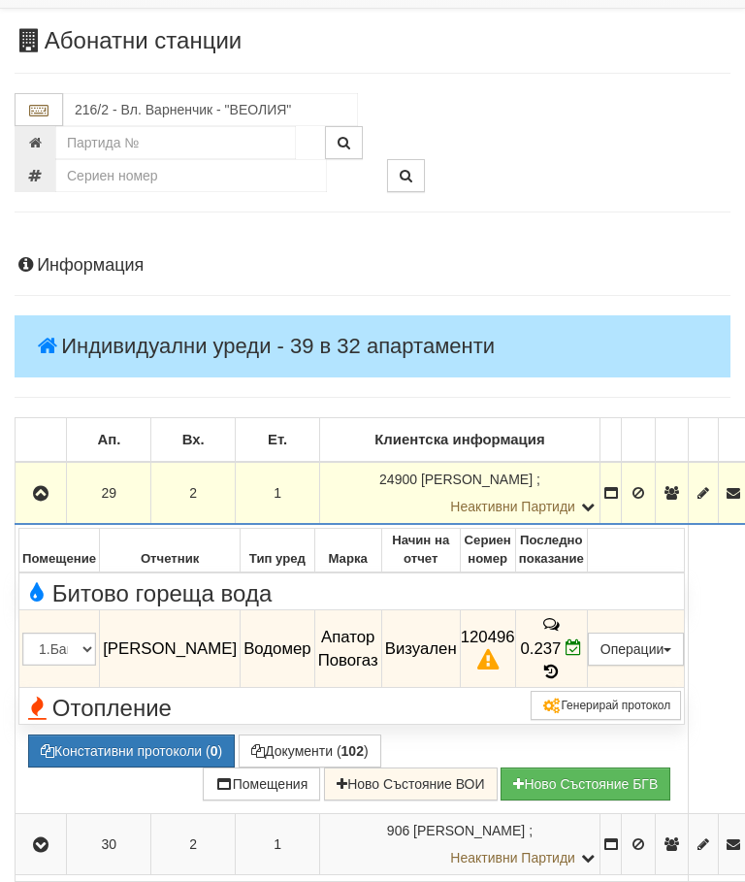
click at [46, 489] on icon "button" at bounding box center [40, 494] width 23 height 14
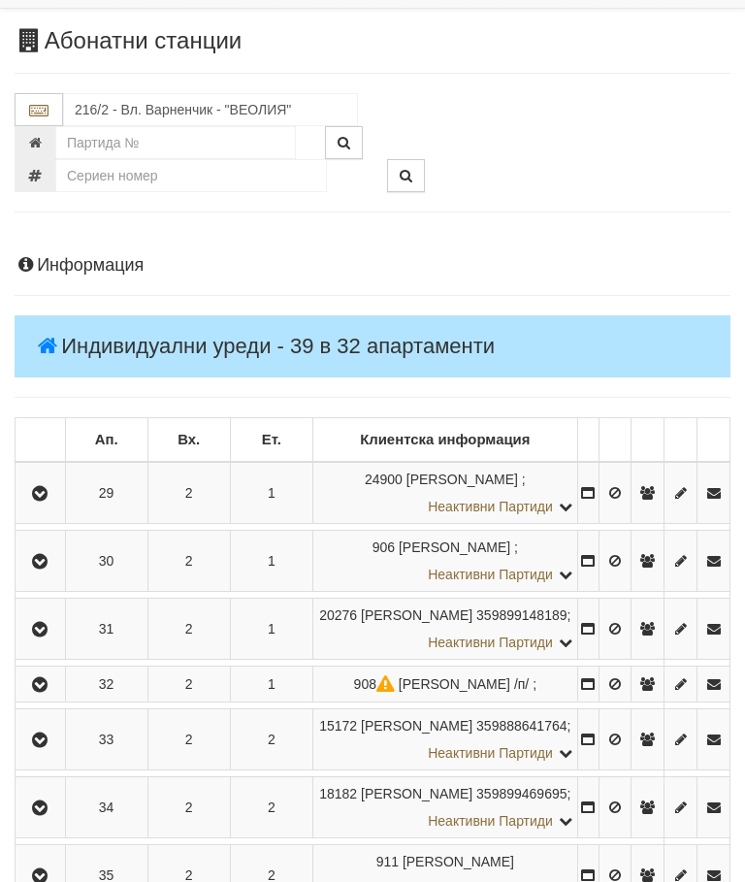
click at [46, 568] on icon "button" at bounding box center [39, 562] width 23 height 14
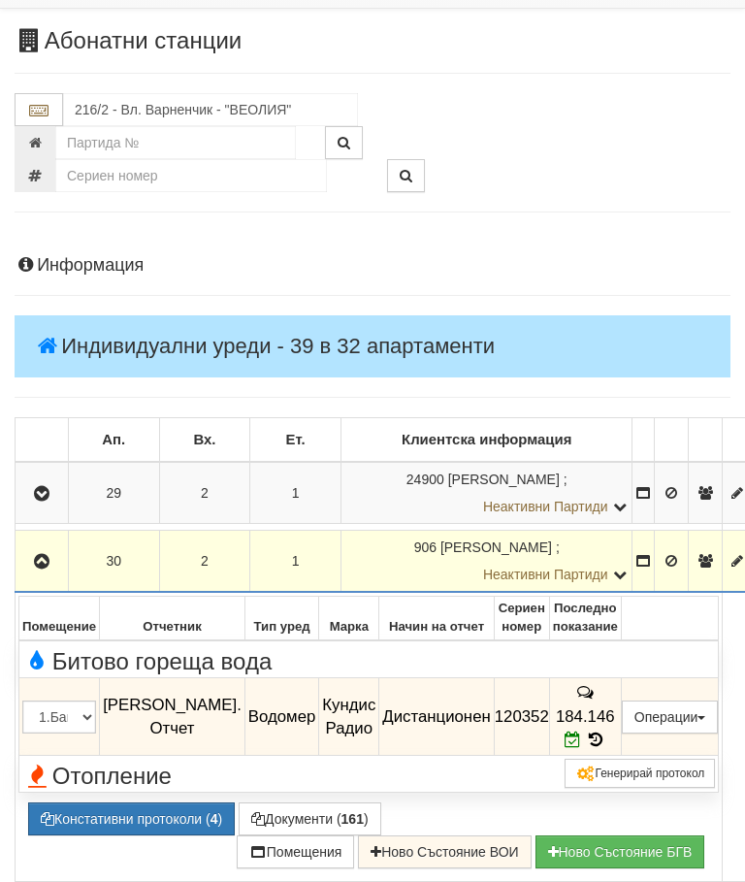
click at [47, 562] on icon "button" at bounding box center [41, 562] width 23 height 14
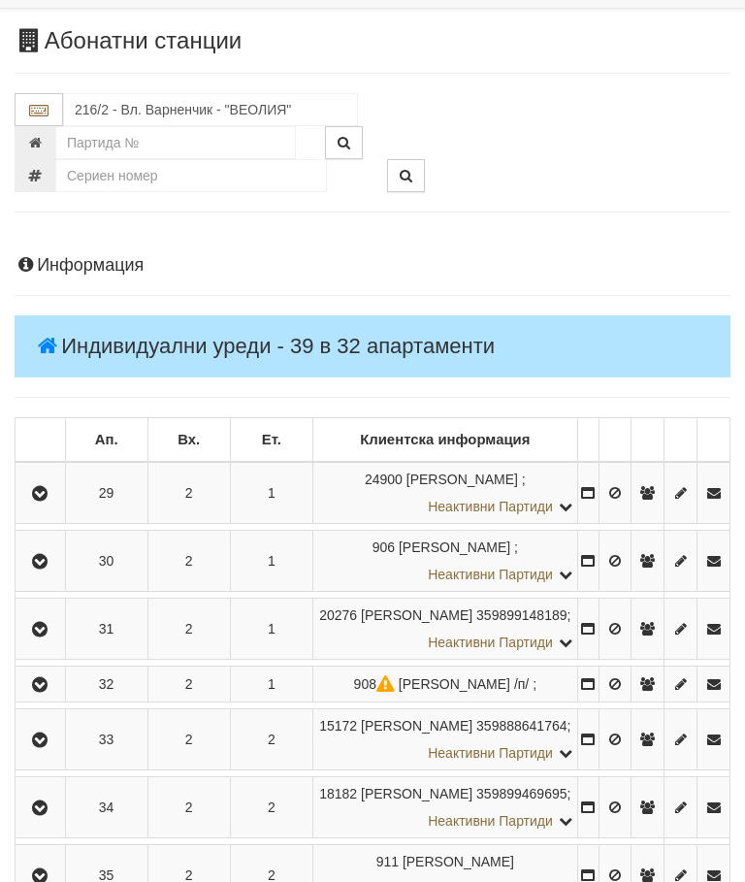
click at [58, 643] on button "button" at bounding box center [40, 628] width 44 height 29
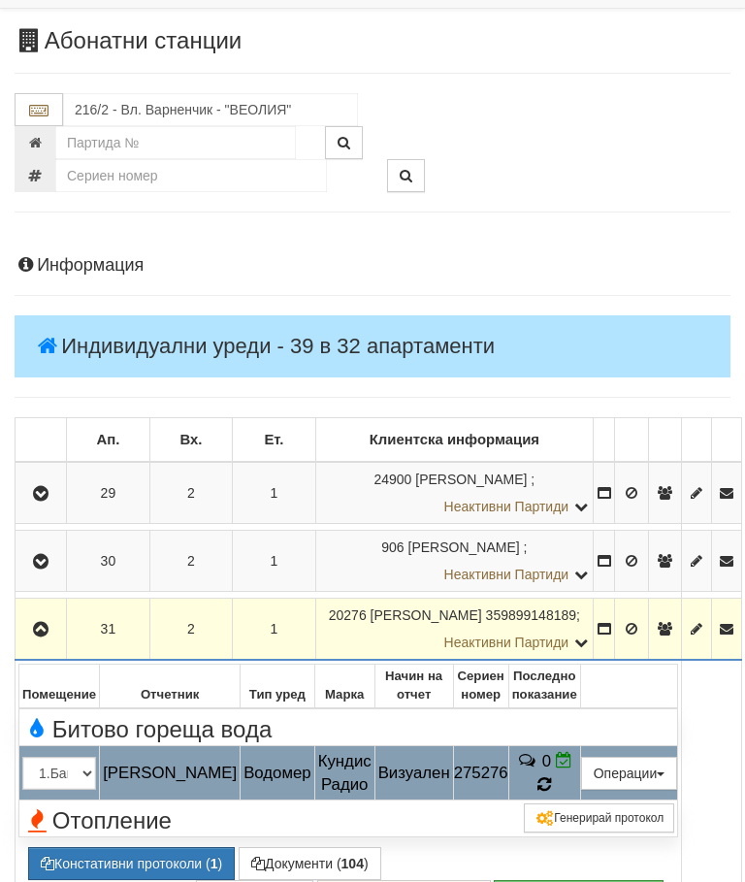
click at [552, 776] on icon at bounding box center [544, 784] width 15 height 17
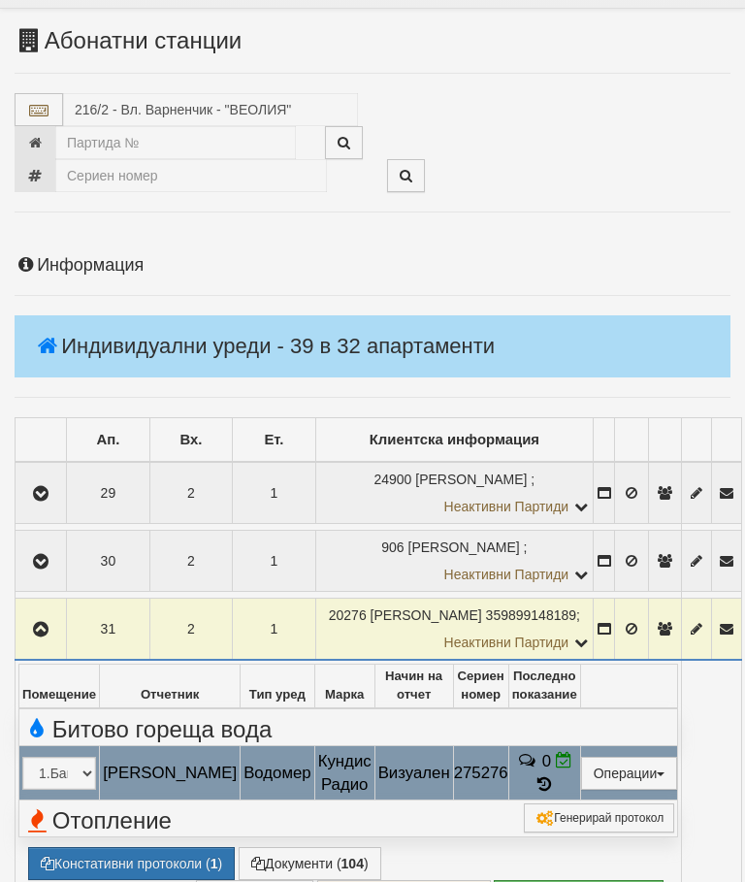
select select "10"
select select "1"
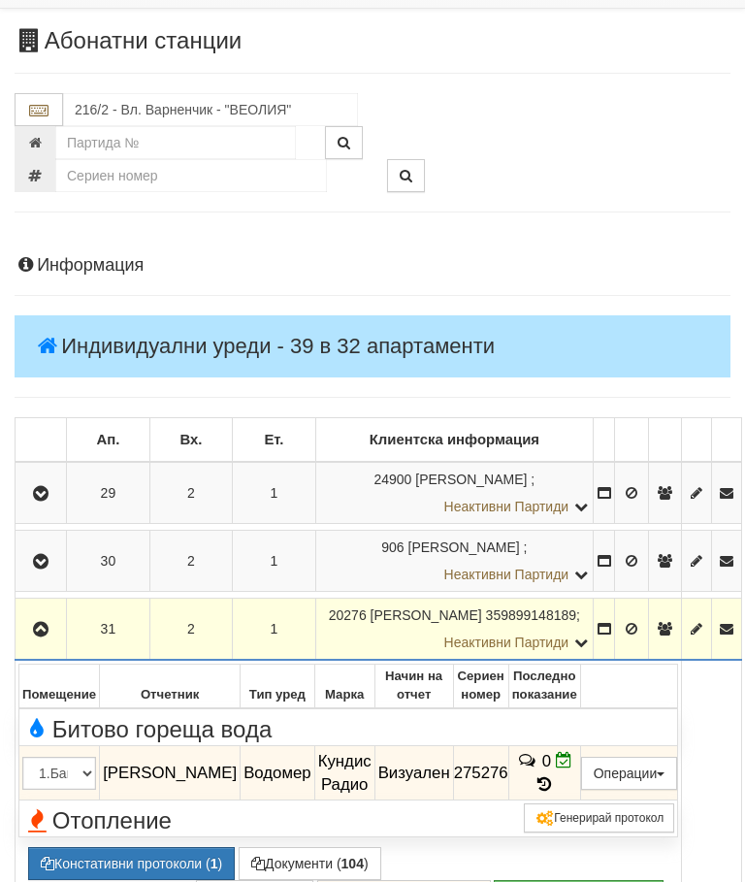
click at [143, 854] on button "Констативни протоколи ( 1 )" at bounding box center [131, 863] width 207 height 33
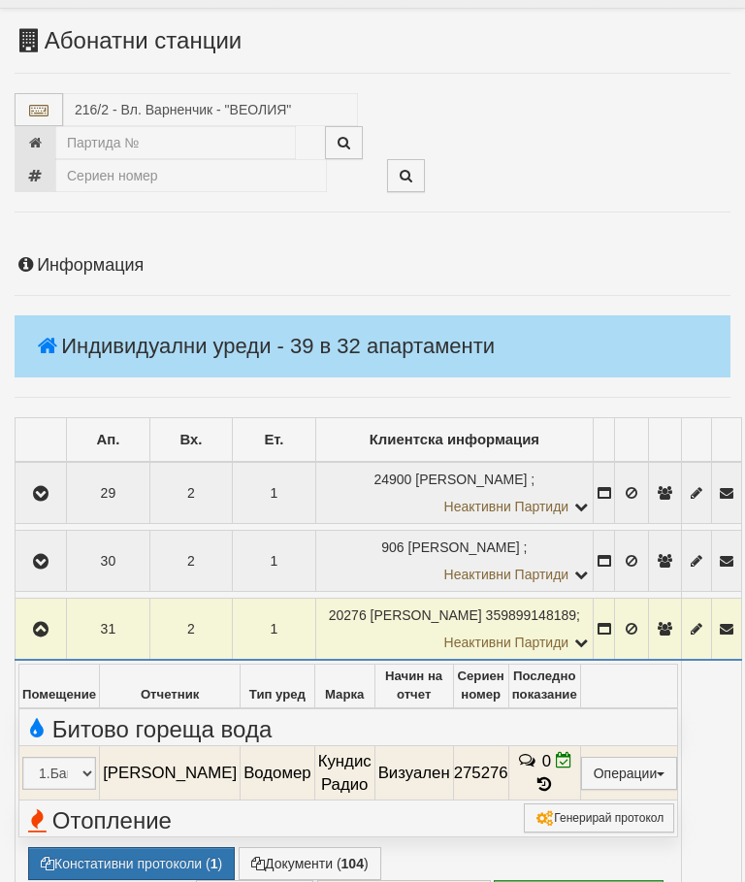
select select "10"
select select "1"
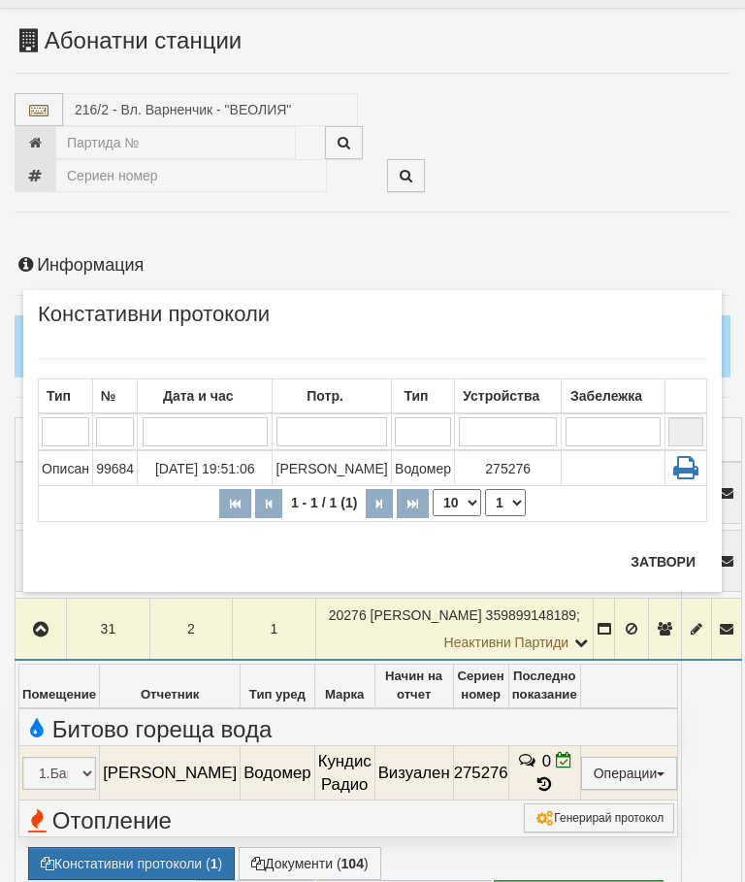
scroll to position [162, 0]
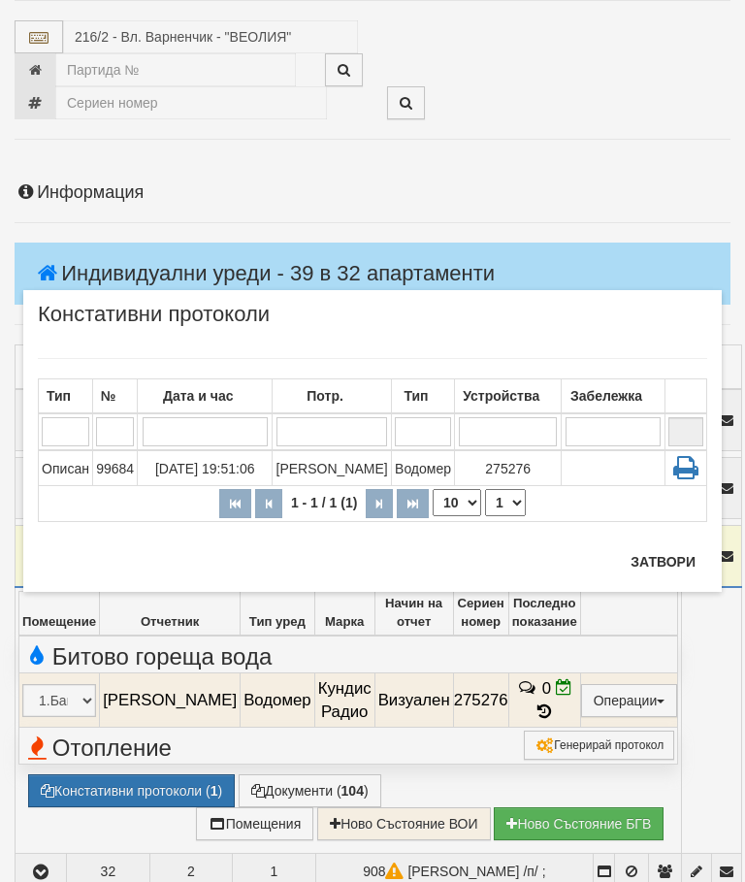
click at [663, 554] on button "Затвори" at bounding box center [663, 561] width 88 height 31
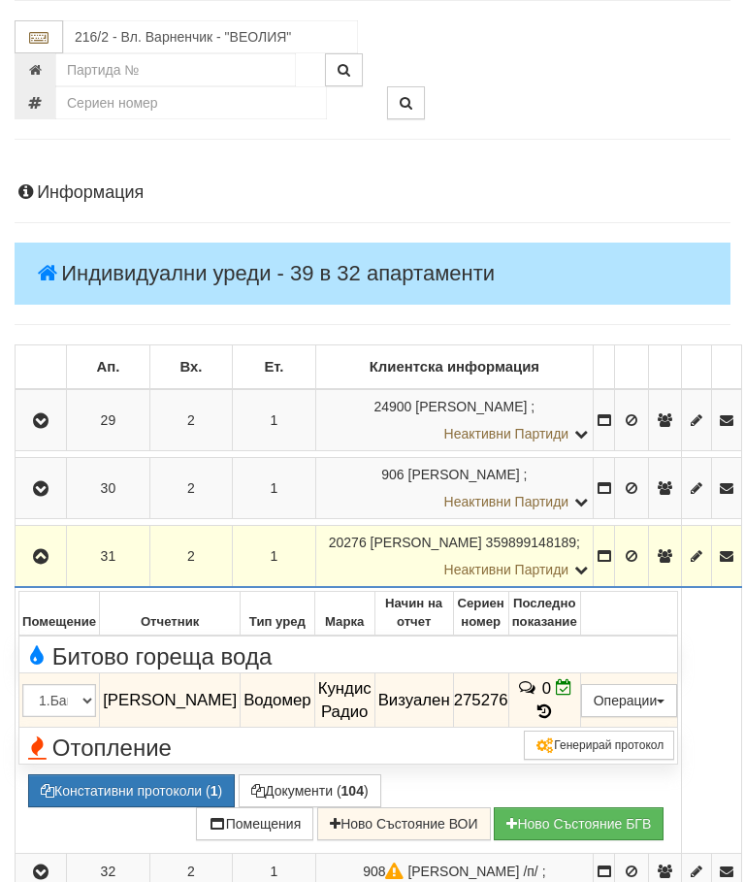
click at [48, 561] on icon "button" at bounding box center [40, 557] width 23 height 14
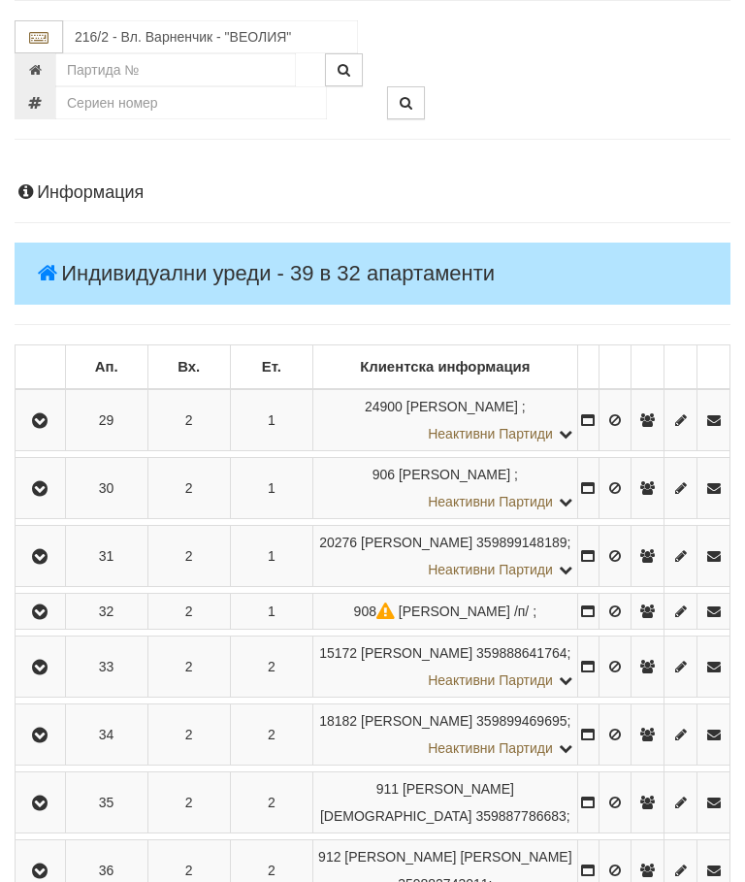
click at [51, 619] on icon "button" at bounding box center [39, 612] width 23 height 14
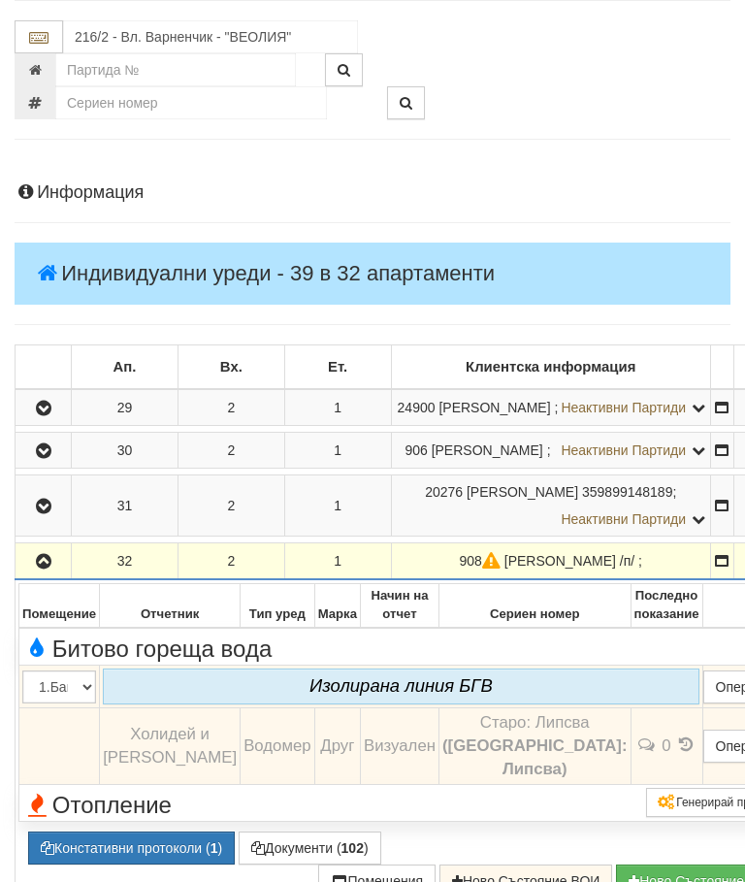
click at [33, 568] on icon "button" at bounding box center [43, 562] width 23 height 14
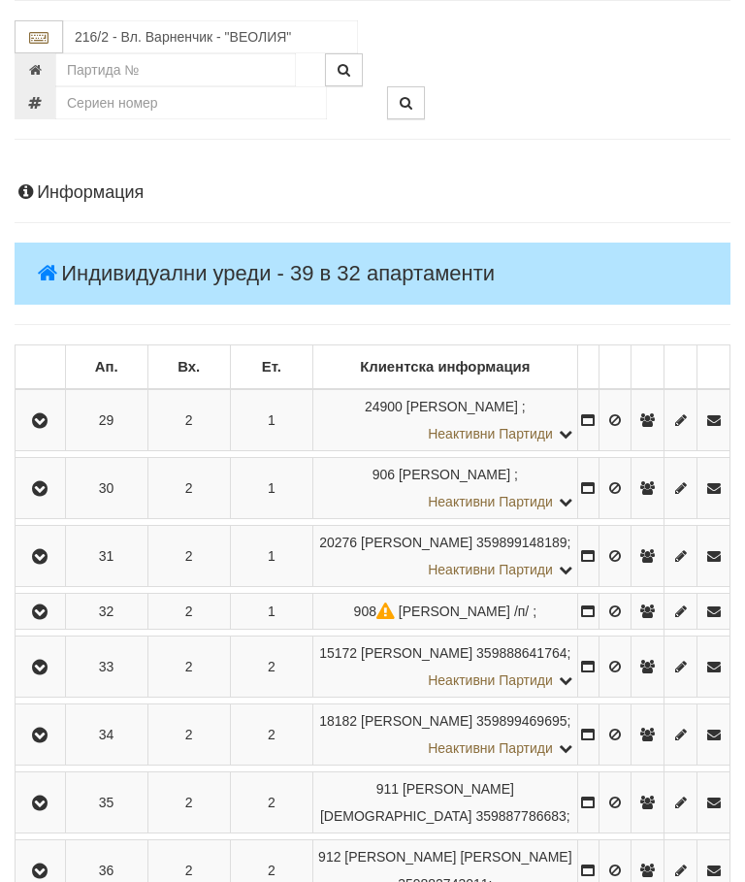
click at [49, 674] on icon "button" at bounding box center [39, 667] width 23 height 14
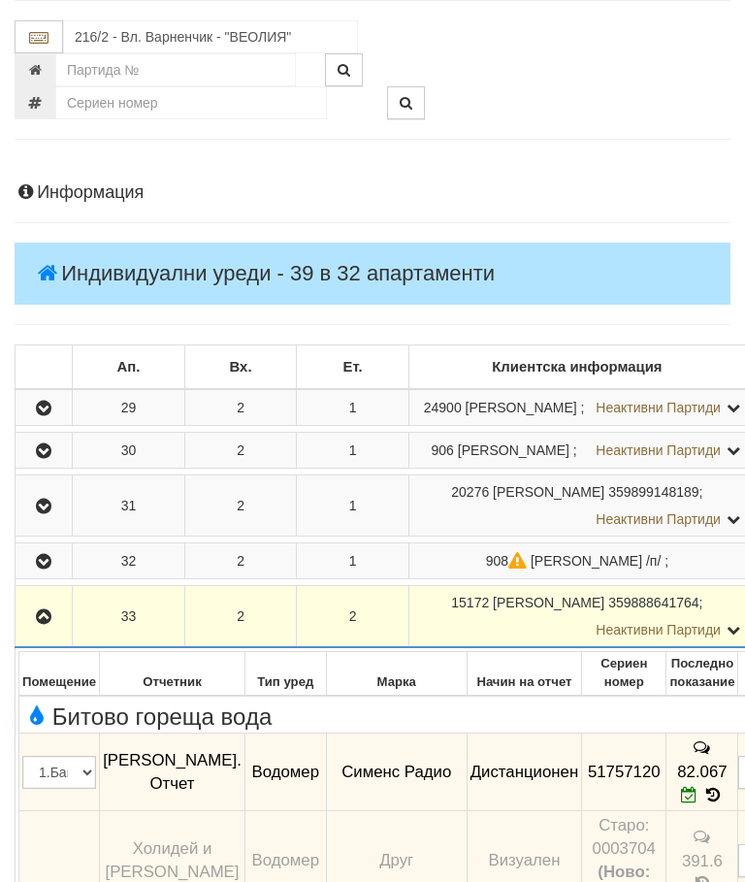
click at [50, 624] on icon "button" at bounding box center [43, 617] width 23 height 14
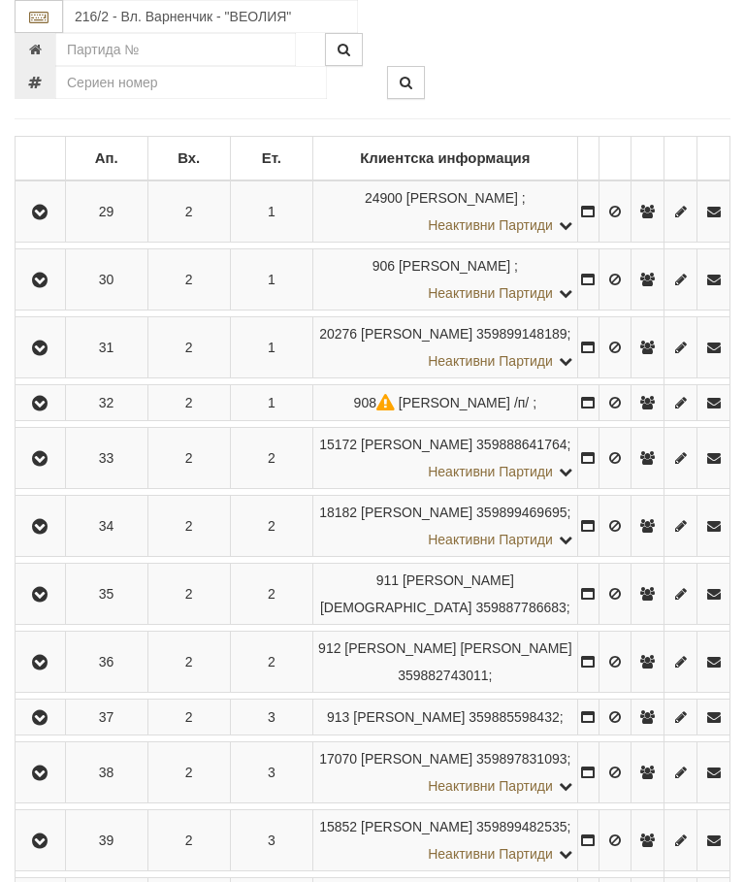
scroll to position [391, 0]
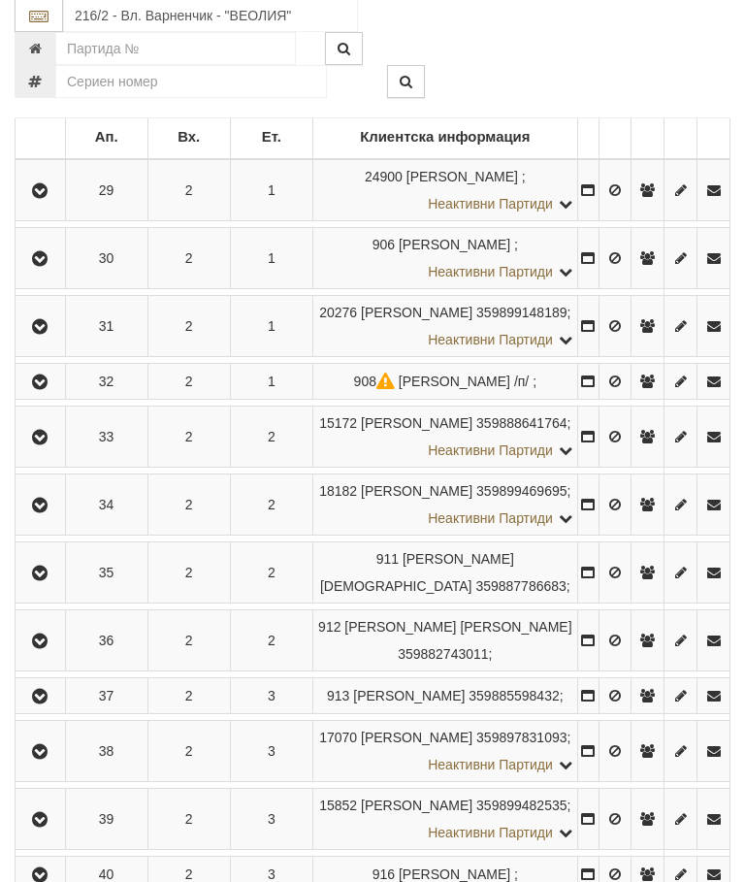
click at [51, 513] on icon "button" at bounding box center [39, 506] width 23 height 14
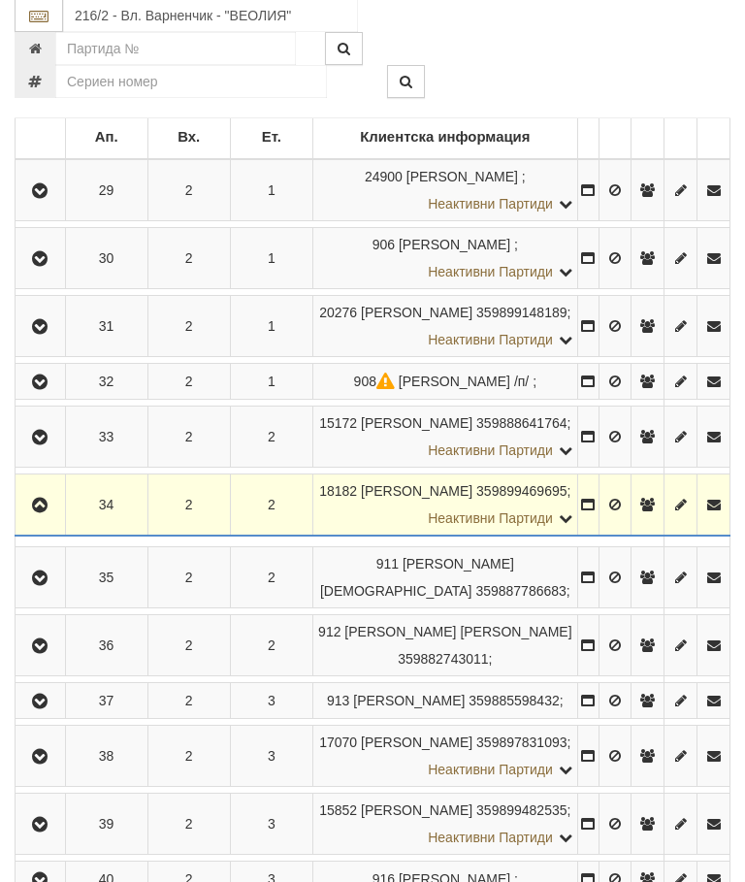
scroll to position [392, 0]
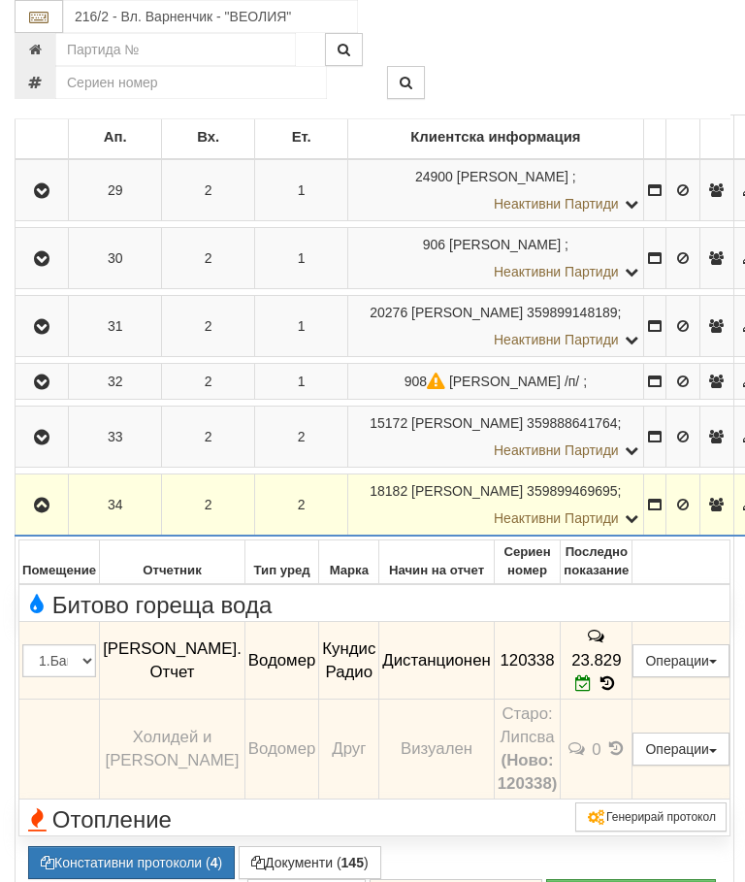
click at [52, 512] on icon "button" at bounding box center [41, 506] width 23 height 14
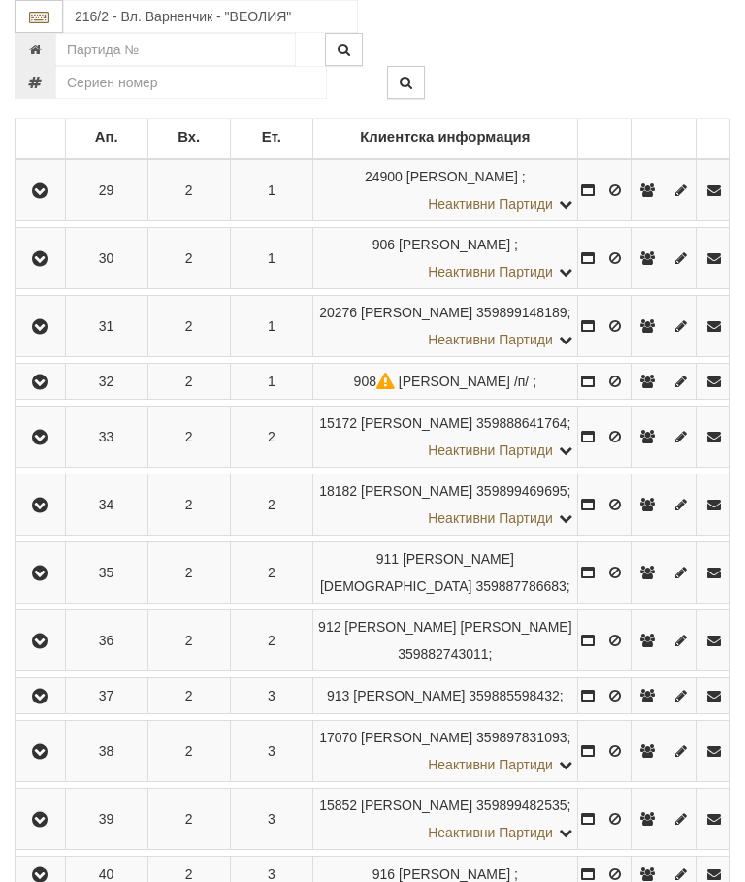
click at [48, 580] on icon "button" at bounding box center [39, 573] width 23 height 14
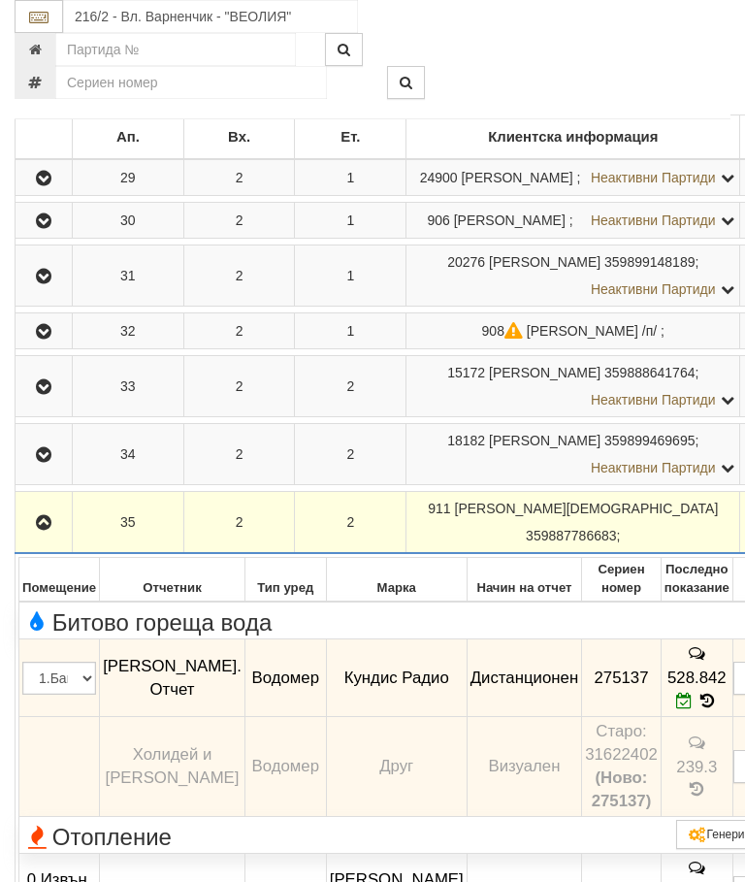
click at [42, 530] on icon "button" at bounding box center [43, 523] width 23 height 14
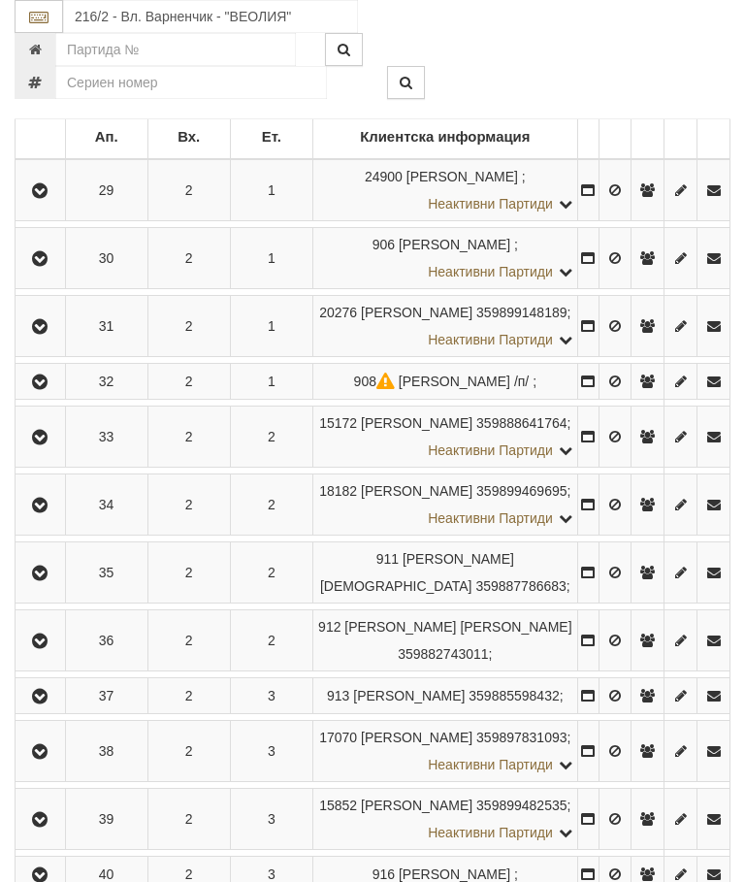
click at [51, 648] on icon "button" at bounding box center [39, 641] width 23 height 14
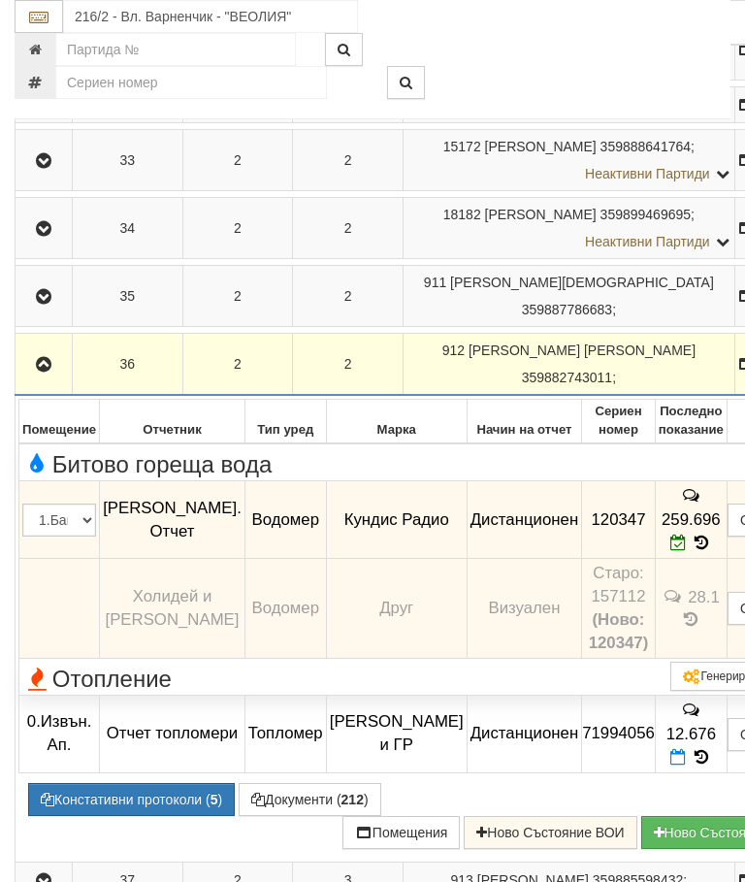
scroll to position [621, 0]
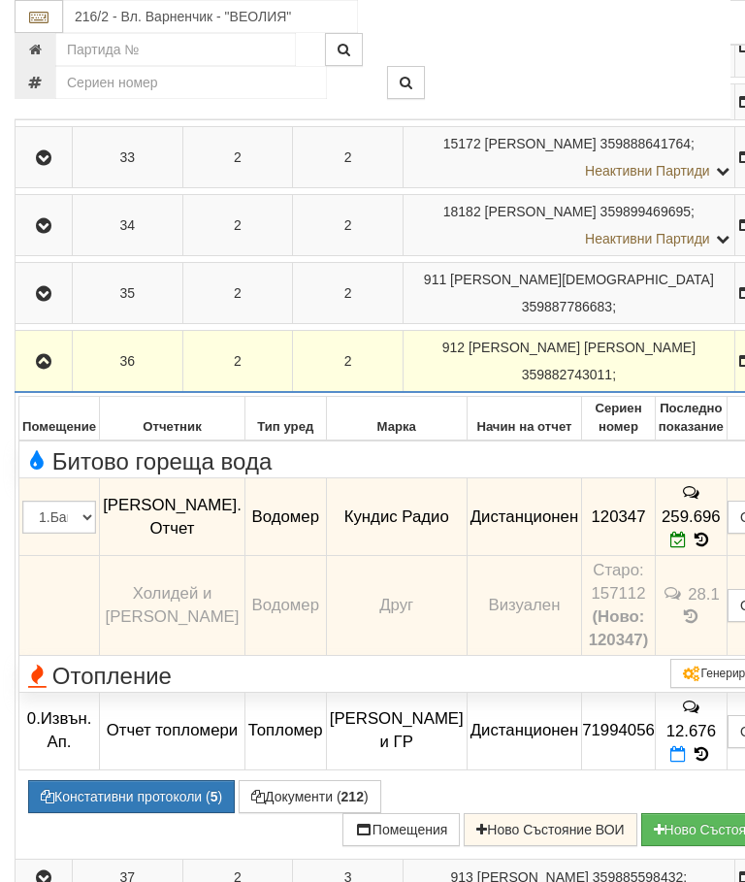
click at [0, 0] on button "Дистанционен модул" at bounding box center [0, 0] width 0 height 0
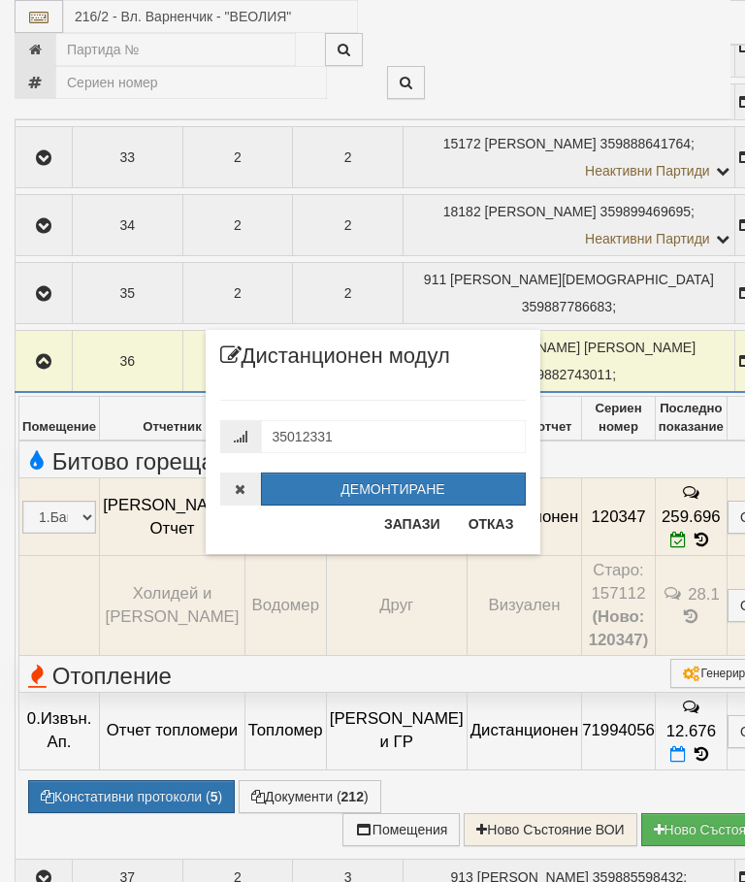
click at [486, 521] on button "Отказ" at bounding box center [491, 523] width 69 height 31
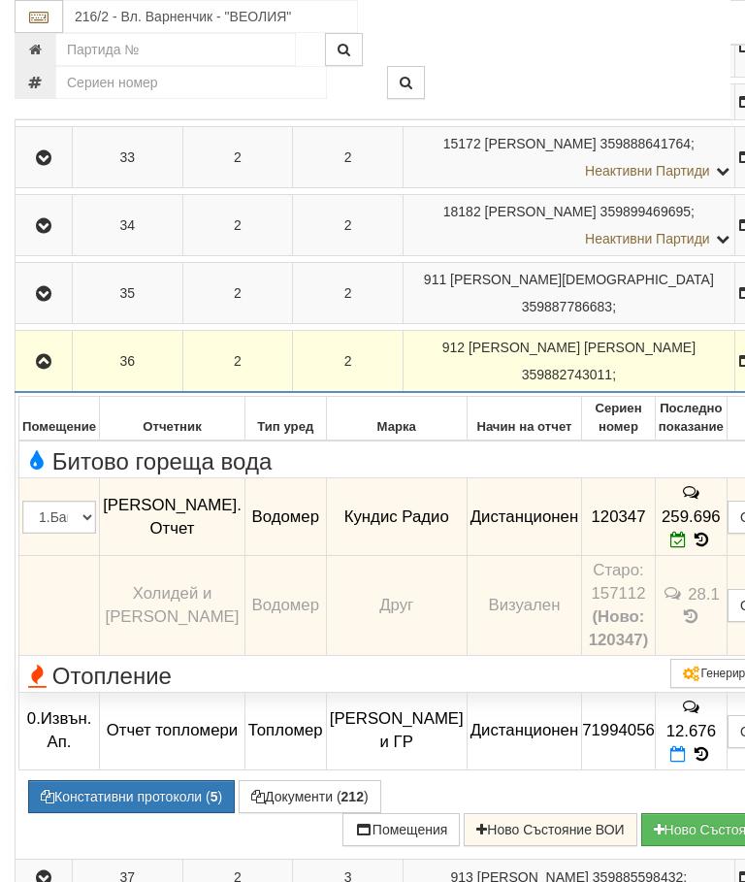
click at [48, 369] on icon "button" at bounding box center [43, 362] width 23 height 14
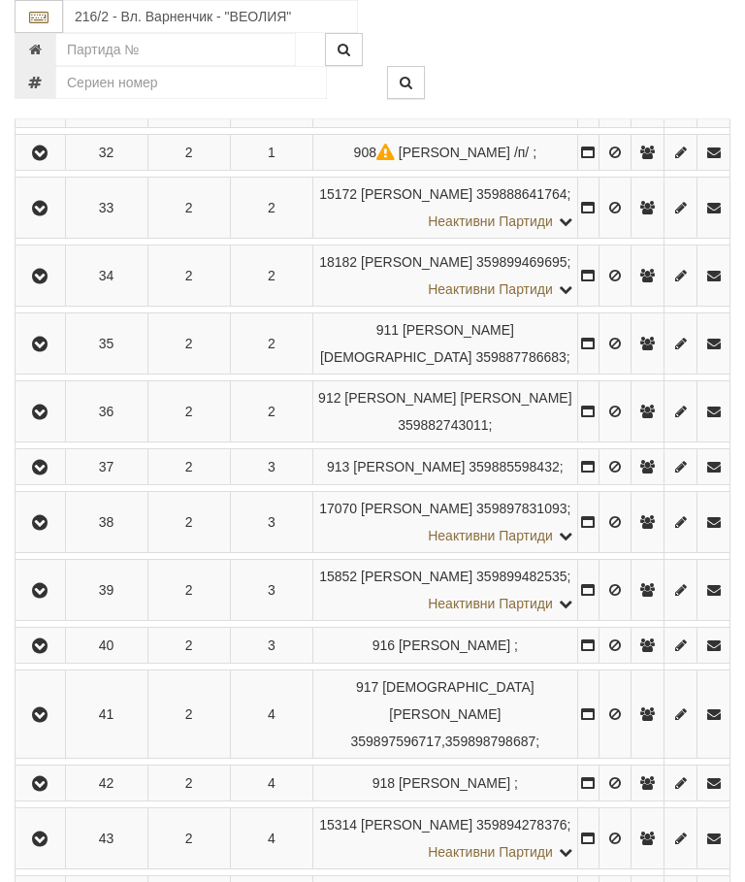
click at [48, 474] on icon "button" at bounding box center [39, 468] width 23 height 14
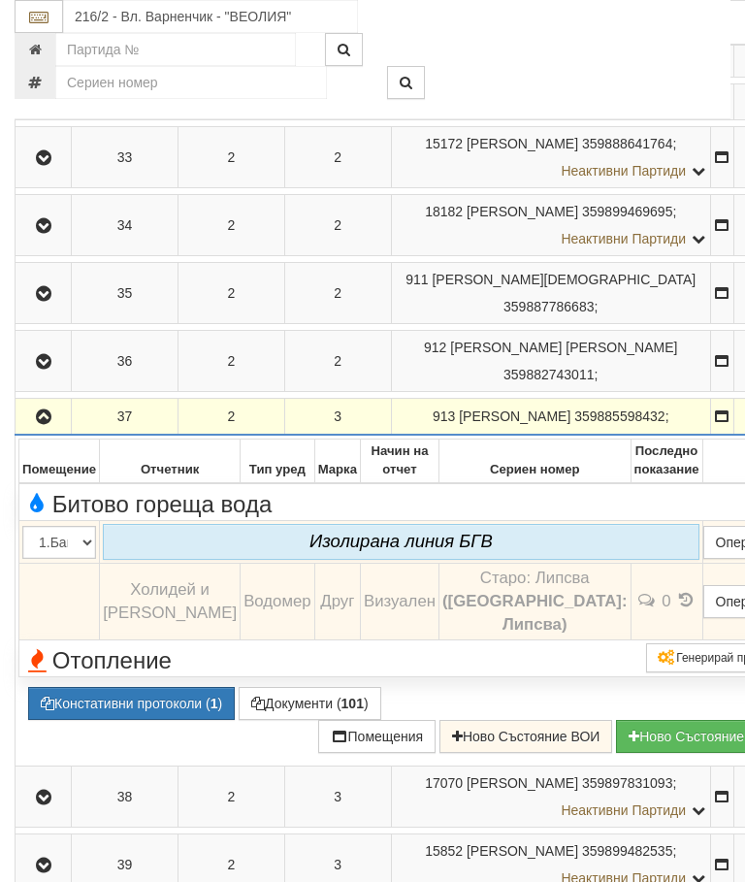
click at [48, 431] on button "button" at bounding box center [42, 416] width 49 height 29
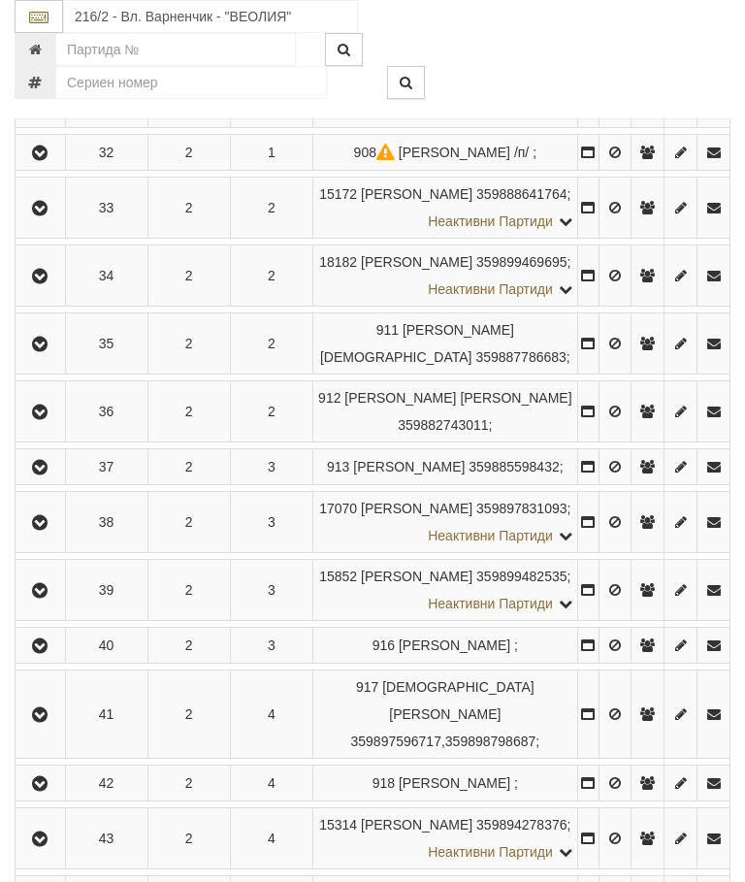
click at [41, 530] on icon "button" at bounding box center [39, 523] width 23 height 14
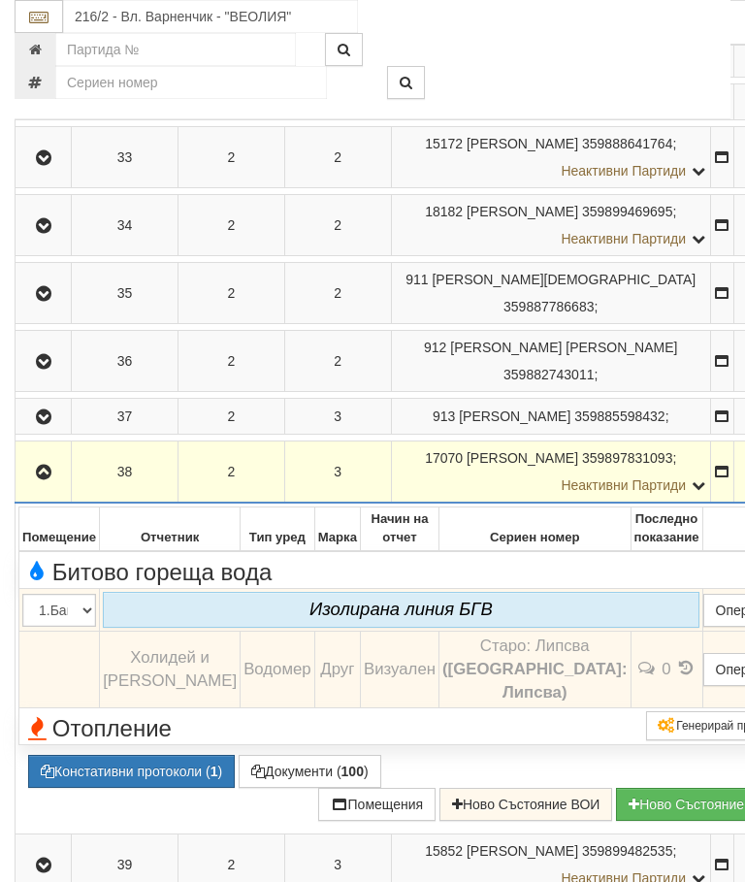
click at [45, 479] on icon "button" at bounding box center [43, 473] width 23 height 14
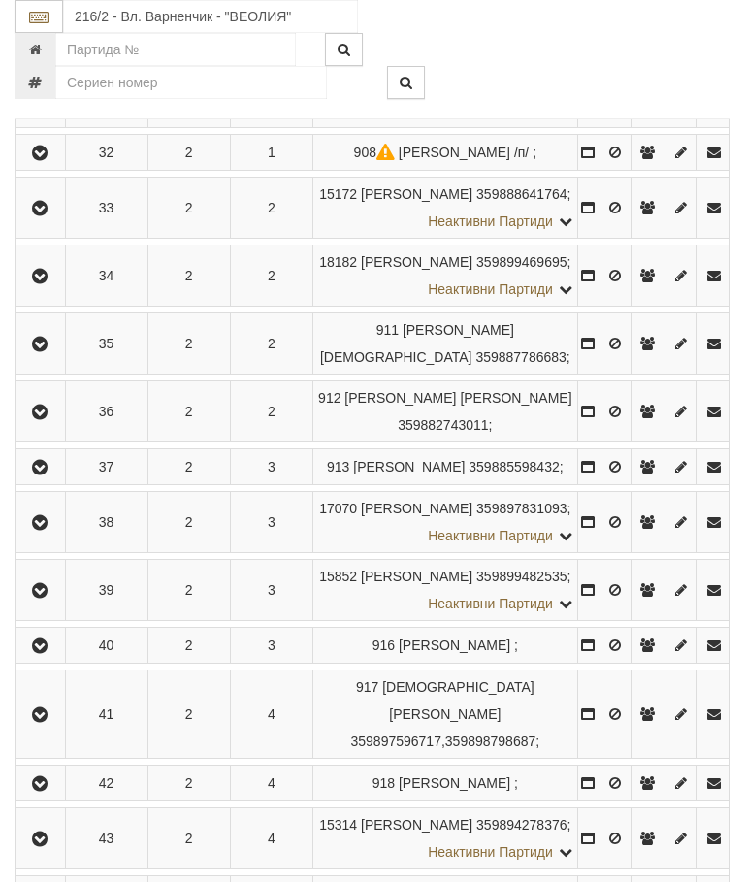
click at [50, 597] on icon "button" at bounding box center [39, 591] width 23 height 14
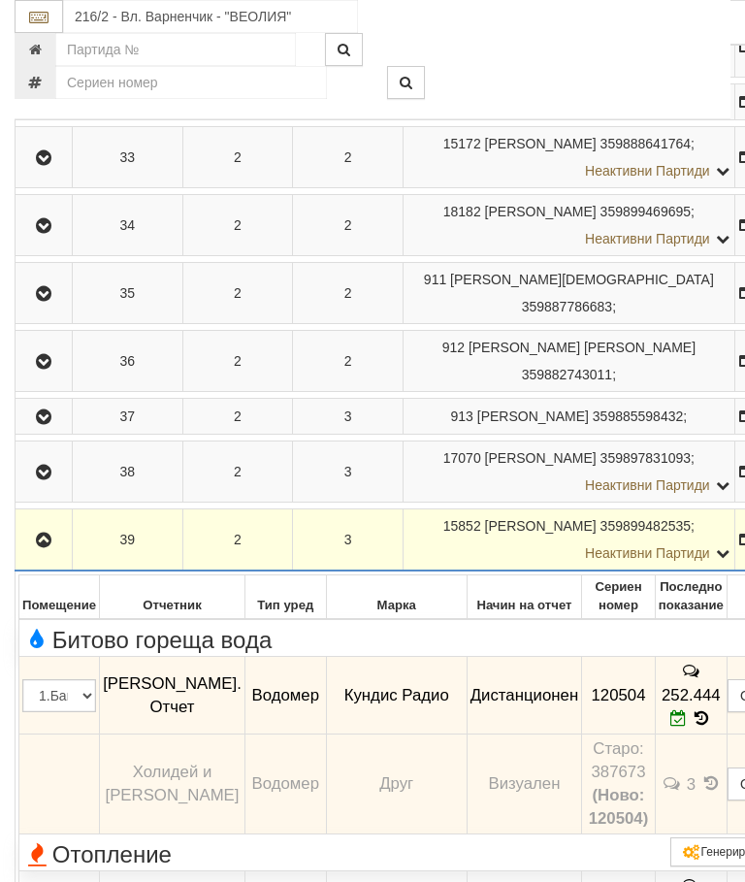
click at [41, 547] on icon "button" at bounding box center [43, 540] width 23 height 14
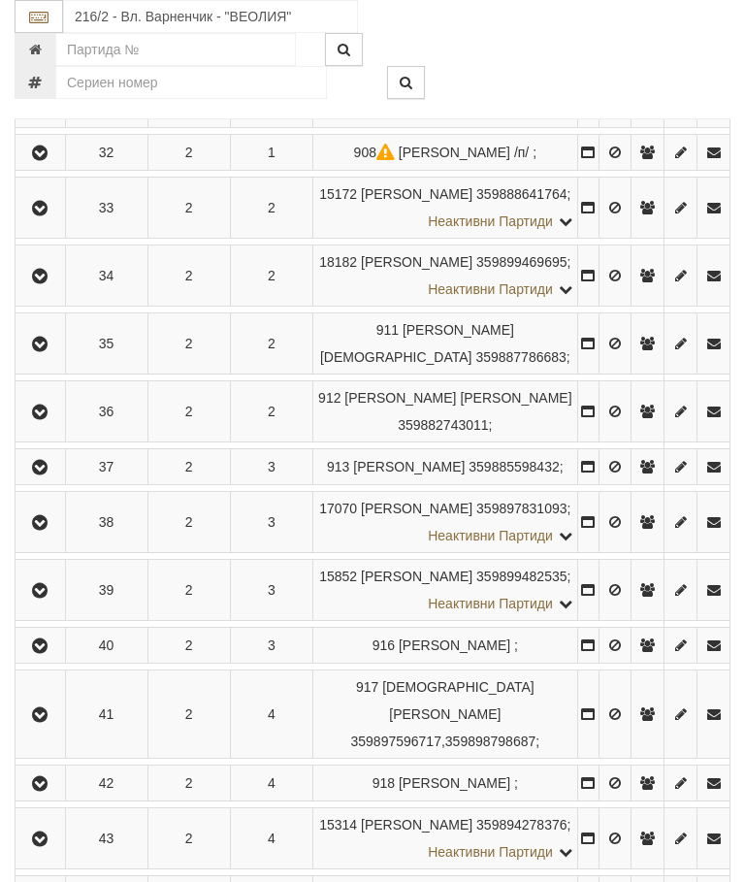
click at [47, 597] on icon "button" at bounding box center [39, 591] width 23 height 14
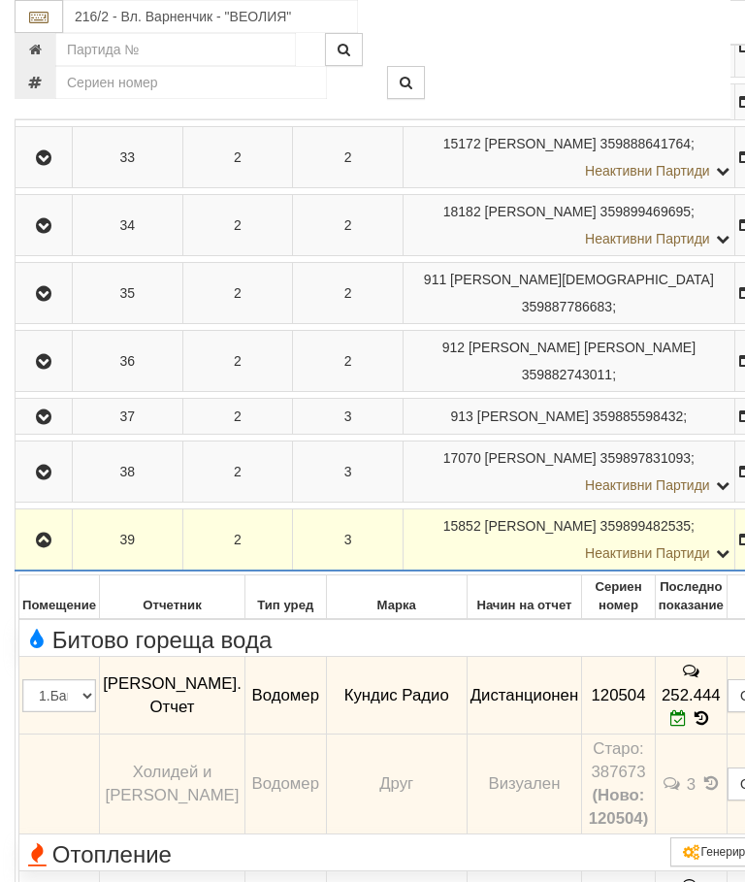
click at [52, 547] on icon "button" at bounding box center [43, 540] width 23 height 14
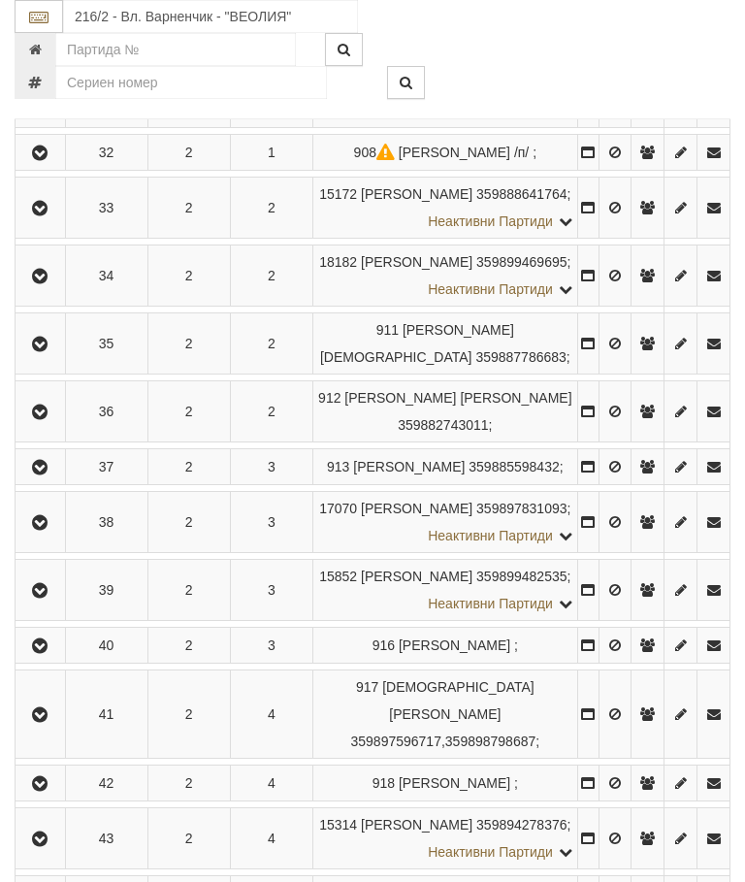
click at [49, 653] on icon "button" at bounding box center [39, 646] width 23 height 14
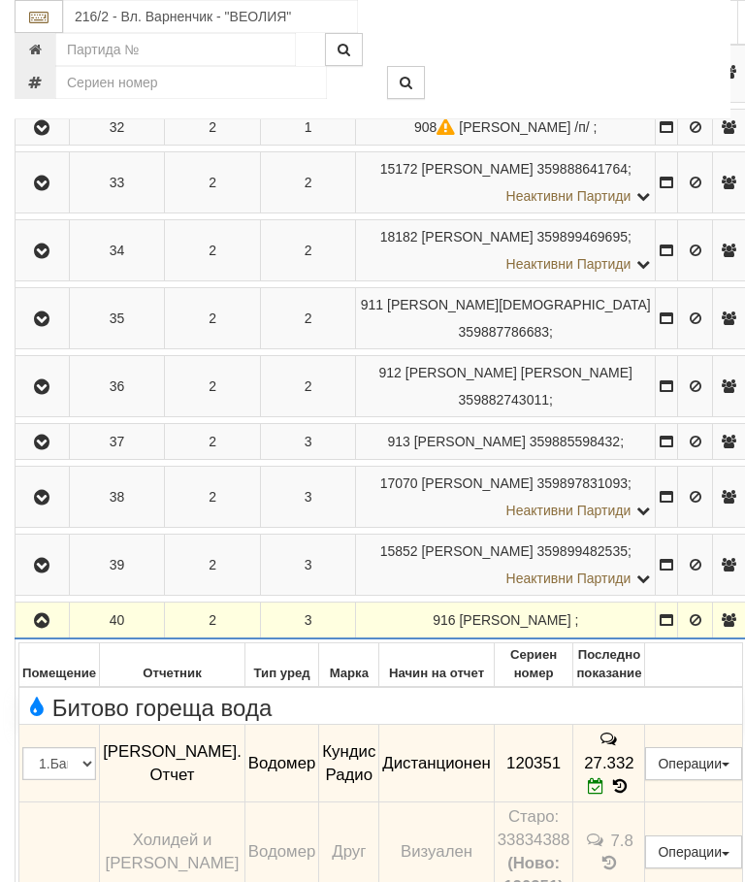
click at [44, 628] on icon "button" at bounding box center [41, 621] width 23 height 14
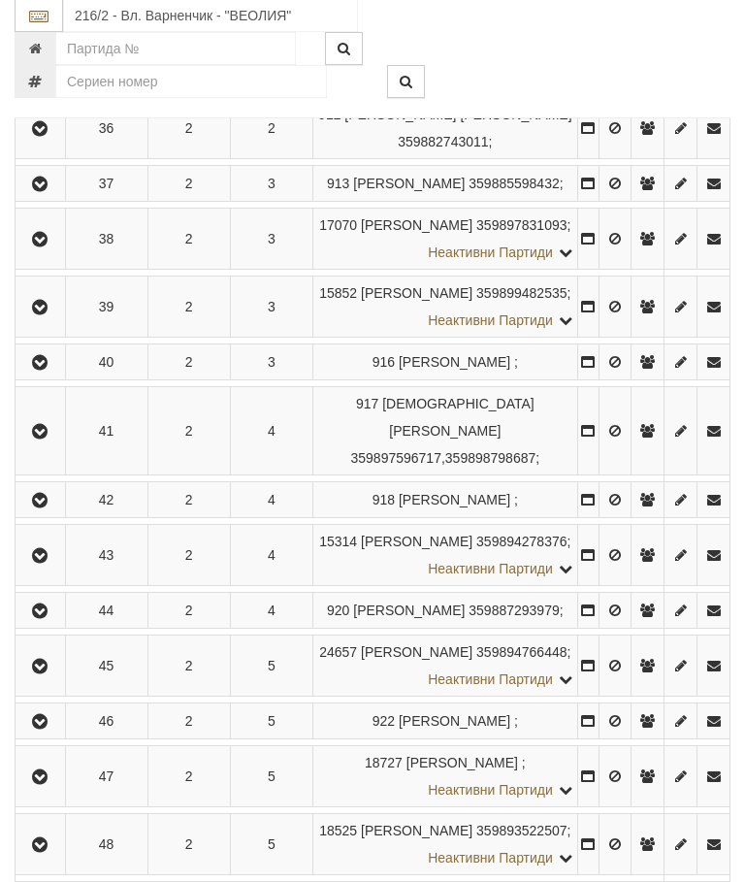
scroll to position [943, 0]
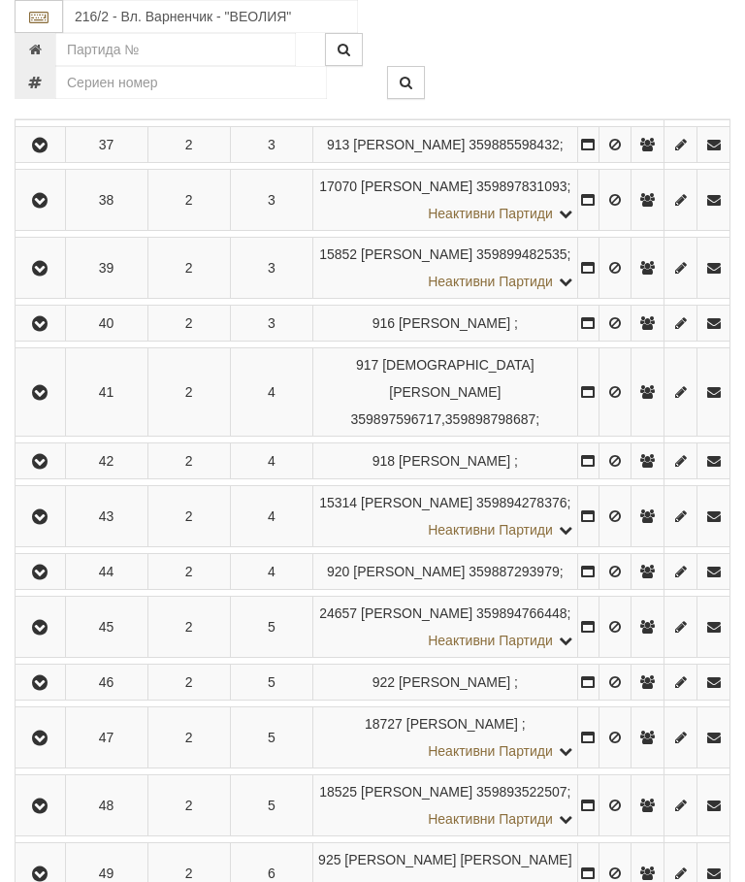
click at [51, 400] on icon "button" at bounding box center [39, 393] width 23 height 14
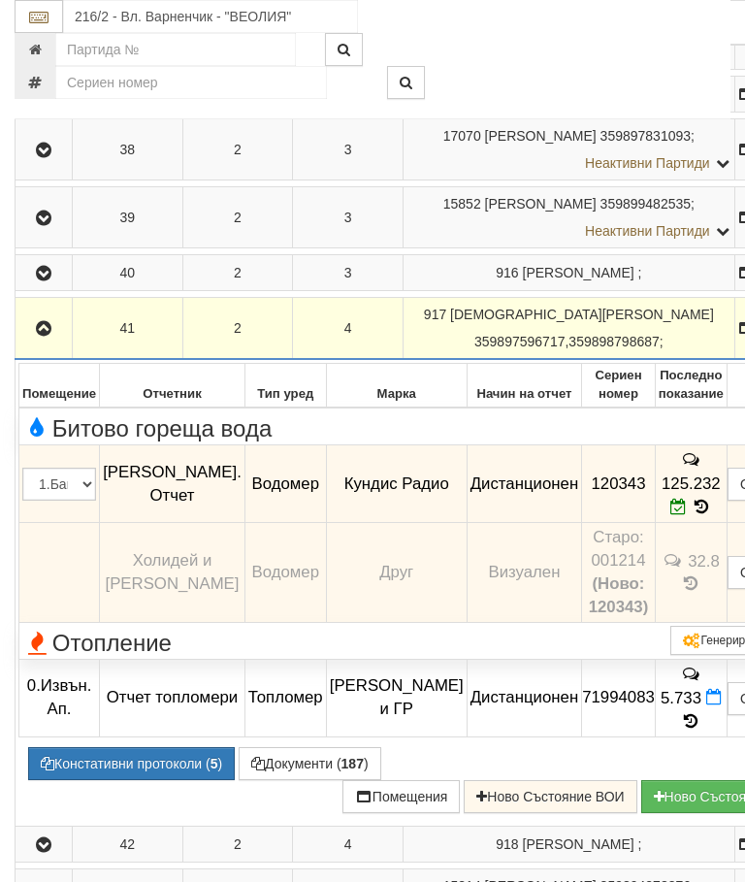
click at [50, 336] on icon "button" at bounding box center [43, 329] width 23 height 14
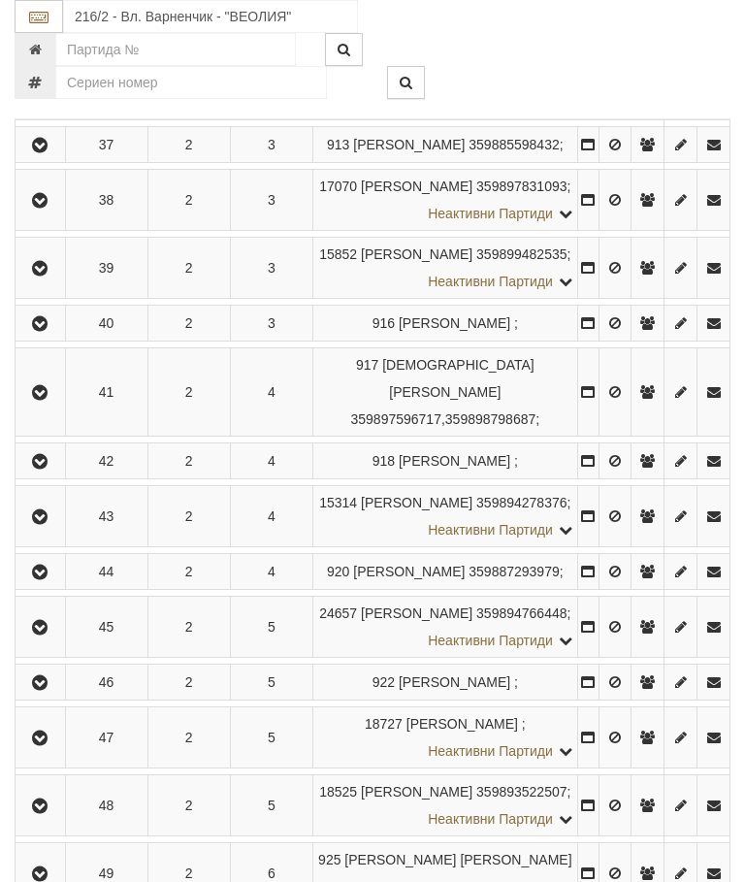
click at [45, 468] on icon "button" at bounding box center [39, 462] width 23 height 14
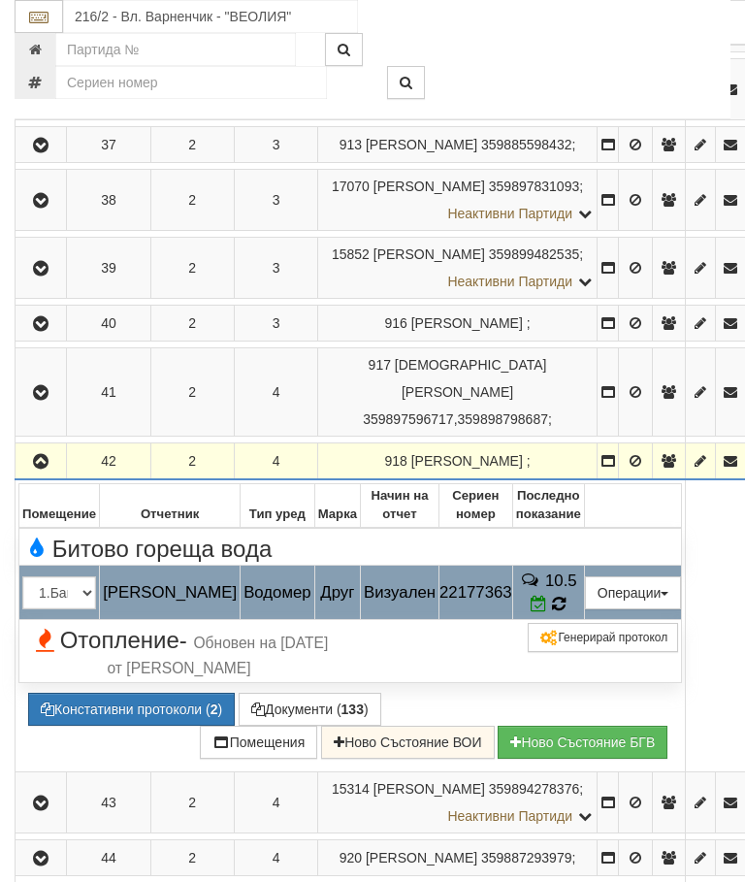
click at [573, 620] on td "10.5" at bounding box center [548, 592] width 72 height 54
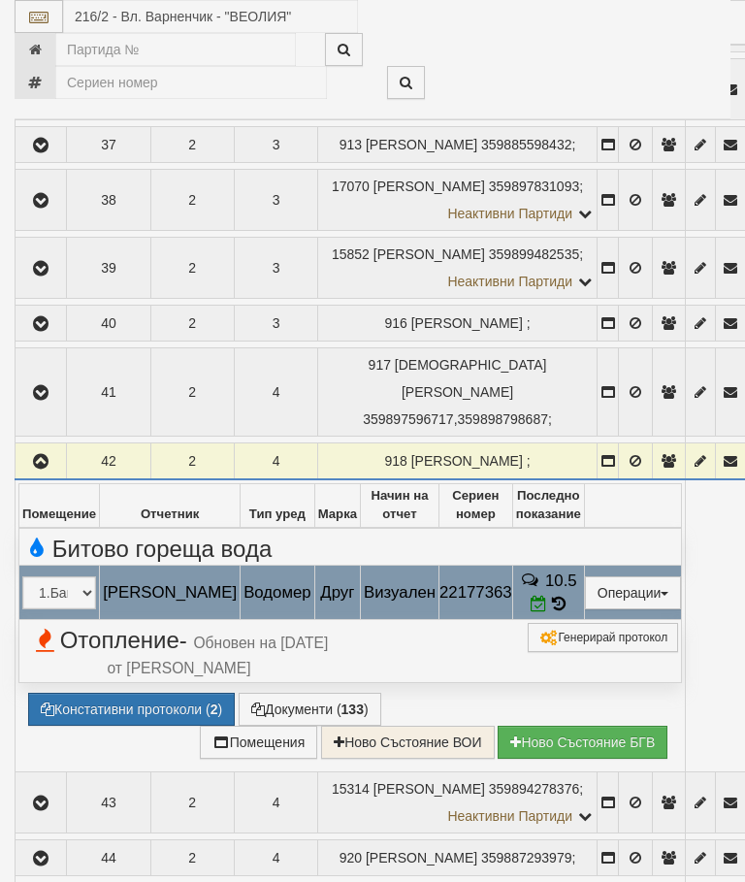
select select "10"
select select "1"
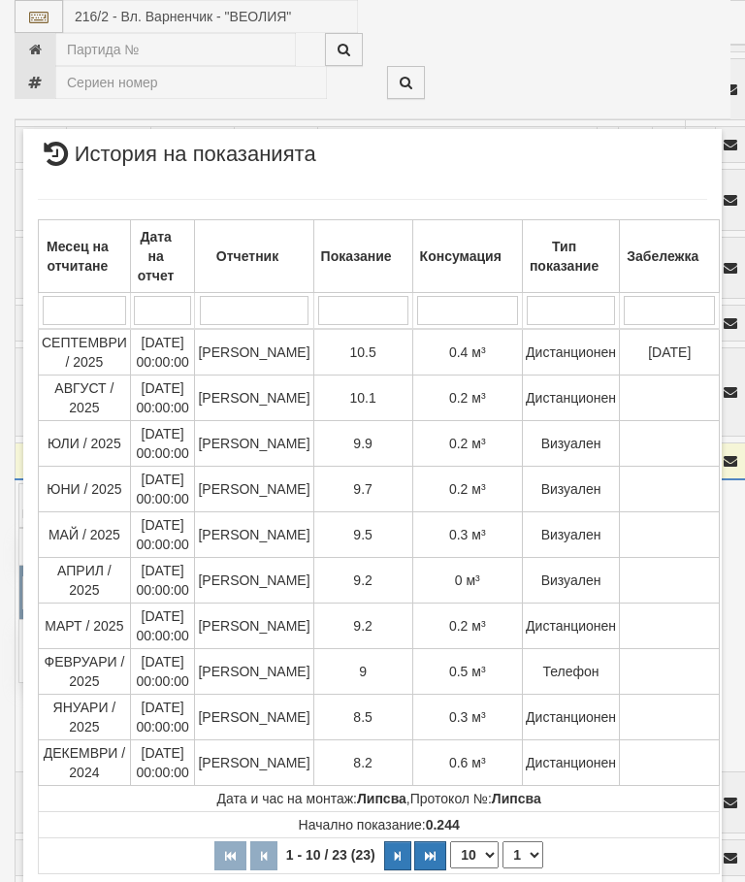
scroll to position [64, 0]
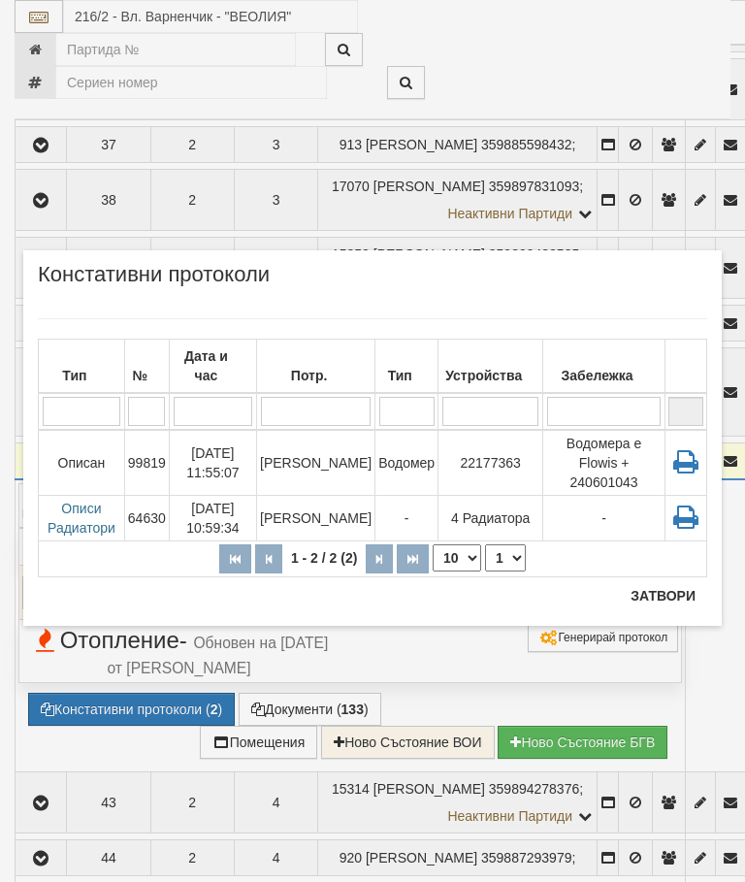
click at [666, 589] on button "Затвори" at bounding box center [663, 595] width 88 height 31
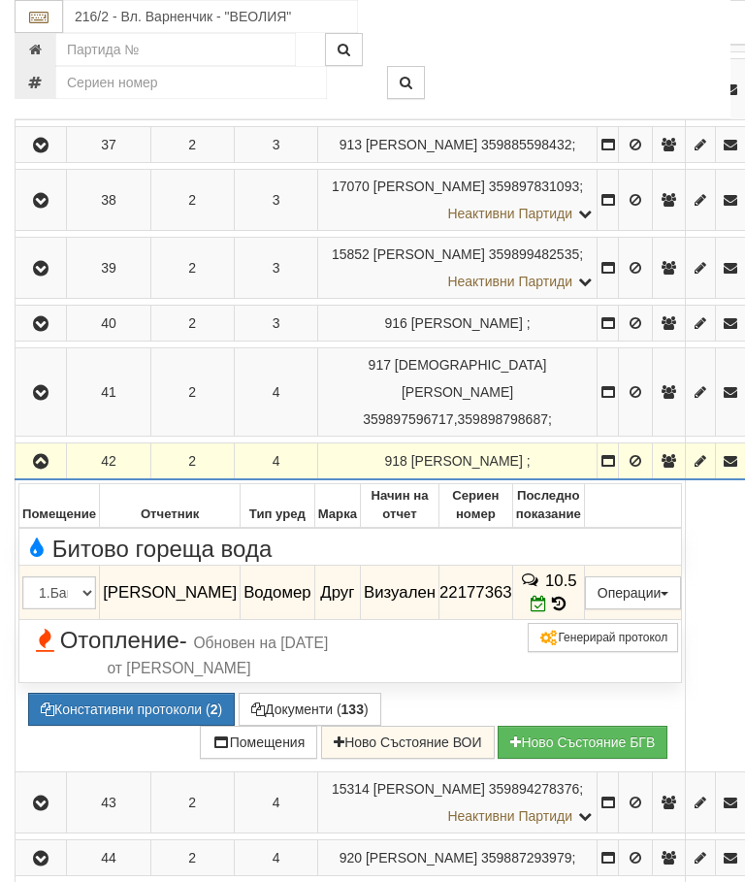
click at [41, 468] on icon "button" at bounding box center [40, 462] width 23 height 14
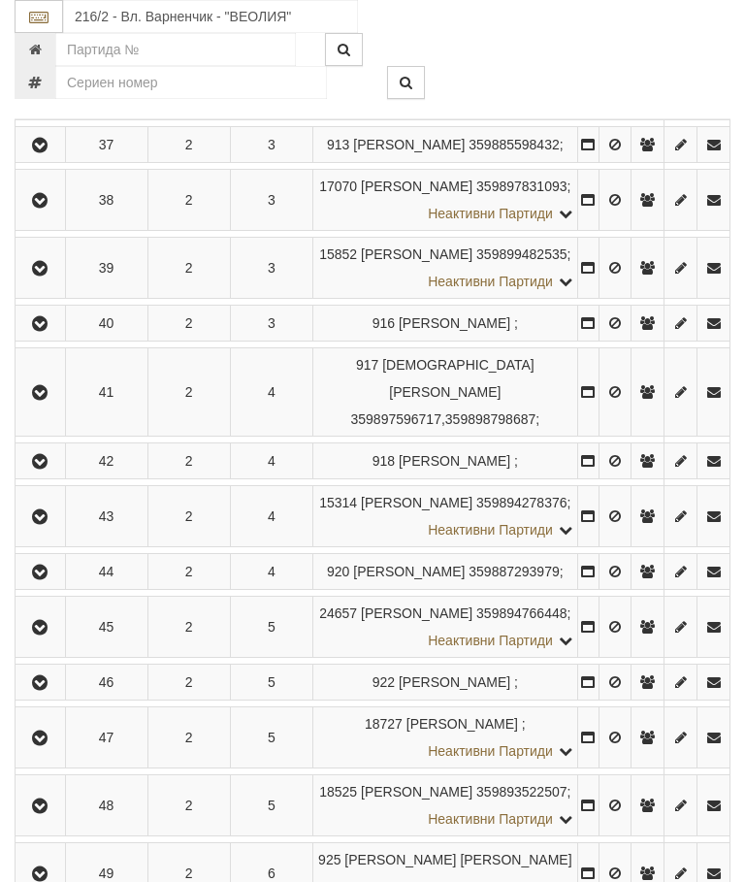
click at [47, 531] on button "button" at bounding box center [40, 515] width 44 height 29
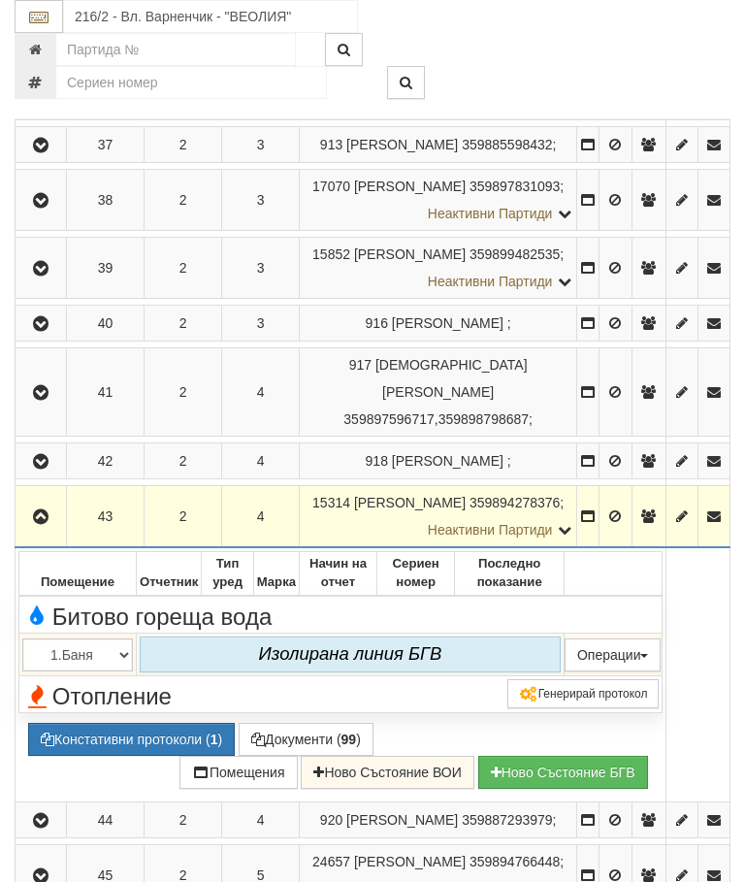
click at [45, 524] on icon "button" at bounding box center [40, 517] width 23 height 14
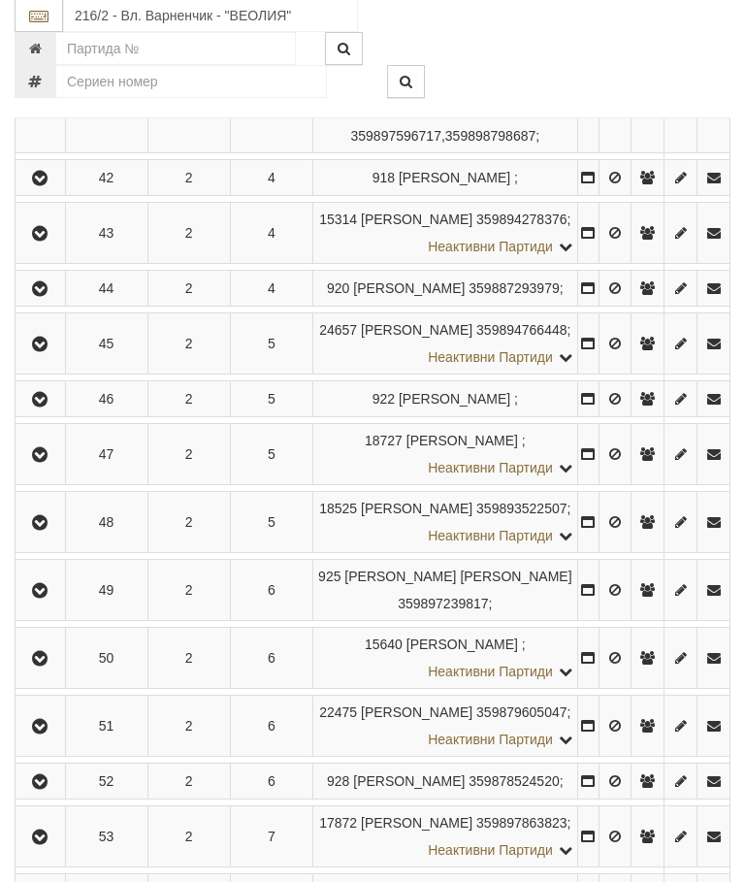
click at [36, 304] on button "button" at bounding box center [40, 288] width 44 height 29
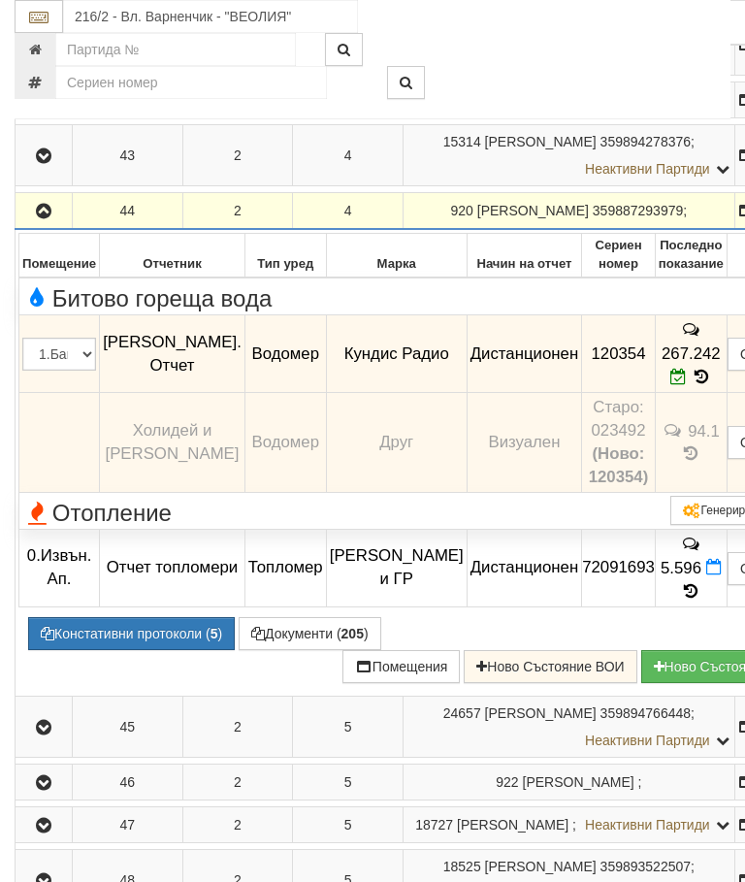
click at [45, 218] on icon "button" at bounding box center [43, 212] width 23 height 14
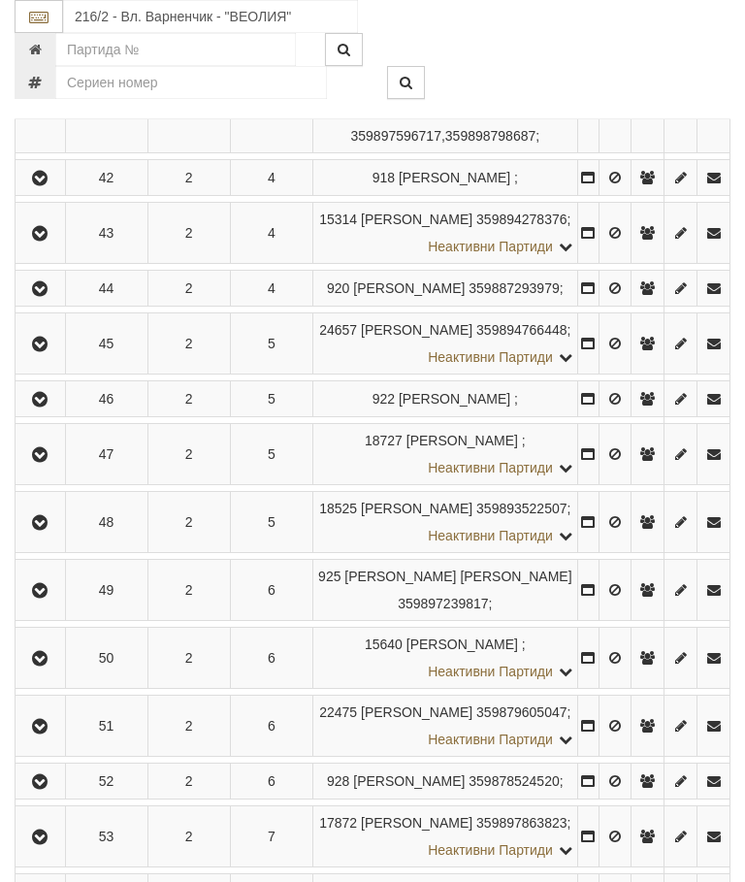
click at [51, 351] on icon "button" at bounding box center [39, 345] width 23 height 14
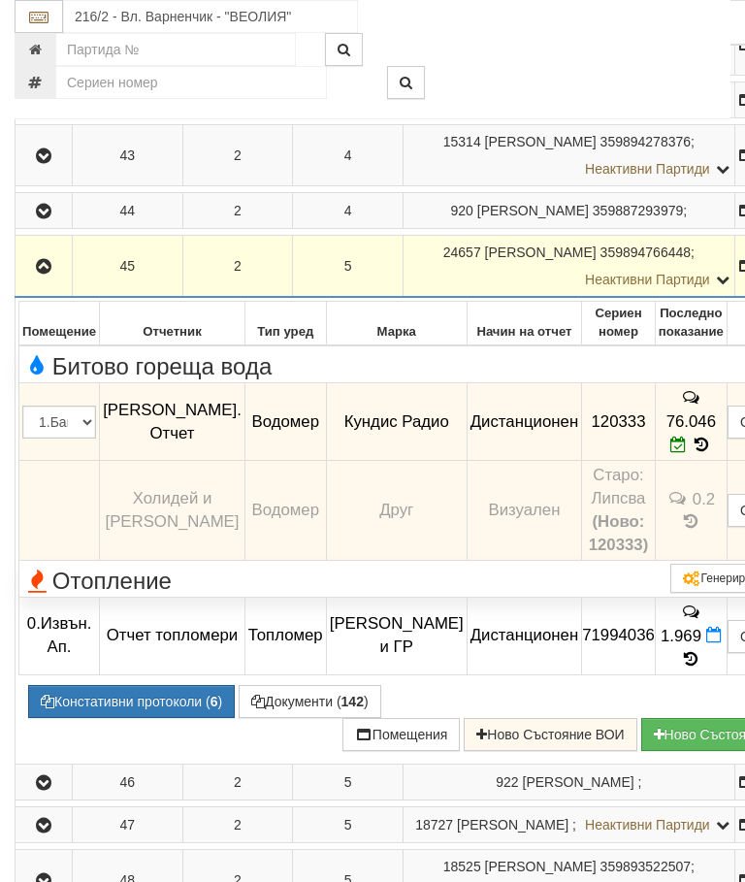
click at [46, 274] on icon "button" at bounding box center [43, 267] width 23 height 14
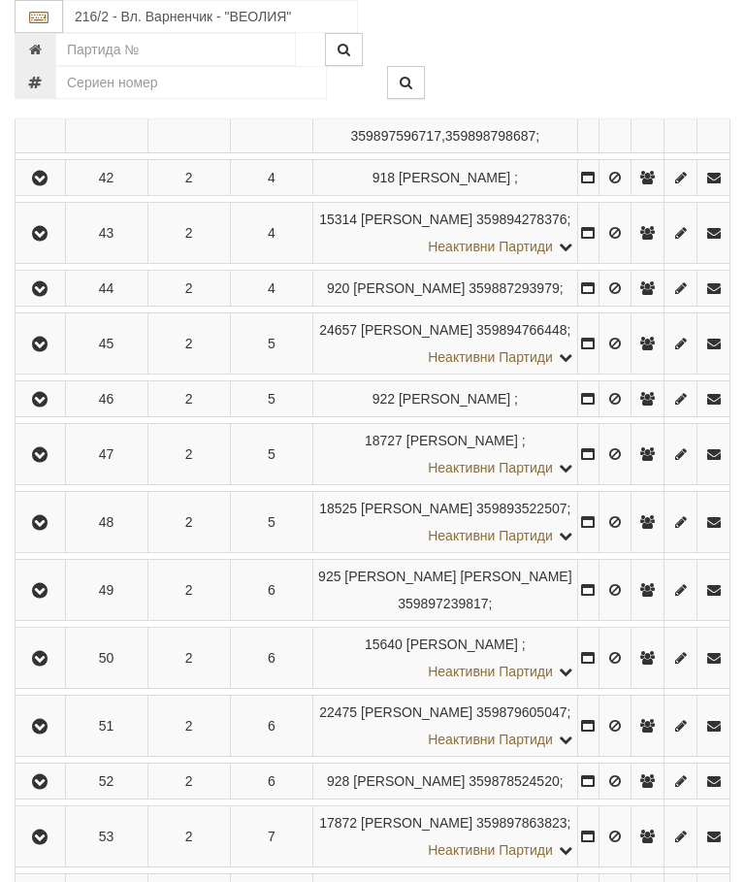
click at [51, 406] on icon "button" at bounding box center [39, 400] width 23 height 14
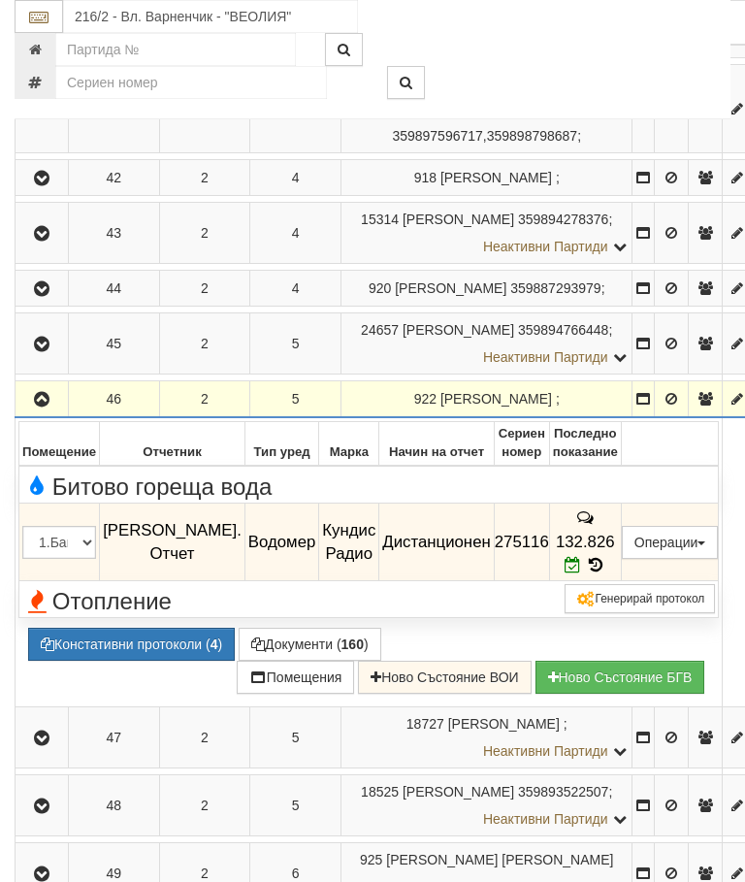
click at [43, 406] on icon "button" at bounding box center [41, 400] width 23 height 14
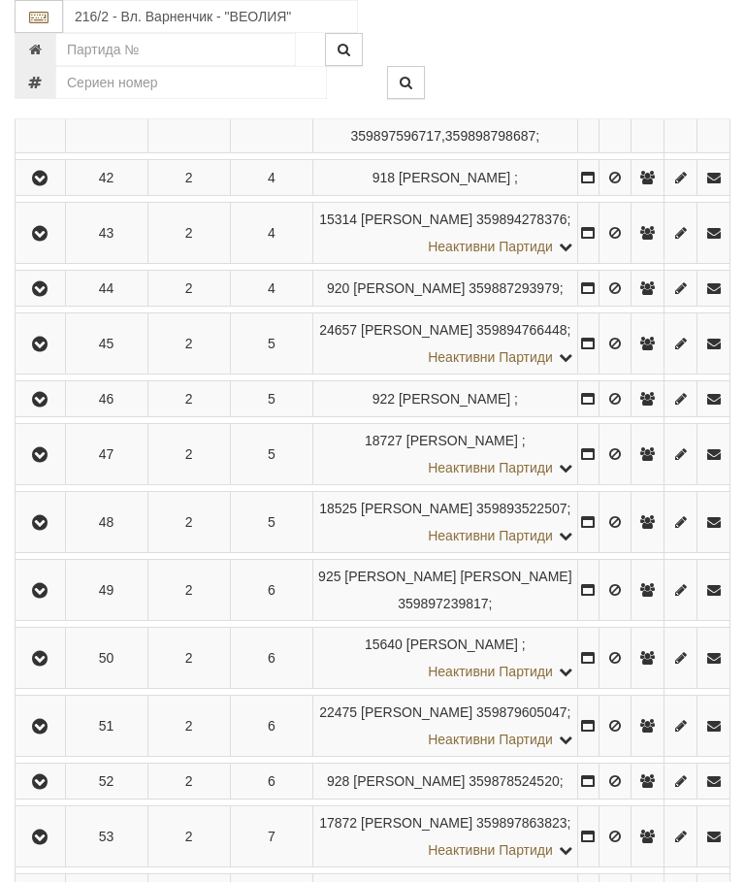
click at [50, 462] on icon "button" at bounding box center [39, 455] width 23 height 14
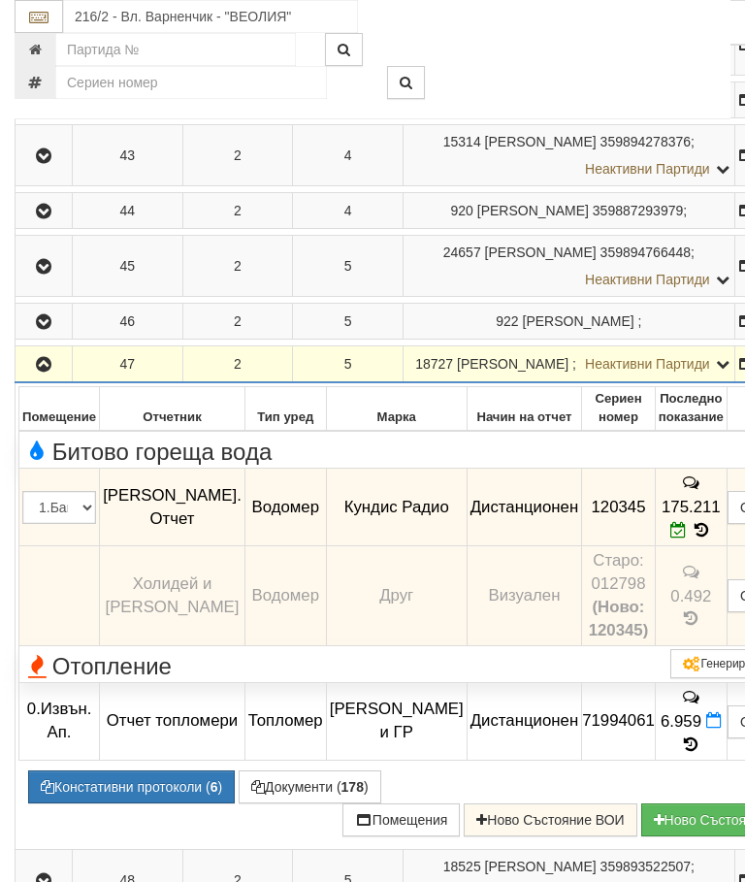
click at [37, 371] on icon "button" at bounding box center [43, 365] width 23 height 14
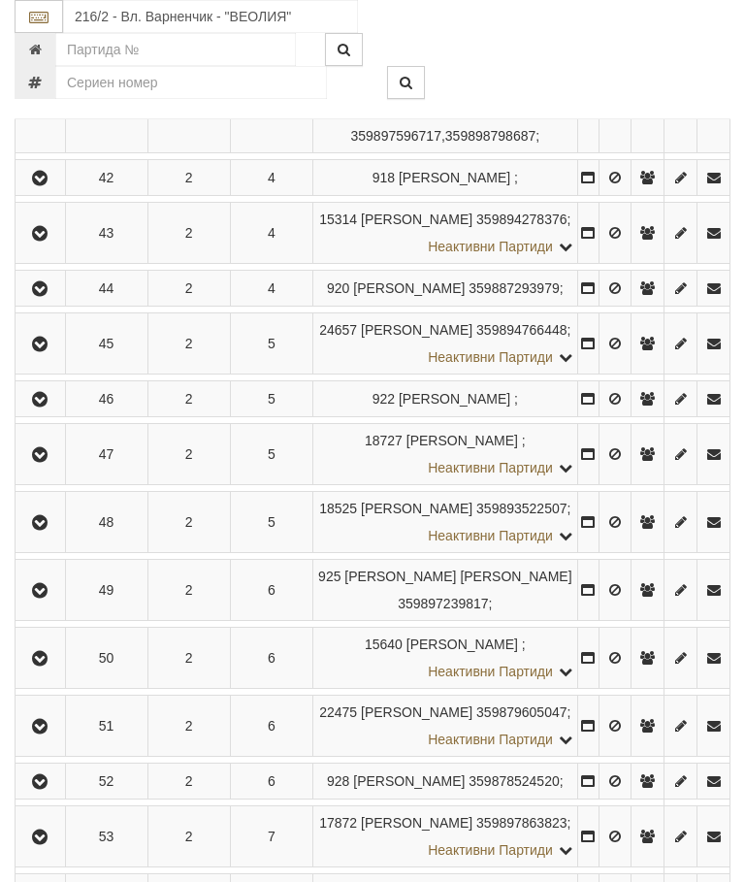
click at [44, 530] on icon "button" at bounding box center [39, 523] width 23 height 14
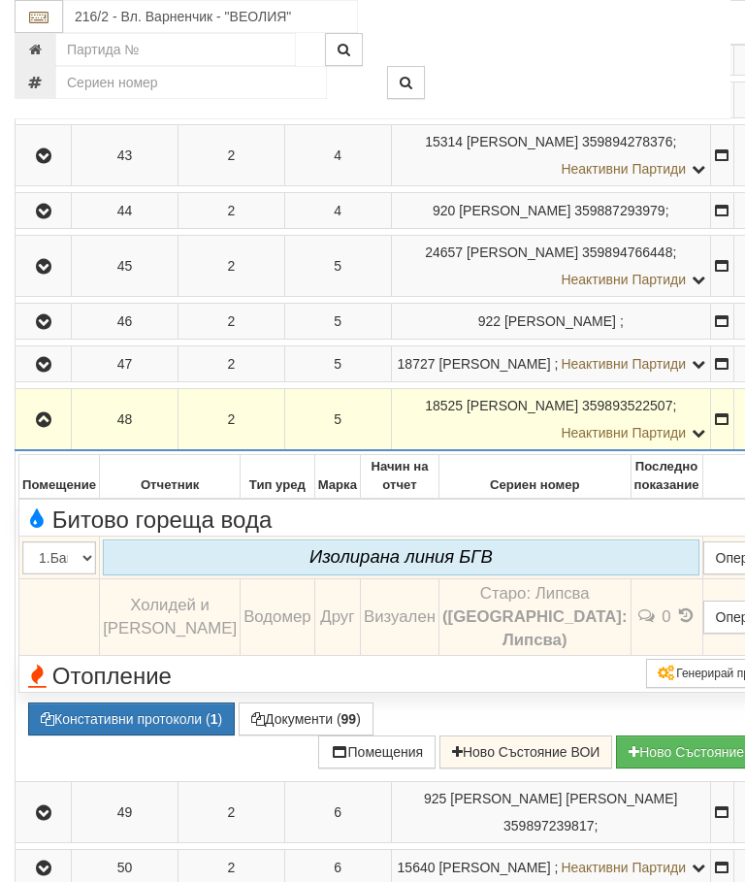
click at [36, 434] on button "button" at bounding box center [42, 418] width 49 height 29
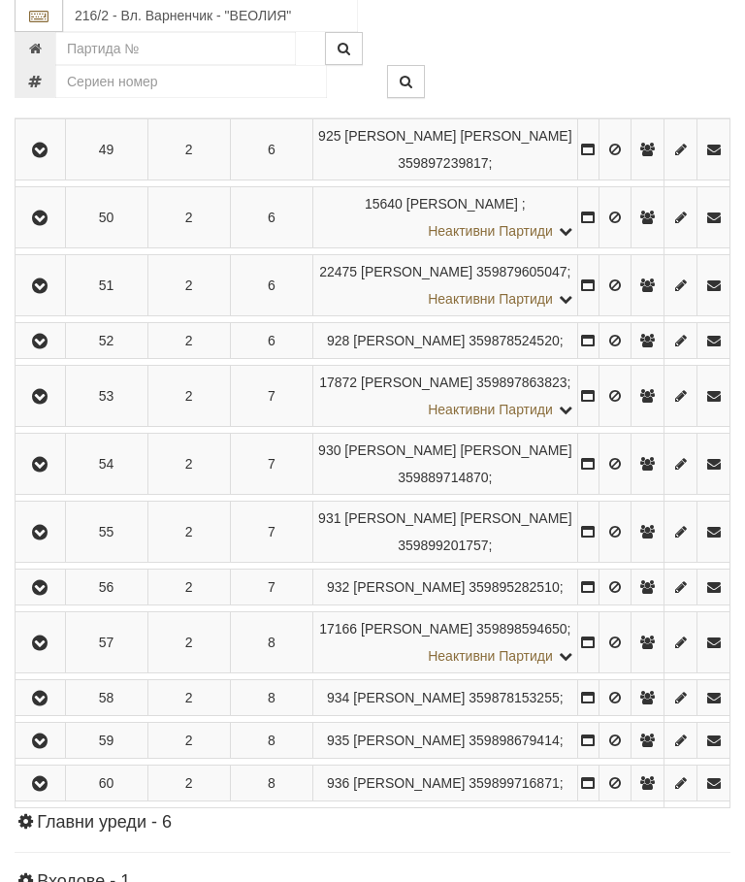
click at [44, 165] on button "button" at bounding box center [40, 150] width 44 height 29
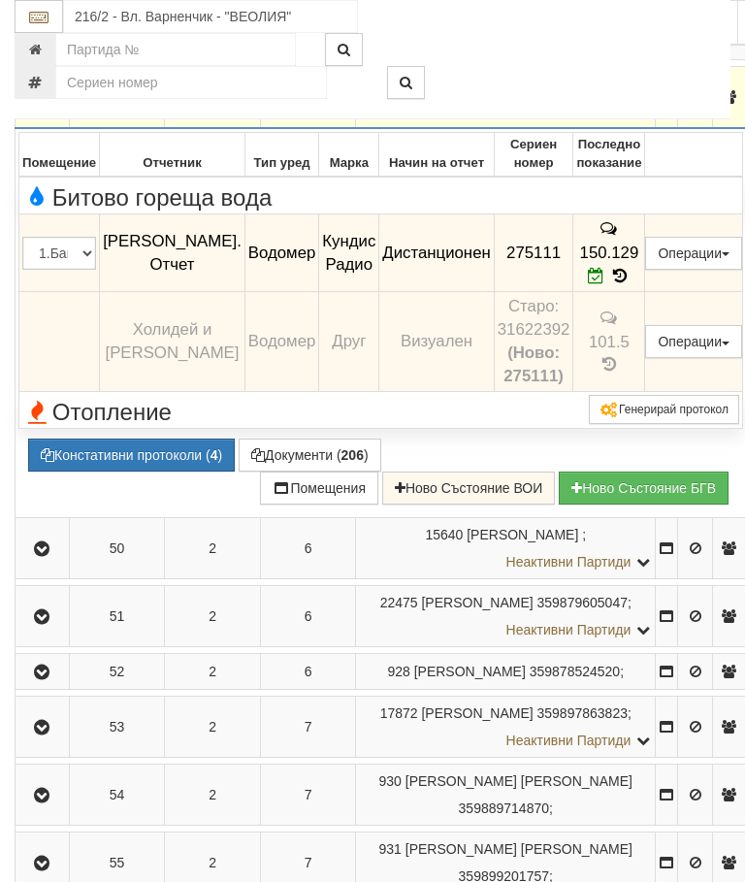
click at [44, 105] on icon "button" at bounding box center [41, 98] width 23 height 14
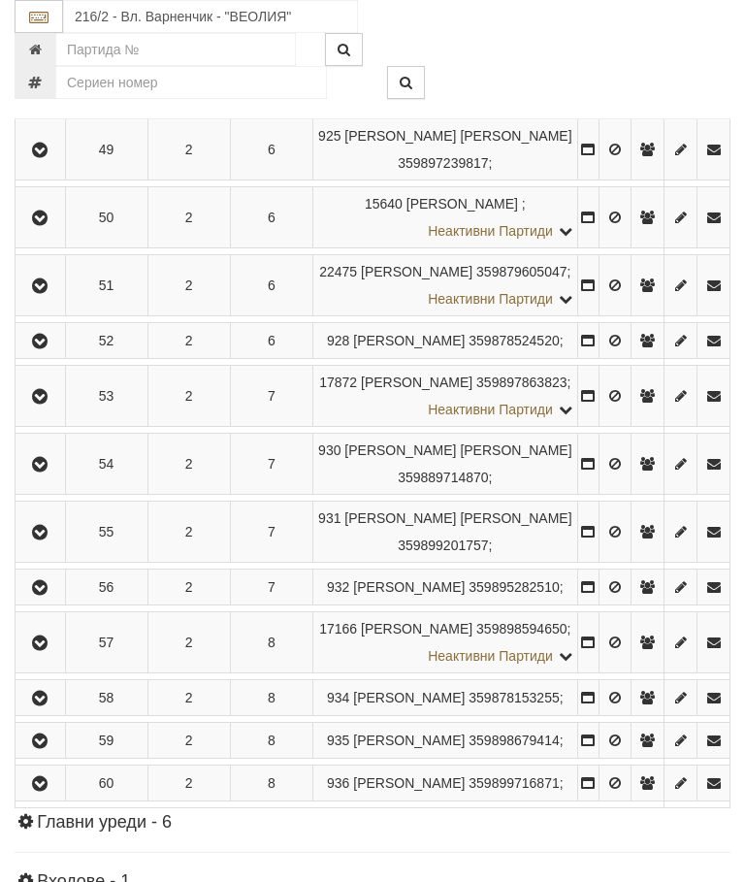
click at [51, 225] on icon "button" at bounding box center [39, 218] width 23 height 14
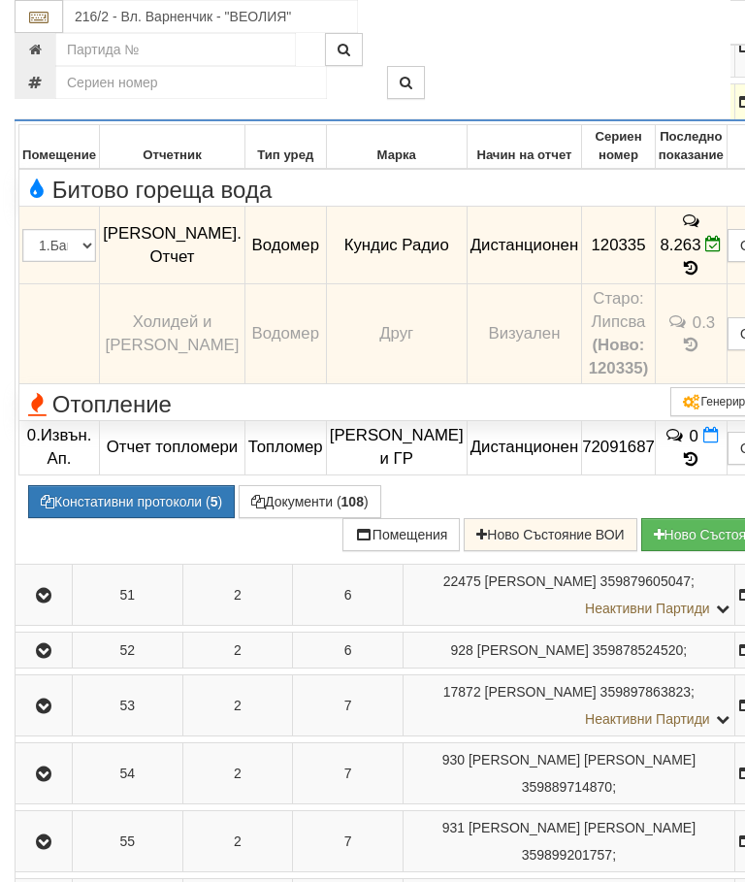
click at [47, 110] on icon "button" at bounding box center [43, 103] width 23 height 14
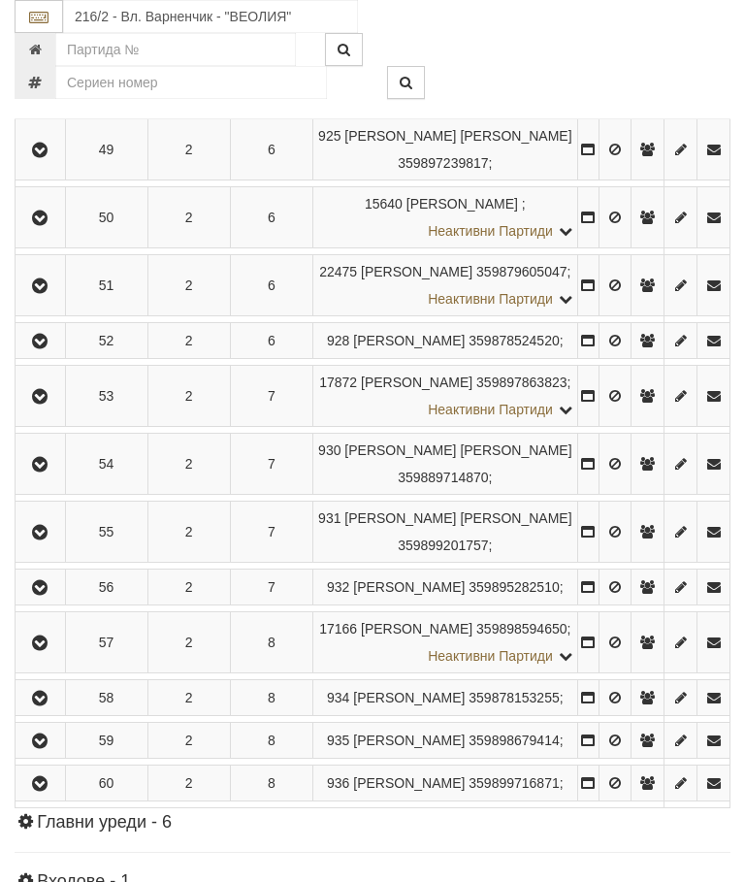
click at [47, 293] on icon "button" at bounding box center [39, 286] width 23 height 14
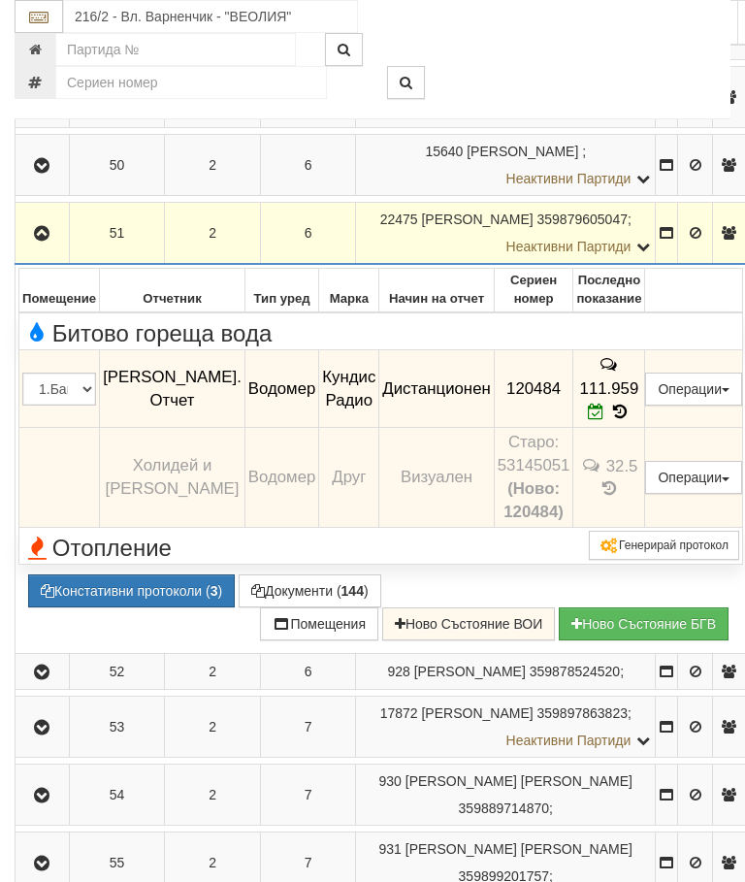
click at [48, 241] on icon "button" at bounding box center [41, 234] width 23 height 14
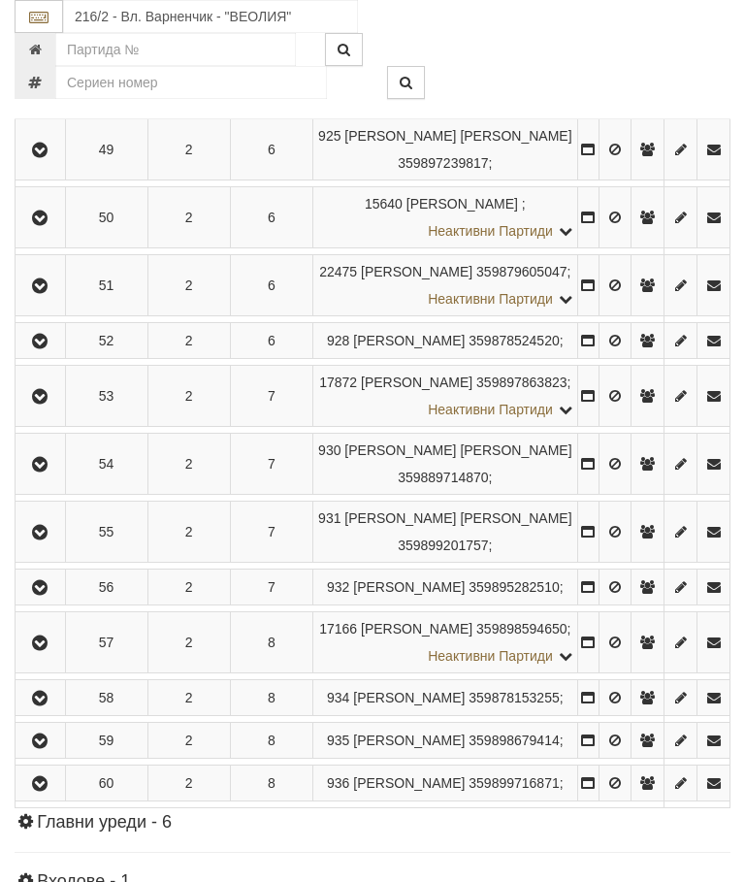
click at [44, 348] on icon "button" at bounding box center [39, 342] width 23 height 14
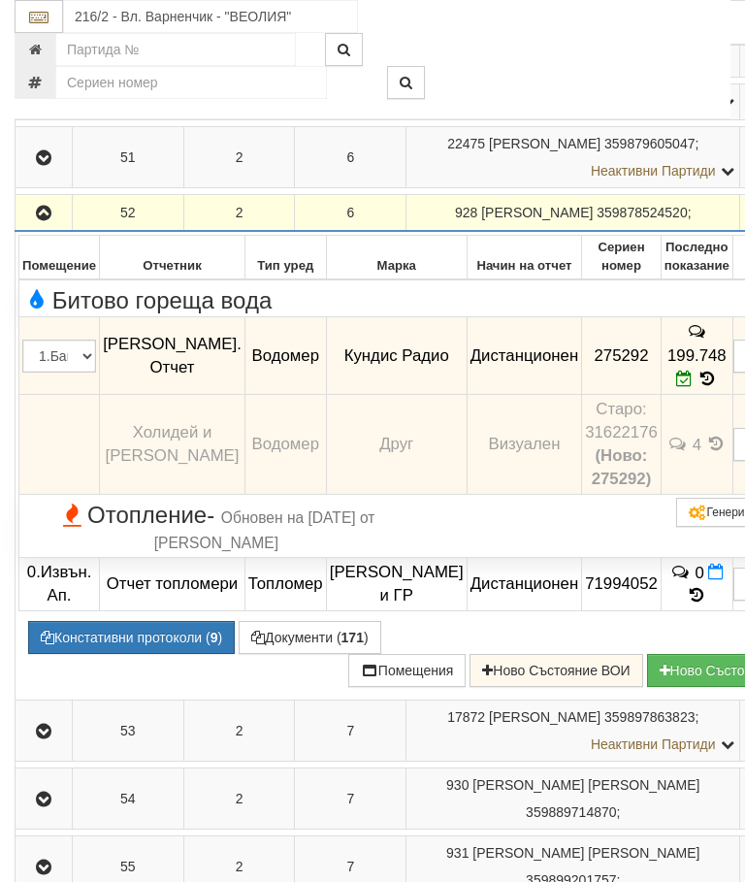
click at [48, 220] on icon "button" at bounding box center [43, 214] width 23 height 14
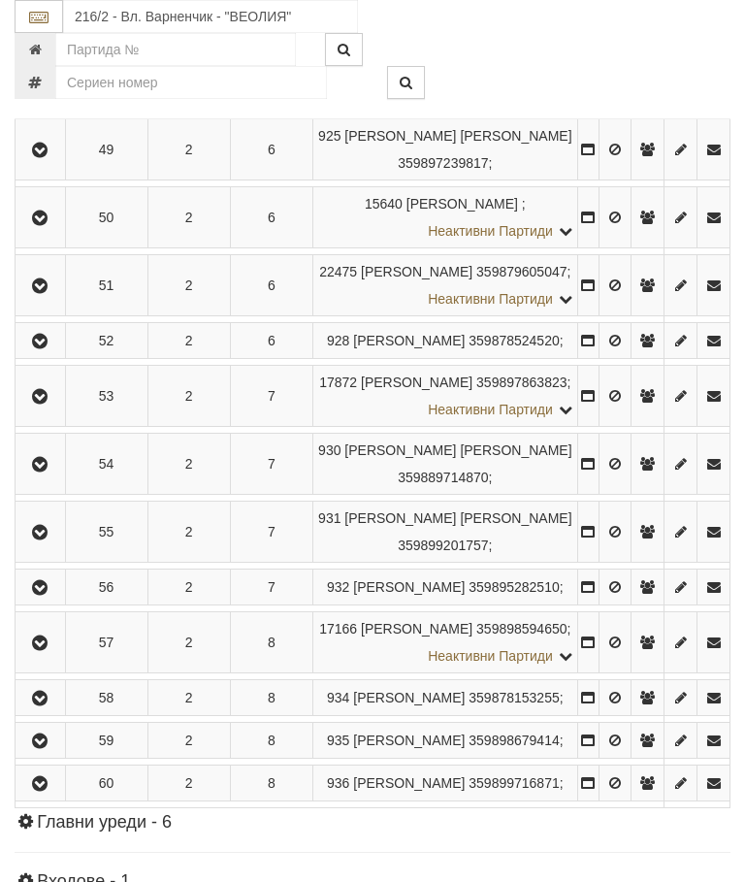
click at [29, 410] on button "button" at bounding box center [40, 395] width 44 height 29
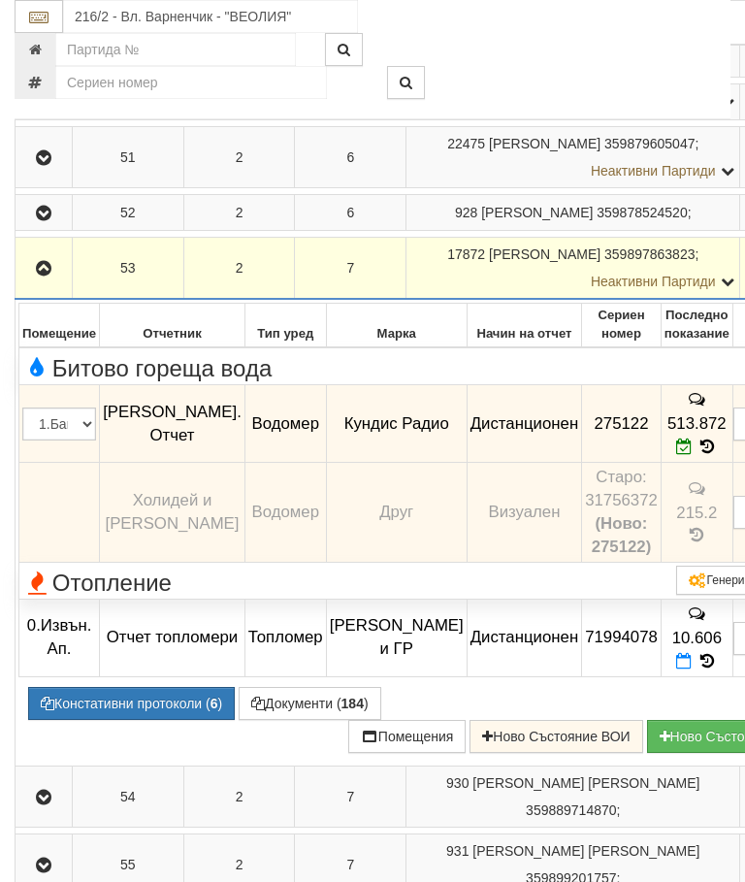
click at [37, 275] on icon "button" at bounding box center [43, 269] width 23 height 14
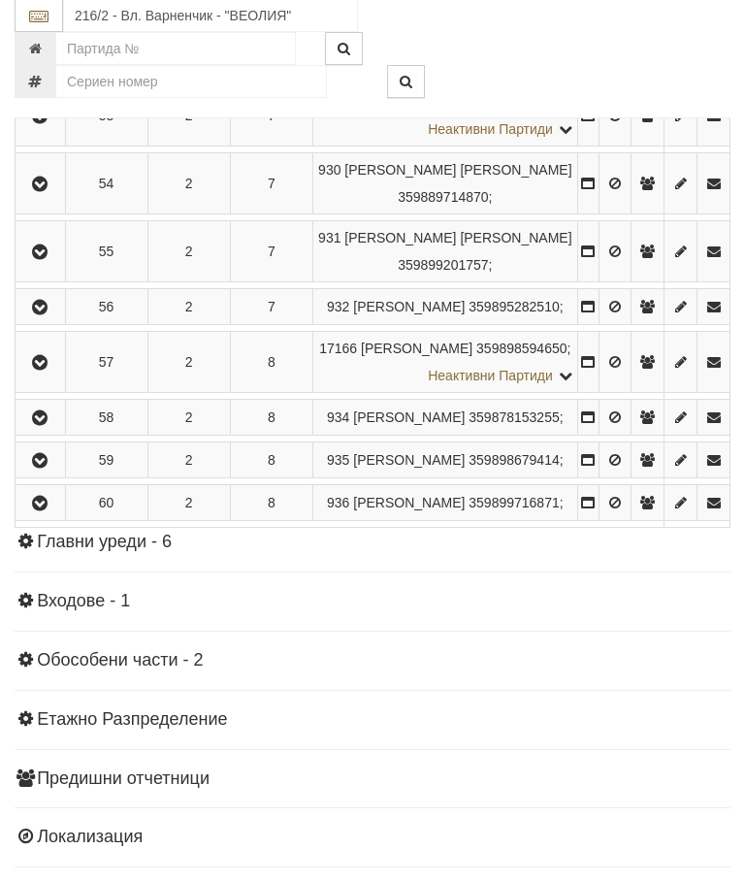
scroll to position [1947, 0]
click at [47, 191] on icon "button" at bounding box center [39, 184] width 23 height 14
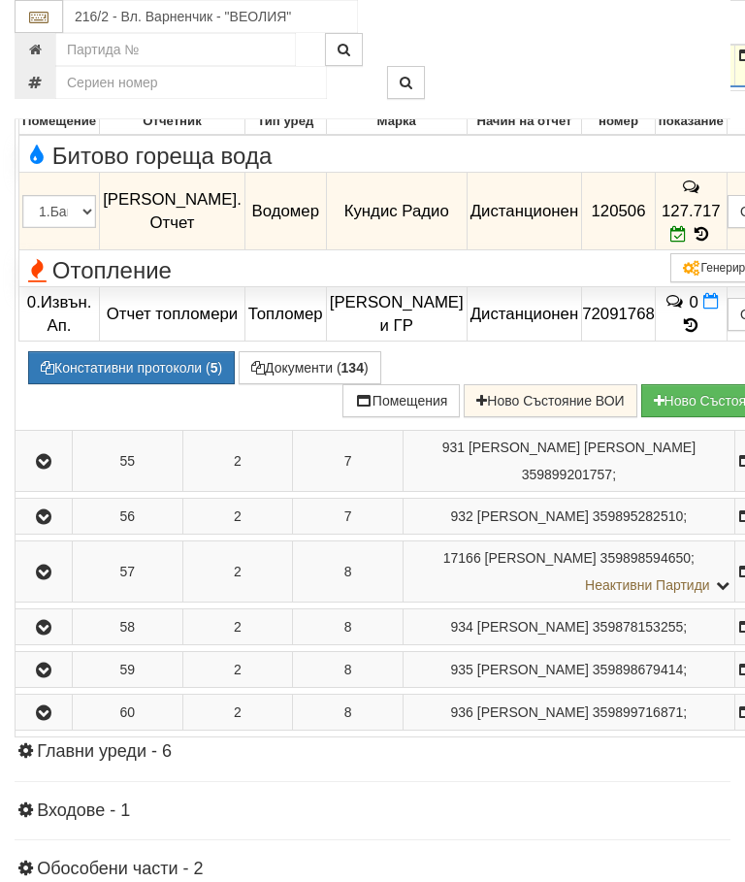
click at [36, 63] on icon "button" at bounding box center [43, 56] width 23 height 14
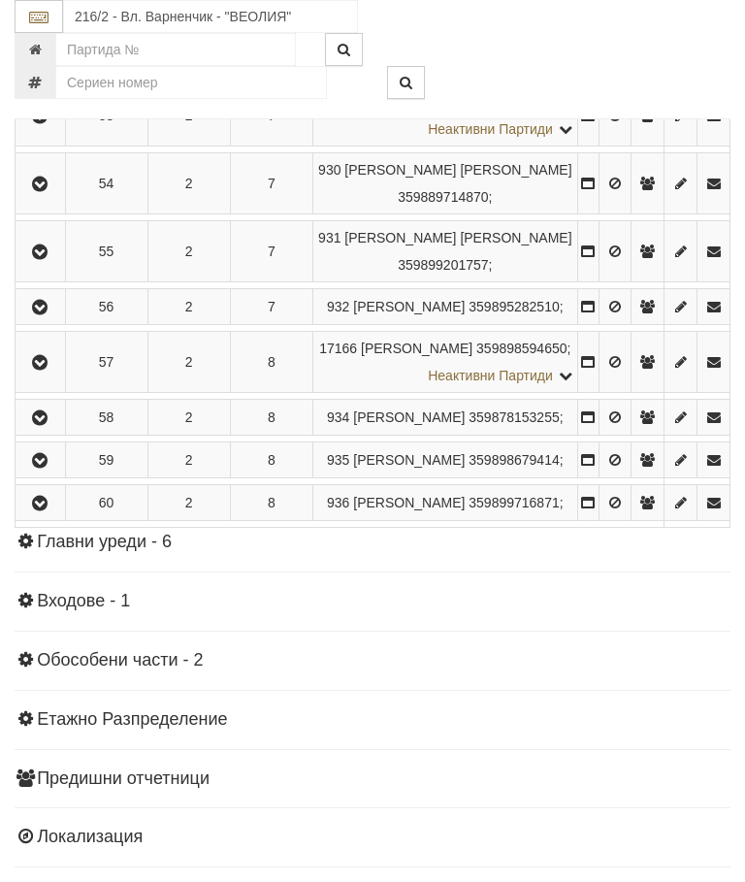
click at [56, 266] on button "button" at bounding box center [40, 251] width 44 height 29
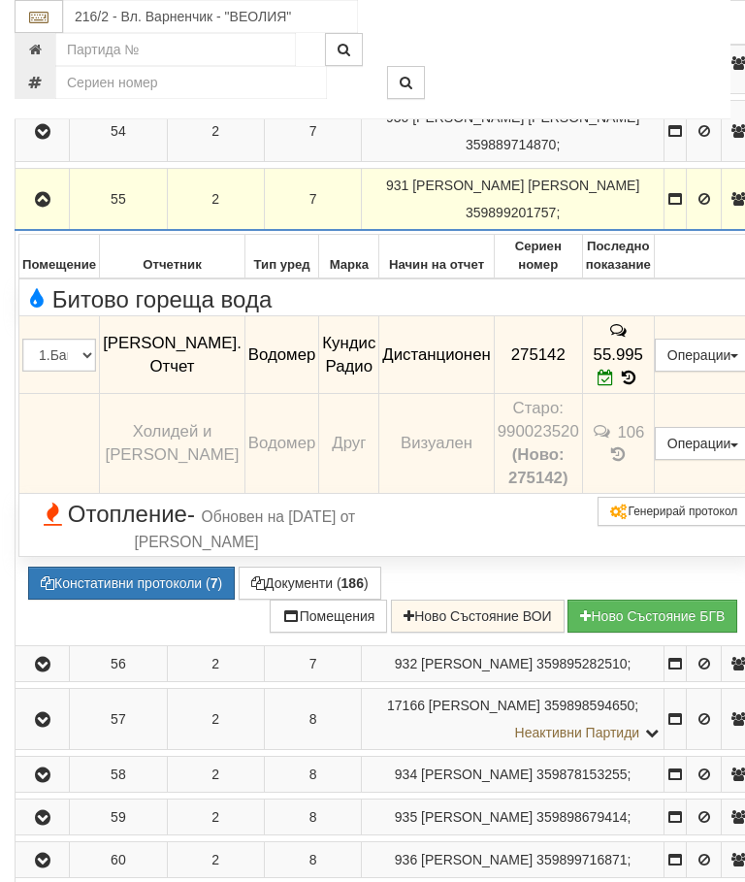
click at [50, 207] on icon "button" at bounding box center [42, 200] width 23 height 14
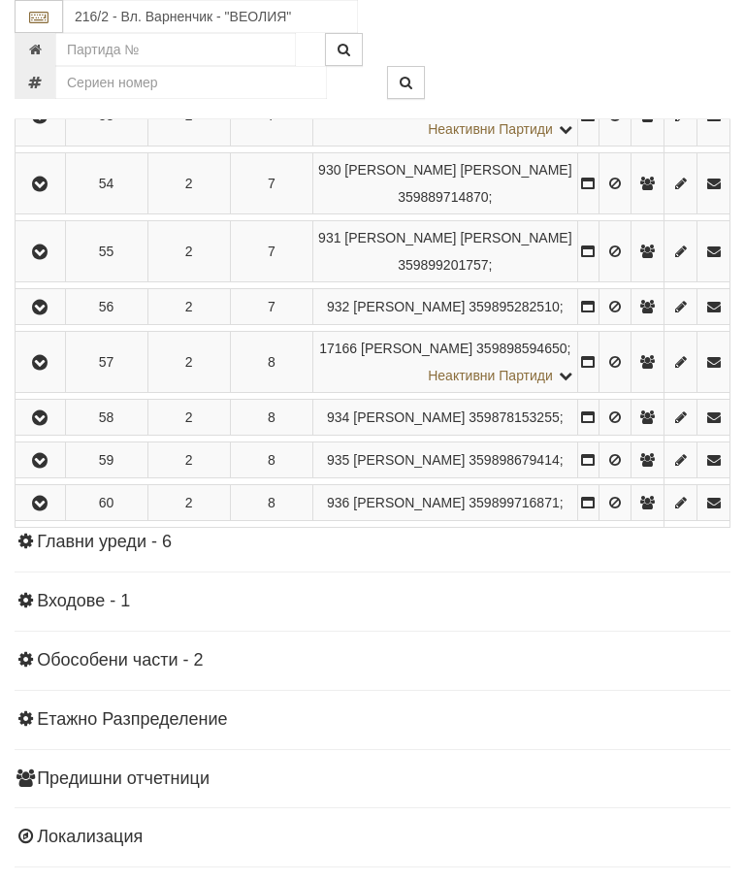
click at [48, 314] on icon "button" at bounding box center [39, 308] width 23 height 14
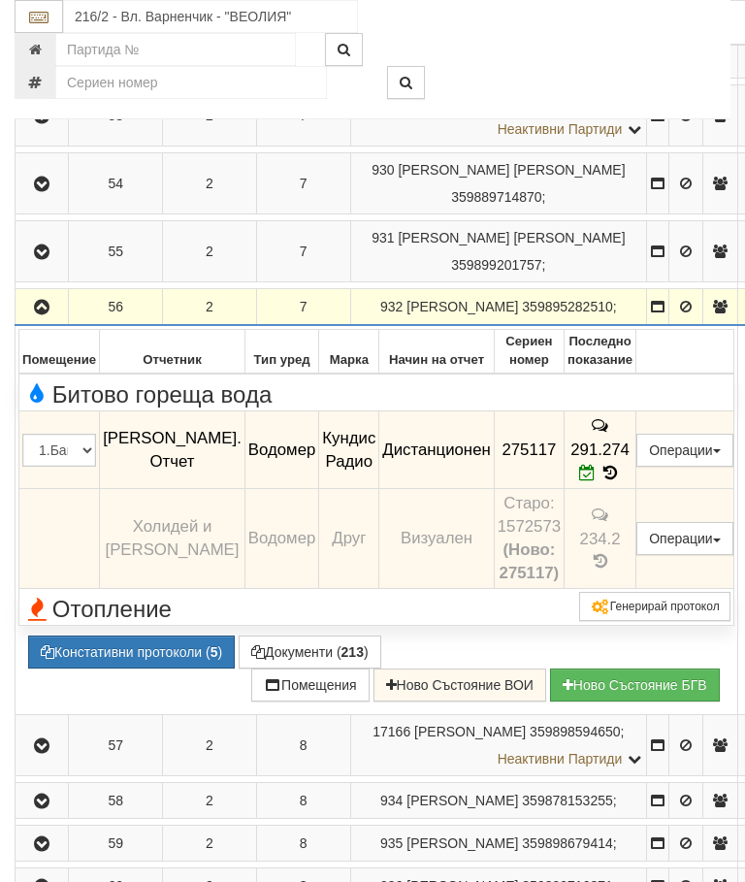
click at [48, 314] on icon "button" at bounding box center [41, 308] width 23 height 14
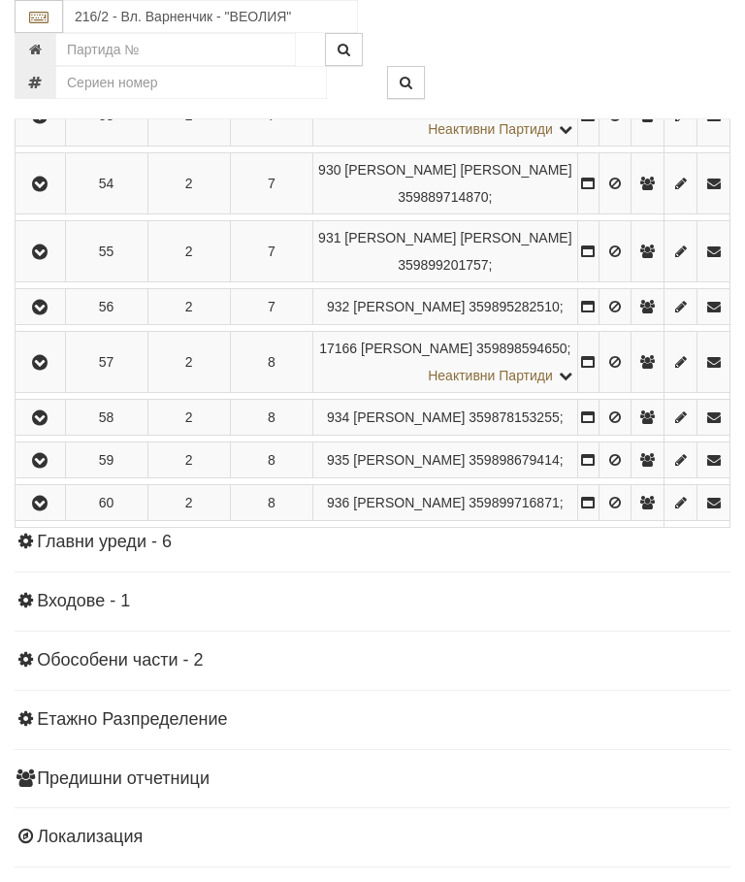
click at [46, 370] on icon "button" at bounding box center [39, 363] width 23 height 14
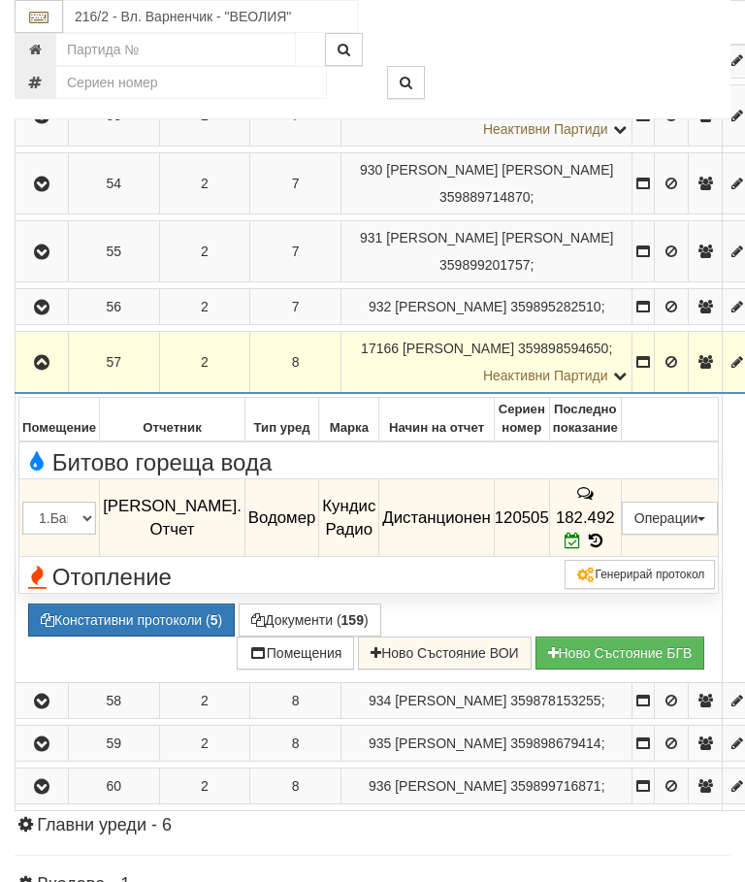
click at [50, 370] on icon "button" at bounding box center [41, 363] width 23 height 14
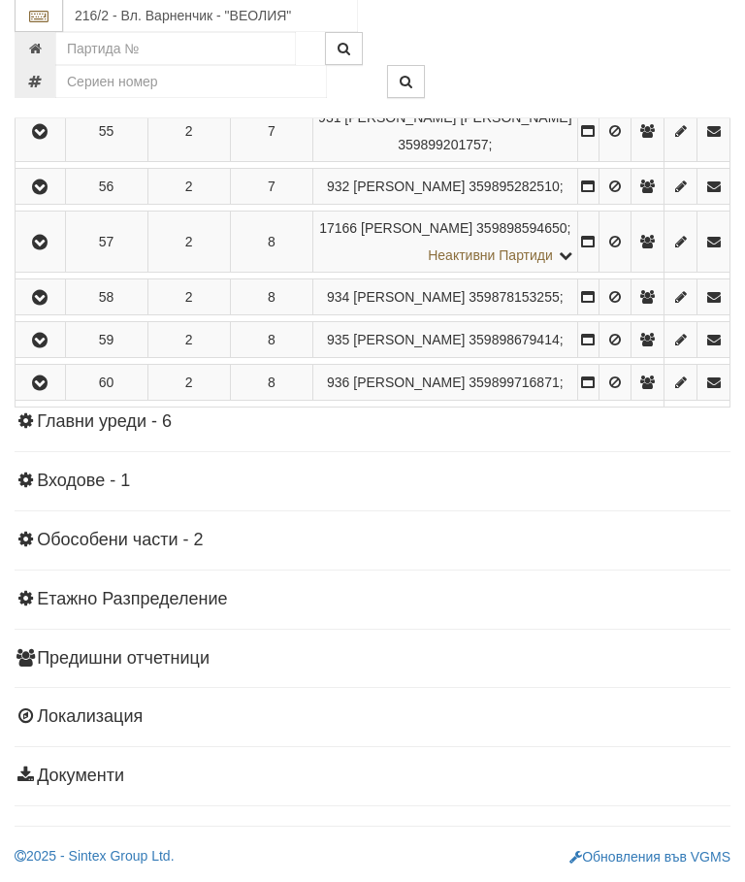
click at [51, 306] on icon "button" at bounding box center [39, 299] width 23 height 14
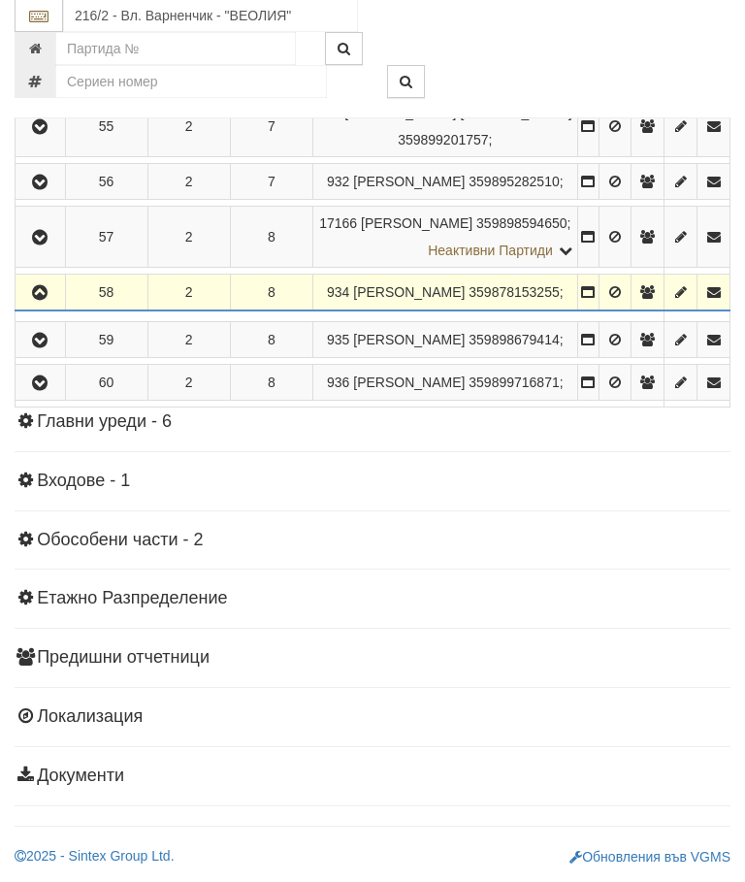
scroll to position [2185, 0]
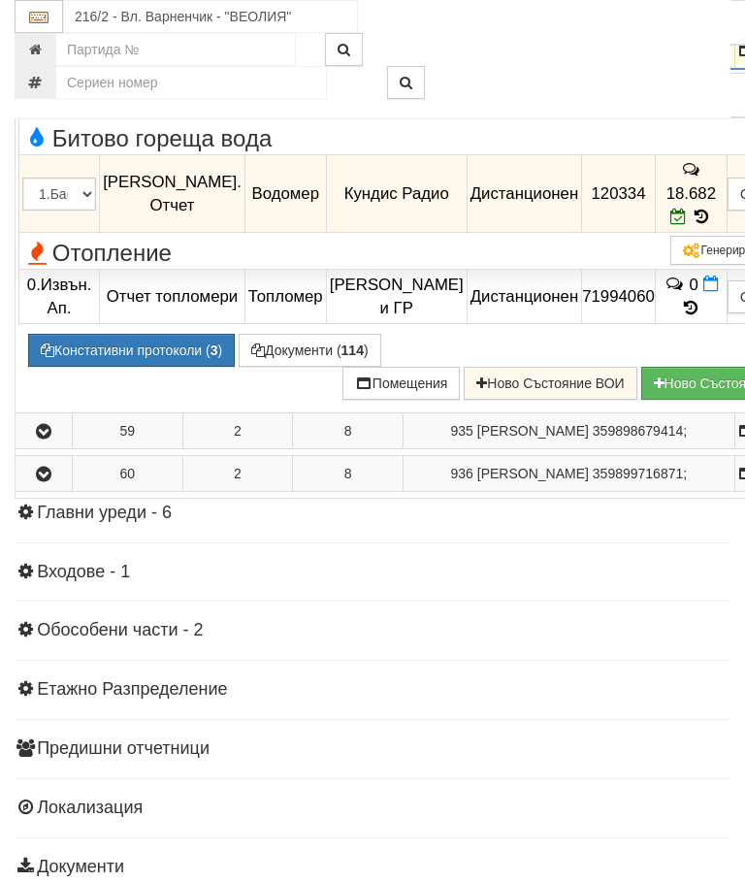
click at [44, 58] on icon "button" at bounding box center [43, 52] width 23 height 14
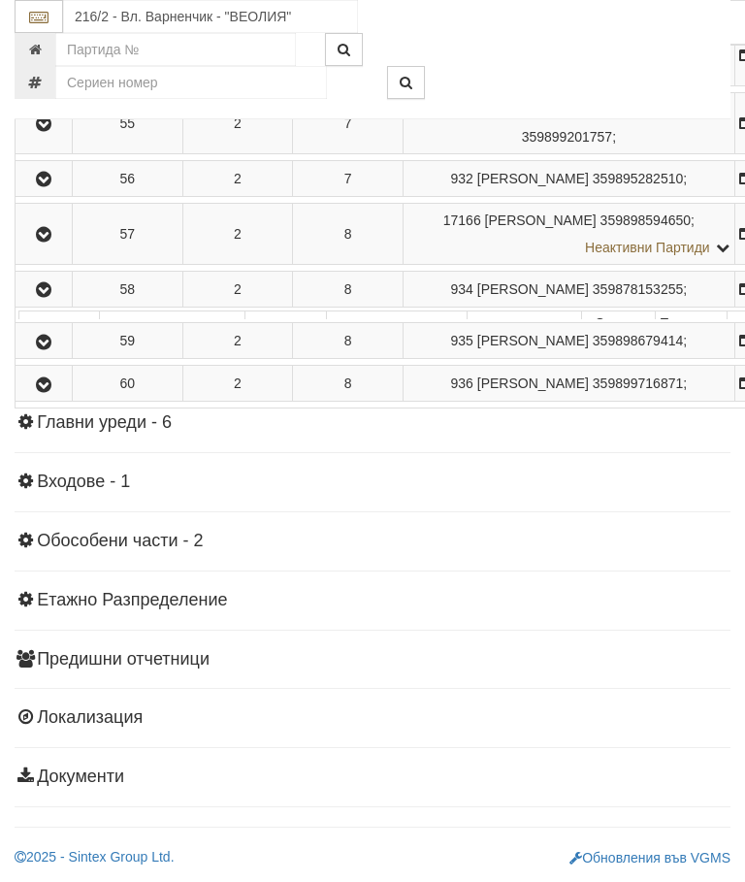
scroll to position [2109, 0]
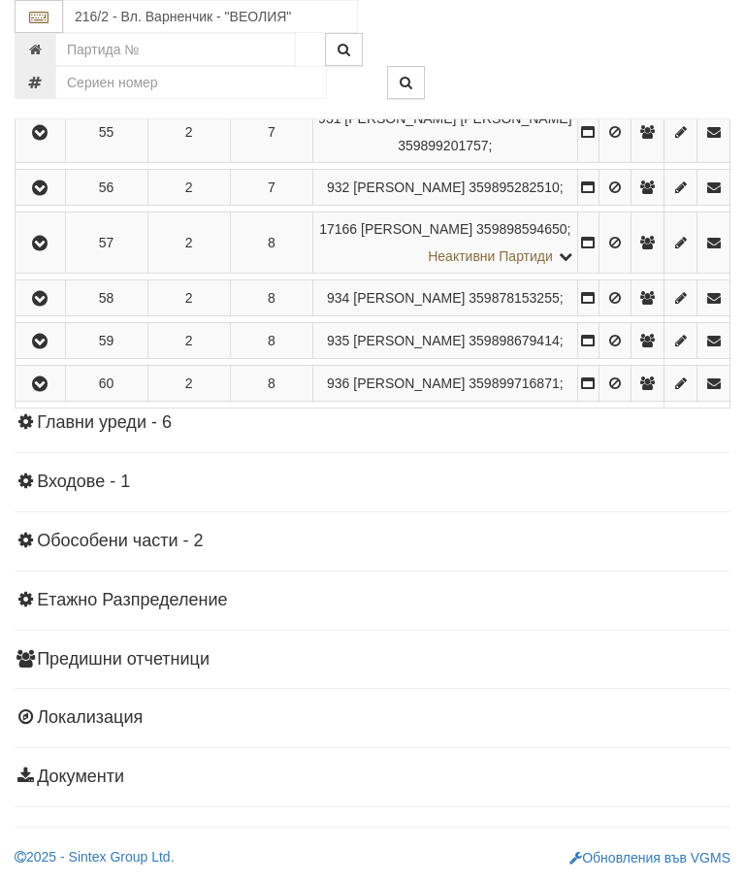
click at [47, 348] on icon "button" at bounding box center [39, 342] width 23 height 14
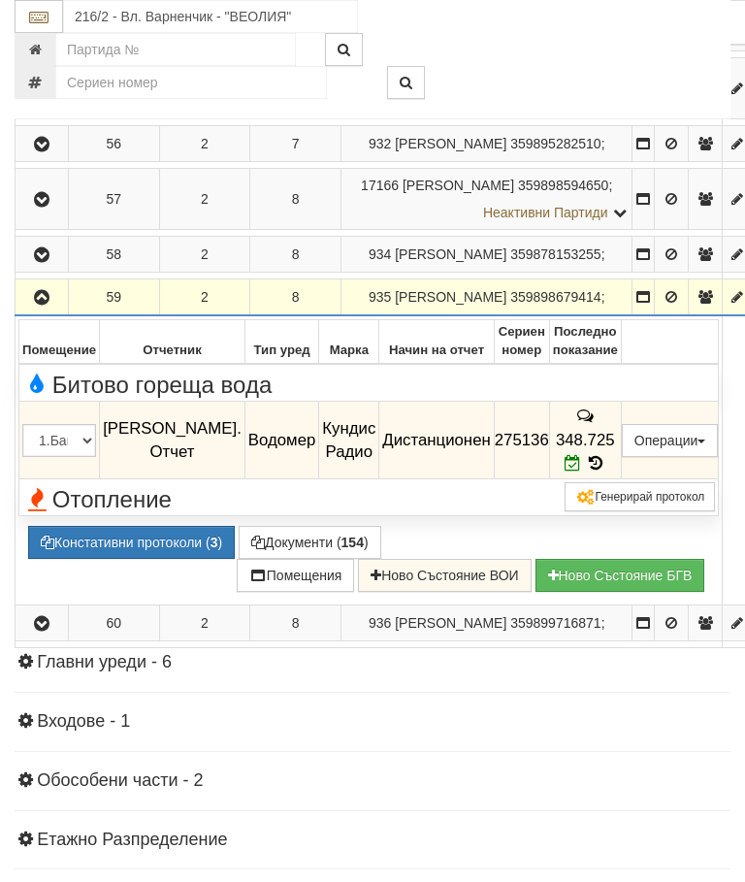
click at [41, 305] on icon "button" at bounding box center [41, 298] width 23 height 14
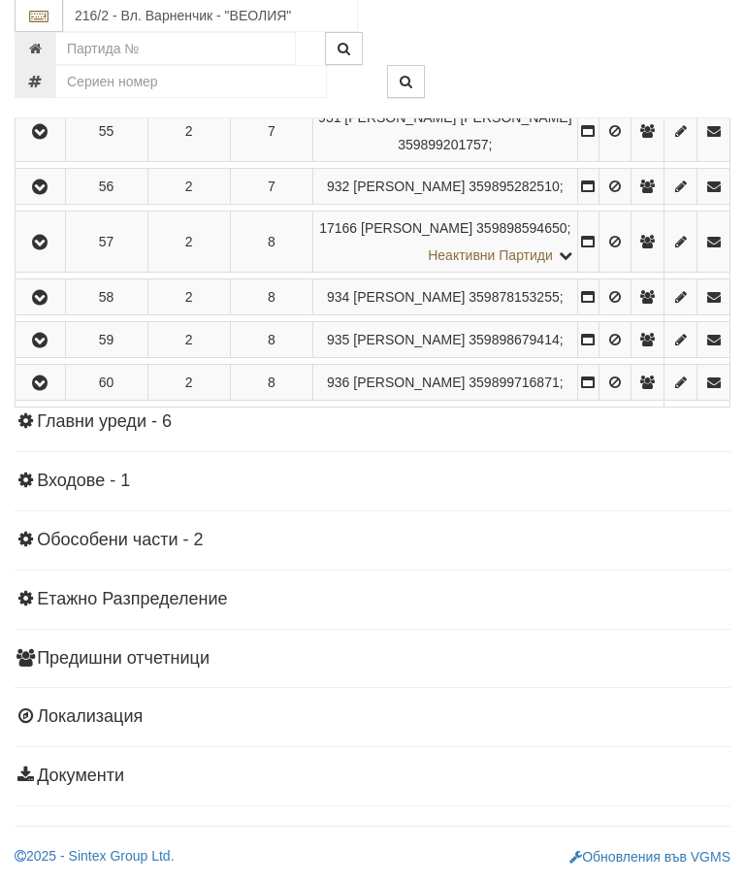
scroll to position [2320, 0]
click at [48, 391] on icon "button" at bounding box center [39, 384] width 23 height 14
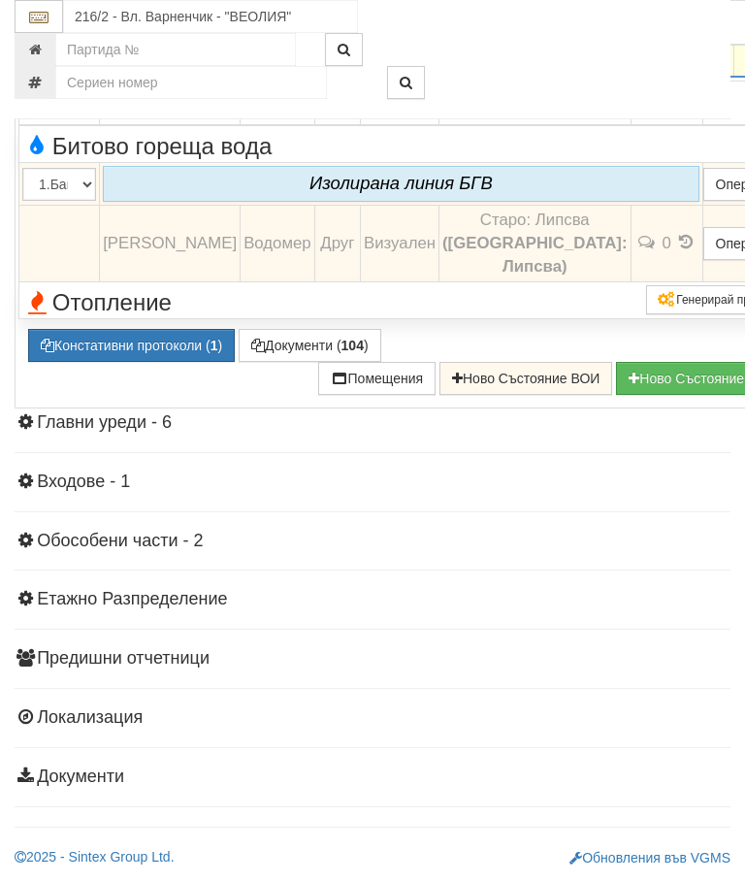
click at [136, 362] on button "Констативни протоколи ( 1 )" at bounding box center [131, 345] width 207 height 33
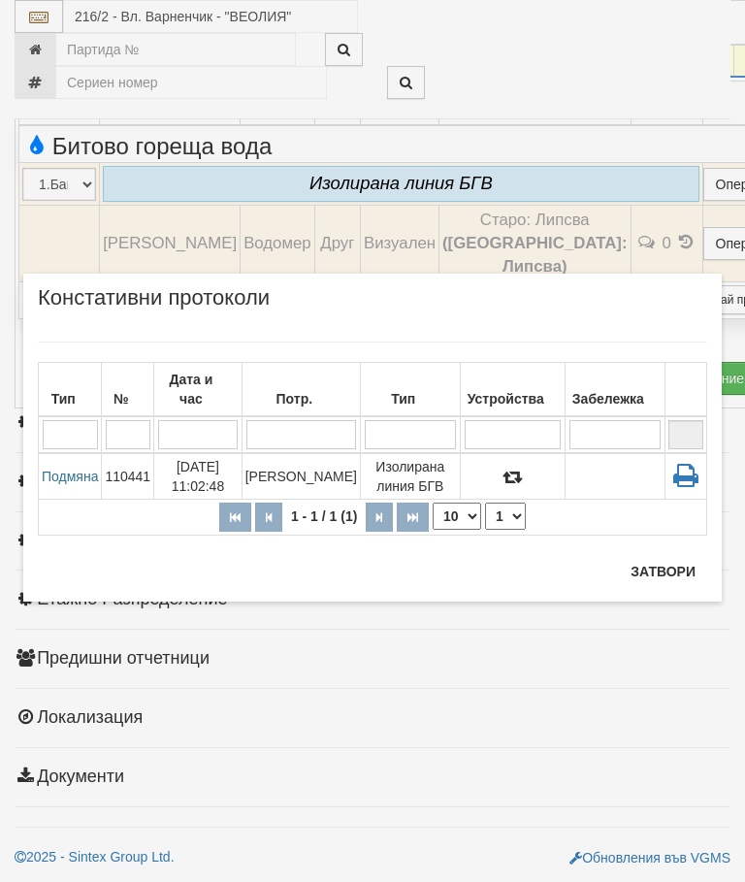
click at [657, 569] on button "Затвори" at bounding box center [663, 571] width 88 height 31
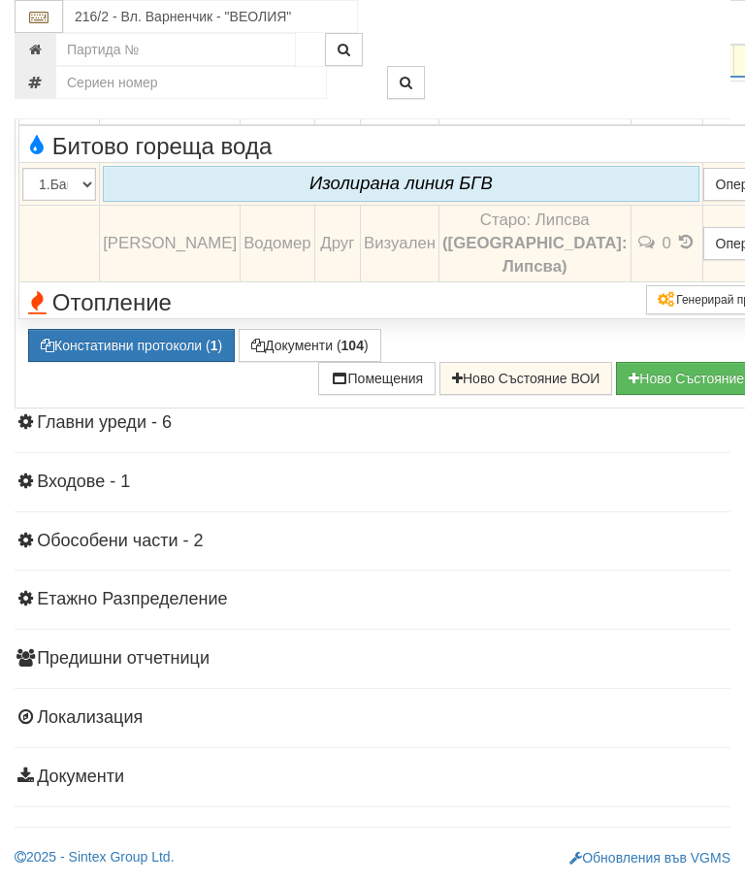
click at [46, 66] on icon "button" at bounding box center [43, 59] width 23 height 14
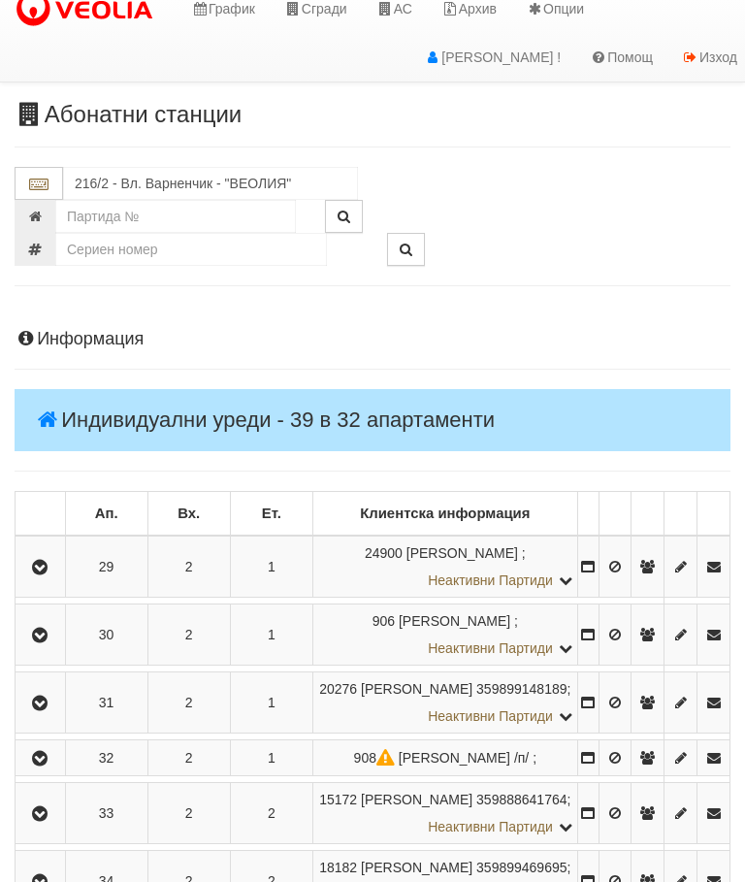
scroll to position [0, 0]
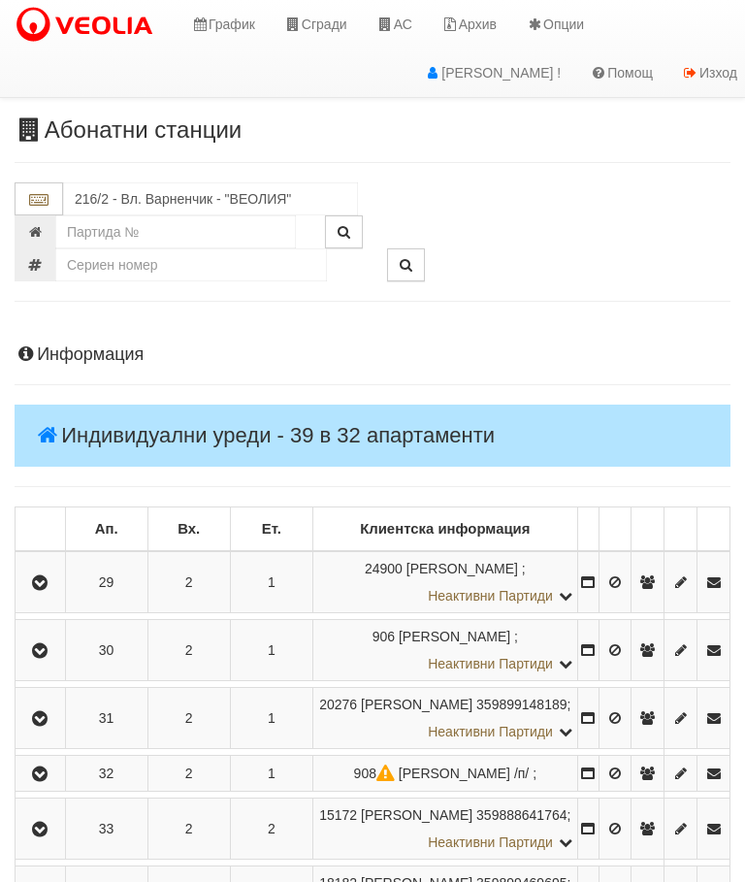
click at [37, 590] on icon "button" at bounding box center [39, 583] width 23 height 14
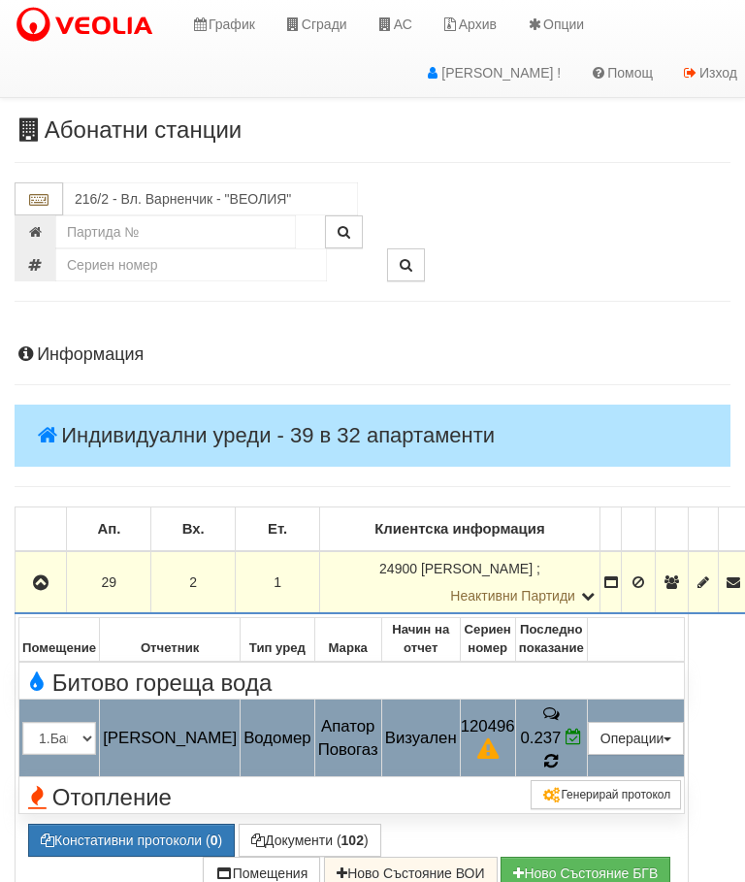
click at [559, 753] on icon at bounding box center [551, 761] width 15 height 17
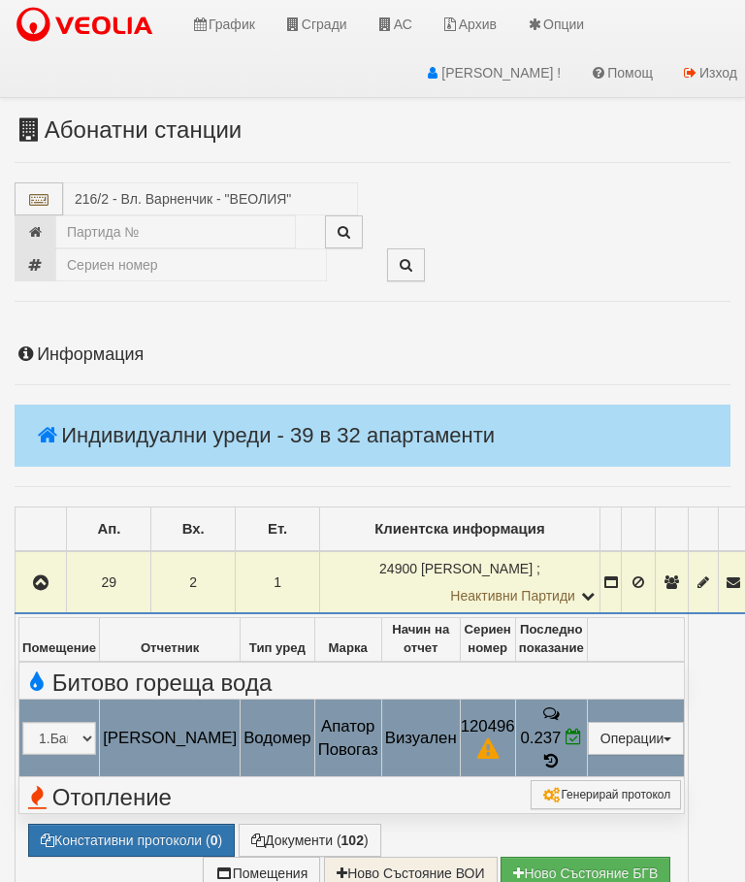
select select "10"
select select "1"
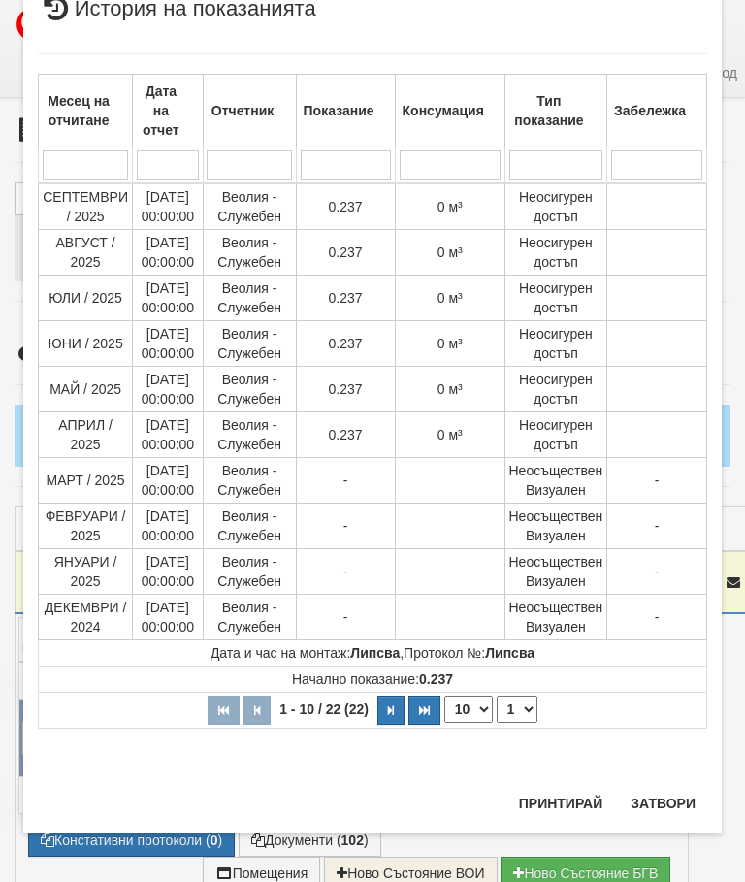
scroll to position [198, 0]
click at [666, 793] on button "Затвори" at bounding box center [663, 803] width 88 height 31
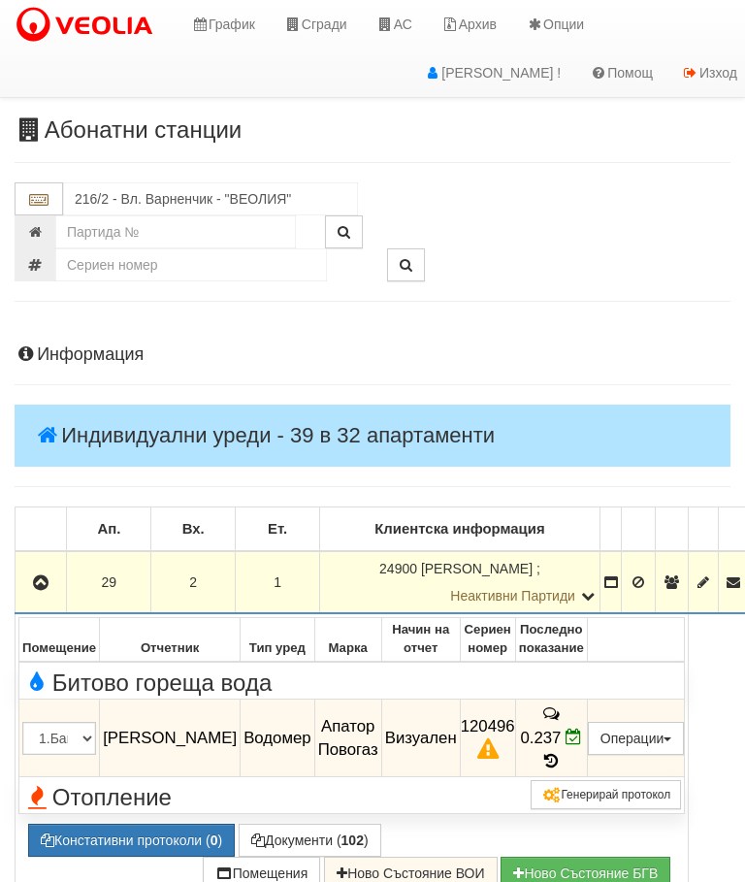
click at [146, 823] on button "Констативни протоколи ( 0 )" at bounding box center [131, 839] width 207 height 33
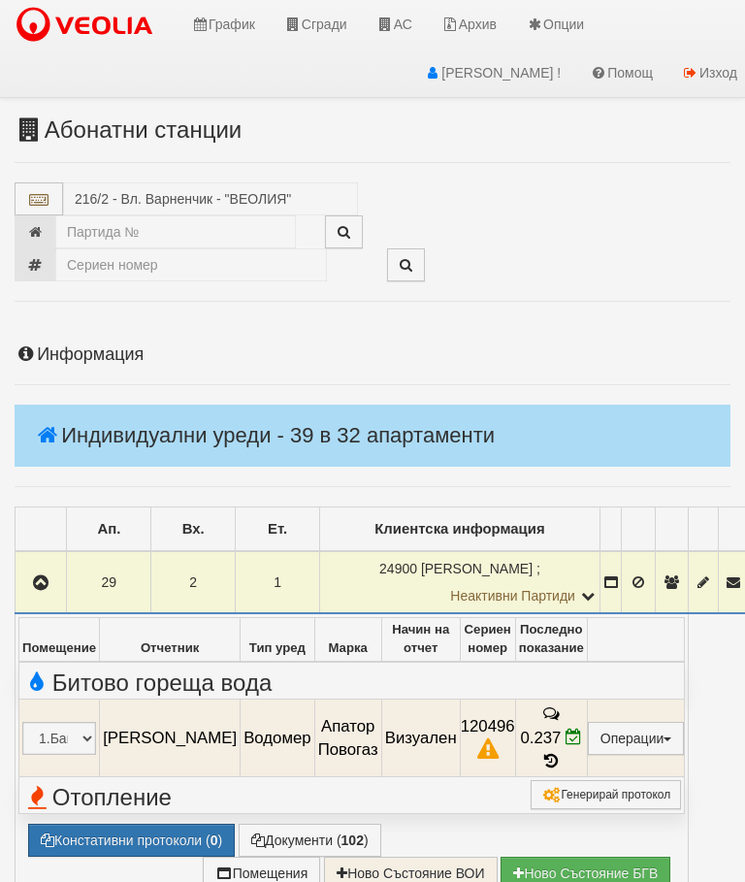
select select "10"
select select "1"
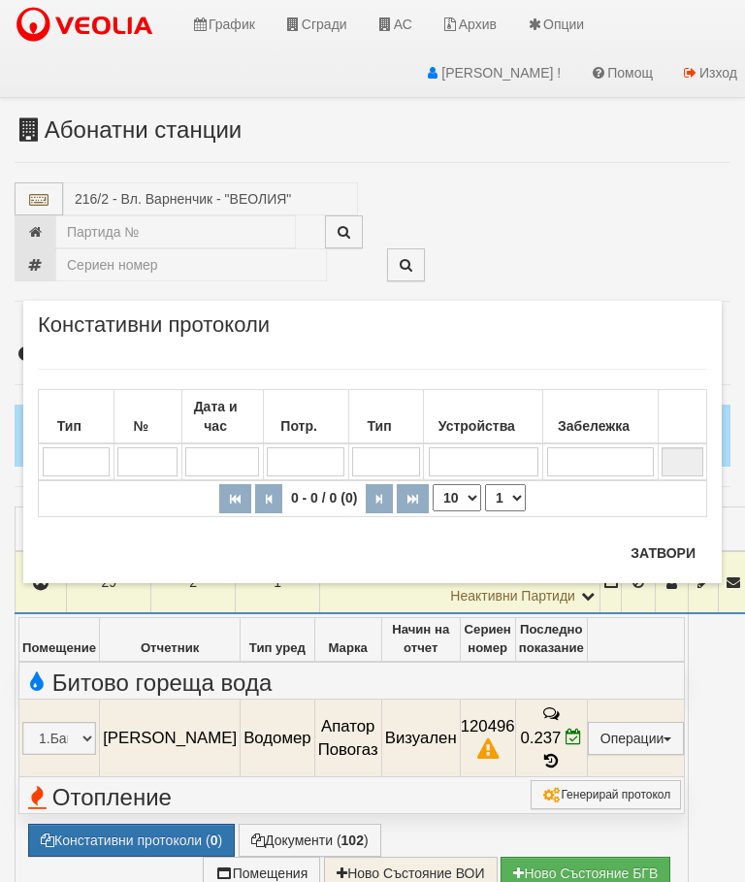
click at [670, 554] on button "Затвори" at bounding box center [663, 552] width 88 height 31
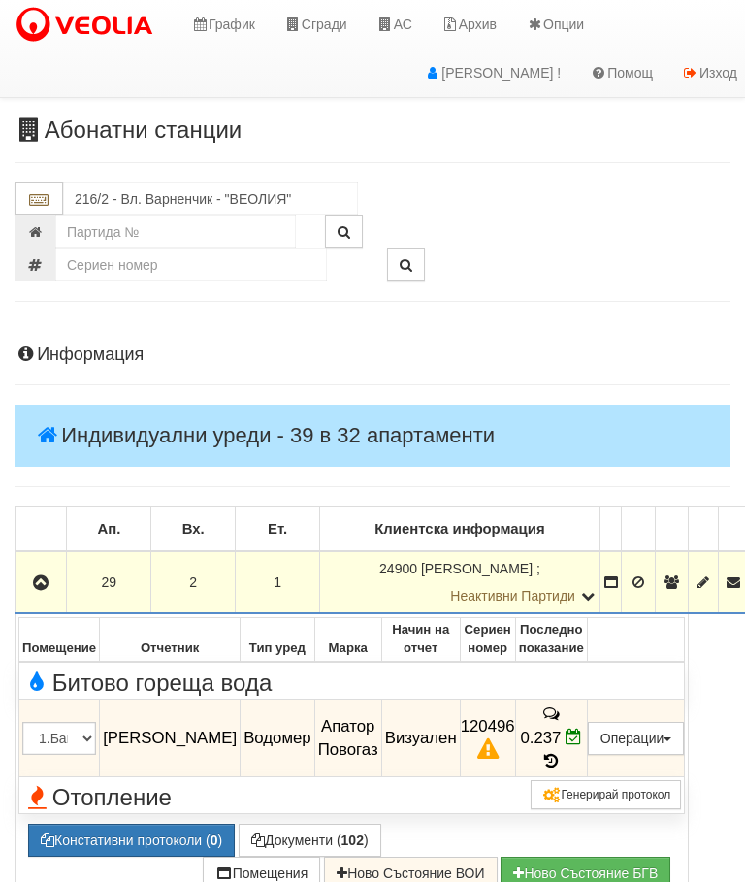
click at [59, 581] on button "button" at bounding box center [40, 581] width 45 height 29
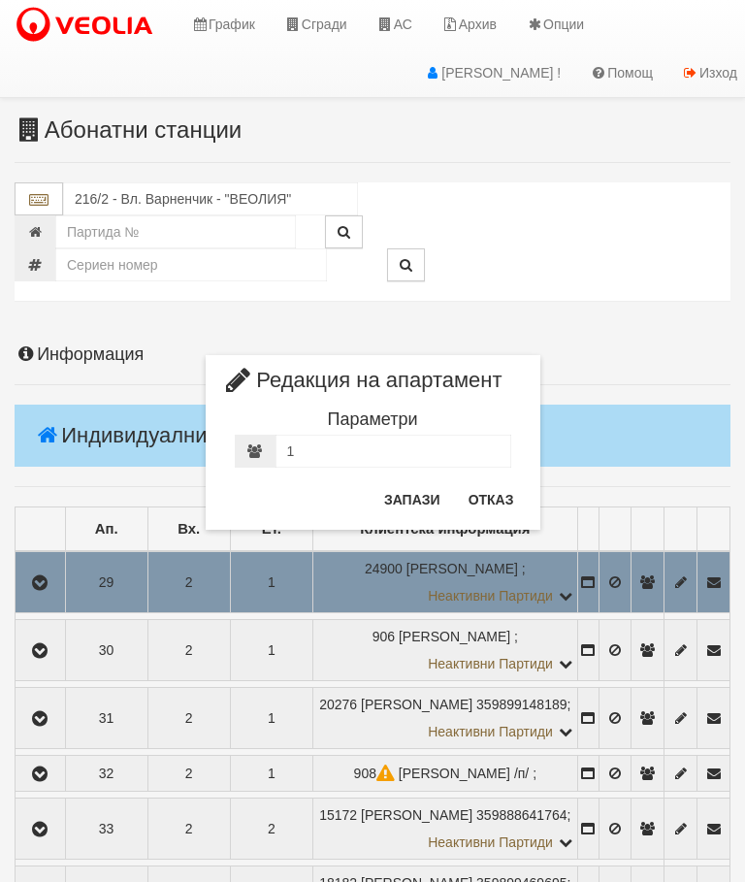
click at [467, 501] on button "Отказ" at bounding box center [491, 499] width 69 height 31
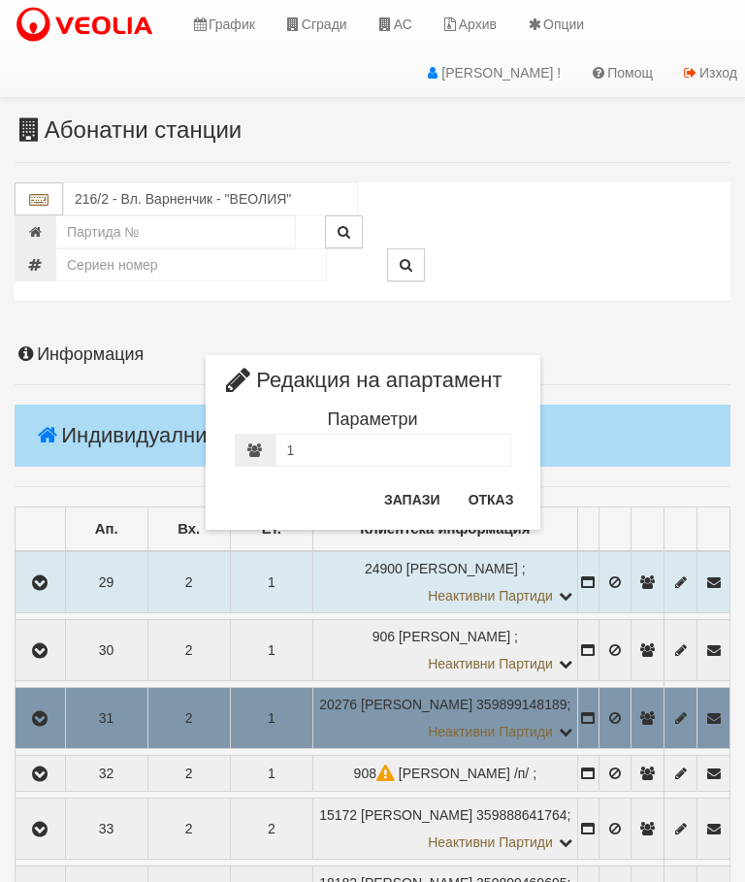
click at [483, 502] on button "Отказ" at bounding box center [491, 499] width 69 height 31
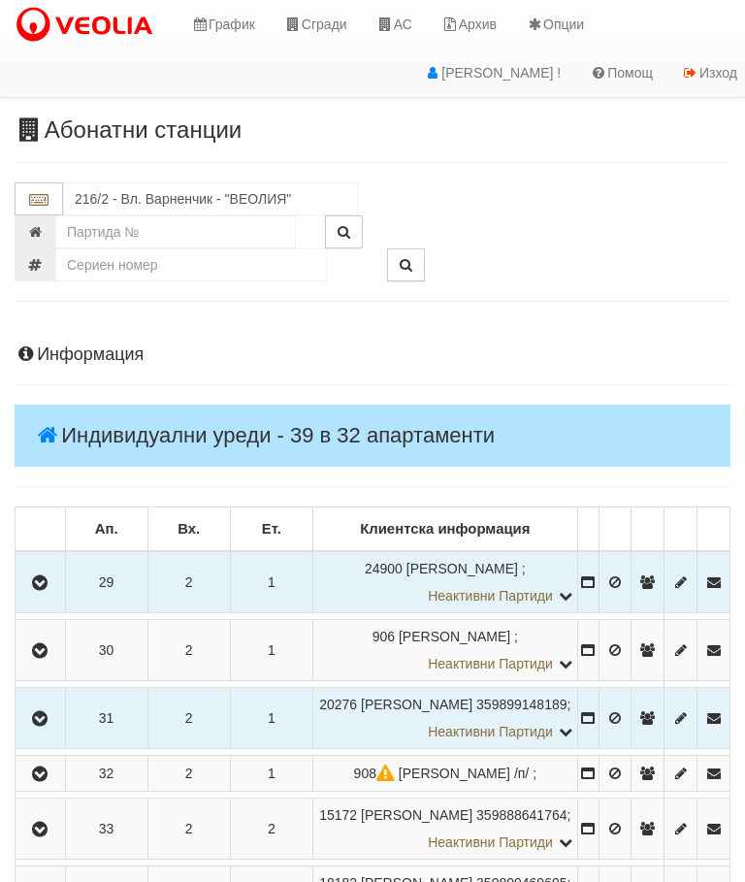
click at [50, 725] on icon "button" at bounding box center [39, 719] width 23 height 14
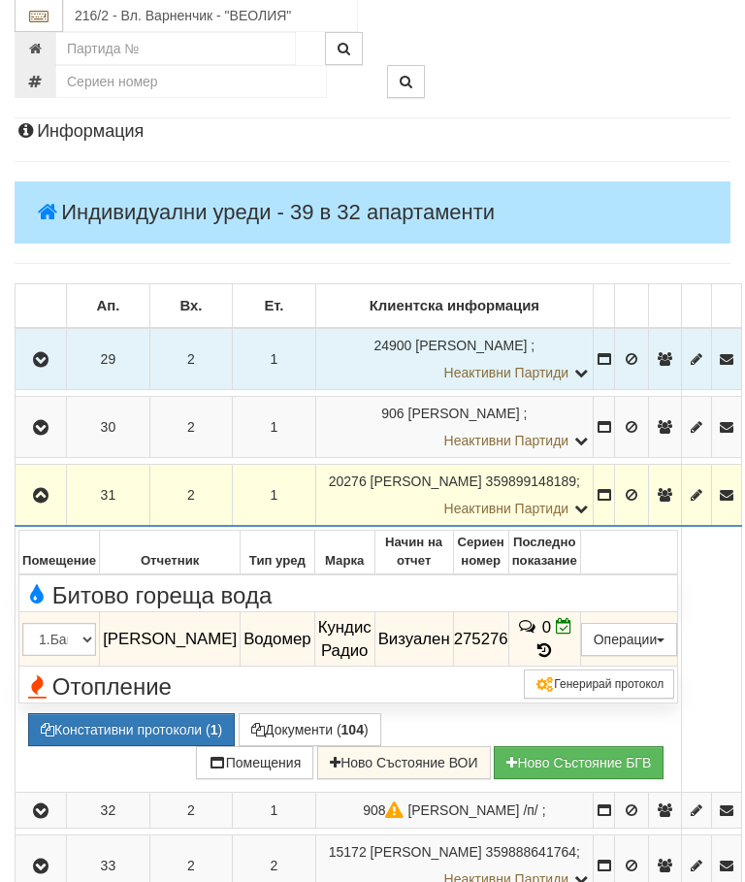
scroll to position [223, 0]
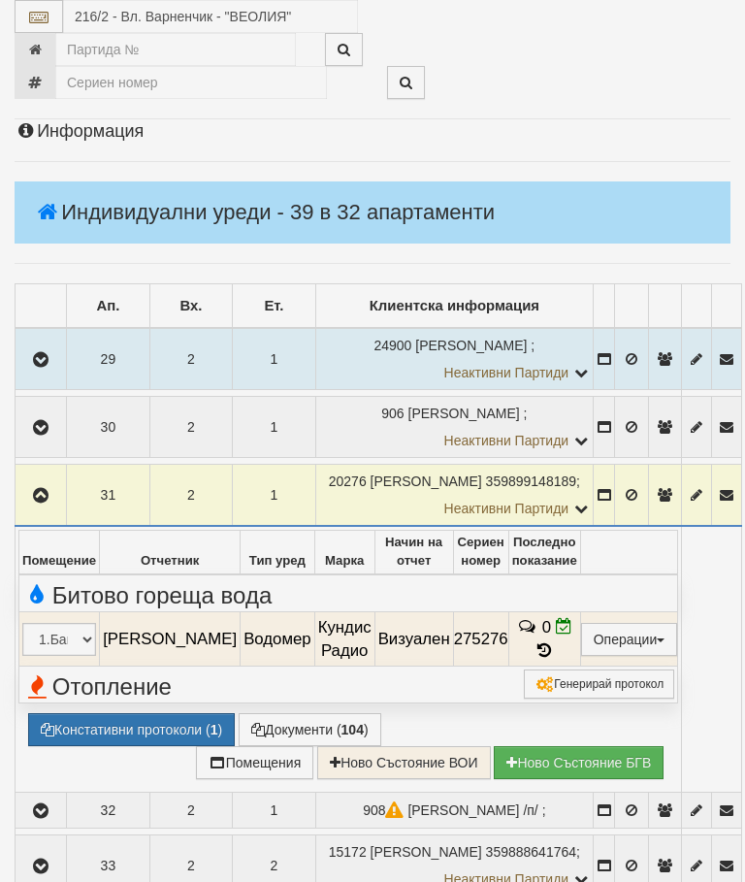
select select "10"
select select "1"
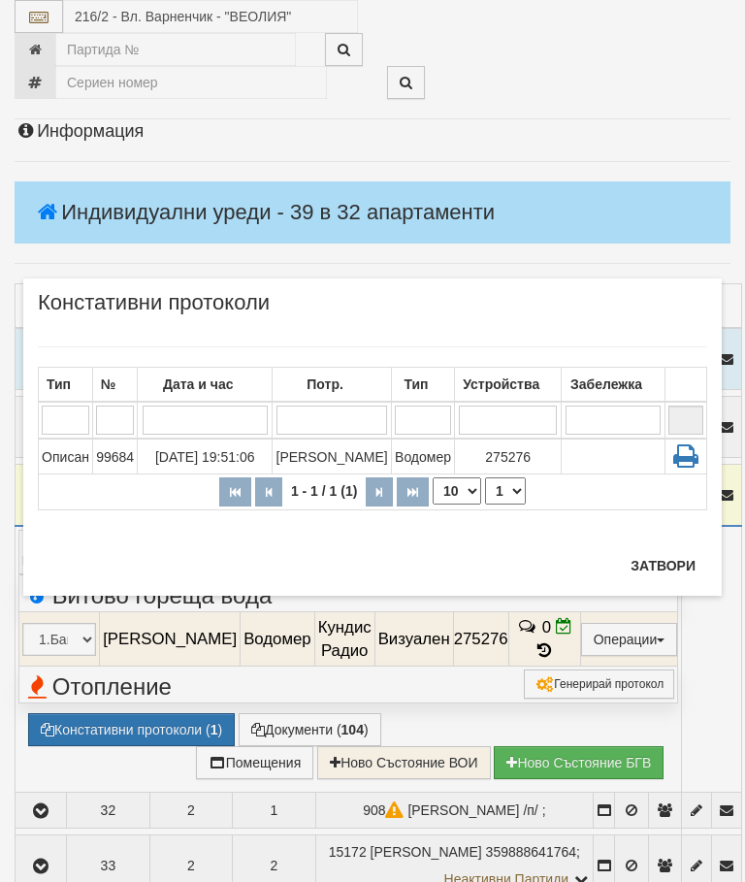
click at [678, 570] on button "Затвори" at bounding box center [663, 565] width 88 height 31
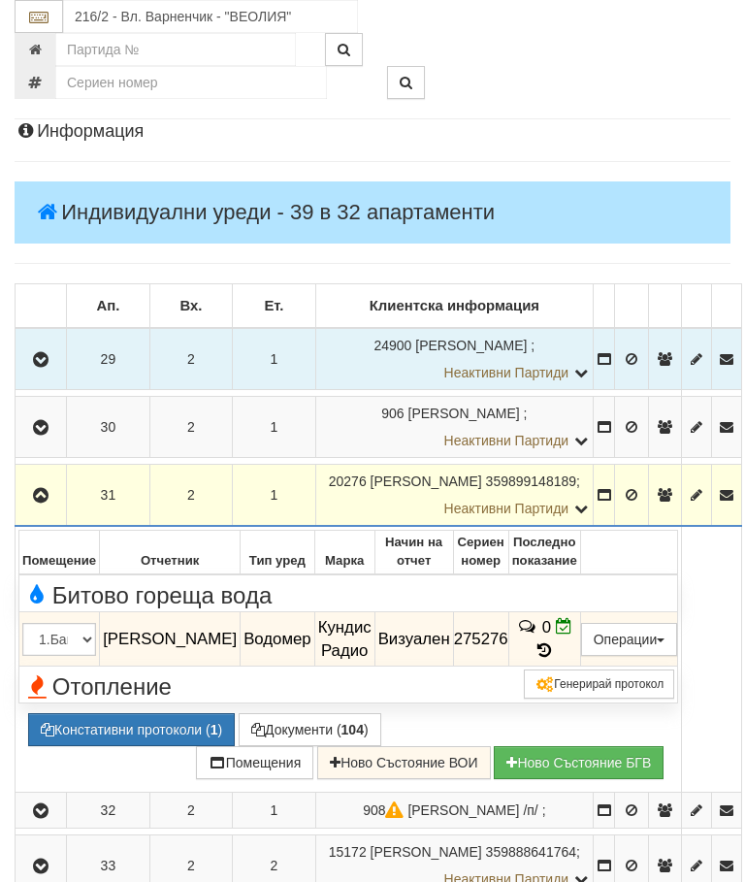
click at [0, 0] on button "Дистанционен модул" at bounding box center [0, 0] width 0 height 0
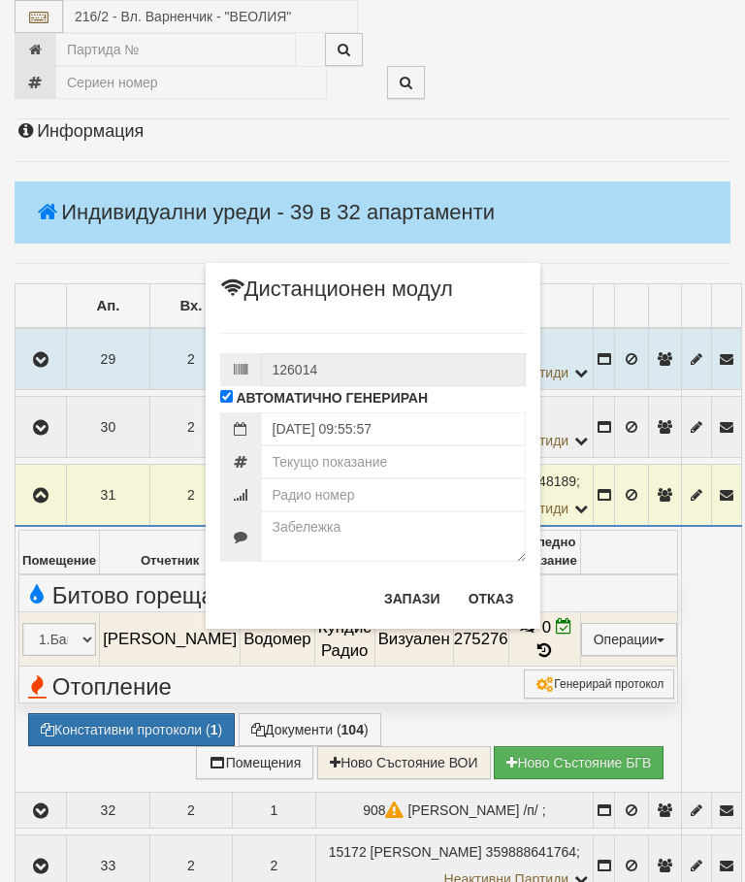
click at [645, 101] on div "× Дистанционен модул 126014 АВТОМАТИЧНО ГЕНЕРИРАН 14/10/2025 09:55:57" at bounding box center [372, 314] width 727 height 628
click at [488, 587] on button "Отказ" at bounding box center [491, 598] width 69 height 31
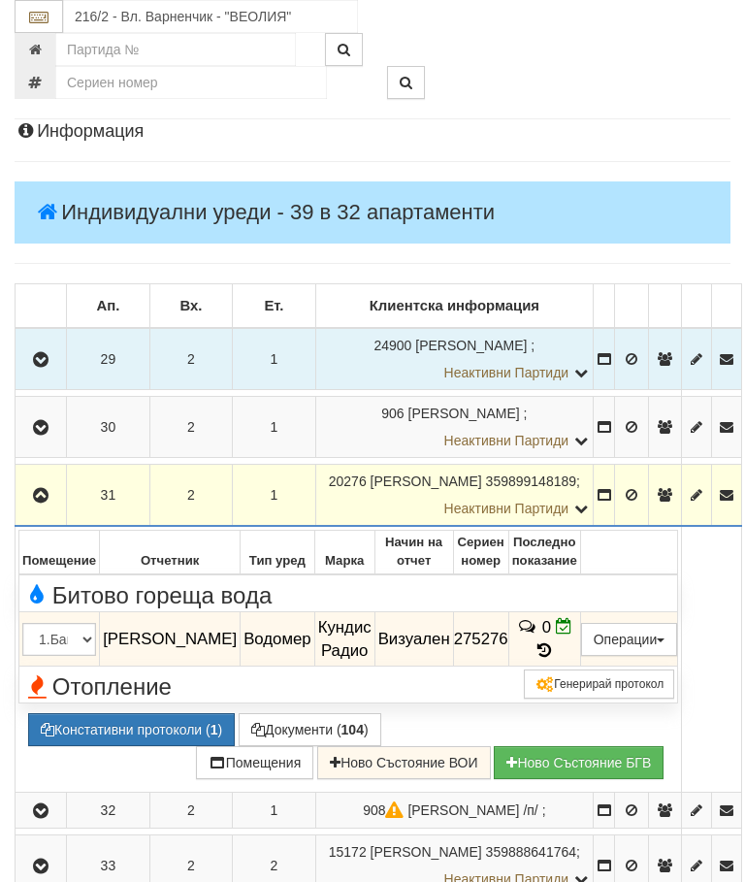
click at [48, 501] on icon "button" at bounding box center [40, 496] width 23 height 14
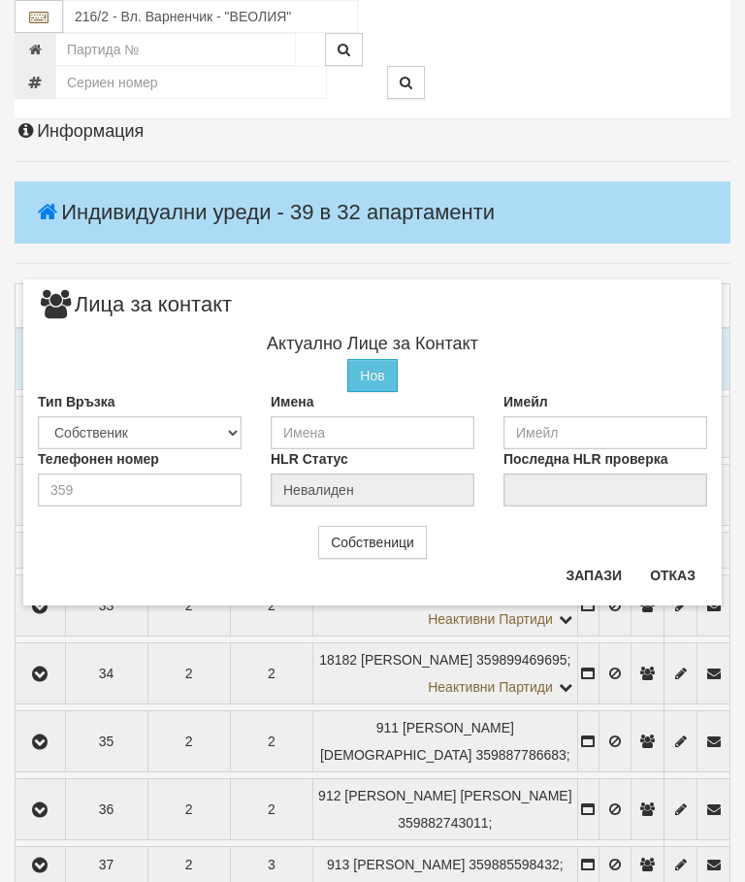
click at [670, 573] on button "Отказ" at bounding box center [672, 575] width 69 height 31
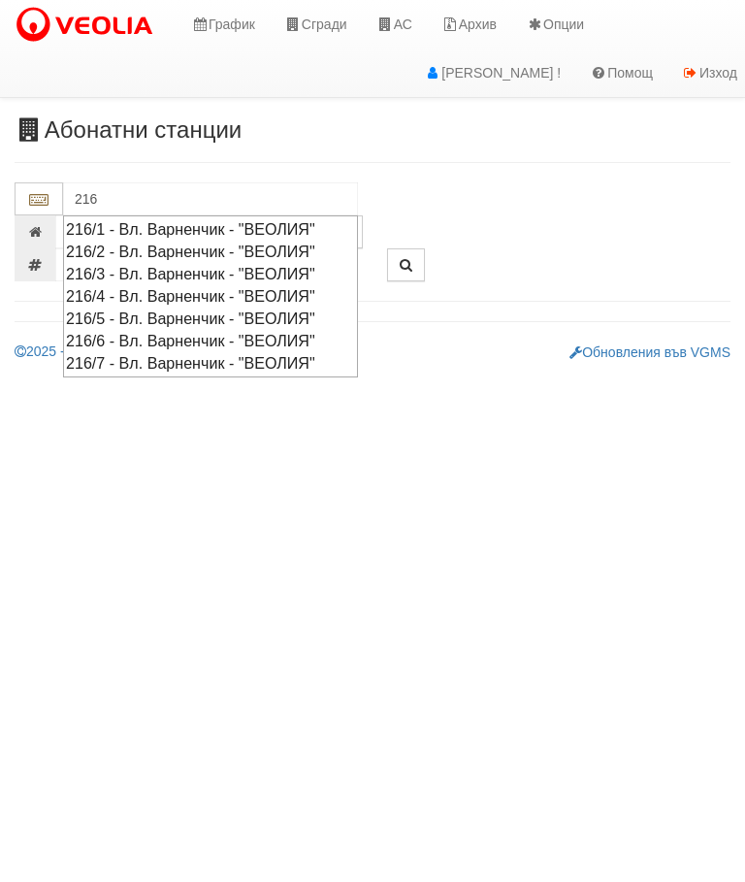
click at [244, 273] on div "216/3 - Вл. Варненчик - "ВЕОЛИЯ"" at bounding box center [210, 274] width 289 height 22
type input "216/3 - Вл. Варненчик - "ВЕОЛИЯ""
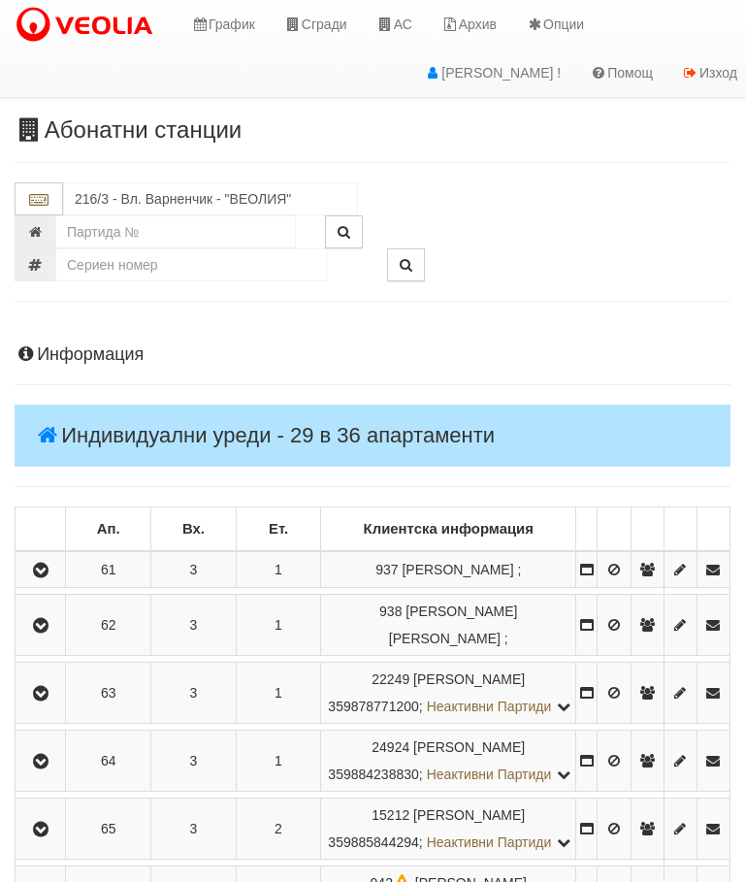
click at [48, 577] on icon "button" at bounding box center [40, 570] width 23 height 14
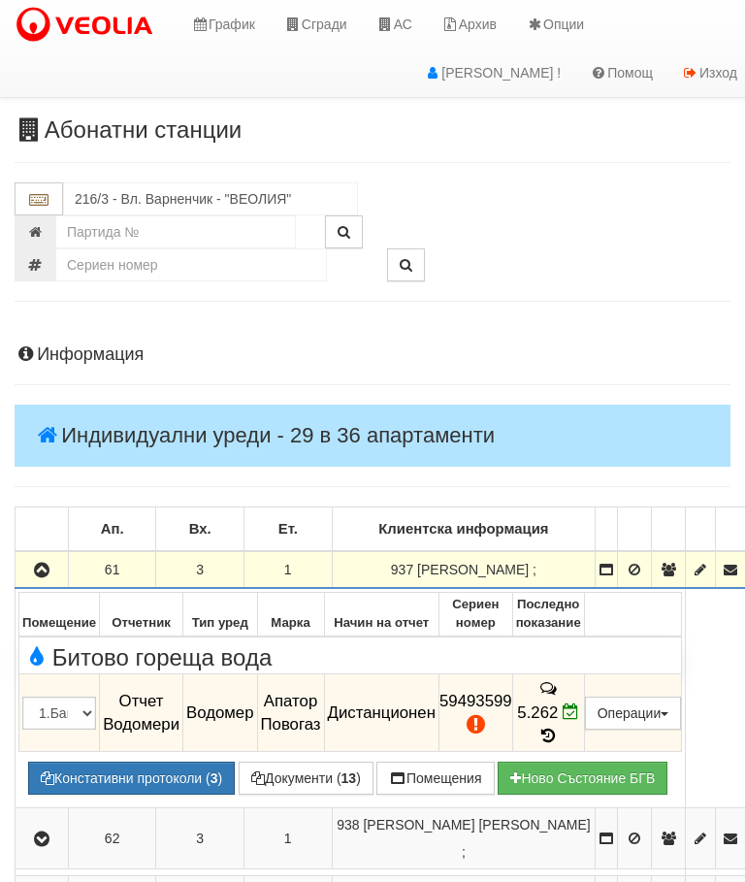
click at [144, 761] on button "Констативни протоколи ( 3 )" at bounding box center [131, 777] width 207 height 33
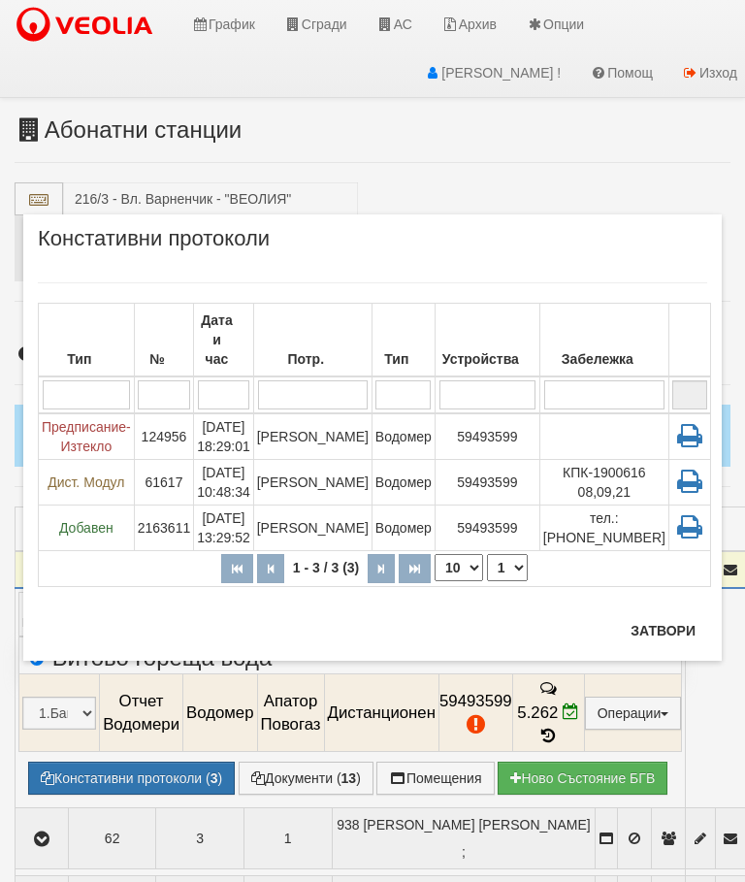
click at [254, 420] on td "[DATE] 18:29:01" at bounding box center [224, 436] width 60 height 47
click at [666, 615] on button "Затвори" at bounding box center [663, 630] width 88 height 31
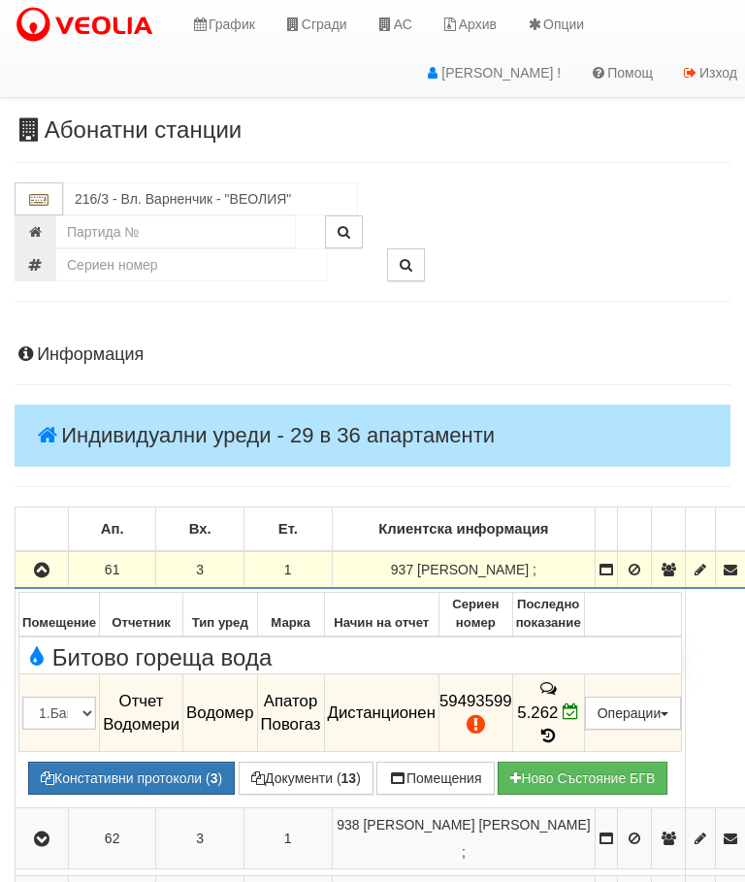
click at [42, 571] on icon "button" at bounding box center [41, 570] width 23 height 14
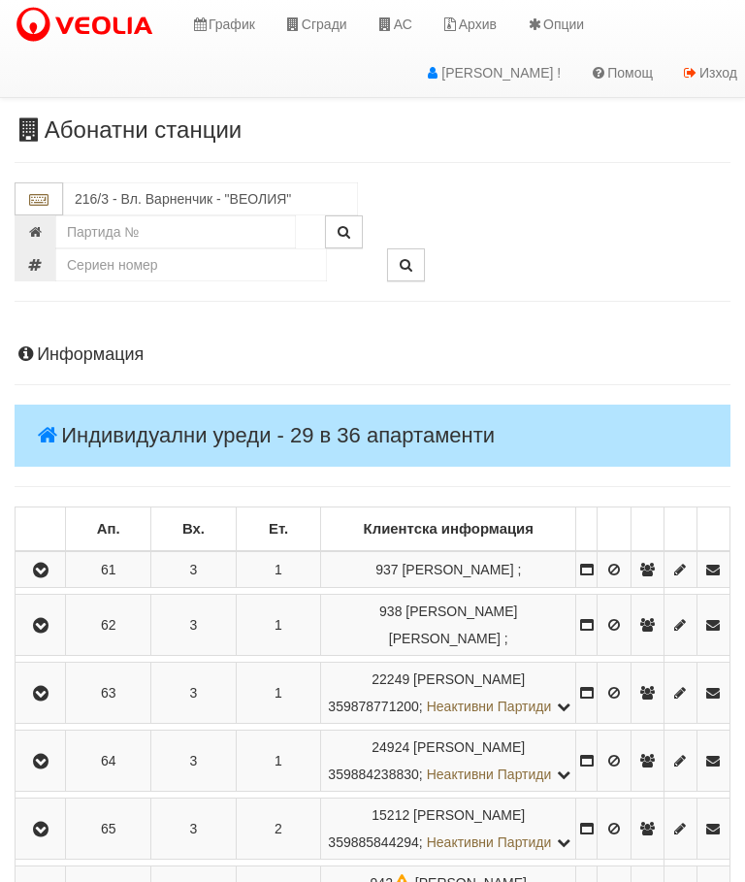
click at [48, 632] on icon "button" at bounding box center [40, 626] width 23 height 14
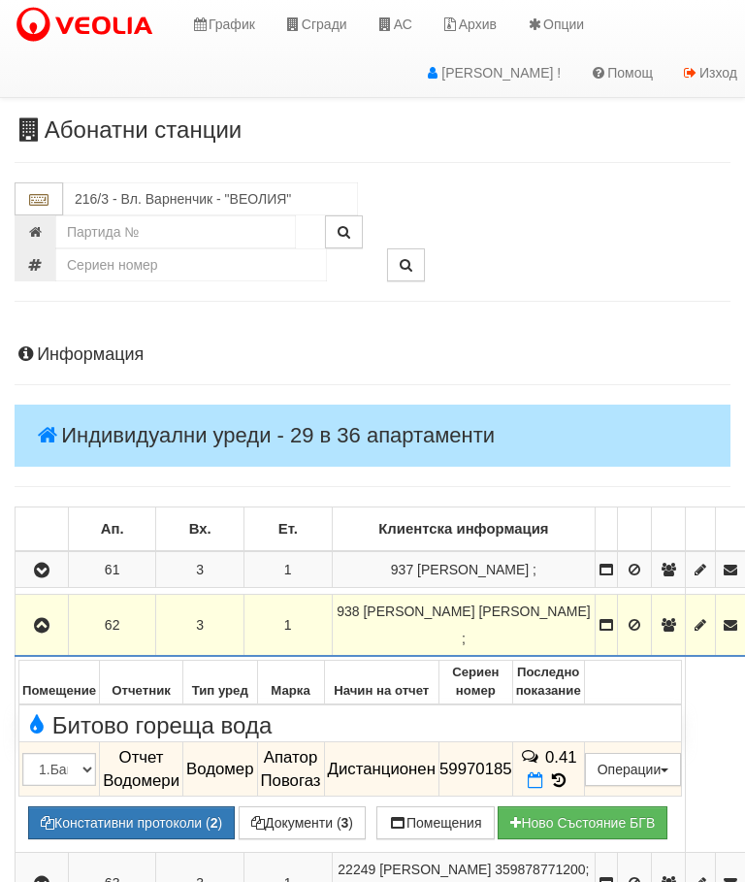
click at [45, 619] on icon "button" at bounding box center [41, 626] width 23 height 14
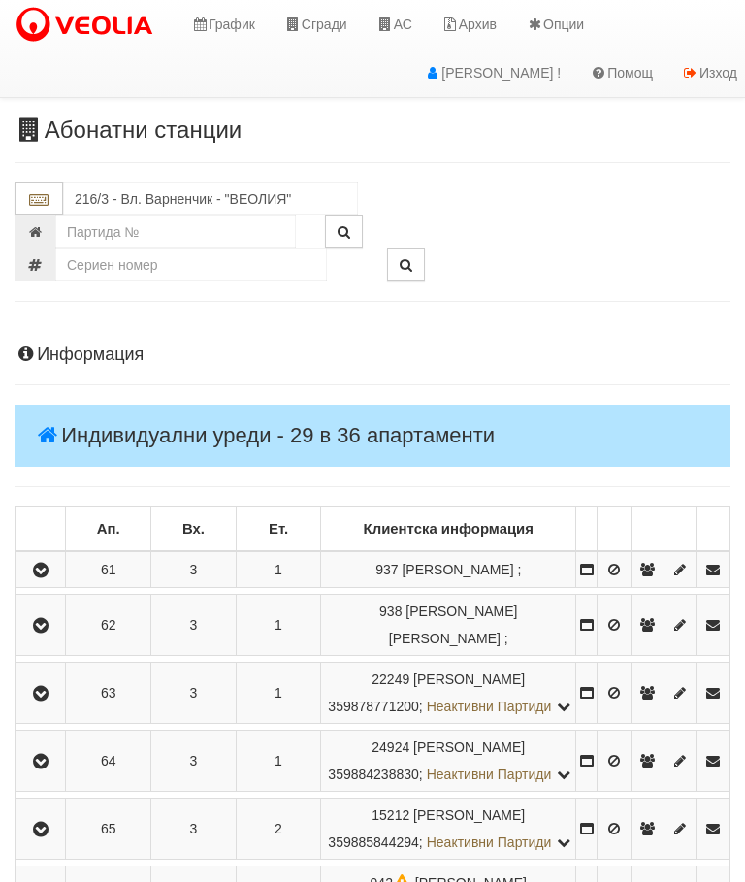
click at [58, 707] on button "button" at bounding box center [40, 692] width 44 height 29
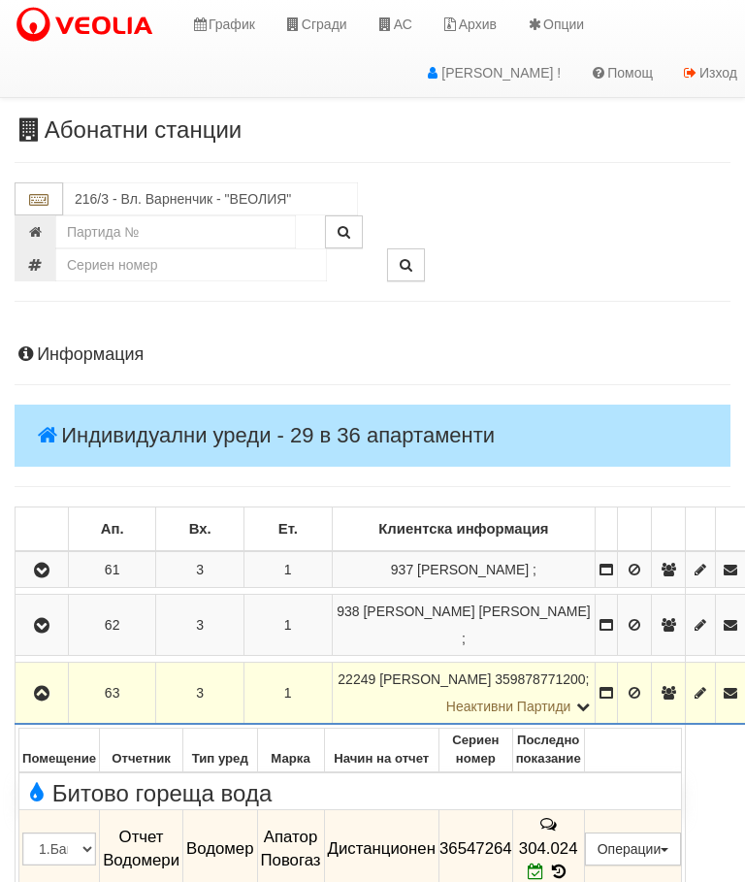
click at [43, 687] on icon "button" at bounding box center [41, 694] width 23 height 14
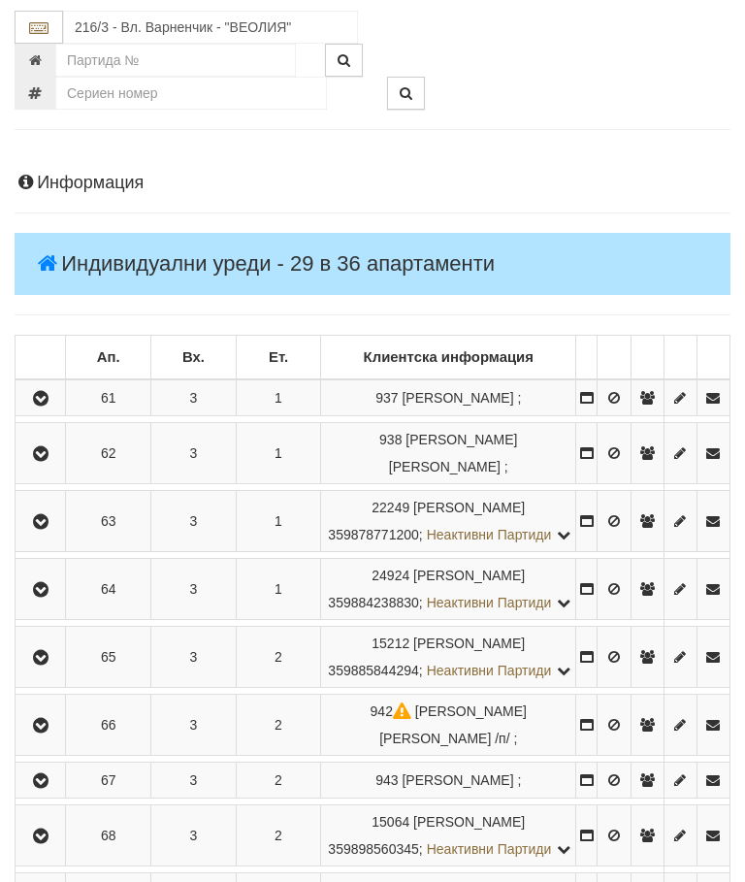
click at [48, 597] on icon "button" at bounding box center [40, 591] width 23 height 14
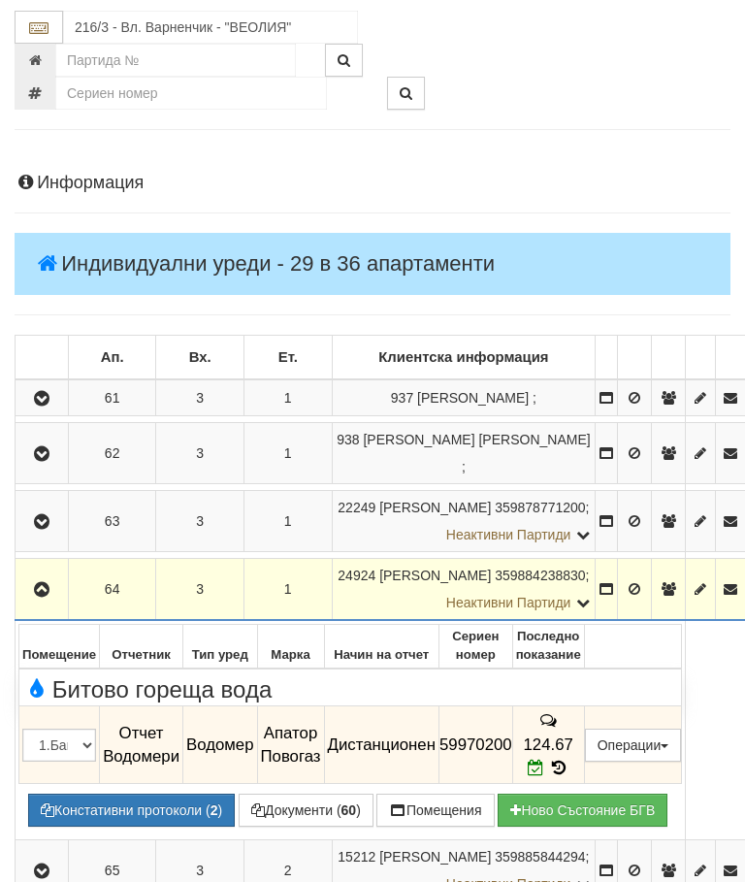
click at [48, 583] on icon "button" at bounding box center [41, 590] width 23 height 14
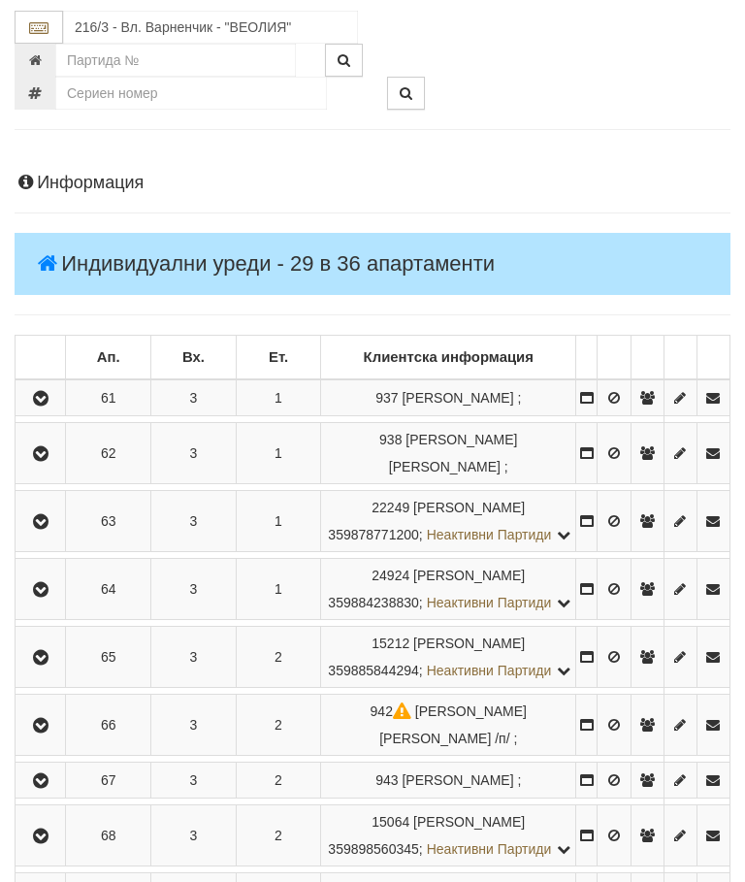
click at [50, 664] on icon "button" at bounding box center [40, 658] width 23 height 14
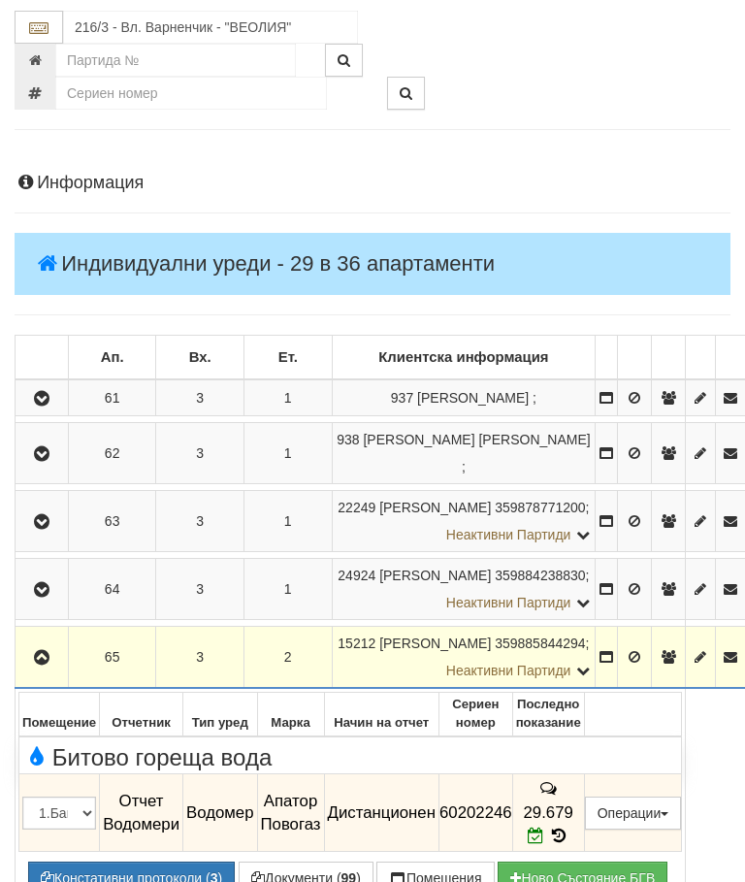
click at [48, 651] on icon "button" at bounding box center [41, 658] width 23 height 14
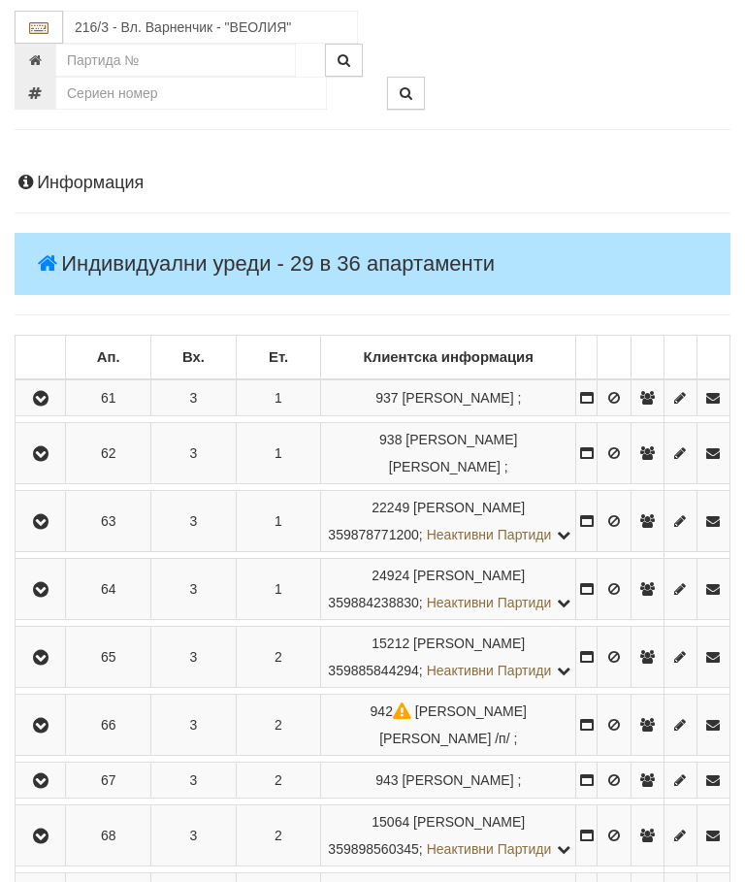
click at [58, 739] on button "button" at bounding box center [40, 724] width 44 height 29
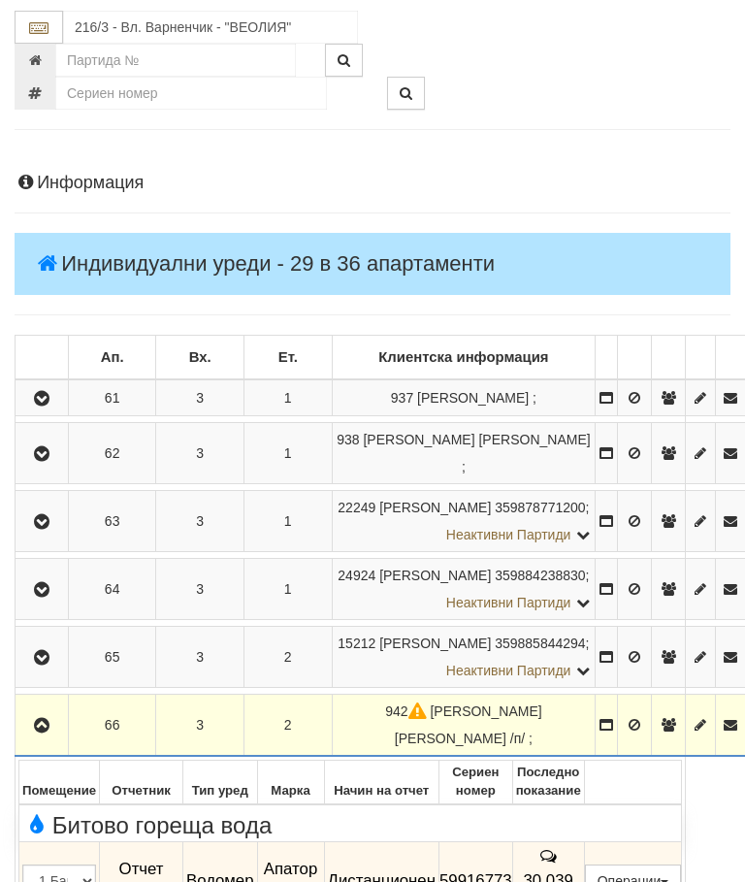
click at [44, 719] on icon "button" at bounding box center [41, 726] width 23 height 14
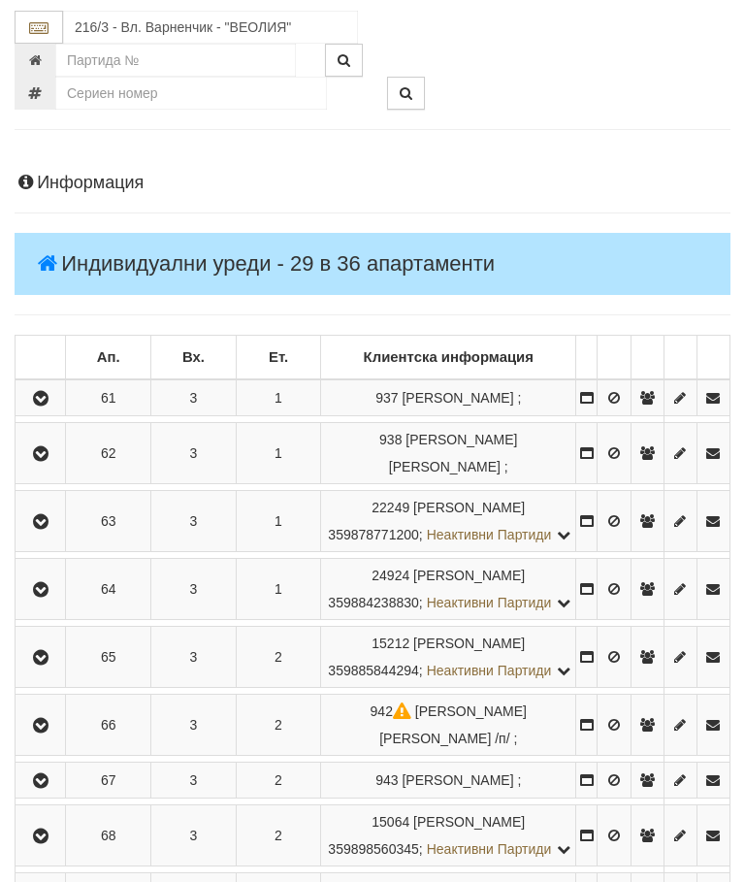
click at [58, 794] on button "button" at bounding box center [40, 779] width 44 height 29
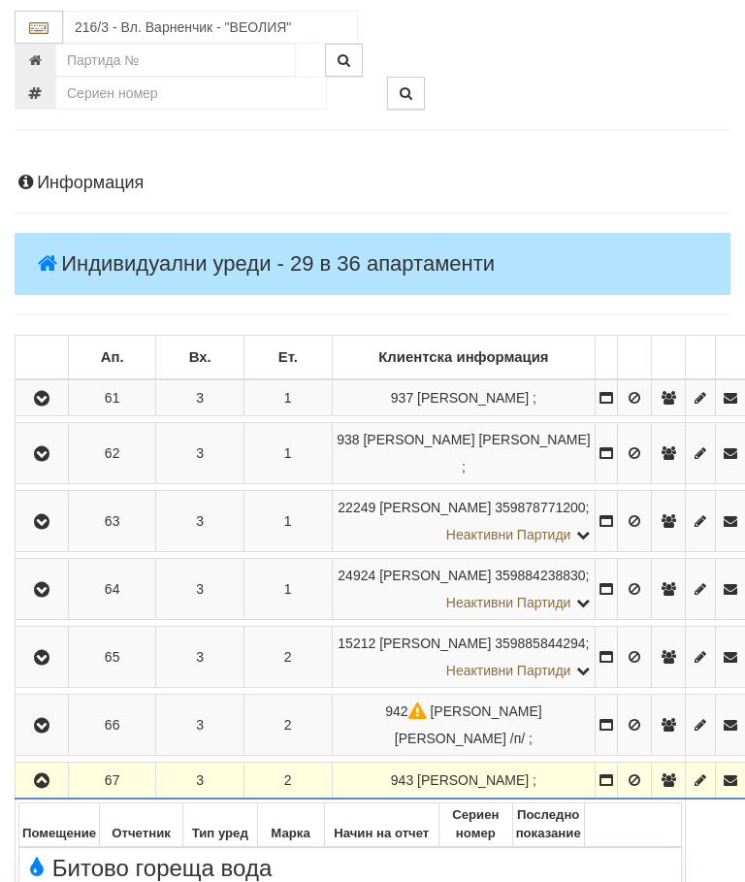
click at [48, 774] on icon "button" at bounding box center [41, 781] width 23 height 14
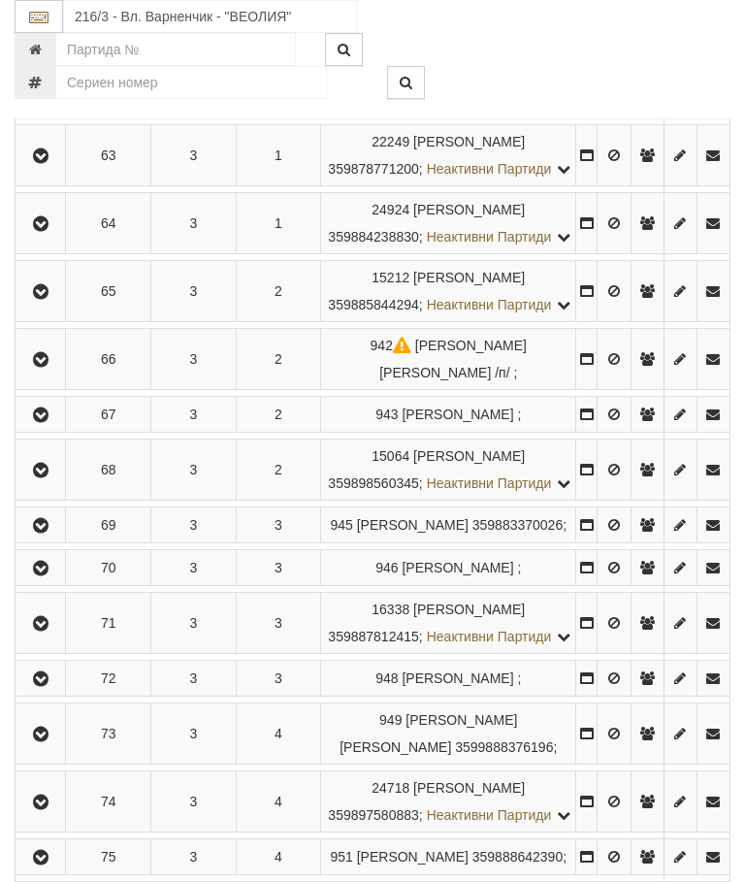
scroll to position [582, 0]
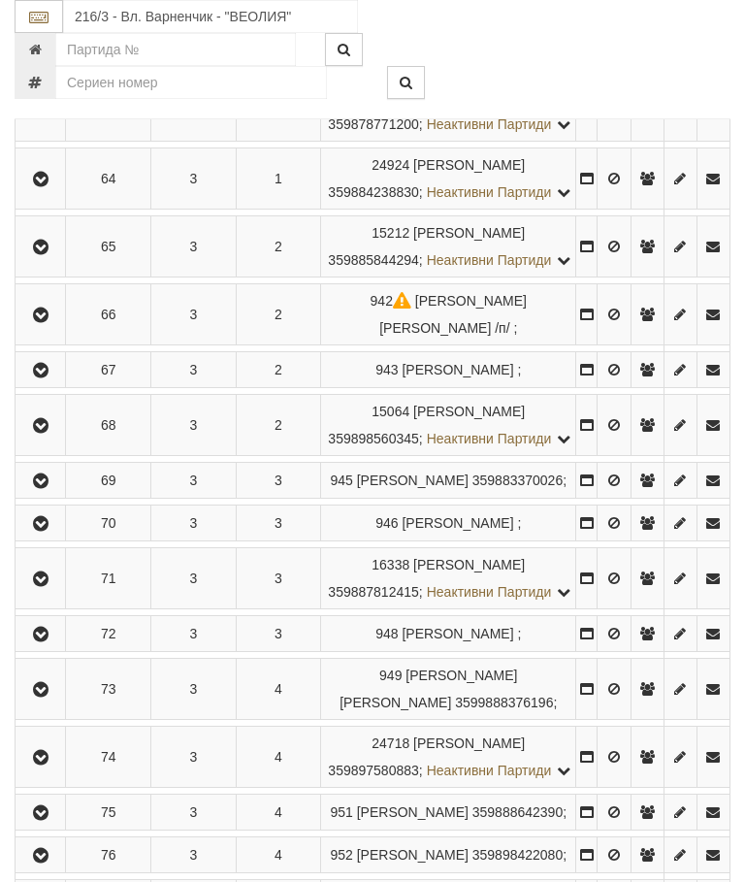
click at [52, 433] on icon "button" at bounding box center [40, 426] width 23 height 14
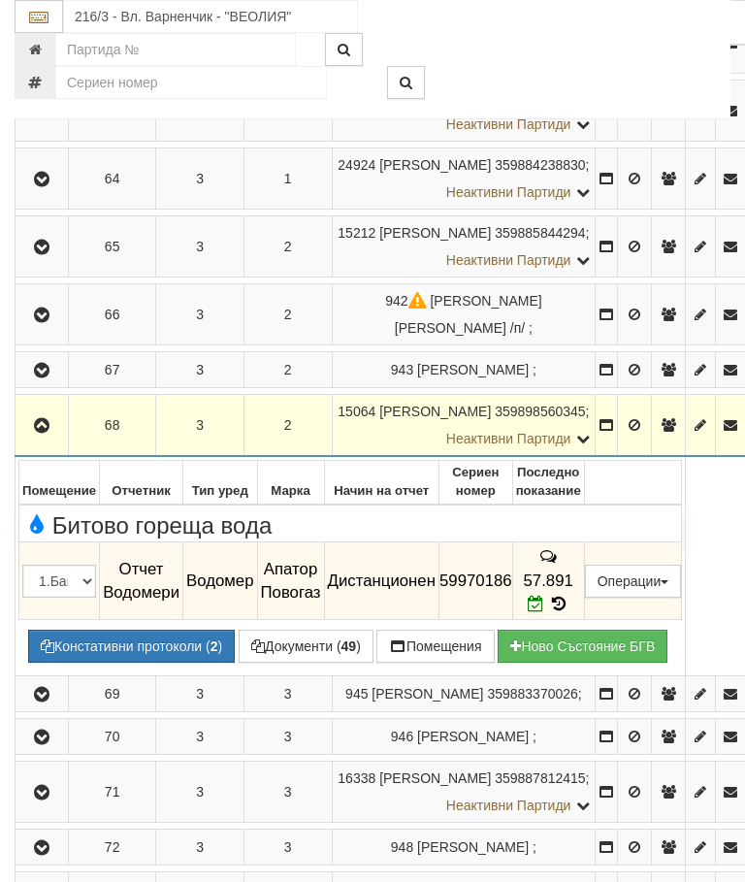
click at [45, 419] on icon "button" at bounding box center [41, 426] width 23 height 14
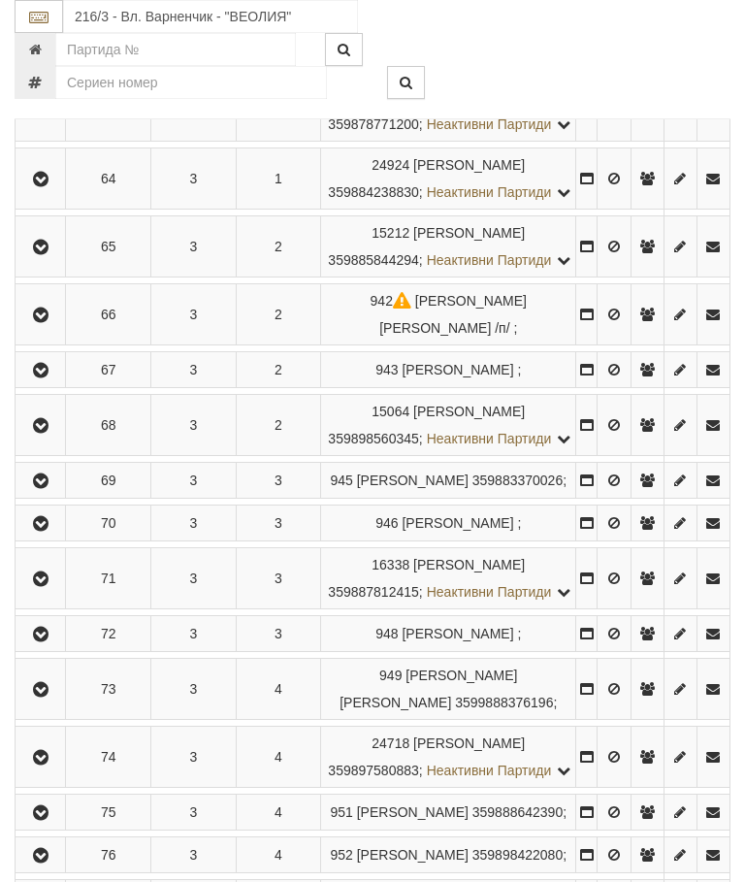
click at [52, 488] on icon "button" at bounding box center [40, 481] width 23 height 14
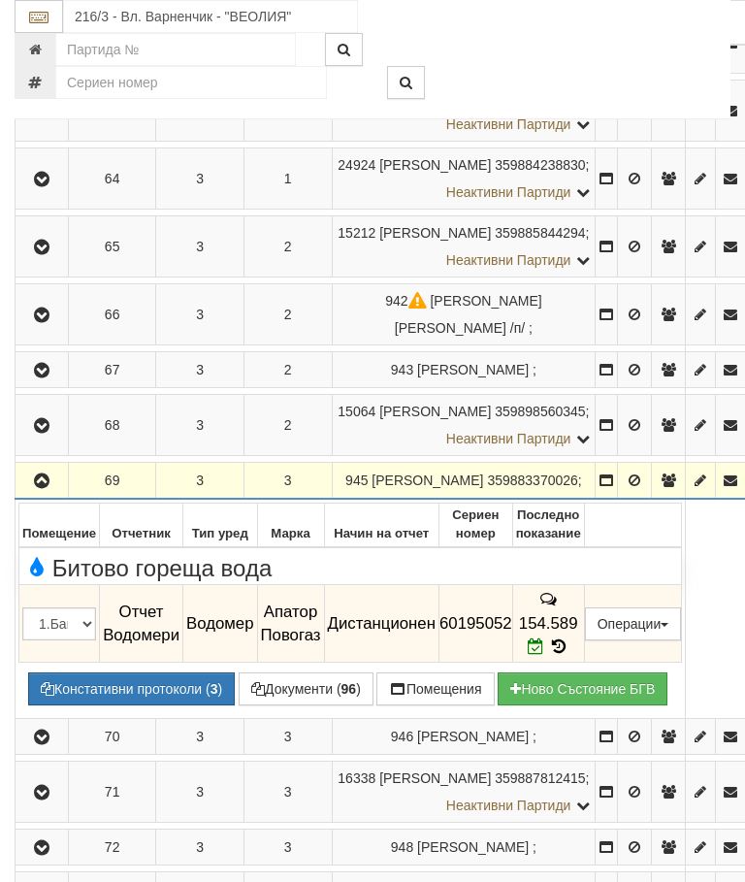
click at [43, 466] on button "button" at bounding box center [41, 480] width 47 height 29
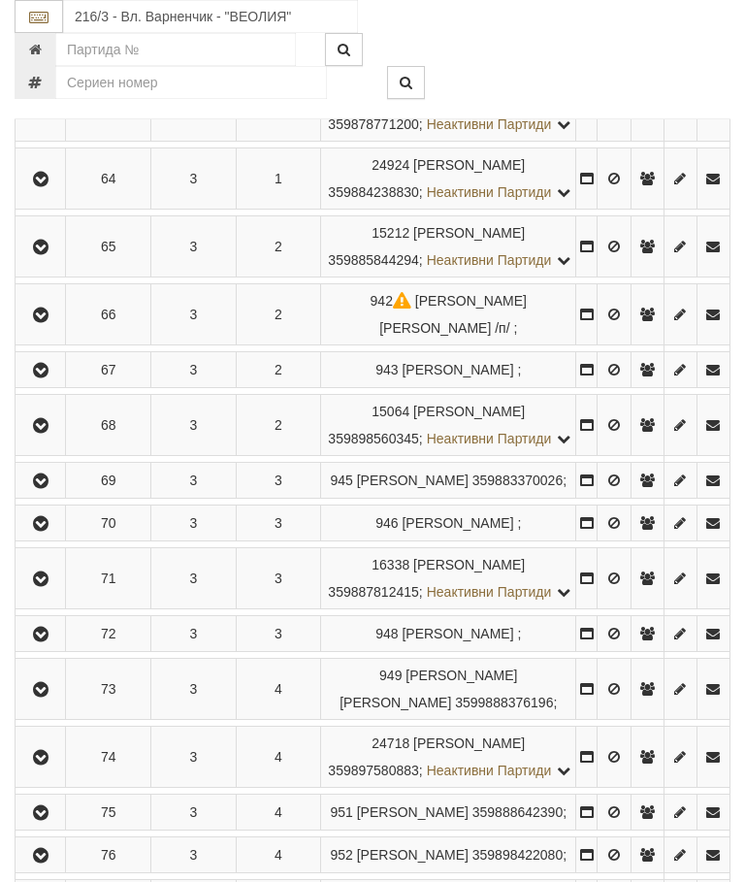
click at [48, 531] on icon "button" at bounding box center [40, 524] width 23 height 14
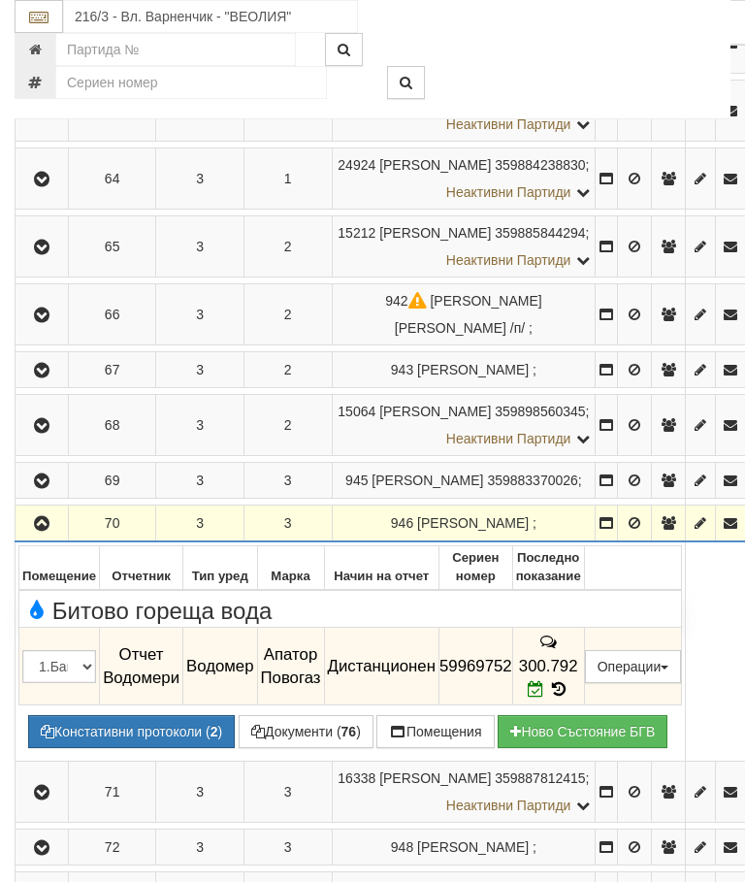
click at [48, 517] on icon "button" at bounding box center [41, 524] width 23 height 14
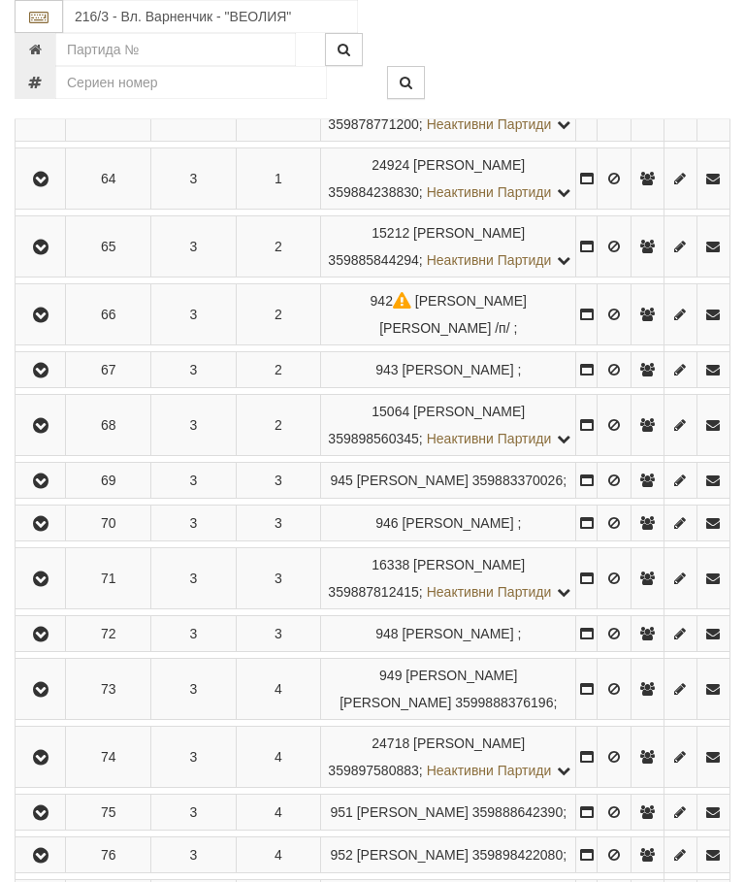
click at [43, 586] on icon "button" at bounding box center [40, 579] width 23 height 14
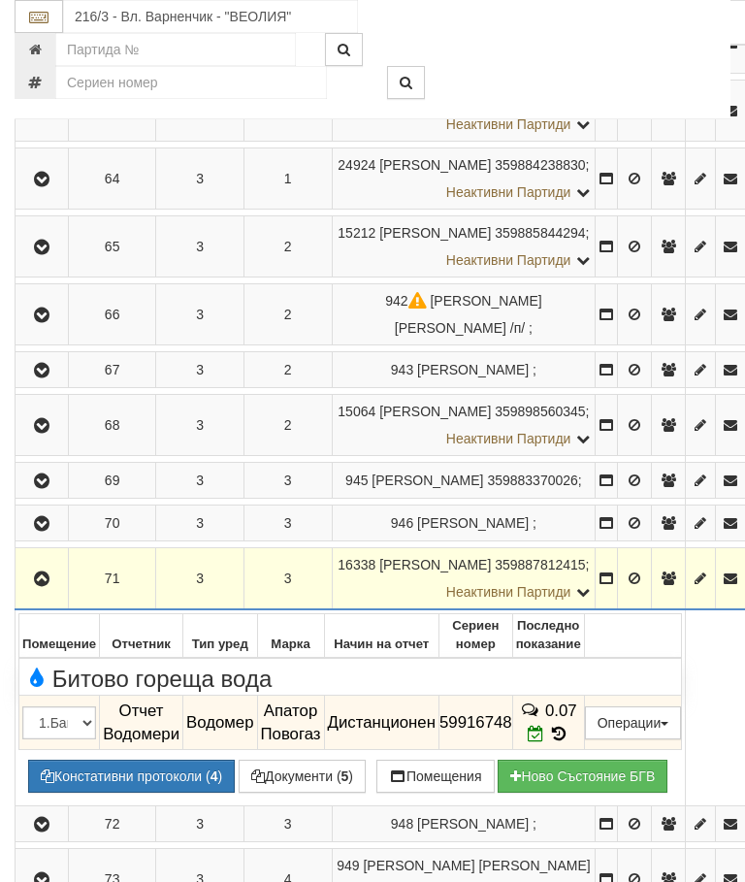
click at [54, 563] on button "button" at bounding box center [41, 577] width 47 height 29
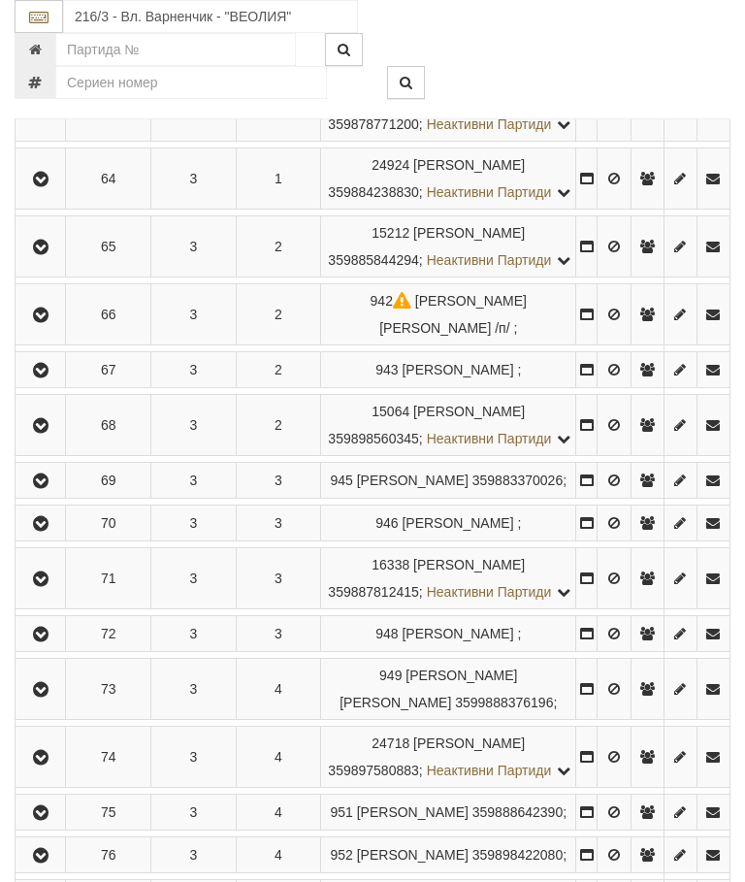
click at [50, 641] on icon "button" at bounding box center [40, 635] width 23 height 14
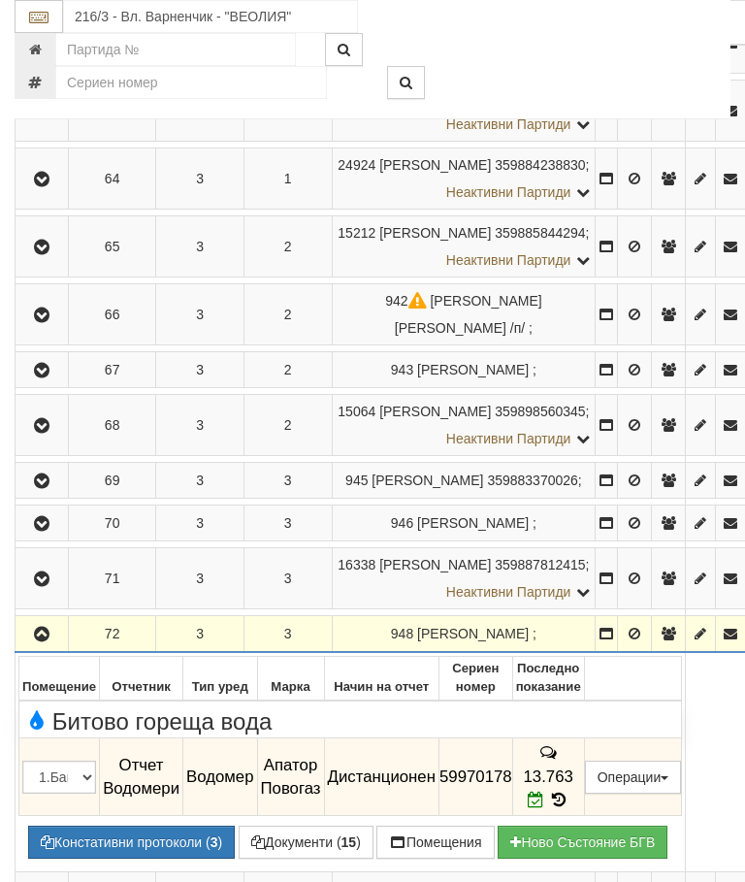
click at [48, 628] on icon "button" at bounding box center [41, 635] width 23 height 14
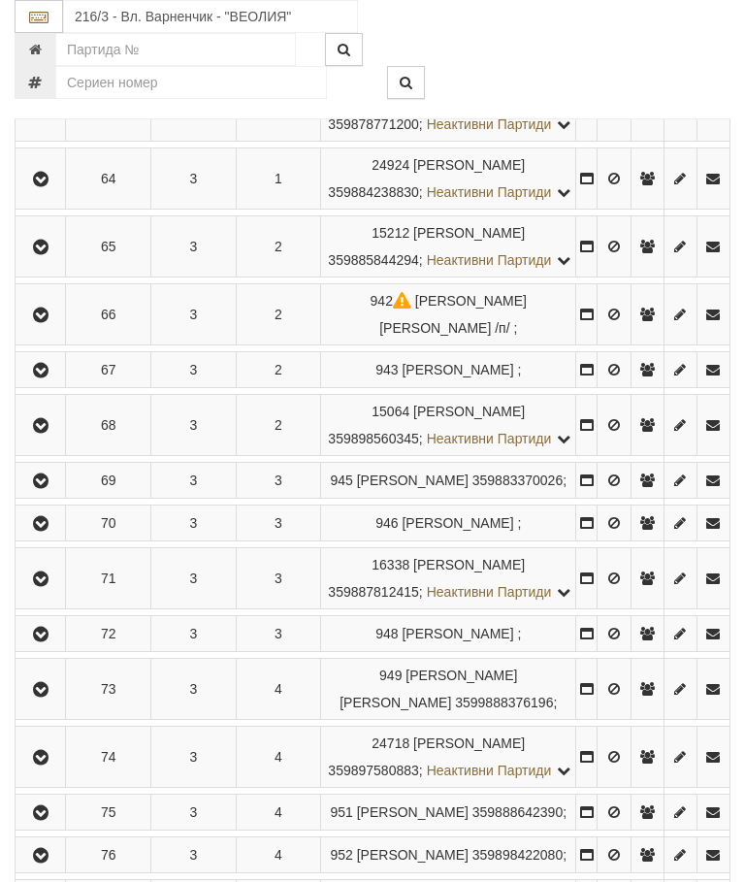
click at [41, 696] on icon "button" at bounding box center [40, 690] width 23 height 14
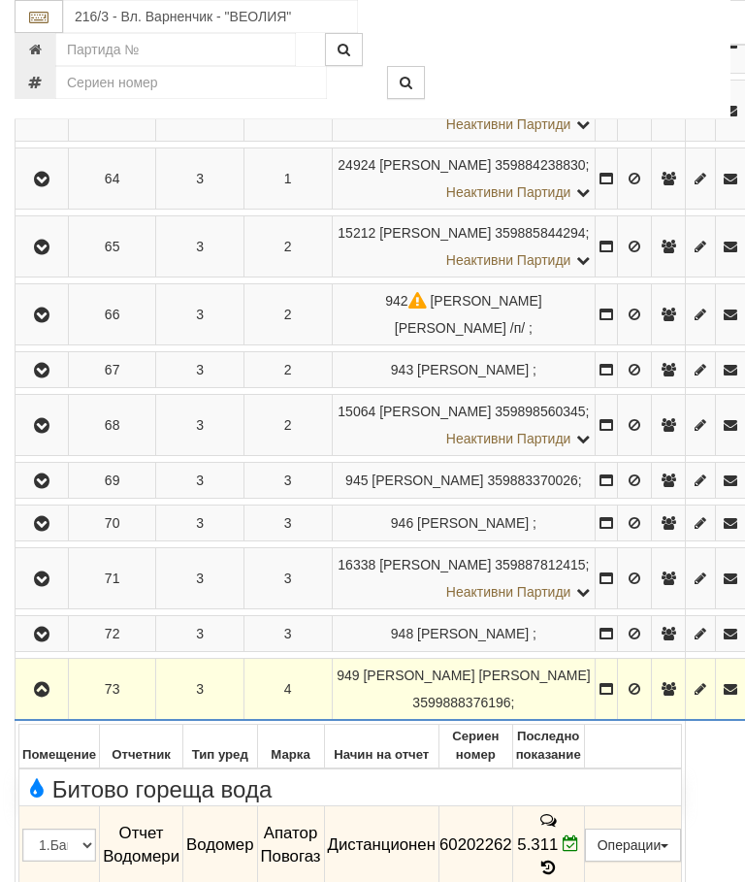
click at [47, 683] on icon "button" at bounding box center [41, 690] width 23 height 14
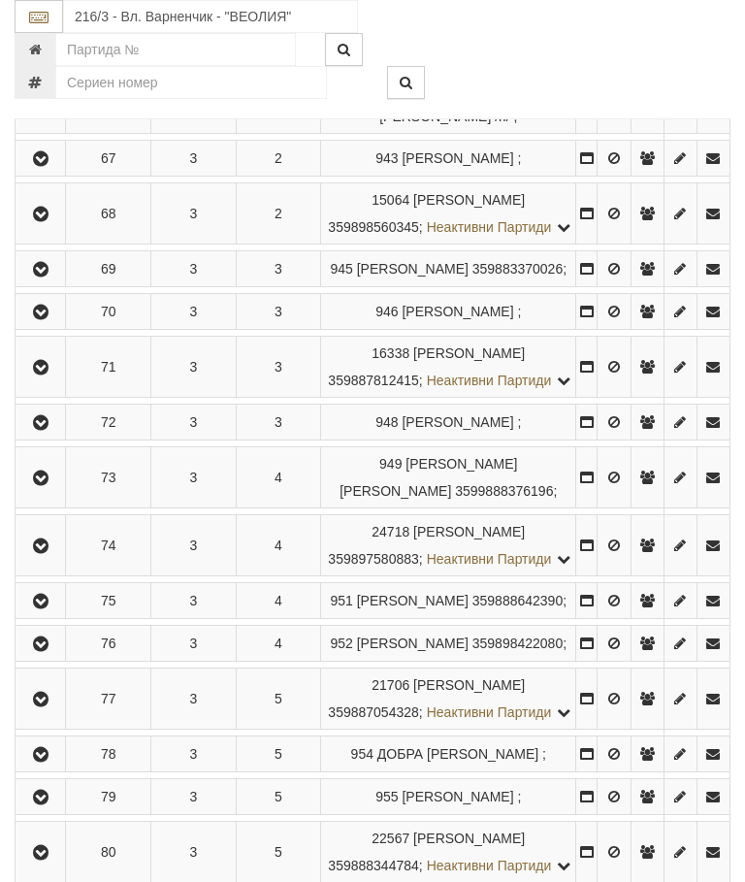
scroll to position [867, 0]
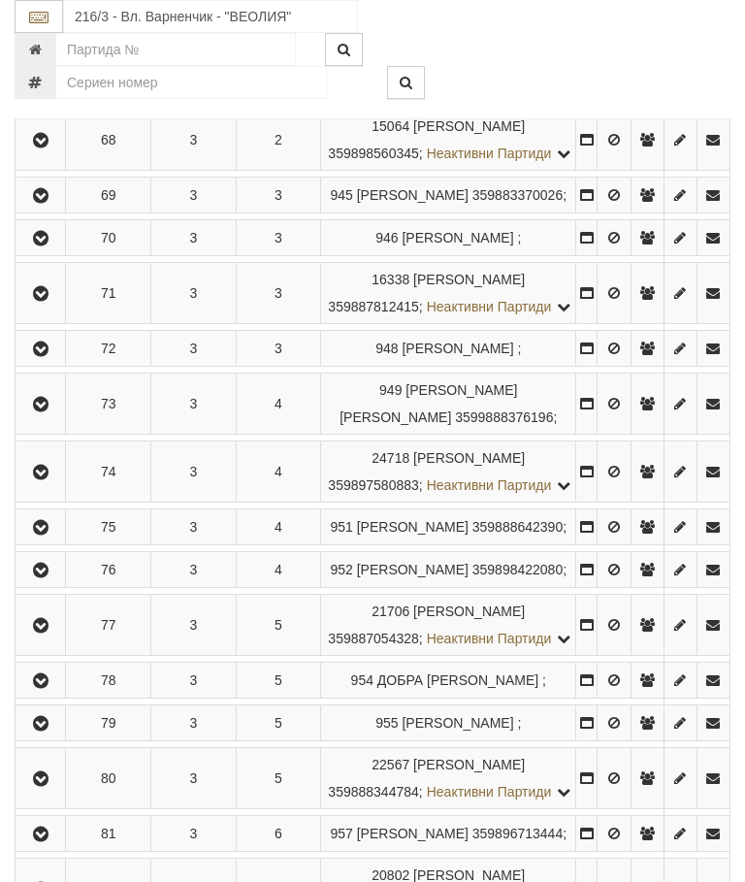
click at [48, 479] on icon "button" at bounding box center [40, 473] width 23 height 14
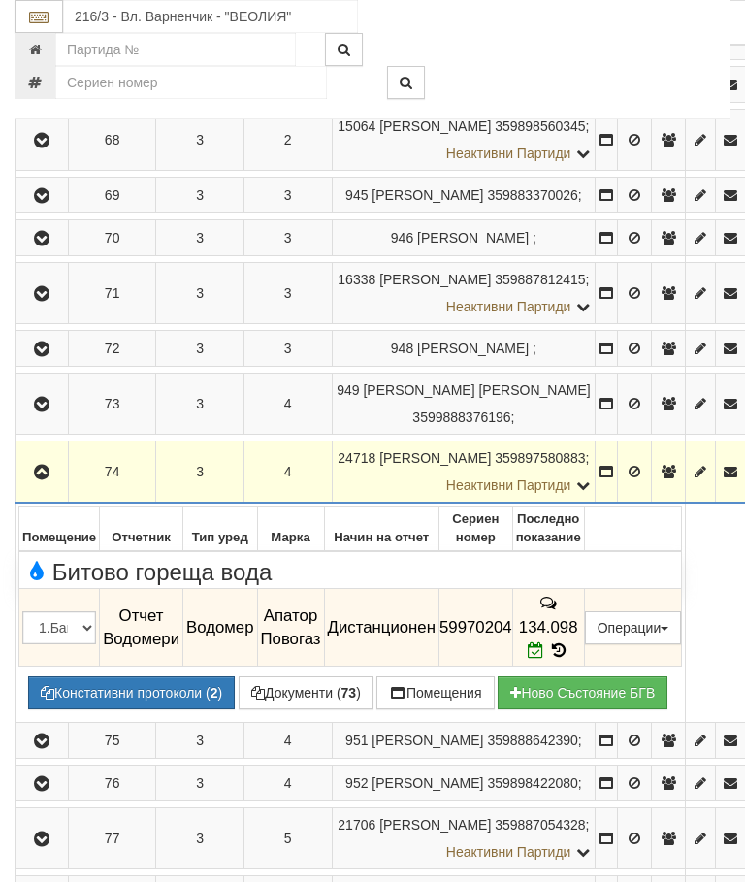
click at [48, 466] on icon "button" at bounding box center [41, 473] width 23 height 14
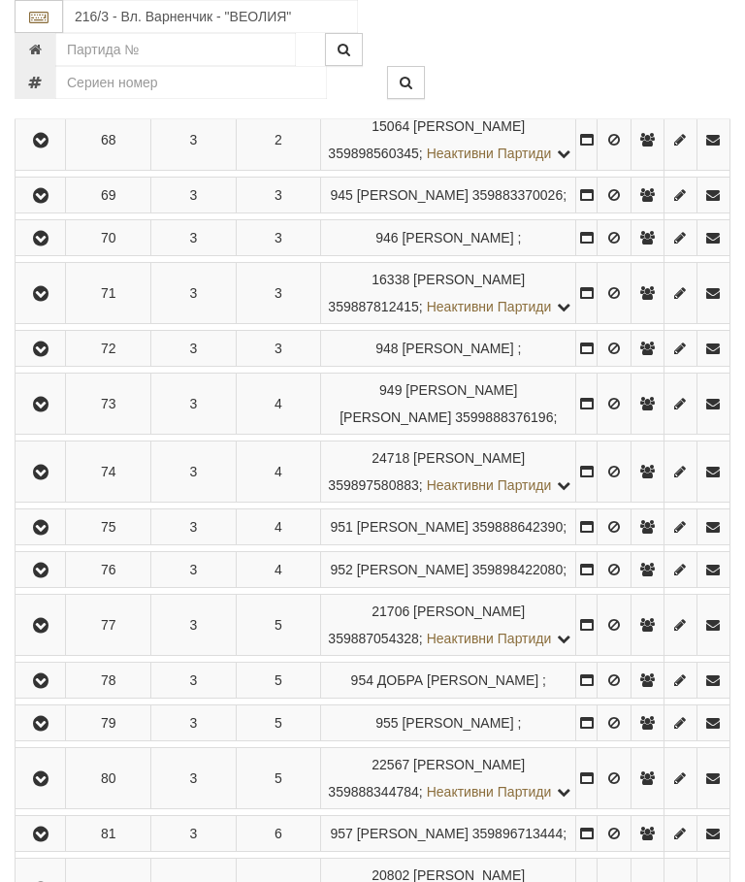
click at [48, 534] on icon "button" at bounding box center [40, 528] width 23 height 14
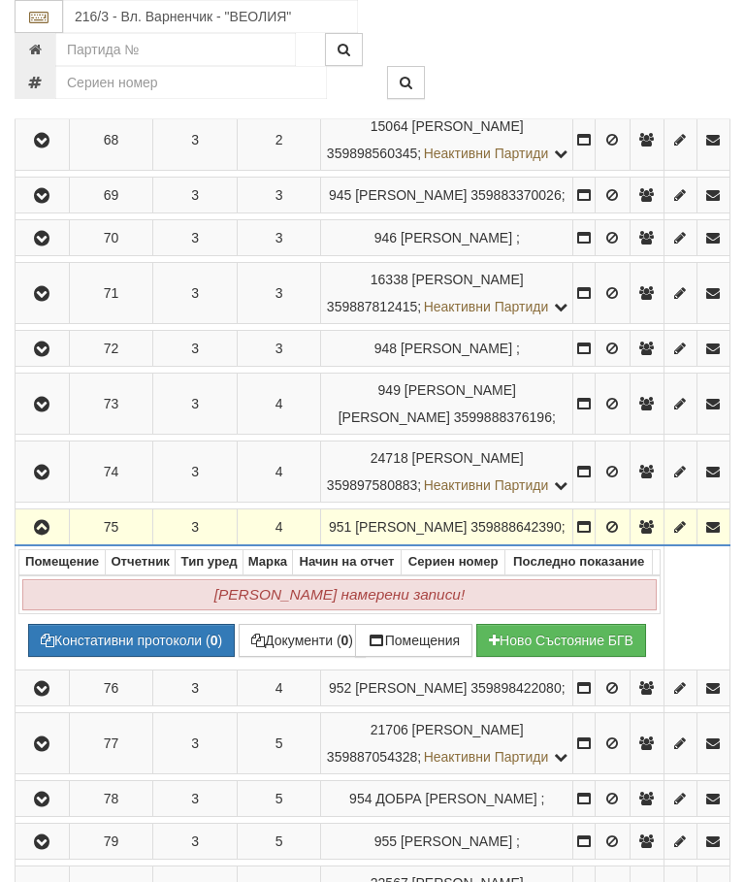
click at [46, 534] on icon "button" at bounding box center [41, 528] width 23 height 14
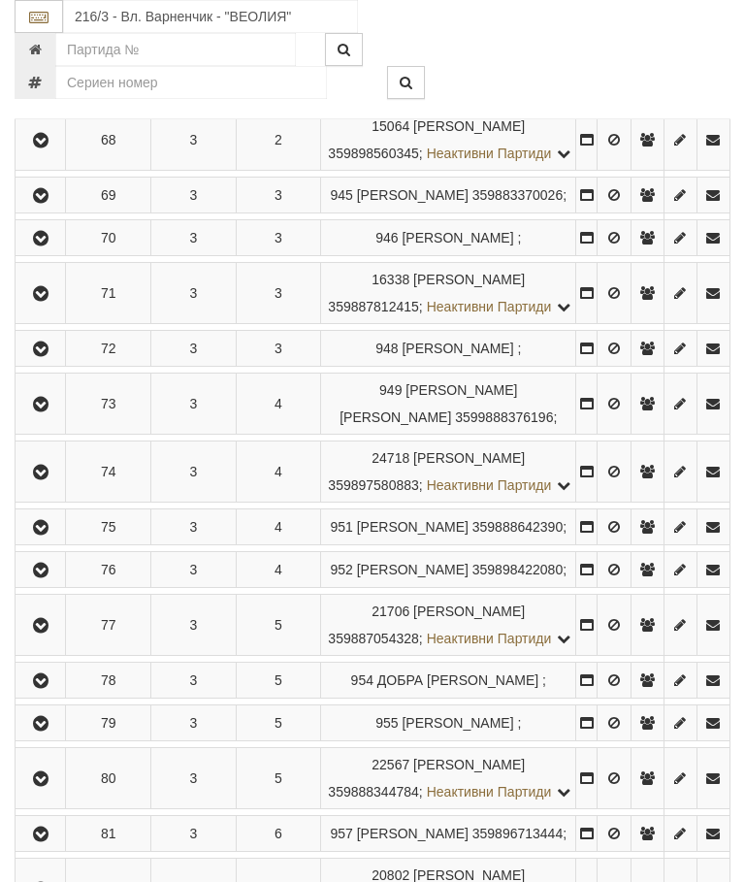
click at [51, 577] on icon "button" at bounding box center [40, 570] width 23 height 14
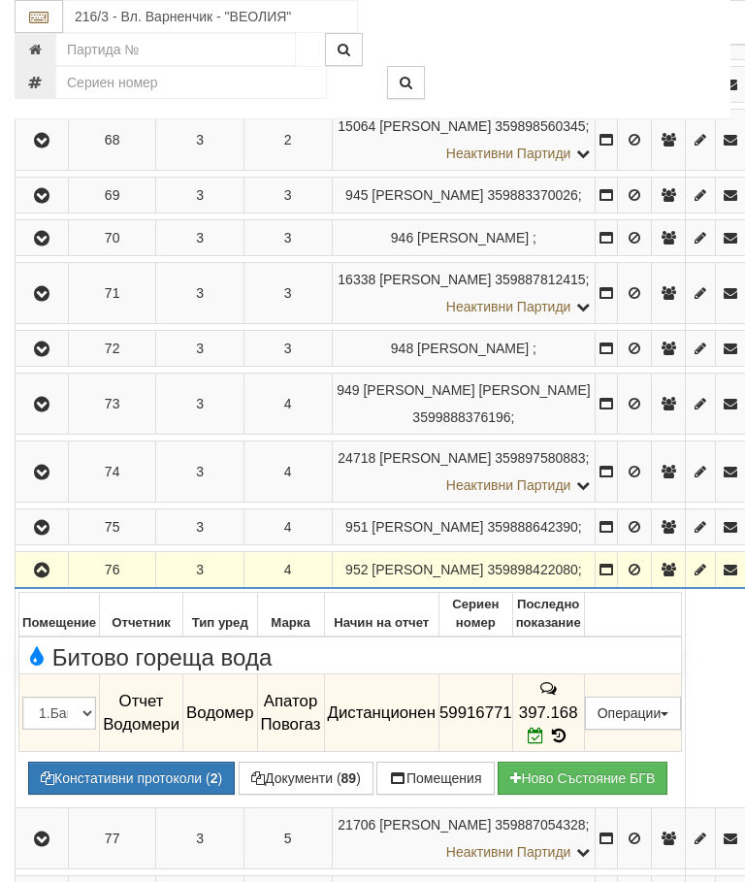
click at [49, 555] on button "button" at bounding box center [41, 569] width 47 height 29
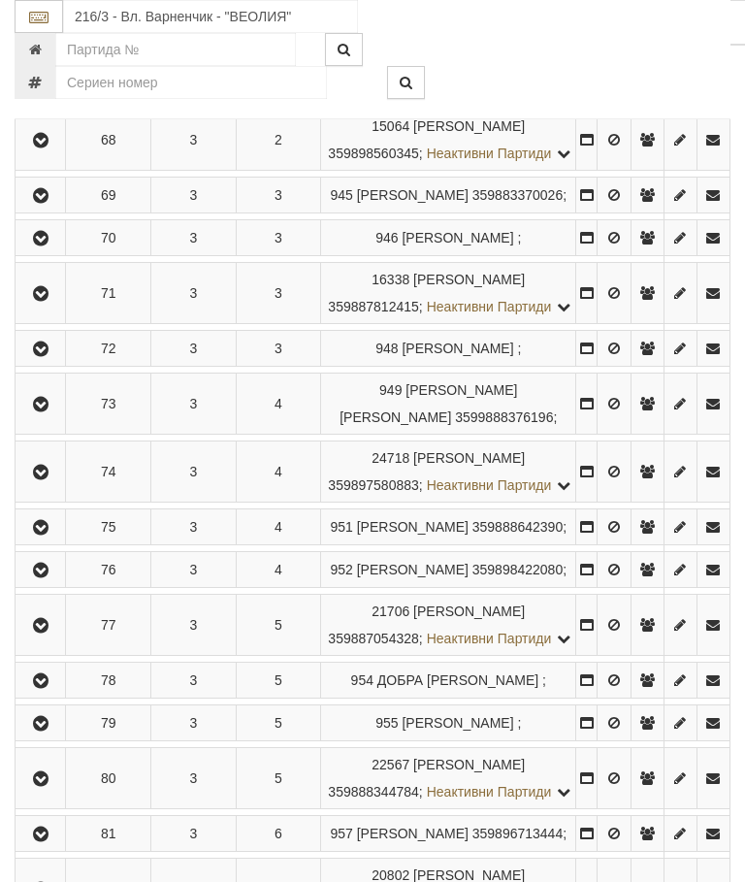
scroll to position [902, 1]
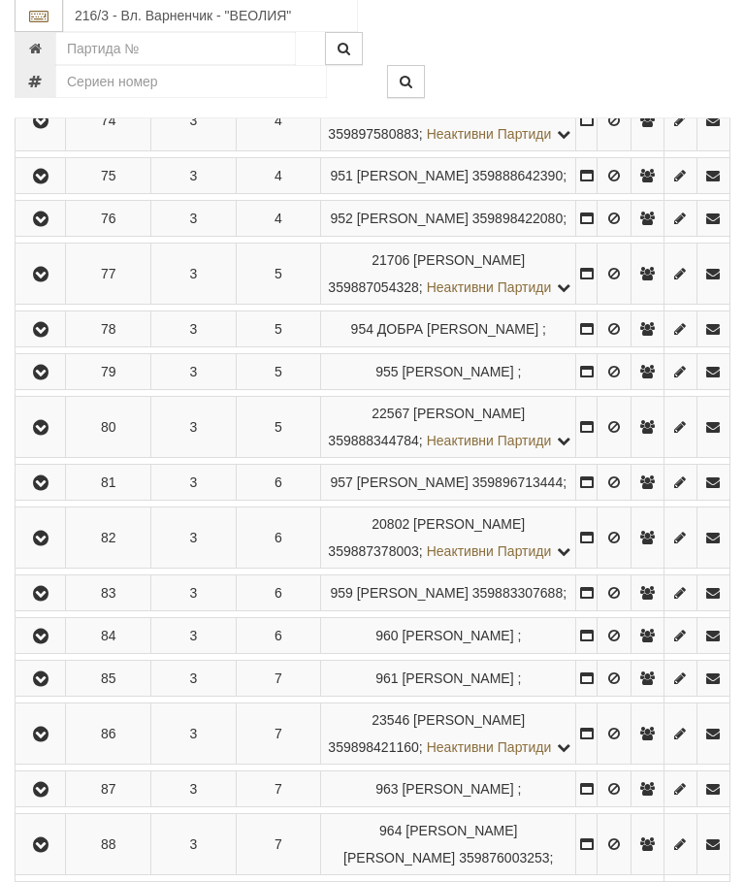
click at [49, 289] on button "button" at bounding box center [40, 274] width 44 height 29
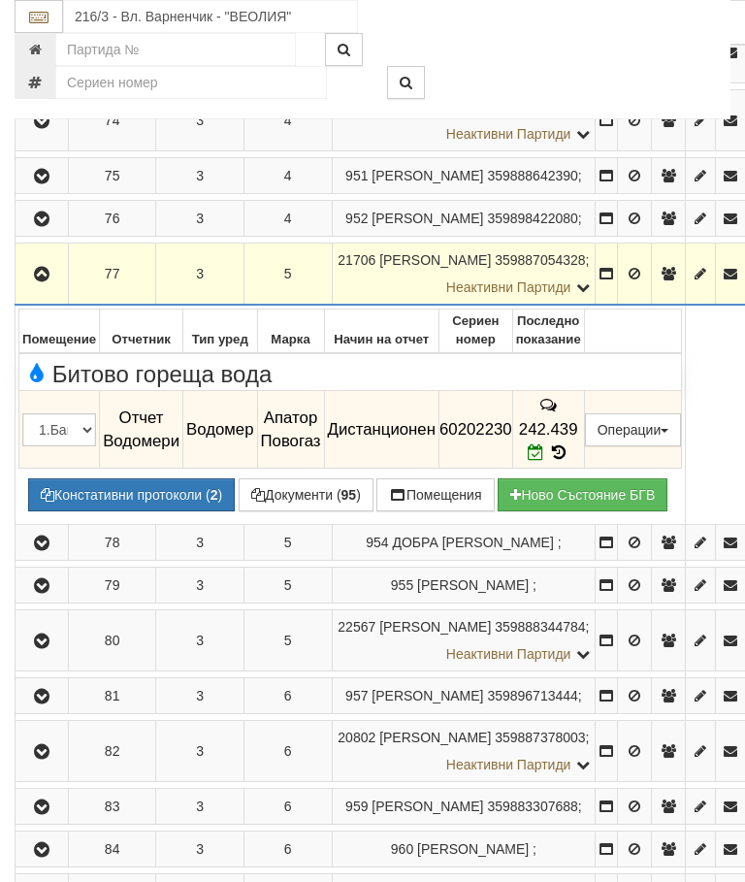
click at [40, 268] on icon "button" at bounding box center [41, 275] width 23 height 14
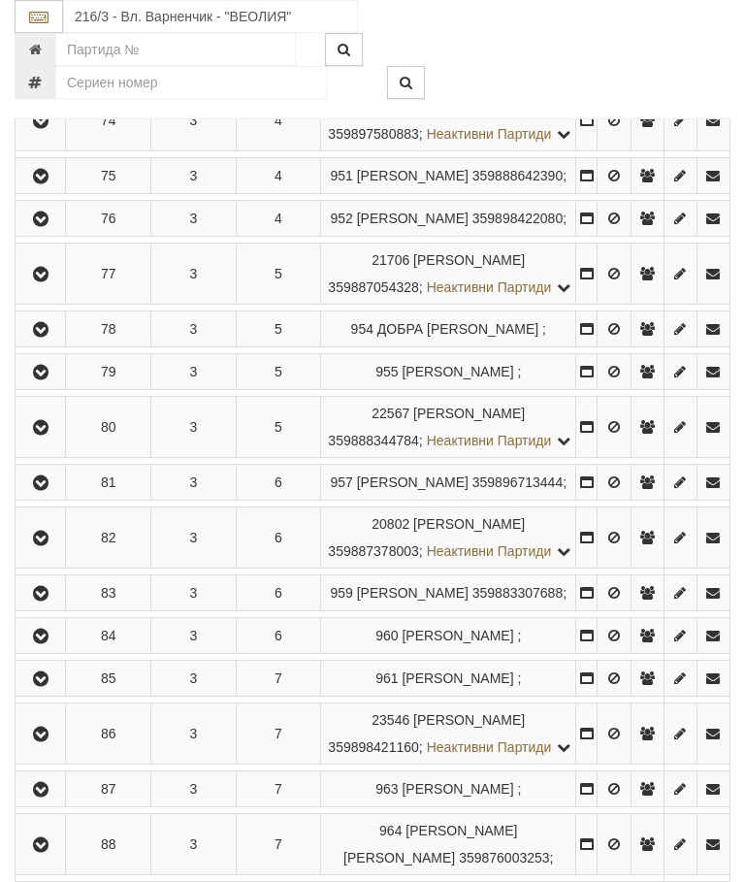
click at [59, 343] on button "button" at bounding box center [40, 328] width 44 height 29
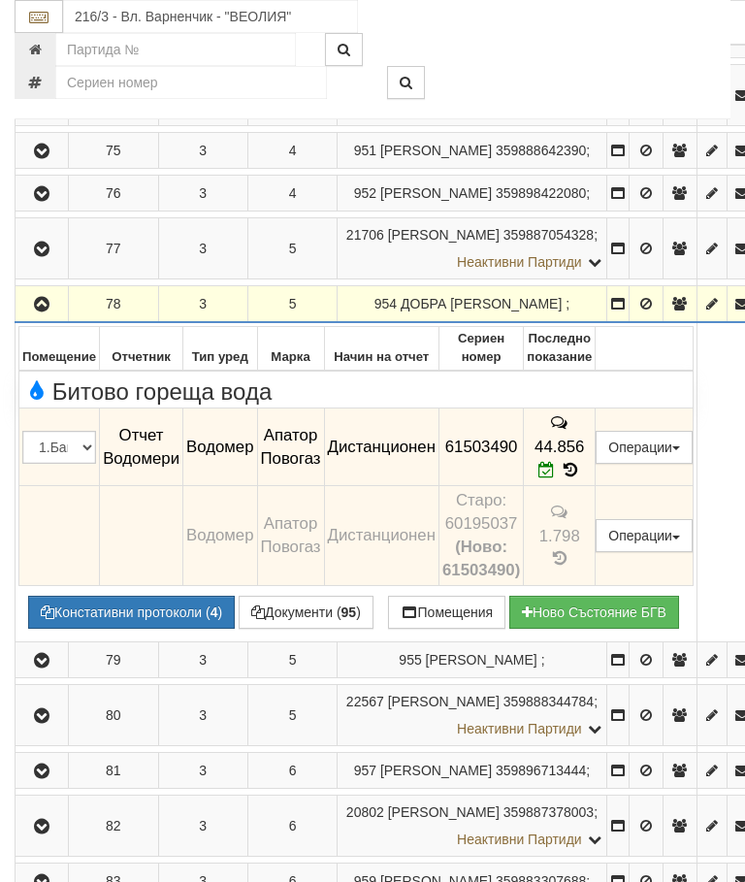
click at [43, 298] on icon "button" at bounding box center [41, 305] width 23 height 14
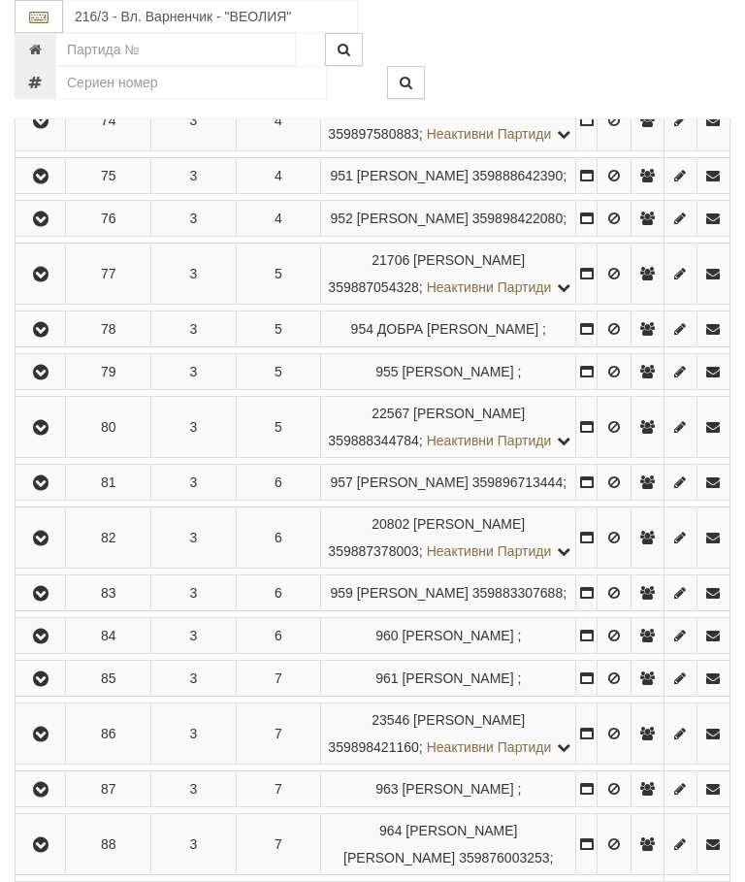
click at [48, 379] on icon "button" at bounding box center [40, 373] width 23 height 14
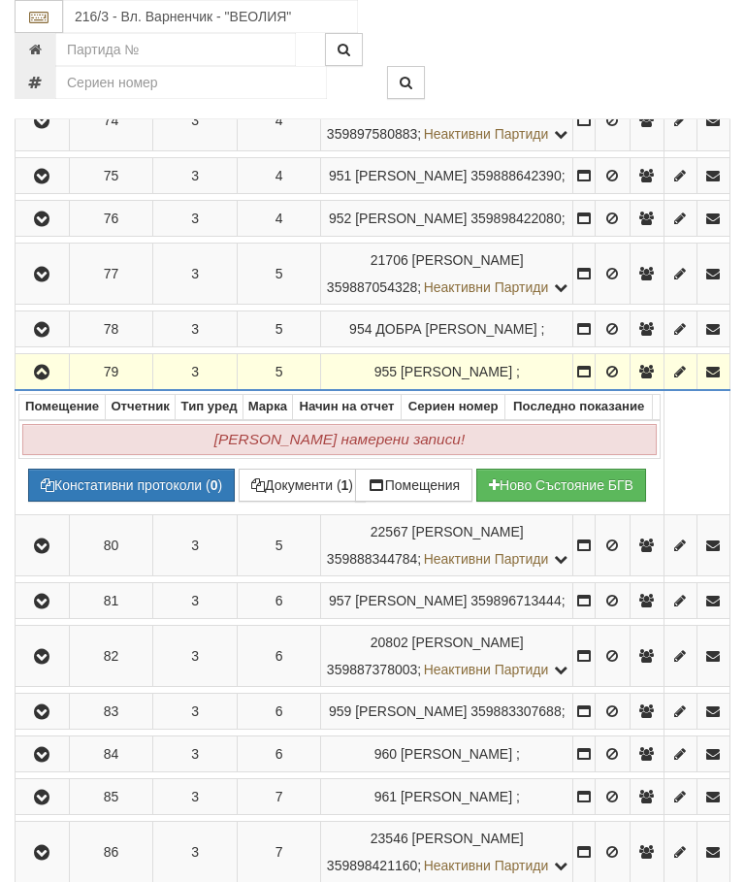
click at [48, 379] on icon "button" at bounding box center [41, 373] width 23 height 14
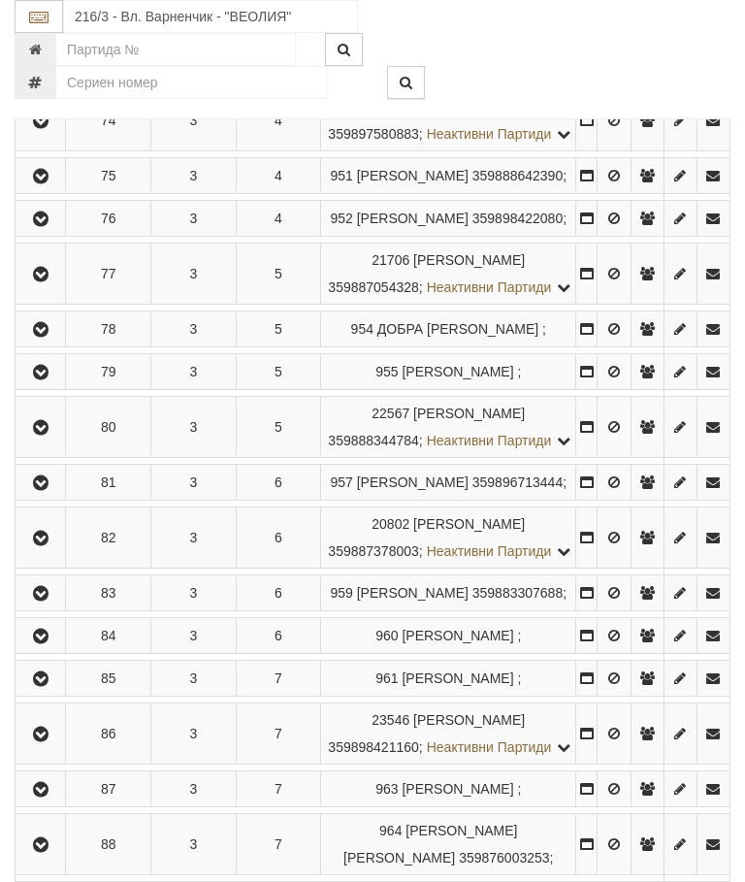
click at [49, 435] on icon "button" at bounding box center [40, 428] width 23 height 14
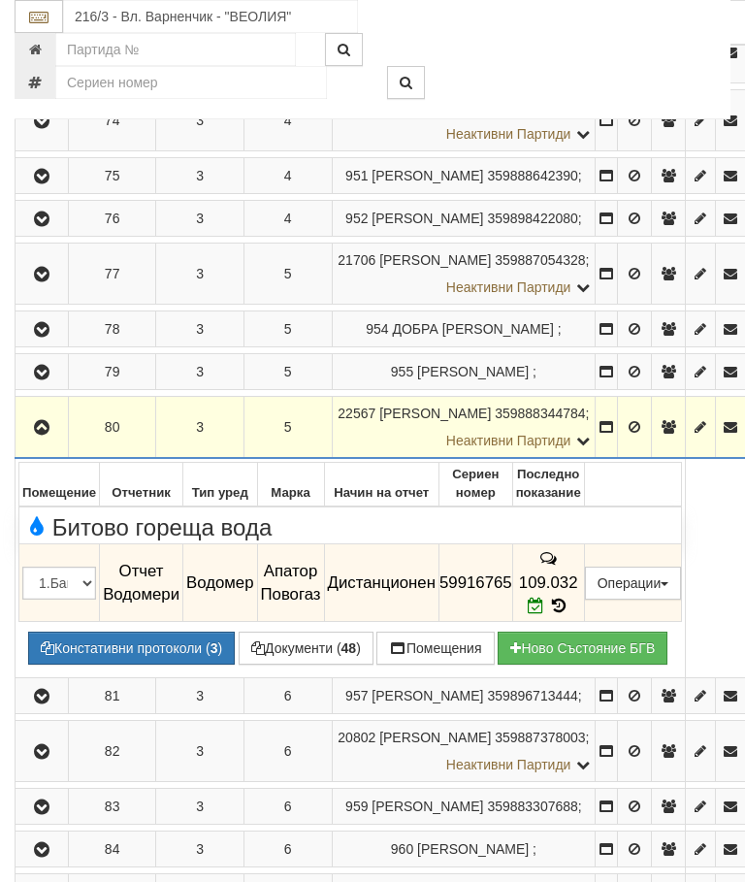
click at [48, 421] on icon "button" at bounding box center [41, 428] width 23 height 14
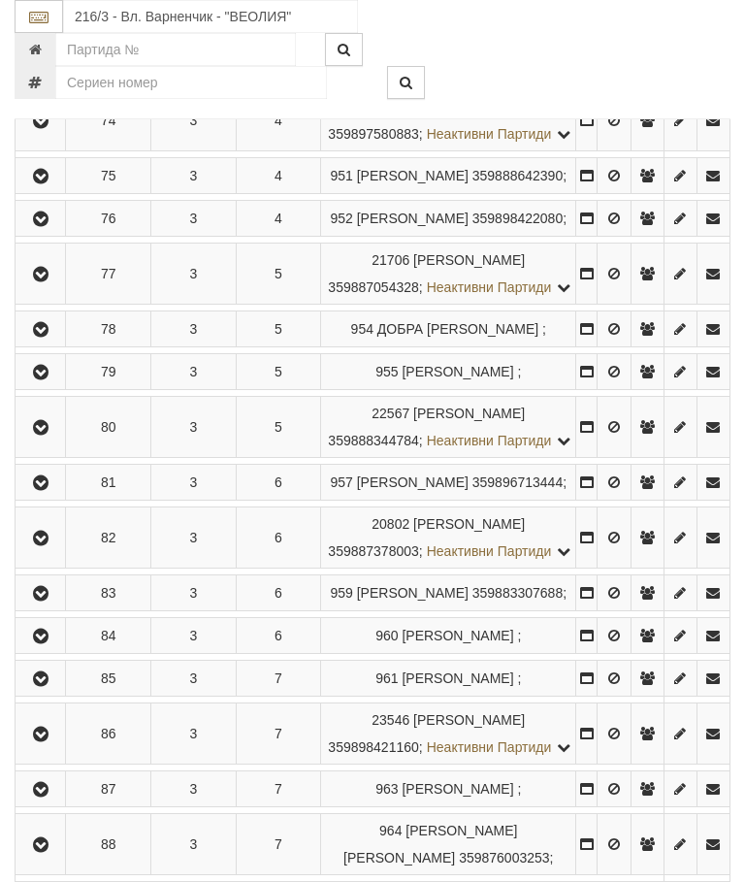
click at [43, 490] on icon "button" at bounding box center [40, 483] width 23 height 14
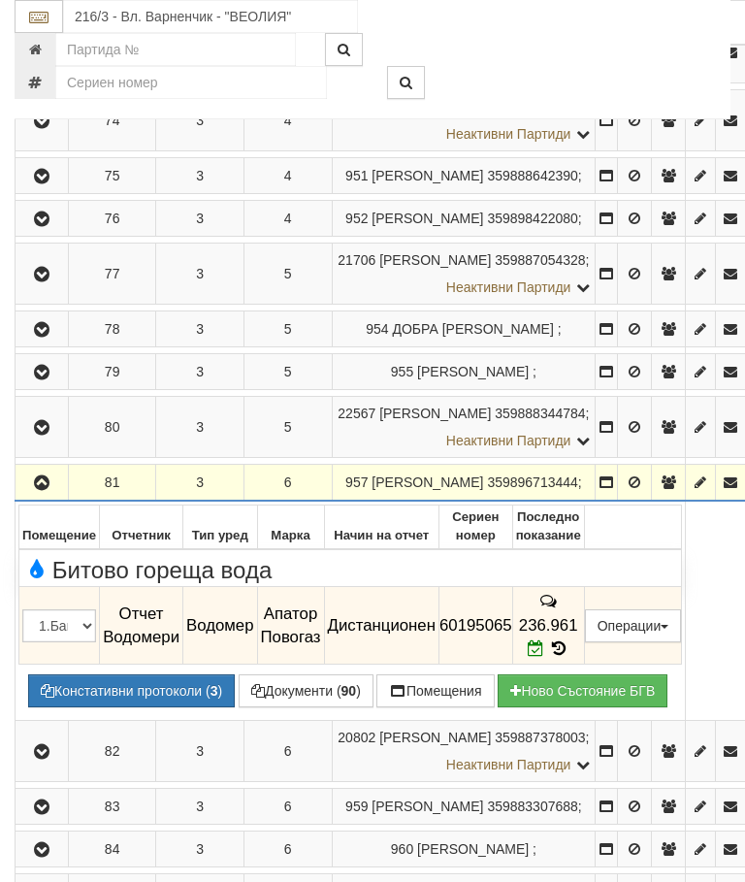
click at [46, 476] on icon "button" at bounding box center [41, 483] width 23 height 14
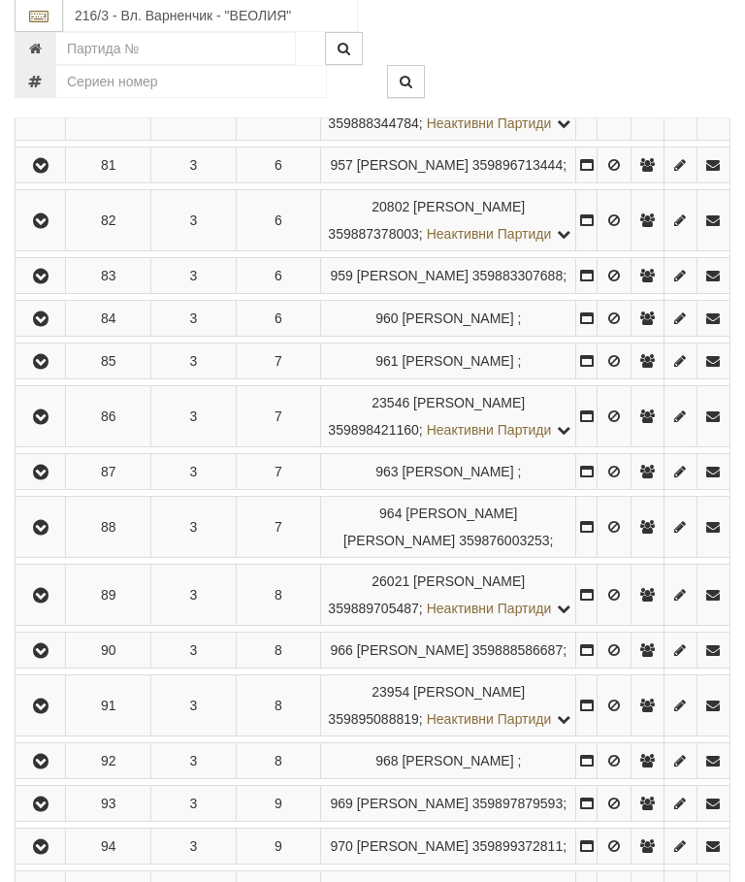
click at [57, 236] on button "button" at bounding box center [40, 221] width 44 height 29
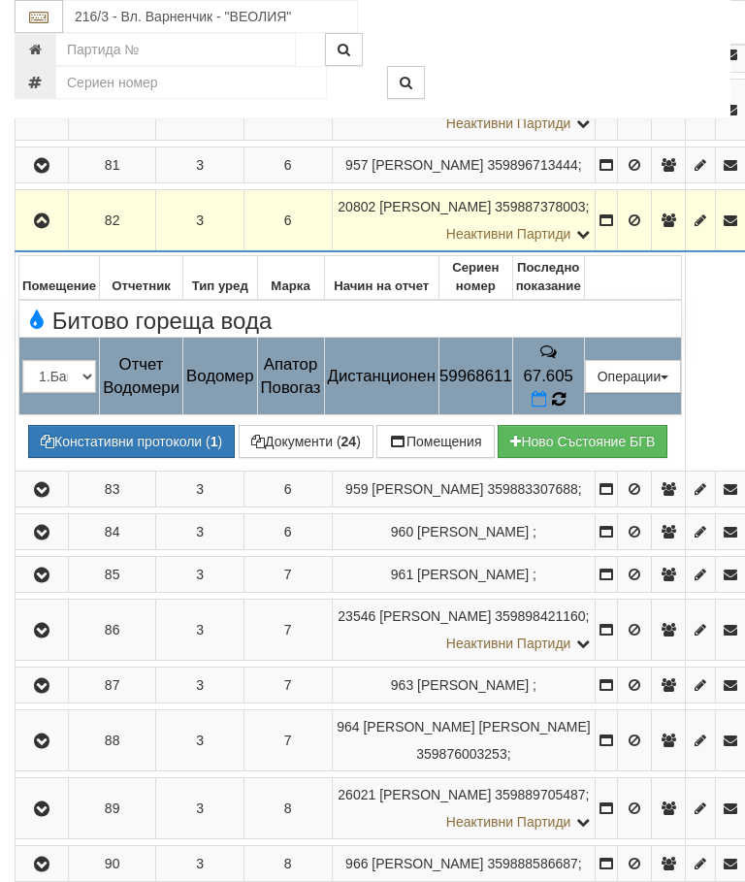
click at [565, 391] on icon at bounding box center [558, 399] width 15 height 17
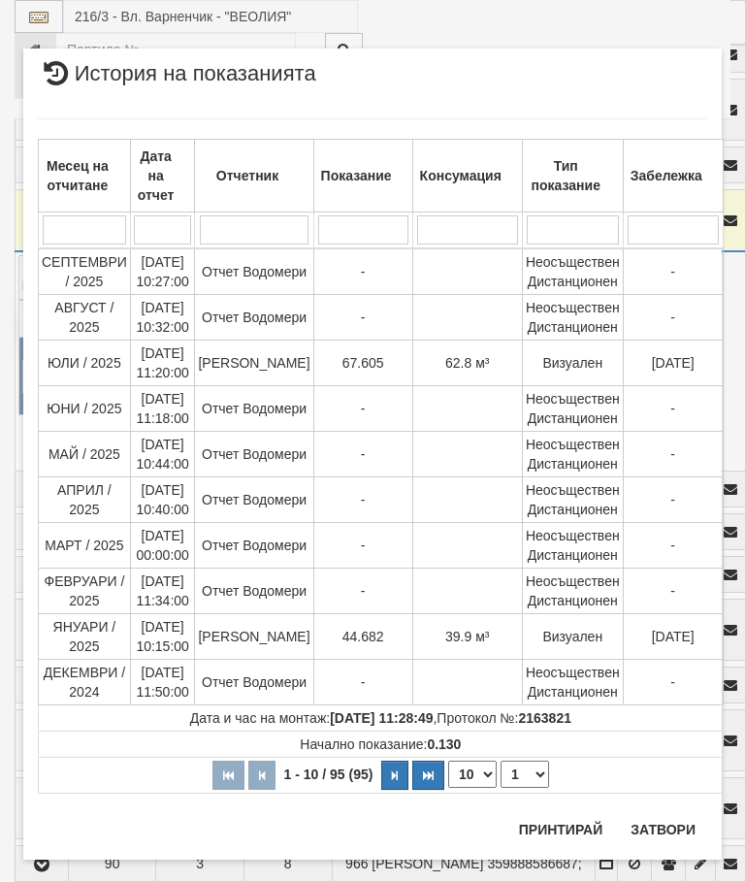
click at [671, 815] on button "Затвори" at bounding box center [663, 829] width 88 height 31
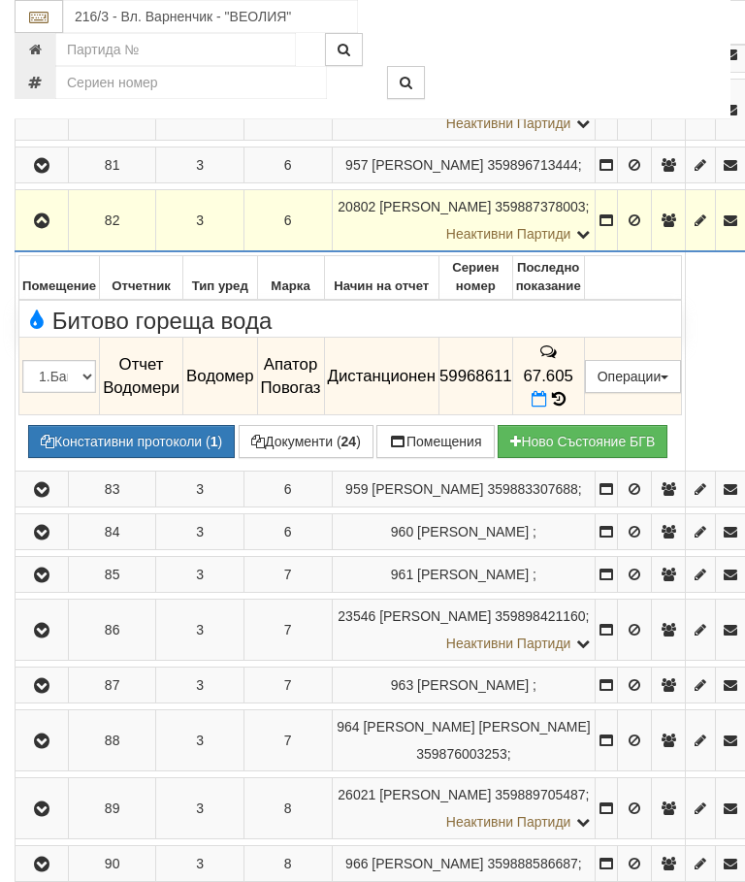
click at [44, 214] on icon "button" at bounding box center [41, 221] width 23 height 14
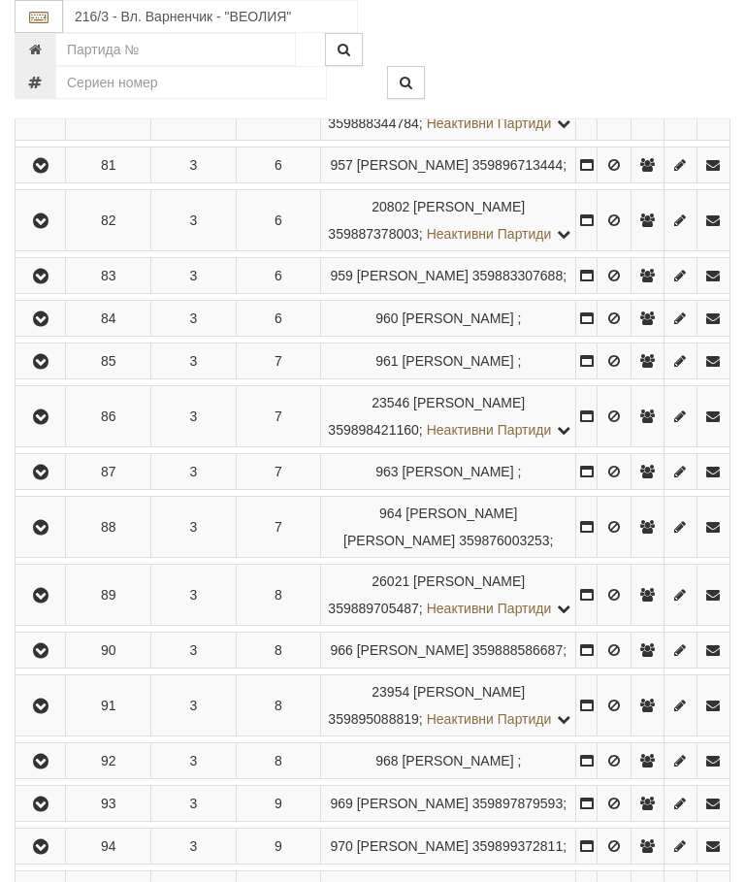
click at [47, 283] on icon "button" at bounding box center [40, 277] width 23 height 14
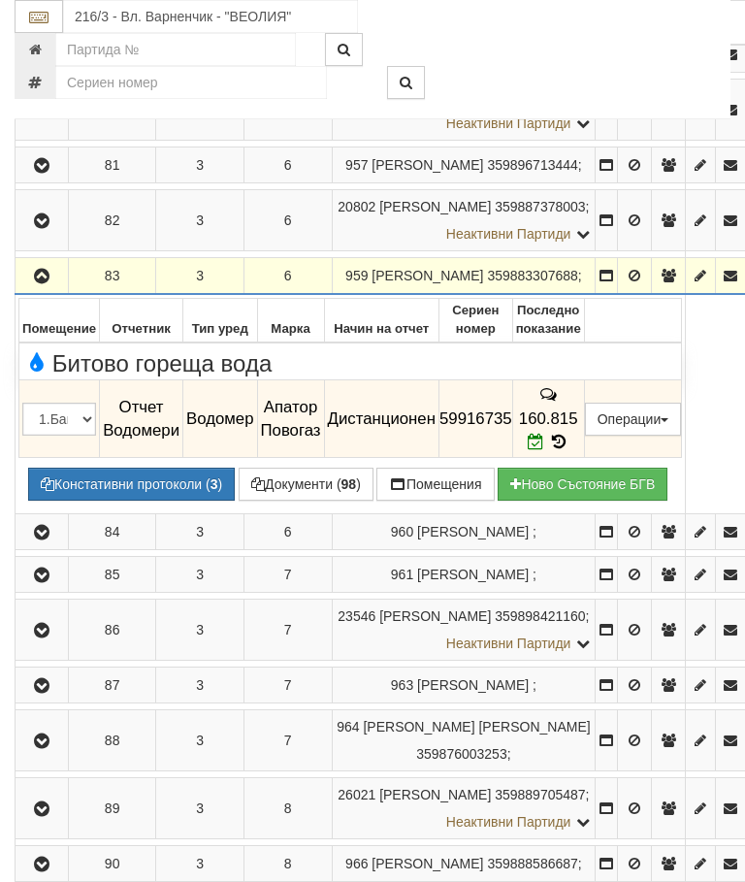
click at [49, 270] on icon "button" at bounding box center [41, 277] width 23 height 14
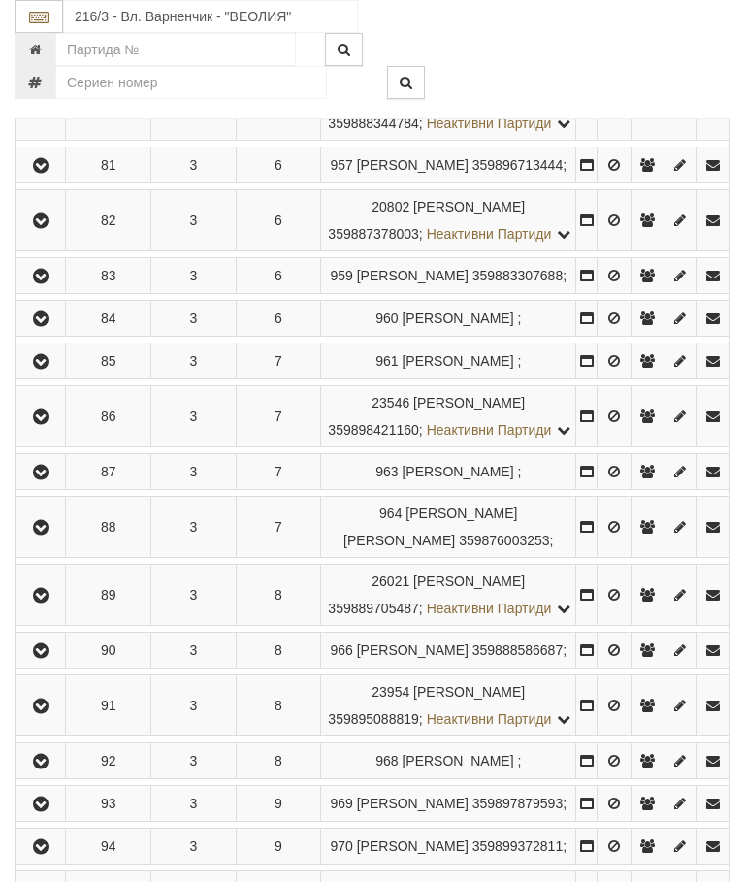
click at [49, 326] on icon "button" at bounding box center [40, 319] width 23 height 14
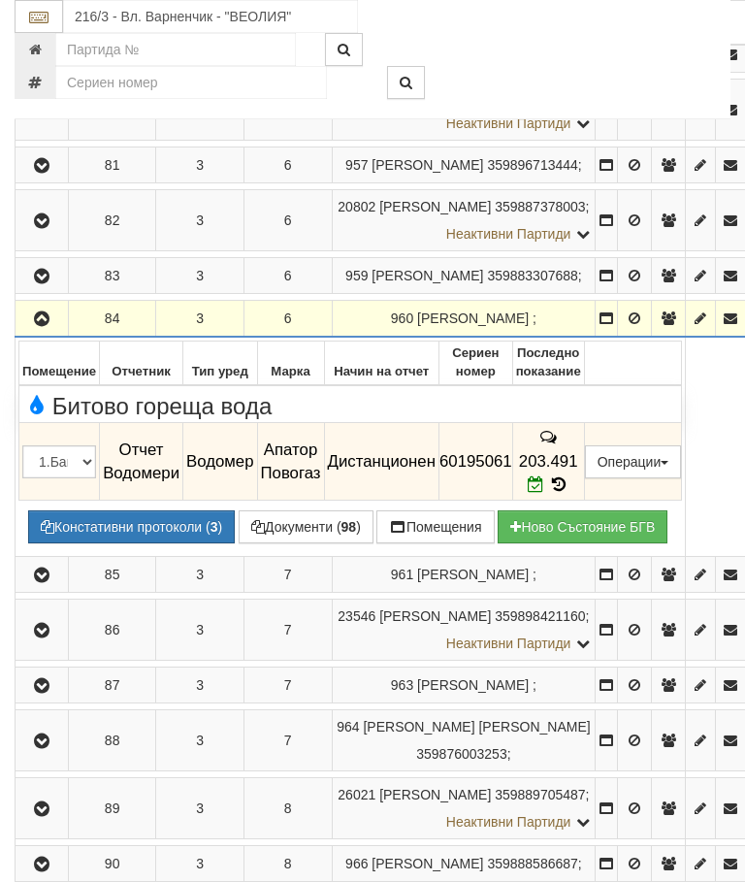
click at [42, 324] on icon "button" at bounding box center [41, 319] width 23 height 14
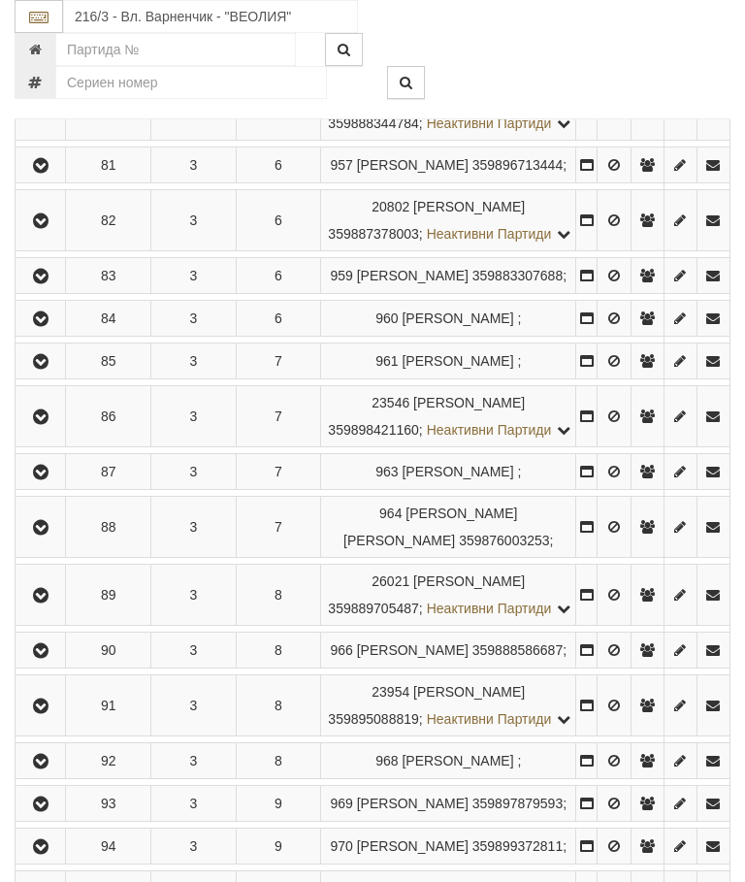
click at [48, 369] on icon "button" at bounding box center [40, 362] width 23 height 14
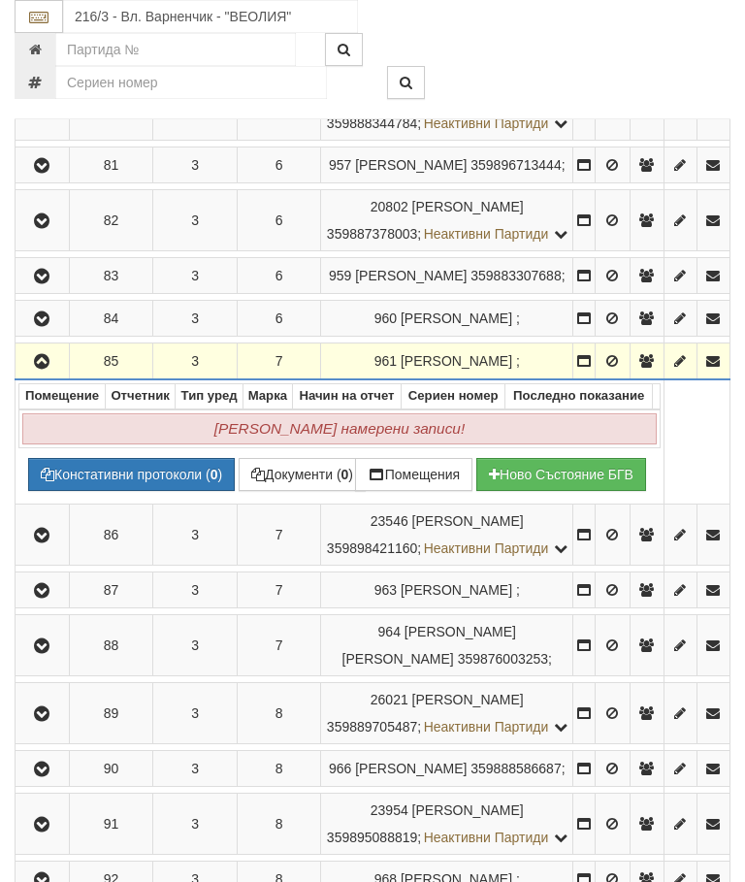
click at [45, 369] on icon "button" at bounding box center [41, 362] width 23 height 14
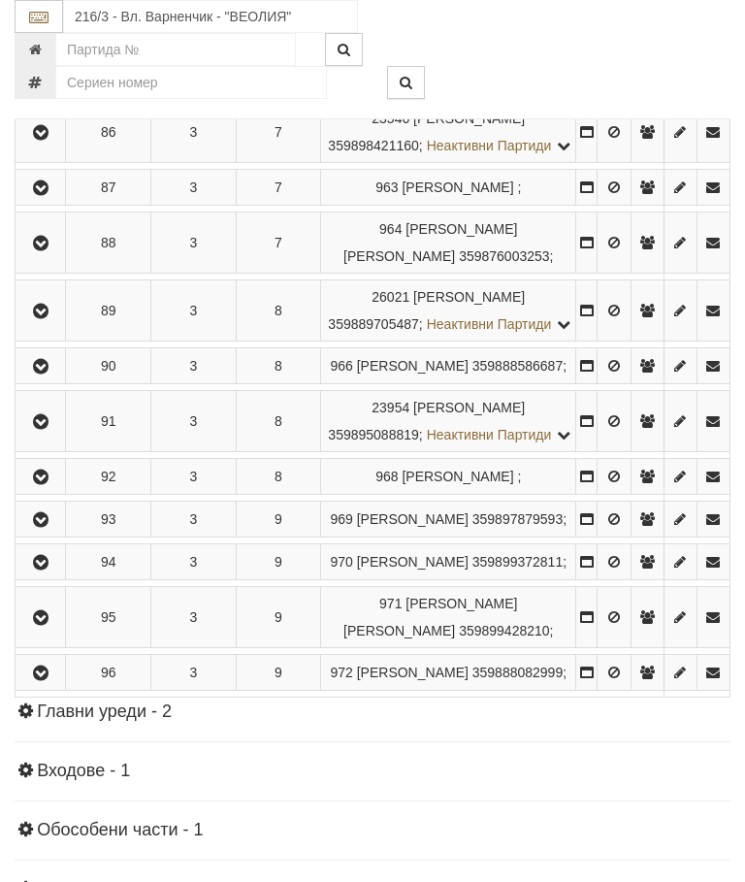
scroll to position [1861, 0]
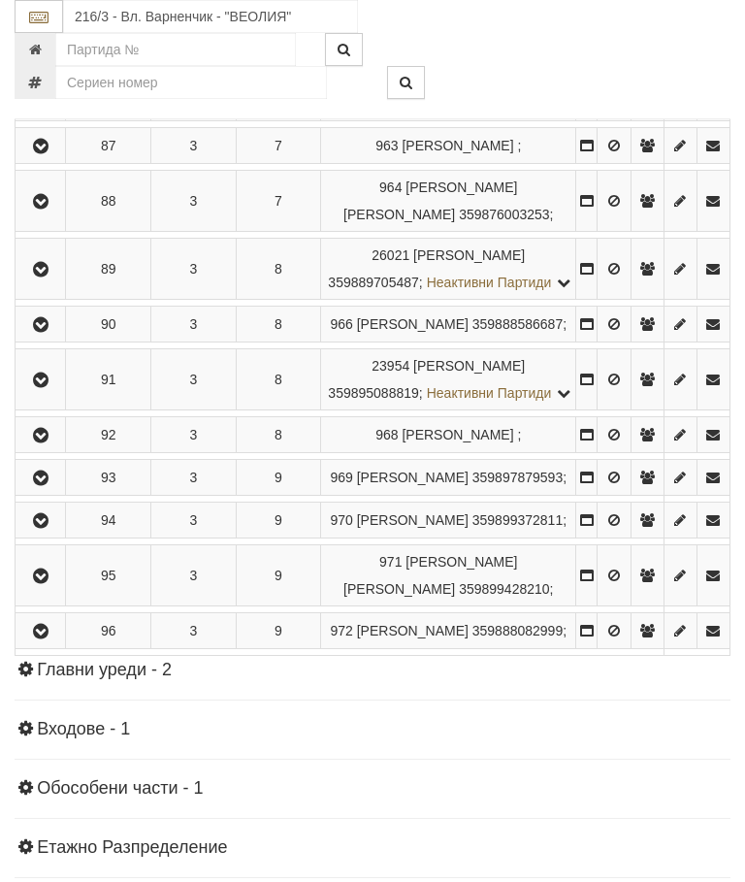
click at [52, 98] on icon "button" at bounding box center [40, 91] width 23 height 14
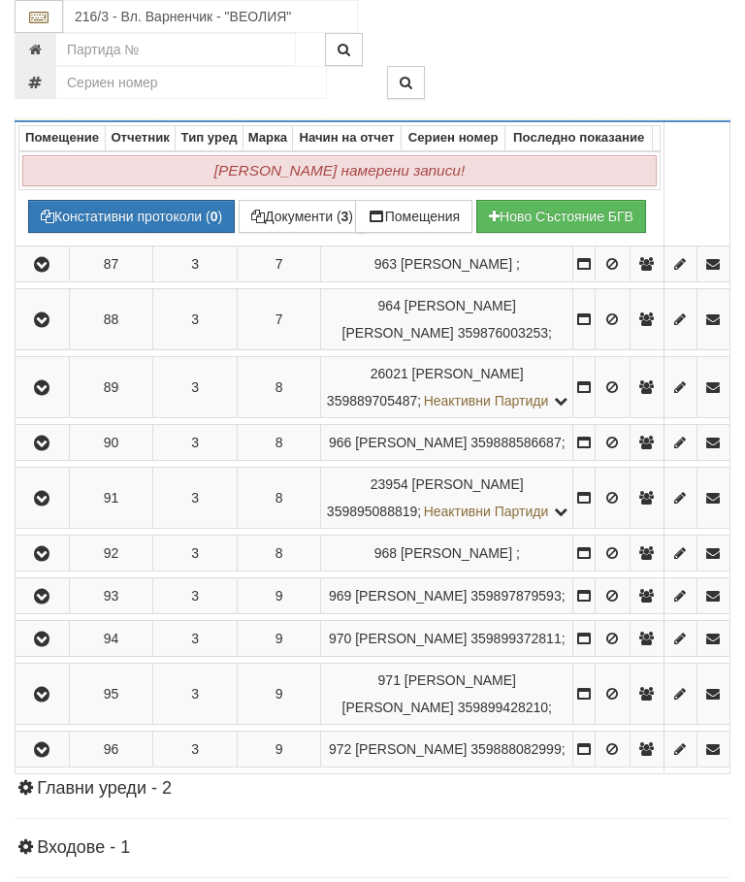
click at [34, 105] on button "button" at bounding box center [42, 90] width 48 height 29
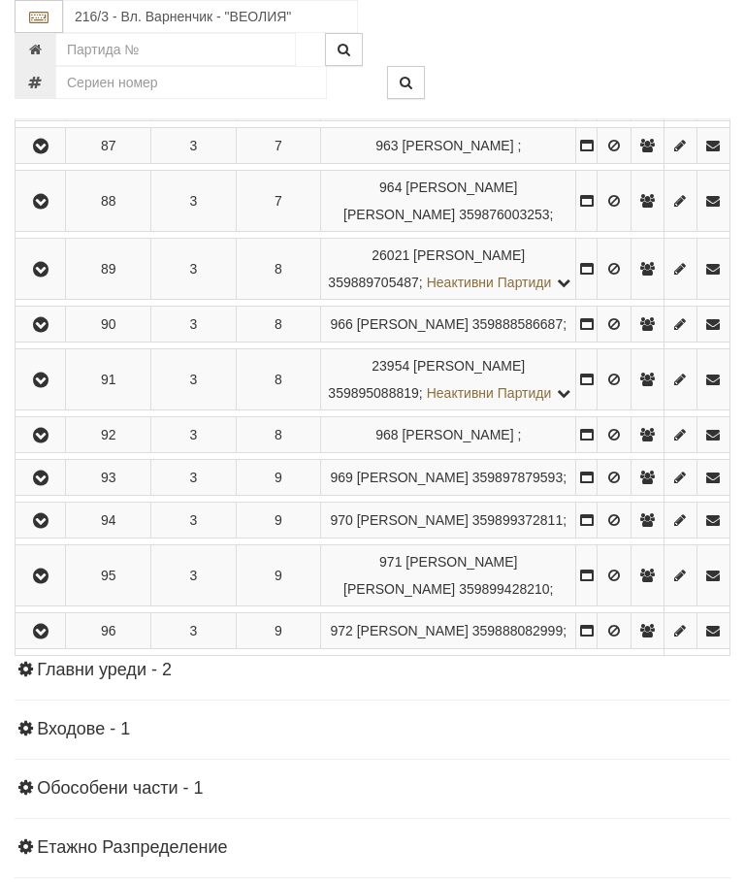
click at [62, 160] on button "button" at bounding box center [40, 145] width 44 height 29
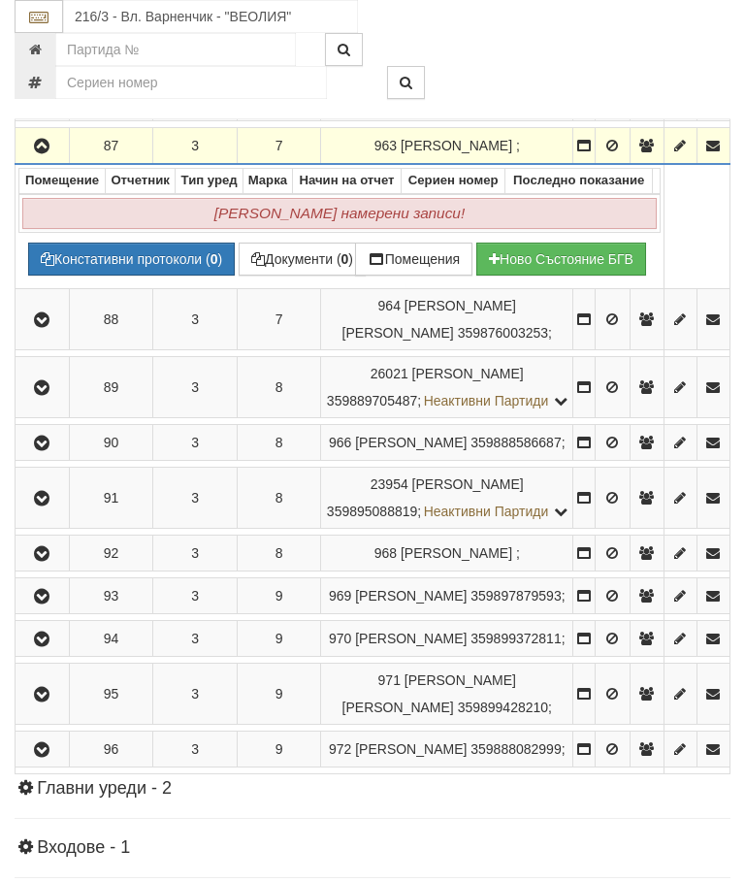
click at [51, 153] on icon "button" at bounding box center [41, 147] width 23 height 14
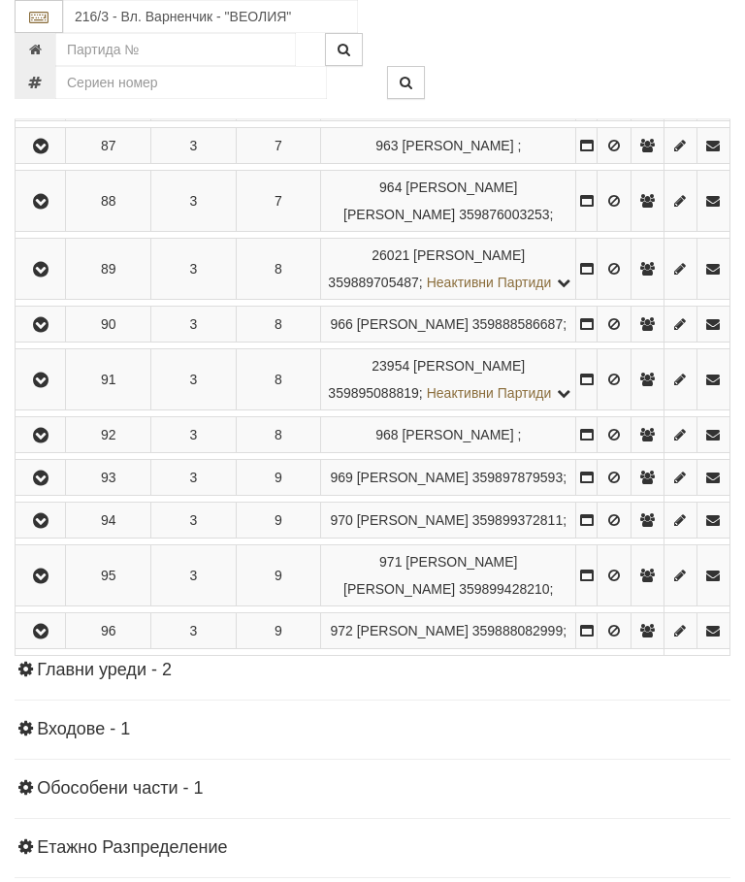
click at [52, 209] on icon "button" at bounding box center [40, 202] width 23 height 14
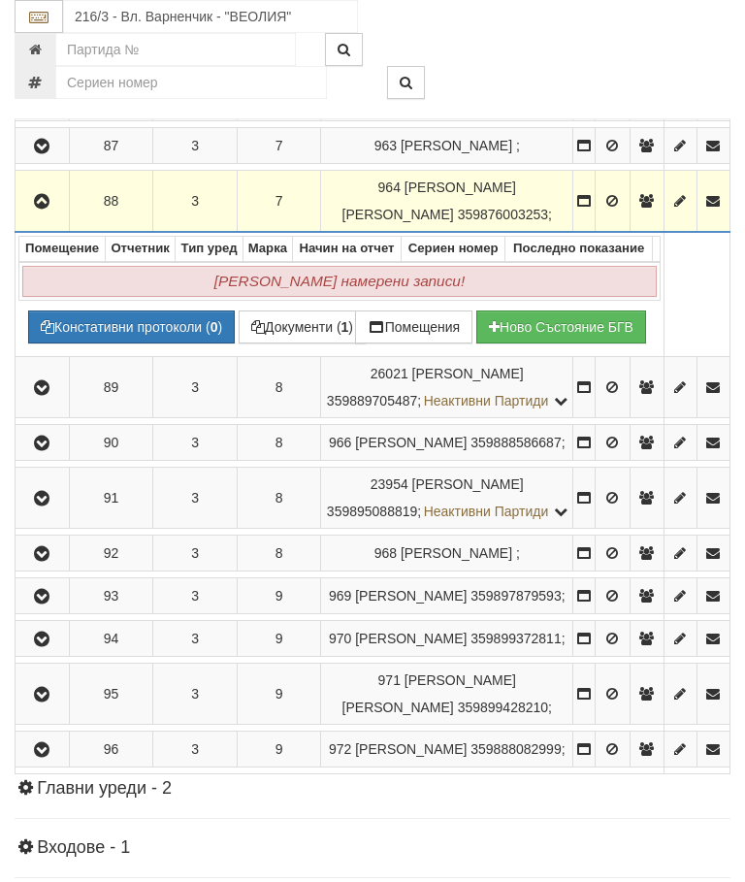
click at [52, 215] on button "button" at bounding box center [42, 200] width 48 height 29
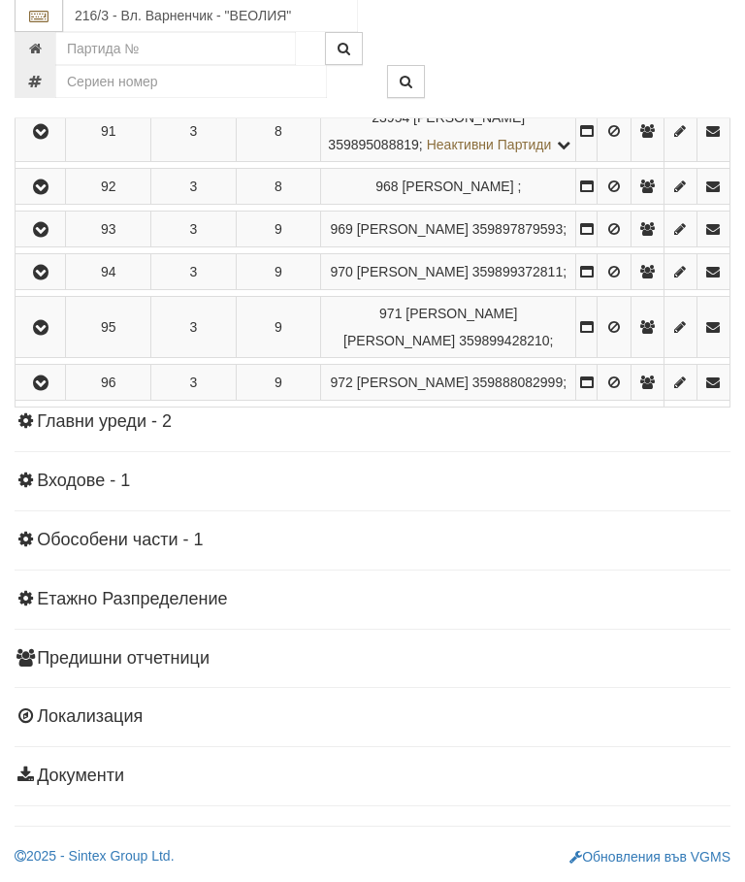
scroll to position [2183, 0]
click at [59, 36] on button "button" at bounding box center [40, 21] width 44 height 29
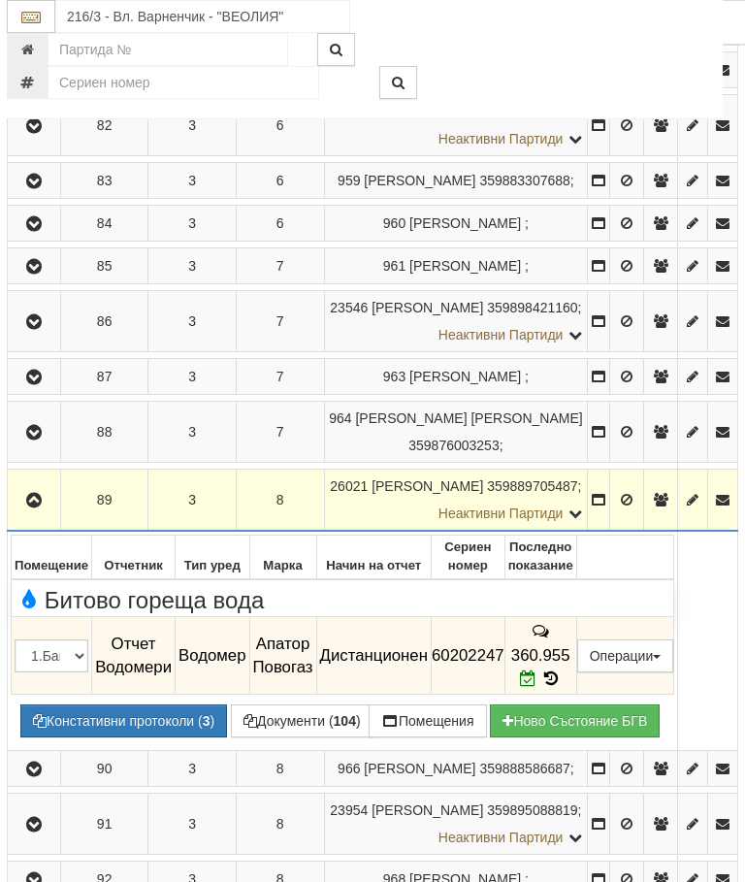
scroll to position [1632, 8]
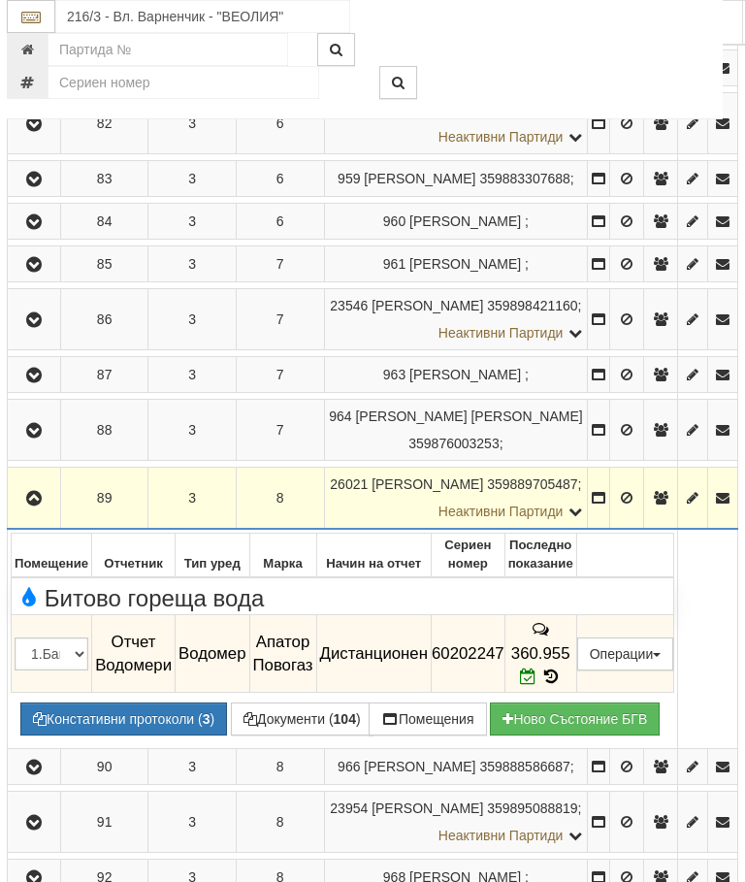
click at [46, 501] on icon "button" at bounding box center [33, 499] width 23 height 14
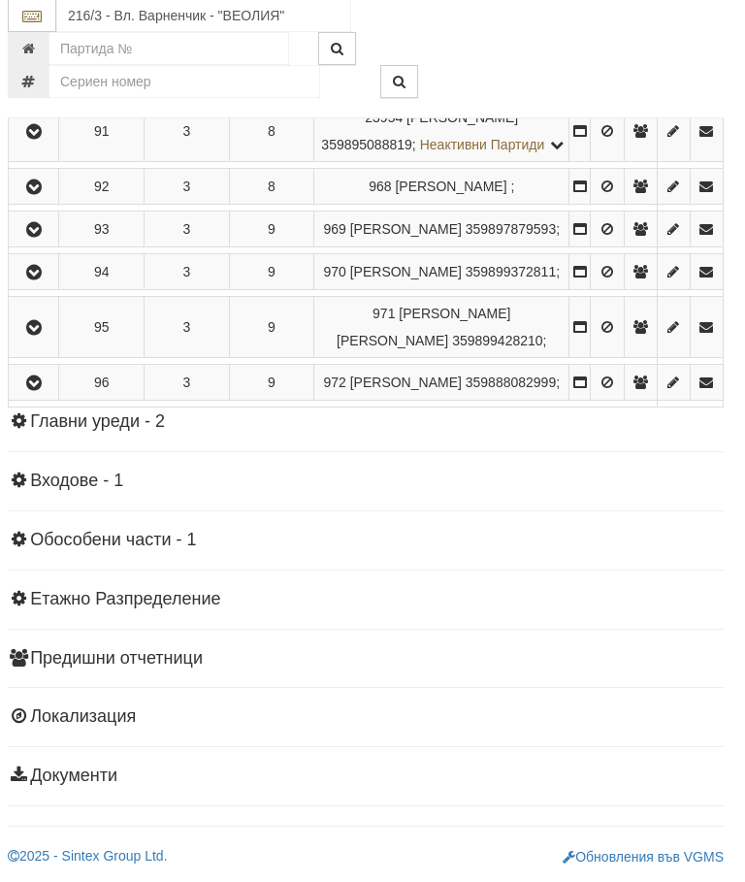
scroll to position [2330, 7]
click at [30, 84] on icon "button" at bounding box center [33, 78] width 23 height 14
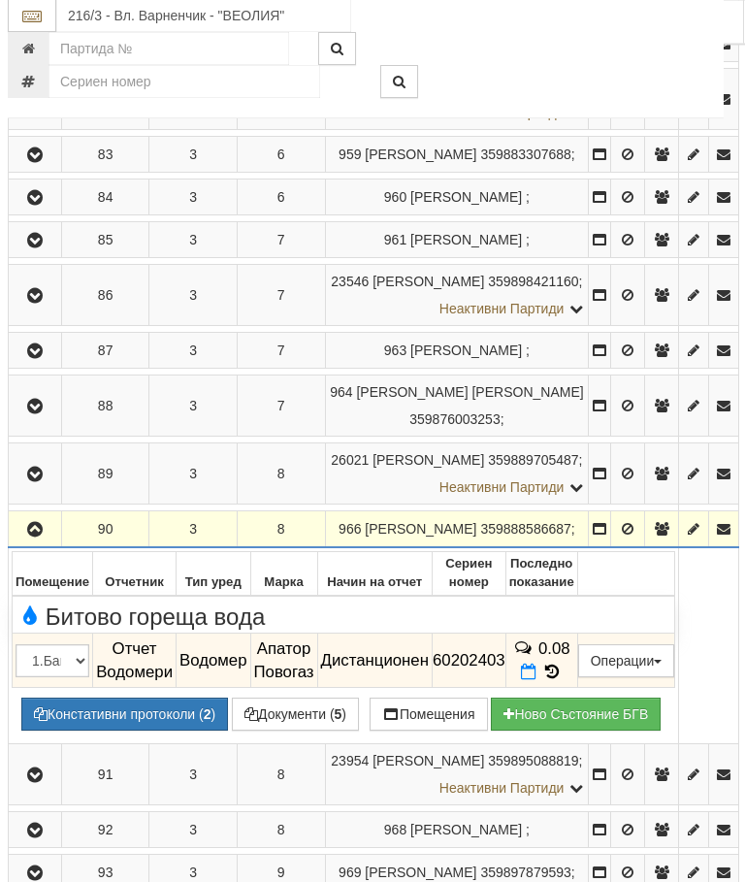
scroll to position [1593, 7]
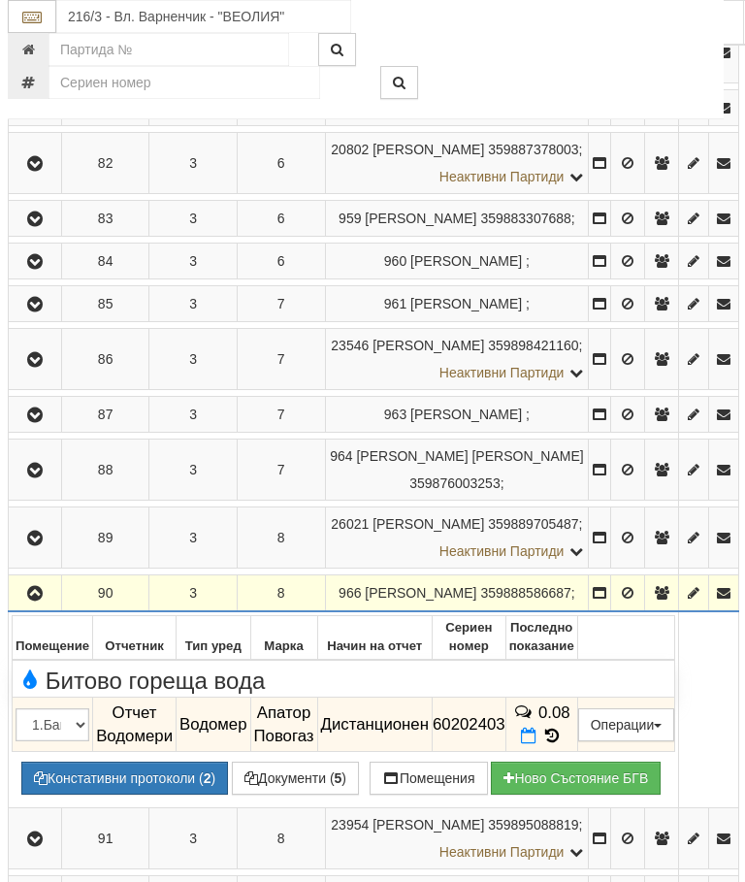
click at [47, 600] on icon "button" at bounding box center [34, 594] width 23 height 14
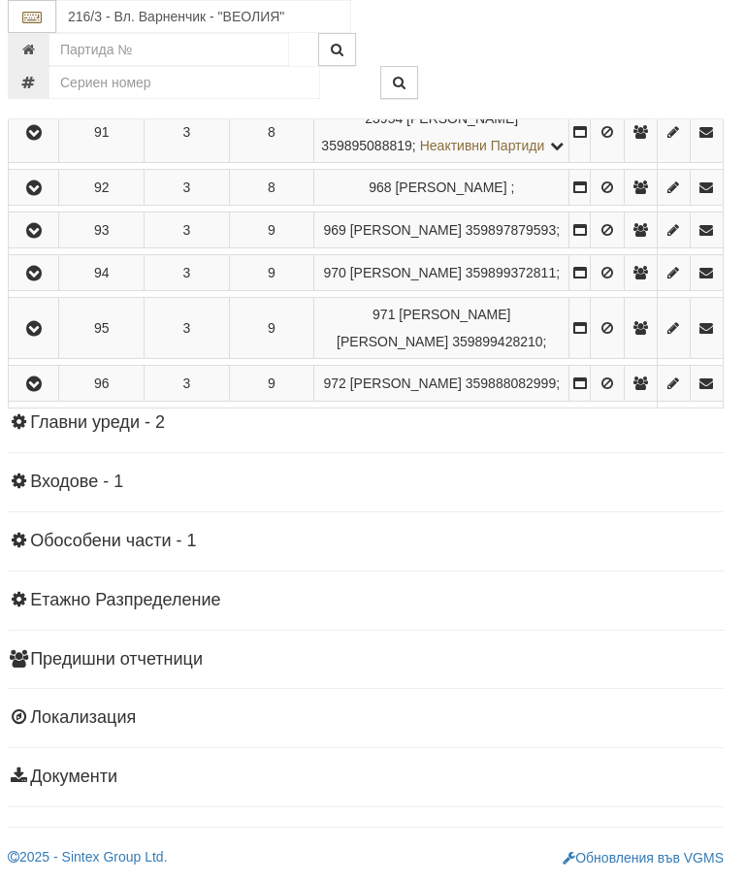
scroll to position [2616, 7]
click at [40, 140] on icon "button" at bounding box center [33, 133] width 23 height 14
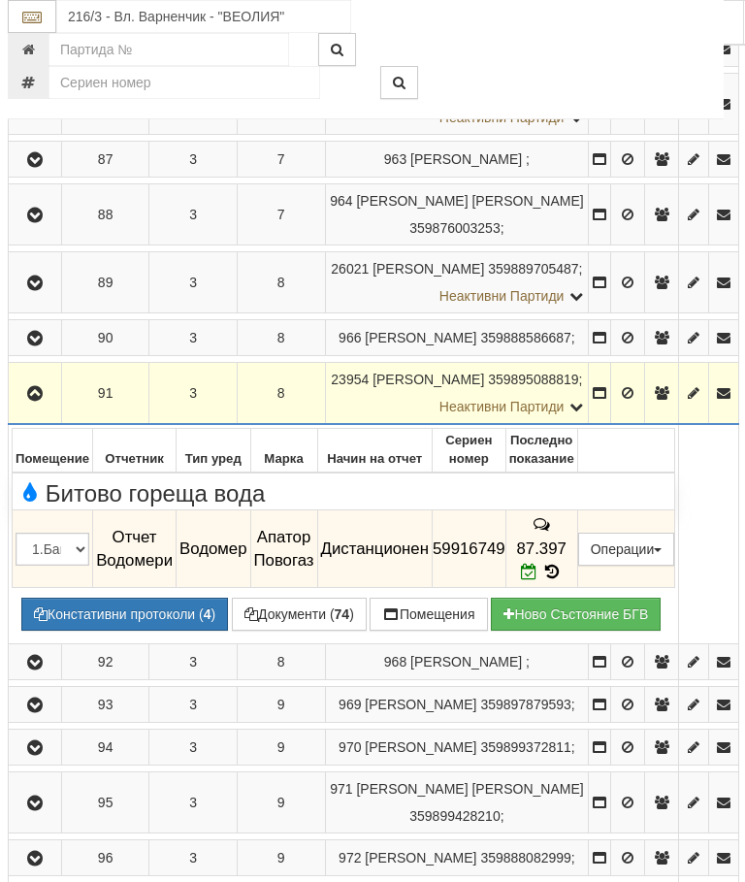
scroll to position [1765, 7]
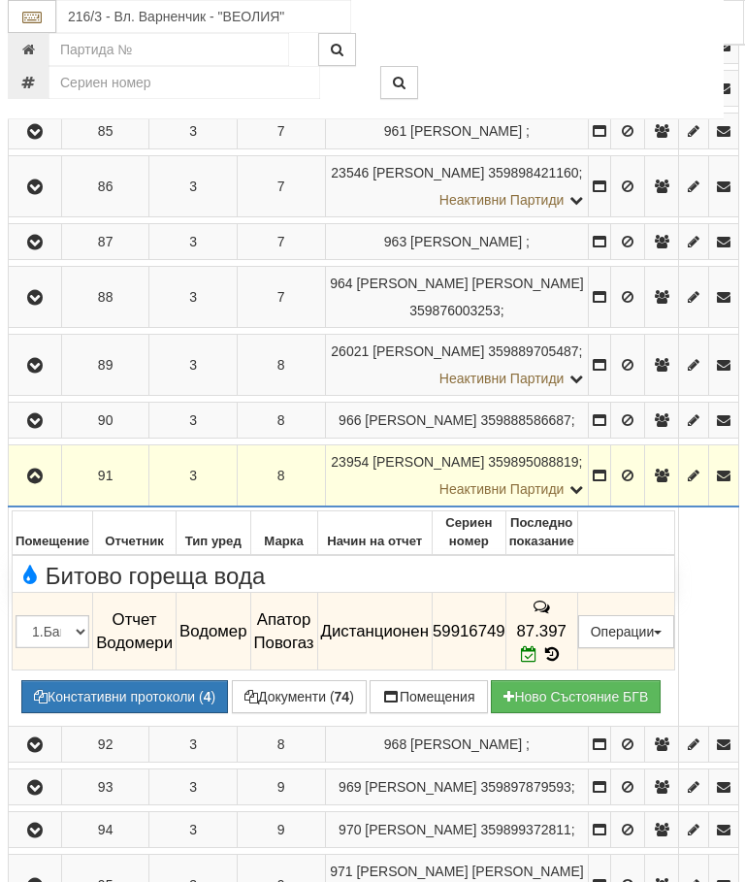
click at [45, 483] on icon "button" at bounding box center [34, 476] width 23 height 14
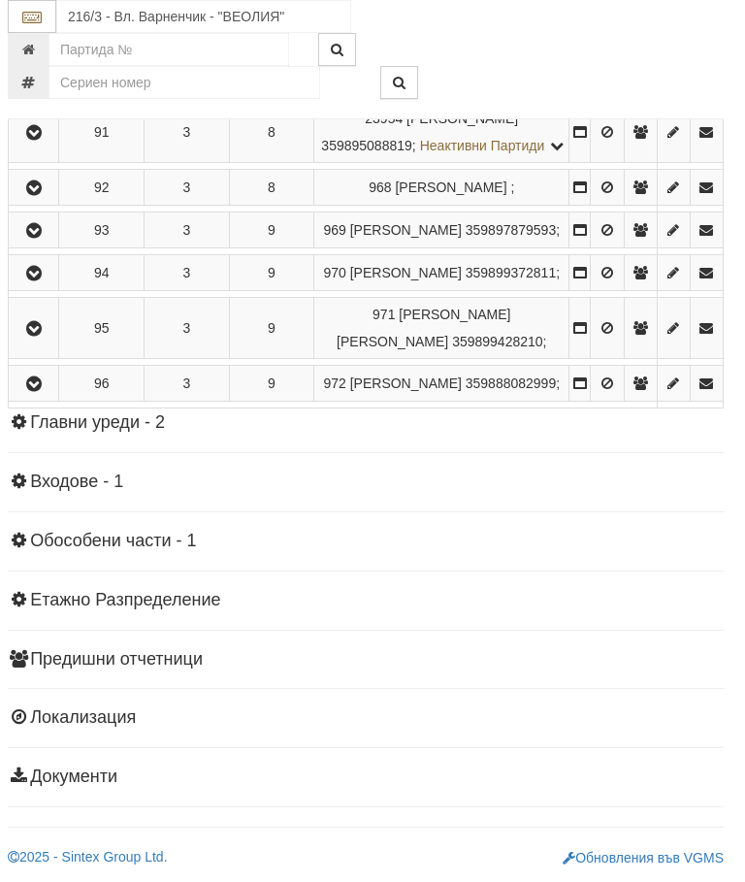
scroll to position [2352, 7]
click at [42, 195] on icon "button" at bounding box center [33, 188] width 23 height 14
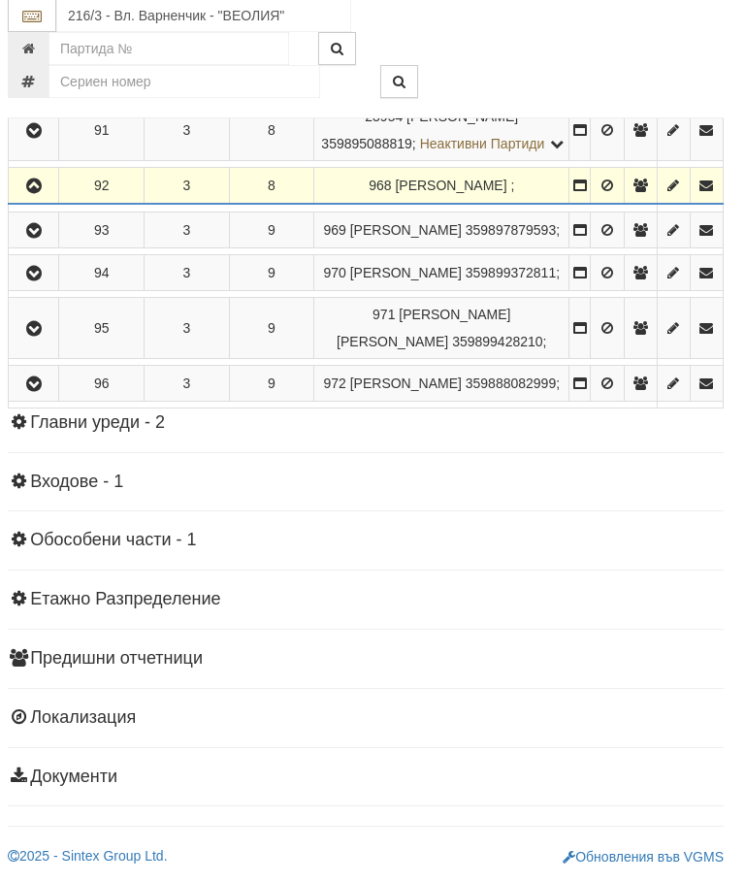
scroll to position [2353, 7]
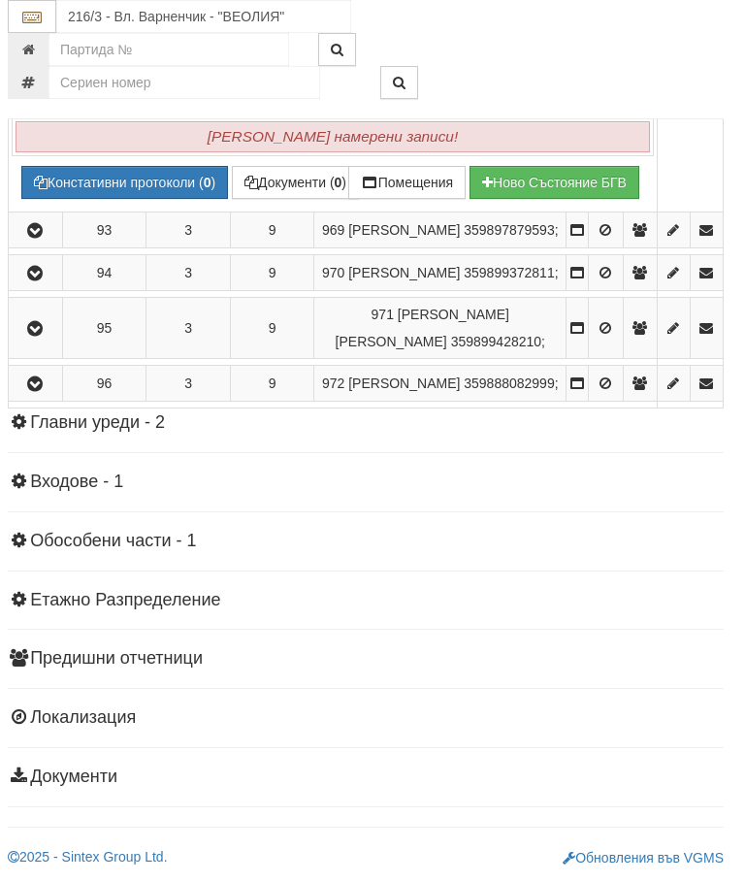
click at [39, 77] on icon "button" at bounding box center [34, 70] width 23 height 14
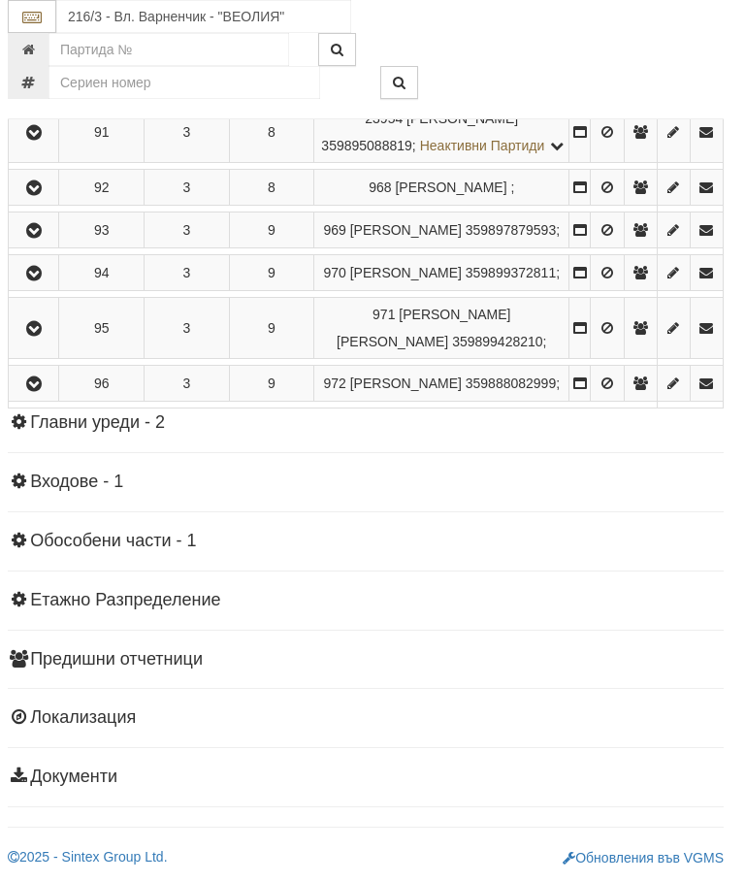
click at [46, 238] on icon "button" at bounding box center [33, 231] width 23 height 14
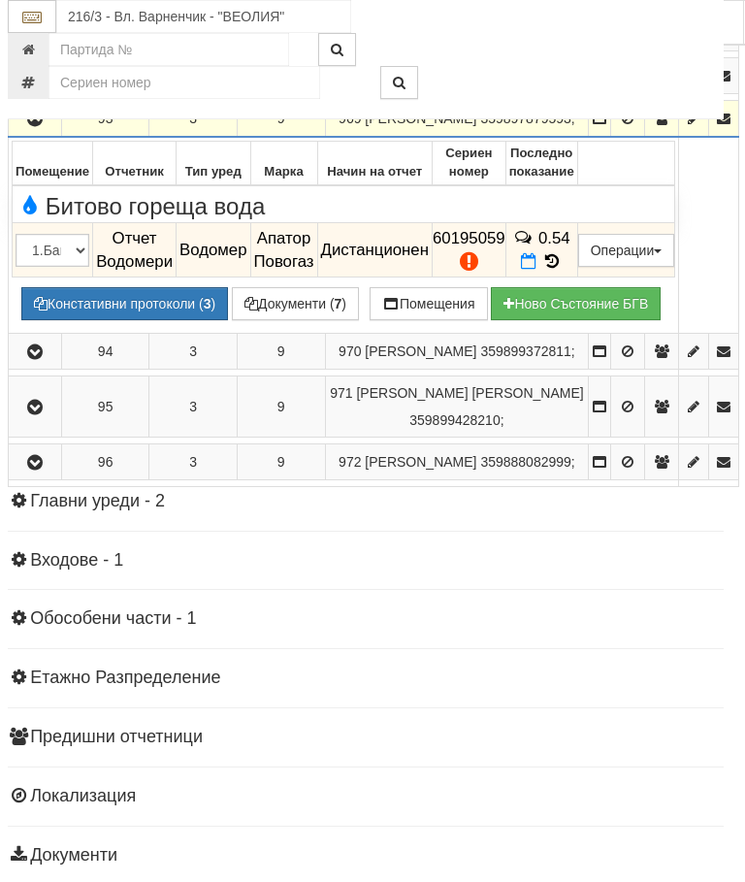
scroll to position [2213, 7]
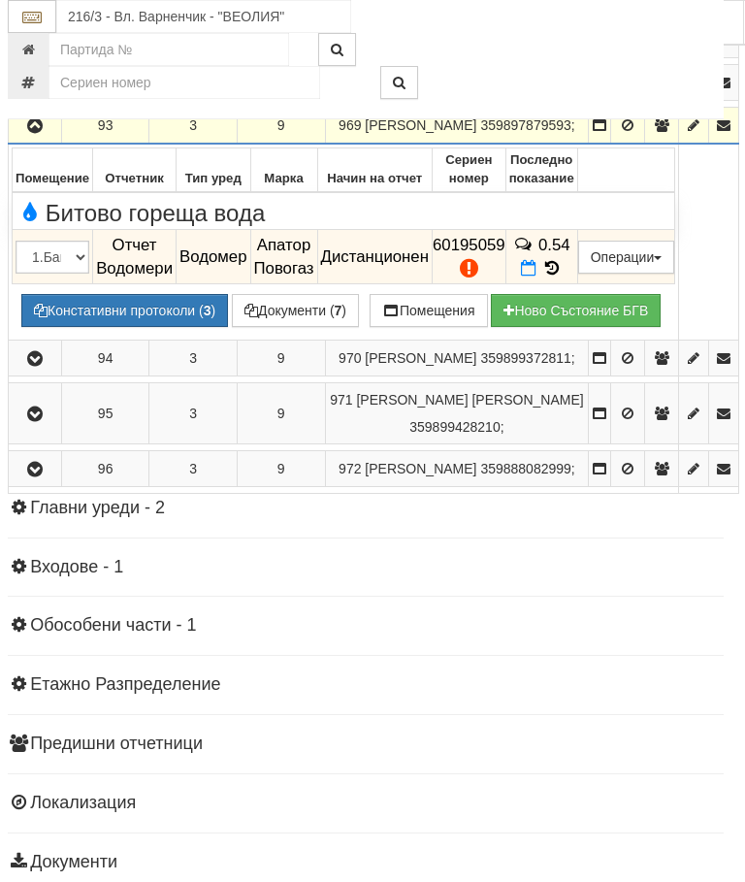
click at [32, 133] on icon "button" at bounding box center [34, 126] width 23 height 14
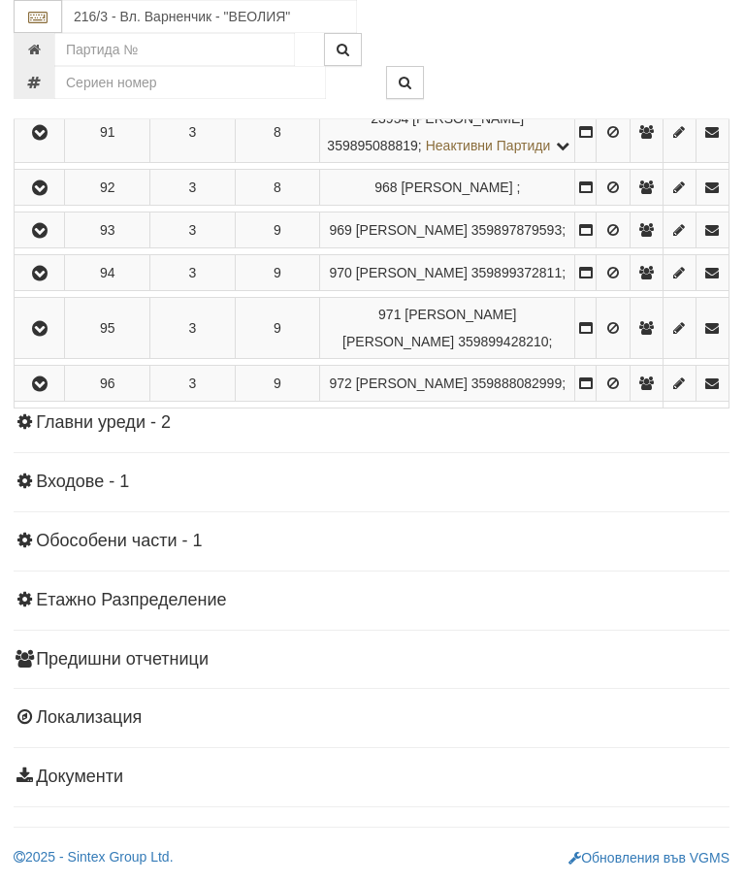
scroll to position [2238, 0]
click at [43, 280] on icon "button" at bounding box center [40, 274] width 23 height 14
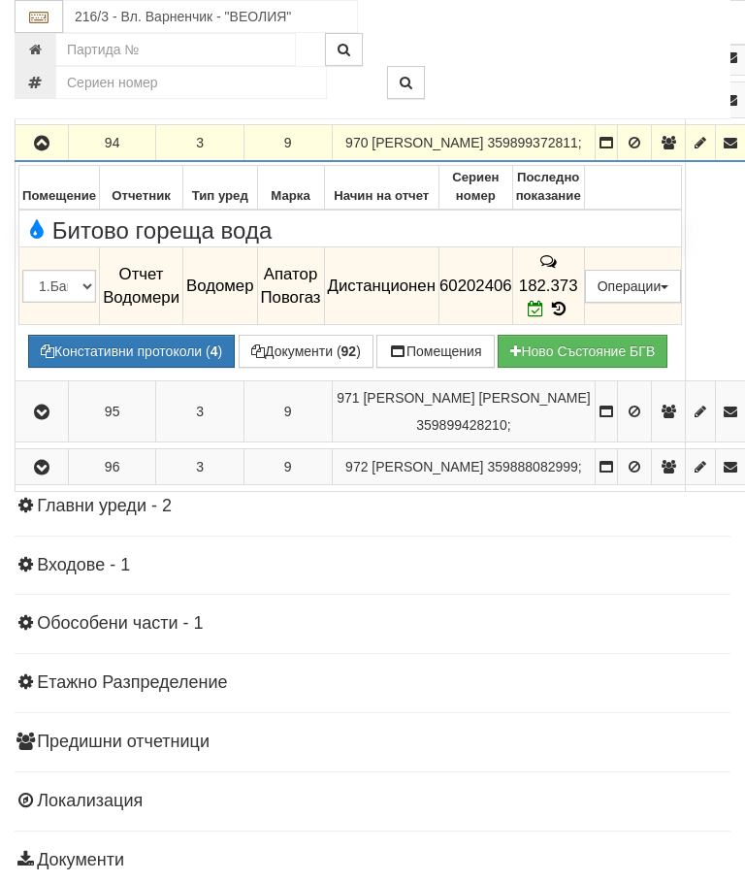
click at [50, 150] on icon "button" at bounding box center [41, 144] width 23 height 14
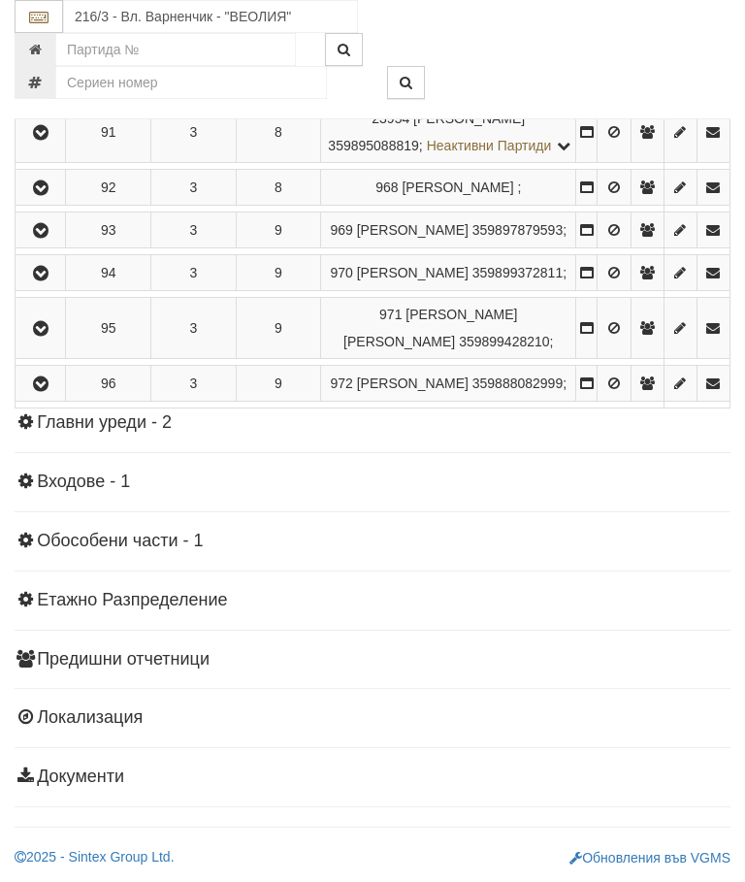
scroll to position [2485, 0]
click at [60, 342] on button "button" at bounding box center [40, 327] width 44 height 29
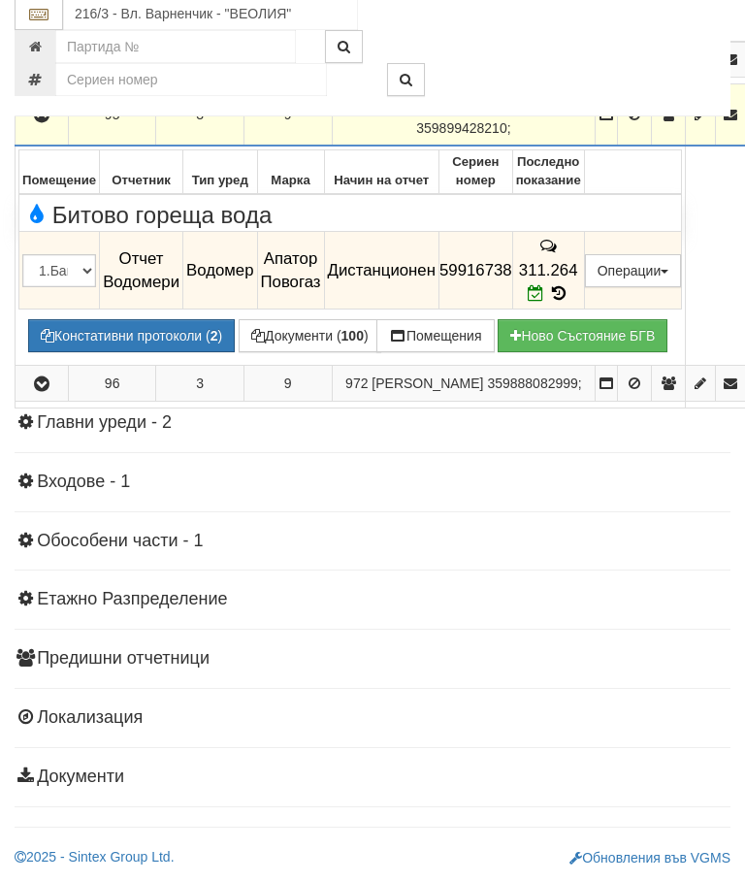
scroll to position [2317, 0]
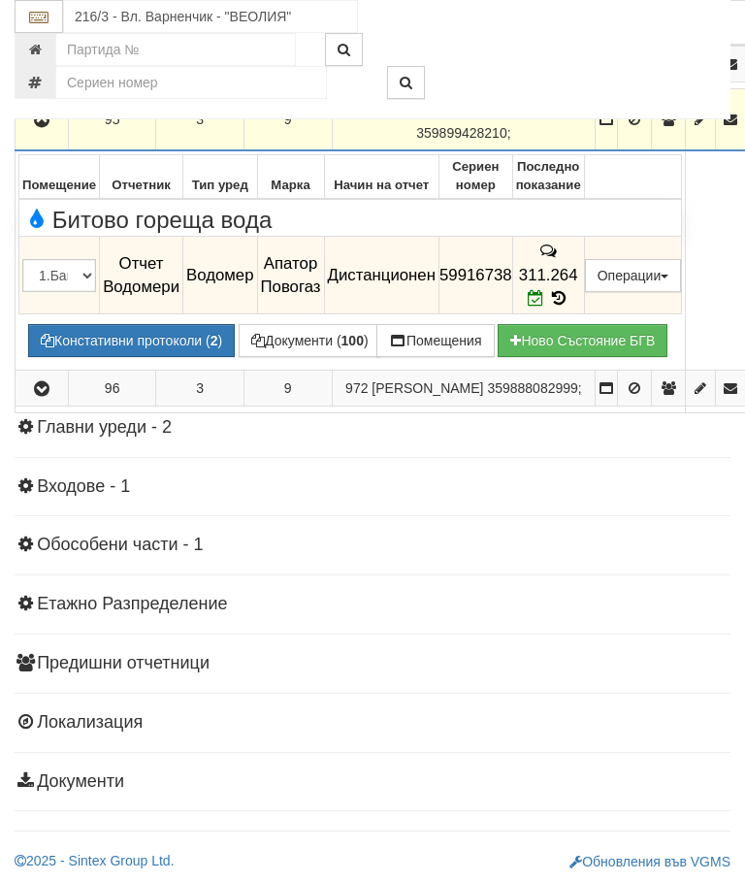
click at [46, 127] on icon "button" at bounding box center [41, 120] width 23 height 14
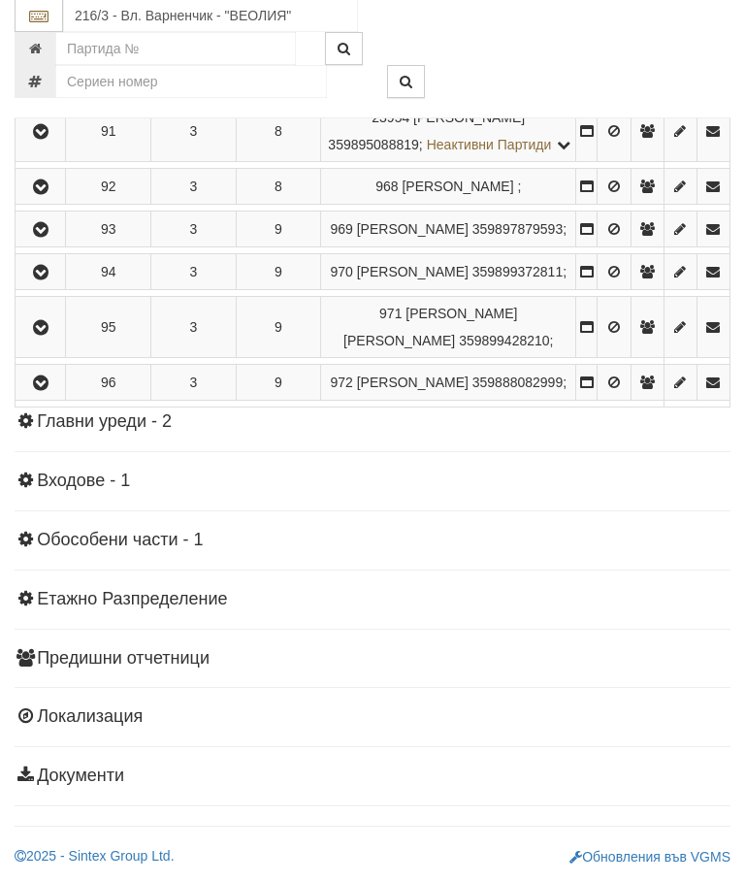
scroll to position [2285, 0]
